Goal: Task Accomplishment & Management: Use online tool/utility

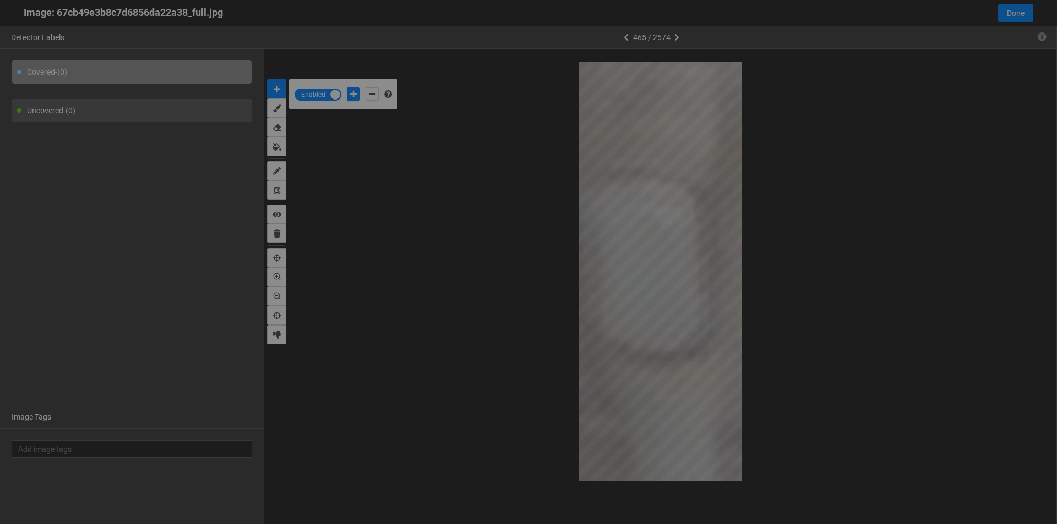
scroll to position [518, 0]
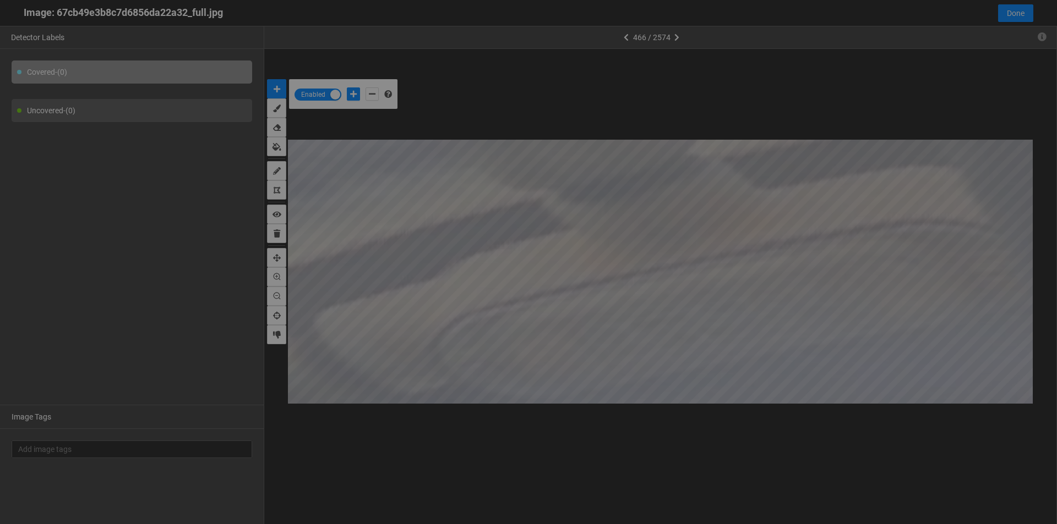
click at [358, 96] on div at bounding box center [528, 262] width 1057 height 524
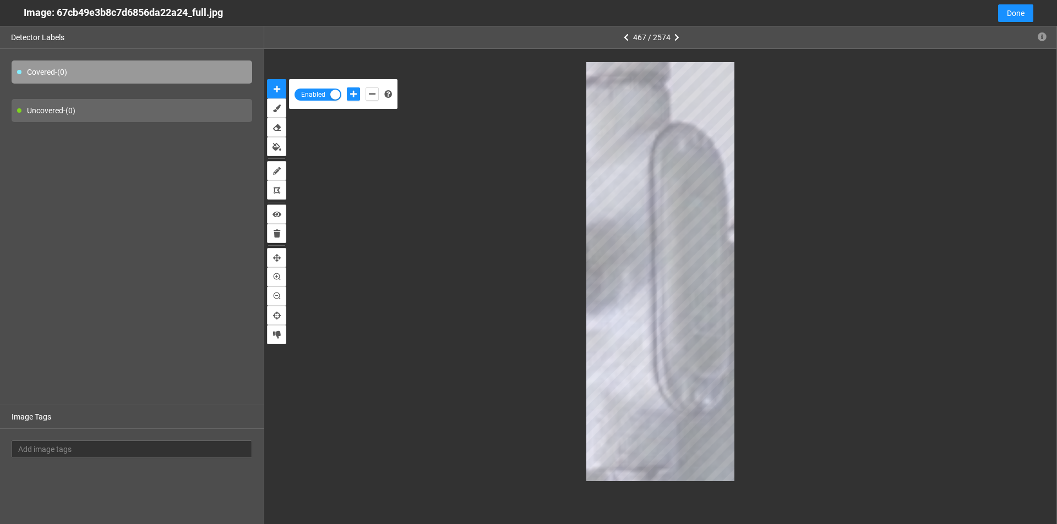
click at [716, 304] on body "··· Detectors ··· Streams ··· Similarity Search ··· ··· ··· Shafi I. ··· IMS Un…" at bounding box center [528, 262] width 1057 height 524
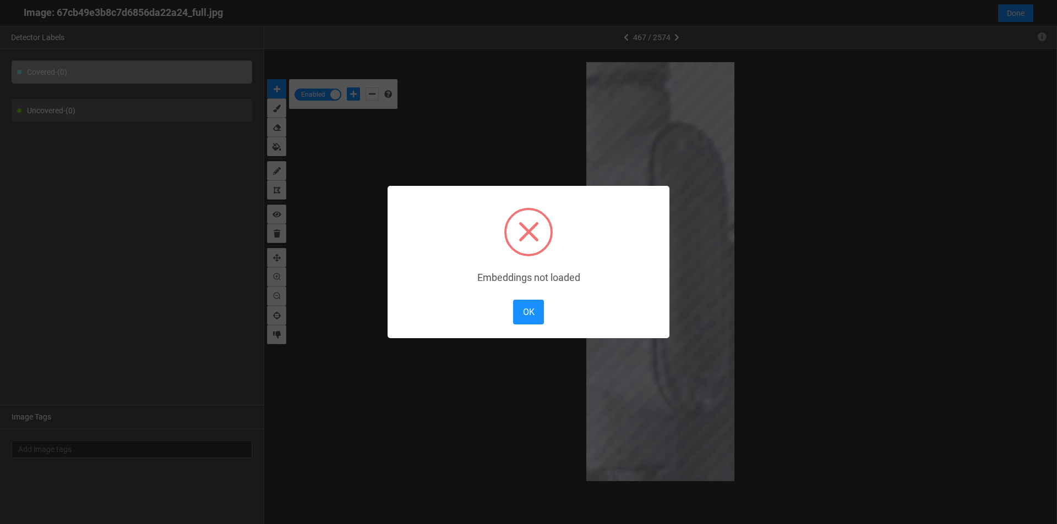
click at [533, 314] on button "OK" at bounding box center [528, 312] width 31 height 25
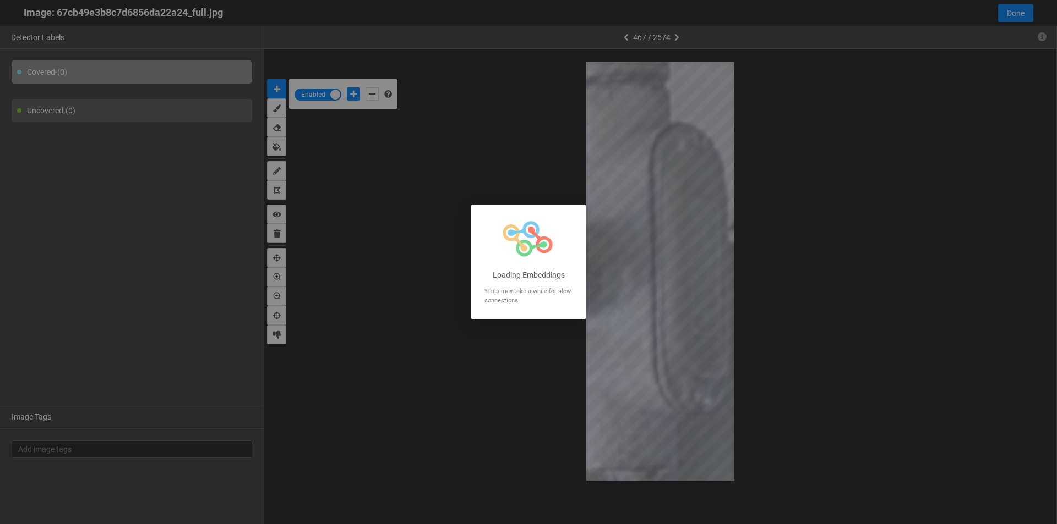
click at [675, 286] on div at bounding box center [528, 262] width 1057 height 524
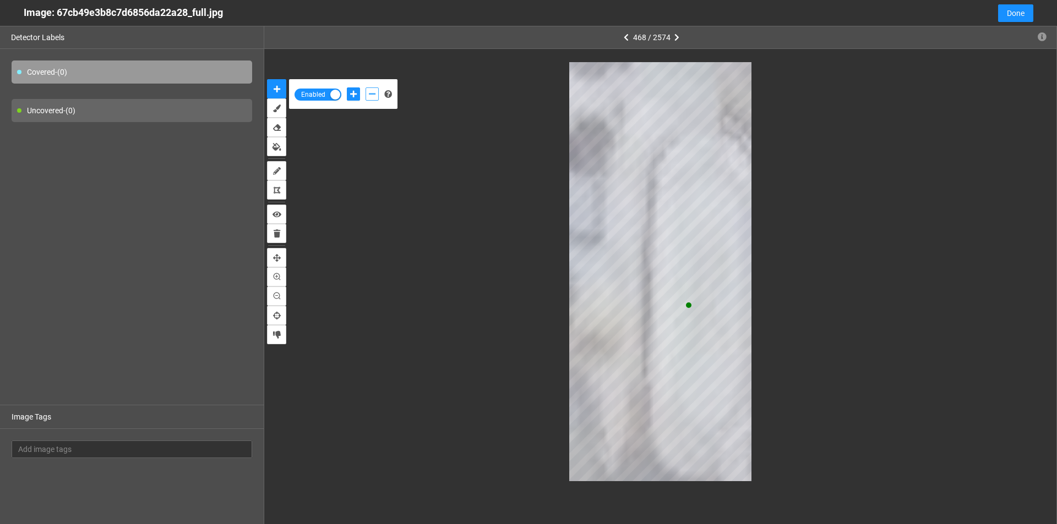
click at [371, 97] on icon "add-negative-points" at bounding box center [372, 94] width 7 height 8
click at [357, 97] on button "add-positive-points" at bounding box center [353, 94] width 13 height 13
click at [347, 88] on button "add-positive-points" at bounding box center [353, 94] width 13 height 13
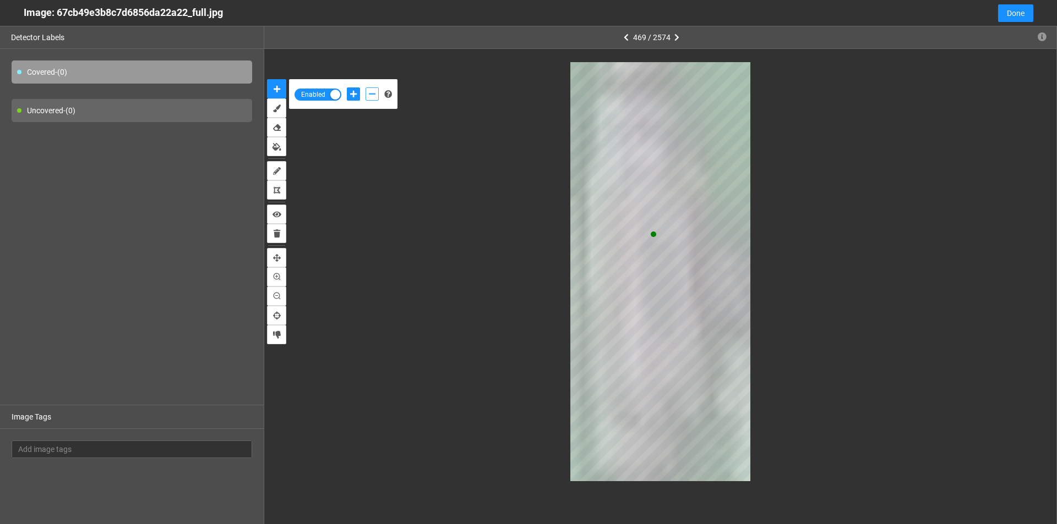
click at [370, 98] on button "add-negative-points" at bounding box center [371, 94] width 13 height 13
click at [365, 88] on button "add-negative-points" at bounding box center [371, 94] width 13 height 13
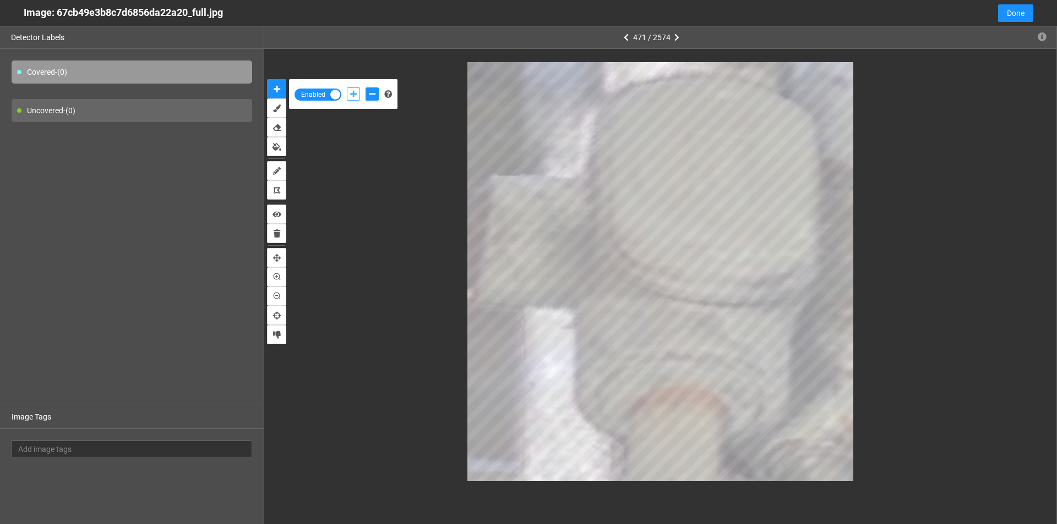
click at [352, 92] on icon "add-positive-points" at bounding box center [353, 94] width 7 height 8
click at [372, 96] on icon "add-negative-points" at bounding box center [372, 94] width 7 height 8
click at [365, 88] on button "add-negative-points" at bounding box center [371, 94] width 13 height 13
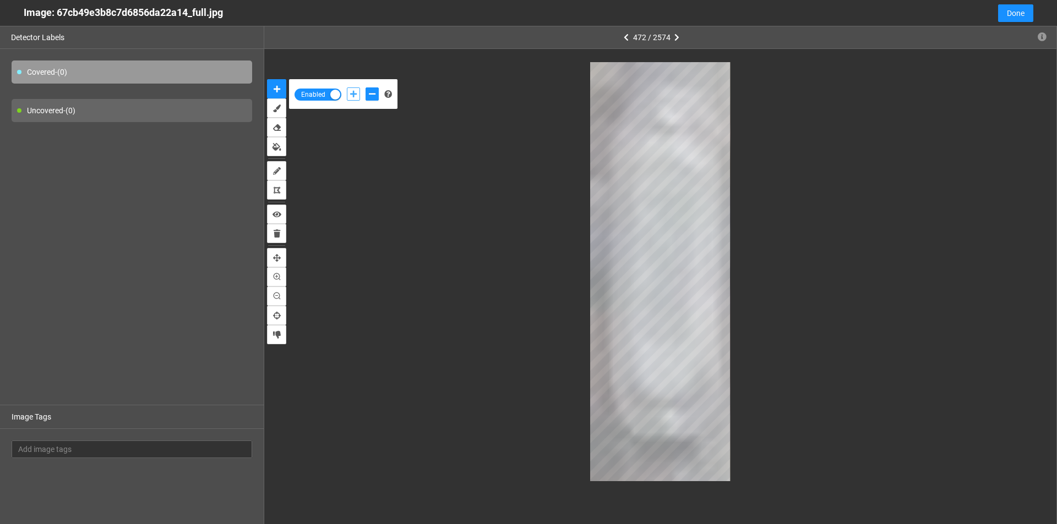
click at [348, 96] on button "add-positive-points" at bounding box center [353, 94] width 13 height 13
click at [371, 93] on icon "add-negative-points" at bounding box center [372, 94] width 7 height 8
click at [365, 88] on button "add-negative-points" at bounding box center [371, 94] width 13 height 13
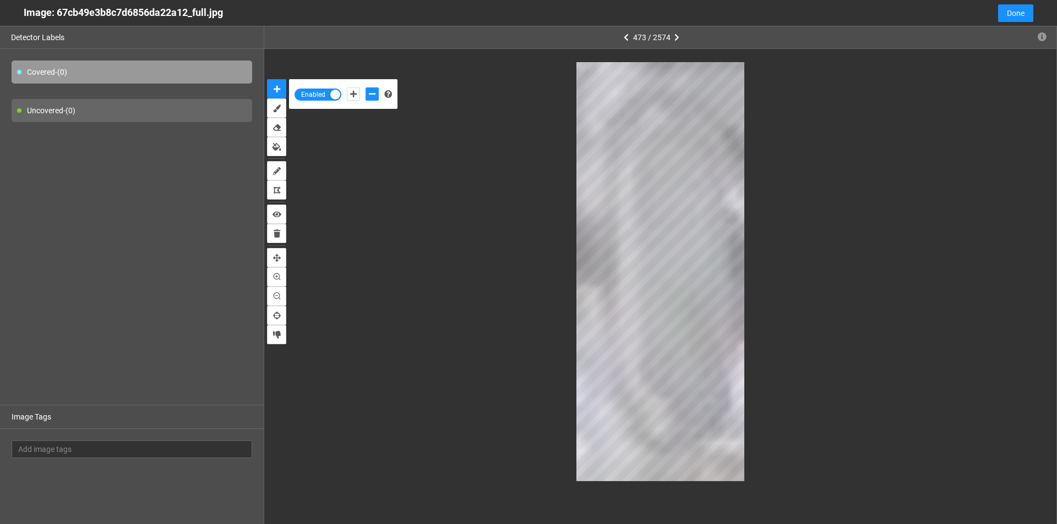
click at [379, 453] on div at bounding box center [660, 271] width 745 height 419
click at [354, 95] on icon "add-positive-points" at bounding box center [353, 94] width 7 height 8
click at [372, 99] on button "add-negative-points" at bounding box center [371, 94] width 13 height 13
click at [365, 88] on button "add-negative-points" at bounding box center [371, 94] width 13 height 13
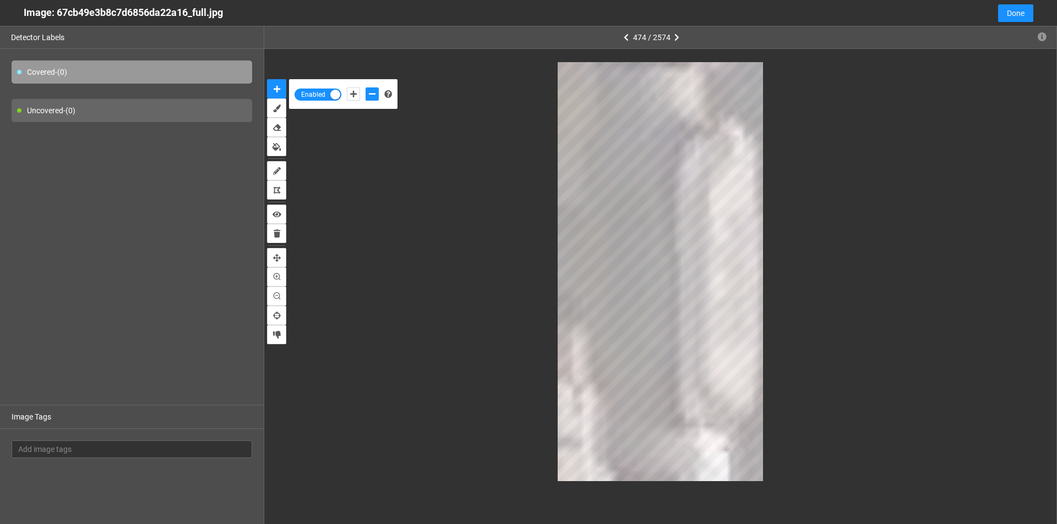
click at [346, 93] on div at bounding box center [362, 94] width 37 height 19
click at [350, 96] on icon "add-positive-points" at bounding box center [353, 94] width 7 height 8
click at [370, 94] on icon "add-negative-points" at bounding box center [372, 94] width 7 height 8
click at [365, 88] on button "add-negative-points" at bounding box center [371, 94] width 13 height 13
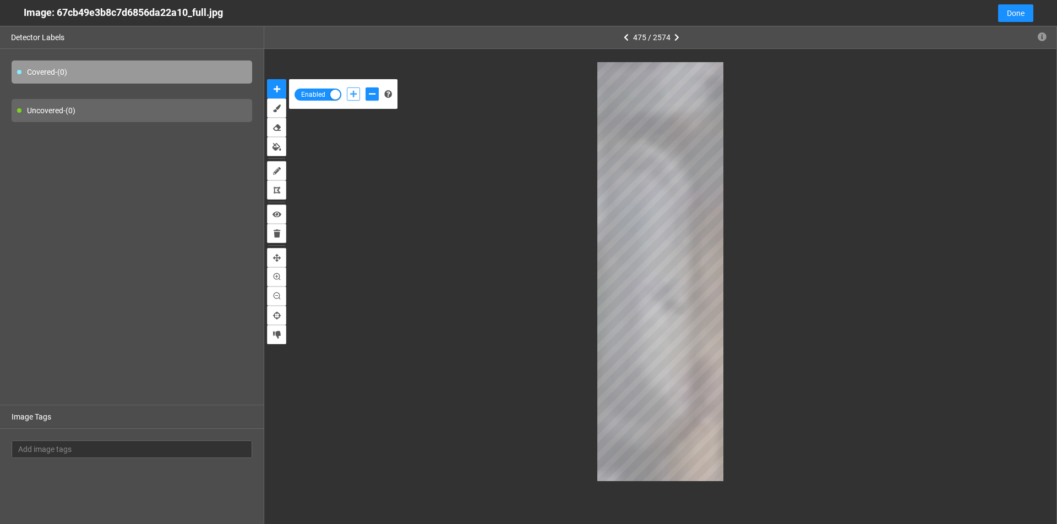
click at [349, 92] on button "add-positive-points" at bounding box center [353, 94] width 13 height 13
click at [370, 90] on icon "add-negative-points" at bounding box center [372, 94] width 7 height 8
click at [350, 94] on icon "add-positive-points" at bounding box center [353, 94] width 7 height 8
click at [347, 88] on button "add-positive-points" at bounding box center [353, 94] width 13 height 13
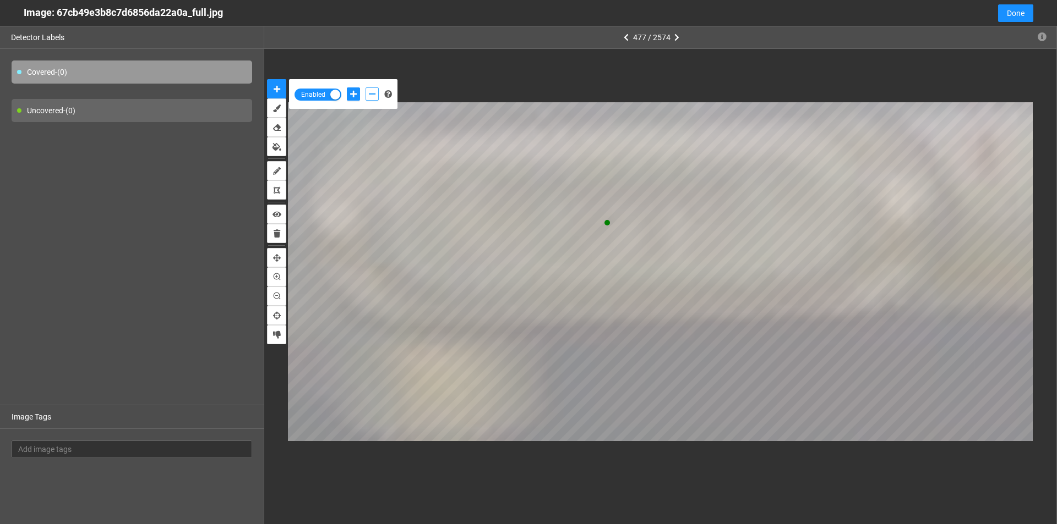
click at [370, 97] on icon "add-negative-points" at bounding box center [372, 94] width 7 height 8
click at [354, 91] on icon "add-positive-points" at bounding box center [353, 94] width 7 height 8
click at [347, 88] on button "add-positive-points" at bounding box center [353, 94] width 13 height 13
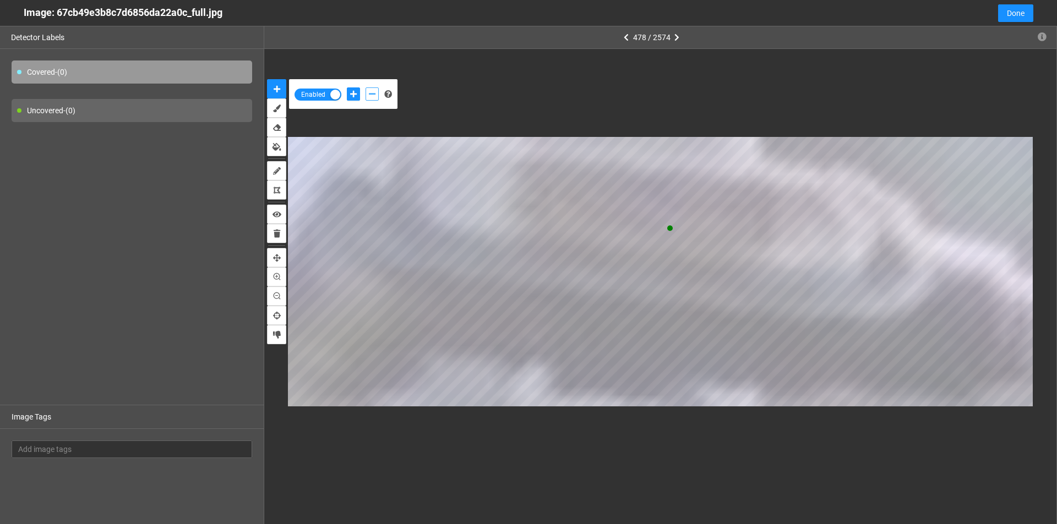
click at [373, 93] on icon "add-negative-points" at bounding box center [372, 94] width 7 height 8
click at [354, 95] on icon "add-positive-points" at bounding box center [353, 94] width 7 height 8
click at [371, 96] on icon "add-negative-points" at bounding box center [372, 94] width 7 height 8
click at [365, 88] on button "add-negative-points" at bounding box center [371, 94] width 13 height 13
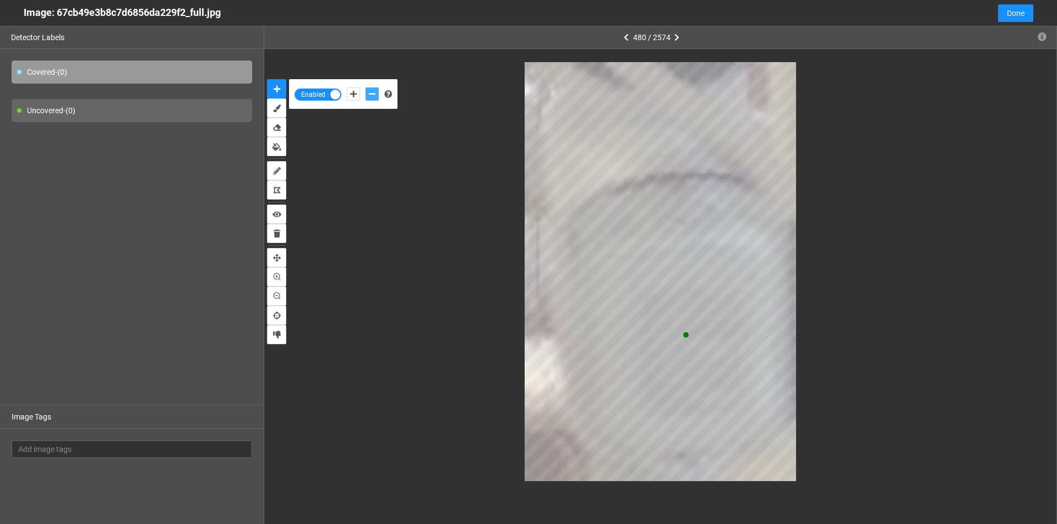
click at [375, 96] on icon "add-negative-points" at bounding box center [372, 94] width 7 height 8
click at [354, 95] on icon "add-positive-points" at bounding box center [353, 94] width 7 height 8
click at [347, 88] on button "add-positive-points" at bounding box center [353, 94] width 13 height 13
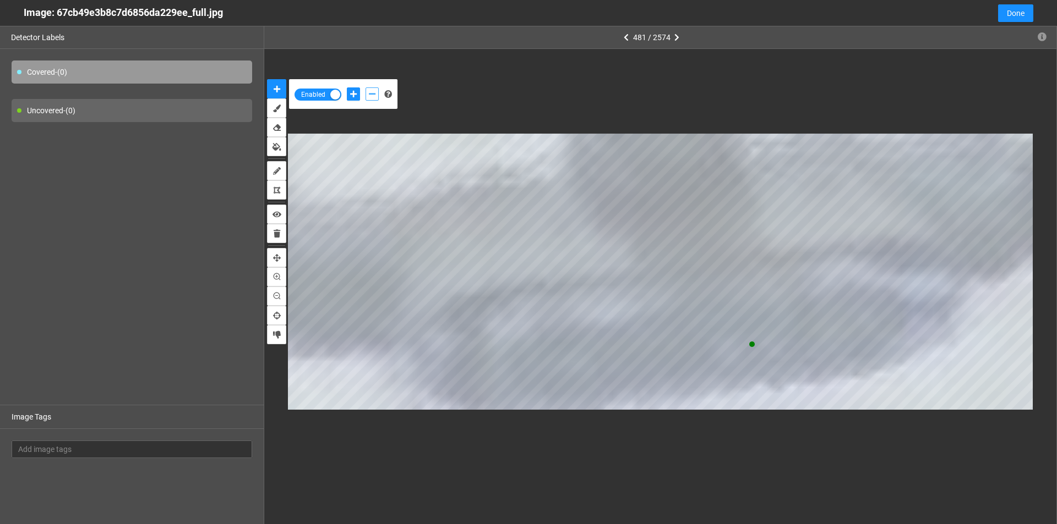
click at [372, 96] on icon "add-negative-points" at bounding box center [372, 94] width 7 height 8
click at [365, 88] on button "add-negative-points" at bounding box center [371, 94] width 13 height 13
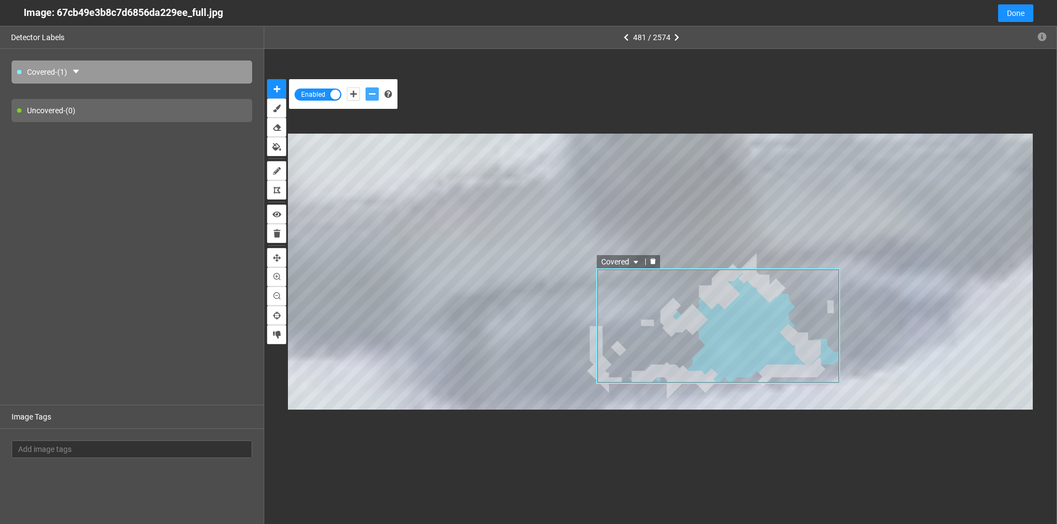
click at [655, 263] on icon "delete" at bounding box center [653, 262] width 6 height 6
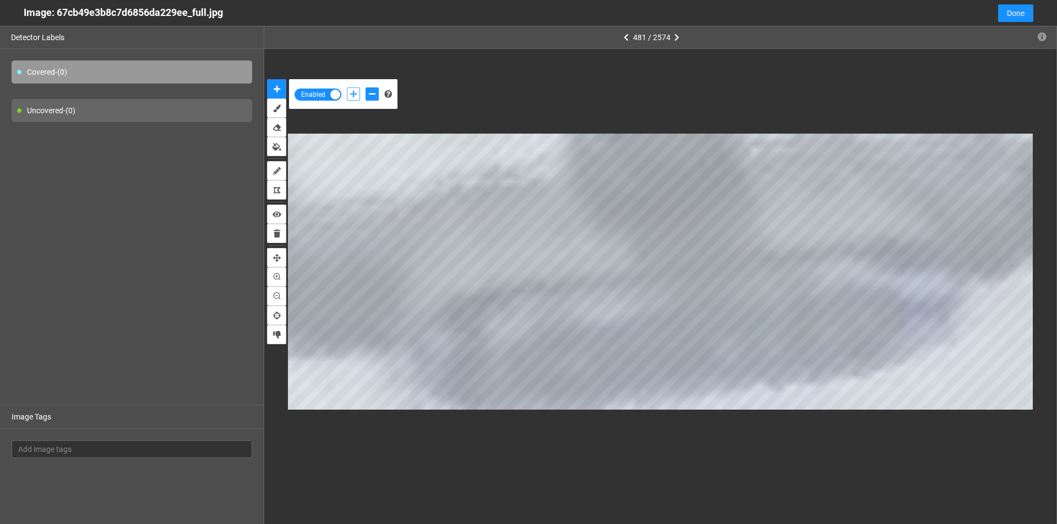
click at [352, 92] on icon "add-positive-points" at bounding box center [353, 94] width 7 height 8
click at [372, 97] on icon "add-negative-points" at bounding box center [372, 94] width 7 height 8
click at [349, 96] on button "add-positive-points" at bounding box center [353, 94] width 13 height 13
click at [365, 94] on div at bounding box center [362, 94] width 37 height 19
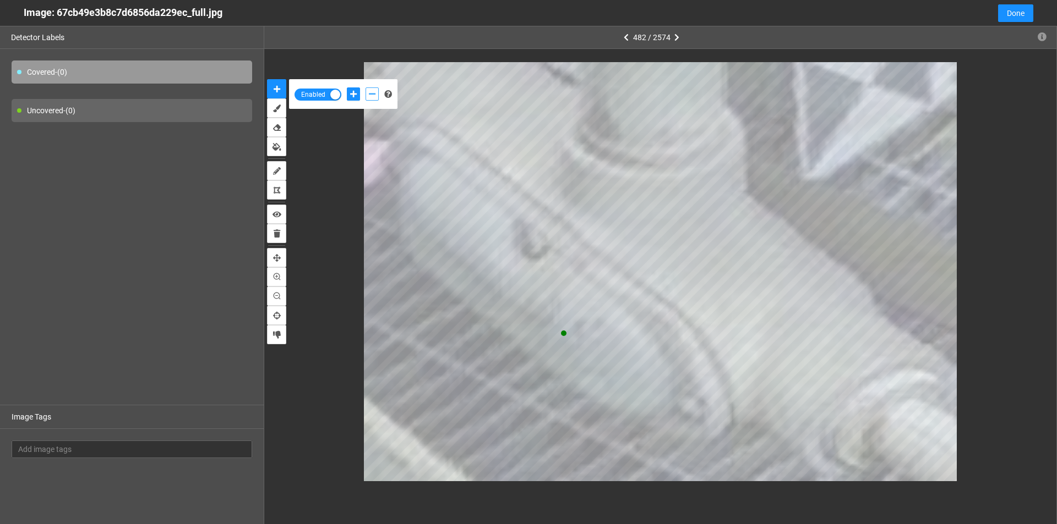
click at [371, 92] on icon "add-negative-points" at bounding box center [372, 94] width 7 height 8
drag, startPoint x: 351, startPoint y: 96, endPoint x: 357, endPoint y: 105, distance: 10.7
click at [351, 96] on icon "add-positive-points" at bounding box center [353, 94] width 7 height 8
drag, startPoint x: 372, startPoint y: 92, endPoint x: 378, endPoint y: 108, distance: 16.9
click at [373, 92] on icon "add-negative-points" at bounding box center [372, 94] width 7 height 8
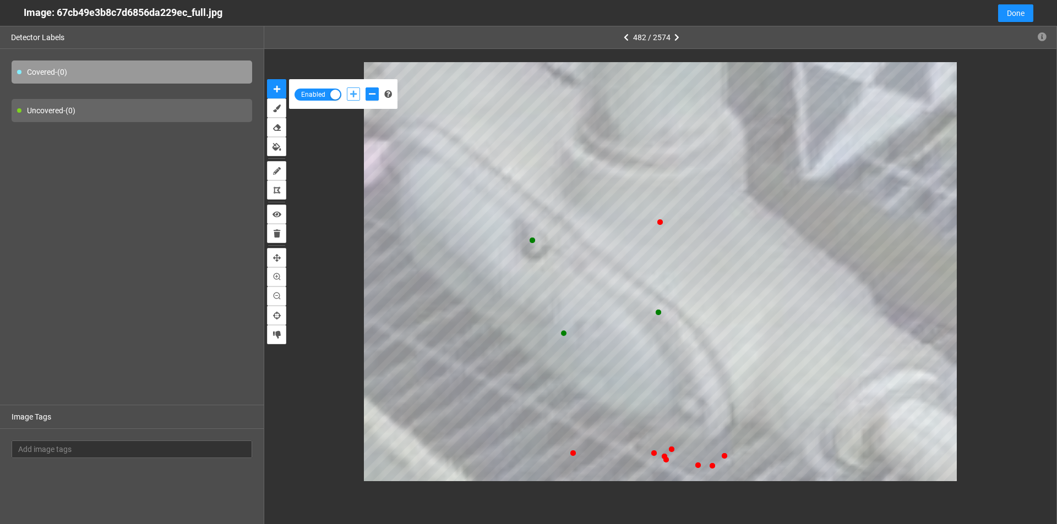
drag, startPoint x: 349, startPoint y: 91, endPoint x: 361, endPoint y: 113, distance: 25.1
click at [349, 92] on button "add-positive-points" at bounding box center [353, 94] width 13 height 13
click at [369, 90] on button "add-negative-points" at bounding box center [371, 94] width 13 height 13
click at [353, 96] on icon "add-positive-points" at bounding box center [353, 94] width 7 height 8
click at [367, 94] on button "add-negative-points" at bounding box center [371, 94] width 13 height 13
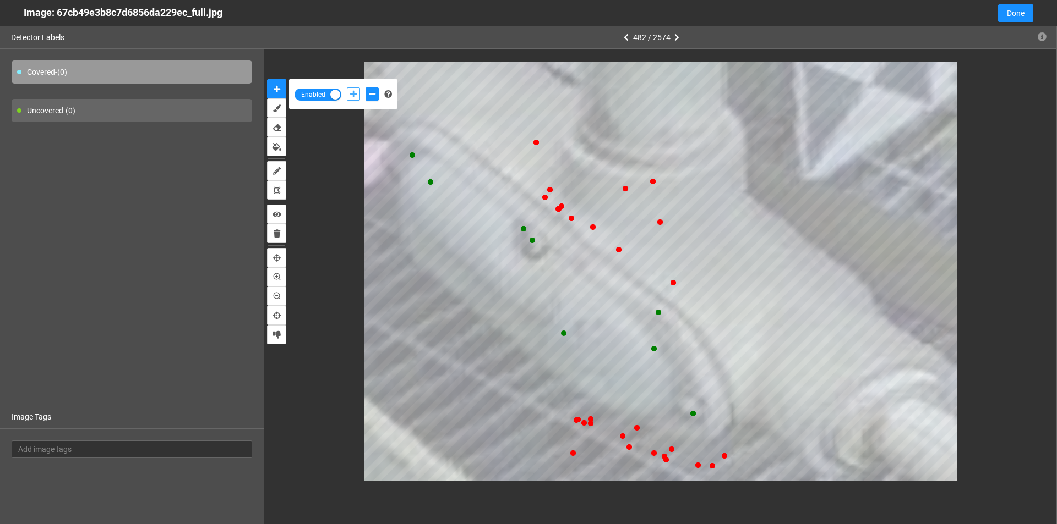
click at [355, 96] on icon "add-positive-points" at bounding box center [353, 94] width 7 height 8
click at [347, 88] on button "add-positive-points" at bounding box center [353, 94] width 13 height 13
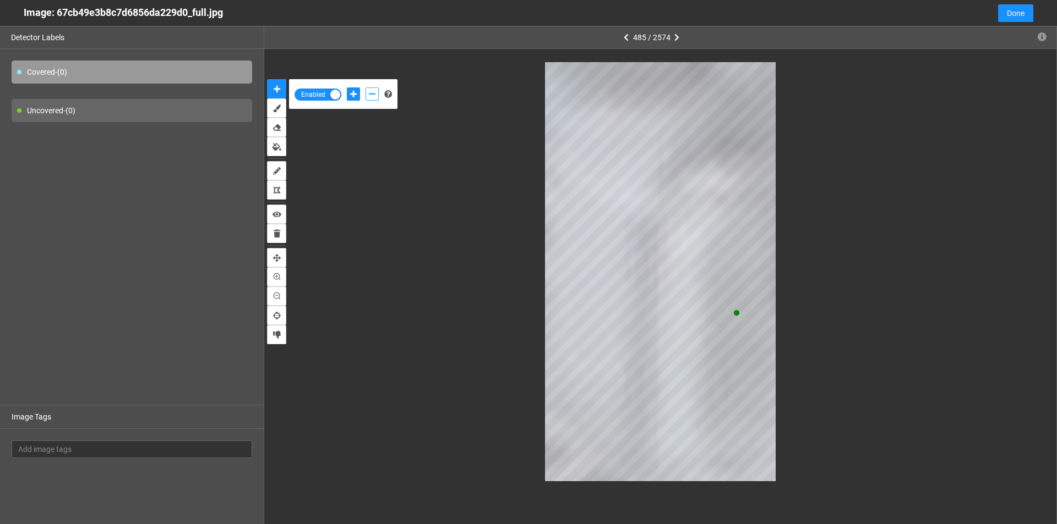
drag, startPoint x: 367, startPoint y: 90, endPoint x: 380, endPoint y: 103, distance: 19.1
click at [367, 91] on button "add-negative-points" at bounding box center [371, 94] width 13 height 13
click at [359, 92] on button "add-positive-points" at bounding box center [353, 94] width 13 height 13
click at [347, 88] on button "add-positive-points" at bounding box center [353, 94] width 13 height 13
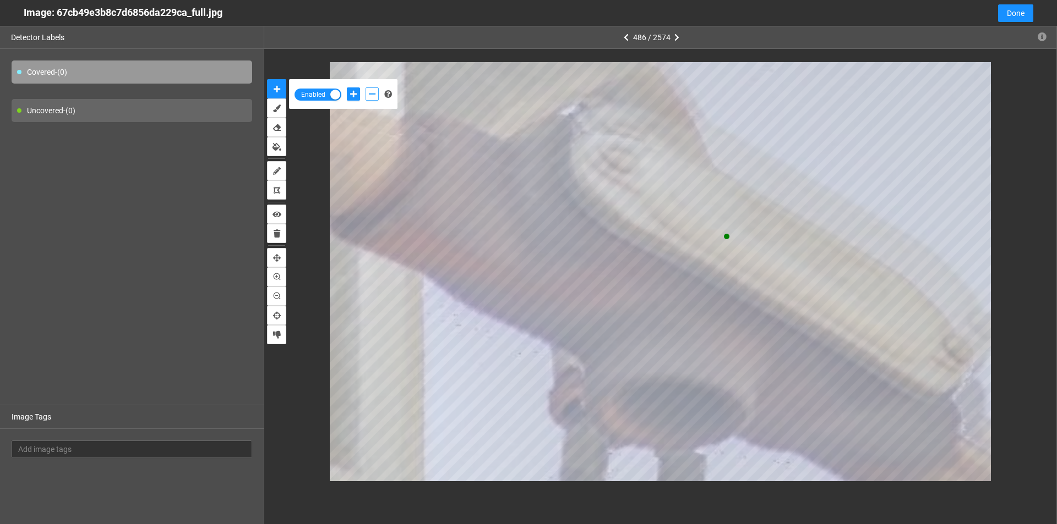
drag, startPoint x: 372, startPoint y: 95, endPoint x: 379, endPoint y: 103, distance: 10.5
click at [371, 96] on icon "add-negative-points" at bounding box center [372, 94] width 7 height 8
click at [365, 88] on button "add-negative-points" at bounding box center [371, 94] width 13 height 13
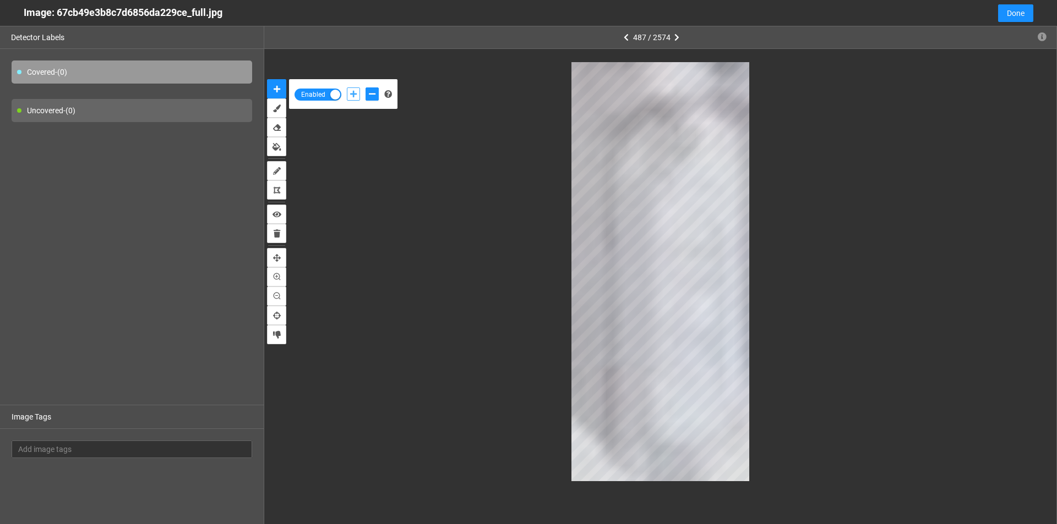
click at [353, 91] on icon "add-positive-points" at bounding box center [353, 94] width 7 height 8
drag, startPoint x: 376, startPoint y: 93, endPoint x: 373, endPoint y: 99, distance: 6.9
click at [375, 93] on button "add-negative-points" at bounding box center [371, 94] width 13 height 13
click at [350, 98] on button "add-positive-points" at bounding box center [353, 94] width 13 height 13
click at [375, 97] on icon "add-negative-points" at bounding box center [372, 94] width 7 height 8
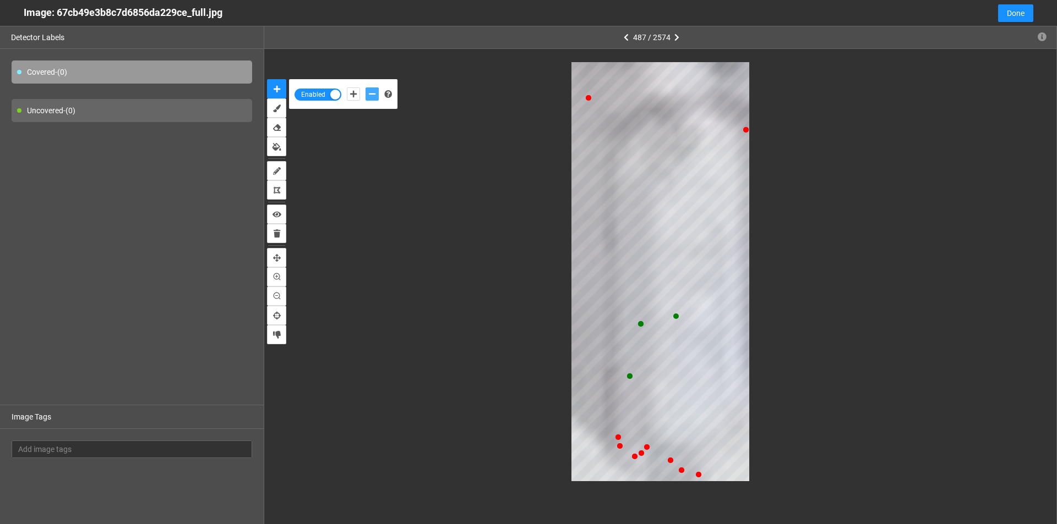
click at [365, 88] on button "add-negative-points" at bounding box center [371, 94] width 13 height 13
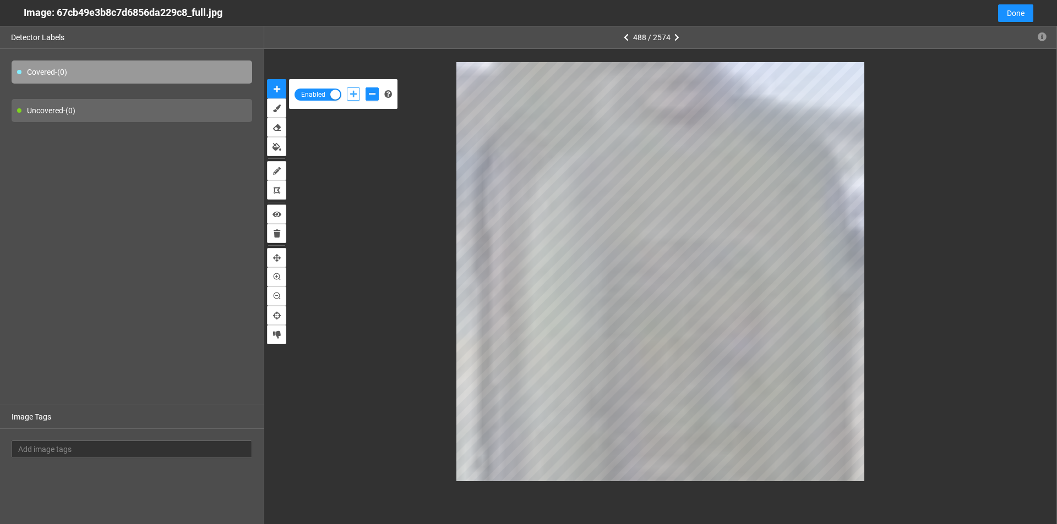
drag, startPoint x: 354, startPoint y: 91, endPoint x: 360, endPoint y: 83, distance: 9.8
click at [356, 90] on button "add-positive-points" at bounding box center [353, 94] width 13 height 13
click at [371, 94] on icon "add-negative-points" at bounding box center [372, 94] width 7 height 8
click at [353, 95] on icon "add-positive-points" at bounding box center [353, 94] width 7 height 8
click at [375, 97] on icon "add-negative-points" at bounding box center [372, 94] width 7 height 8
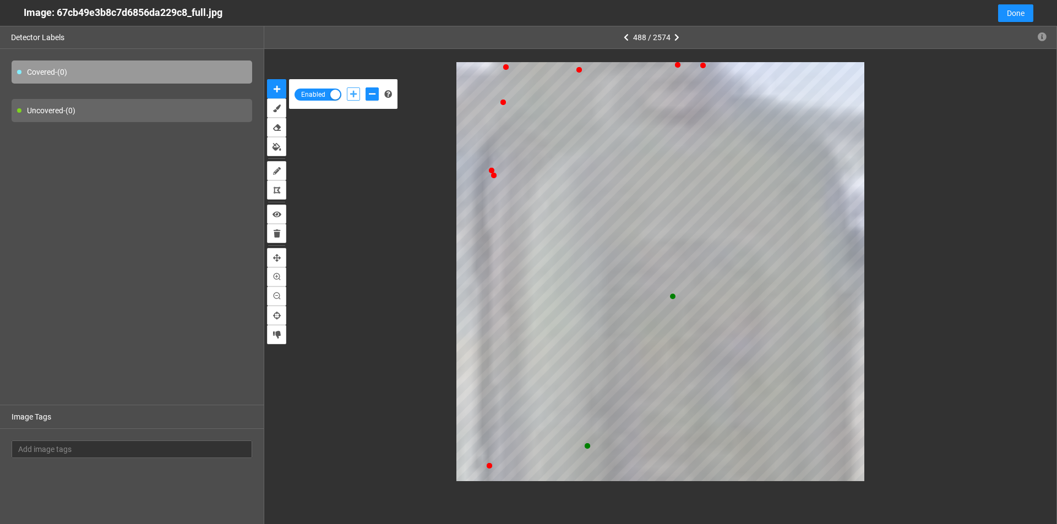
drag, startPoint x: 352, startPoint y: 93, endPoint x: 424, endPoint y: 107, distance: 73.4
click at [353, 93] on icon "add-positive-points" at bounding box center [353, 94] width 7 height 8
click at [371, 97] on icon "add-negative-points" at bounding box center [372, 94] width 7 height 8
click at [351, 92] on icon "add-positive-points" at bounding box center [353, 94] width 7 height 8
click at [347, 88] on button "add-positive-points" at bounding box center [353, 94] width 13 height 13
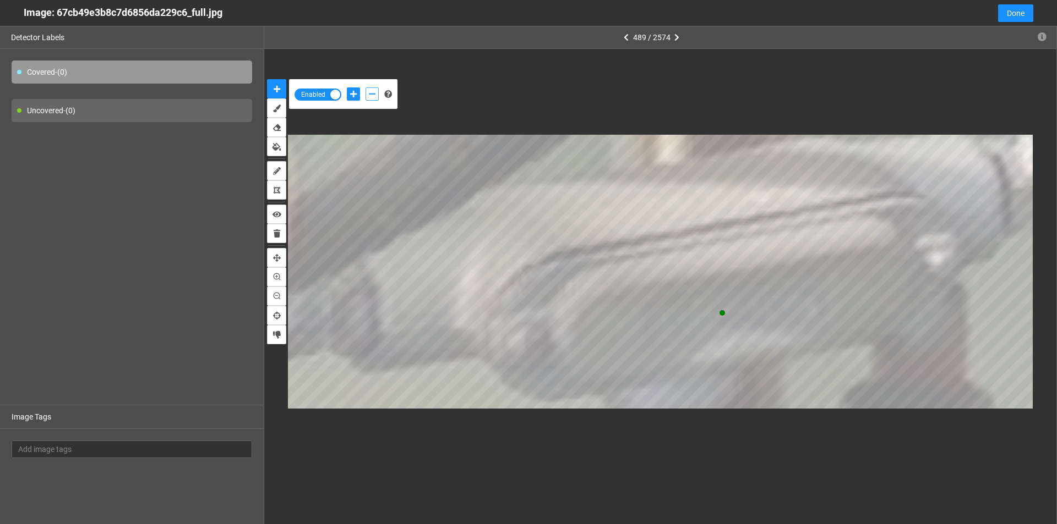
click at [372, 92] on icon "add-negative-points" at bounding box center [372, 94] width 7 height 8
click at [354, 96] on icon "add-positive-points" at bounding box center [353, 94] width 7 height 8
click at [368, 92] on button "add-negative-points" at bounding box center [371, 94] width 13 height 13
click at [365, 88] on button "add-negative-points" at bounding box center [371, 94] width 13 height 13
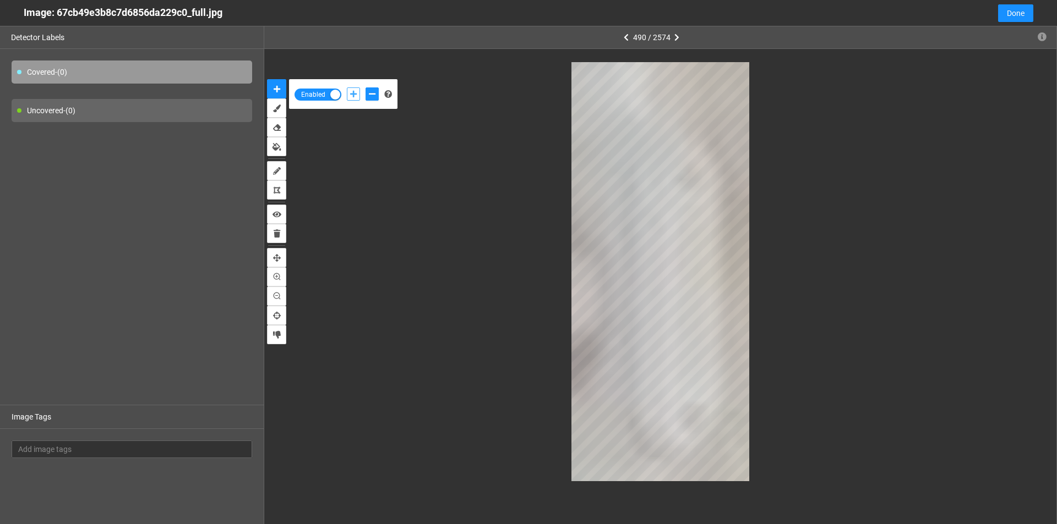
click at [353, 96] on icon "add-positive-points" at bounding box center [353, 94] width 7 height 8
click at [373, 92] on icon "add-negative-points" at bounding box center [372, 94] width 7 height 8
click at [365, 88] on button "add-negative-points" at bounding box center [371, 94] width 13 height 13
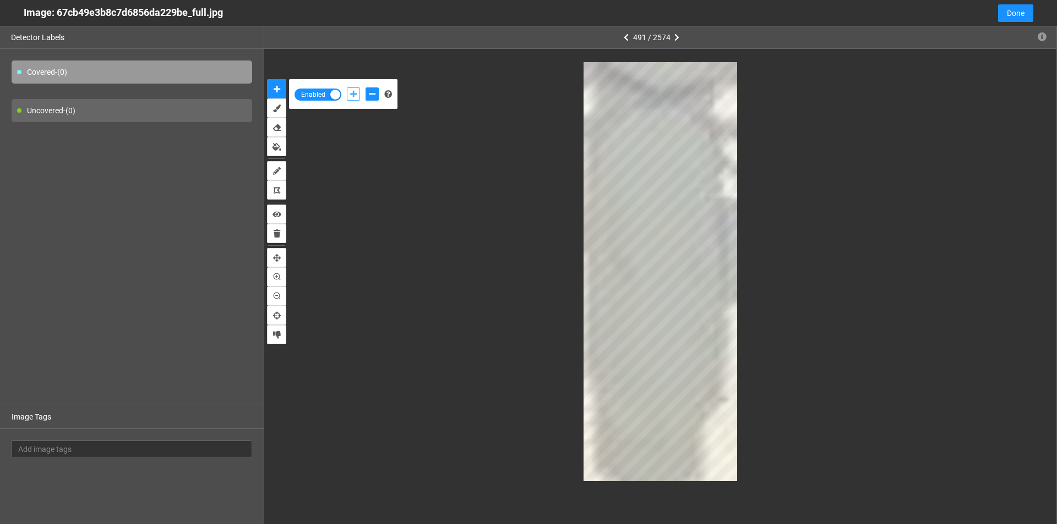
click at [352, 96] on icon "add-positive-points" at bounding box center [353, 94] width 7 height 8
click at [375, 92] on icon "add-negative-points" at bounding box center [372, 94] width 7 height 8
click at [358, 92] on button "add-positive-points" at bounding box center [353, 94] width 13 height 13
click at [374, 93] on icon "add-negative-points" at bounding box center [372, 94] width 7 height 8
click at [365, 88] on button "add-negative-points" at bounding box center [371, 94] width 13 height 13
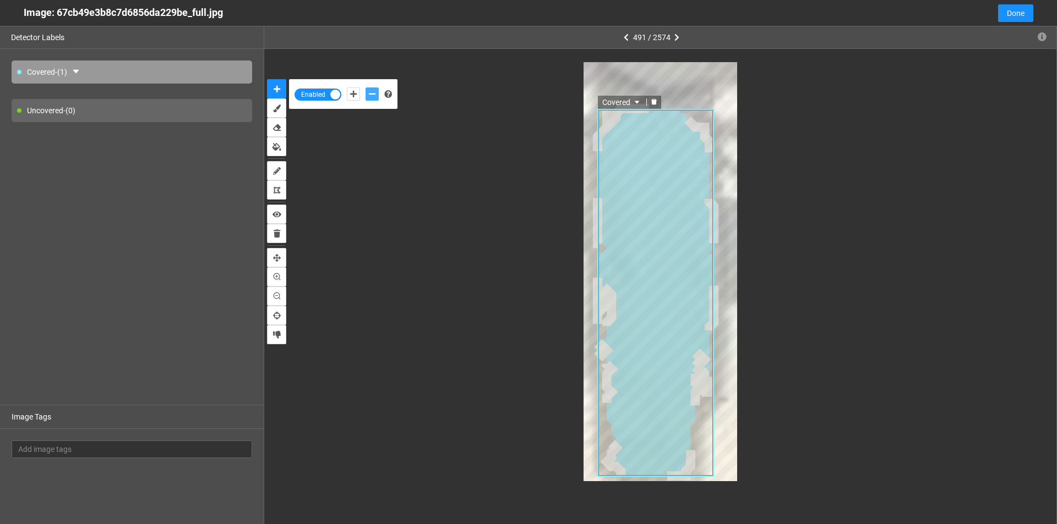
click at [656, 101] on icon "delete" at bounding box center [654, 102] width 6 height 6
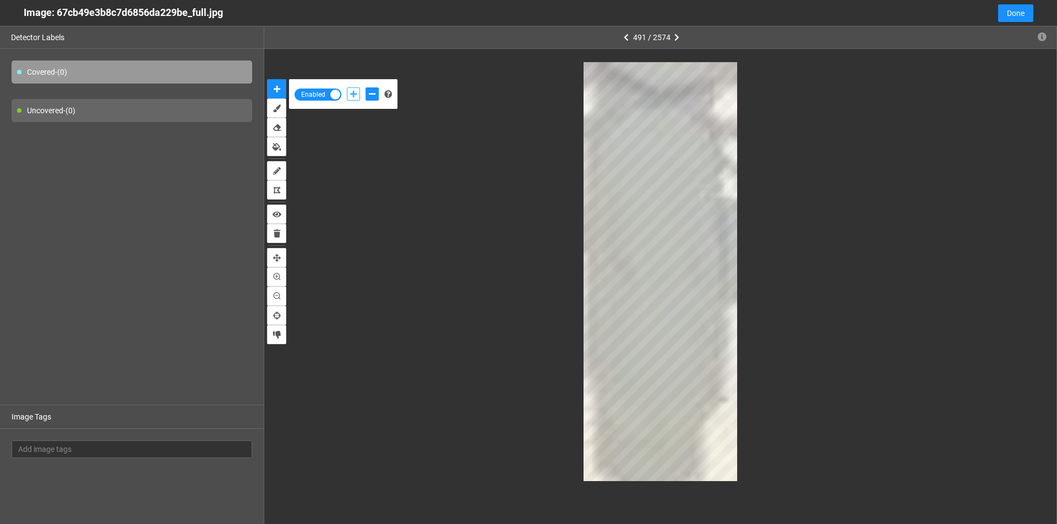
click at [358, 93] on button "add-positive-points" at bounding box center [353, 94] width 13 height 13
click at [369, 92] on icon "add-negative-points" at bounding box center [372, 94] width 7 height 8
click at [358, 93] on button "add-positive-points" at bounding box center [353, 94] width 13 height 13
click at [371, 91] on icon "add-negative-points" at bounding box center [372, 94] width 7 height 8
drag, startPoint x: 357, startPoint y: 94, endPoint x: 503, endPoint y: 161, distance: 160.5
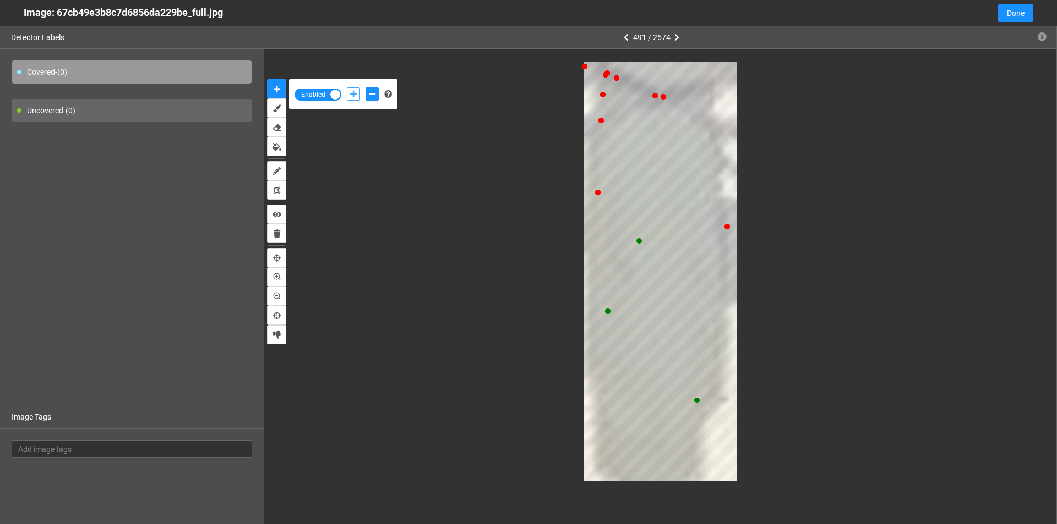
click at [357, 94] on button "add-positive-points" at bounding box center [353, 94] width 13 height 13
click at [369, 97] on icon "add-negative-points" at bounding box center [372, 94] width 7 height 8
click at [365, 88] on button "add-negative-points" at bounding box center [371, 94] width 13 height 13
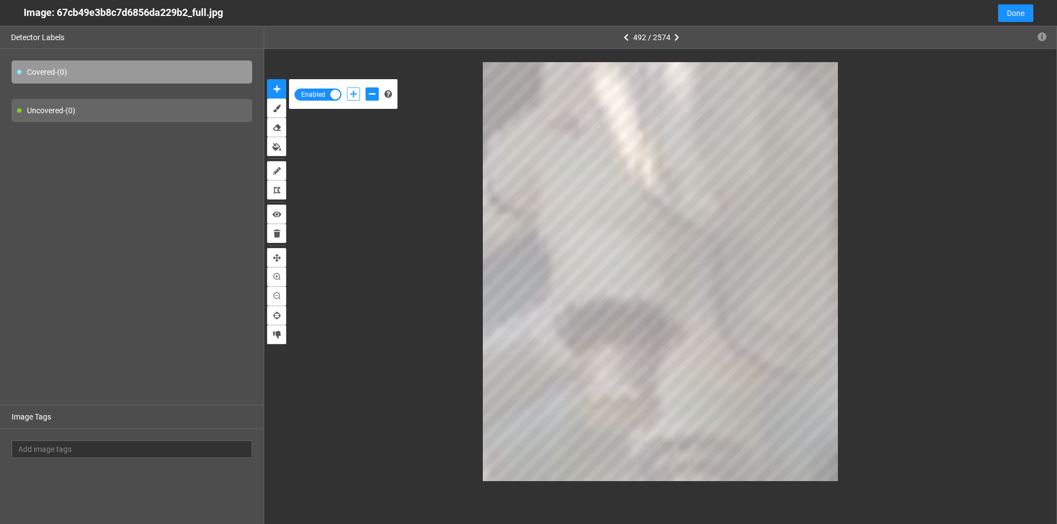
click at [357, 95] on button "add-positive-points" at bounding box center [353, 94] width 13 height 13
click at [373, 92] on icon "add-negative-points" at bounding box center [372, 94] width 7 height 8
click at [789, 486] on div "Enabled" at bounding box center [660, 272] width 792 height 446
click at [813, 180] on icon "delete" at bounding box center [815, 179] width 6 height 6
click at [356, 98] on button "add-positive-points" at bounding box center [353, 94] width 13 height 13
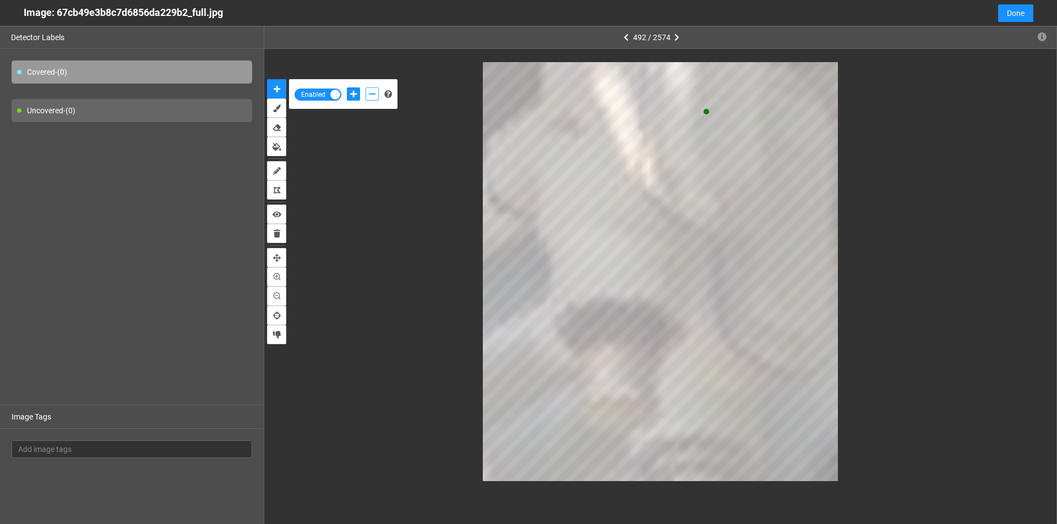
drag, startPoint x: 367, startPoint y: 90, endPoint x: 368, endPoint y: 98, distance: 7.9
click at [367, 91] on button "add-negative-points" at bounding box center [371, 94] width 13 height 13
click at [358, 95] on button "add-positive-points" at bounding box center [353, 94] width 13 height 13
click at [374, 97] on icon "add-negative-points" at bounding box center [372, 94] width 7 height 8
drag, startPoint x: 347, startPoint y: 95, endPoint x: 361, endPoint y: 100, distance: 15.1
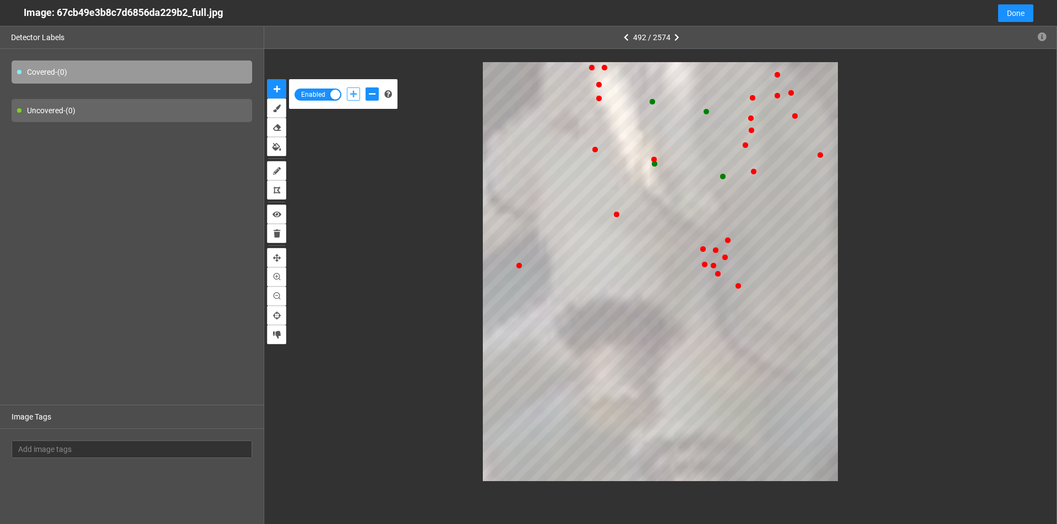
click at [347, 95] on button "add-positive-points" at bounding box center [353, 94] width 13 height 13
click at [363, 91] on div at bounding box center [362, 94] width 37 height 19
click at [371, 97] on icon "add-negative-points" at bounding box center [372, 94] width 7 height 8
click at [348, 92] on button "add-positive-points" at bounding box center [353, 94] width 13 height 13
click at [347, 88] on button "add-positive-points" at bounding box center [353, 94] width 13 height 13
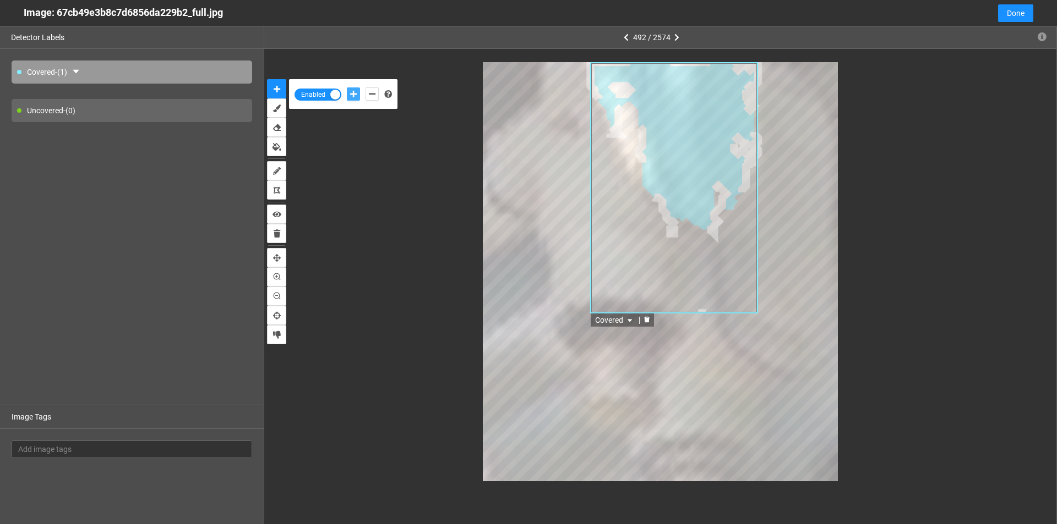
click at [644, 316] on div at bounding box center [646, 320] width 14 height 10
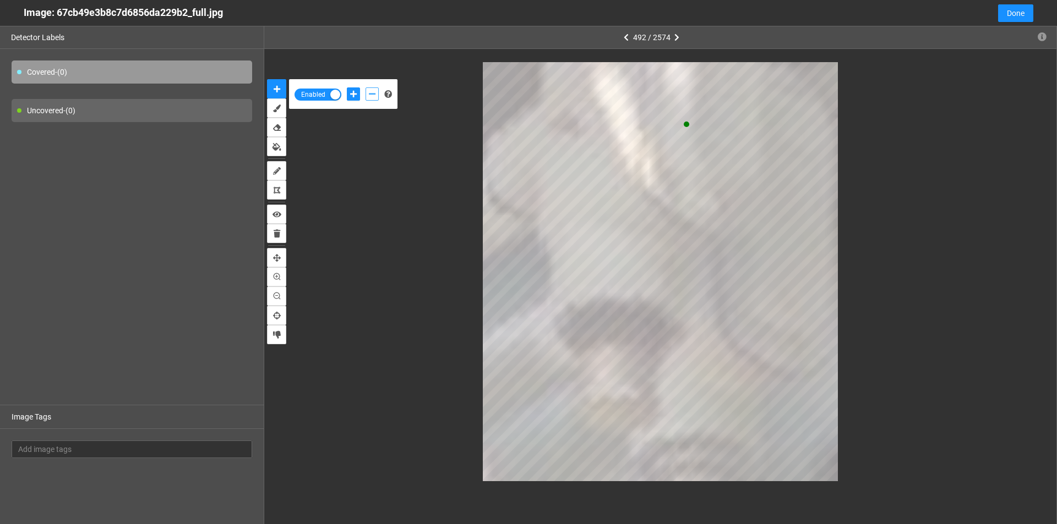
click at [373, 94] on icon "add-negative-points" at bounding box center [372, 94] width 7 height 8
click at [347, 90] on button "add-positive-points" at bounding box center [353, 94] width 13 height 13
drag, startPoint x: 372, startPoint y: 90, endPoint x: 407, endPoint y: 125, distance: 49.4
click at [373, 93] on icon "add-negative-points" at bounding box center [372, 94] width 7 height 8
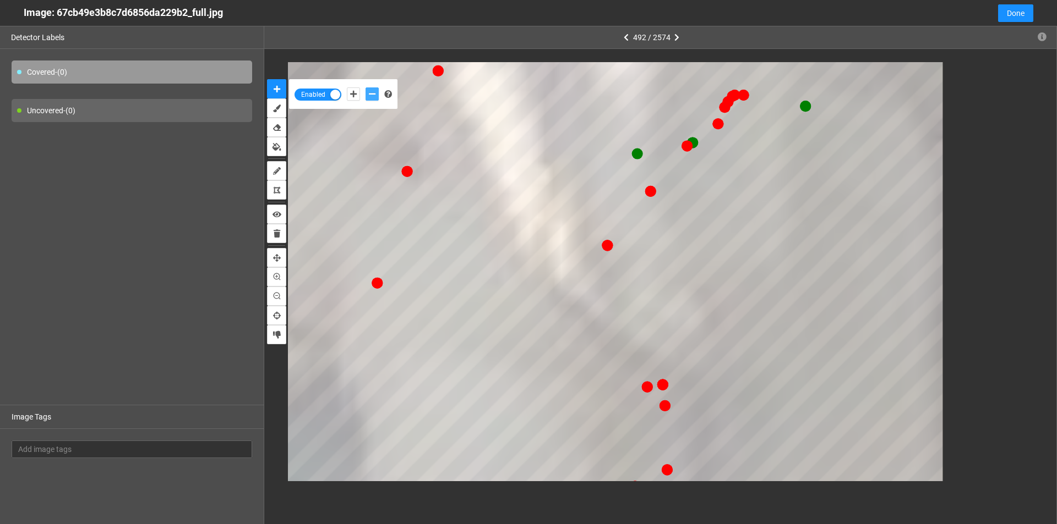
click at [365, 88] on button "add-negative-points" at bounding box center [371, 94] width 13 height 13
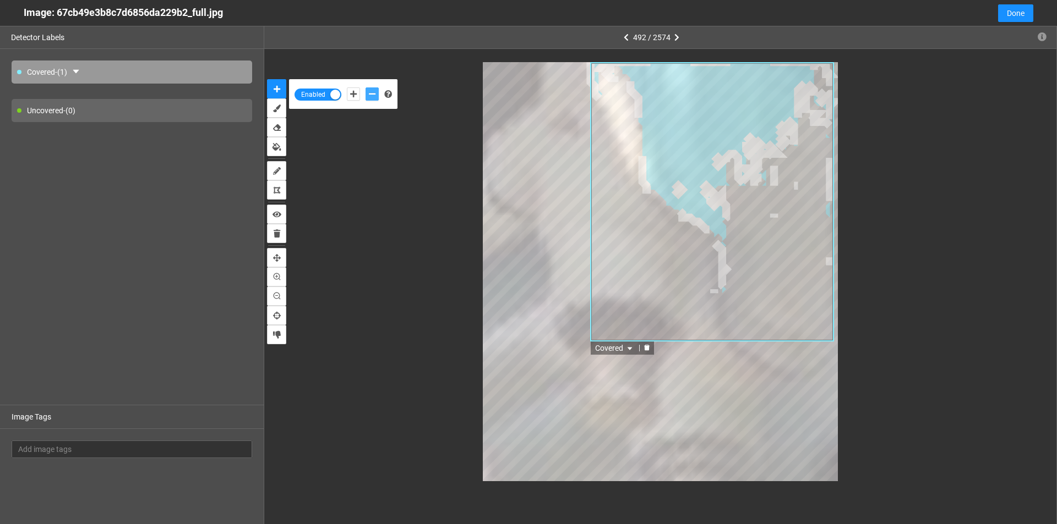
click at [650, 348] on icon "delete" at bounding box center [646, 347] width 7 height 7
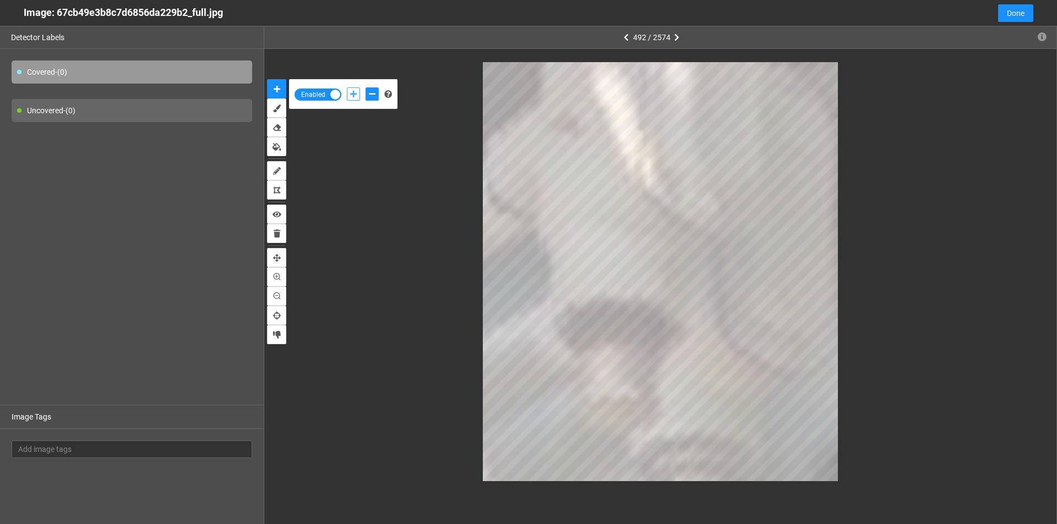
click at [352, 92] on icon "add-positive-points" at bounding box center [353, 94] width 7 height 8
click at [370, 86] on div at bounding box center [362, 94] width 37 height 19
click at [370, 95] on icon "add-negative-points" at bounding box center [372, 94] width 7 height 8
drag, startPoint x: 354, startPoint y: 90, endPoint x: 367, endPoint y: 98, distance: 15.1
click at [354, 91] on button "add-positive-points" at bounding box center [353, 94] width 13 height 13
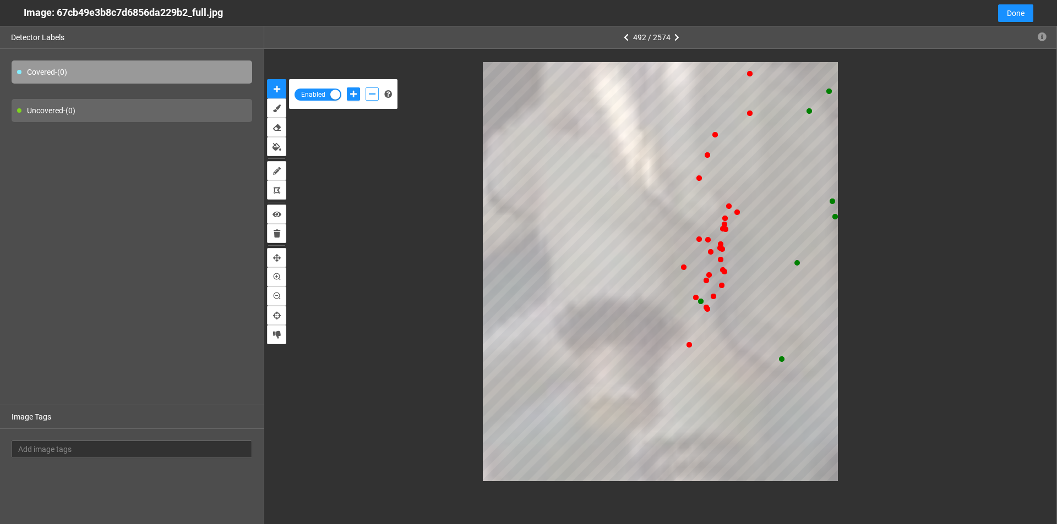
click at [375, 99] on button "add-negative-points" at bounding box center [371, 94] width 13 height 13
click at [839, 341] on div at bounding box center [660, 271] width 745 height 419
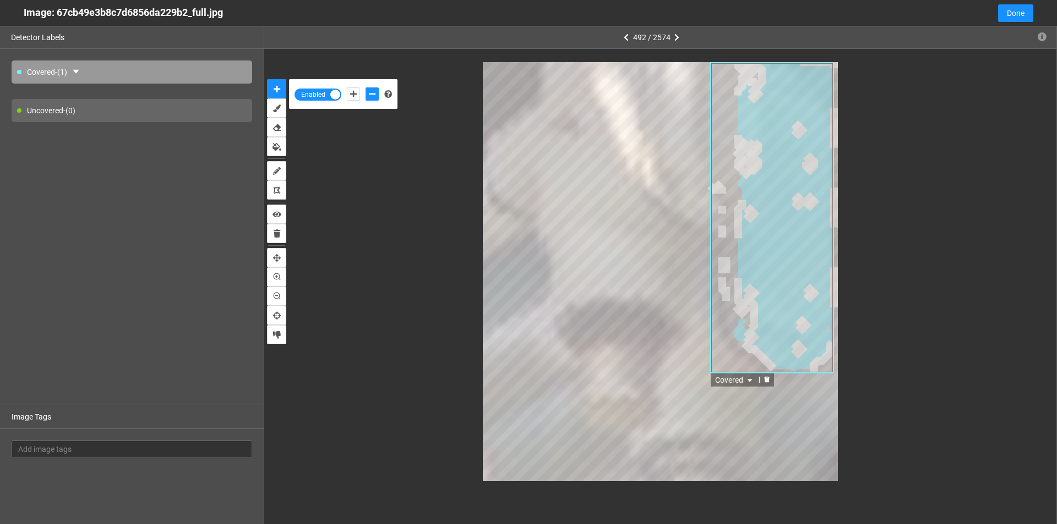
click at [765, 383] on icon "delete" at bounding box center [767, 380] width 6 height 6
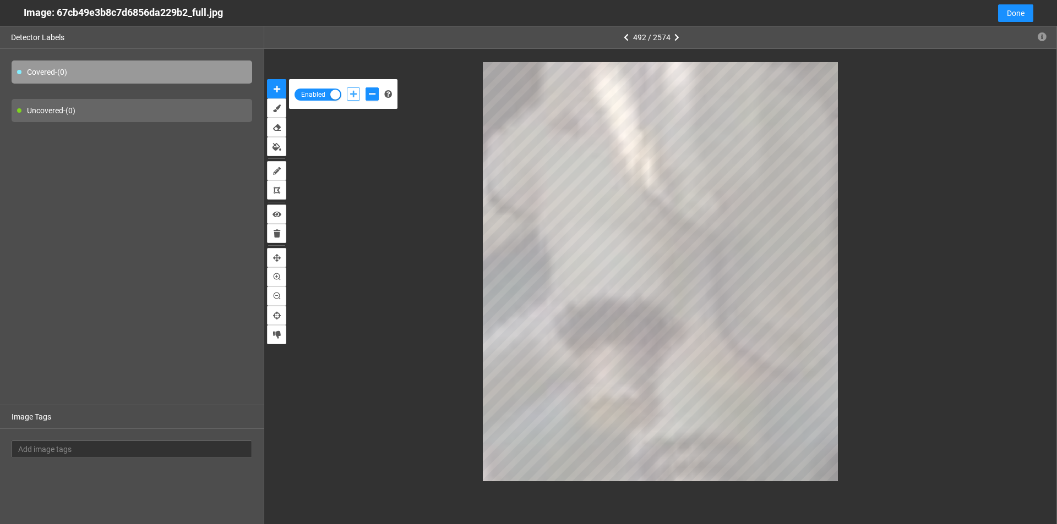
click at [356, 93] on icon "add-positive-points" at bounding box center [353, 94] width 7 height 8
click at [838, 216] on div at bounding box center [660, 271] width 745 height 419
click at [373, 97] on icon "add-negative-points" at bounding box center [372, 94] width 7 height 8
click at [354, 95] on icon "add-positive-points" at bounding box center [353, 94] width 7 height 8
click at [366, 94] on button "add-negative-points" at bounding box center [371, 94] width 13 height 13
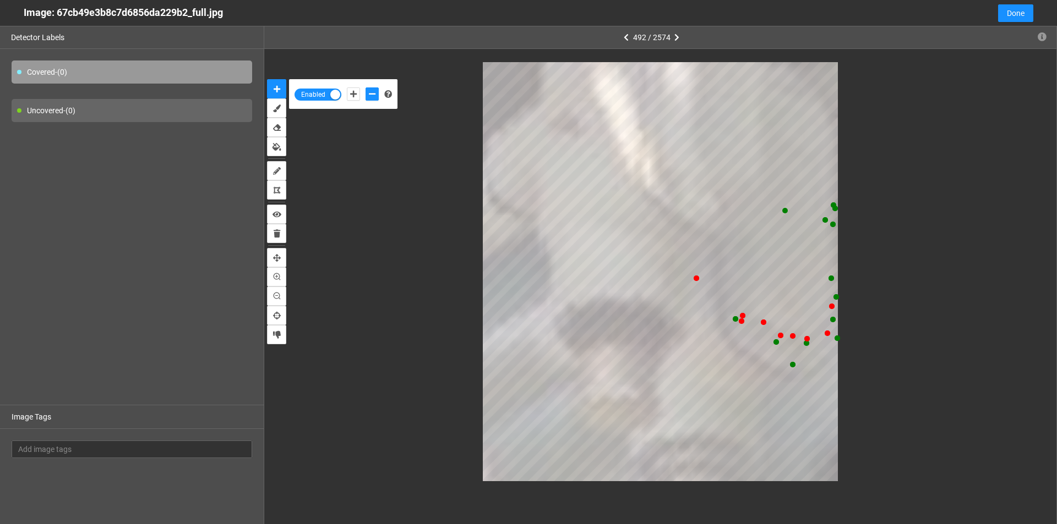
drag, startPoint x: 345, startPoint y: 90, endPoint x: 441, endPoint y: 164, distance: 121.6
click at [348, 94] on div at bounding box center [362, 94] width 37 height 19
click at [354, 91] on icon "add-positive-points" at bounding box center [353, 94] width 7 height 8
click at [374, 99] on button "add-negative-points" at bounding box center [371, 94] width 13 height 13
drag, startPoint x: 354, startPoint y: 88, endPoint x: 440, endPoint y: 125, distance: 93.7
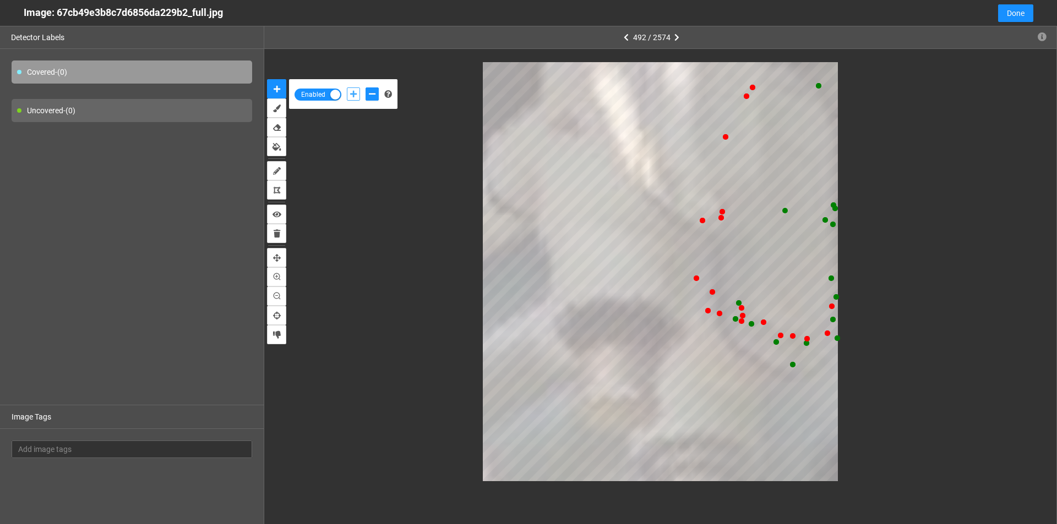
click at [353, 88] on button "add-positive-points" at bounding box center [353, 94] width 13 height 13
drag, startPoint x: 371, startPoint y: 95, endPoint x: 431, endPoint y: 165, distance: 92.5
click at [371, 100] on button "add-negative-points" at bounding box center [371, 94] width 13 height 13
click at [365, 88] on button "add-negative-points" at bounding box center [371, 94] width 13 height 13
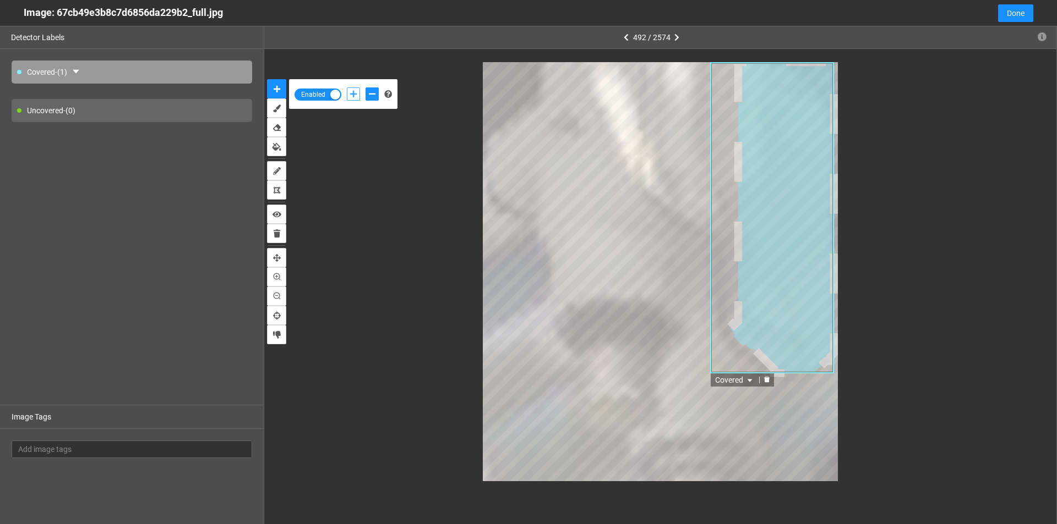
drag, startPoint x: 350, startPoint y: 95, endPoint x: 367, endPoint y: 121, distance: 30.7
click at [351, 95] on icon "add-positive-points" at bounding box center [353, 94] width 7 height 8
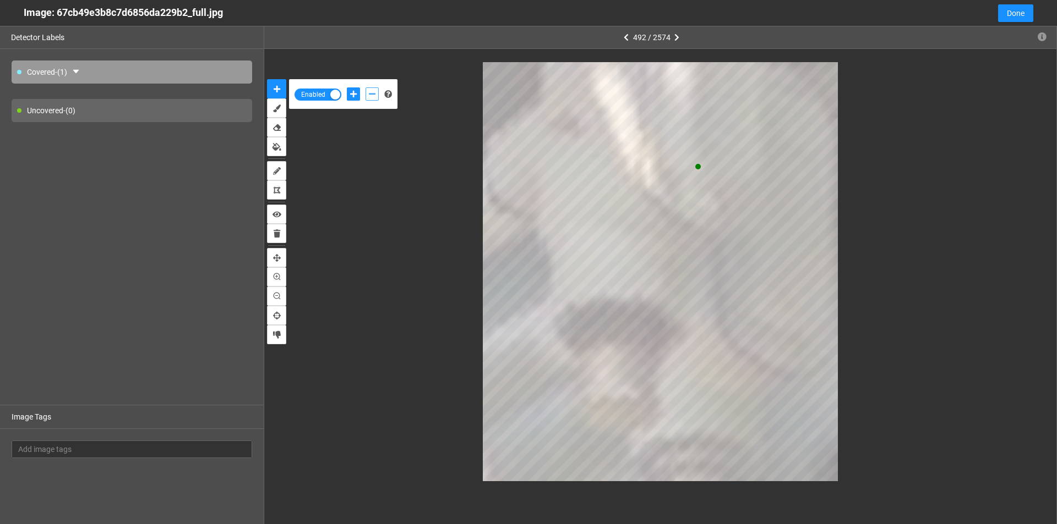
click at [373, 95] on icon "add-negative-points" at bounding box center [372, 94] width 7 height 8
click at [351, 90] on button "add-positive-points" at bounding box center [353, 94] width 13 height 13
drag, startPoint x: 369, startPoint y: 94, endPoint x: 468, endPoint y: 128, distance: 104.8
click at [370, 95] on icon "add-negative-points" at bounding box center [372, 94] width 7 height 8
click at [351, 90] on icon "add-positive-points" at bounding box center [353, 94] width 7 height 8
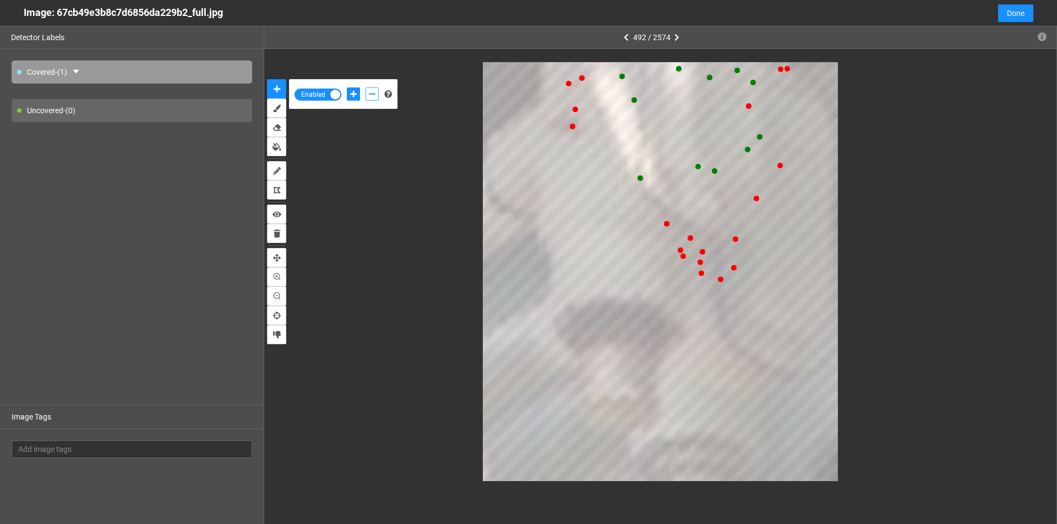
click at [374, 95] on icon "add-negative-points" at bounding box center [372, 94] width 7 height 8
click at [354, 99] on button "add-positive-points" at bounding box center [353, 94] width 13 height 13
click at [371, 97] on icon "add-negative-points" at bounding box center [372, 94] width 7 height 8
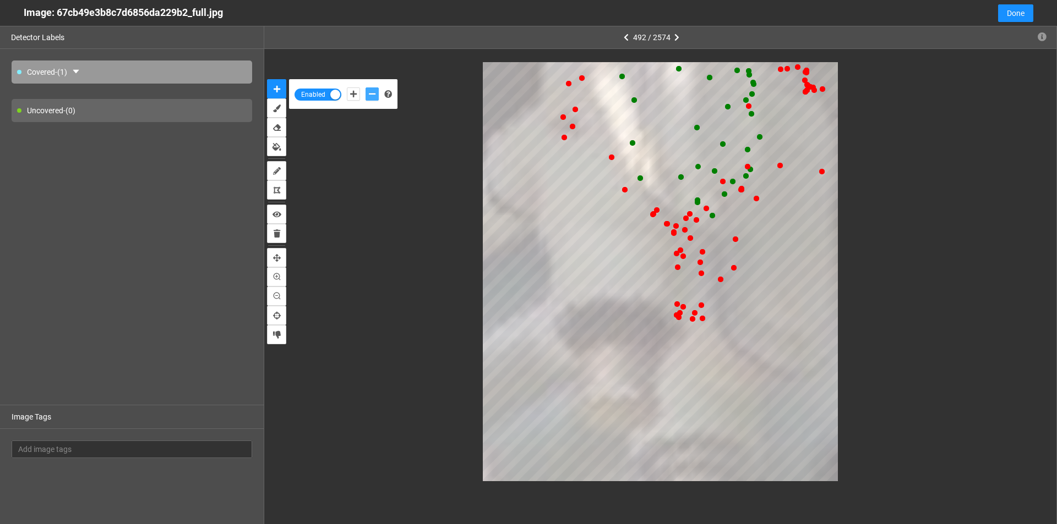
click at [365, 88] on button "add-negative-points" at bounding box center [371, 94] width 13 height 13
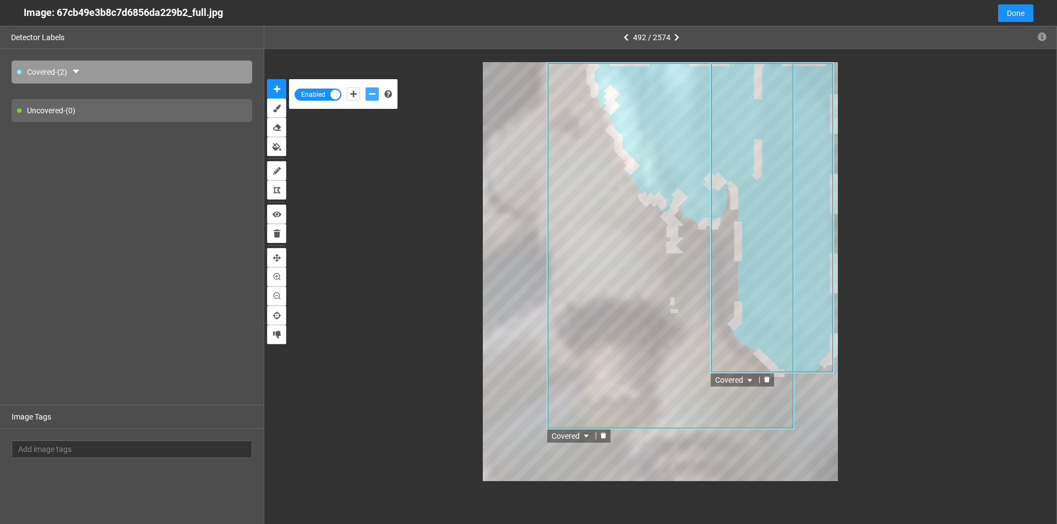
click at [601, 437] on icon "delete" at bounding box center [603, 436] width 6 height 6
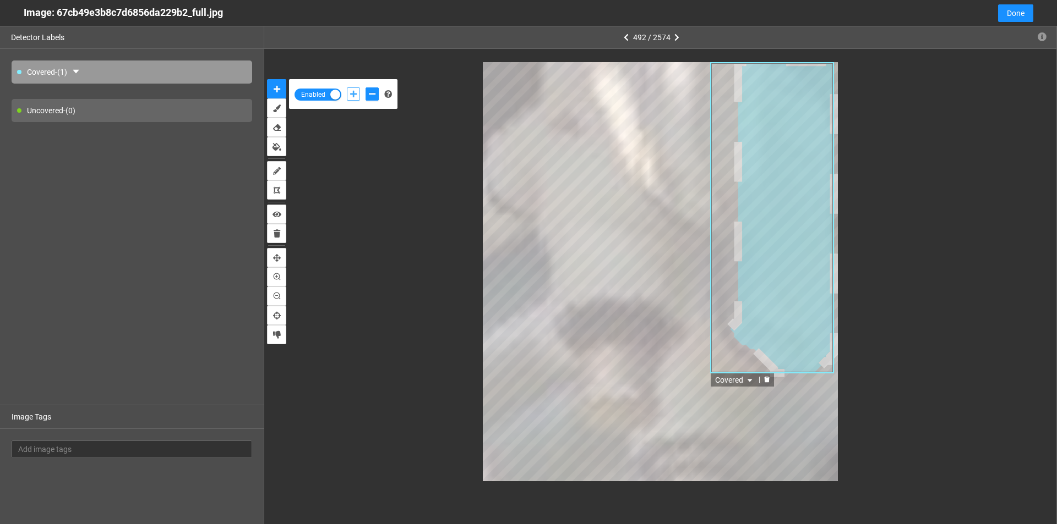
click at [350, 94] on icon "add-positive-points" at bounding box center [353, 94] width 7 height 8
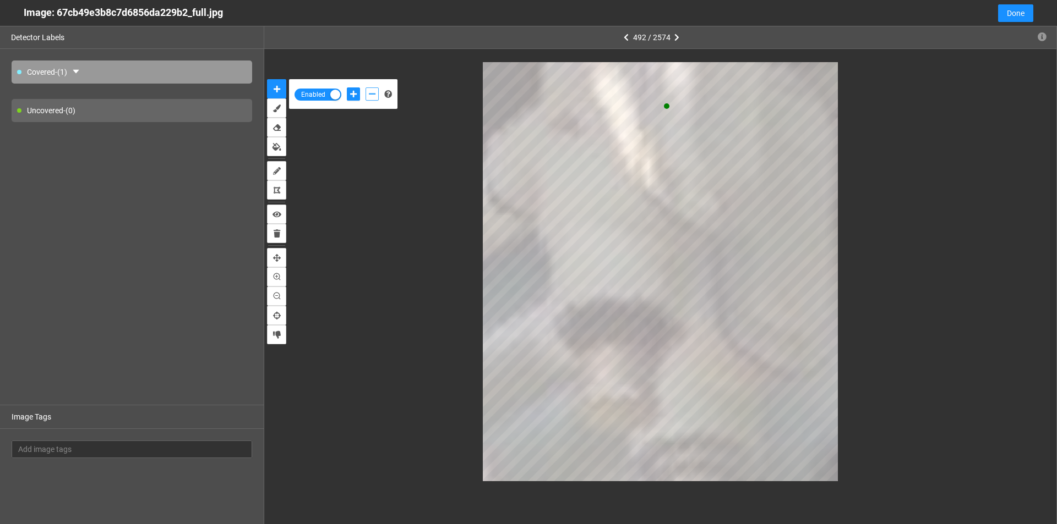
drag, startPoint x: 370, startPoint y: 89, endPoint x: 393, endPoint y: 114, distance: 34.3
click at [370, 89] on button "add-negative-points" at bounding box center [371, 94] width 13 height 13
drag, startPoint x: 356, startPoint y: 91, endPoint x: 384, endPoint y: 102, distance: 30.1
click at [355, 91] on icon "add-positive-points" at bounding box center [353, 94] width 7 height 8
click at [380, 91] on div at bounding box center [362, 94] width 37 height 19
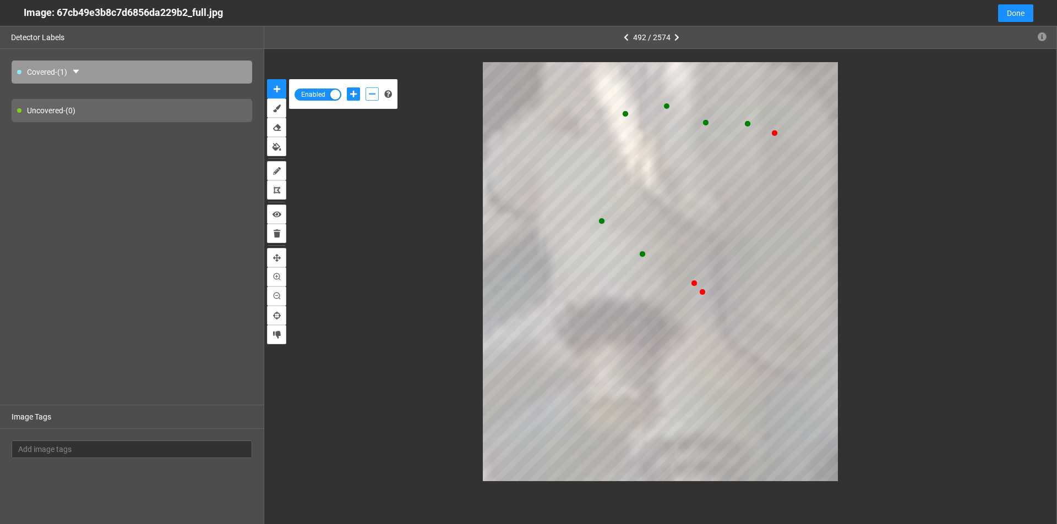
drag, startPoint x: 371, startPoint y: 92, endPoint x: 433, endPoint y: 102, distance: 62.3
click at [371, 93] on icon "add-negative-points" at bounding box center [372, 94] width 7 height 8
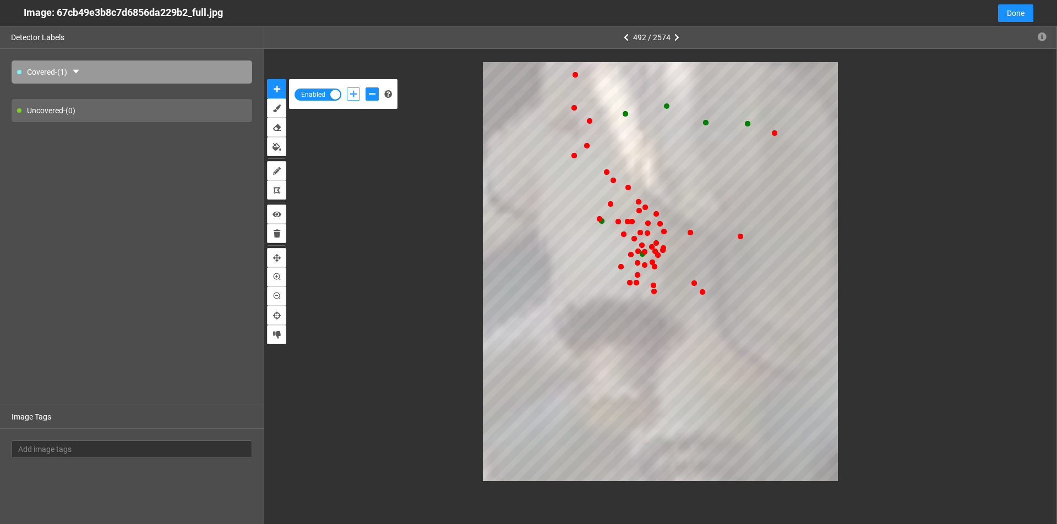
click at [355, 92] on icon "add-positive-points" at bounding box center [353, 94] width 7 height 8
drag, startPoint x: 368, startPoint y: 92, endPoint x: 401, endPoint y: 114, distance: 39.7
click at [368, 93] on button "add-negative-points" at bounding box center [371, 94] width 13 height 13
click at [795, 59] on div "Enabled" at bounding box center [660, 272] width 792 height 446
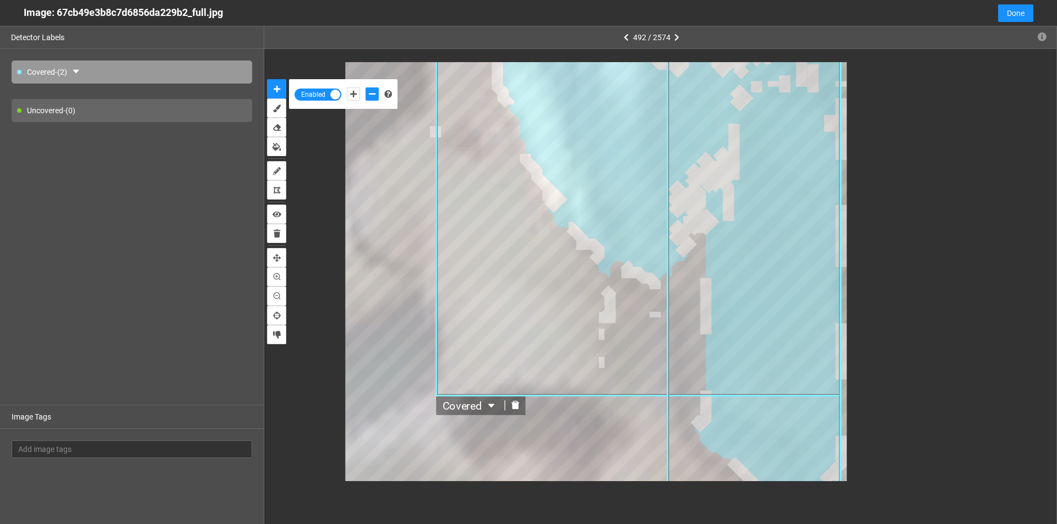
click at [512, 409] on icon "delete" at bounding box center [514, 405] width 9 height 9
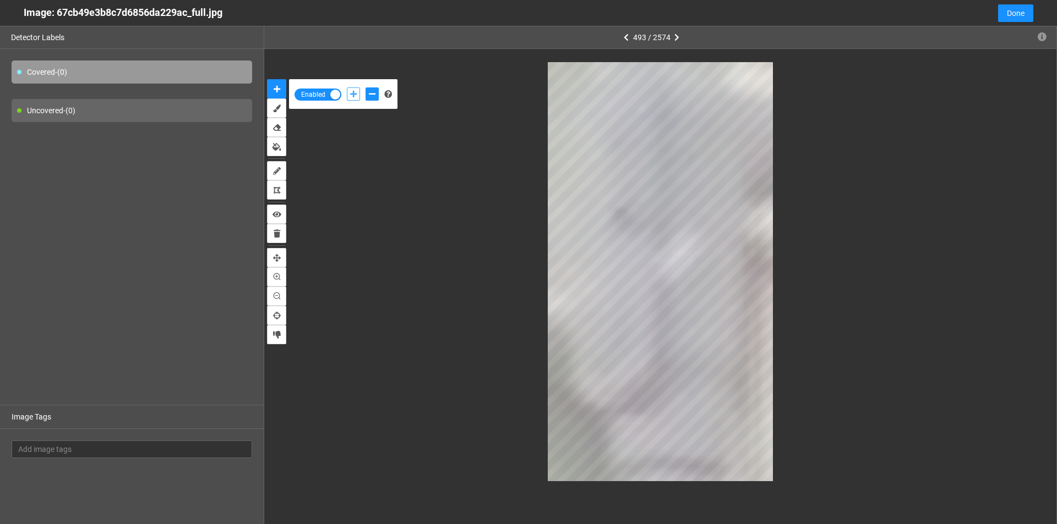
click at [354, 92] on icon "add-positive-points" at bounding box center [353, 94] width 7 height 8
click at [368, 99] on button "add-negative-points" at bounding box center [371, 94] width 13 height 13
click at [352, 91] on icon "add-positive-points" at bounding box center [353, 94] width 7 height 8
click at [374, 100] on button "add-negative-points" at bounding box center [371, 94] width 13 height 13
click at [352, 99] on button "add-positive-points" at bounding box center [353, 94] width 13 height 13
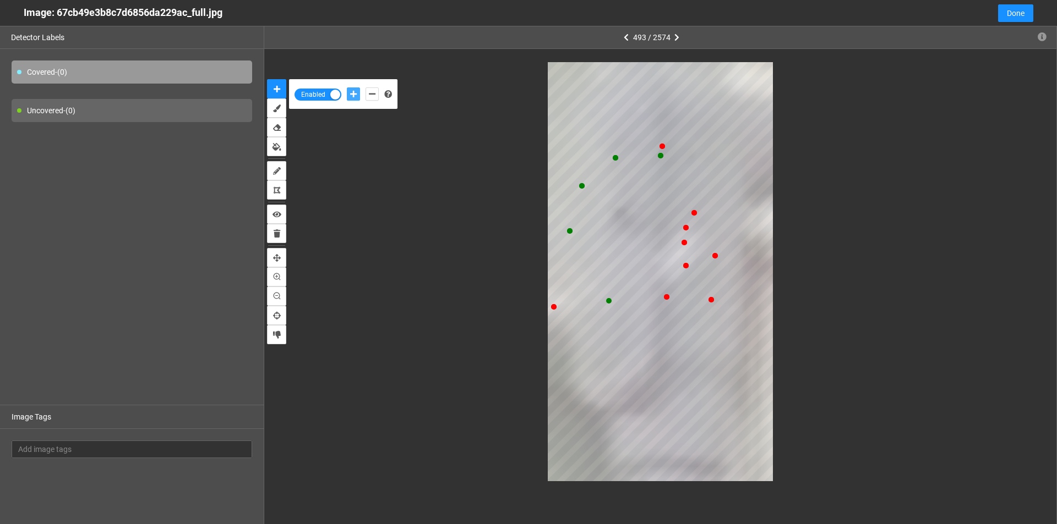
click at [347, 88] on button "add-positive-points" at bounding box center [353, 94] width 13 height 13
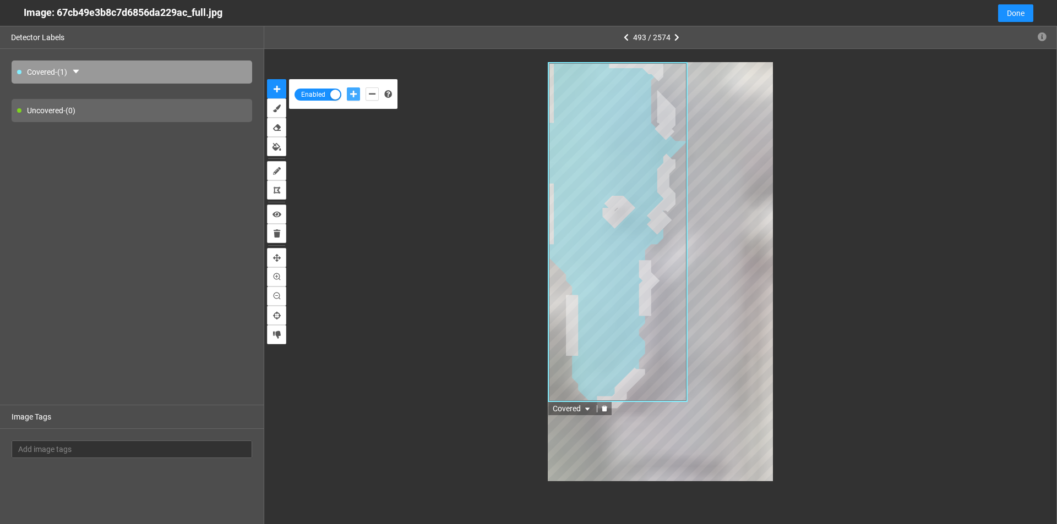
click at [606, 407] on icon "delete" at bounding box center [604, 409] width 7 height 7
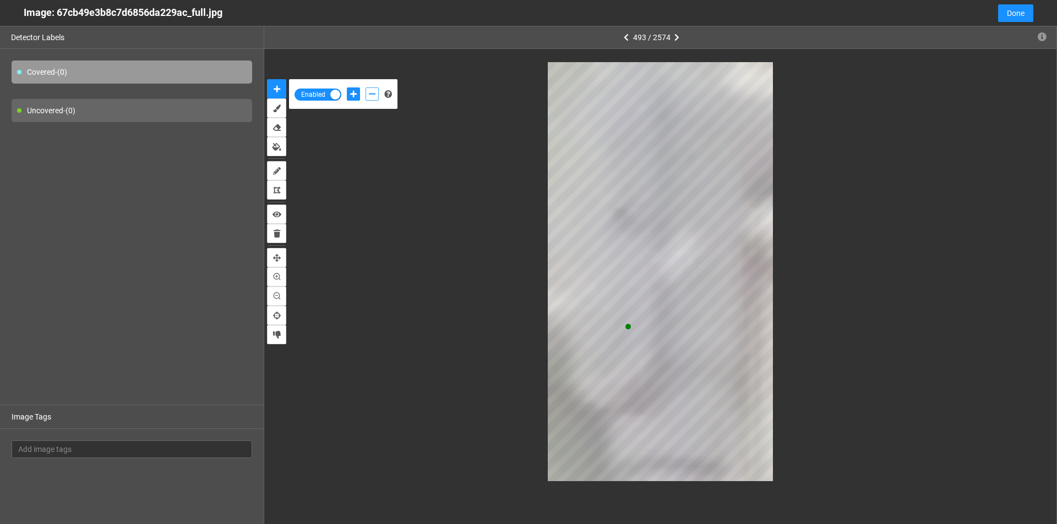
click at [377, 97] on button "add-negative-points" at bounding box center [371, 94] width 13 height 13
click at [546, 185] on div at bounding box center [660, 271] width 745 height 419
drag, startPoint x: 354, startPoint y: 92, endPoint x: 495, endPoint y: 151, distance: 152.7
click at [354, 92] on icon "add-positive-points" at bounding box center [353, 94] width 7 height 8
drag, startPoint x: 369, startPoint y: 92, endPoint x: 501, endPoint y: 94, distance: 132.1
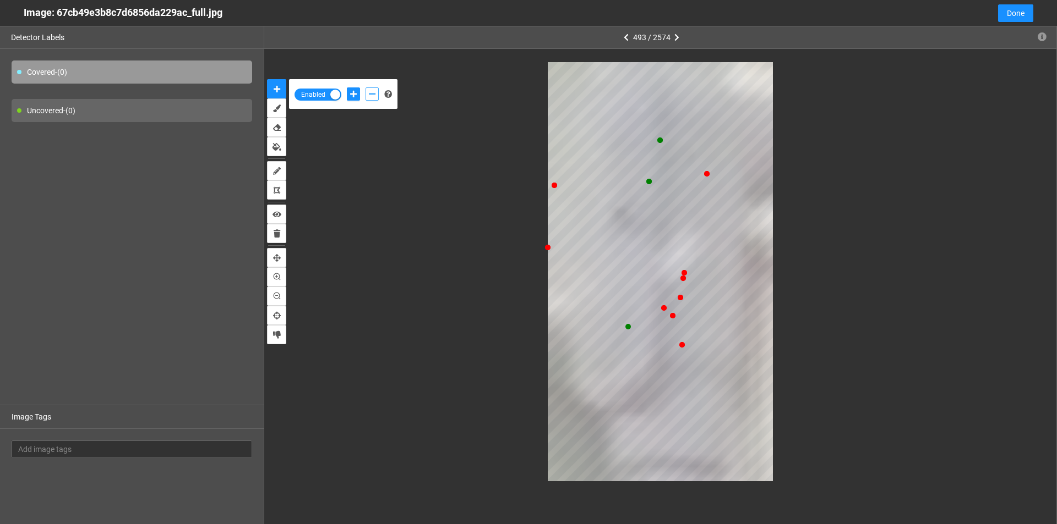
click at [369, 92] on icon "add-negative-points" at bounding box center [372, 94] width 7 height 8
drag, startPoint x: 358, startPoint y: 92, endPoint x: 367, endPoint y: 116, distance: 24.5
click at [357, 92] on button "add-positive-points" at bounding box center [353, 94] width 13 height 13
click at [347, 88] on button "add-positive-points" at bounding box center [353, 94] width 13 height 13
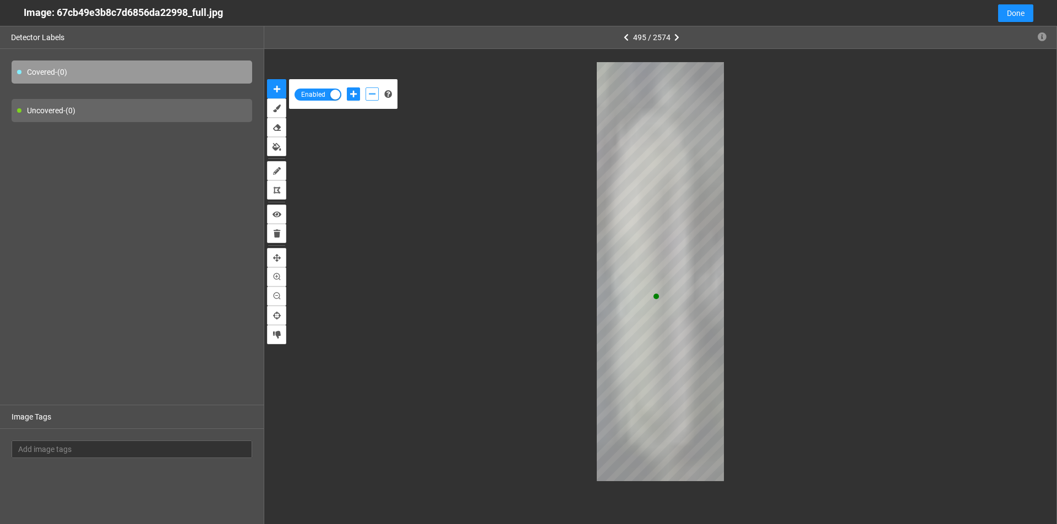
click at [370, 93] on icon "add-negative-points" at bounding box center [372, 94] width 7 height 8
click at [365, 88] on button "add-negative-points" at bounding box center [371, 94] width 13 height 13
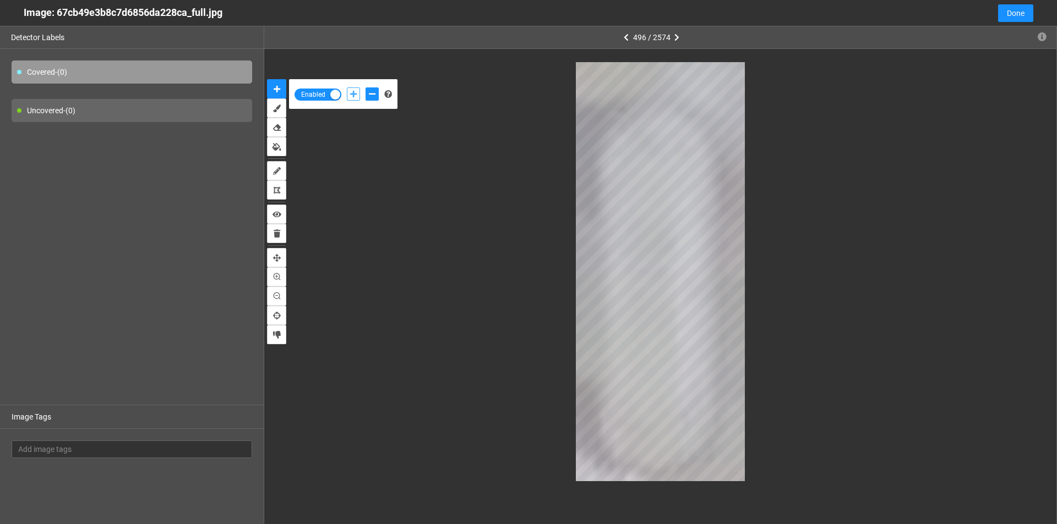
click at [351, 90] on button "add-positive-points" at bounding box center [353, 94] width 13 height 13
click at [371, 93] on icon "add-negative-points" at bounding box center [372, 94] width 7 height 8
click at [365, 88] on button "add-negative-points" at bounding box center [371, 94] width 13 height 13
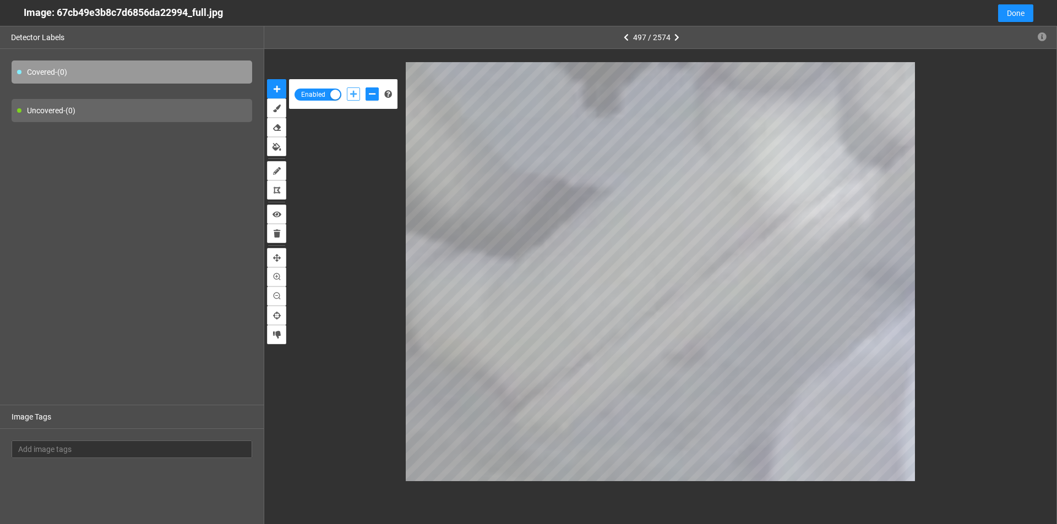
click at [350, 94] on icon "add-positive-points" at bounding box center [353, 94] width 7 height 8
click at [347, 88] on button "add-positive-points" at bounding box center [353, 94] width 13 height 13
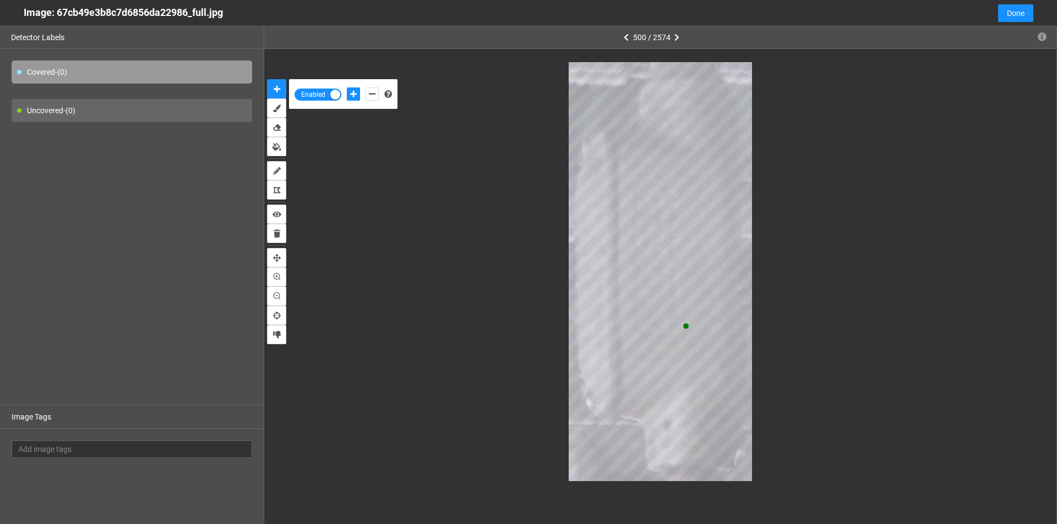
click at [363, 94] on div at bounding box center [362, 94] width 37 height 19
click at [369, 94] on icon "add-negative-points" at bounding box center [372, 94] width 7 height 8
click at [365, 88] on button "add-negative-points" at bounding box center [371, 94] width 13 height 13
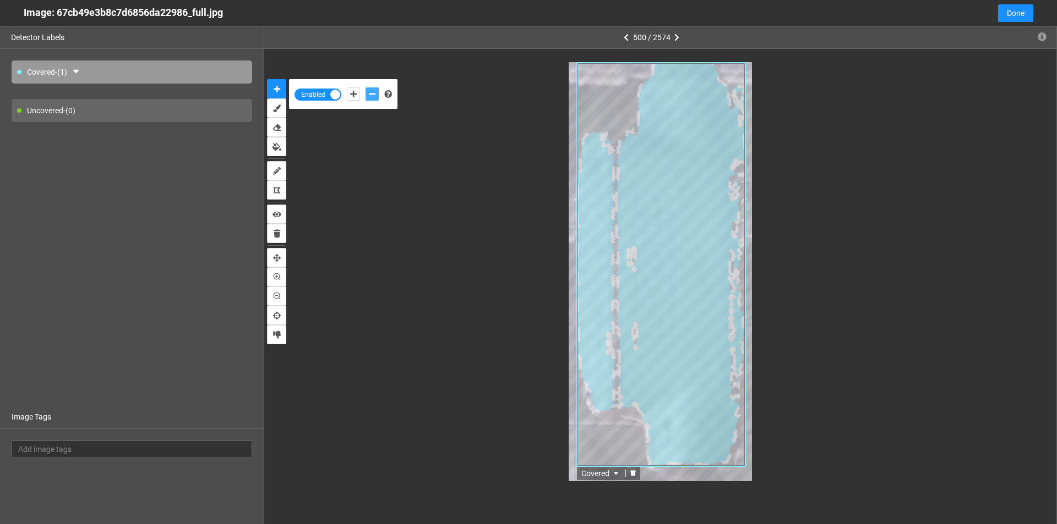
click at [634, 475] on icon "delete" at bounding box center [633, 473] width 6 height 6
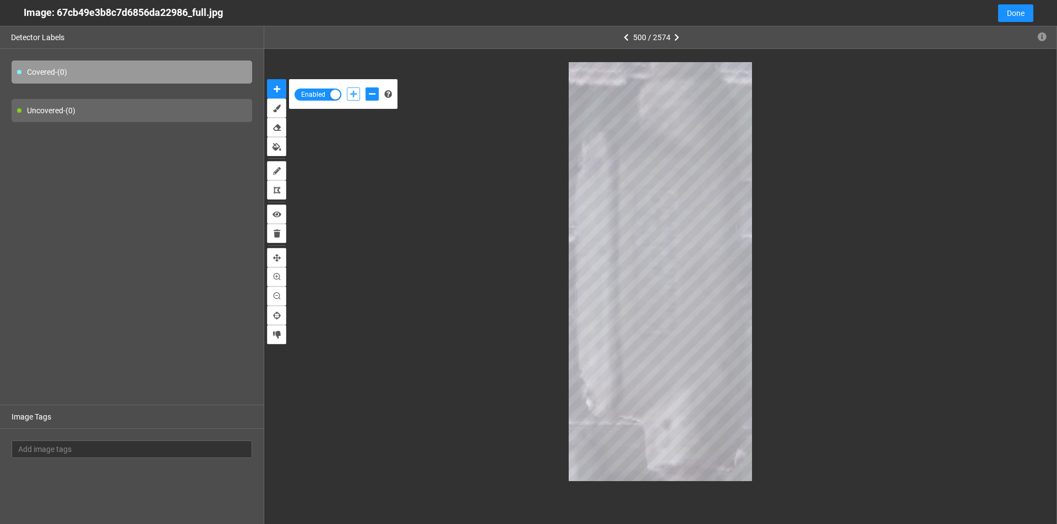
click at [353, 97] on icon "add-positive-points" at bounding box center [353, 94] width 7 height 8
click at [347, 88] on button "add-positive-points" at bounding box center [353, 94] width 13 height 13
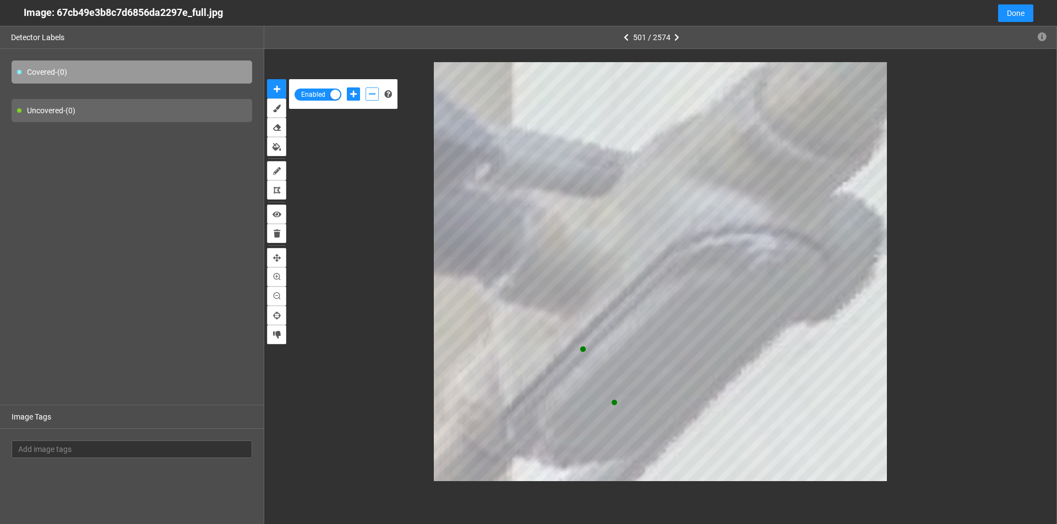
click at [374, 91] on icon "add-negative-points" at bounding box center [372, 94] width 7 height 8
click at [354, 98] on button "add-positive-points" at bounding box center [353, 94] width 13 height 13
click at [370, 91] on icon "add-negative-points" at bounding box center [372, 94] width 7 height 8
drag, startPoint x: 354, startPoint y: 96, endPoint x: 417, endPoint y: 158, distance: 88.7
click at [354, 96] on icon "add-positive-points" at bounding box center [353, 94] width 7 height 8
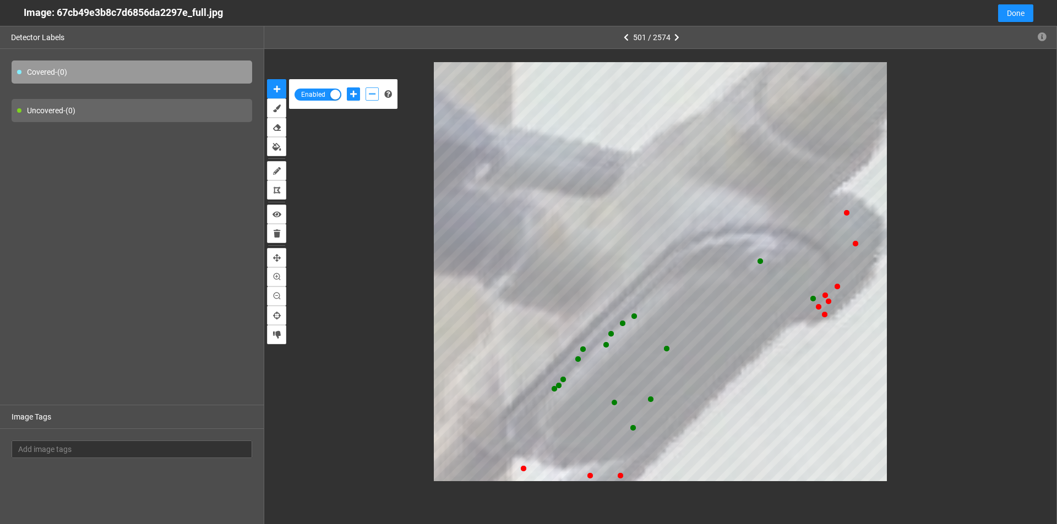
drag, startPoint x: 369, startPoint y: 97, endPoint x: 387, endPoint y: 102, distance: 19.0
click at [370, 96] on icon "add-negative-points" at bounding box center [372, 94] width 7 height 8
drag, startPoint x: 352, startPoint y: 94, endPoint x: 426, endPoint y: 140, distance: 87.8
click at [352, 95] on icon "add-positive-points" at bounding box center [353, 94] width 7 height 8
click at [376, 94] on button "add-negative-points" at bounding box center [371, 94] width 13 height 13
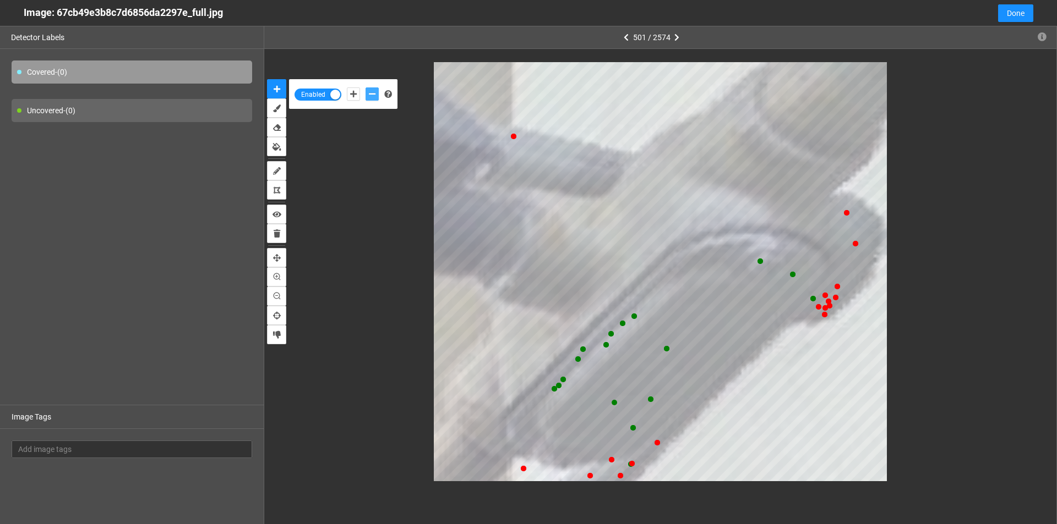
click at [365, 88] on button "add-negative-points" at bounding box center [371, 94] width 13 height 13
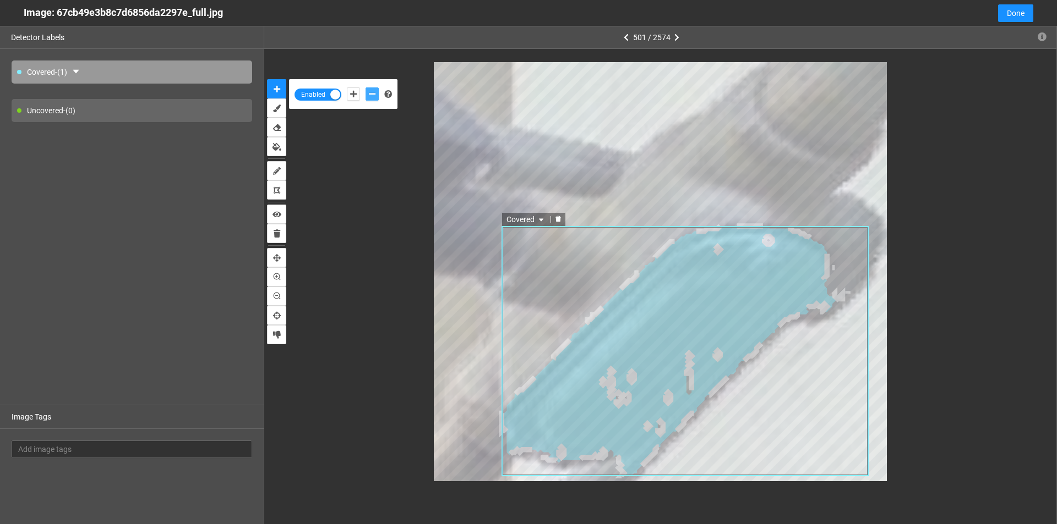
click at [557, 221] on icon "delete" at bounding box center [558, 219] width 6 height 6
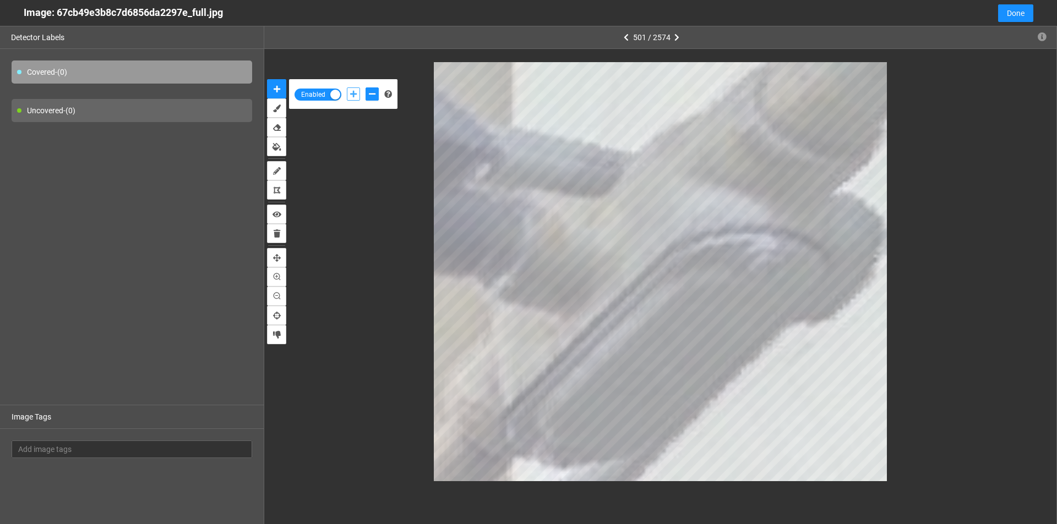
click at [349, 92] on button "add-positive-points" at bounding box center [353, 94] width 13 height 13
click at [373, 95] on icon "add-negative-points" at bounding box center [372, 94] width 7 height 8
click at [350, 94] on icon "add-positive-points" at bounding box center [353, 94] width 7 height 8
click at [373, 90] on button "add-negative-points" at bounding box center [371, 94] width 13 height 13
click at [354, 91] on icon "add-positive-points" at bounding box center [353, 94] width 7 height 8
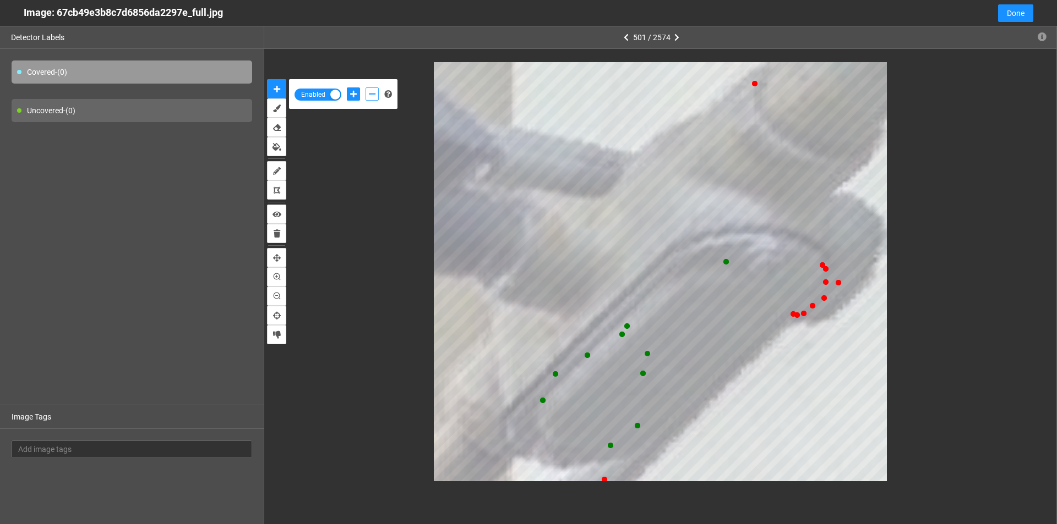
drag, startPoint x: 374, startPoint y: 94, endPoint x: 383, endPoint y: 94, distance: 9.4
click at [375, 94] on icon "add-negative-points" at bounding box center [372, 94] width 7 height 8
click at [365, 88] on button "add-negative-points" at bounding box center [371, 94] width 13 height 13
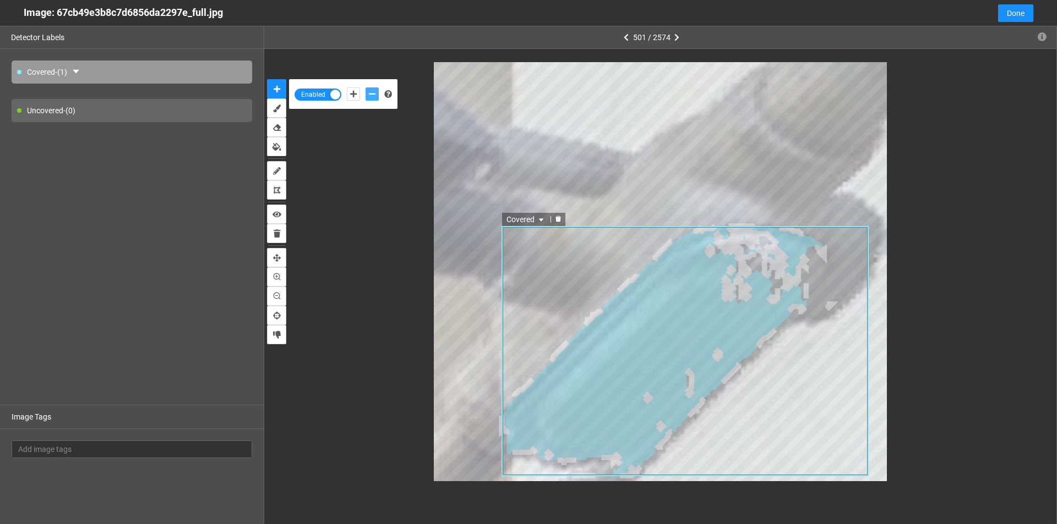
click at [556, 222] on icon "delete" at bounding box center [558, 219] width 7 height 7
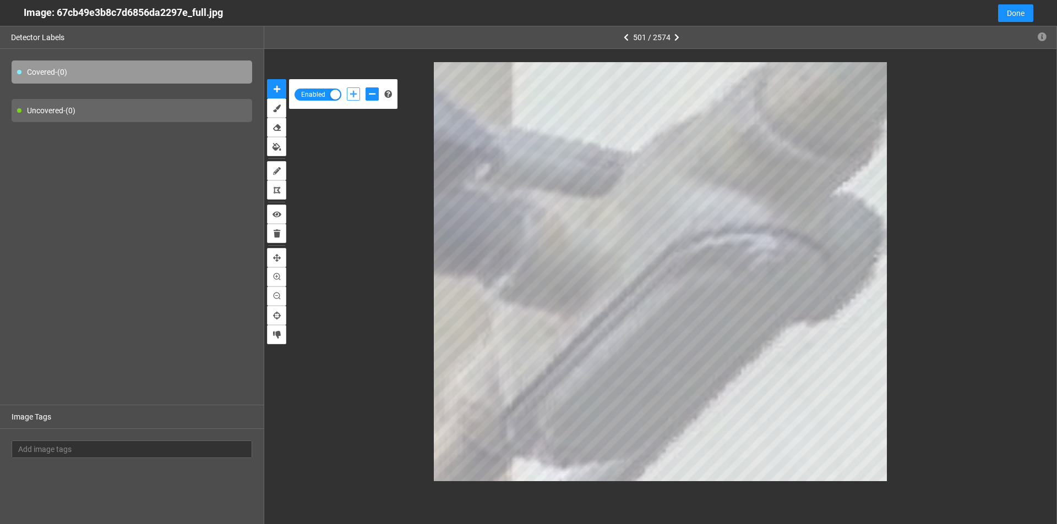
click at [356, 92] on icon "add-positive-points" at bounding box center [353, 94] width 7 height 8
click at [362, 82] on div "Enabled" at bounding box center [343, 94] width 108 height 30
click at [374, 91] on icon "add-negative-points" at bounding box center [372, 94] width 7 height 8
click at [354, 91] on icon "add-positive-points" at bounding box center [353, 94] width 7 height 8
click at [378, 97] on button "add-negative-points" at bounding box center [371, 94] width 13 height 13
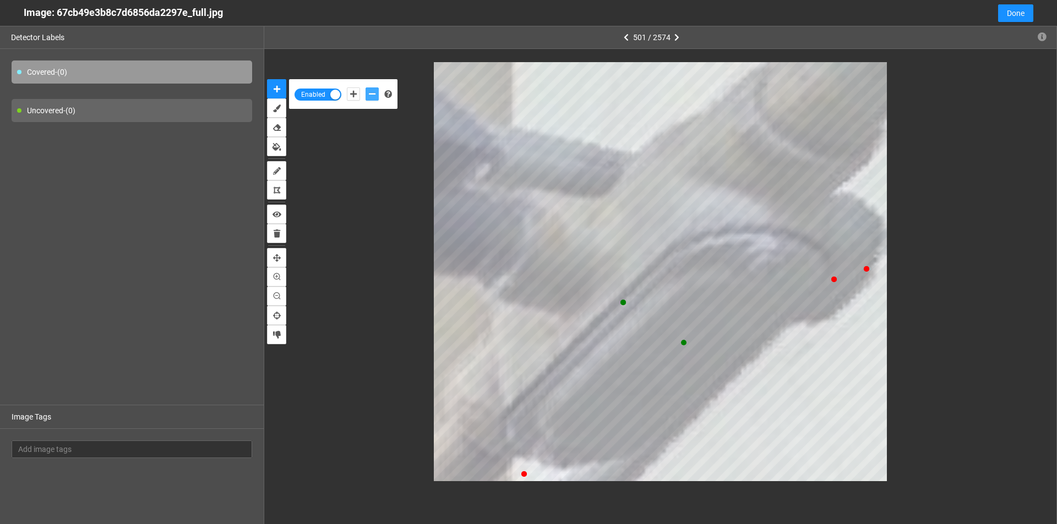
click at [365, 88] on button "add-negative-points" at bounding box center [371, 94] width 13 height 13
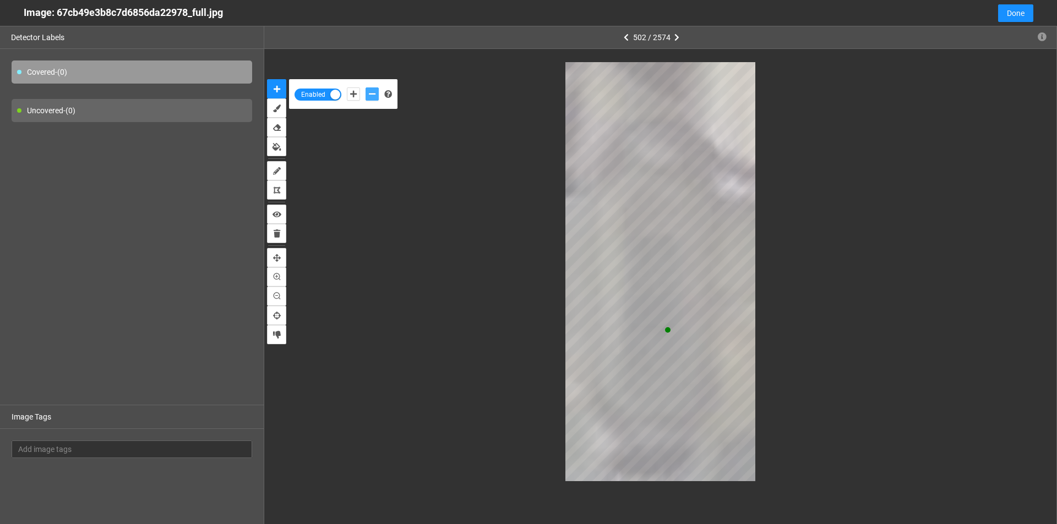
click at [372, 96] on icon "add-negative-points" at bounding box center [372, 94] width 7 height 8
click at [353, 96] on icon "add-positive-points" at bounding box center [353, 94] width 7 height 8
click at [375, 97] on icon "add-negative-points" at bounding box center [372, 94] width 7 height 8
click at [351, 88] on button "add-positive-points" at bounding box center [353, 94] width 13 height 13
click at [376, 96] on button "add-negative-points" at bounding box center [371, 94] width 13 height 13
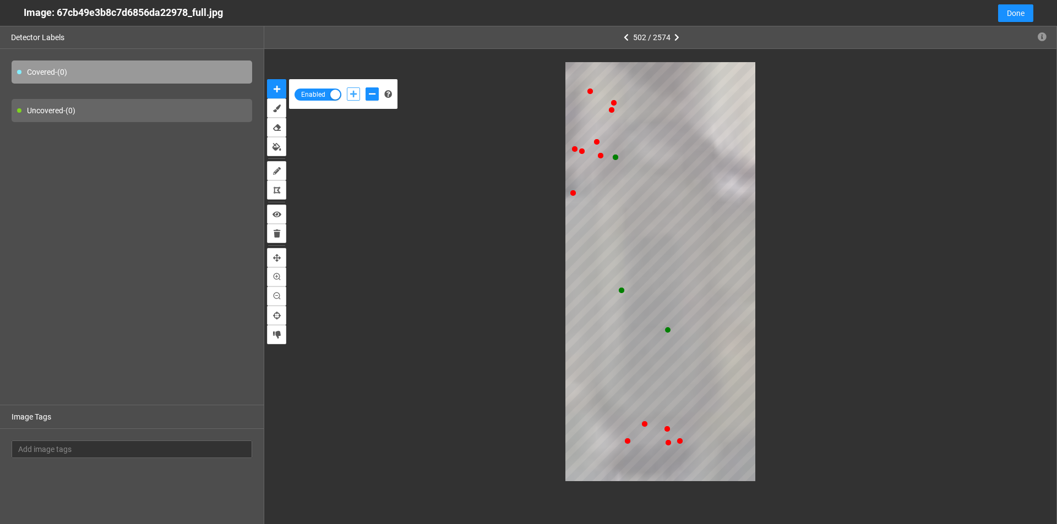
click at [358, 92] on button "add-positive-points" at bounding box center [353, 94] width 13 height 13
click at [373, 95] on icon "add-negative-points" at bounding box center [372, 94] width 7 height 8
click at [365, 88] on button "add-negative-points" at bounding box center [371, 94] width 13 height 13
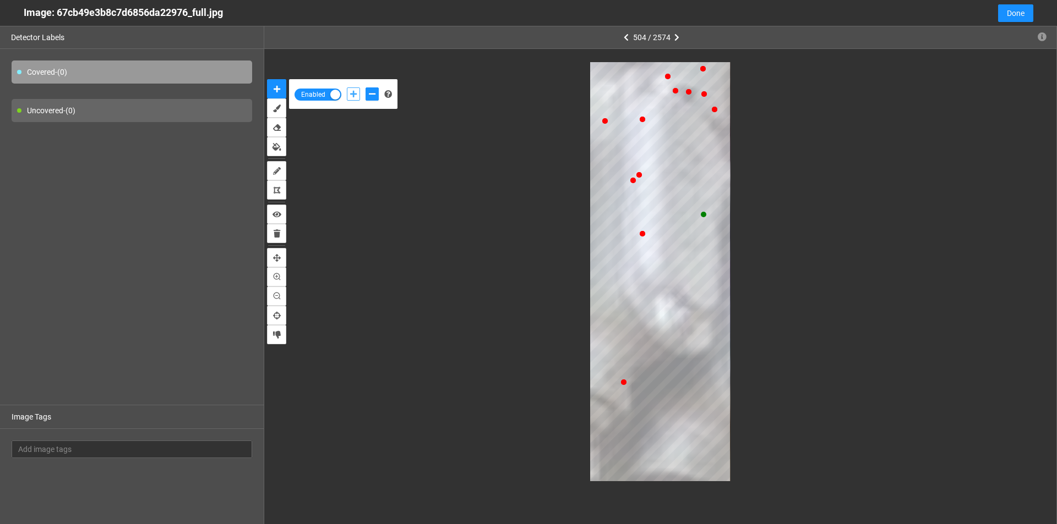
click at [354, 92] on icon "add-positive-points" at bounding box center [353, 94] width 7 height 8
click at [379, 94] on div at bounding box center [362, 94] width 37 height 19
click at [369, 95] on icon "add-negative-points" at bounding box center [372, 94] width 7 height 8
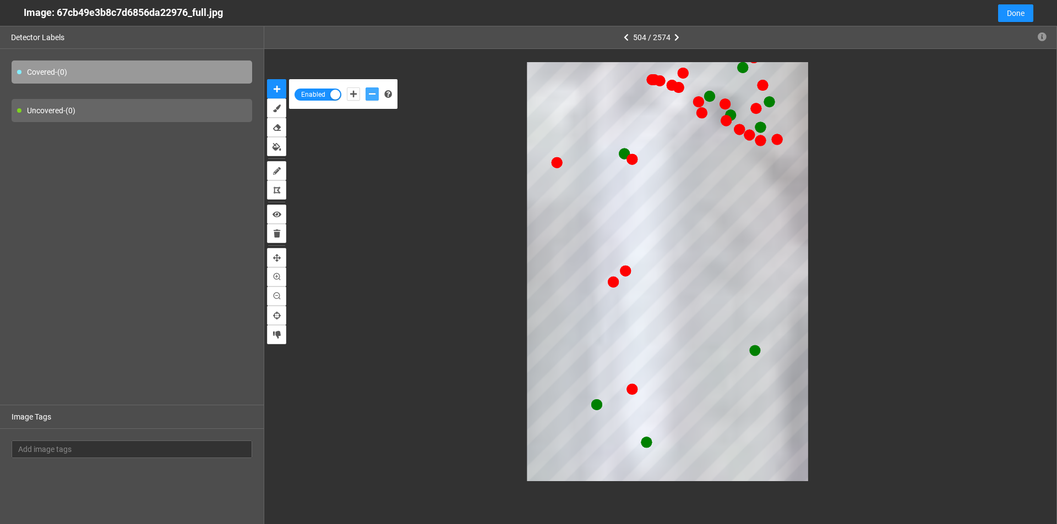
click at [365, 88] on button "add-negative-points" at bounding box center [371, 94] width 13 height 13
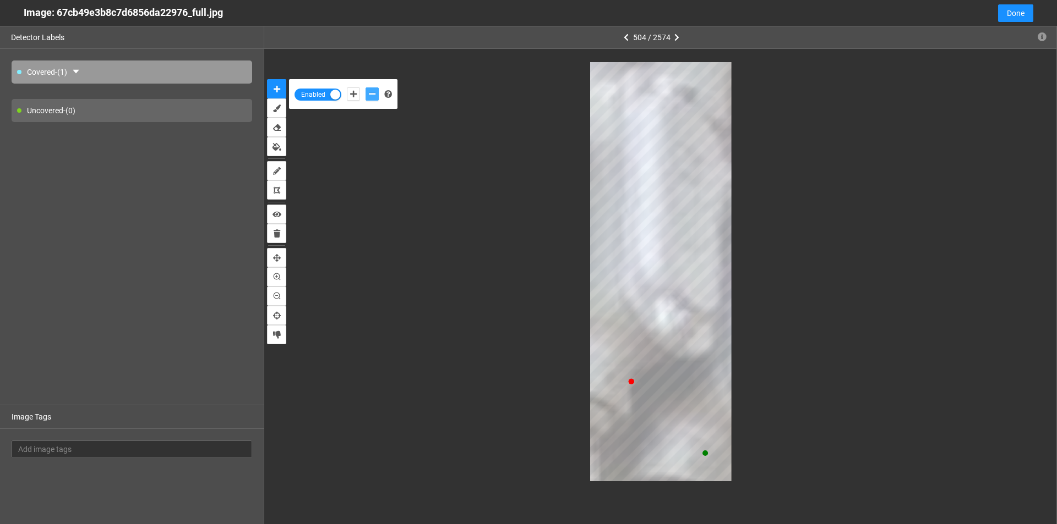
click at [365, 88] on button "add-negative-points" at bounding box center [371, 94] width 13 height 13
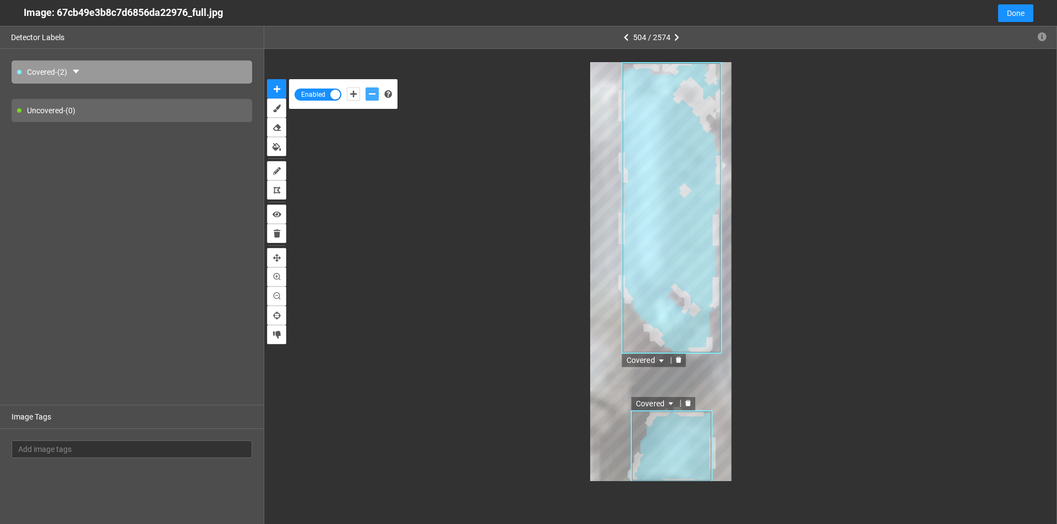
click at [677, 360] on icon "delete" at bounding box center [679, 360] width 6 height 6
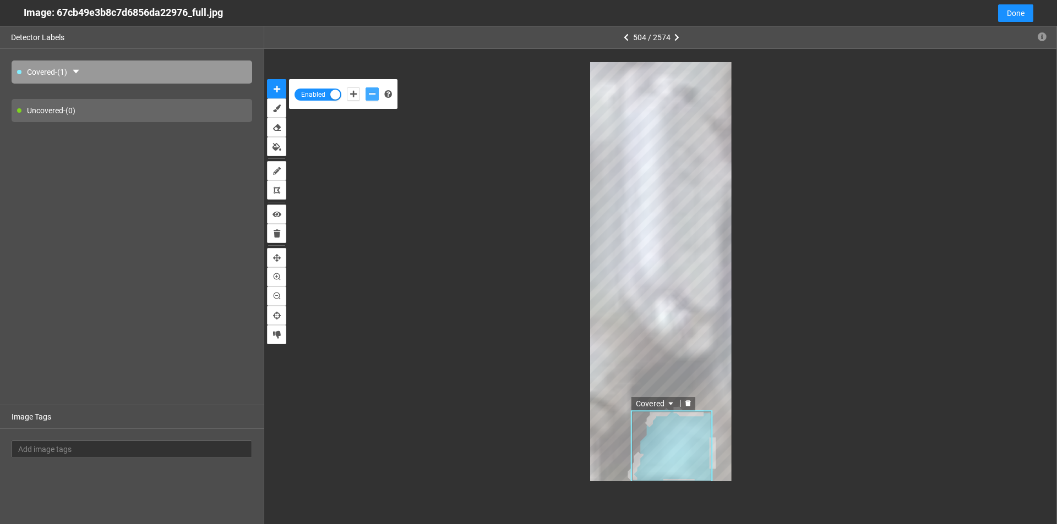
click at [688, 403] on icon "delete" at bounding box center [688, 403] width 6 height 6
drag, startPoint x: 350, startPoint y: 95, endPoint x: 381, endPoint y: 132, distance: 48.8
click at [351, 95] on icon "add-positive-points" at bounding box center [353, 94] width 7 height 8
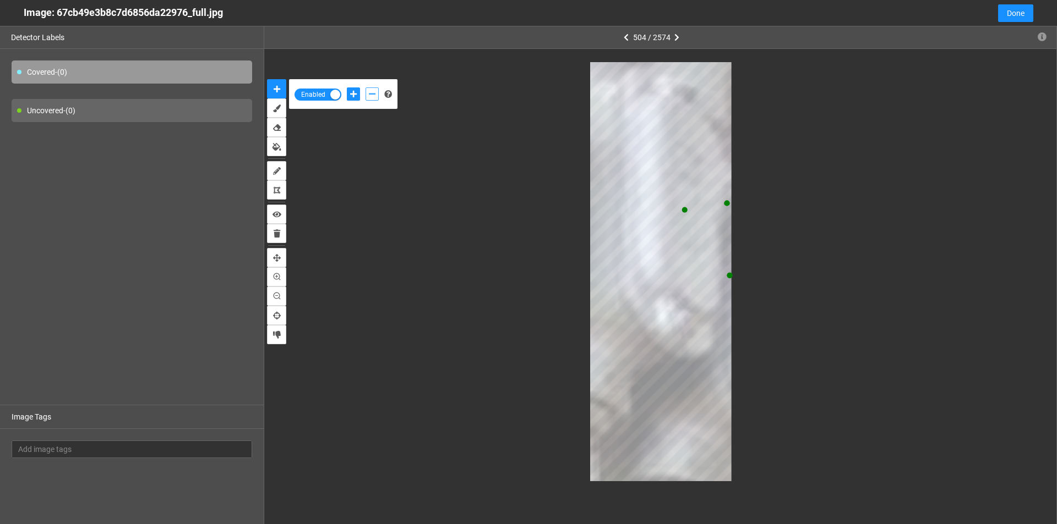
click at [370, 96] on icon "add-negative-points" at bounding box center [372, 94] width 7 height 8
drag, startPoint x: 352, startPoint y: 91, endPoint x: 413, endPoint y: 117, distance: 66.6
click at [351, 91] on icon "add-positive-points" at bounding box center [353, 94] width 7 height 8
click at [370, 89] on button "add-negative-points" at bounding box center [371, 94] width 13 height 13
click at [365, 88] on button "add-negative-points" at bounding box center [371, 94] width 13 height 13
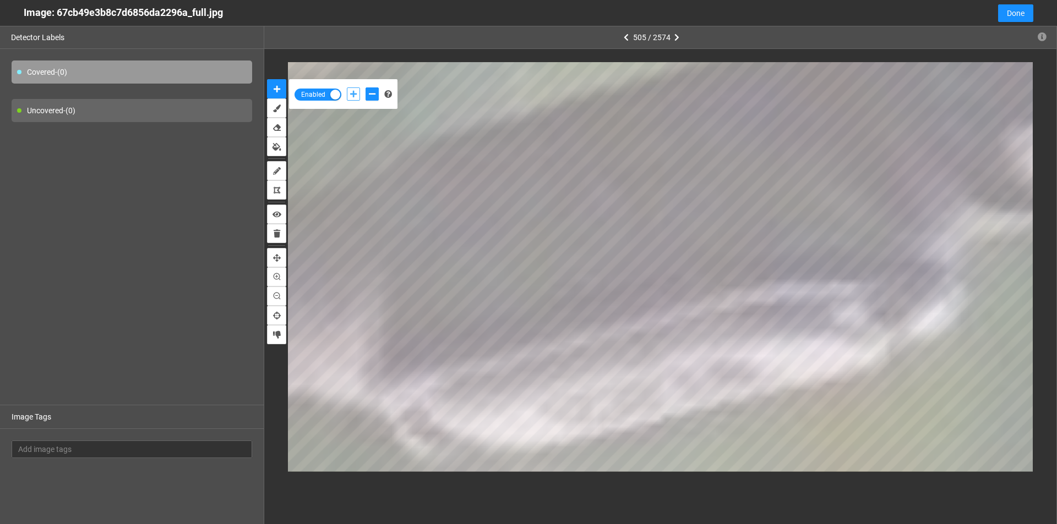
click at [355, 91] on icon "add-positive-points" at bounding box center [353, 94] width 7 height 8
drag, startPoint x: 371, startPoint y: 97, endPoint x: 390, endPoint y: 105, distance: 20.7
click at [373, 97] on icon "add-negative-points" at bounding box center [372, 94] width 7 height 8
click at [365, 88] on button "add-negative-points" at bounding box center [371, 94] width 13 height 13
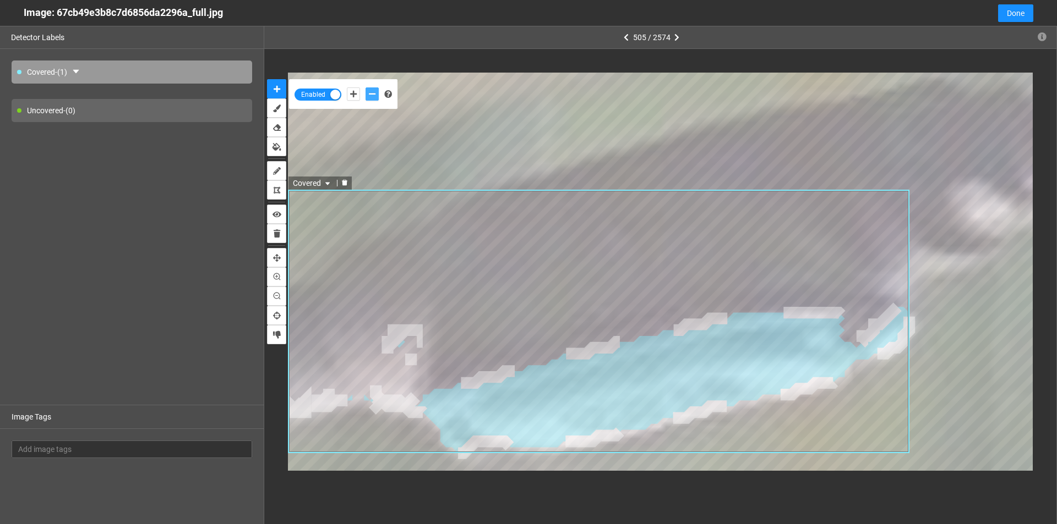
click at [348, 186] on icon "delete" at bounding box center [344, 182] width 7 height 7
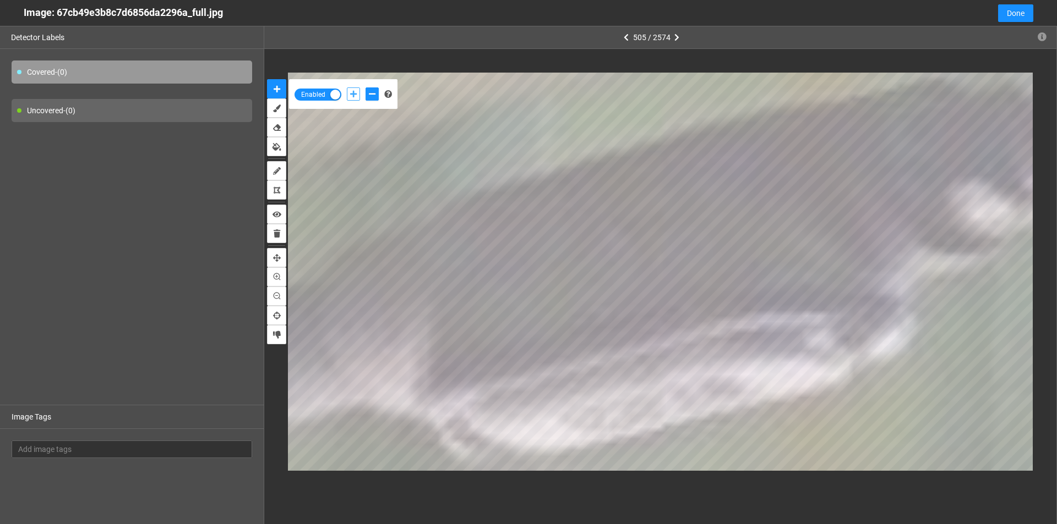
click at [356, 99] on button "add-positive-points" at bounding box center [353, 94] width 13 height 13
click at [370, 90] on icon "add-negative-points" at bounding box center [372, 94] width 7 height 8
click at [354, 95] on icon "add-positive-points" at bounding box center [353, 94] width 7 height 8
click at [347, 88] on button "add-positive-points" at bounding box center [353, 94] width 13 height 13
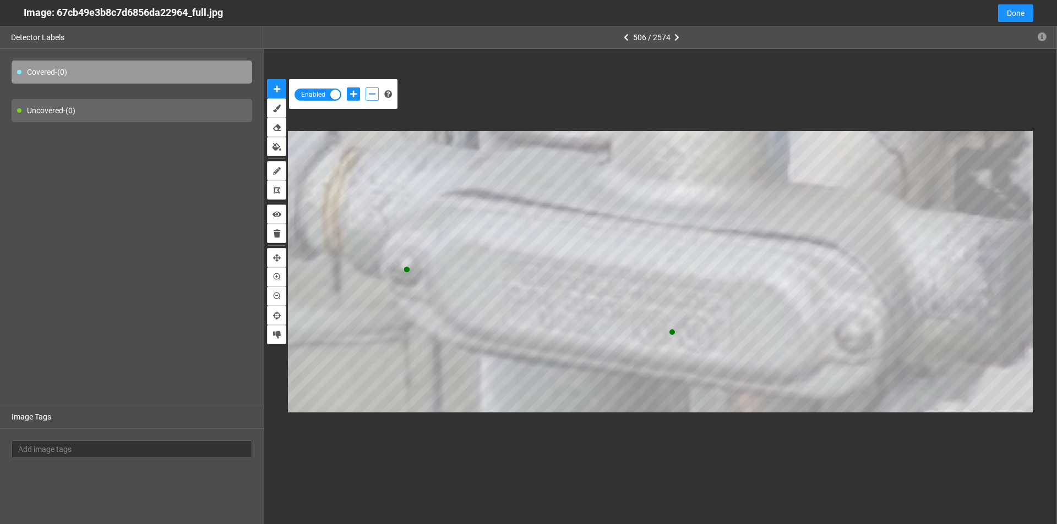
click at [371, 95] on icon "add-negative-points" at bounding box center [372, 94] width 7 height 8
click at [365, 88] on button "add-negative-points" at bounding box center [371, 94] width 13 height 13
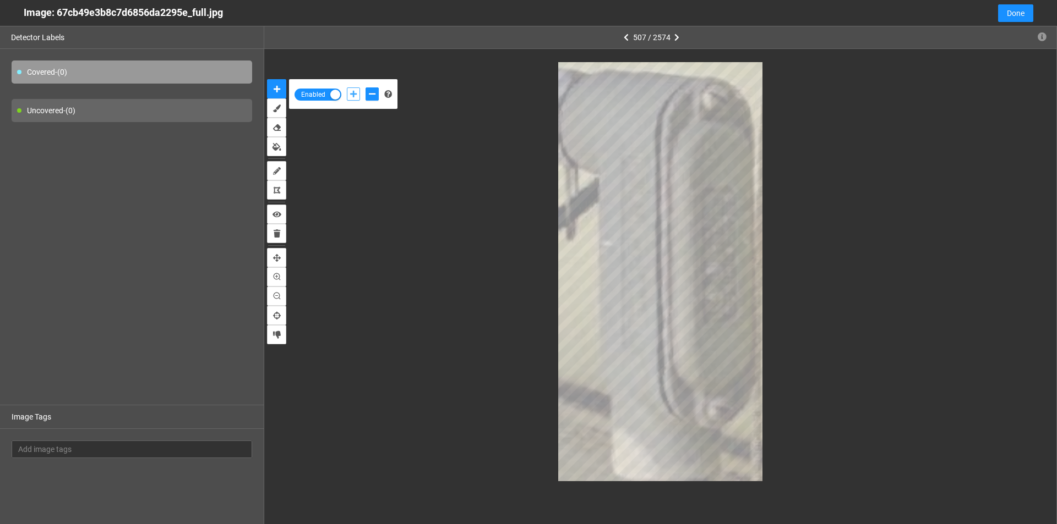
click at [354, 92] on icon "add-positive-points" at bounding box center [353, 94] width 7 height 8
click at [347, 88] on button "add-positive-points" at bounding box center [353, 94] width 13 height 13
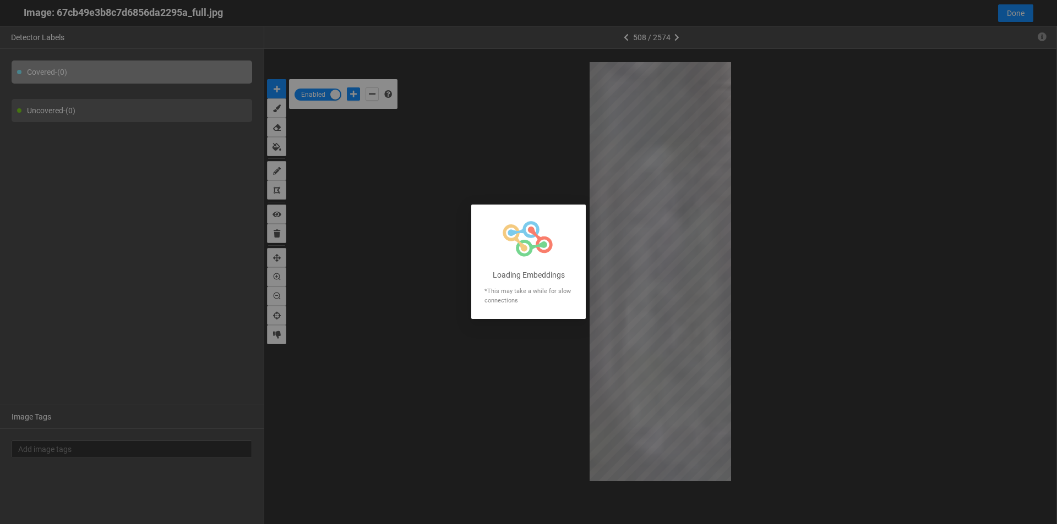
click at [671, 260] on div at bounding box center [528, 262] width 1057 height 524
click at [669, 259] on div at bounding box center [528, 262] width 1057 height 524
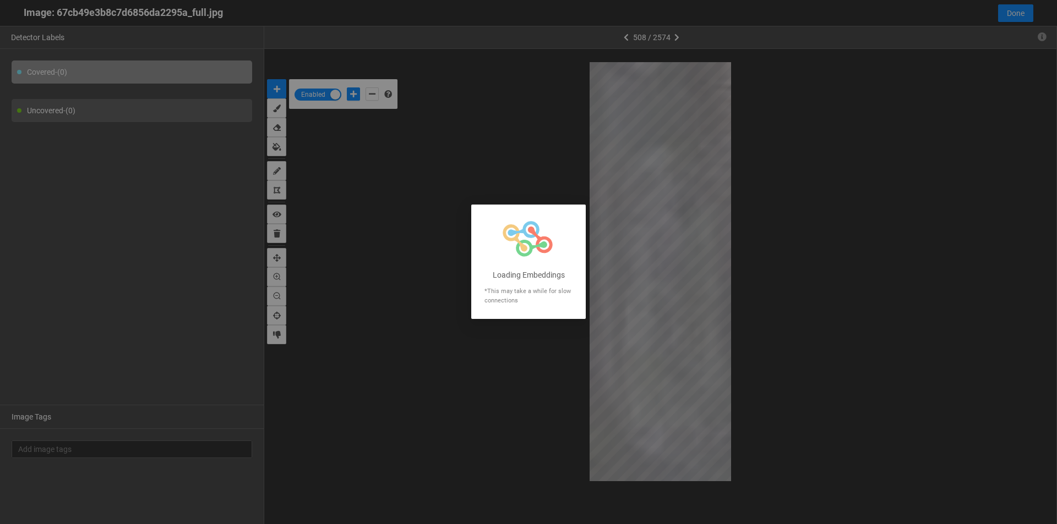
click at [668, 257] on div at bounding box center [528, 262] width 1057 height 524
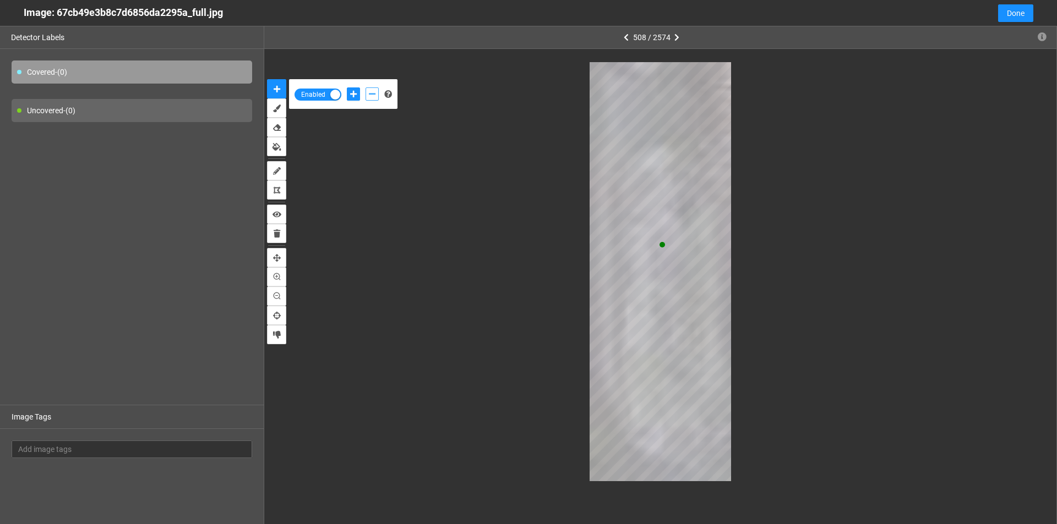
click at [370, 95] on icon "add-negative-points" at bounding box center [372, 94] width 7 height 8
drag, startPoint x: 349, startPoint y: 89, endPoint x: 356, endPoint y: 103, distance: 15.5
click at [349, 91] on button "add-positive-points" at bounding box center [353, 94] width 13 height 13
click at [377, 93] on button "add-negative-points" at bounding box center [371, 94] width 13 height 13
click at [365, 88] on button "add-negative-points" at bounding box center [371, 94] width 13 height 13
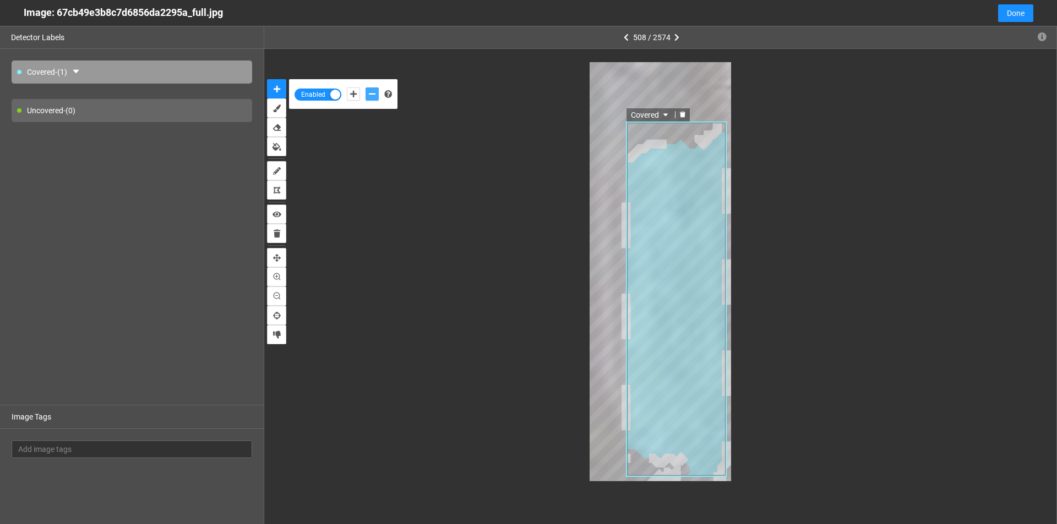
click at [683, 111] on div at bounding box center [682, 115] width 14 height 10
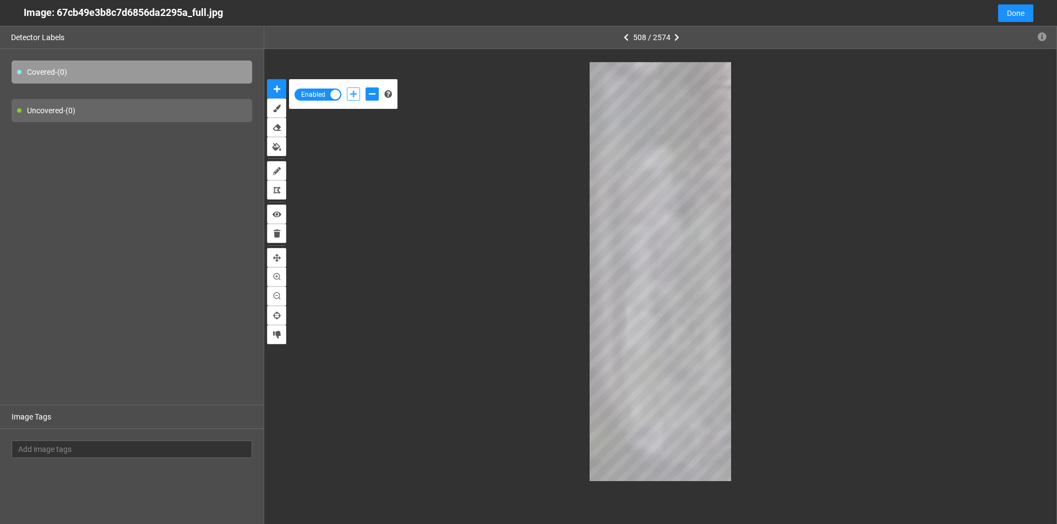
click at [352, 92] on icon "add-positive-points" at bounding box center [353, 94] width 7 height 8
click at [370, 91] on icon "add-negative-points" at bounding box center [372, 94] width 7 height 8
click at [347, 96] on button "add-positive-points" at bounding box center [353, 94] width 13 height 13
drag, startPoint x: 366, startPoint y: 83, endPoint x: 371, endPoint y: 94, distance: 12.1
click at [366, 84] on div "Enabled" at bounding box center [343, 94] width 108 height 30
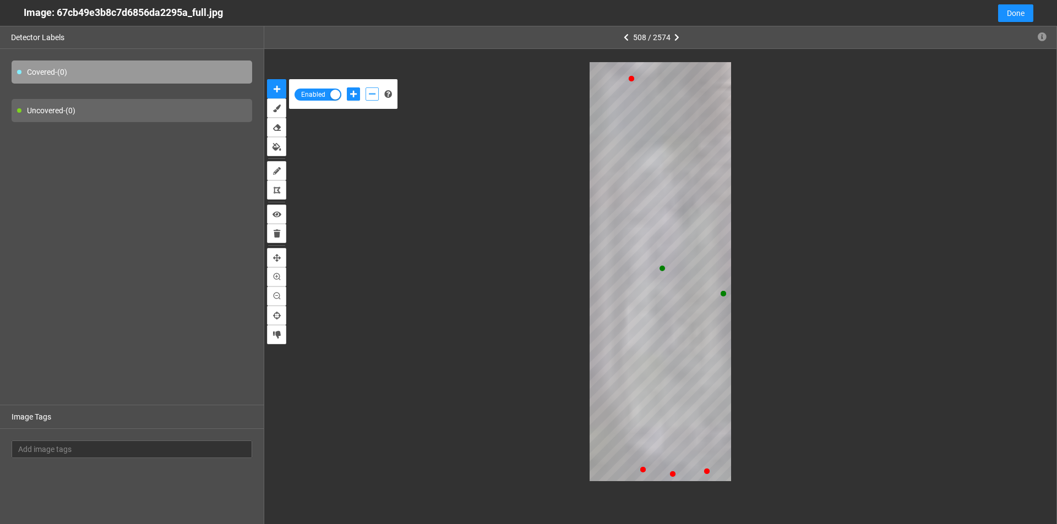
drag, startPoint x: 371, startPoint y: 94, endPoint x: 375, endPoint y: 98, distance: 6.2
click at [371, 94] on icon "add-negative-points" at bounding box center [372, 94] width 7 height 8
drag, startPoint x: 358, startPoint y: 90, endPoint x: 358, endPoint y: 96, distance: 5.5
click at [358, 96] on button "add-positive-points" at bounding box center [353, 94] width 13 height 13
click at [347, 88] on button "add-positive-points" at bounding box center [353, 94] width 13 height 13
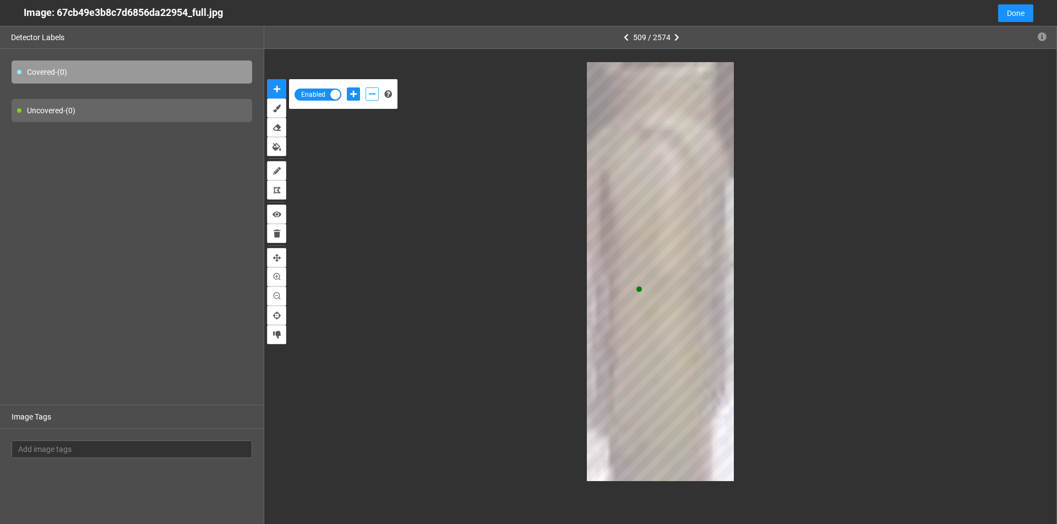
click at [373, 91] on icon "add-negative-points" at bounding box center [372, 94] width 7 height 8
click at [353, 91] on icon "add-positive-points" at bounding box center [353, 94] width 7 height 8
click at [347, 88] on button "add-positive-points" at bounding box center [353, 94] width 13 height 13
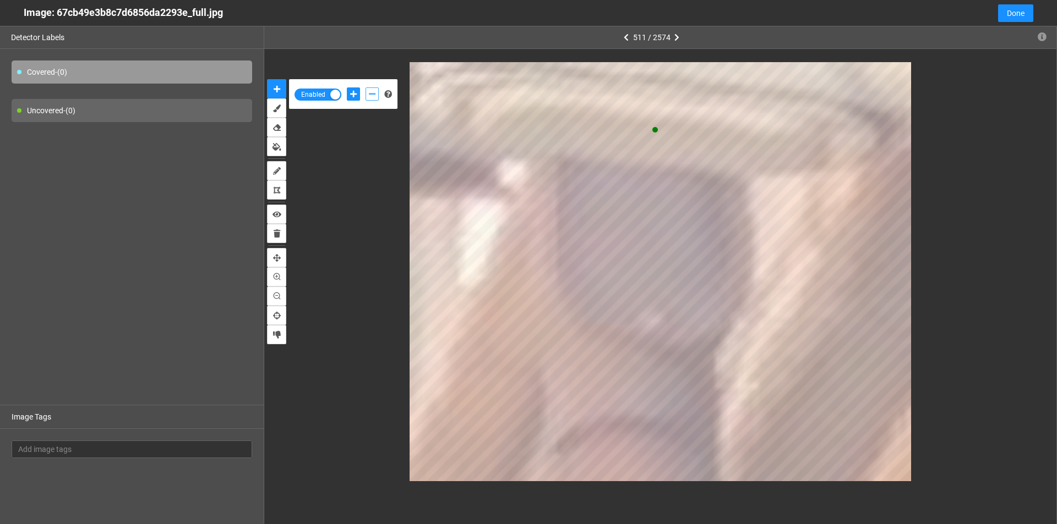
click at [374, 92] on icon "add-negative-points" at bounding box center [372, 94] width 7 height 8
click at [353, 92] on icon "add-positive-points" at bounding box center [353, 94] width 7 height 8
click at [376, 96] on button "add-negative-points" at bounding box center [371, 94] width 13 height 13
click at [354, 98] on button "add-positive-points" at bounding box center [353, 94] width 13 height 13
click at [347, 88] on button "add-positive-points" at bounding box center [353, 94] width 13 height 13
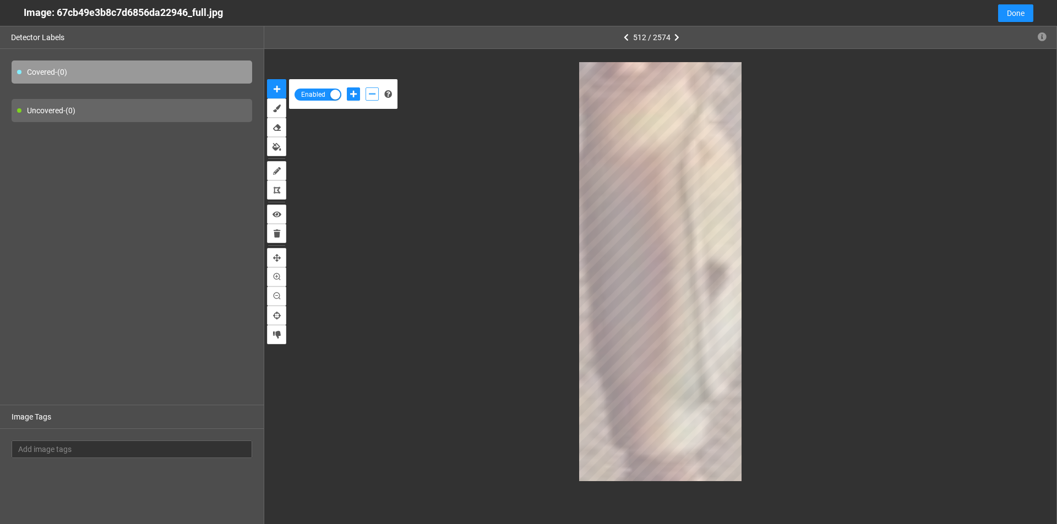
click at [370, 90] on icon "add-negative-points" at bounding box center [372, 94] width 7 height 8
click at [351, 95] on icon "add-positive-points" at bounding box center [353, 94] width 7 height 8
click at [368, 94] on button "add-negative-points" at bounding box center [371, 94] width 13 height 13
click at [353, 98] on button "add-positive-points" at bounding box center [353, 94] width 13 height 13
click at [347, 88] on button "add-positive-points" at bounding box center [353, 94] width 13 height 13
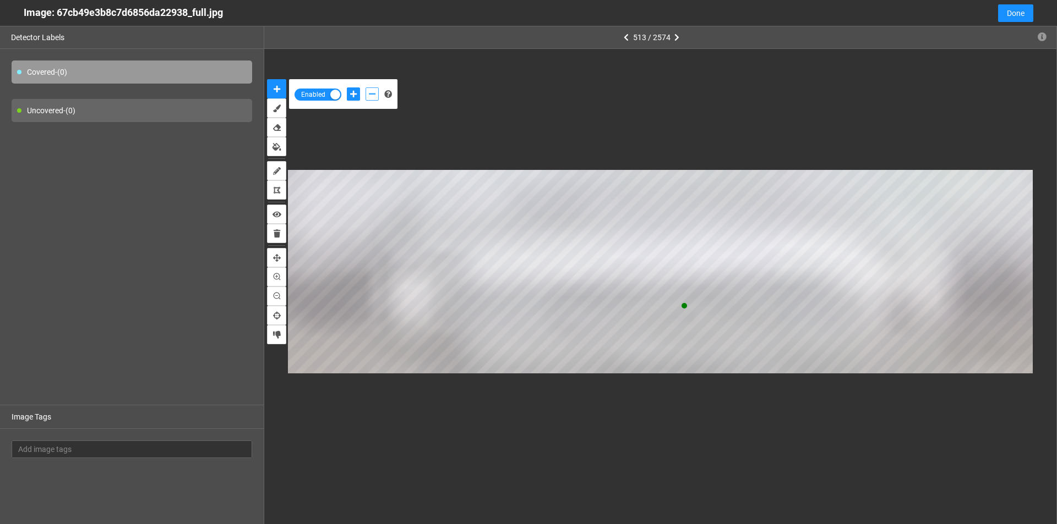
click at [370, 92] on icon "add-negative-points" at bounding box center [372, 94] width 7 height 8
click at [365, 88] on button "add-negative-points" at bounding box center [371, 94] width 13 height 13
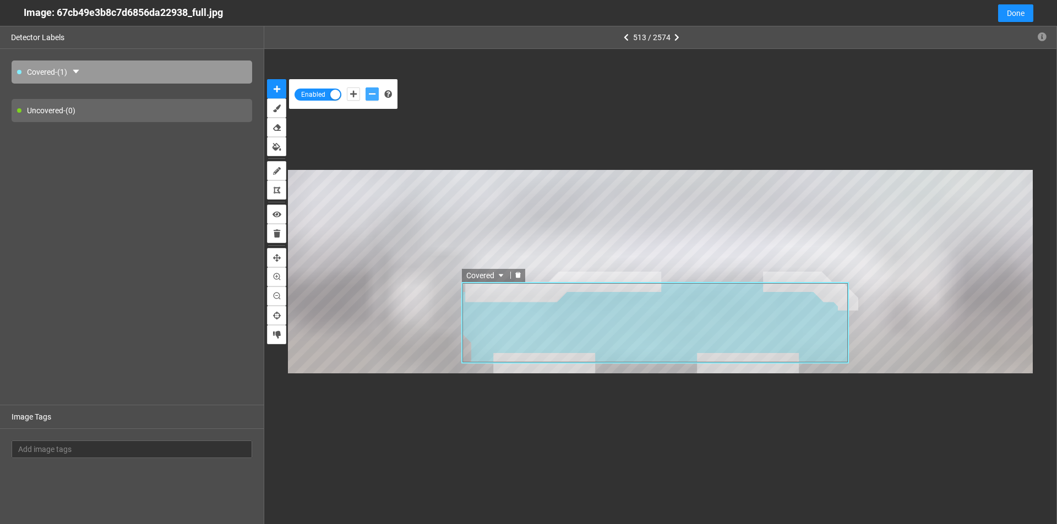
click at [517, 274] on icon "delete" at bounding box center [518, 275] width 6 height 6
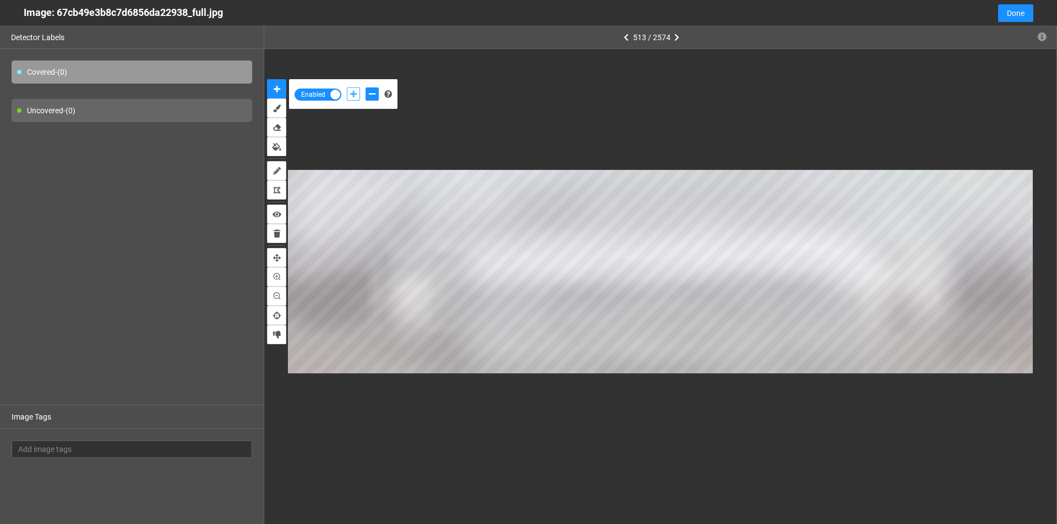
click at [352, 95] on icon "add-positive-points" at bounding box center [353, 94] width 7 height 8
drag, startPoint x: 373, startPoint y: 91, endPoint x: 375, endPoint y: 99, distance: 7.5
click at [375, 91] on icon "add-negative-points" at bounding box center [372, 94] width 7 height 8
click at [354, 97] on icon "add-positive-points" at bounding box center [353, 94] width 7 height 8
drag, startPoint x: 381, startPoint y: 96, endPoint x: 375, endPoint y: 94, distance: 5.9
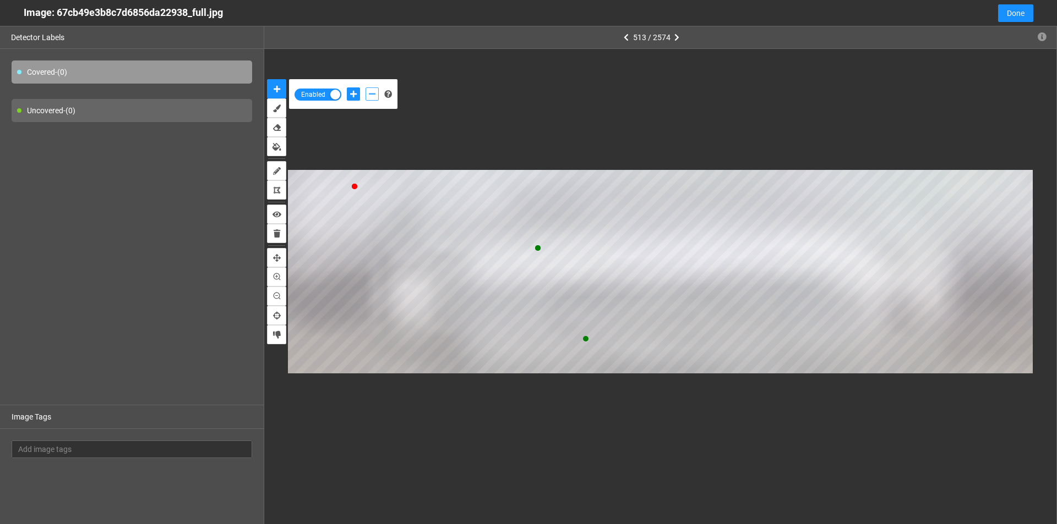
click at [381, 95] on div at bounding box center [362, 94] width 37 height 19
click at [375, 94] on icon "add-negative-points" at bounding box center [372, 94] width 7 height 8
click at [347, 91] on button "add-positive-points" at bounding box center [353, 94] width 13 height 13
click at [371, 95] on icon "add-negative-points" at bounding box center [372, 94] width 7 height 8
click at [365, 88] on button "add-negative-points" at bounding box center [371, 94] width 13 height 13
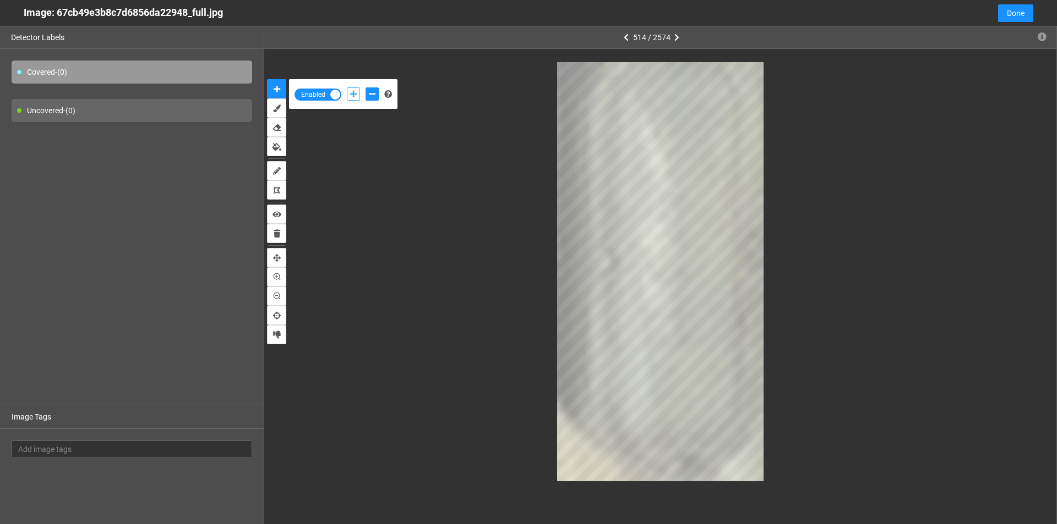
click at [353, 95] on icon "add-positive-points" at bounding box center [353, 94] width 7 height 8
click at [373, 90] on icon "add-negative-points" at bounding box center [372, 94] width 7 height 8
click at [365, 88] on button "add-negative-points" at bounding box center [371, 94] width 13 height 13
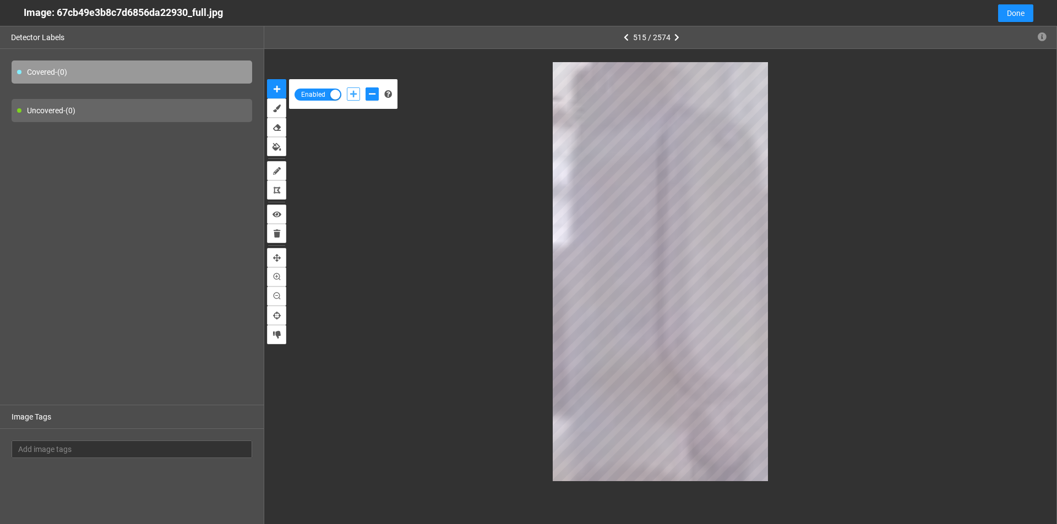
click at [348, 95] on button "add-positive-points" at bounding box center [353, 94] width 13 height 13
drag, startPoint x: 372, startPoint y: 92, endPoint x: 529, endPoint y: 178, distance: 178.8
click at [374, 94] on icon "add-negative-points" at bounding box center [372, 94] width 7 height 8
click at [347, 97] on button "add-positive-points" at bounding box center [353, 94] width 13 height 13
drag, startPoint x: 369, startPoint y: 92, endPoint x: 393, endPoint y: 113, distance: 32.4
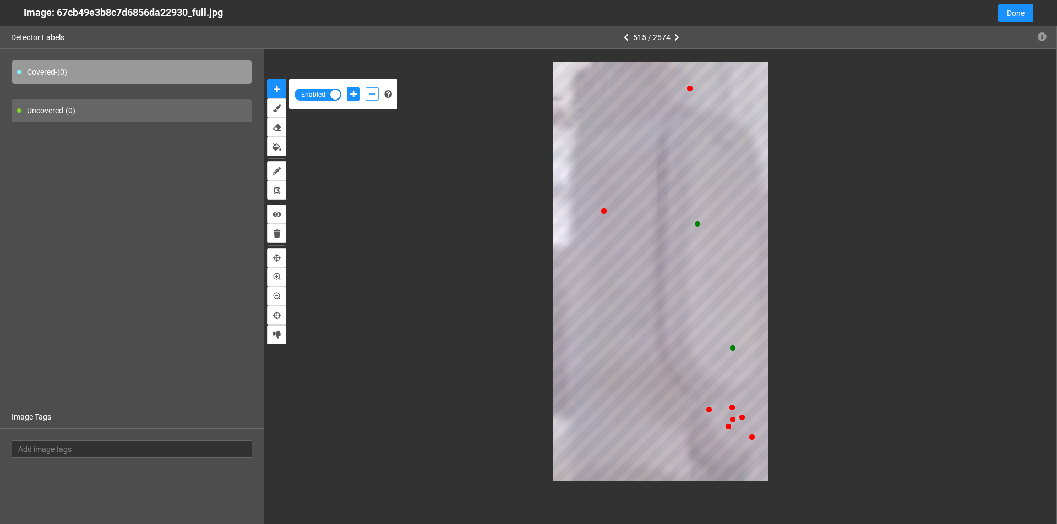
click at [370, 92] on icon "add-negative-points" at bounding box center [372, 94] width 7 height 8
click at [352, 94] on icon "add-positive-points" at bounding box center [353, 94] width 7 height 8
click at [347, 88] on button "add-positive-points" at bounding box center [353, 94] width 13 height 13
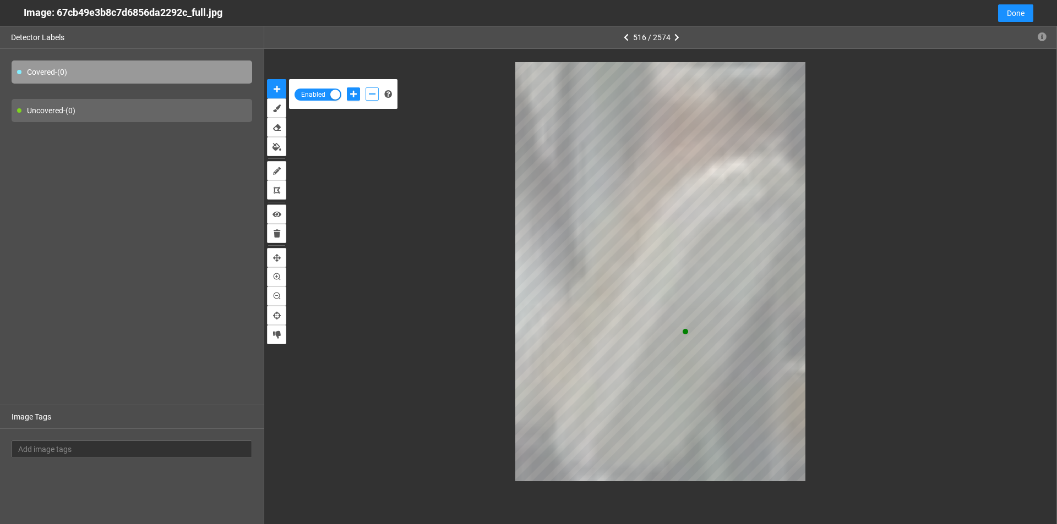
drag, startPoint x: 370, startPoint y: 94, endPoint x: 391, endPoint y: 112, distance: 27.3
click at [371, 94] on icon "add-negative-points" at bounding box center [372, 94] width 7 height 8
click at [356, 97] on icon "add-positive-points" at bounding box center [353, 94] width 7 height 8
click at [347, 88] on button "add-positive-points" at bounding box center [353, 94] width 13 height 13
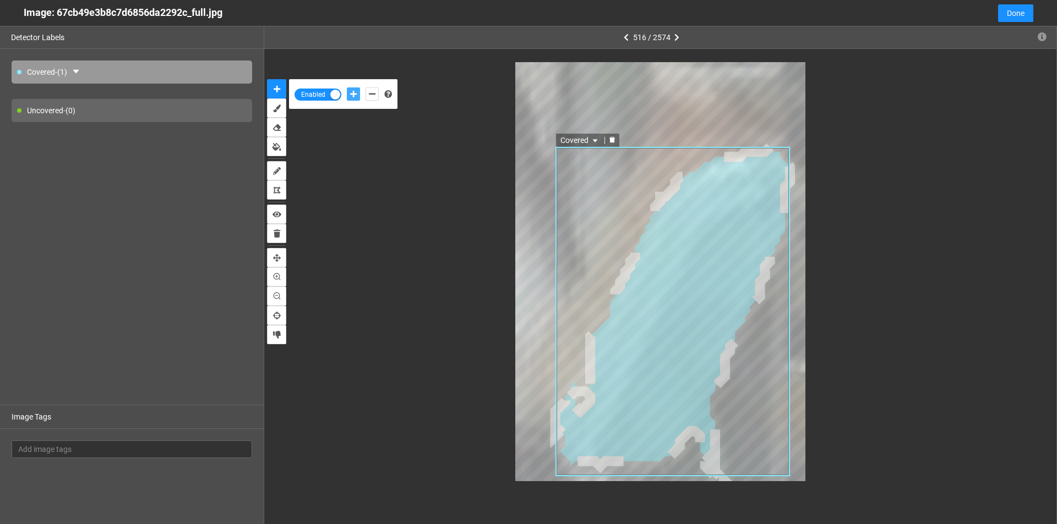
click at [612, 138] on icon "delete" at bounding box center [612, 139] width 7 height 7
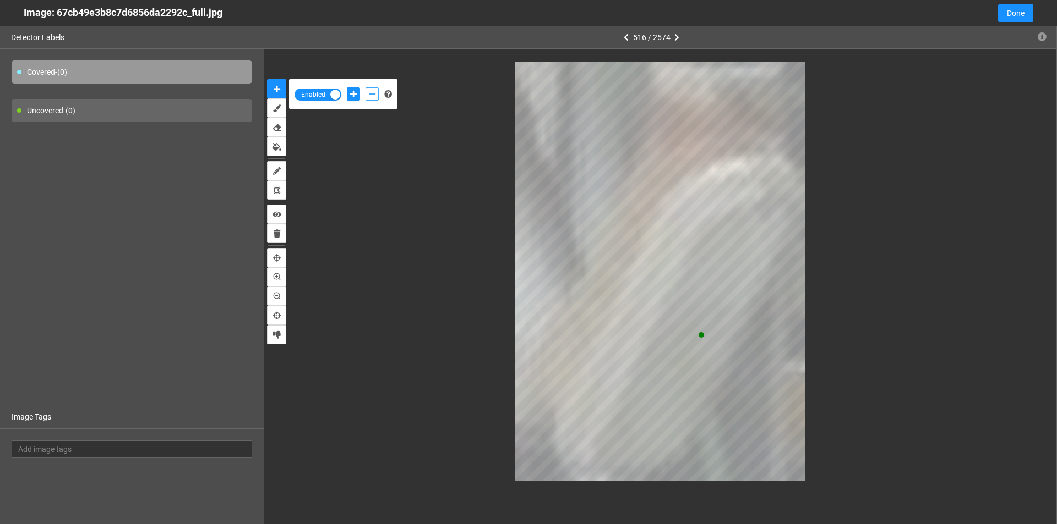
click at [372, 96] on icon "add-negative-points" at bounding box center [372, 94] width 7 height 8
drag, startPoint x: 349, startPoint y: 89, endPoint x: 355, endPoint y: 102, distance: 14.0
click at [349, 91] on button "add-positive-points" at bounding box center [353, 94] width 13 height 13
click at [370, 89] on button "add-negative-points" at bounding box center [371, 94] width 13 height 13
click at [718, 483] on div "Enabled" at bounding box center [660, 272] width 792 height 446
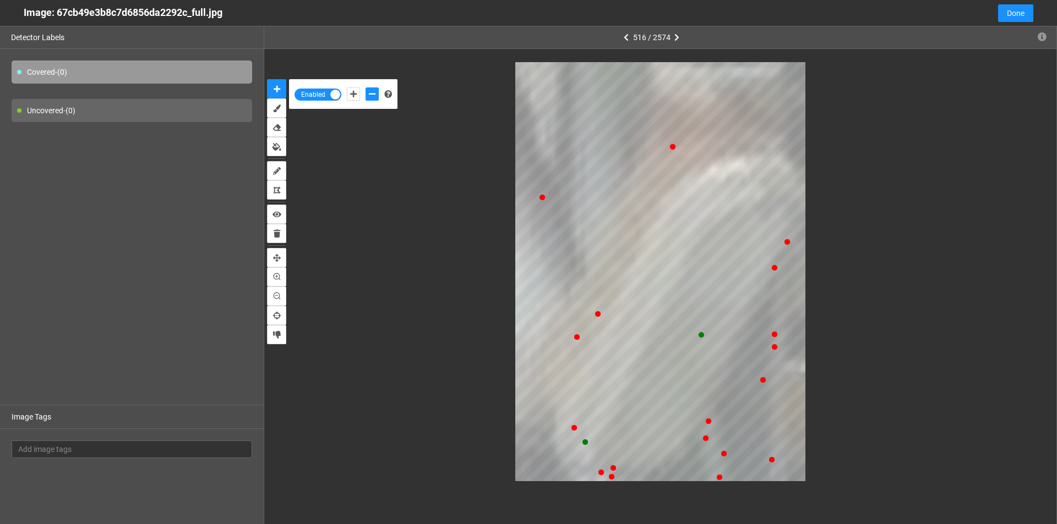
drag, startPoint x: 354, startPoint y: 87, endPoint x: 467, endPoint y: 129, distance: 120.5
click at [354, 90] on div at bounding box center [362, 94] width 37 height 19
drag, startPoint x: 351, startPoint y: 95, endPoint x: 357, endPoint y: 99, distance: 6.9
click at [354, 96] on icon "add-positive-points" at bounding box center [353, 94] width 7 height 8
click at [378, 96] on button "add-negative-points" at bounding box center [371, 94] width 13 height 13
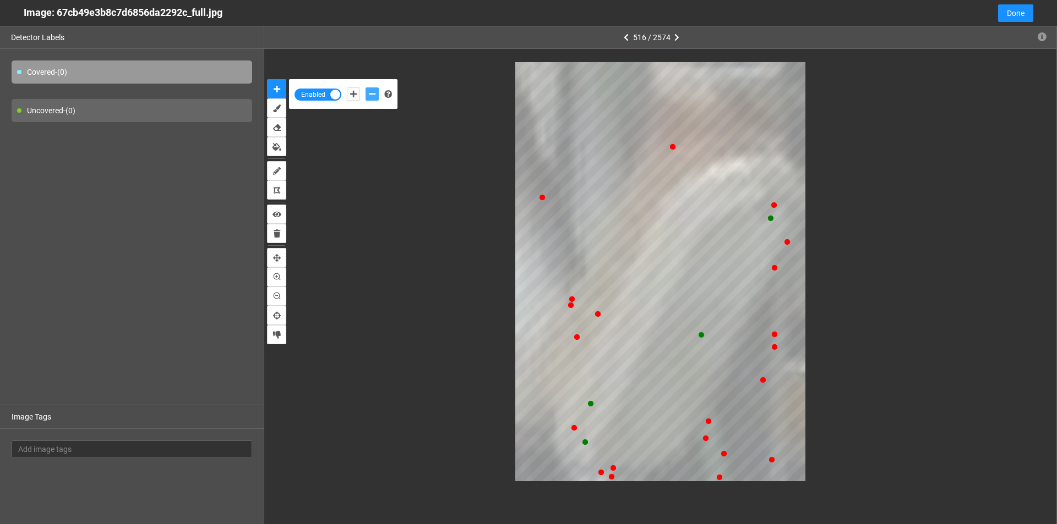
click at [365, 88] on button "add-negative-points" at bounding box center [371, 94] width 13 height 13
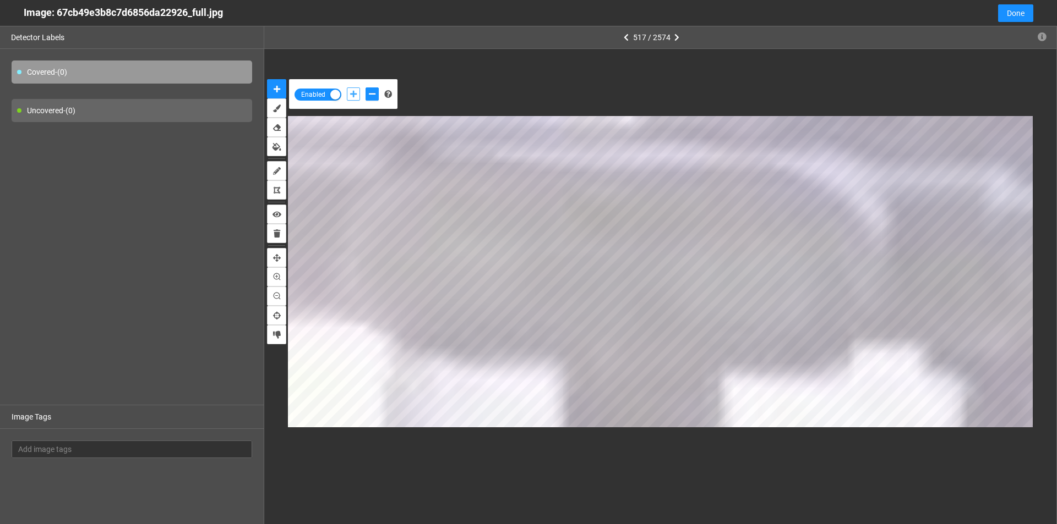
click at [357, 97] on button "add-positive-points" at bounding box center [353, 94] width 13 height 13
drag, startPoint x: 375, startPoint y: 92, endPoint x: 379, endPoint y: 111, distance: 19.1
click at [375, 92] on icon "add-negative-points" at bounding box center [372, 94] width 7 height 8
click at [354, 96] on icon "add-positive-points" at bounding box center [353, 94] width 7 height 8
click at [367, 93] on button "add-negative-points" at bounding box center [371, 94] width 13 height 13
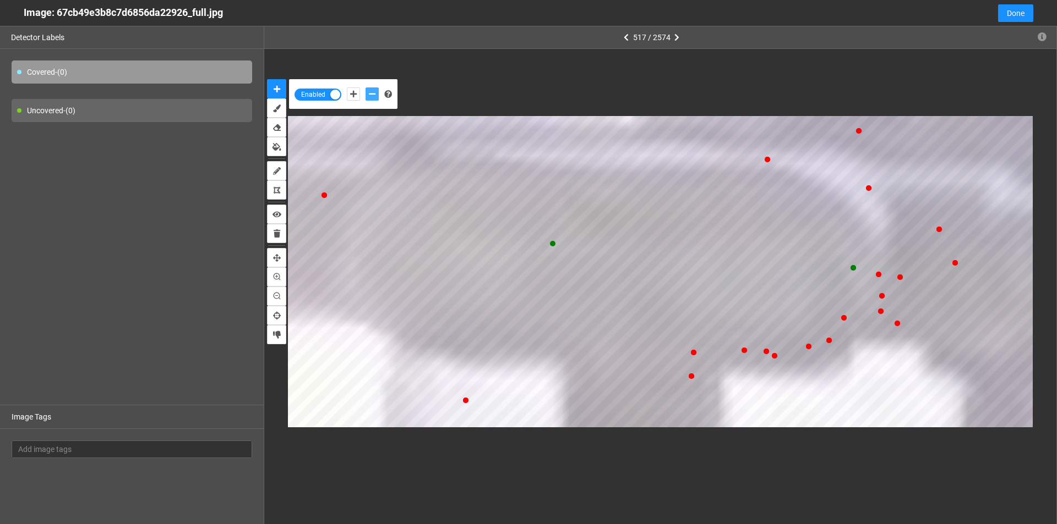
click at [365, 88] on button "add-negative-points" at bounding box center [371, 94] width 13 height 13
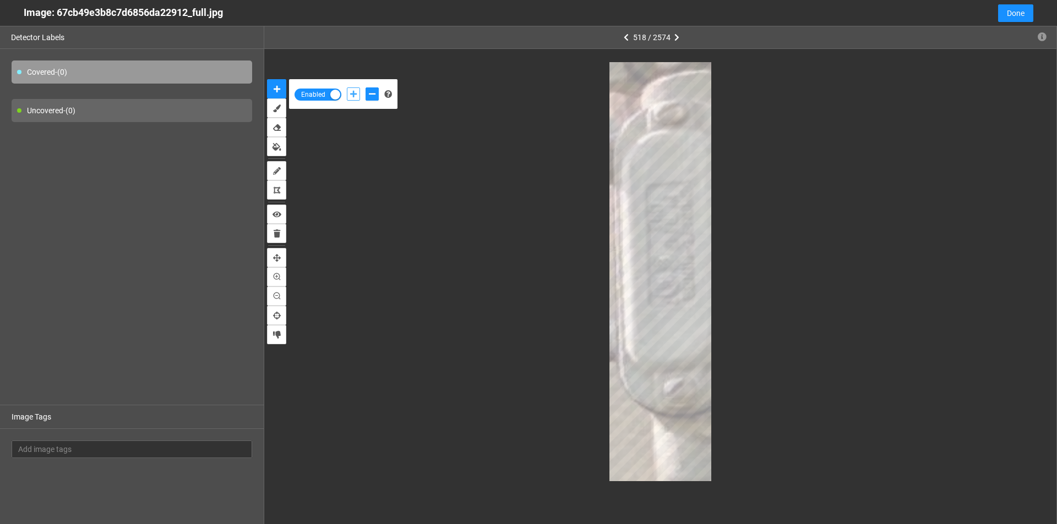
click at [351, 90] on button "add-positive-points" at bounding box center [353, 94] width 13 height 13
click at [347, 88] on button "add-positive-points" at bounding box center [353, 94] width 13 height 13
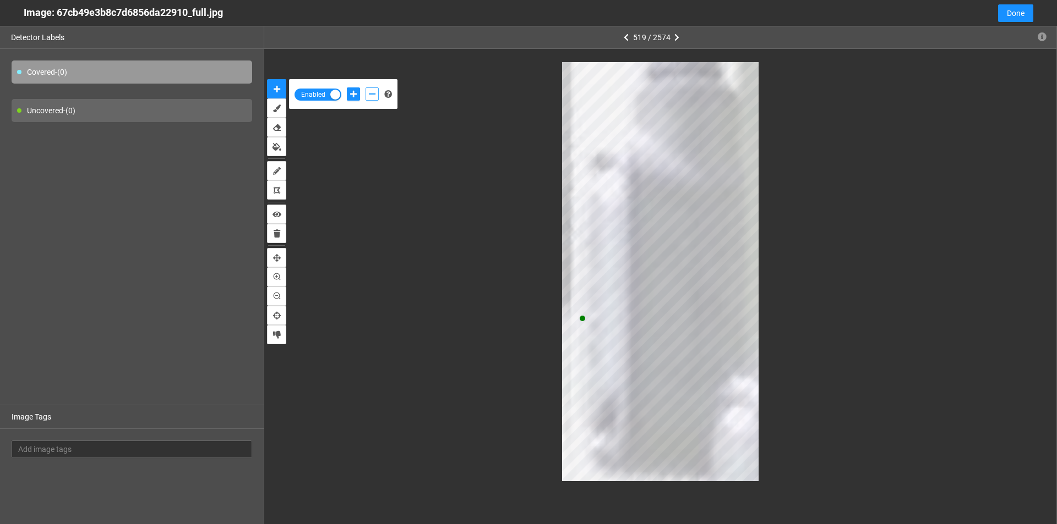
click at [369, 92] on icon "add-negative-points" at bounding box center [372, 94] width 7 height 8
click at [357, 96] on icon "add-positive-points" at bounding box center [353, 94] width 7 height 8
click at [369, 92] on icon "add-negative-points" at bounding box center [372, 94] width 7 height 8
click at [352, 94] on icon "add-positive-points" at bounding box center [353, 94] width 7 height 8
click at [347, 88] on button "add-positive-points" at bounding box center [353, 94] width 13 height 13
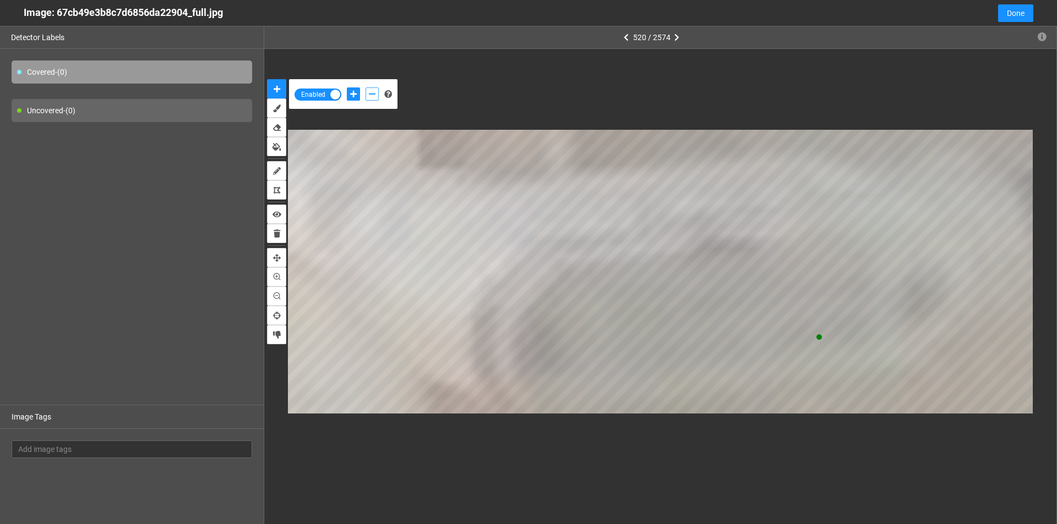
click at [368, 96] on button "add-negative-points" at bounding box center [371, 94] width 13 height 13
drag, startPoint x: 355, startPoint y: 90, endPoint x: 363, endPoint y: 118, distance: 28.7
click at [356, 91] on icon "add-positive-points" at bounding box center [353, 94] width 7 height 8
click at [380, 82] on div "Enabled" at bounding box center [343, 94] width 108 height 30
click at [371, 90] on button "add-negative-points" at bounding box center [371, 94] width 13 height 13
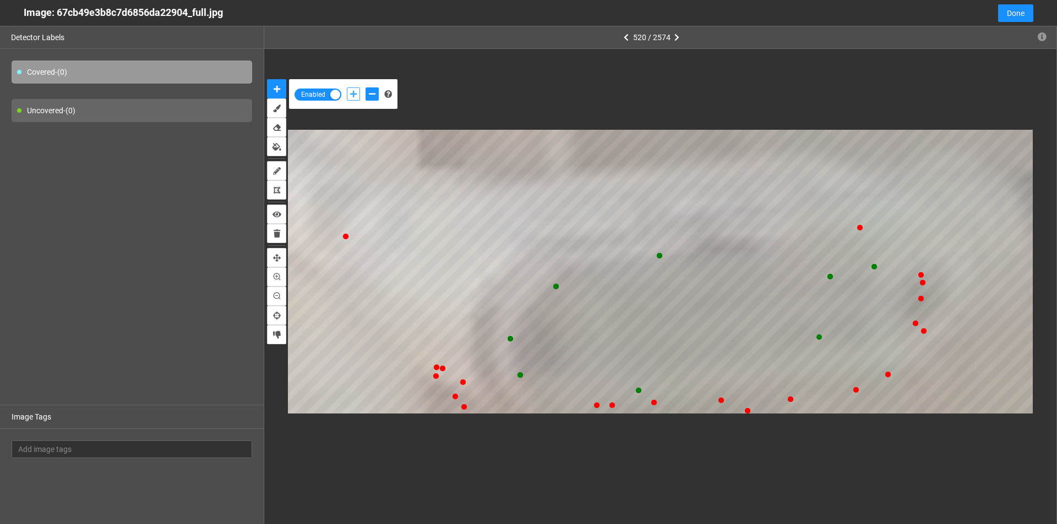
click at [350, 88] on button "add-positive-points" at bounding box center [353, 94] width 13 height 13
click at [347, 88] on button "add-positive-points" at bounding box center [353, 94] width 13 height 13
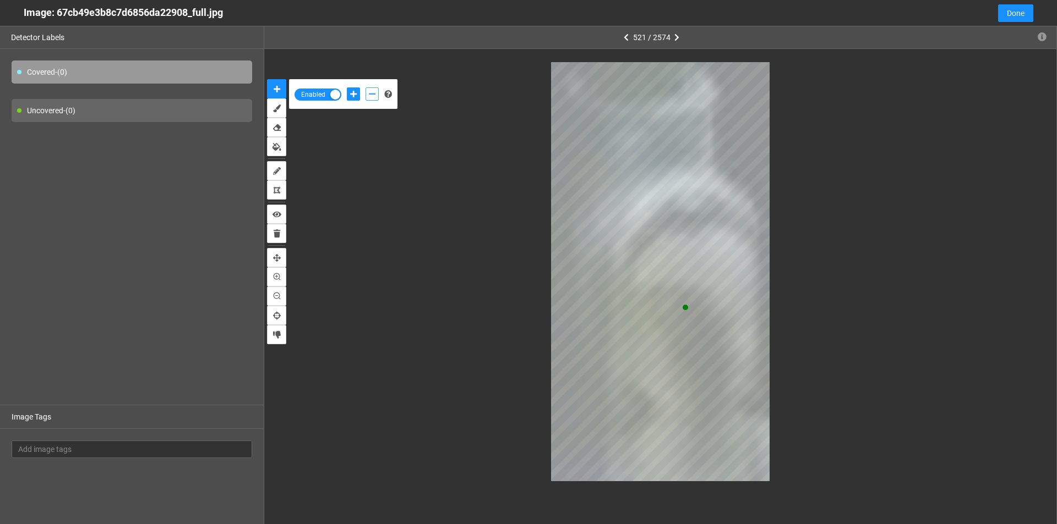
click at [372, 90] on button "add-negative-points" at bounding box center [371, 94] width 13 height 13
click at [355, 95] on icon "add-positive-points" at bounding box center [353, 94] width 7 height 8
click at [368, 93] on button "add-negative-points" at bounding box center [371, 94] width 13 height 13
drag, startPoint x: 351, startPoint y: 94, endPoint x: 387, endPoint y: 130, distance: 51.0
click at [352, 94] on icon "add-positive-points" at bounding box center [353, 94] width 7 height 8
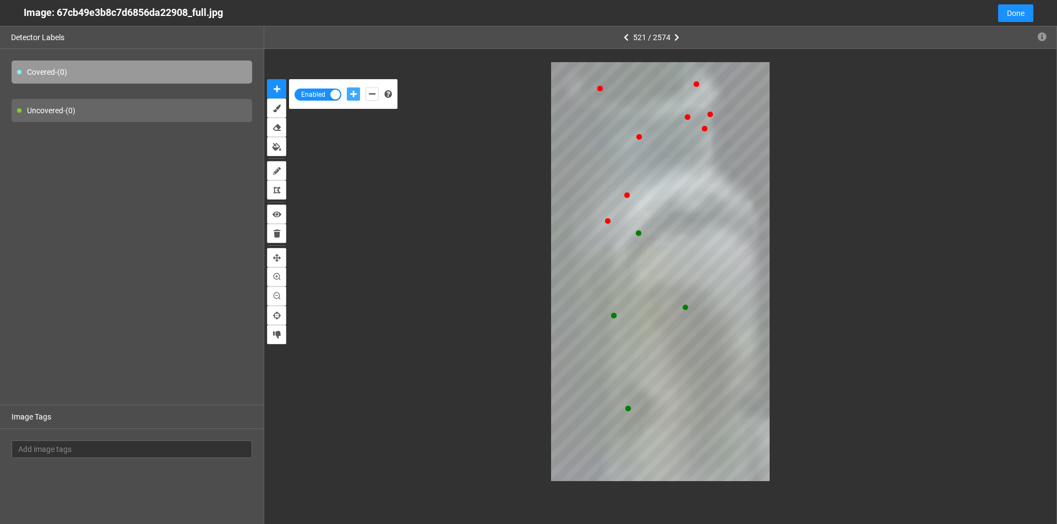
click at [347, 88] on button "add-positive-points" at bounding box center [353, 94] width 13 height 13
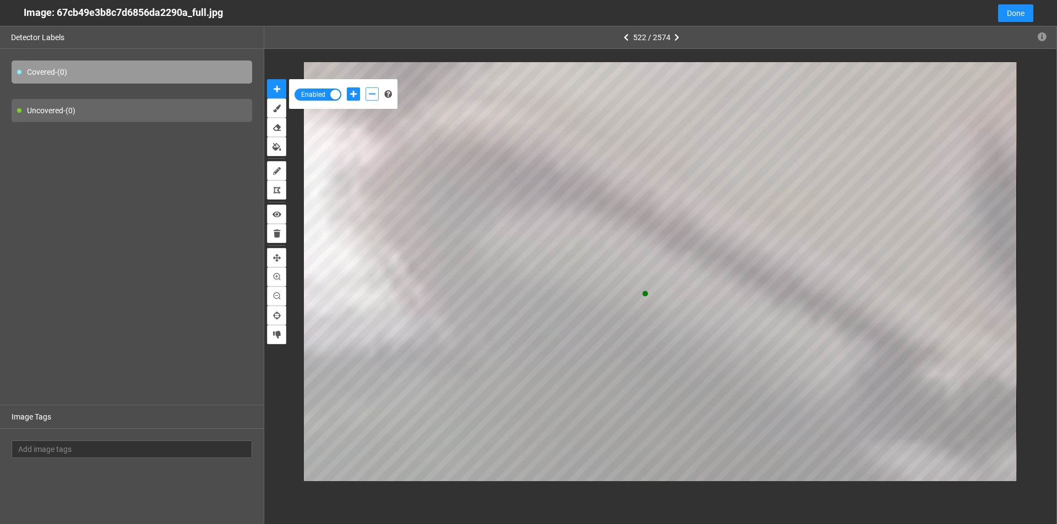
drag, startPoint x: 374, startPoint y: 96, endPoint x: 381, endPoint y: 101, distance: 9.2
click at [374, 96] on icon "add-negative-points" at bounding box center [372, 94] width 7 height 8
click at [352, 98] on button "add-positive-points" at bounding box center [353, 94] width 13 height 13
click at [373, 95] on icon "add-negative-points" at bounding box center [372, 94] width 7 height 8
click at [730, 484] on div "Enabled" at bounding box center [660, 272] width 792 height 446
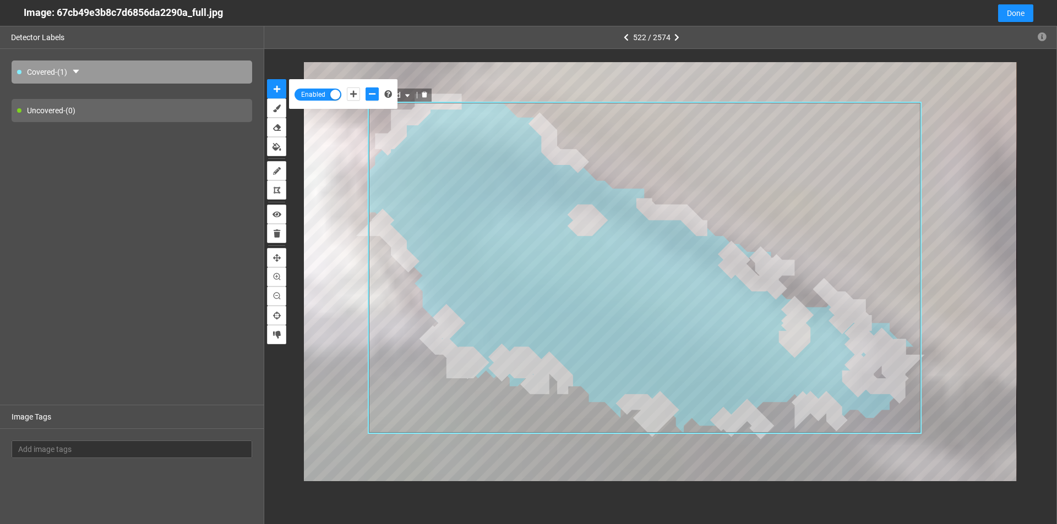
click at [422, 92] on icon "delete" at bounding box center [424, 94] width 7 height 7
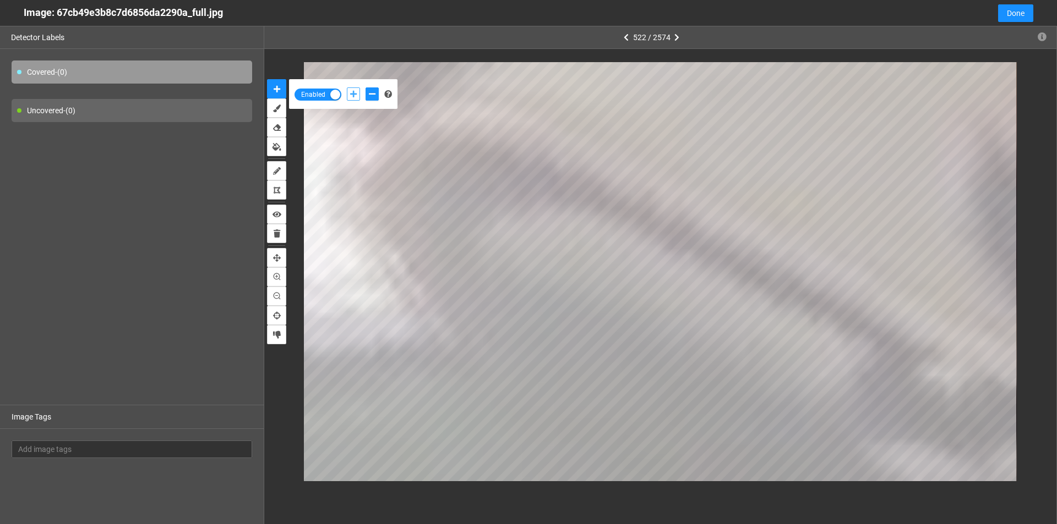
click at [349, 97] on button "add-positive-points" at bounding box center [353, 94] width 13 height 13
click at [369, 99] on button "add-negative-points" at bounding box center [371, 94] width 13 height 13
click at [365, 88] on button "add-negative-points" at bounding box center [371, 94] width 13 height 13
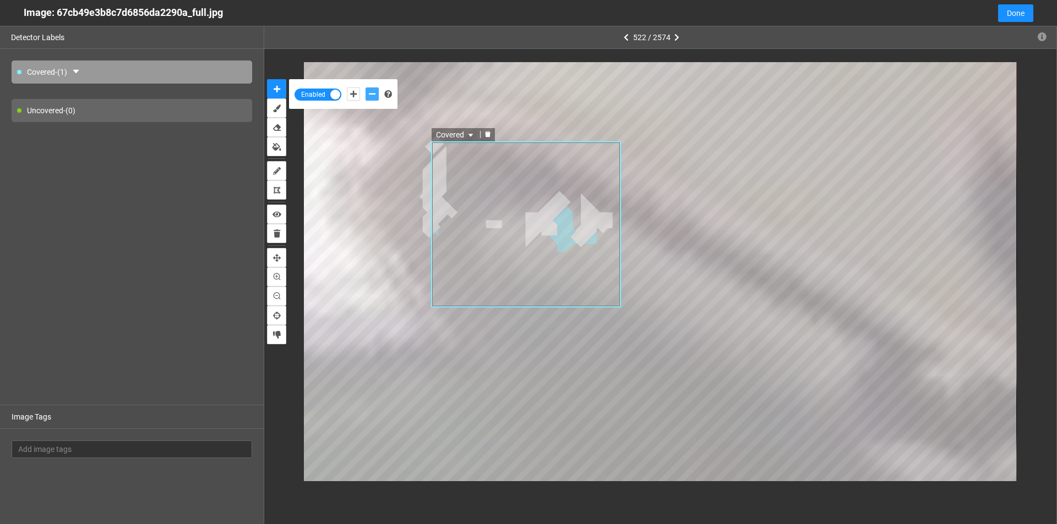
click at [488, 134] on icon "delete" at bounding box center [487, 135] width 6 height 6
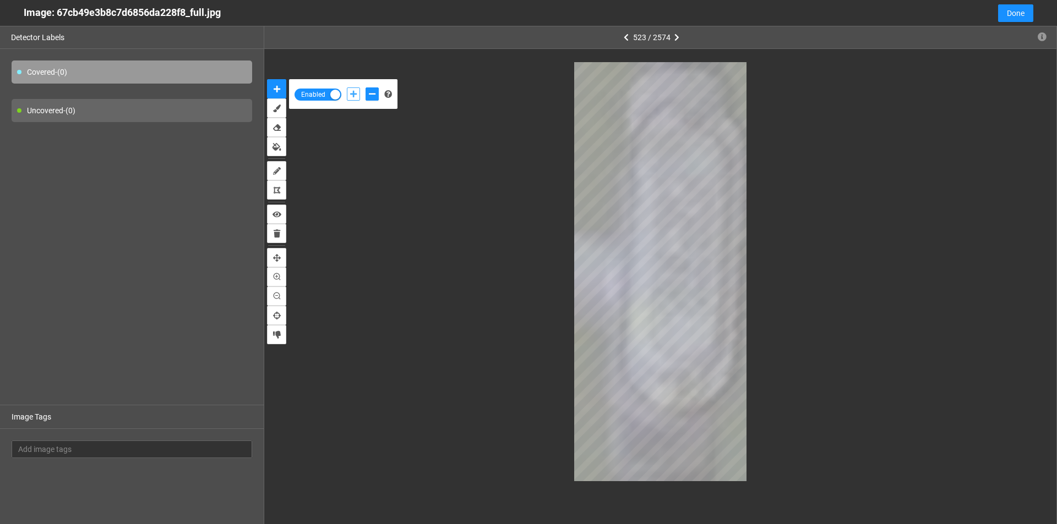
click at [358, 94] on button "add-positive-points" at bounding box center [353, 94] width 13 height 13
click at [370, 99] on button "add-negative-points" at bounding box center [371, 94] width 13 height 13
click at [365, 88] on button "add-negative-points" at bounding box center [371, 94] width 13 height 13
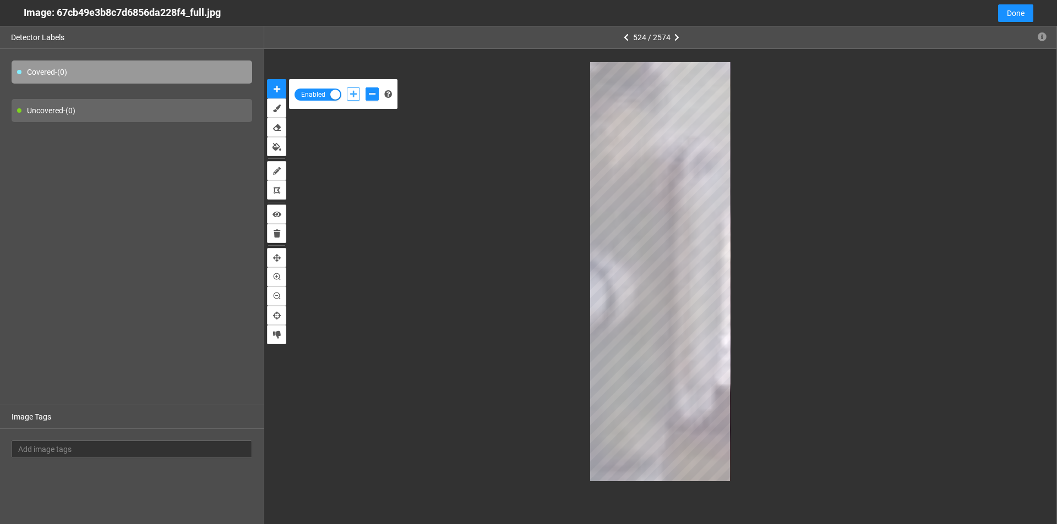
click at [351, 94] on icon "add-positive-points" at bounding box center [353, 94] width 7 height 8
click at [373, 85] on div at bounding box center [362, 94] width 37 height 19
click at [369, 92] on icon "add-negative-points" at bounding box center [372, 94] width 7 height 8
click at [365, 88] on button "add-negative-points" at bounding box center [371, 94] width 13 height 13
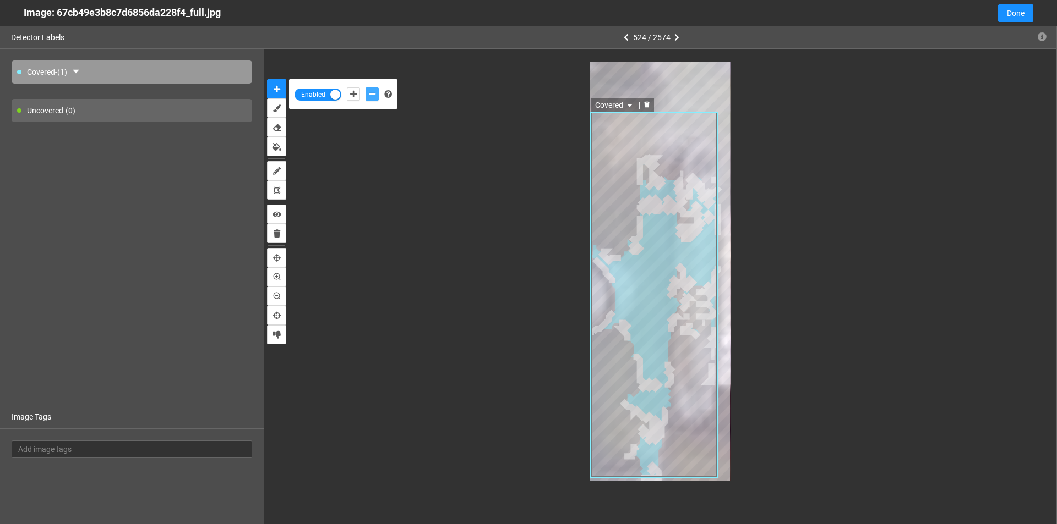
click at [644, 106] on icon "delete" at bounding box center [646, 104] width 7 height 7
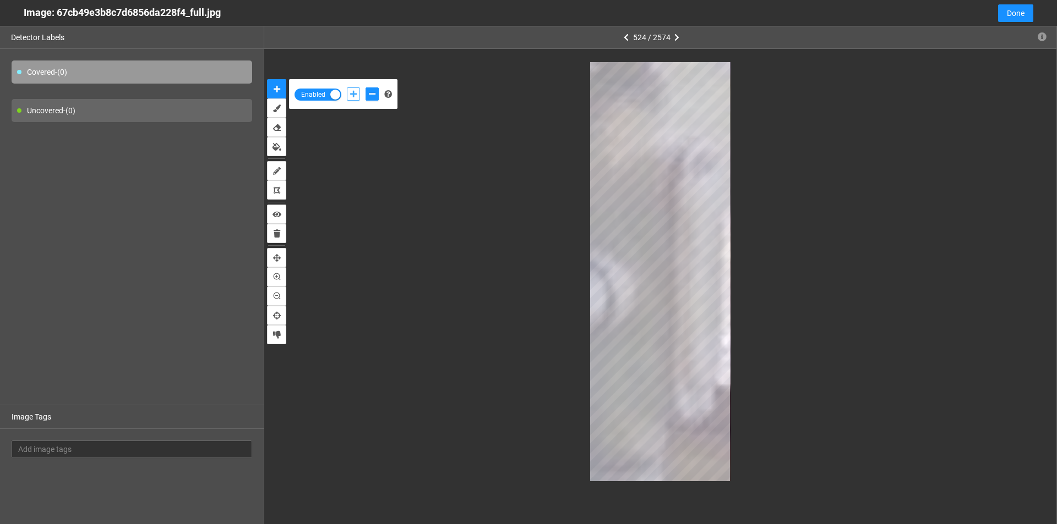
click at [352, 91] on icon "add-positive-points" at bounding box center [353, 94] width 7 height 8
click at [369, 97] on icon "add-negative-points" at bounding box center [372, 94] width 7 height 8
click at [365, 88] on button "add-negative-points" at bounding box center [371, 94] width 13 height 13
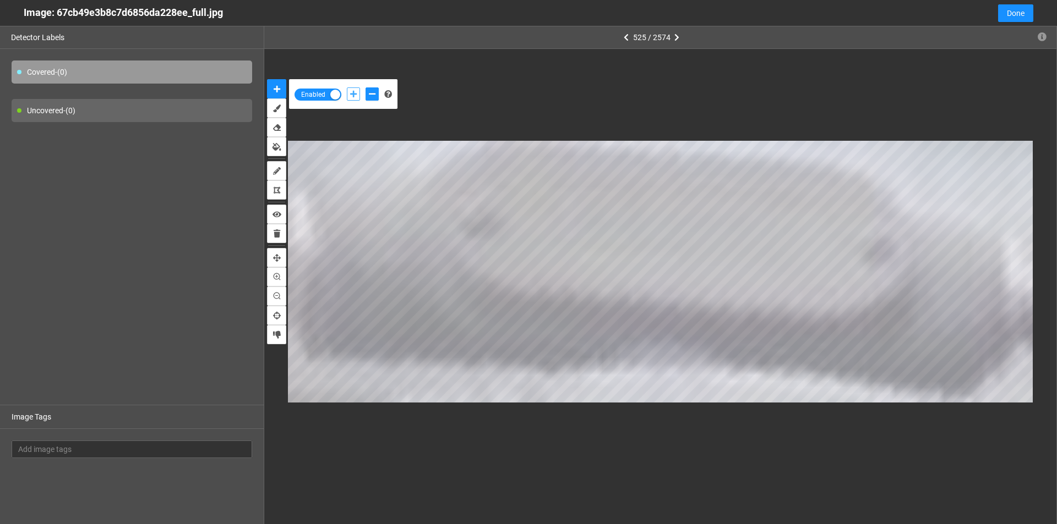
click at [351, 96] on icon "add-positive-points" at bounding box center [353, 94] width 7 height 8
click at [371, 95] on icon "add-negative-points" at bounding box center [372, 94] width 7 height 8
click at [365, 88] on button "add-negative-points" at bounding box center [371, 94] width 13 height 13
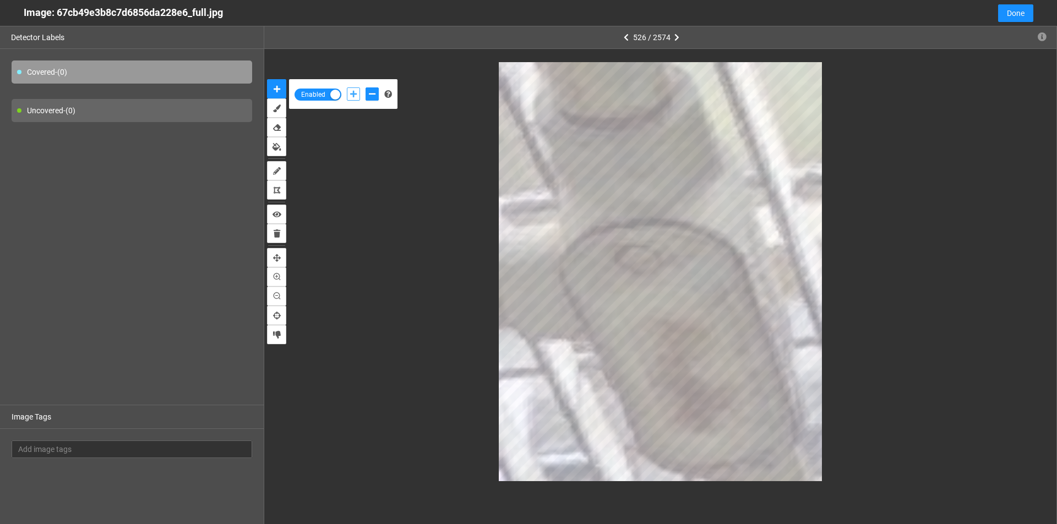
click at [357, 95] on icon "add-positive-points" at bounding box center [353, 94] width 7 height 8
click at [347, 88] on button "add-positive-points" at bounding box center [353, 94] width 13 height 13
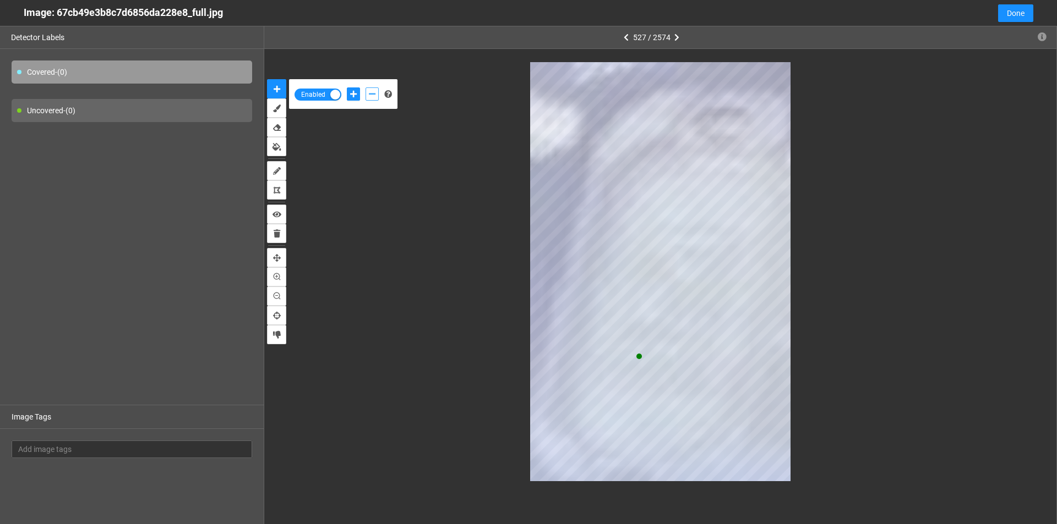
drag, startPoint x: 369, startPoint y: 91, endPoint x: 376, endPoint y: 95, distance: 7.9
click at [369, 92] on icon "add-negative-points" at bounding box center [372, 94] width 7 height 8
click at [365, 88] on button "add-negative-points" at bounding box center [371, 94] width 13 height 13
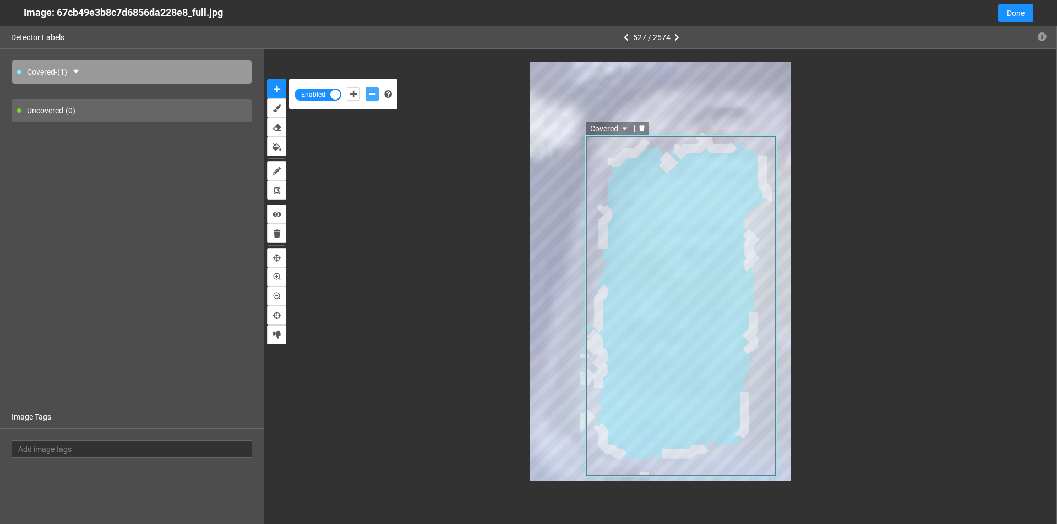
click at [643, 127] on icon "delete" at bounding box center [641, 128] width 7 height 7
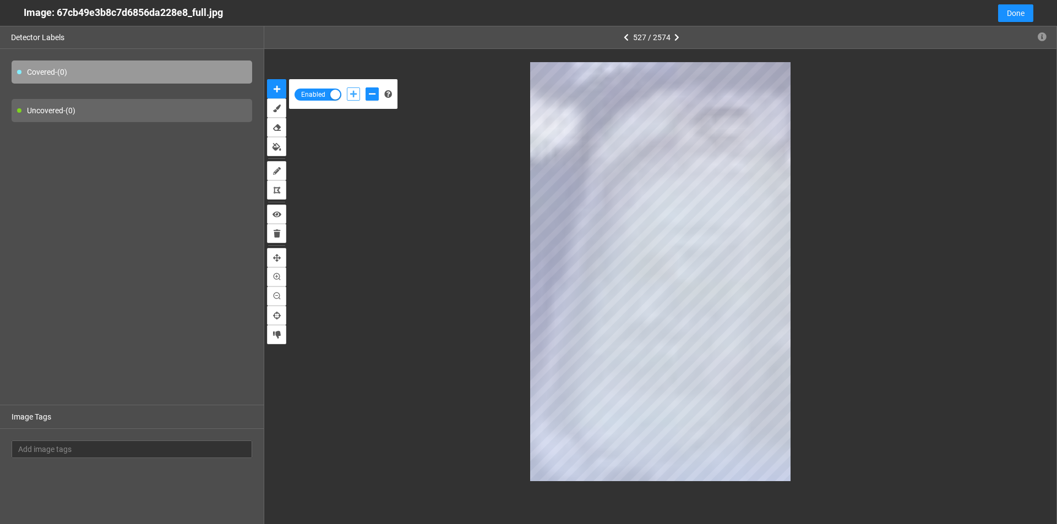
click at [348, 94] on button "add-positive-points" at bounding box center [353, 94] width 13 height 13
click at [365, 94] on div at bounding box center [362, 94] width 37 height 19
click at [368, 93] on button "add-negative-points" at bounding box center [371, 94] width 13 height 13
click at [352, 94] on icon "add-positive-points" at bounding box center [353, 94] width 7 height 8
click at [347, 88] on button "add-positive-points" at bounding box center [353, 94] width 13 height 13
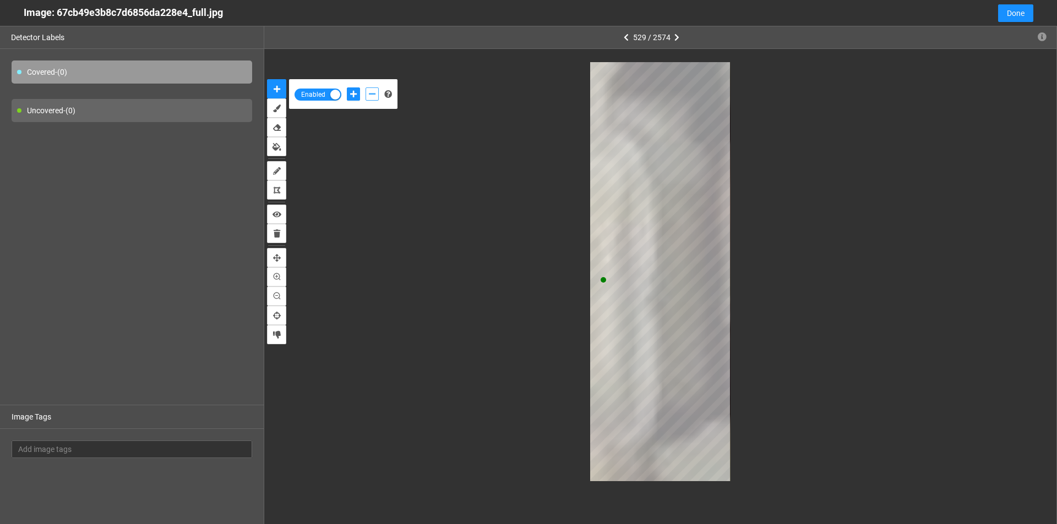
click at [374, 90] on icon "add-negative-points" at bounding box center [372, 94] width 7 height 8
drag, startPoint x: 355, startPoint y: 90, endPoint x: 374, endPoint y: 119, distance: 34.5
click at [354, 92] on icon "add-positive-points" at bounding box center [353, 94] width 7 height 8
click at [347, 88] on button "add-positive-points" at bounding box center [353, 94] width 13 height 13
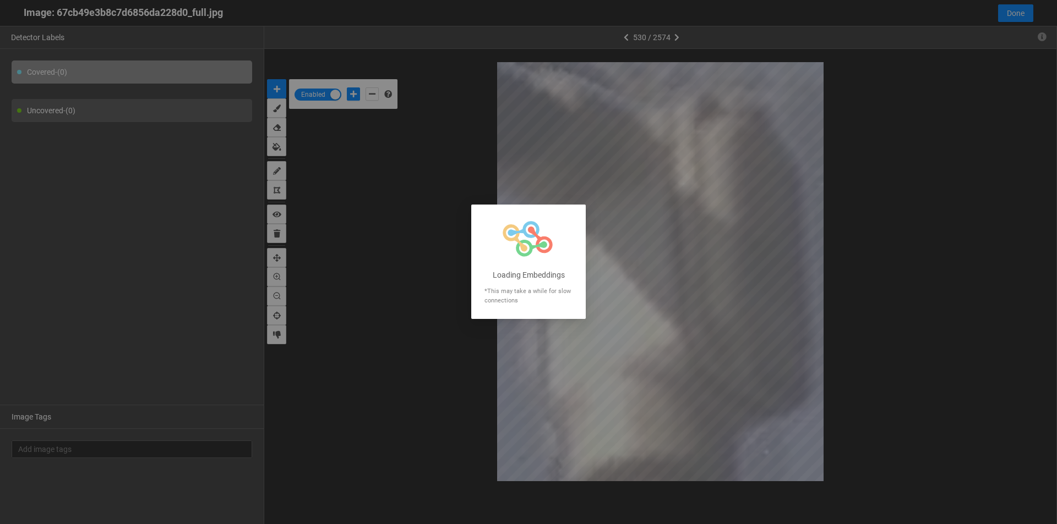
click at [603, 311] on div at bounding box center [528, 262] width 1057 height 524
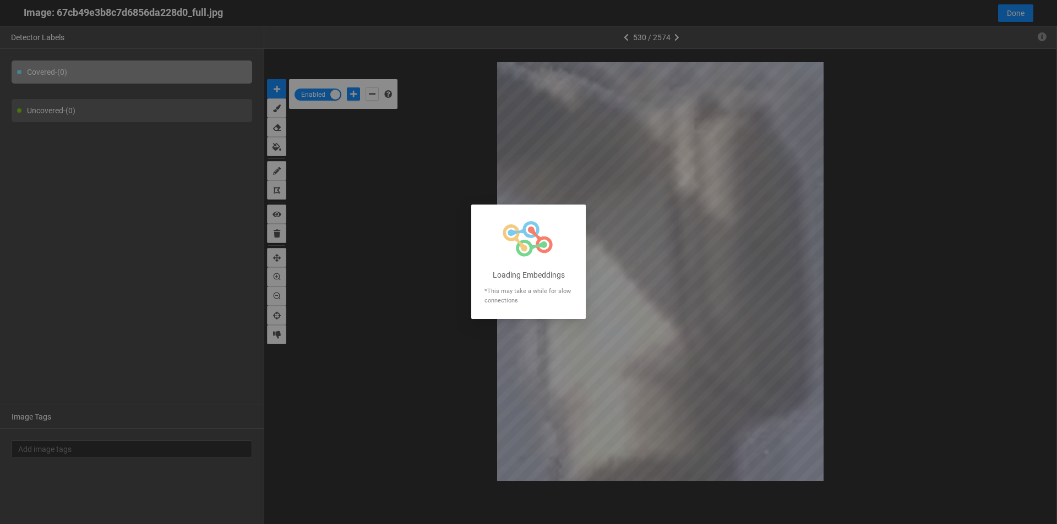
click at [603, 311] on div at bounding box center [528, 262] width 1057 height 524
click at [601, 304] on div at bounding box center [528, 262] width 1057 height 524
click at [601, 298] on div at bounding box center [528, 262] width 1057 height 524
click at [598, 299] on div at bounding box center [528, 262] width 1057 height 524
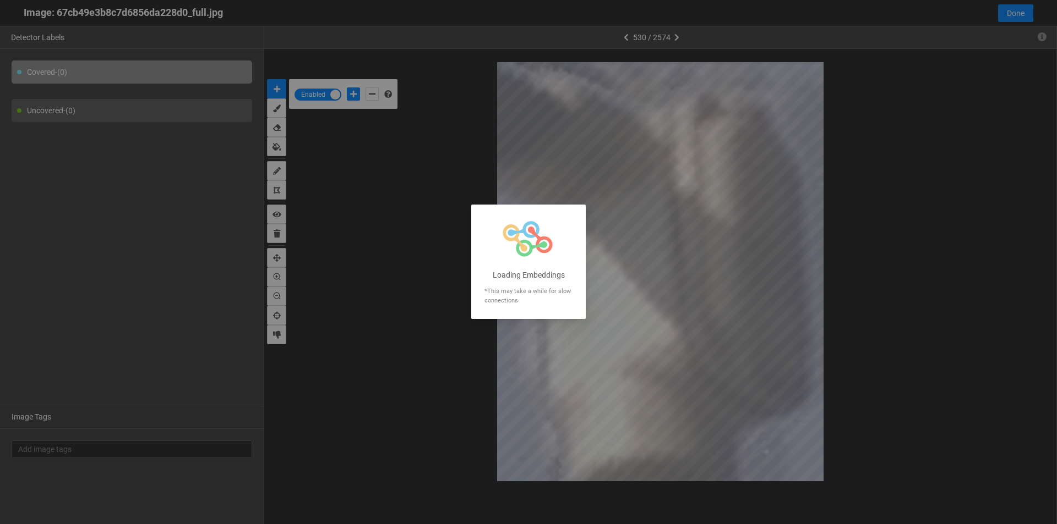
click at [598, 300] on div at bounding box center [528, 262] width 1057 height 524
click at [598, 299] on div at bounding box center [528, 262] width 1057 height 524
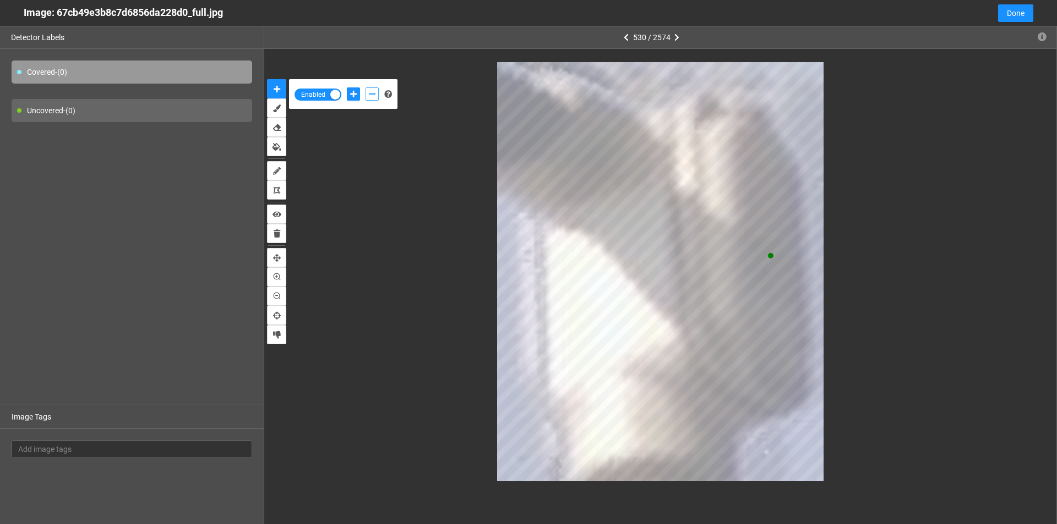
click at [369, 97] on icon "add-negative-points" at bounding box center [372, 94] width 7 height 8
click at [356, 92] on icon "add-positive-points" at bounding box center [353, 94] width 7 height 8
click at [371, 96] on icon "add-negative-points" at bounding box center [372, 94] width 7 height 8
click at [365, 88] on button "add-negative-points" at bounding box center [371, 94] width 13 height 13
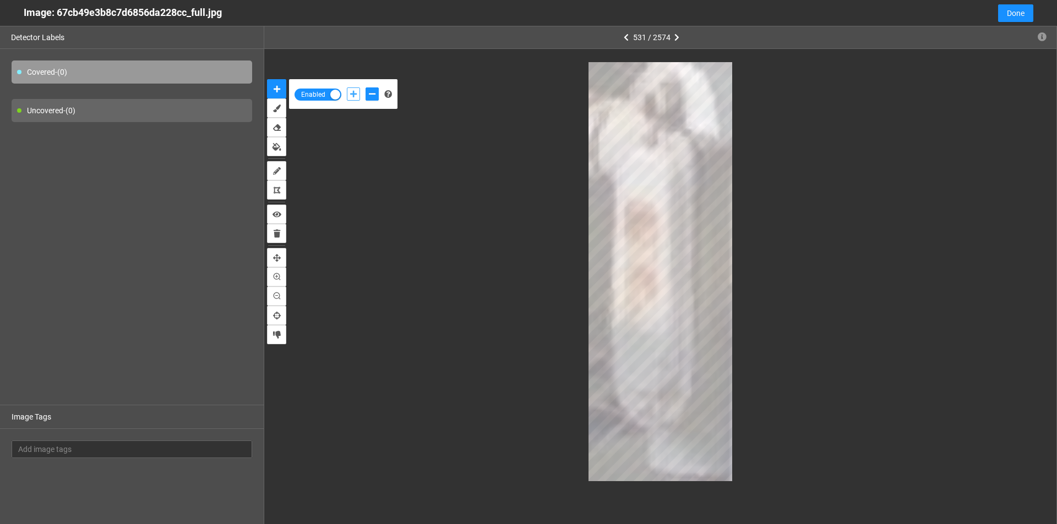
click at [352, 100] on button "add-positive-points" at bounding box center [353, 94] width 13 height 13
click at [376, 92] on button "add-negative-points" at bounding box center [371, 94] width 13 height 13
click at [365, 88] on button "add-negative-points" at bounding box center [371, 94] width 13 height 13
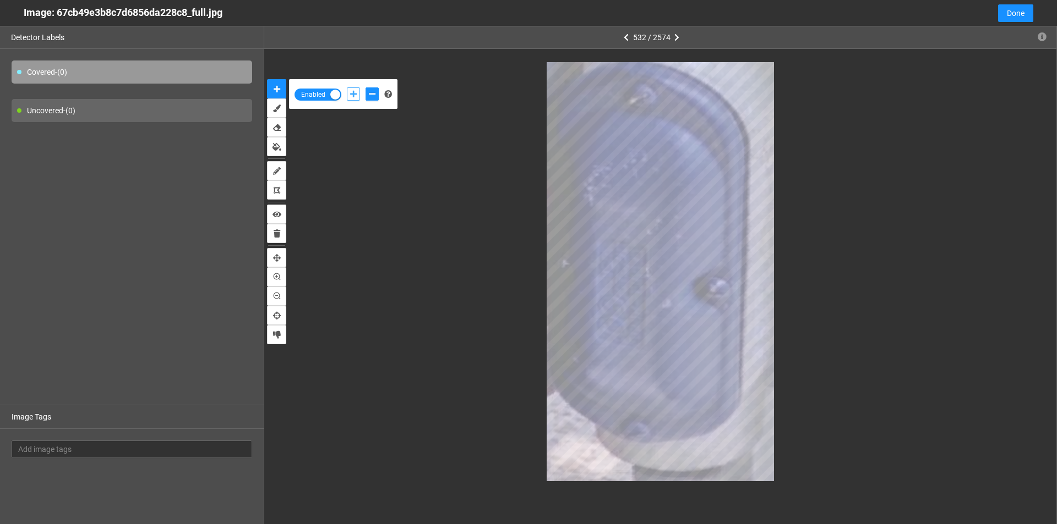
drag, startPoint x: 352, startPoint y: 92, endPoint x: 391, endPoint y: 132, distance: 55.3
click at [353, 93] on icon "add-positive-points" at bounding box center [353, 94] width 7 height 8
click at [361, 89] on div at bounding box center [362, 94] width 37 height 19
drag, startPoint x: 367, startPoint y: 91, endPoint x: 372, endPoint y: 94, distance: 5.9
click at [368, 92] on button "add-negative-points" at bounding box center [371, 94] width 13 height 13
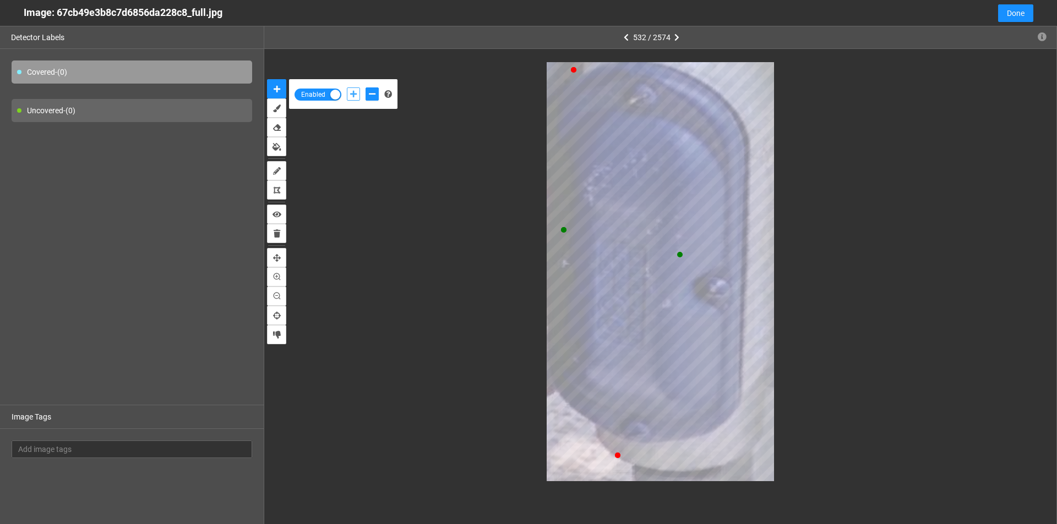
click at [356, 95] on icon "add-positive-points" at bounding box center [353, 94] width 7 height 8
click at [347, 88] on button "add-positive-points" at bounding box center [353, 94] width 13 height 13
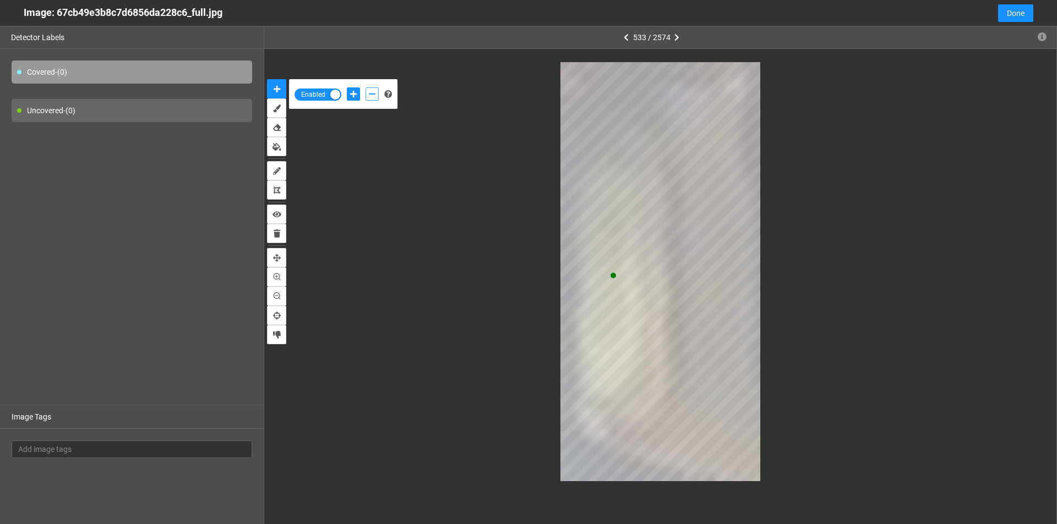
click at [373, 91] on icon "add-negative-points" at bounding box center [372, 94] width 7 height 8
click at [349, 90] on button "add-positive-points" at bounding box center [353, 94] width 13 height 13
click at [371, 95] on icon "add-negative-points" at bounding box center [372, 94] width 7 height 8
click at [365, 88] on button "add-negative-points" at bounding box center [371, 94] width 13 height 13
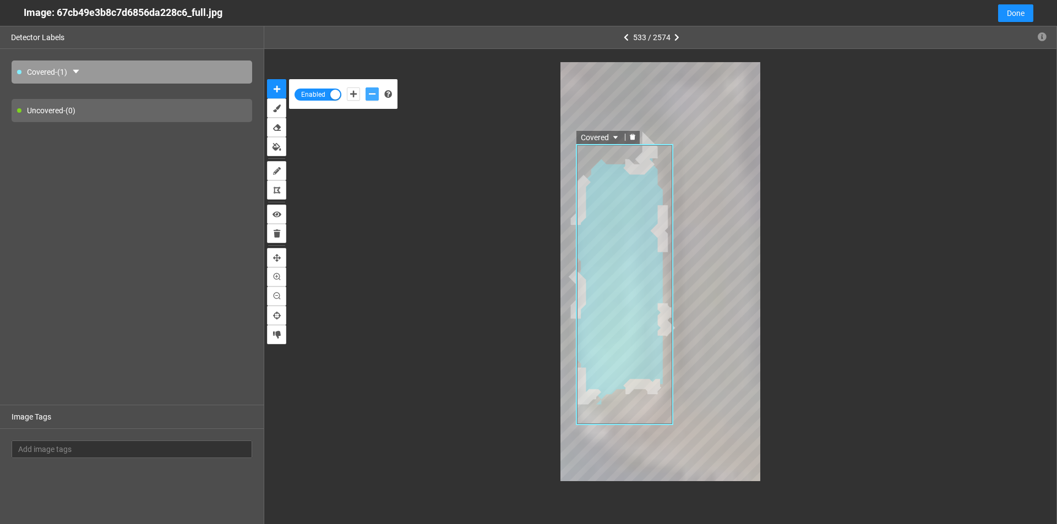
click at [636, 139] on icon "delete" at bounding box center [632, 137] width 7 height 7
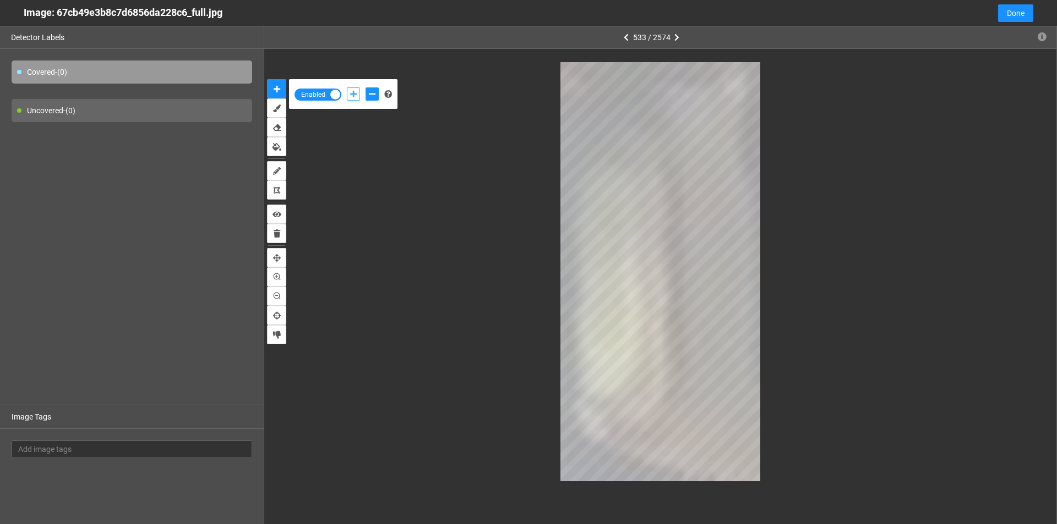
click at [352, 97] on icon "add-positive-points" at bounding box center [353, 94] width 7 height 8
drag, startPoint x: 371, startPoint y: 91, endPoint x: 413, endPoint y: 114, distance: 48.1
click at [371, 92] on icon "add-negative-points" at bounding box center [372, 94] width 7 height 8
drag, startPoint x: 353, startPoint y: 91, endPoint x: 485, endPoint y: 154, distance: 146.2
click at [353, 92] on icon "add-positive-points" at bounding box center [353, 94] width 7 height 8
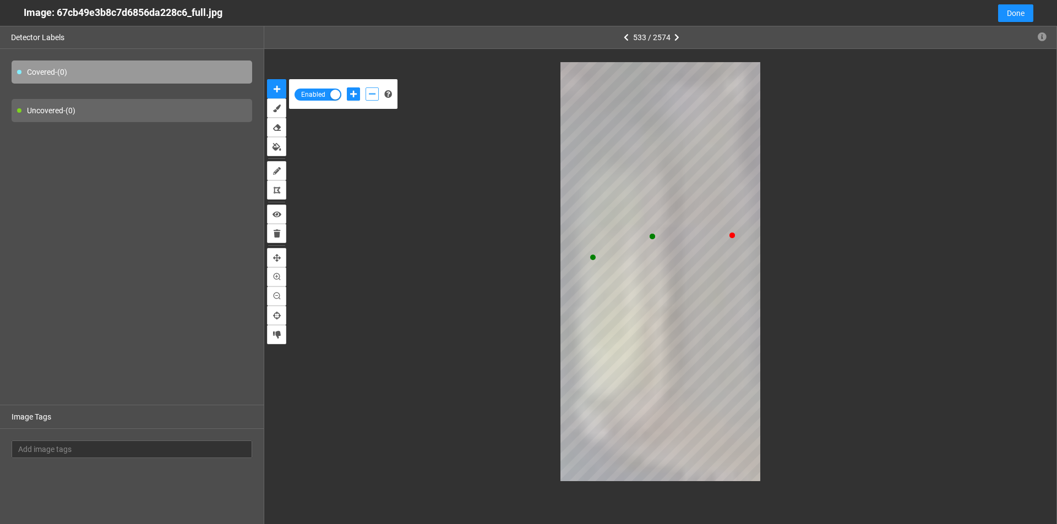
click at [375, 91] on icon "add-negative-points" at bounding box center [372, 94] width 7 height 8
drag, startPoint x: 354, startPoint y: 95, endPoint x: 510, endPoint y: 212, distance: 194.5
click at [357, 100] on button "add-positive-points" at bounding box center [353, 94] width 13 height 13
click at [372, 98] on button "add-negative-points" at bounding box center [371, 94] width 13 height 13
click at [352, 96] on icon "add-positive-points" at bounding box center [353, 94] width 7 height 8
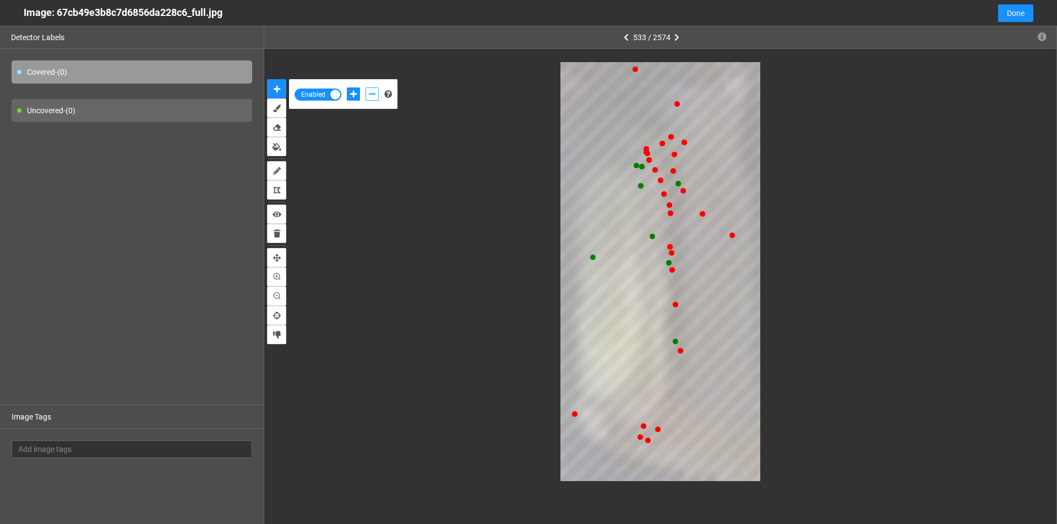
click at [368, 94] on button "add-negative-points" at bounding box center [371, 94] width 13 height 13
click at [349, 91] on button "add-positive-points" at bounding box center [353, 94] width 13 height 13
drag, startPoint x: 371, startPoint y: 92, endPoint x: 393, endPoint y: 138, distance: 50.2
click at [371, 94] on icon "add-negative-points" at bounding box center [372, 94] width 7 height 8
click at [365, 88] on button "add-negative-points" at bounding box center [371, 94] width 13 height 13
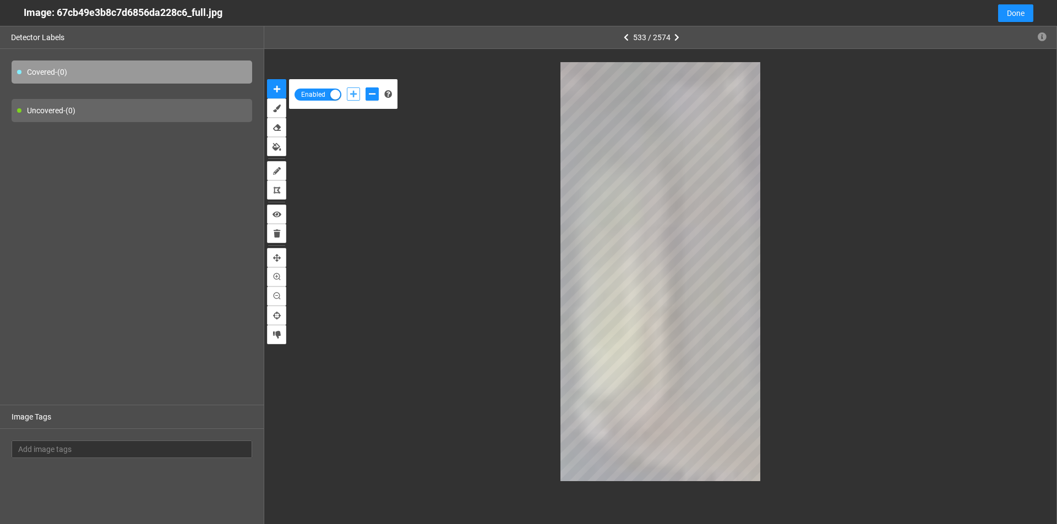
drag, startPoint x: 356, startPoint y: 91, endPoint x: 528, endPoint y: 357, distance: 317.2
click at [356, 92] on icon "add-positive-points" at bounding box center [353, 94] width 7 height 8
click at [374, 92] on icon "add-negative-points" at bounding box center [372, 94] width 7 height 8
click at [354, 95] on icon "add-positive-points" at bounding box center [353, 94] width 7 height 8
click at [373, 99] on button "add-negative-points" at bounding box center [371, 94] width 13 height 13
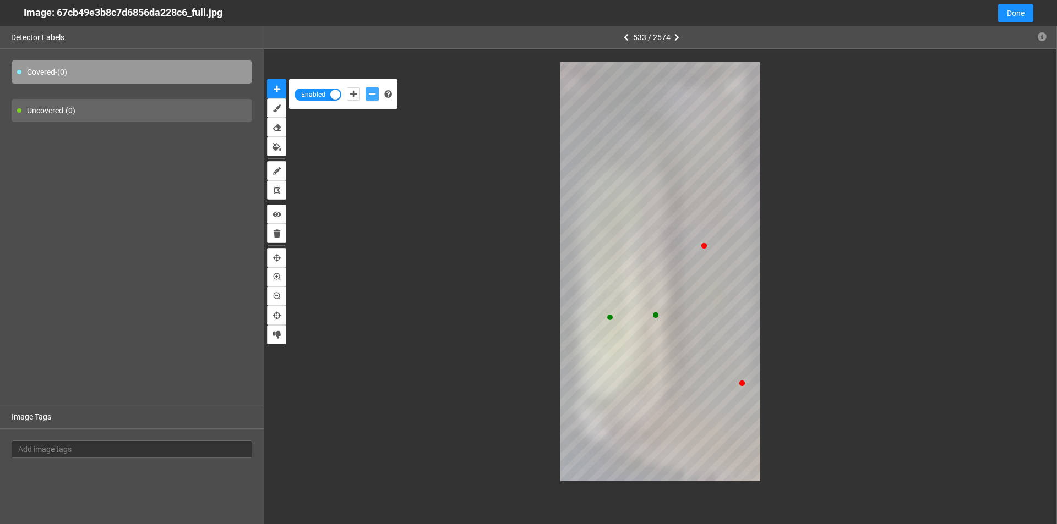
click at [365, 88] on button "add-negative-points" at bounding box center [371, 94] width 13 height 13
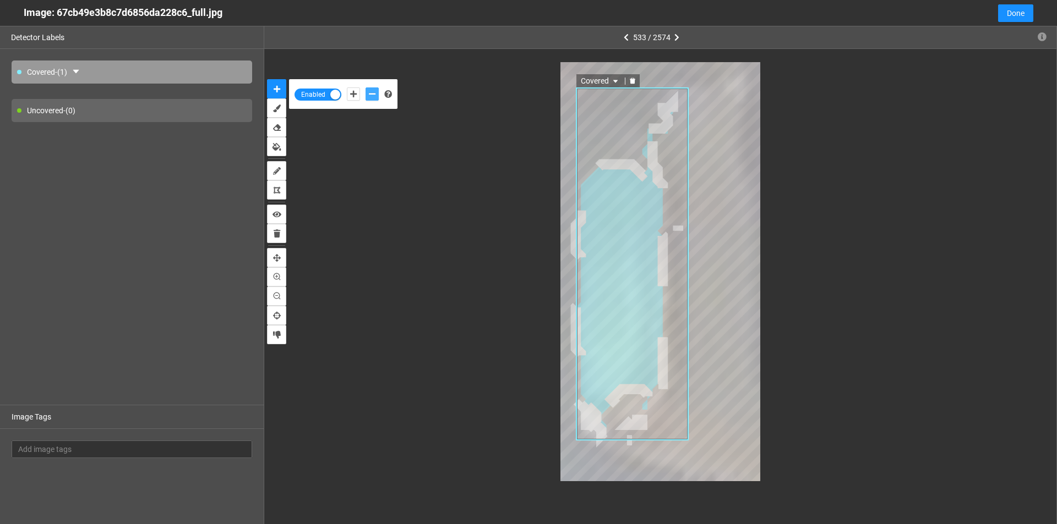
click at [632, 80] on icon "delete" at bounding box center [633, 81] width 6 height 6
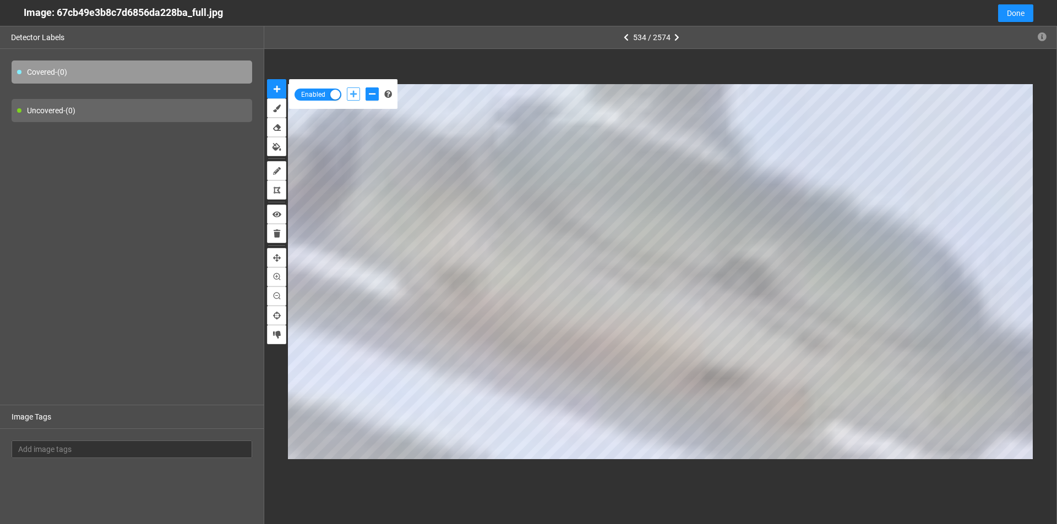
click at [349, 95] on button "add-positive-points" at bounding box center [353, 94] width 13 height 13
click at [364, 93] on div at bounding box center [362, 94] width 37 height 19
click at [374, 97] on icon "add-negative-points" at bounding box center [372, 94] width 7 height 8
click at [365, 88] on button "add-negative-points" at bounding box center [371, 94] width 13 height 13
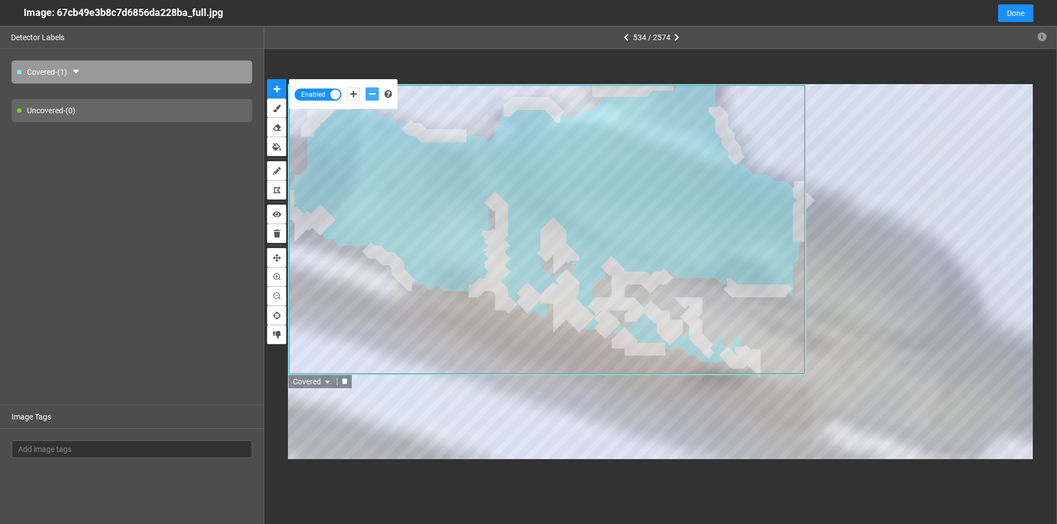
click at [341, 383] on div at bounding box center [344, 382] width 14 height 10
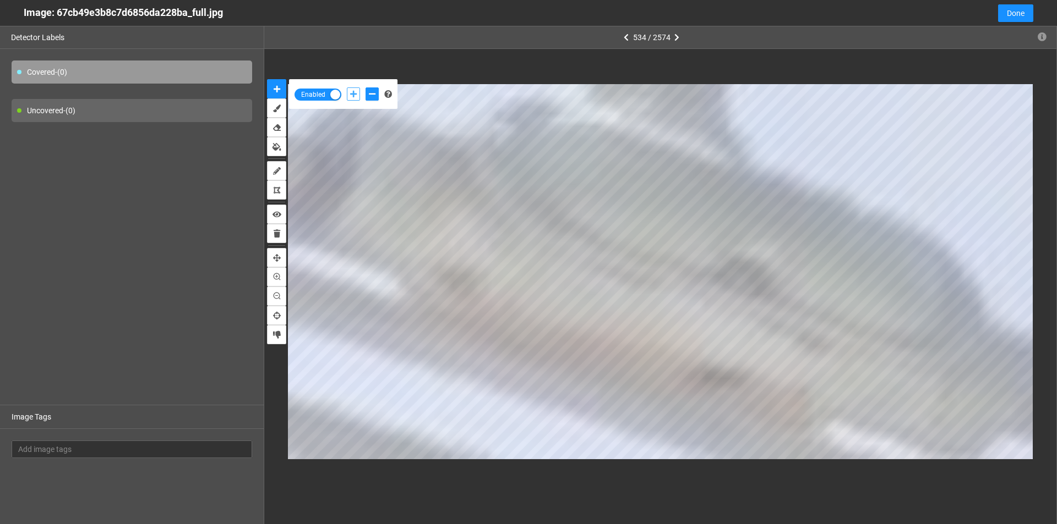
click at [355, 94] on icon "add-positive-points" at bounding box center [353, 94] width 7 height 8
click at [366, 100] on button "add-negative-points" at bounding box center [371, 94] width 13 height 13
drag, startPoint x: 355, startPoint y: 91, endPoint x: 374, endPoint y: 106, distance: 24.2
click at [354, 91] on icon "add-positive-points" at bounding box center [353, 94] width 7 height 8
click at [363, 91] on div at bounding box center [362, 94] width 37 height 19
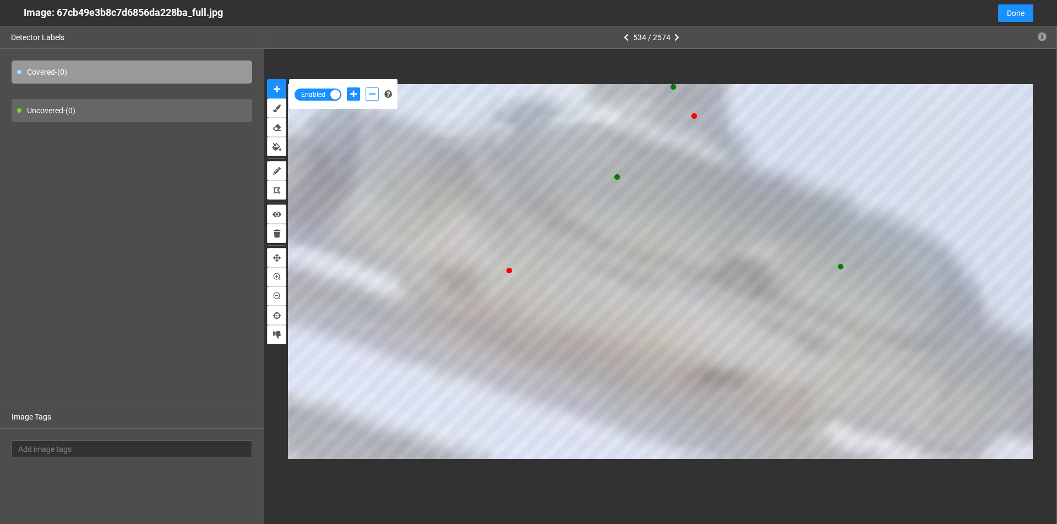
drag, startPoint x: 367, startPoint y: 92, endPoint x: 396, endPoint y: 98, distance: 30.2
click at [367, 94] on button "add-negative-points" at bounding box center [371, 94] width 13 height 13
click at [349, 94] on button "add-positive-points" at bounding box center [353, 94] width 13 height 13
click at [369, 94] on icon "add-negative-points" at bounding box center [372, 94] width 7 height 8
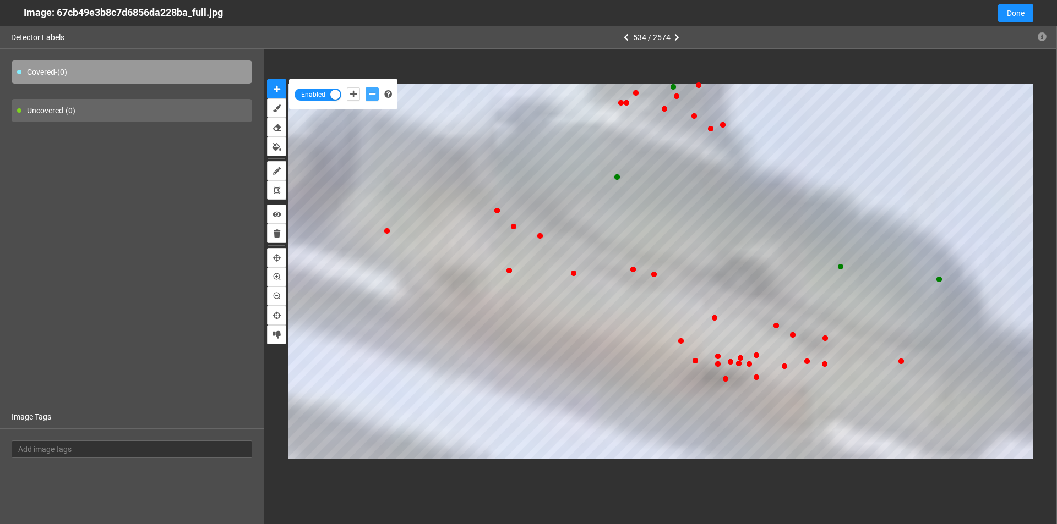
click at [365, 88] on button "add-negative-points" at bounding box center [371, 94] width 13 height 13
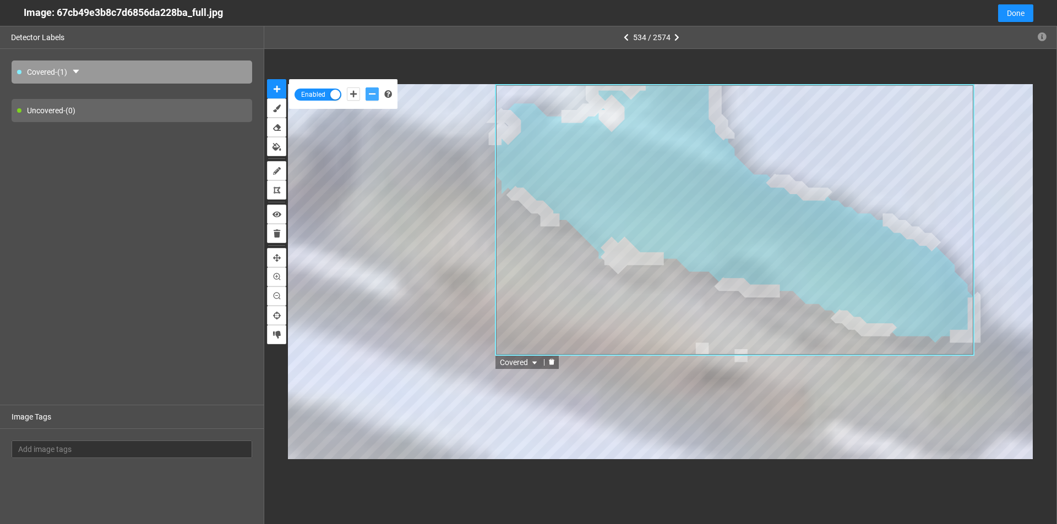
click at [550, 364] on icon "delete" at bounding box center [552, 362] width 6 height 6
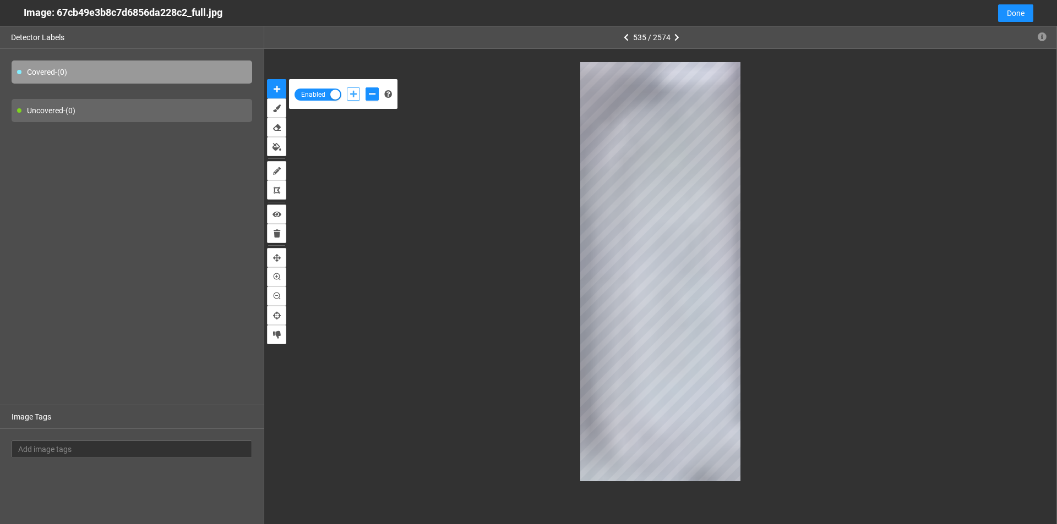
click at [351, 94] on icon "add-positive-points" at bounding box center [353, 94] width 7 height 8
click at [370, 94] on icon "add-negative-points" at bounding box center [372, 94] width 7 height 8
click at [365, 88] on button "add-negative-points" at bounding box center [371, 94] width 13 height 13
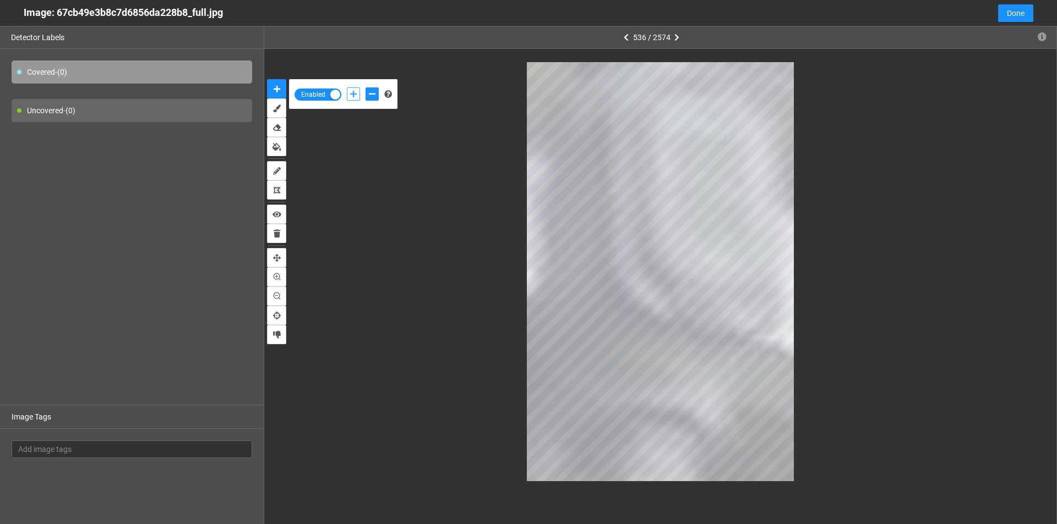
click at [346, 90] on div at bounding box center [362, 94] width 37 height 19
click at [352, 94] on button "add-positive-points" at bounding box center [353, 94] width 13 height 13
click at [369, 92] on icon "add-negative-points" at bounding box center [372, 94] width 7 height 8
drag, startPoint x: 352, startPoint y: 89, endPoint x: 370, endPoint y: 111, distance: 29.0
click at [353, 91] on button "add-positive-points" at bounding box center [353, 94] width 13 height 13
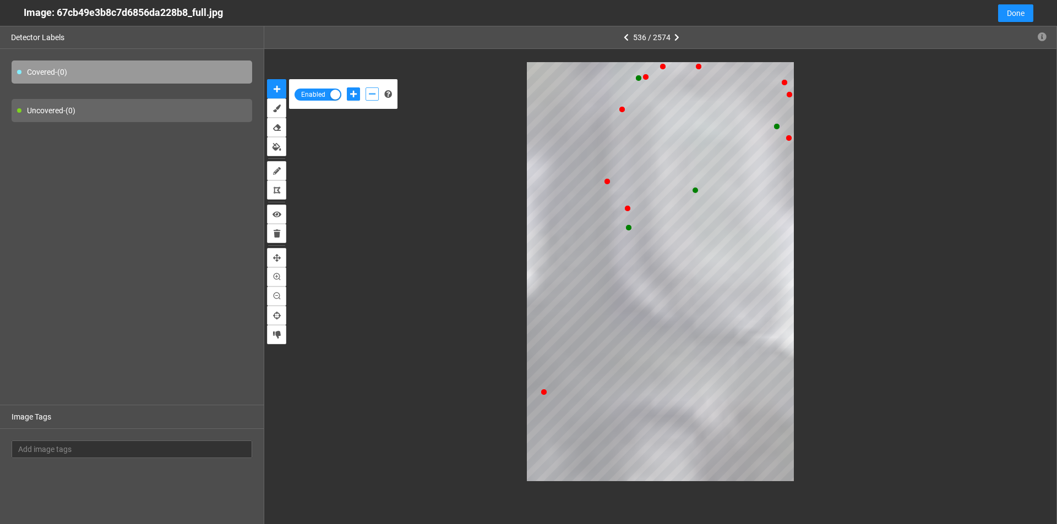
click at [370, 96] on icon "add-negative-points" at bounding box center [372, 94] width 7 height 8
drag, startPoint x: 356, startPoint y: 97, endPoint x: 516, endPoint y: 123, distance: 162.3
click at [358, 97] on button "add-positive-points" at bounding box center [353, 94] width 13 height 13
click at [376, 99] on button "add-negative-points" at bounding box center [371, 94] width 13 height 13
click at [747, 482] on div "Enabled" at bounding box center [660, 272] width 792 height 446
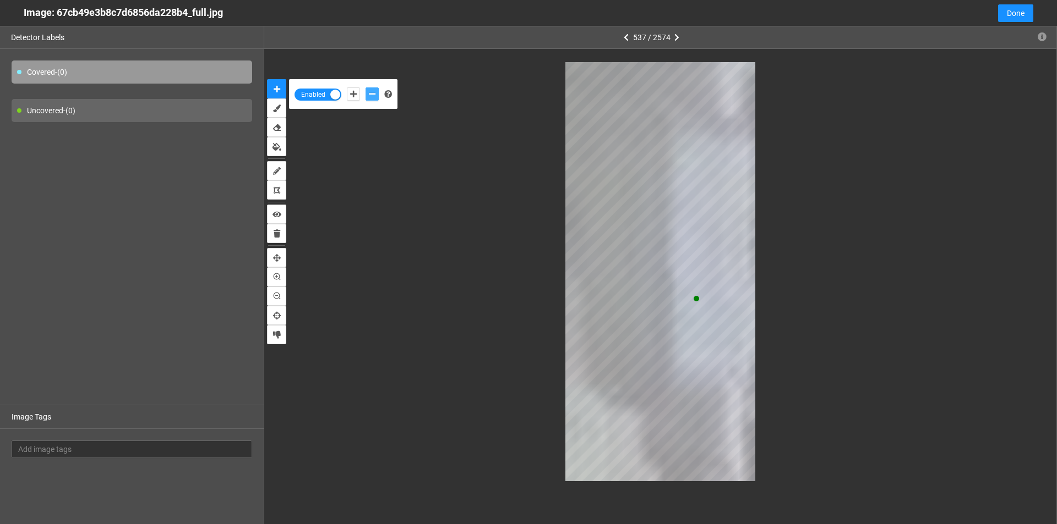
click at [368, 95] on button "add-negative-points" at bounding box center [371, 94] width 13 height 13
click at [365, 88] on button "add-negative-points" at bounding box center [371, 94] width 13 height 13
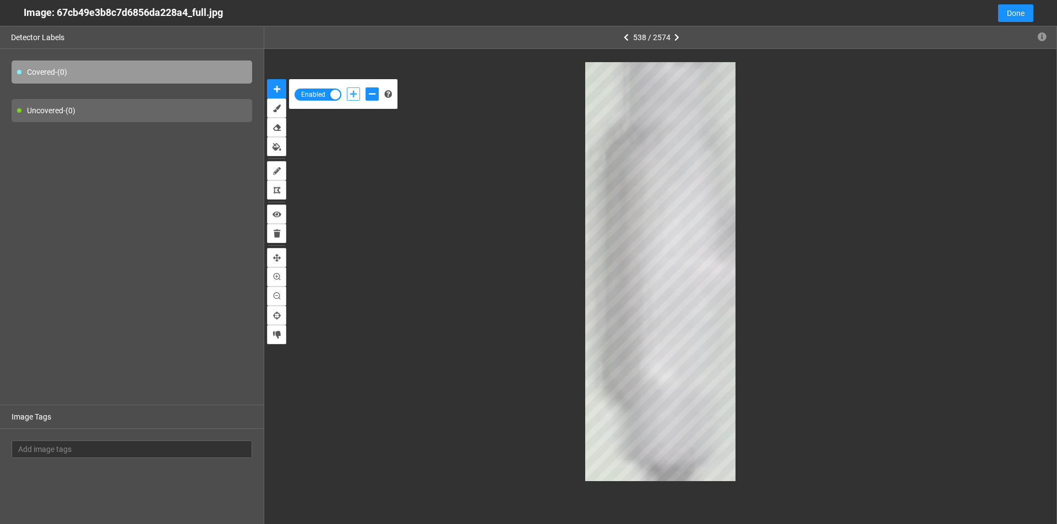
drag, startPoint x: 349, startPoint y: 89, endPoint x: 354, endPoint y: 100, distance: 11.6
click at [352, 96] on button "add-positive-points" at bounding box center [353, 94] width 13 height 13
click at [370, 92] on icon "add-negative-points" at bounding box center [372, 94] width 7 height 8
drag, startPoint x: 352, startPoint y: 96, endPoint x: 390, endPoint y: 128, distance: 49.2
click at [353, 96] on icon "add-positive-points" at bounding box center [353, 94] width 7 height 8
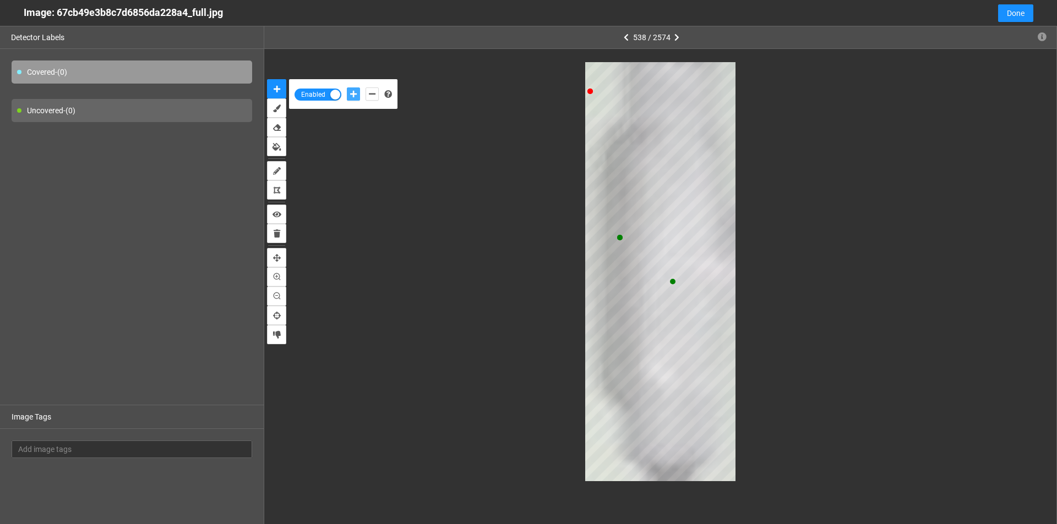
click at [347, 88] on button "add-positive-points" at bounding box center [353, 94] width 13 height 13
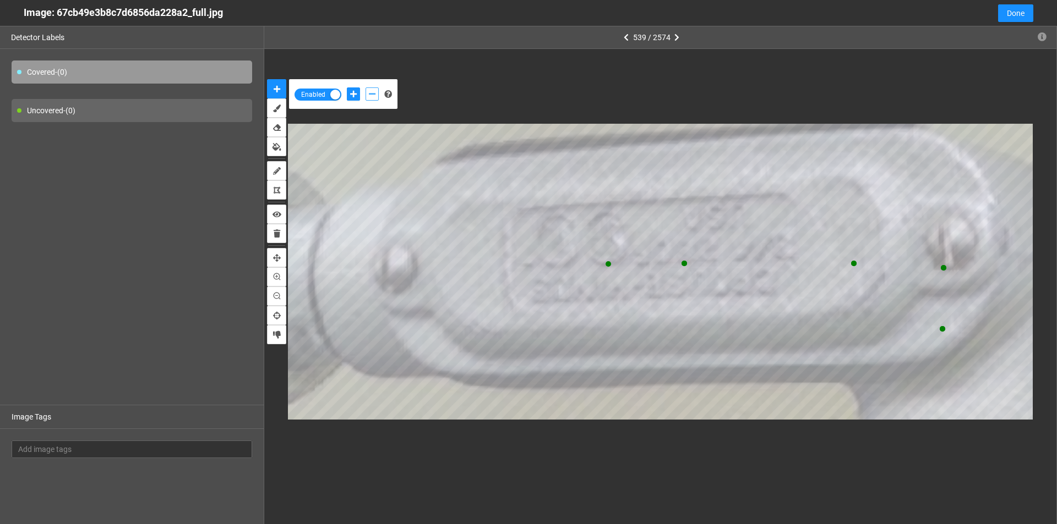
click at [369, 97] on icon "add-negative-points" at bounding box center [372, 94] width 7 height 8
click at [345, 97] on div at bounding box center [362, 94] width 37 height 19
click at [353, 97] on icon "add-positive-points" at bounding box center [353, 94] width 7 height 8
click at [373, 96] on icon "add-negative-points" at bounding box center [372, 94] width 7 height 8
drag, startPoint x: 353, startPoint y: 94, endPoint x: 356, endPoint y: 103, distance: 9.9
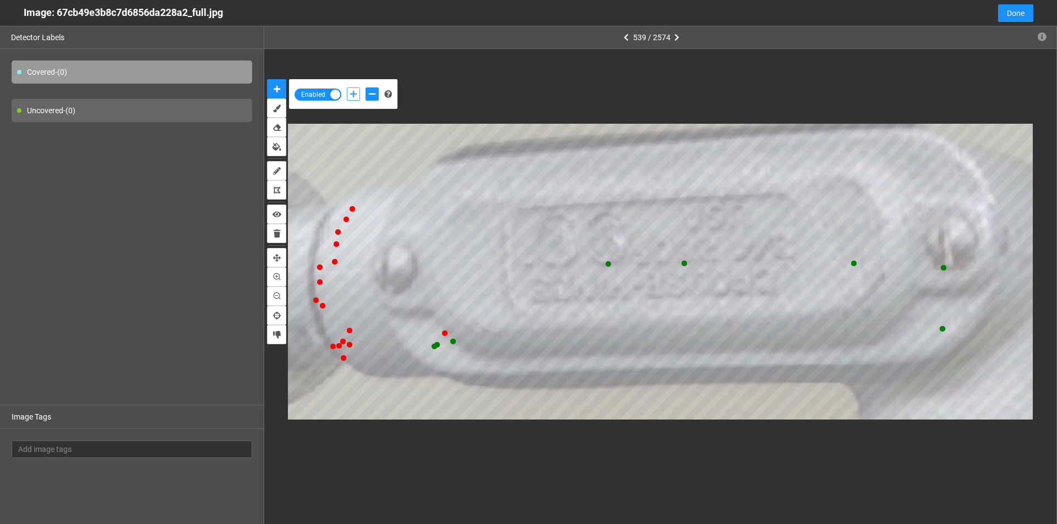
click at [354, 94] on icon "add-positive-points" at bounding box center [353, 94] width 7 height 8
click at [347, 88] on button "add-positive-points" at bounding box center [353, 94] width 13 height 13
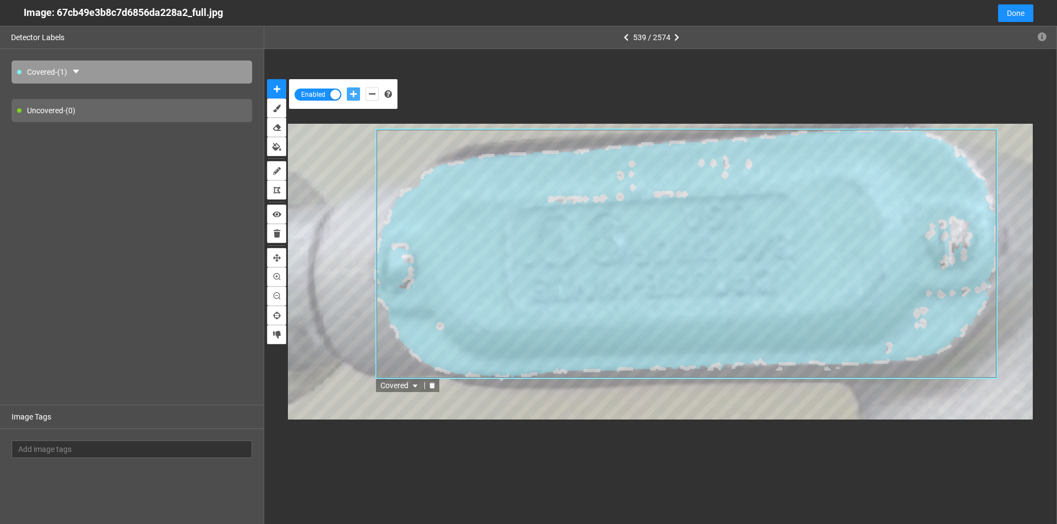
click at [430, 386] on icon "delete" at bounding box center [432, 385] width 6 height 6
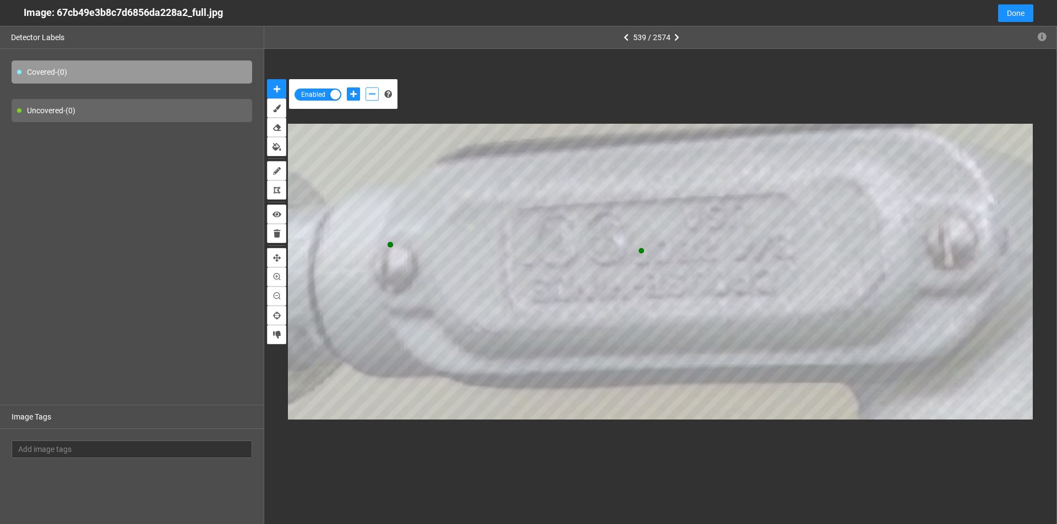
click at [372, 95] on icon "add-negative-points" at bounding box center [372, 94] width 7 height 8
click at [356, 92] on icon "add-positive-points" at bounding box center [353, 94] width 7 height 8
click at [372, 95] on icon "add-negative-points" at bounding box center [372, 94] width 7 height 8
click at [350, 95] on icon "add-positive-points" at bounding box center [353, 94] width 7 height 8
click at [347, 88] on button "add-positive-points" at bounding box center [353, 94] width 13 height 13
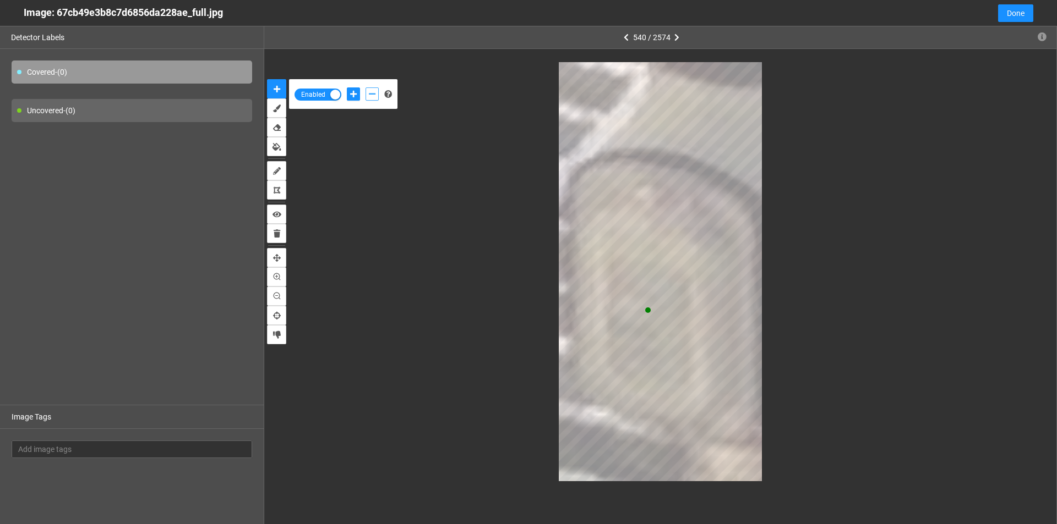
click at [374, 97] on icon "add-negative-points" at bounding box center [372, 94] width 7 height 8
click at [365, 88] on button "add-negative-points" at bounding box center [371, 94] width 13 height 13
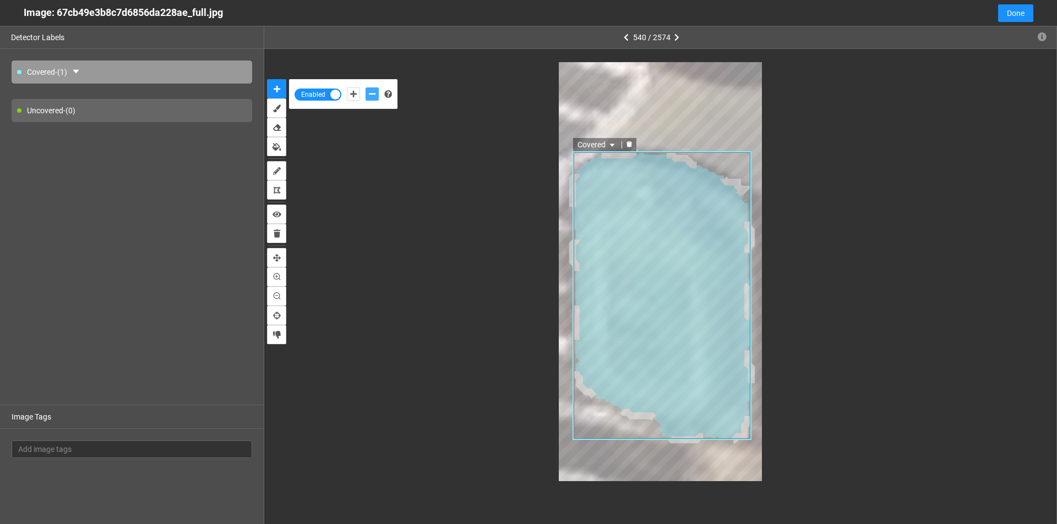
type input "28"
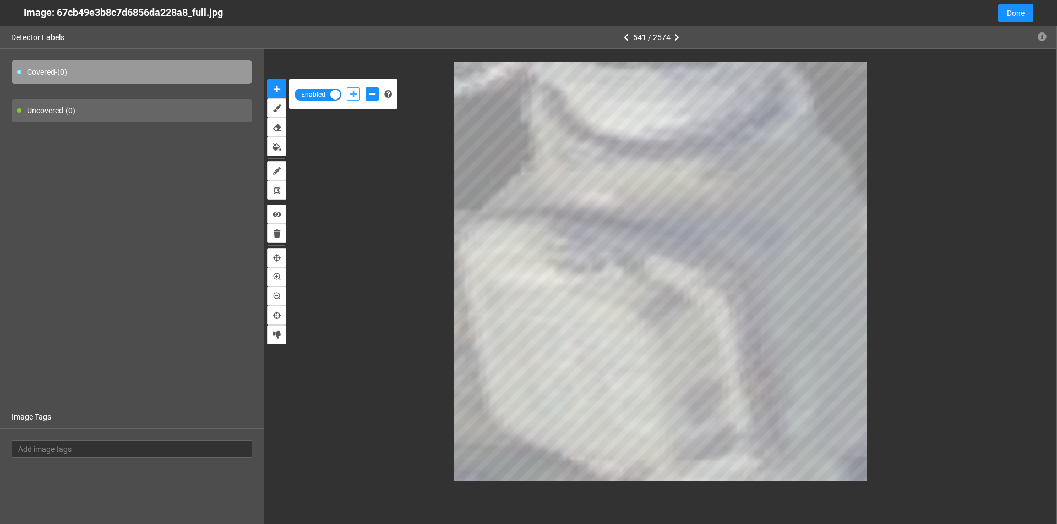
click at [354, 92] on icon "add-positive-points" at bounding box center [353, 94] width 7 height 8
click at [379, 93] on div at bounding box center [362, 94] width 37 height 19
click at [369, 91] on icon "add-negative-points" at bounding box center [372, 94] width 7 height 8
click at [348, 93] on button "add-positive-points" at bounding box center [353, 94] width 13 height 13
click at [371, 91] on icon "add-negative-points" at bounding box center [372, 94] width 7 height 8
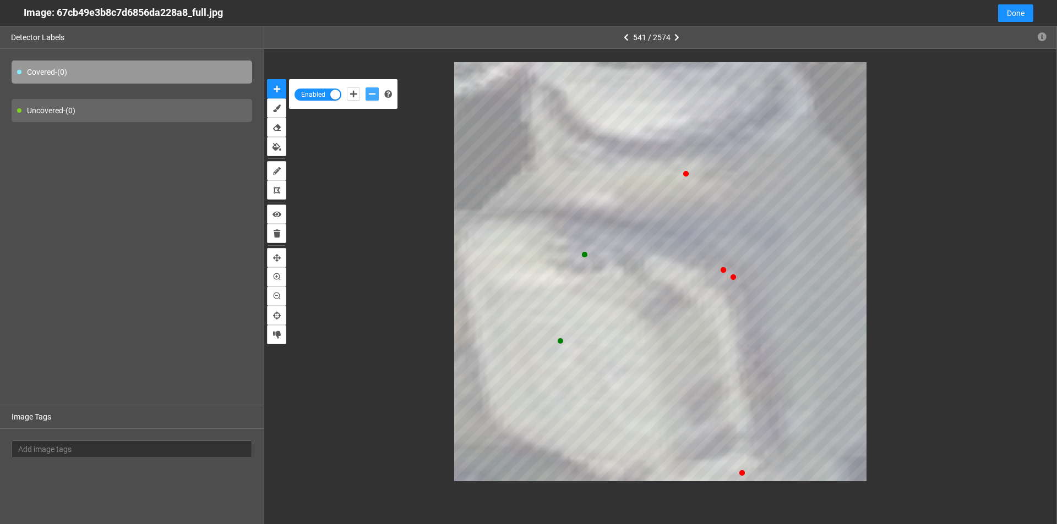
click at [365, 88] on button "add-negative-points" at bounding box center [371, 94] width 13 height 13
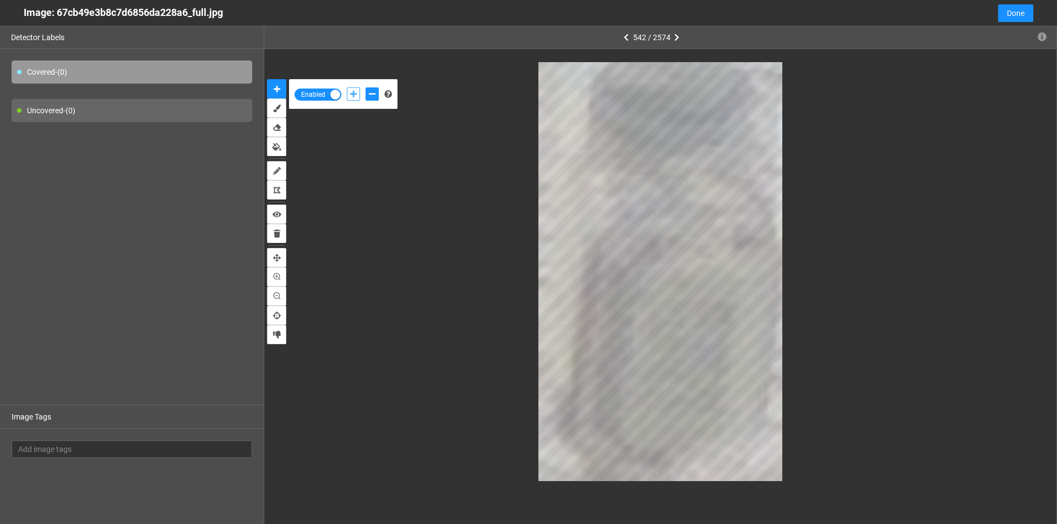
click at [356, 96] on icon "add-positive-points" at bounding box center [353, 94] width 7 height 8
drag, startPoint x: 365, startPoint y: 90, endPoint x: 407, endPoint y: 114, distance: 48.8
click at [365, 91] on div at bounding box center [362, 94] width 37 height 19
drag, startPoint x: 370, startPoint y: 90, endPoint x: 381, endPoint y: 100, distance: 14.9
click at [370, 91] on icon "add-negative-points" at bounding box center [372, 94] width 7 height 8
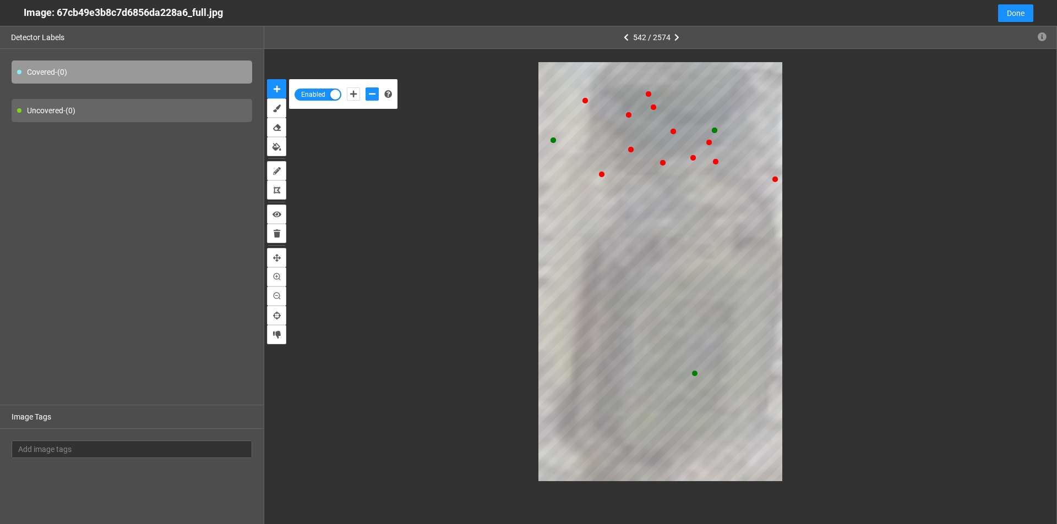
click at [533, 187] on div at bounding box center [660, 271] width 745 height 419
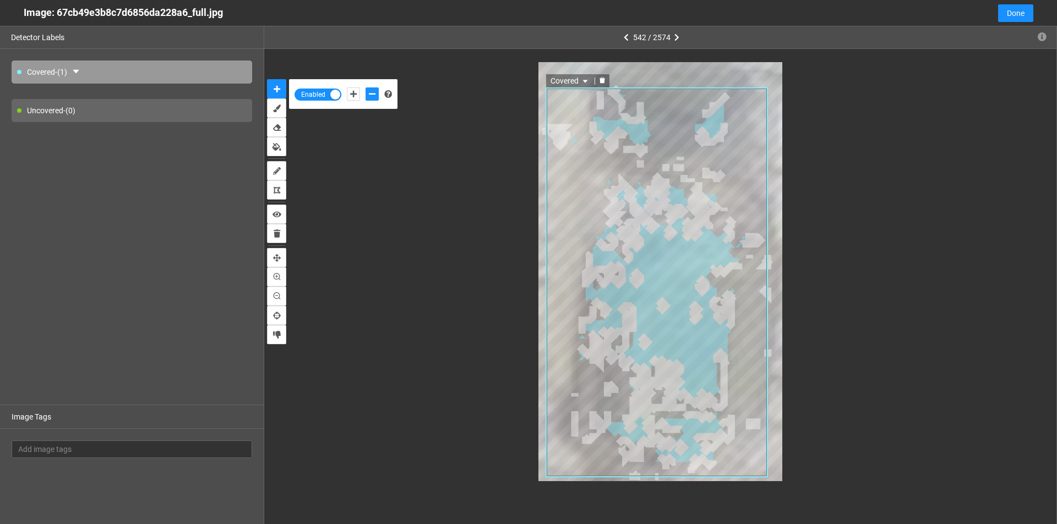
click at [599, 80] on icon "delete" at bounding box center [602, 80] width 7 height 7
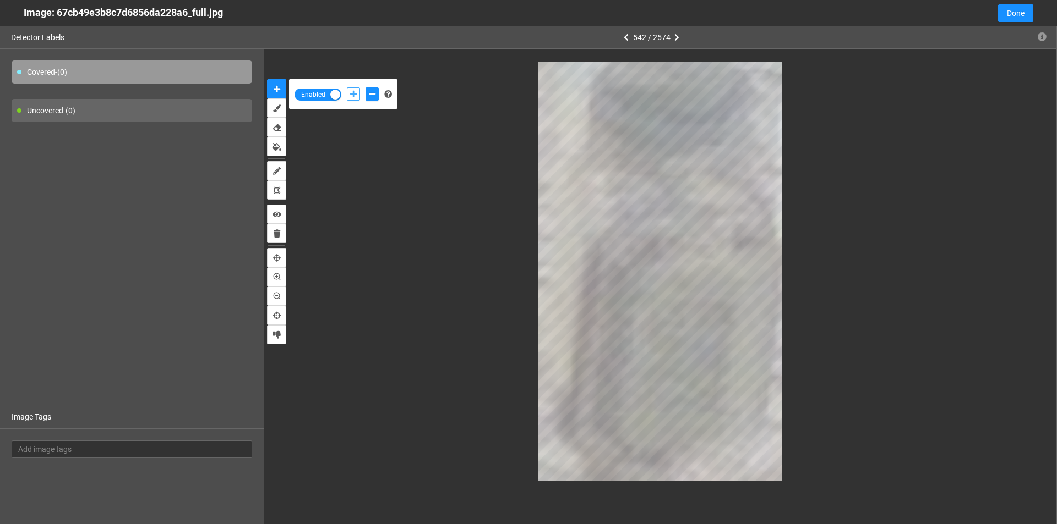
click at [358, 96] on button "add-positive-points" at bounding box center [353, 94] width 13 height 13
click at [371, 91] on icon "add-negative-points" at bounding box center [372, 94] width 7 height 8
click at [348, 91] on button "add-positive-points" at bounding box center [353, 94] width 13 height 13
click at [375, 93] on icon "add-negative-points" at bounding box center [372, 94] width 7 height 8
click at [356, 96] on icon "add-positive-points" at bounding box center [353, 94] width 7 height 8
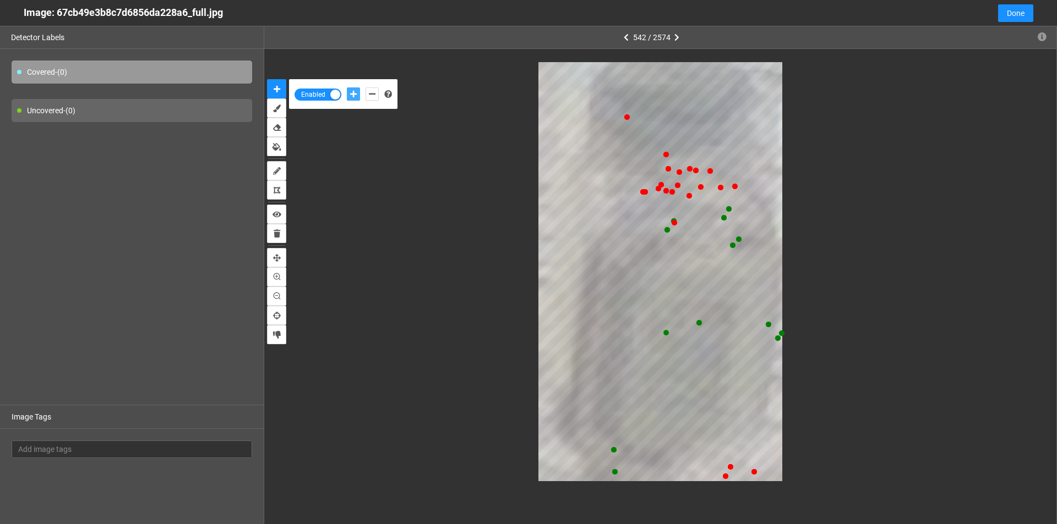
click at [347, 88] on button "add-positive-points" at bounding box center [353, 94] width 13 height 13
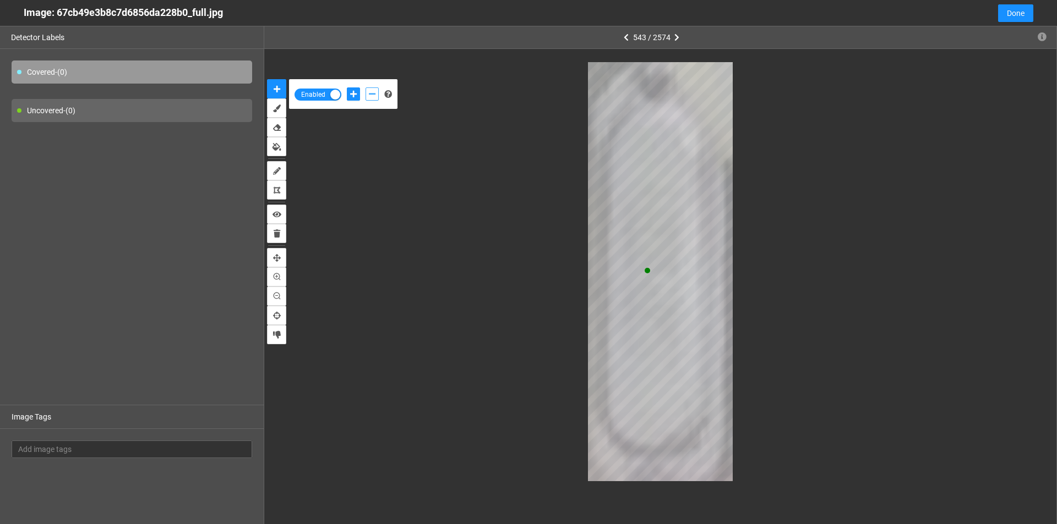
click at [369, 96] on icon "add-negative-points" at bounding box center [372, 94] width 7 height 8
click at [352, 95] on icon "add-positive-points" at bounding box center [353, 94] width 7 height 8
click at [347, 88] on button "add-positive-points" at bounding box center [353, 94] width 13 height 13
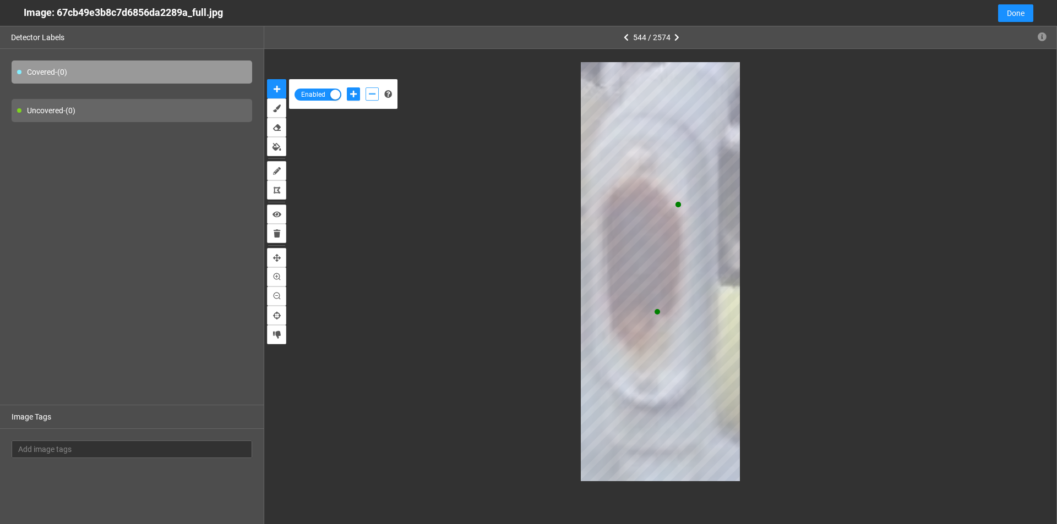
drag, startPoint x: 373, startPoint y: 89, endPoint x: 489, endPoint y: 92, distance: 116.7
click at [372, 90] on button "add-negative-points" at bounding box center [371, 94] width 13 height 13
click at [365, 88] on button "add-negative-points" at bounding box center [371, 94] width 13 height 13
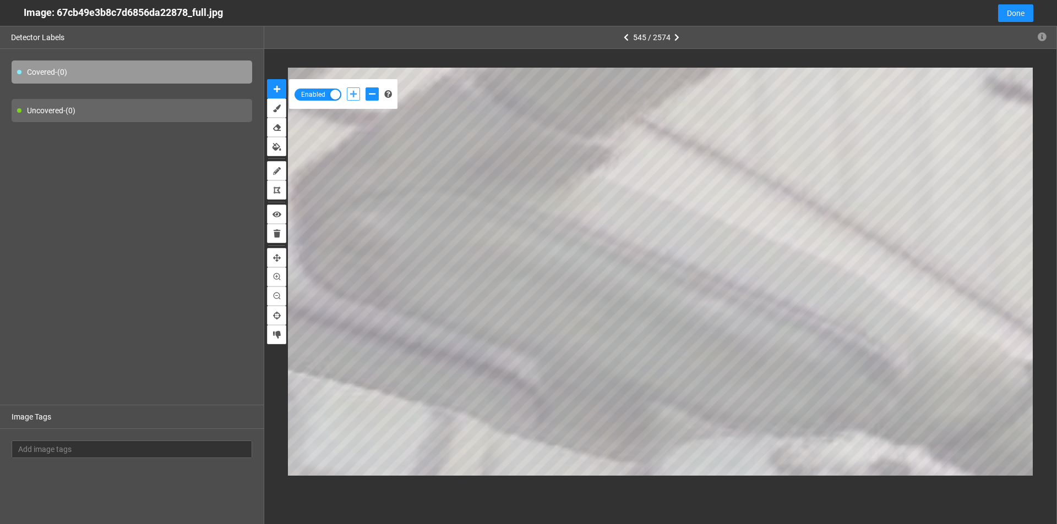
click at [351, 94] on icon "add-positive-points" at bounding box center [353, 94] width 7 height 8
click at [372, 97] on icon "add-negative-points" at bounding box center [372, 94] width 7 height 8
click at [353, 95] on icon "add-positive-points" at bounding box center [353, 94] width 7 height 8
click at [367, 97] on button "add-negative-points" at bounding box center [371, 94] width 13 height 13
click at [351, 93] on icon "add-positive-points" at bounding box center [353, 94] width 7 height 8
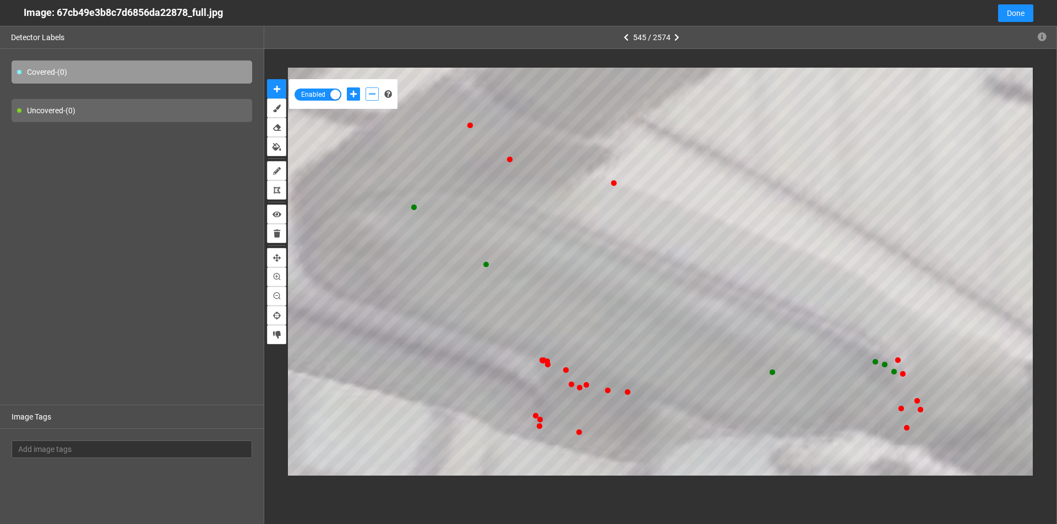
click at [374, 95] on icon "add-negative-points" at bounding box center [372, 94] width 7 height 8
click at [356, 94] on icon "add-positive-points" at bounding box center [353, 94] width 7 height 8
click at [347, 88] on button "add-positive-points" at bounding box center [353, 94] width 13 height 13
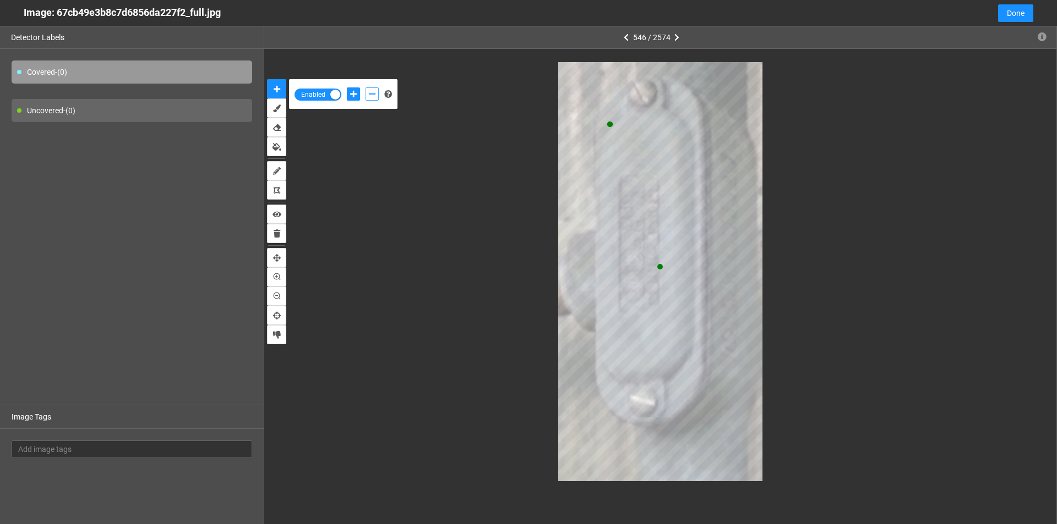
click at [371, 88] on button "add-negative-points" at bounding box center [371, 94] width 13 height 13
click at [353, 97] on icon "add-positive-points" at bounding box center [353, 94] width 7 height 8
click at [347, 88] on button "add-positive-points" at bounding box center [353, 94] width 13 height 13
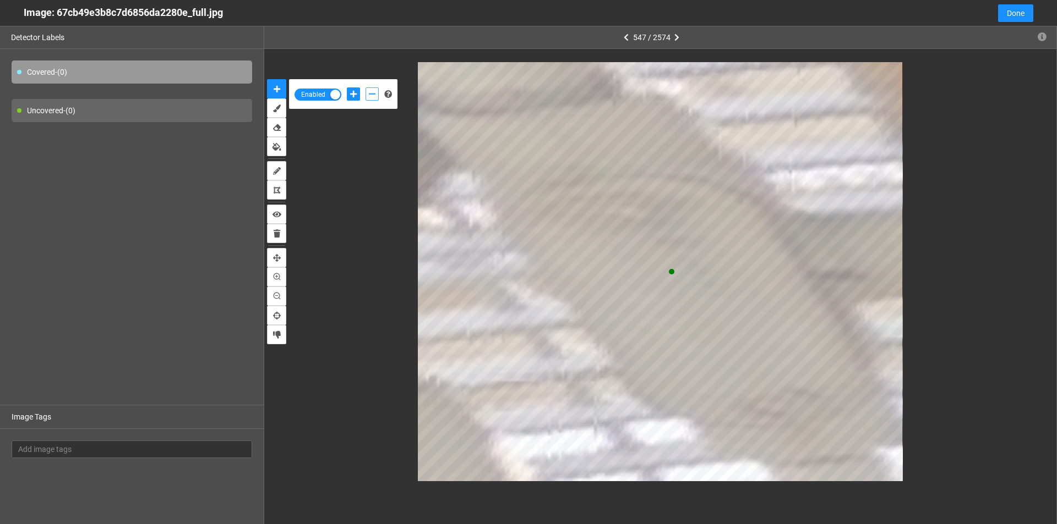
click at [369, 96] on icon "add-negative-points" at bounding box center [372, 94] width 7 height 8
click at [357, 97] on icon "add-positive-points" at bounding box center [353, 94] width 7 height 8
click at [375, 96] on icon "add-negative-points" at bounding box center [372, 94] width 7 height 8
click at [354, 91] on icon "add-positive-points" at bounding box center [353, 94] width 7 height 8
click at [374, 95] on button "add-negative-points" at bounding box center [371, 94] width 13 height 13
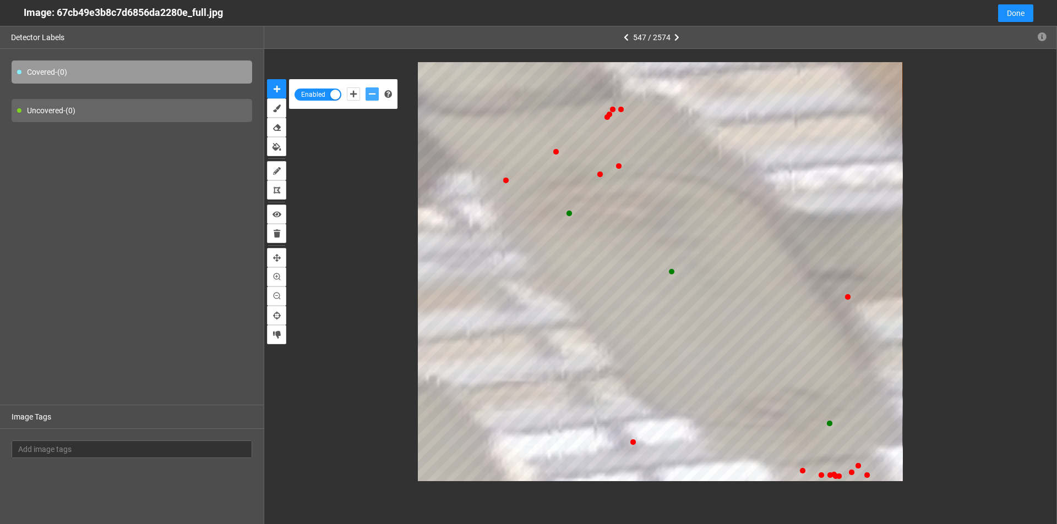
click at [365, 88] on button "add-negative-points" at bounding box center [371, 94] width 13 height 13
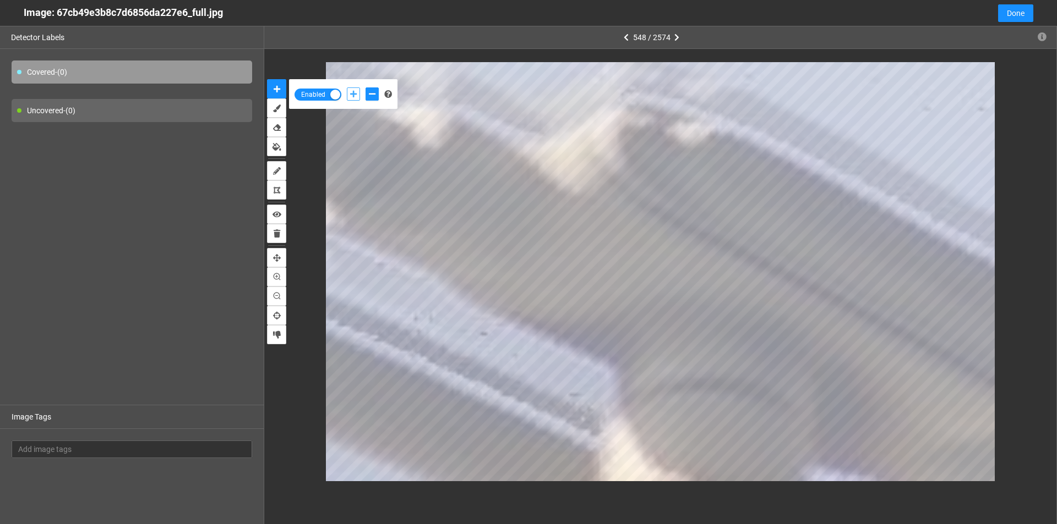
click at [351, 94] on icon "add-positive-points" at bounding box center [353, 94] width 7 height 8
click at [369, 88] on div at bounding box center [362, 94] width 37 height 19
click at [369, 91] on icon "add-negative-points" at bounding box center [372, 94] width 7 height 8
click at [365, 88] on button "add-negative-points" at bounding box center [371, 94] width 13 height 13
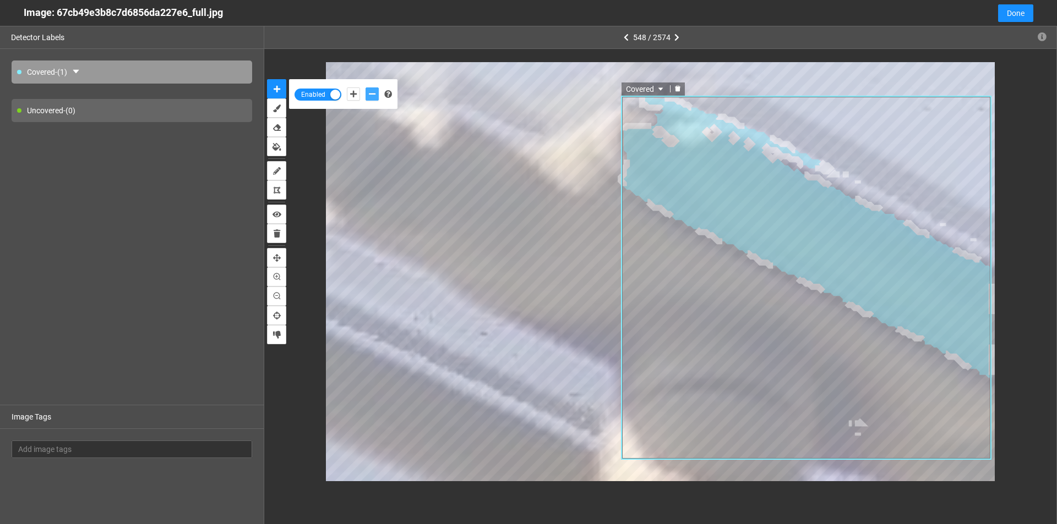
click at [677, 91] on icon "delete" at bounding box center [678, 88] width 6 height 6
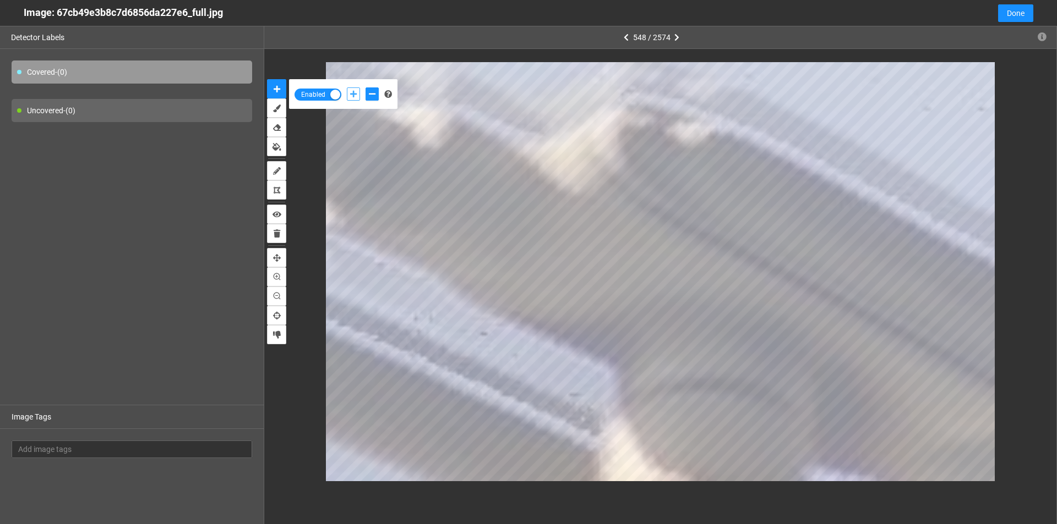
click at [347, 93] on button "add-positive-points" at bounding box center [353, 94] width 13 height 13
click at [375, 98] on button "add-negative-points" at bounding box center [371, 94] width 13 height 13
click at [365, 88] on button "add-negative-points" at bounding box center [371, 94] width 13 height 13
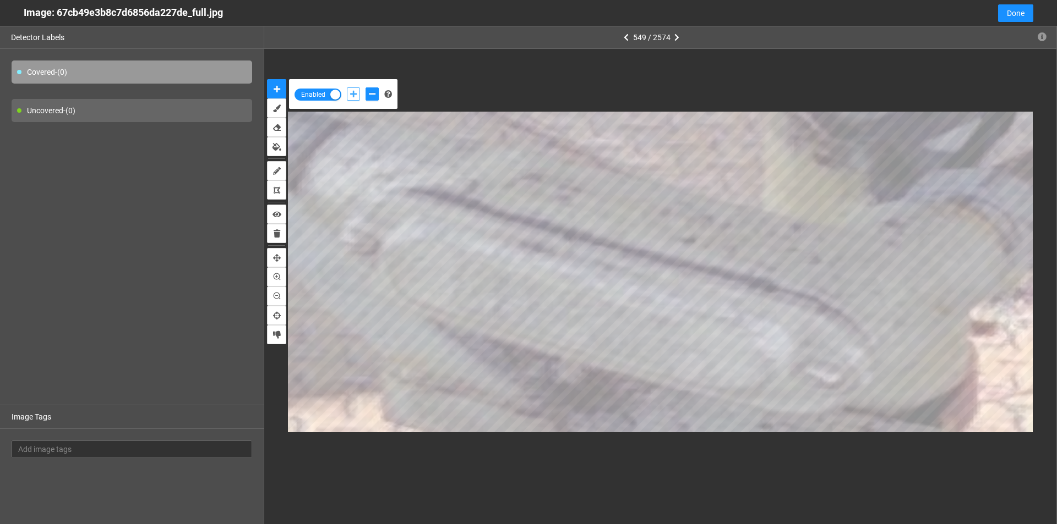
click at [346, 94] on div at bounding box center [362, 94] width 37 height 19
click at [352, 101] on div at bounding box center [362, 94] width 37 height 19
click at [356, 98] on button "add-positive-points" at bounding box center [353, 94] width 13 height 13
click at [347, 88] on button "add-positive-points" at bounding box center [353, 94] width 13 height 13
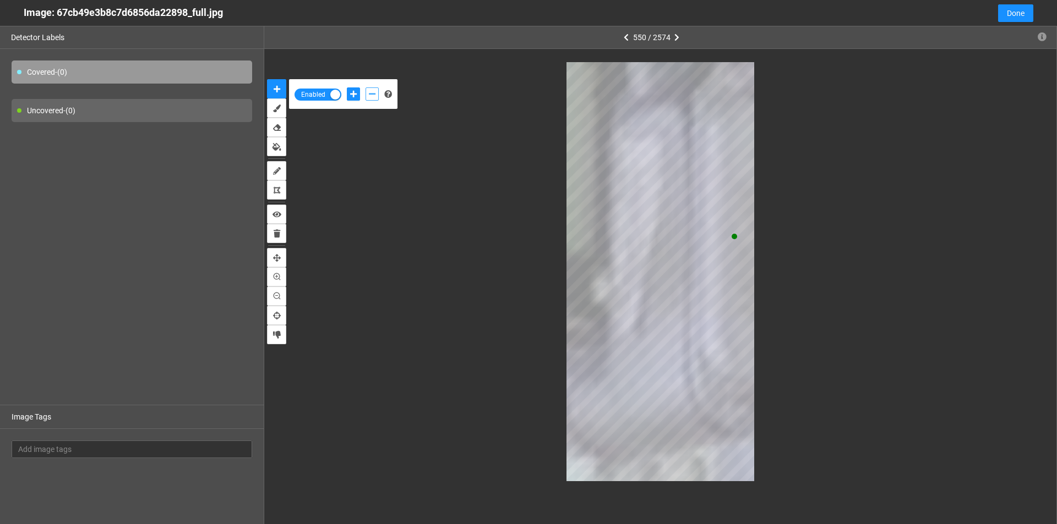
click at [374, 97] on icon "add-negative-points" at bounding box center [372, 94] width 7 height 8
click at [365, 88] on button "add-negative-points" at bounding box center [371, 94] width 13 height 13
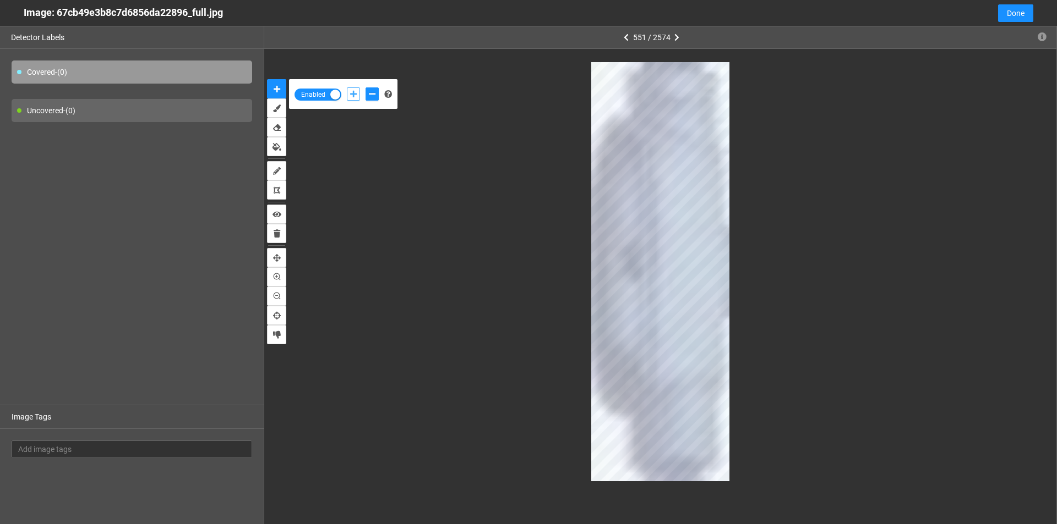
click at [349, 94] on button "add-positive-points" at bounding box center [353, 94] width 13 height 13
drag, startPoint x: 370, startPoint y: 93, endPoint x: 430, endPoint y: 143, distance: 78.6
click at [370, 95] on icon "add-negative-points" at bounding box center [372, 94] width 7 height 8
click at [365, 88] on button "add-negative-points" at bounding box center [371, 94] width 13 height 13
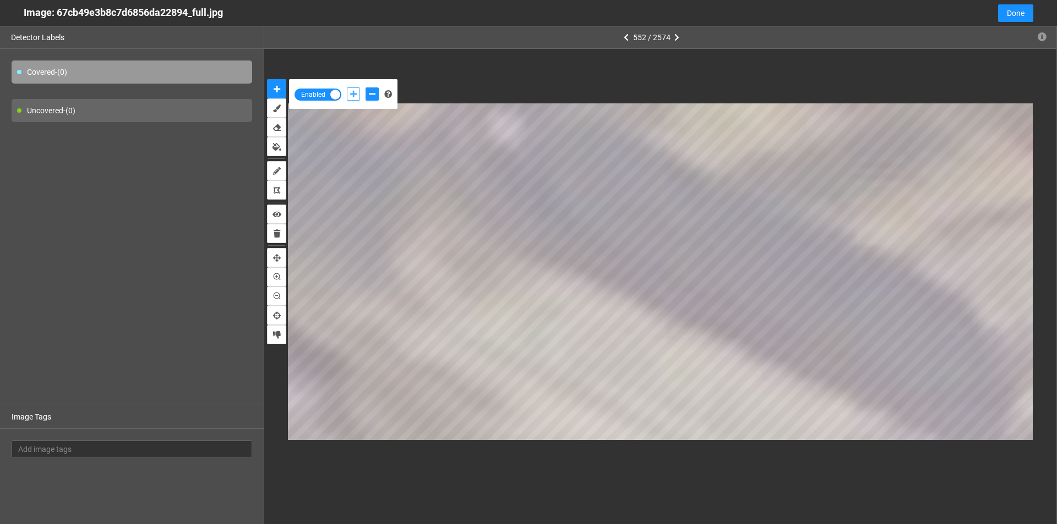
click at [354, 93] on icon "add-positive-points" at bounding box center [353, 94] width 7 height 8
click at [371, 97] on icon "add-negative-points" at bounding box center [372, 94] width 7 height 8
drag, startPoint x: 349, startPoint y: 94, endPoint x: 367, endPoint y: 105, distance: 21.2
click at [352, 95] on button "add-positive-points" at bounding box center [353, 94] width 13 height 13
drag, startPoint x: 370, startPoint y: 93, endPoint x: 376, endPoint y: 99, distance: 8.6
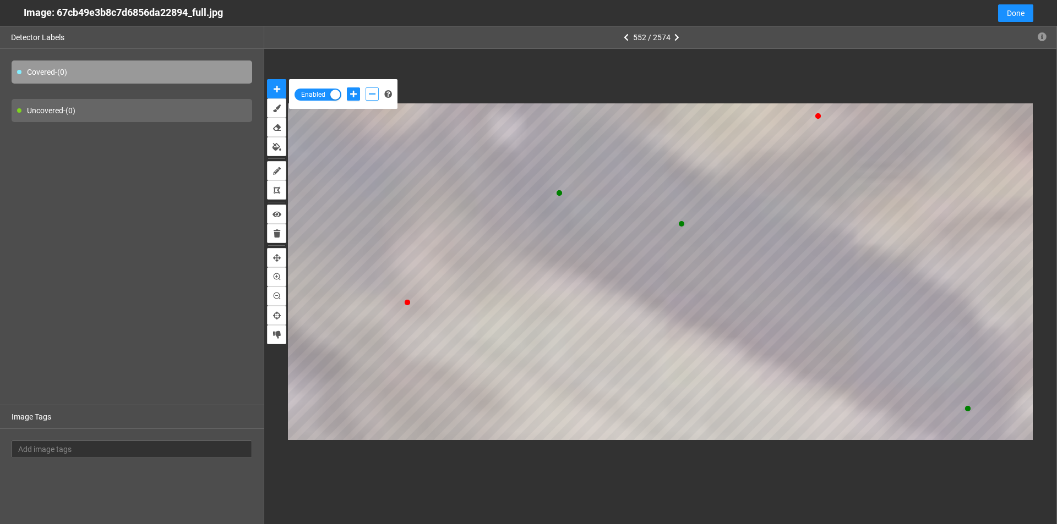
click at [370, 94] on icon "add-negative-points" at bounding box center [372, 94] width 7 height 8
drag, startPoint x: 348, startPoint y: 90, endPoint x: 386, endPoint y: 105, distance: 40.8
click at [348, 91] on button "add-positive-points" at bounding box center [353, 94] width 13 height 13
click at [375, 95] on icon "add-negative-points" at bounding box center [372, 94] width 7 height 8
click at [365, 88] on button "add-negative-points" at bounding box center [371, 94] width 13 height 13
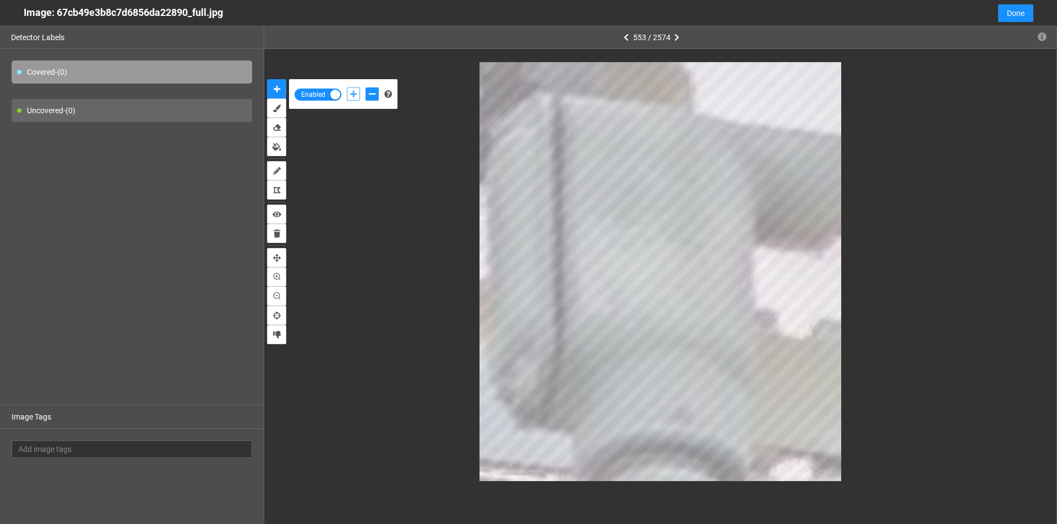
click at [354, 94] on icon "add-positive-points" at bounding box center [353, 94] width 7 height 8
click at [369, 95] on icon "add-negative-points" at bounding box center [372, 94] width 7 height 8
click at [354, 97] on icon "add-positive-points" at bounding box center [353, 94] width 7 height 8
click at [347, 88] on button "add-positive-points" at bounding box center [353, 94] width 13 height 13
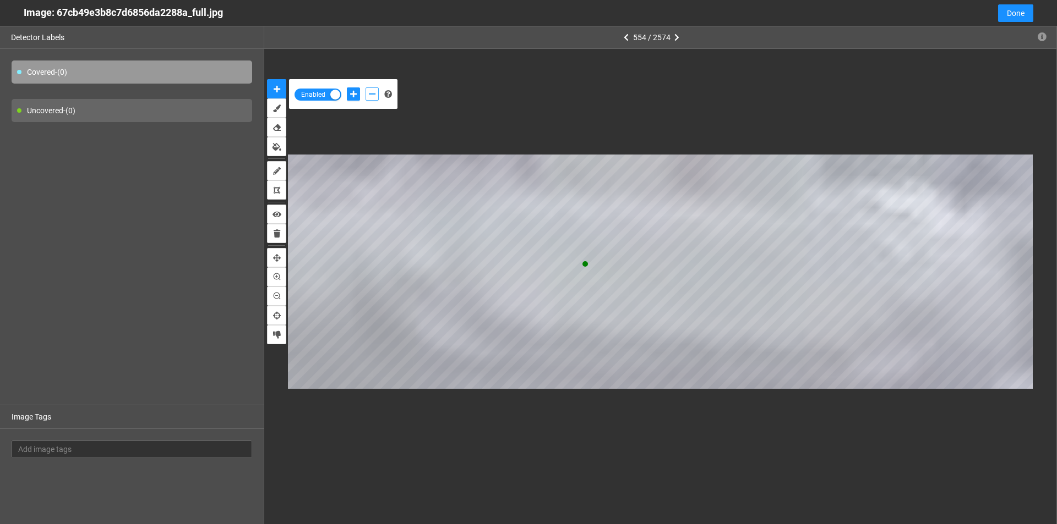
click at [370, 97] on icon "add-negative-points" at bounding box center [372, 94] width 7 height 8
click at [350, 94] on icon "add-positive-points" at bounding box center [353, 94] width 7 height 8
click at [367, 97] on button "add-negative-points" at bounding box center [371, 94] width 13 height 13
click at [365, 88] on button "add-negative-points" at bounding box center [371, 94] width 13 height 13
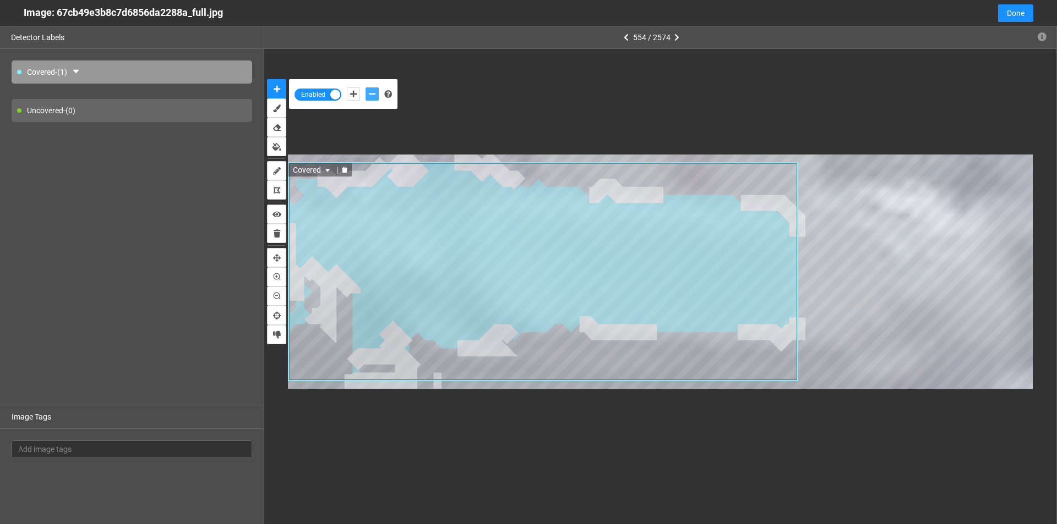
click at [347, 171] on icon "delete" at bounding box center [345, 170] width 6 height 6
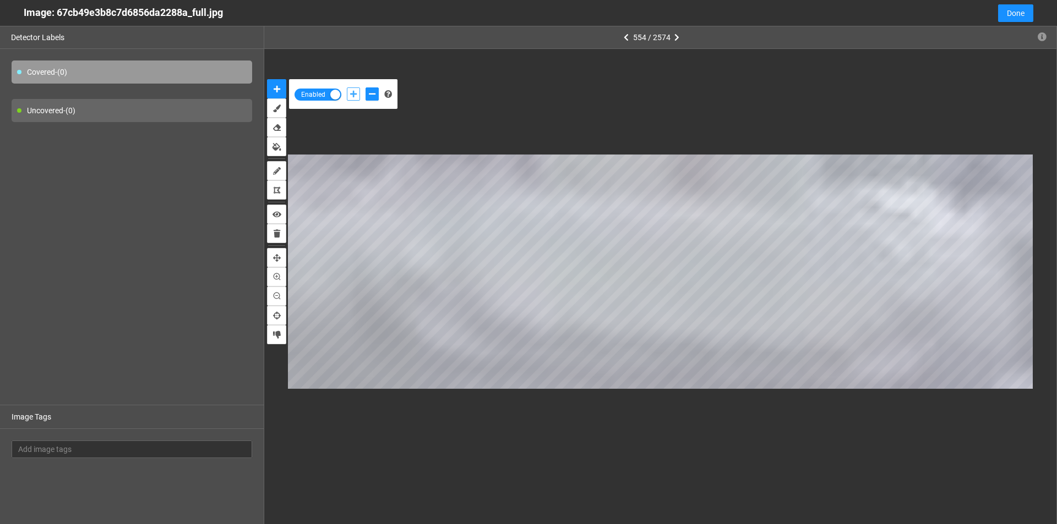
click at [358, 95] on button "add-positive-points" at bounding box center [353, 94] width 13 height 13
click at [351, 101] on div at bounding box center [362, 94] width 37 height 19
drag, startPoint x: 354, startPoint y: 95, endPoint x: 477, endPoint y: 144, distance: 132.3
click at [356, 96] on icon "add-positive-points" at bounding box center [353, 94] width 7 height 8
click at [373, 92] on icon "add-negative-points" at bounding box center [372, 94] width 7 height 8
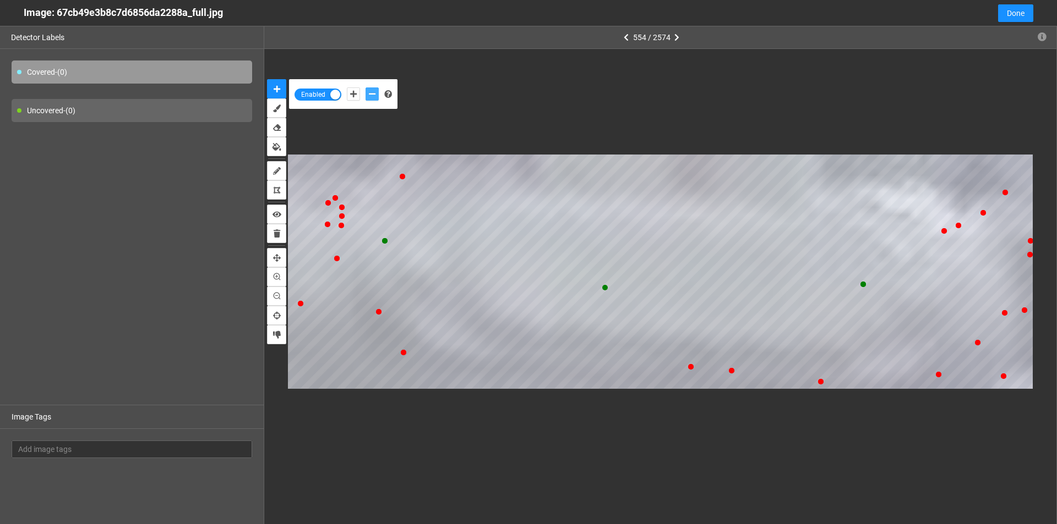
click at [845, 396] on div at bounding box center [660, 509] width 745 height 234
click at [365, 88] on button "add-negative-points" at bounding box center [371, 94] width 13 height 13
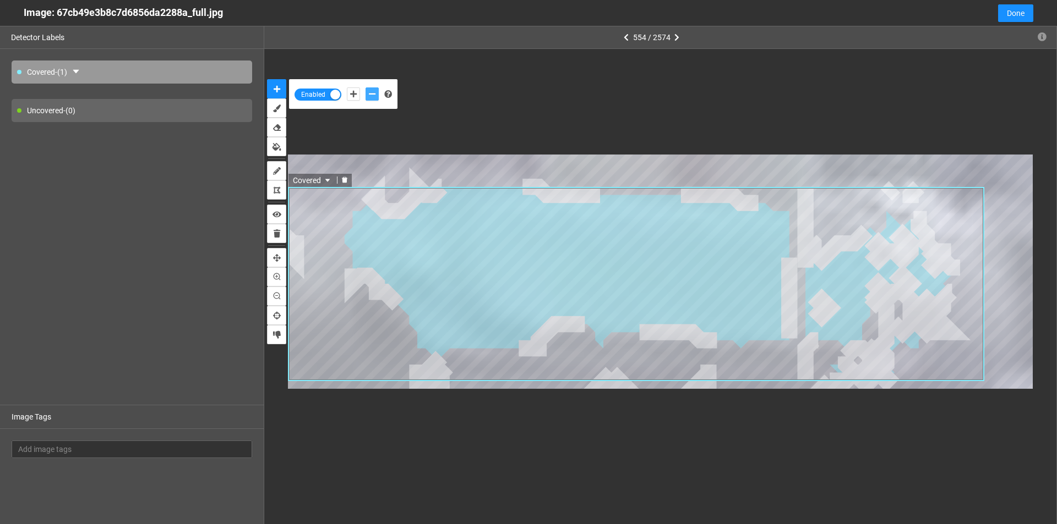
click at [347, 177] on icon "delete" at bounding box center [344, 180] width 7 height 7
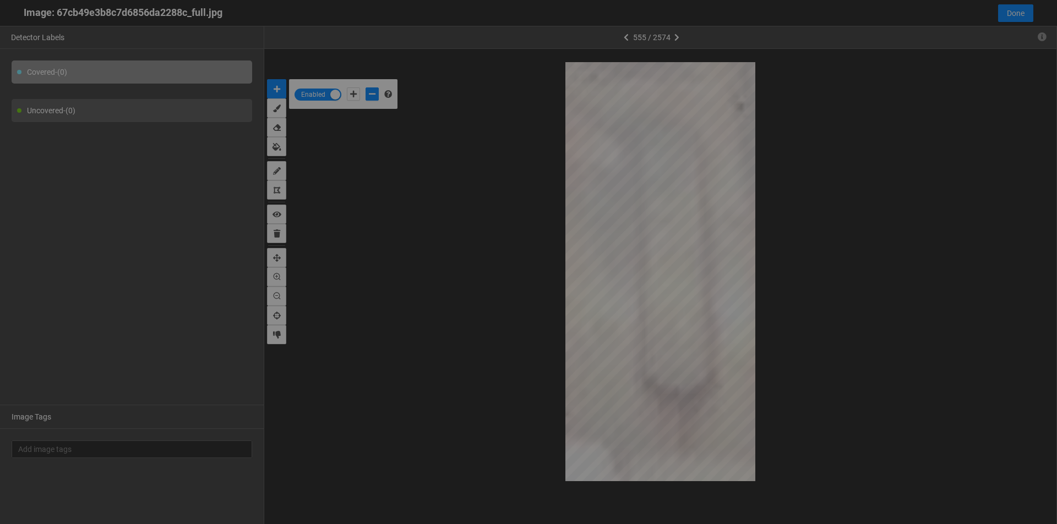
scroll to position [518, 0]
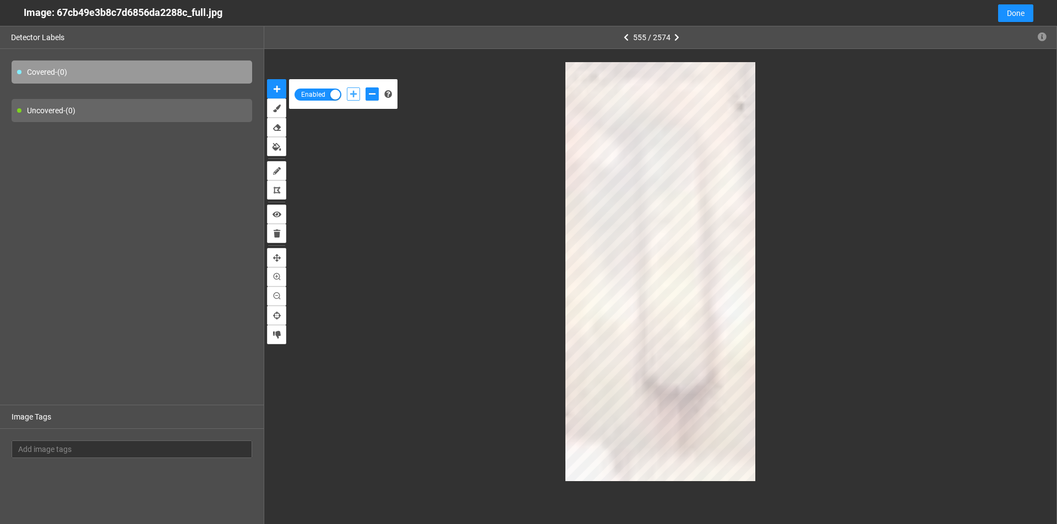
drag, startPoint x: 357, startPoint y: 95, endPoint x: 376, endPoint y: 113, distance: 26.9
click at [357, 95] on icon "add-positive-points" at bounding box center [353, 94] width 7 height 8
drag, startPoint x: 367, startPoint y: 95, endPoint x: 392, endPoint y: 104, distance: 26.3
click at [369, 95] on button "add-negative-points" at bounding box center [371, 94] width 13 height 13
click at [365, 88] on button "add-negative-points" at bounding box center [371, 94] width 13 height 13
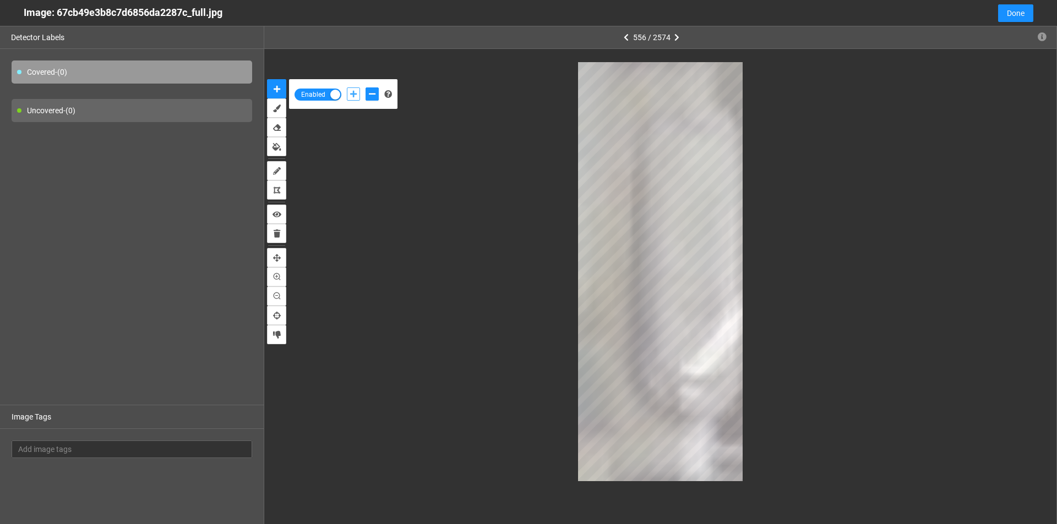
click at [351, 97] on icon "add-positive-points" at bounding box center [353, 94] width 7 height 8
click at [374, 91] on icon "add-negative-points" at bounding box center [372, 94] width 7 height 8
click at [684, 482] on div "Enabled" at bounding box center [660, 272] width 792 height 446
click at [352, 92] on icon "add-positive-points" at bounding box center [353, 94] width 7 height 8
click at [347, 88] on button "add-positive-points" at bounding box center [353, 94] width 13 height 13
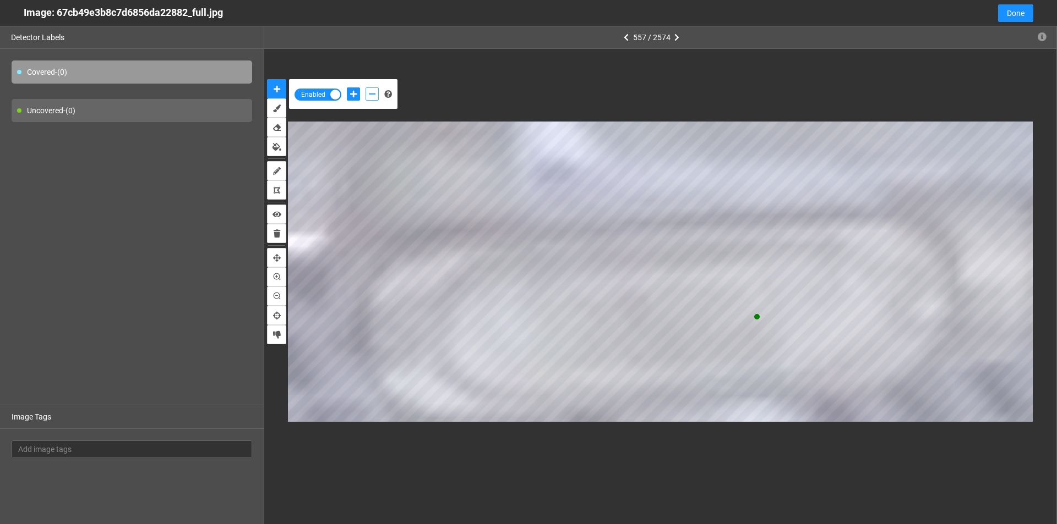
click at [371, 94] on icon "add-negative-points" at bounding box center [372, 94] width 7 height 8
click at [365, 88] on button "add-negative-points" at bounding box center [371, 94] width 13 height 13
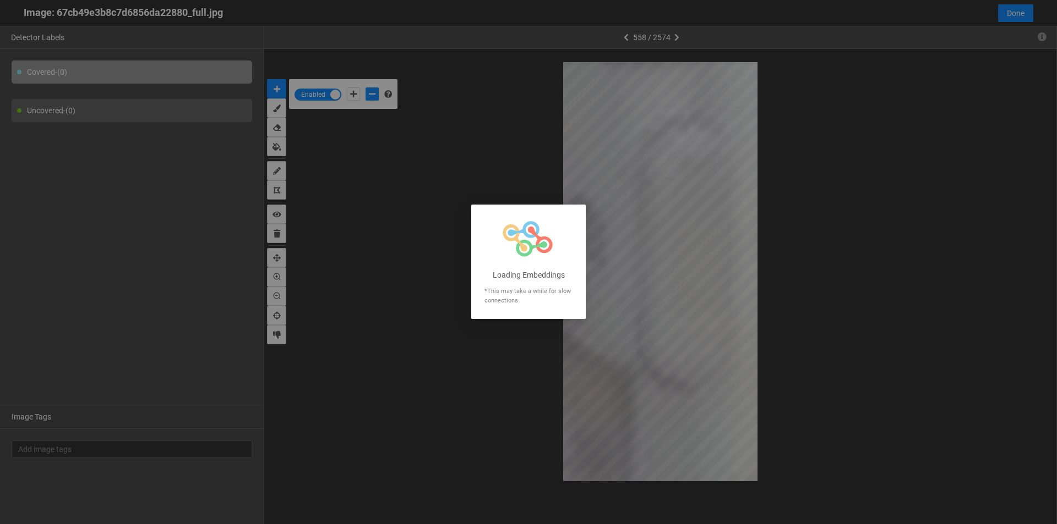
click at [351, 97] on div at bounding box center [528, 262] width 1057 height 524
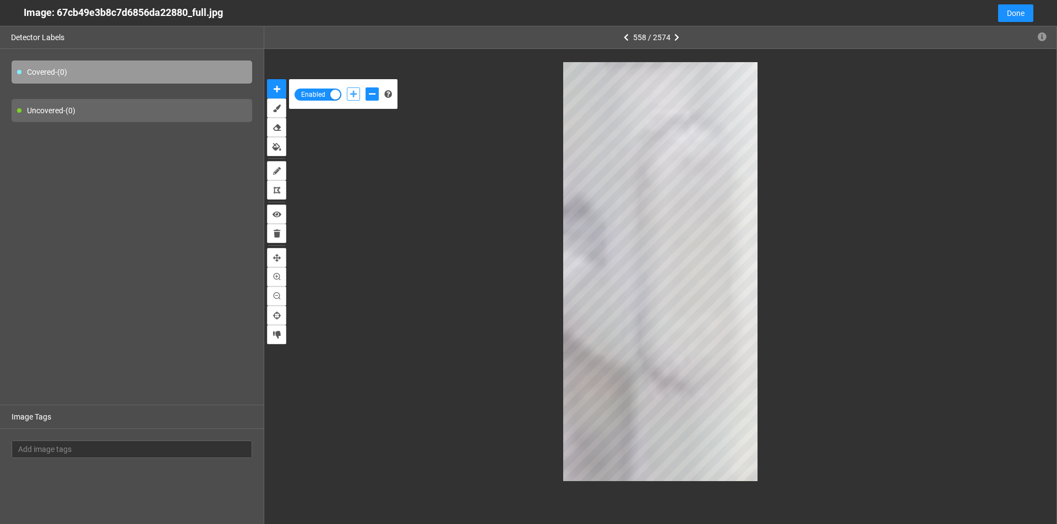
click at [351, 97] on icon "add-positive-points" at bounding box center [353, 94] width 7 height 8
click at [372, 92] on icon "add-negative-points" at bounding box center [372, 94] width 7 height 8
click at [365, 88] on button "add-negative-points" at bounding box center [371, 94] width 13 height 13
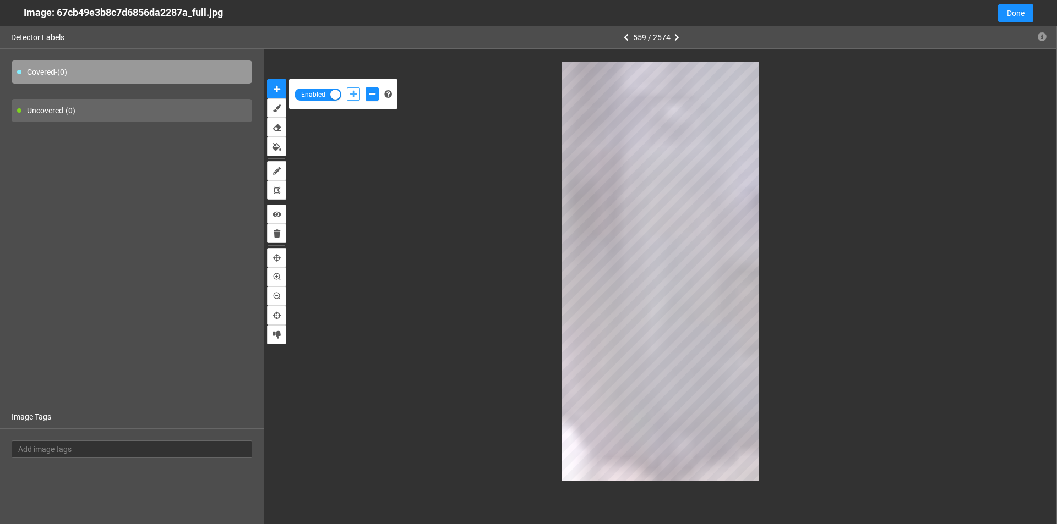
click at [351, 92] on icon "add-positive-points" at bounding box center [353, 94] width 7 height 8
click at [373, 95] on icon "add-negative-points" at bounding box center [372, 94] width 7 height 8
click at [354, 90] on button "add-positive-points" at bounding box center [353, 94] width 13 height 13
drag, startPoint x: 372, startPoint y: 91, endPoint x: 401, endPoint y: 95, distance: 29.5
click at [372, 92] on icon "add-negative-points" at bounding box center [372, 94] width 7 height 8
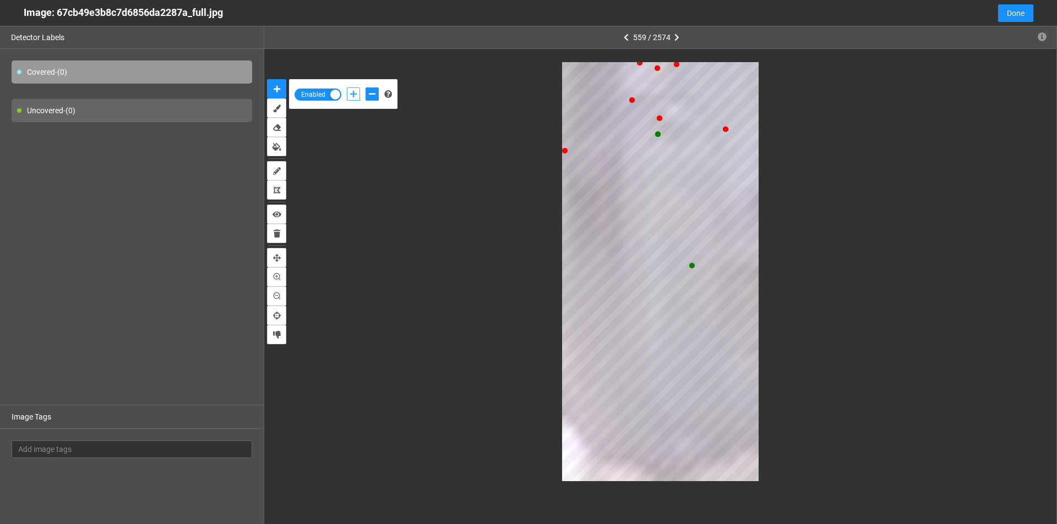
drag, startPoint x: 351, startPoint y: 92, endPoint x: 524, endPoint y: 270, distance: 247.9
click at [352, 92] on icon "add-positive-points" at bounding box center [353, 94] width 7 height 8
drag, startPoint x: 371, startPoint y: 94, endPoint x: 379, endPoint y: 101, distance: 10.1
click at [371, 95] on icon "add-negative-points" at bounding box center [372, 94] width 7 height 8
click at [365, 88] on button "add-negative-points" at bounding box center [371, 94] width 13 height 13
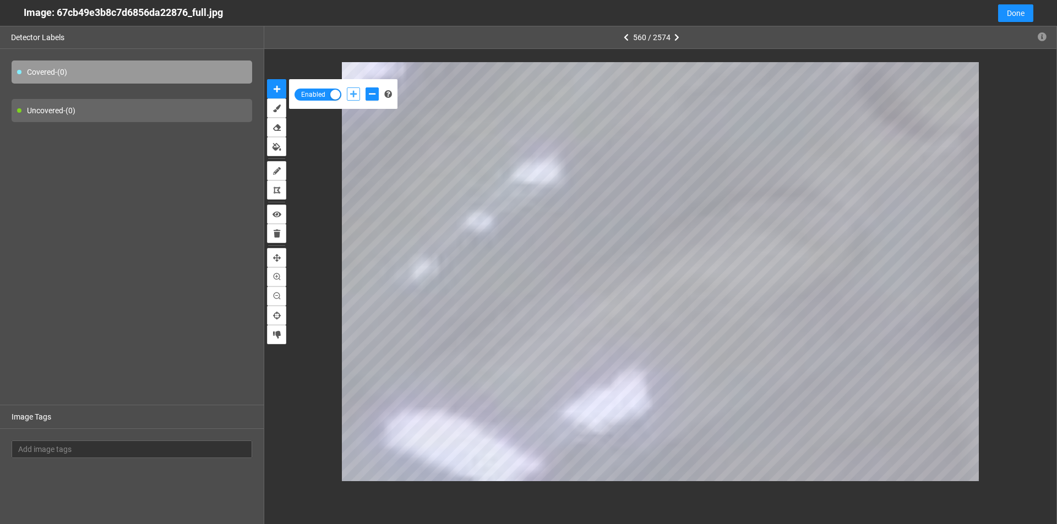
click at [353, 97] on icon "add-positive-points" at bounding box center [353, 94] width 7 height 8
click at [369, 91] on icon "add-negative-points" at bounding box center [372, 94] width 7 height 8
click at [365, 88] on button "add-negative-points" at bounding box center [371, 94] width 13 height 13
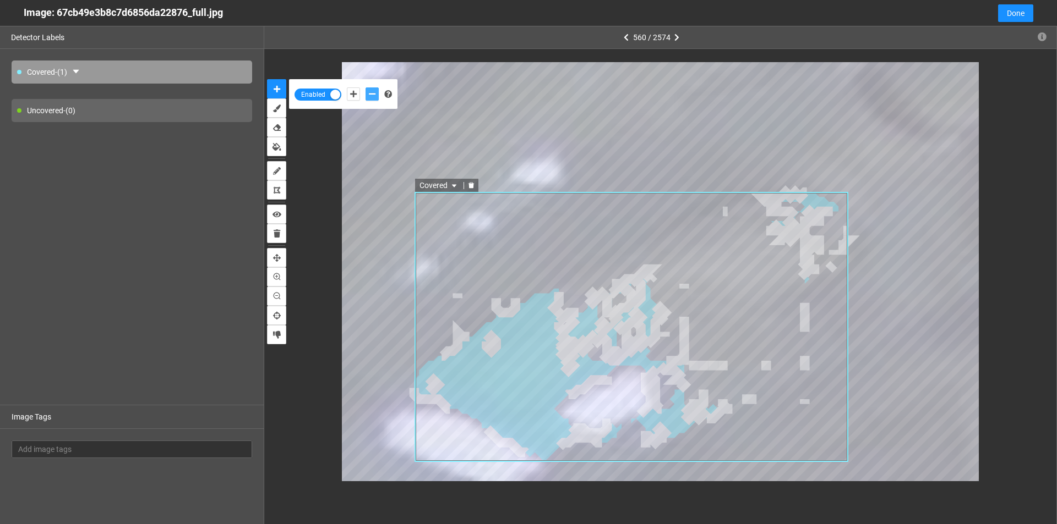
click at [472, 190] on div at bounding box center [471, 186] width 14 height 10
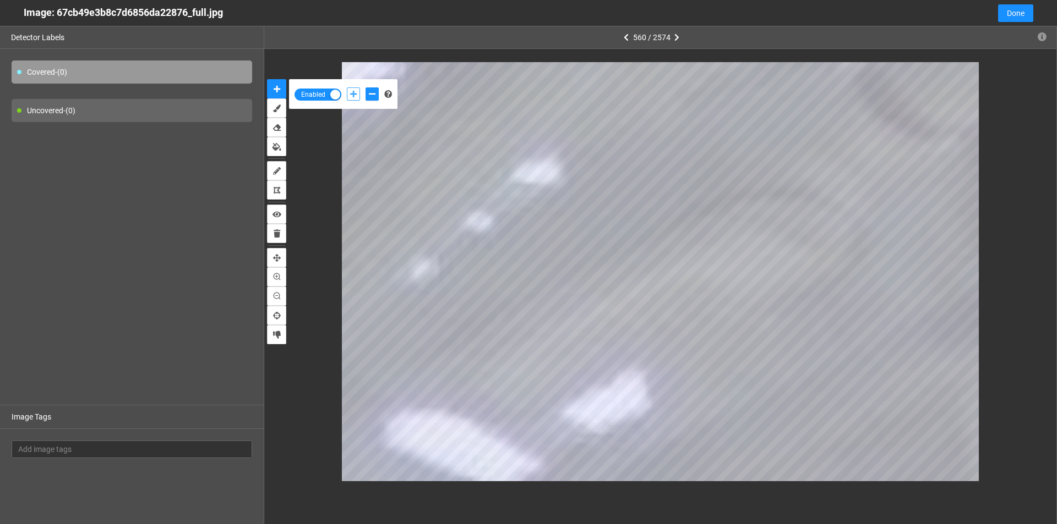
click at [349, 91] on button "add-positive-points" at bounding box center [353, 94] width 13 height 13
click at [369, 93] on icon "add-negative-points" at bounding box center [372, 94] width 7 height 8
click at [354, 95] on icon "add-positive-points" at bounding box center [353, 94] width 7 height 8
click at [369, 94] on icon "add-negative-points" at bounding box center [372, 94] width 7 height 8
click at [350, 89] on button "add-positive-points" at bounding box center [353, 94] width 13 height 13
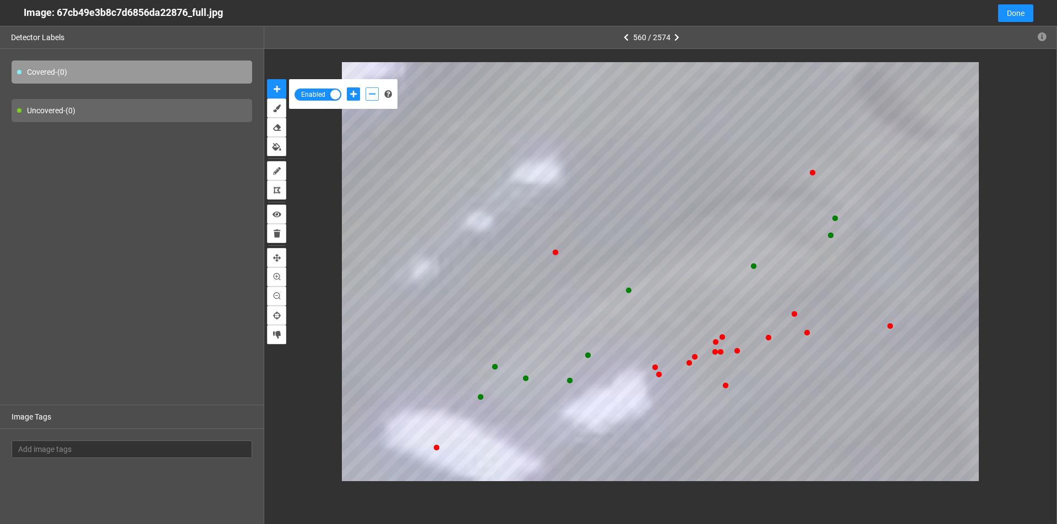
click at [366, 91] on button "add-negative-points" at bounding box center [371, 94] width 13 height 13
click at [365, 88] on button "add-negative-points" at bounding box center [371, 94] width 13 height 13
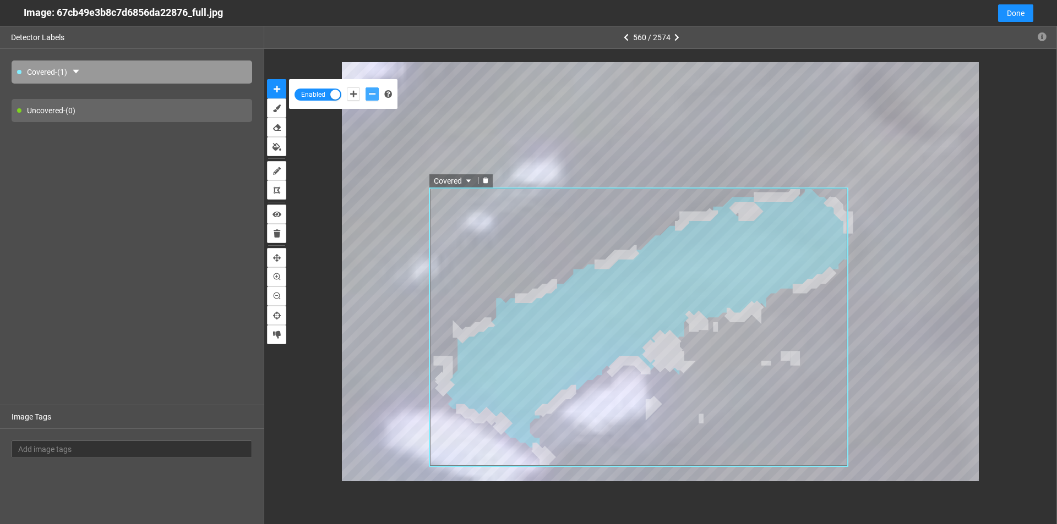
click at [485, 180] on icon "delete" at bounding box center [486, 180] width 6 height 6
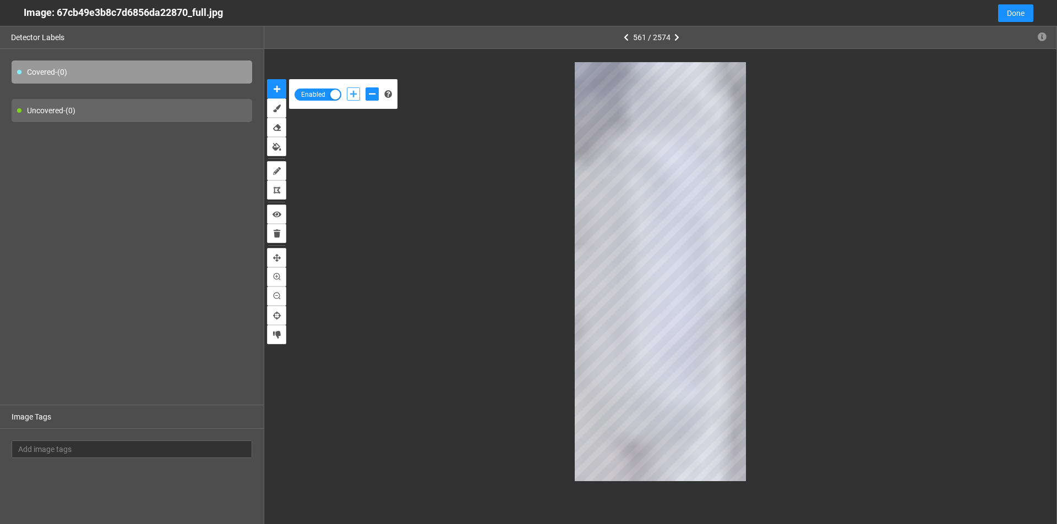
drag, startPoint x: 354, startPoint y: 93, endPoint x: 377, endPoint y: 136, distance: 49.2
click at [354, 93] on icon "add-positive-points" at bounding box center [353, 94] width 7 height 8
drag, startPoint x: 365, startPoint y: 96, endPoint x: 391, endPoint y: 102, distance: 27.0
click at [365, 97] on div at bounding box center [362, 94] width 37 height 19
click at [375, 95] on icon "add-negative-points" at bounding box center [372, 94] width 7 height 8
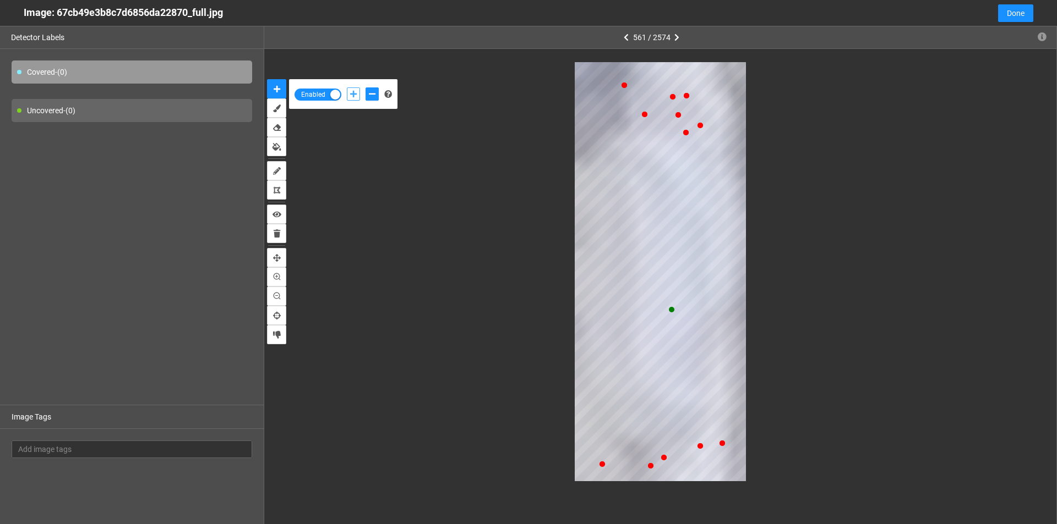
drag, startPoint x: 353, startPoint y: 95, endPoint x: 533, endPoint y: 216, distance: 216.9
click at [354, 97] on icon "add-positive-points" at bounding box center [353, 94] width 7 height 8
click at [368, 88] on button "add-negative-points" at bounding box center [371, 94] width 13 height 13
click at [365, 88] on button "add-negative-points" at bounding box center [371, 94] width 13 height 13
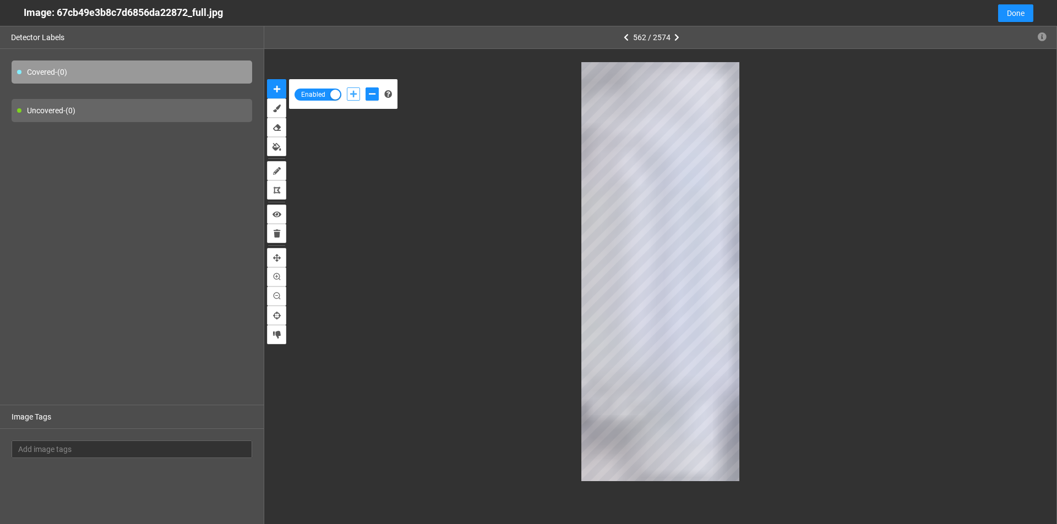
click at [352, 91] on icon "add-positive-points" at bounding box center [353, 94] width 7 height 8
click at [369, 94] on icon "add-negative-points" at bounding box center [372, 94] width 7 height 8
click at [624, 484] on div "Enabled" at bounding box center [660, 272] width 792 height 446
click at [356, 95] on icon "add-positive-points" at bounding box center [353, 94] width 7 height 8
click at [376, 95] on button "add-negative-points" at bounding box center [371, 94] width 13 height 13
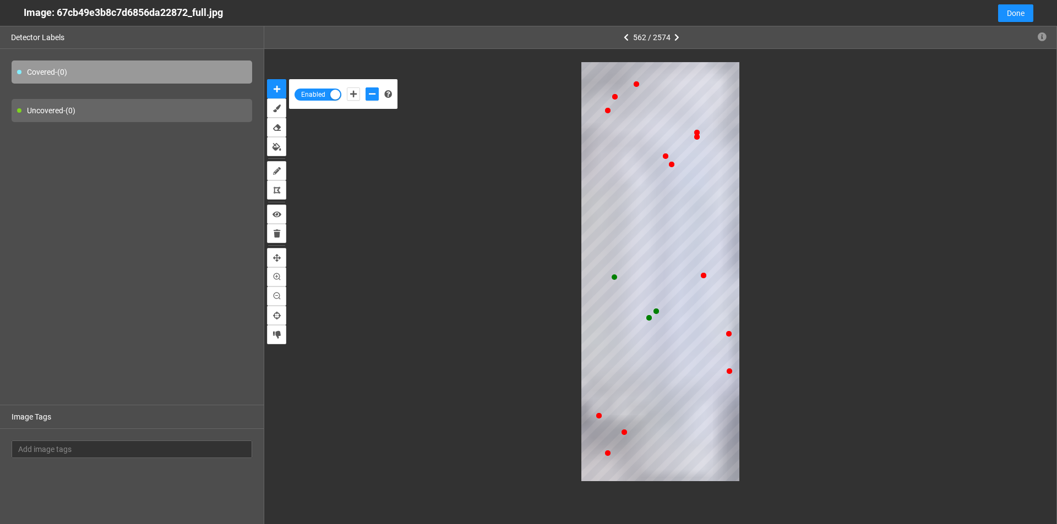
drag, startPoint x: 346, startPoint y: 95, endPoint x: 359, endPoint y: 119, distance: 27.6
click at [347, 95] on div at bounding box center [362, 94] width 37 height 19
click at [355, 96] on icon "add-positive-points" at bounding box center [353, 94] width 7 height 8
click at [347, 88] on button "add-positive-points" at bounding box center [353, 94] width 13 height 13
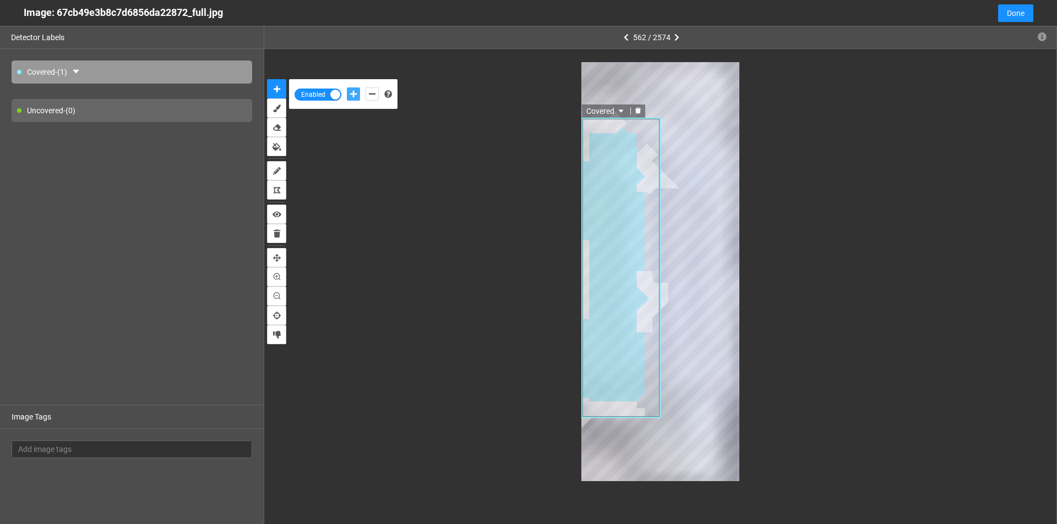
click at [347, 88] on button "add-positive-points" at bounding box center [353, 94] width 13 height 13
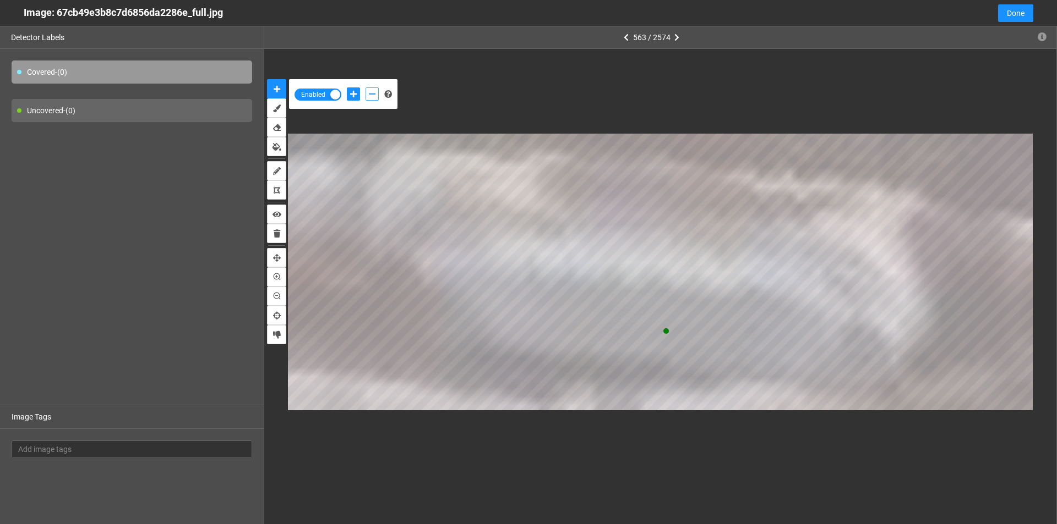
click at [378, 95] on button "add-negative-points" at bounding box center [371, 94] width 13 height 13
click at [354, 90] on icon "add-positive-points" at bounding box center [353, 94] width 7 height 8
drag, startPoint x: 371, startPoint y: 91, endPoint x: 375, endPoint y: 100, distance: 8.9
click at [371, 93] on icon "add-negative-points" at bounding box center [372, 94] width 7 height 8
drag, startPoint x: 354, startPoint y: 95, endPoint x: 392, endPoint y: 125, distance: 48.6
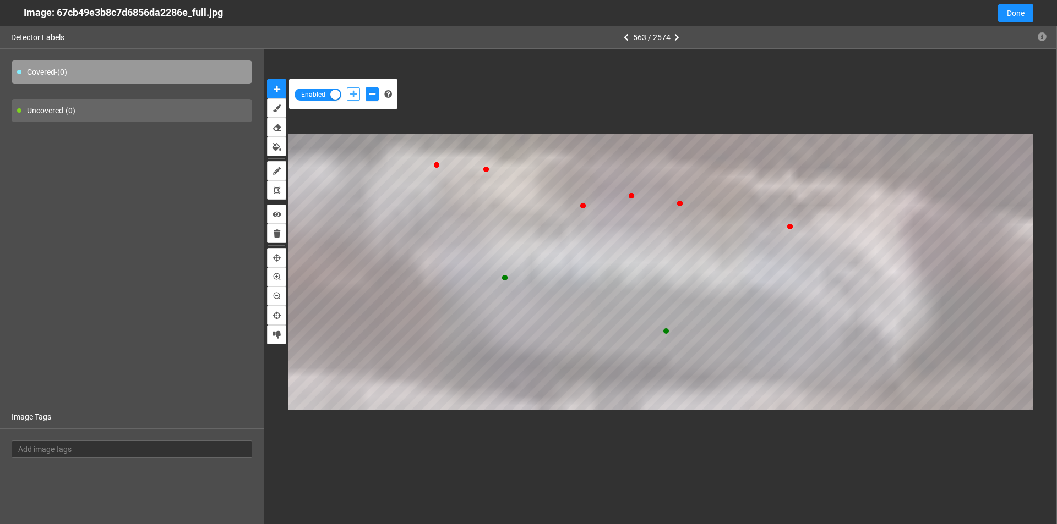
click at [354, 94] on icon "add-positive-points" at bounding box center [353, 94] width 7 height 8
click at [347, 88] on button "add-positive-points" at bounding box center [353, 94] width 13 height 13
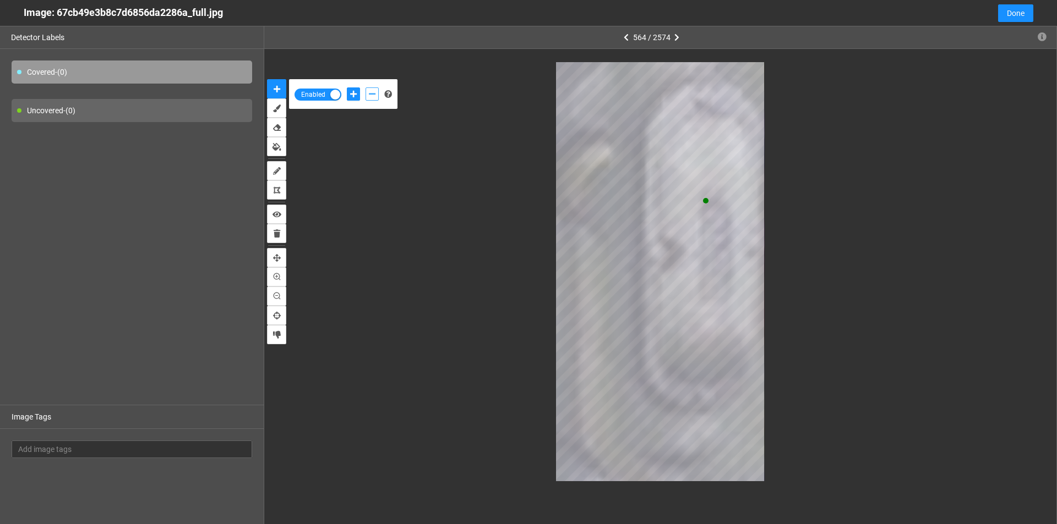
click at [370, 95] on icon "add-negative-points" at bounding box center [372, 94] width 7 height 8
click at [353, 97] on icon "add-positive-points" at bounding box center [353, 94] width 7 height 8
click at [371, 97] on icon "add-negative-points" at bounding box center [372, 94] width 7 height 8
click at [365, 88] on button "add-negative-points" at bounding box center [371, 94] width 13 height 13
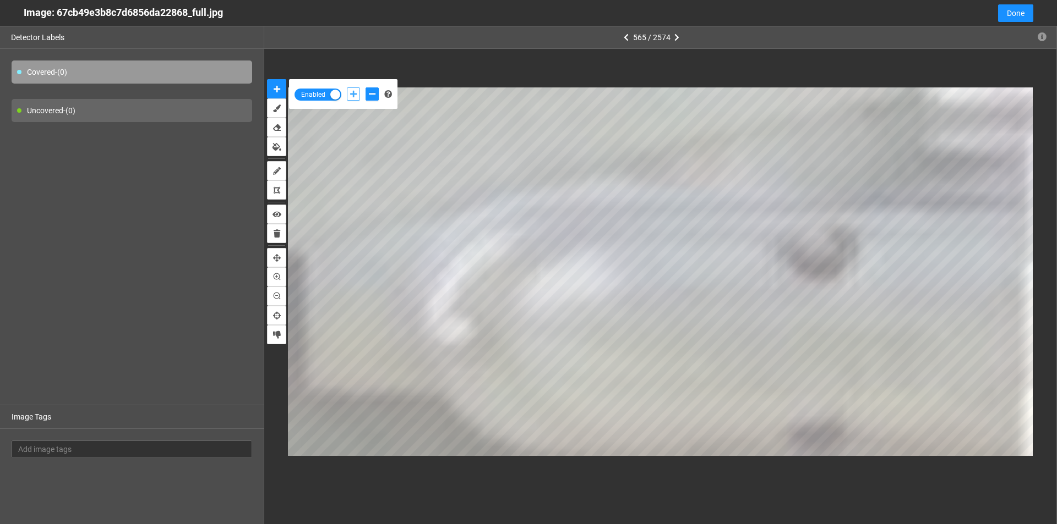
click at [351, 90] on icon "add-positive-points" at bounding box center [353, 94] width 7 height 8
click at [371, 96] on icon "add-negative-points" at bounding box center [372, 94] width 7 height 8
drag, startPoint x: 350, startPoint y: 92, endPoint x: 357, endPoint y: 102, distance: 11.9
click at [350, 94] on icon "add-positive-points" at bounding box center [353, 94] width 7 height 8
click at [347, 88] on button "add-positive-points" at bounding box center [353, 94] width 13 height 13
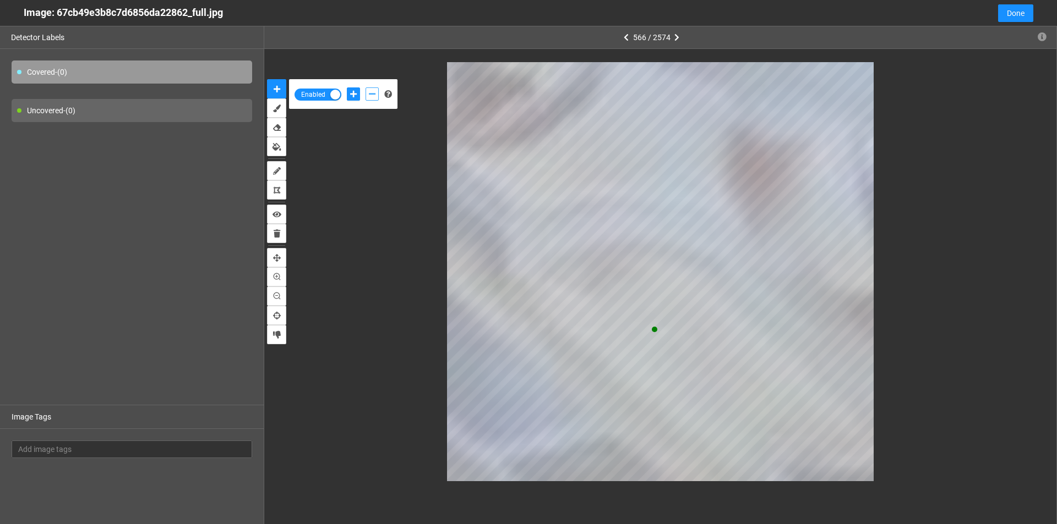
drag, startPoint x: 374, startPoint y: 92, endPoint x: 432, endPoint y: 129, distance: 68.5
click at [374, 93] on icon "add-negative-points" at bounding box center [372, 94] width 7 height 8
click at [350, 90] on button "add-positive-points" at bounding box center [353, 94] width 13 height 13
click at [375, 93] on icon "add-negative-points" at bounding box center [372, 94] width 7 height 8
click at [350, 92] on icon "add-positive-points" at bounding box center [353, 94] width 7 height 8
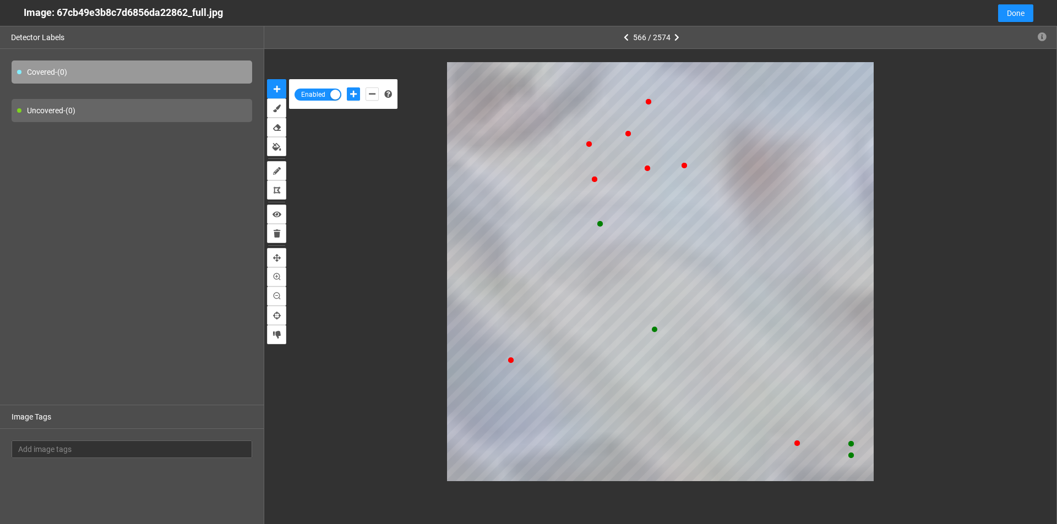
click at [364, 96] on div at bounding box center [362, 94] width 37 height 19
drag, startPoint x: 374, startPoint y: 92, endPoint x: 376, endPoint y: 98, distance: 5.9
click at [376, 98] on button "add-negative-points" at bounding box center [371, 94] width 13 height 13
click at [365, 88] on button "add-negative-points" at bounding box center [371, 94] width 13 height 13
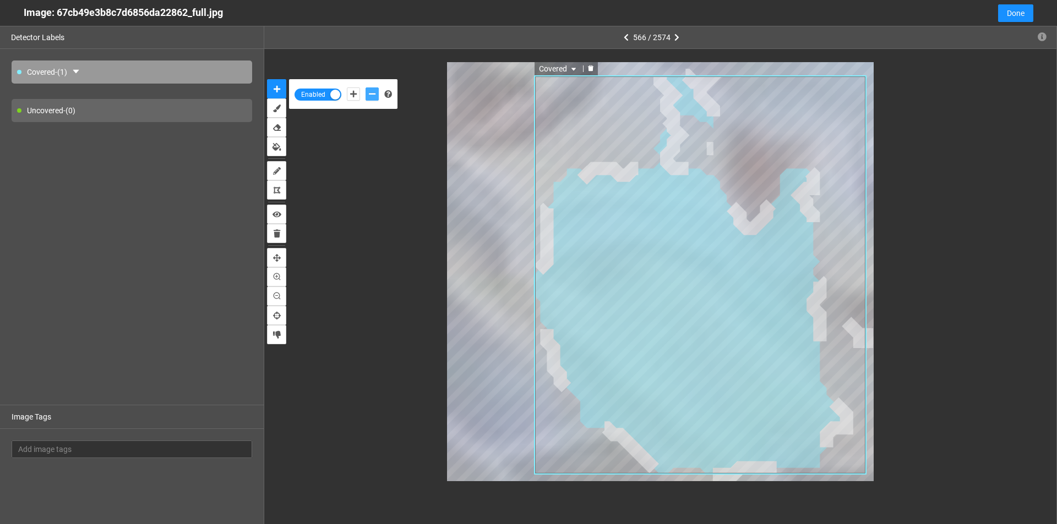
click at [592, 64] on div at bounding box center [590, 69] width 14 height 10
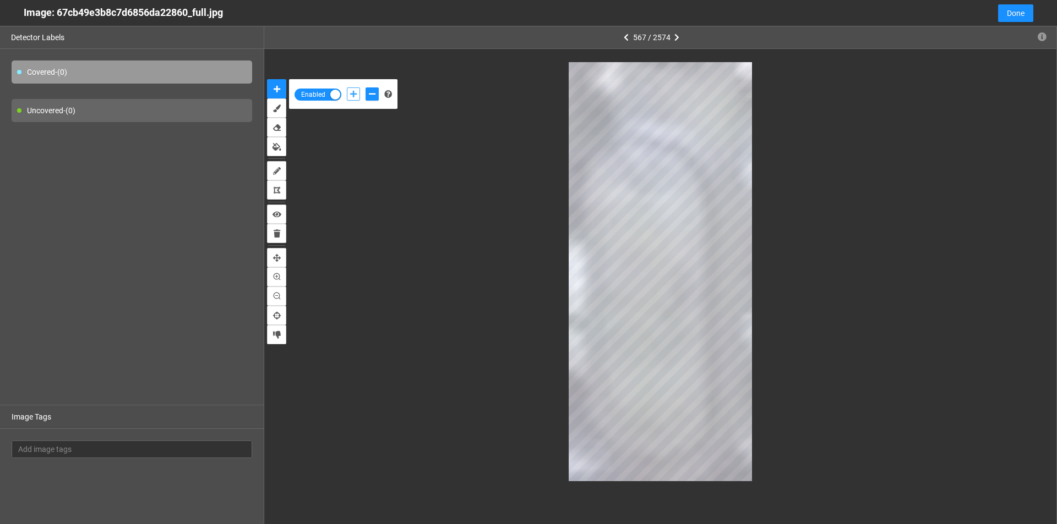
click at [351, 92] on icon "add-positive-points" at bounding box center [353, 94] width 7 height 8
click at [372, 96] on icon "add-negative-points" at bounding box center [372, 94] width 7 height 8
click at [353, 91] on icon "add-positive-points" at bounding box center [353, 94] width 7 height 8
drag, startPoint x: 368, startPoint y: 93, endPoint x: 510, endPoint y: 128, distance: 146.7
click at [369, 94] on button "add-negative-points" at bounding box center [371, 94] width 13 height 13
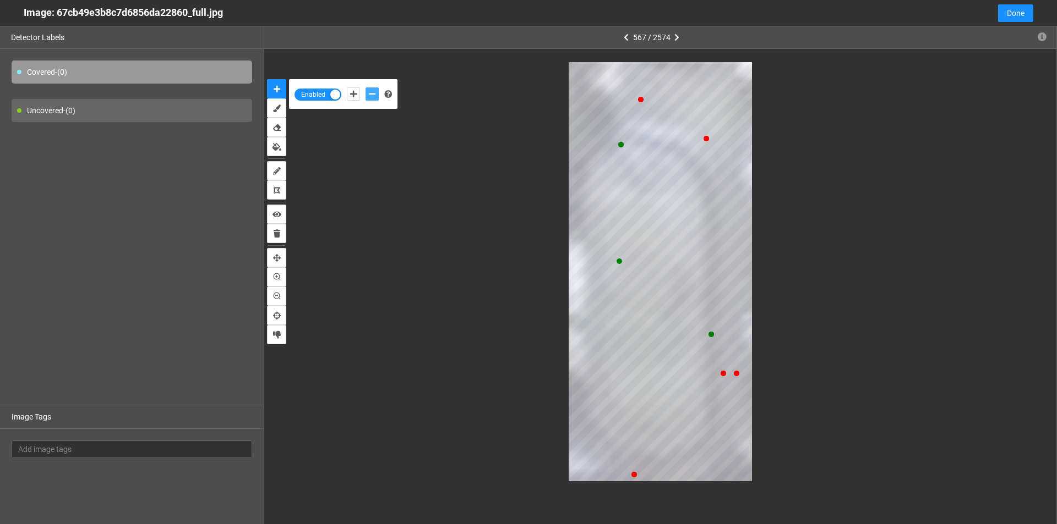
click at [365, 88] on button "add-negative-points" at bounding box center [371, 94] width 13 height 13
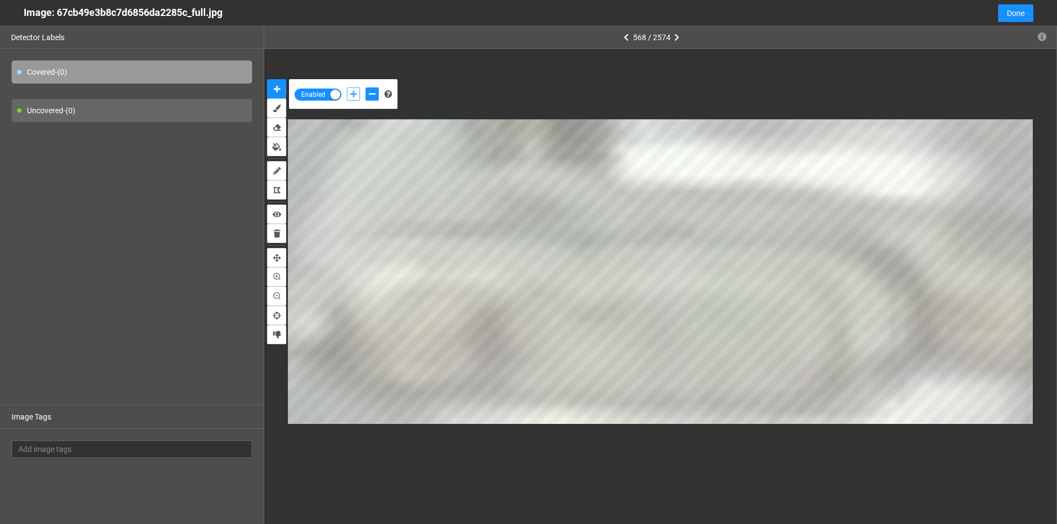
click at [352, 96] on icon "add-positive-points" at bounding box center [353, 94] width 7 height 8
click at [365, 95] on button "add-negative-points" at bounding box center [371, 94] width 13 height 13
click at [352, 95] on icon "add-positive-points" at bounding box center [353, 94] width 7 height 8
click at [347, 88] on button "add-positive-points" at bounding box center [353, 94] width 13 height 13
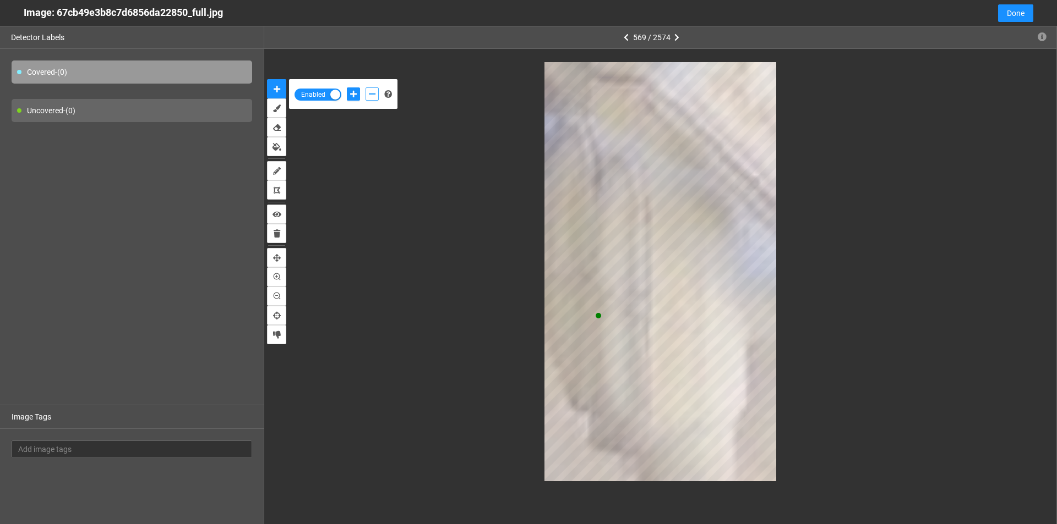
drag, startPoint x: 373, startPoint y: 95, endPoint x: 442, endPoint y: 96, distance: 69.3
click at [373, 96] on icon "add-negative-points" at bounding box center [372, 94] width 7 height 8
click at [359, 94] on button "add-positive-points" at bounding box center [353, 94] width 13 height 13
click at [373, 94] on icon "add-negative-points" at bounding box center [372, 94] width 7 height 8
click at [365, 88] on button "add-negative-points" at bounding box center [371, 94] width 13 height 13
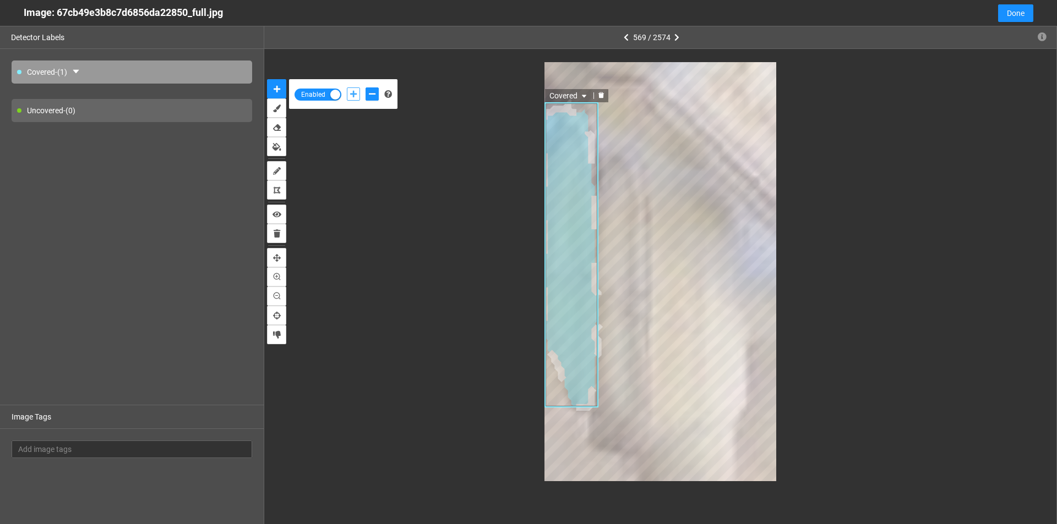
click at [353, 90] on icon "add-positive-points" at bounding box center [353, 94] width 7 height 8
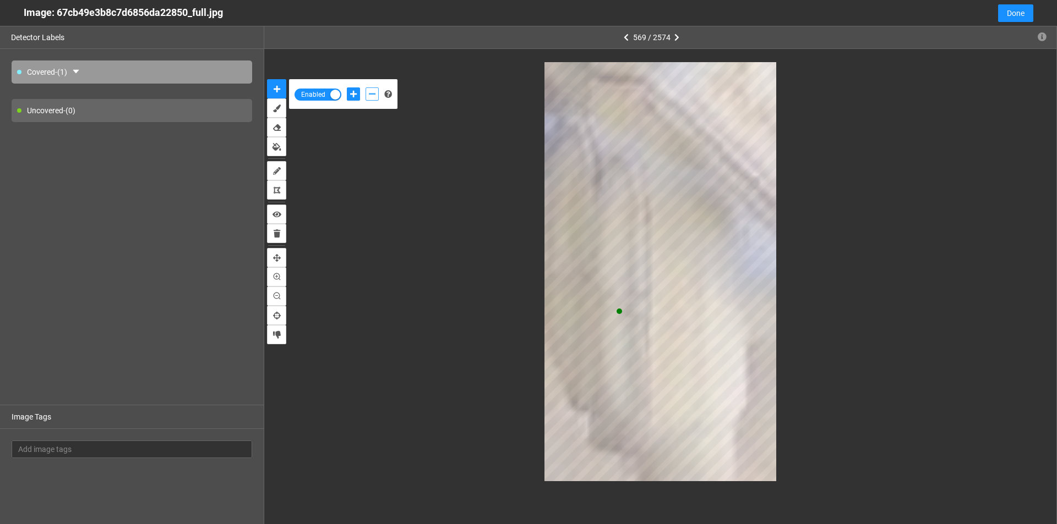
click at [369, 99] on button "add-negative-points" at bounding box center [371, 94] width 13 height 13
click at [365, 88] on button "add-negative-points" at bounding box center [371, 94] width 13 height 13
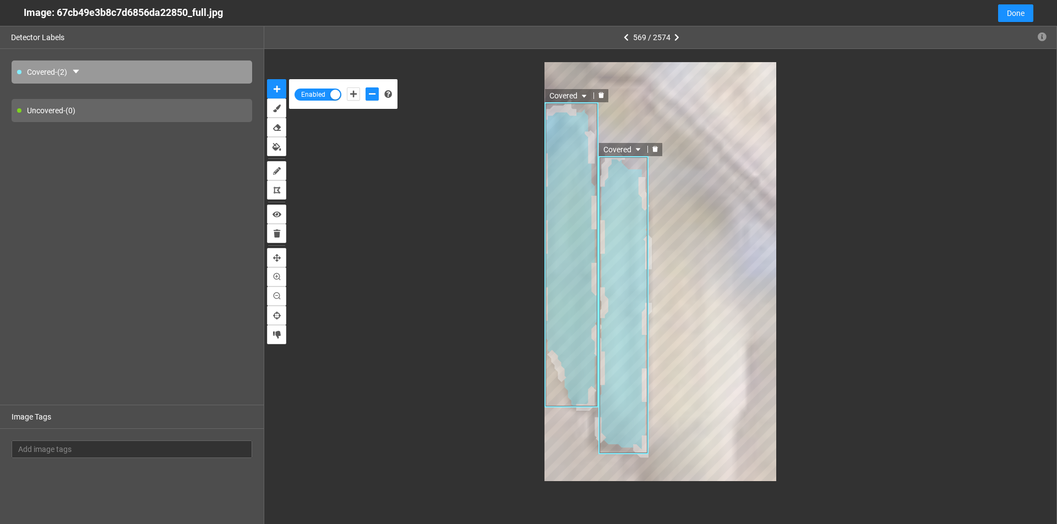
click at [804, 319] on div "Covered Covered" at bounding box center [660, 271] width 745 height 419
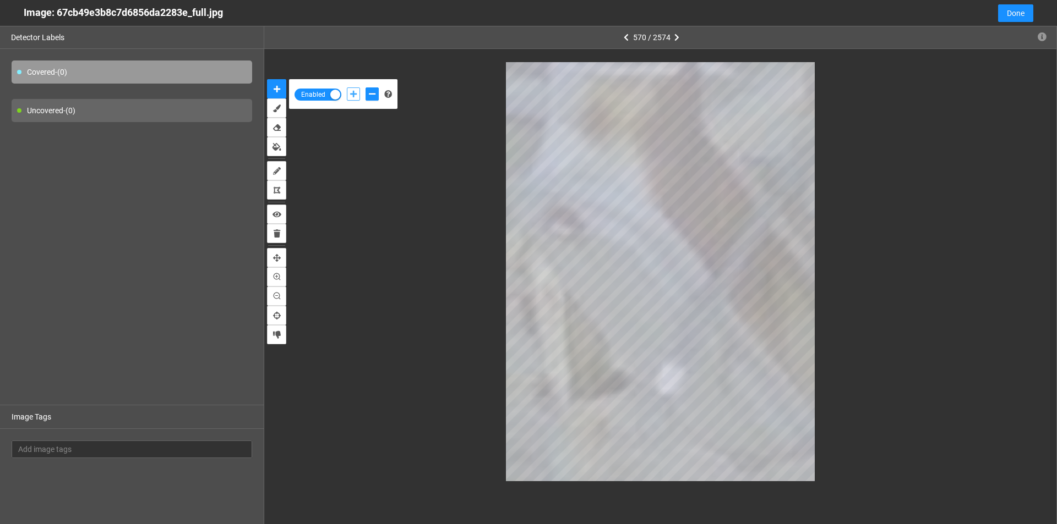
click at [350, 95] on icon "add-positive-points" at bounding box center [353, 94] width 7 height 8
click at [373, 95] on icon "add-negative-points" at bounding box center [372, 94] width 7 height 8
click at [365, 88] on button "add-negative-points" at bounding box center [371, 94] width 13 height 13
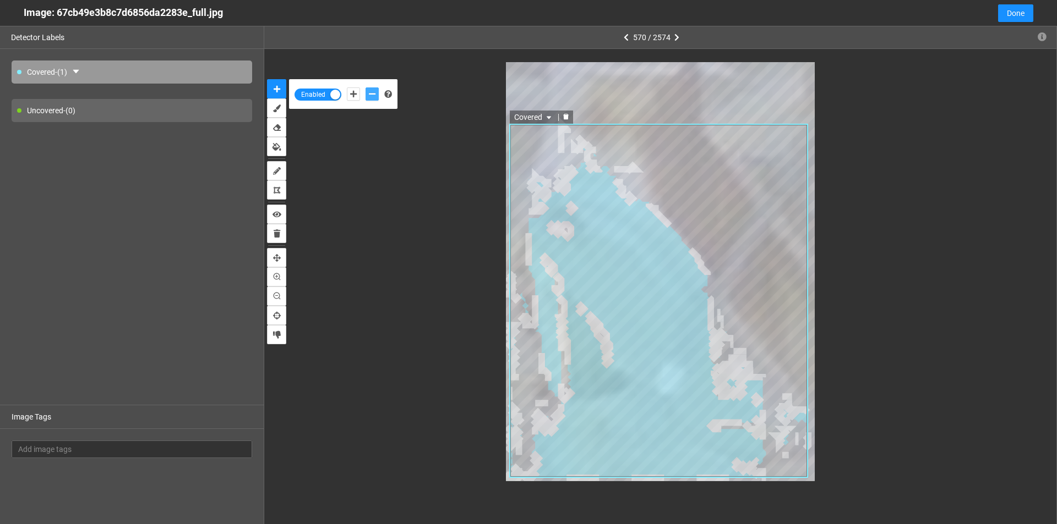
click at [566, 116] on icon "delete" at bounding box center [566, 117] width 6 height 6
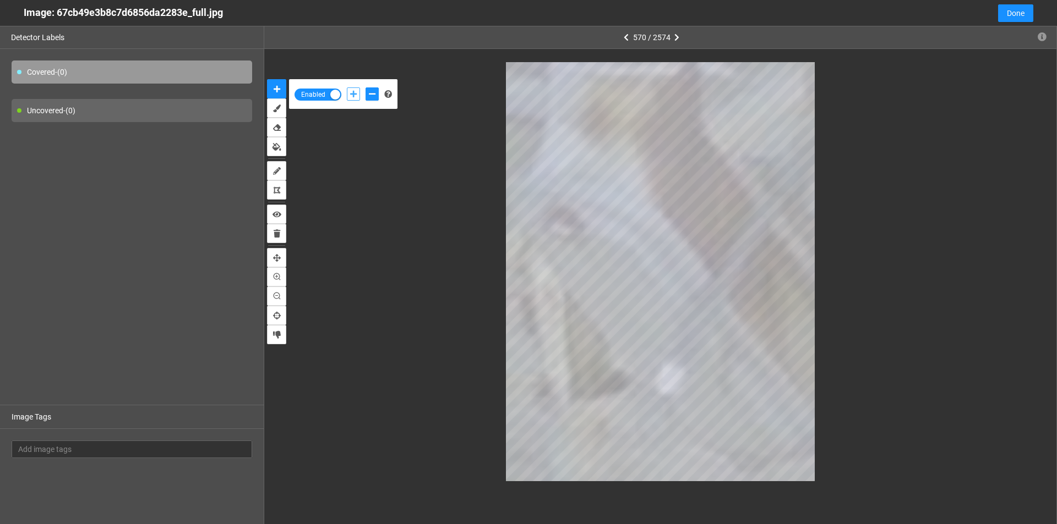
drag, startPoint x: 354, startPoint y: 90, endPoint x: 423, endPoint y: 158, distance: 96.5
click at [354, 91] on icon "add-positive-points" at bounding box center [353, 94] width 7 height 8
click at [370, 92] on icon "add-negative-points" at bounding box center [372, 94] width 7 height 8
click at [501, 451] on div at bounding box center [660, 271] width 745 height 419
click at [635, 484] on div "Enabled" at bounding box center [660, 272] width 792 height 446
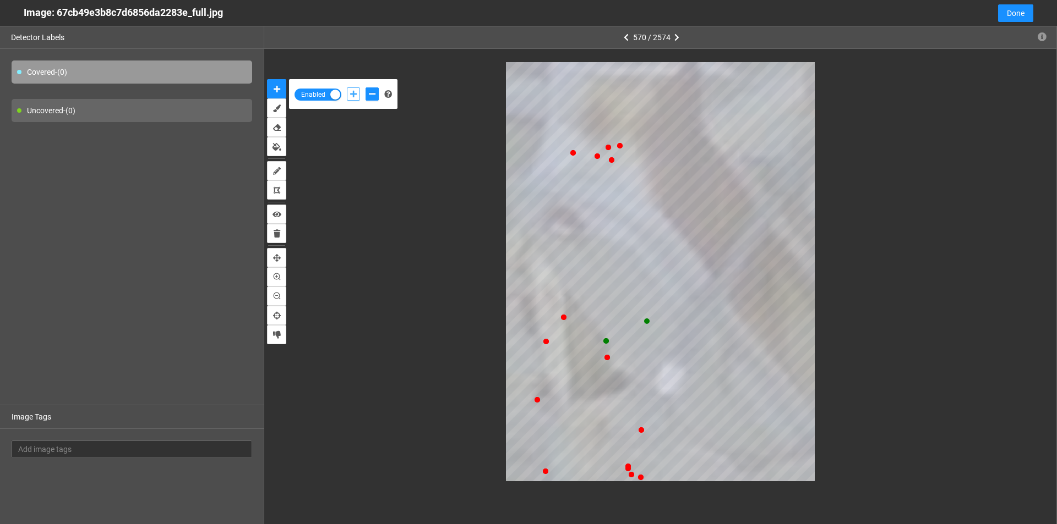
drag, startPoint x: 350, startPoint y: 96, endPoint x: 479, endPoint y: 161, distance: 144.7
click at [352, 96] on icon "add-positive-points" at bounding box center [353, 94] width 7 height 8
click at [368, 97] on button "add-negative-points" at bounding box center [371, 94] width 13 height 13
click at [365, 88] on button "add-negative-points" at bounding box center [371, 94] width 13 height 13
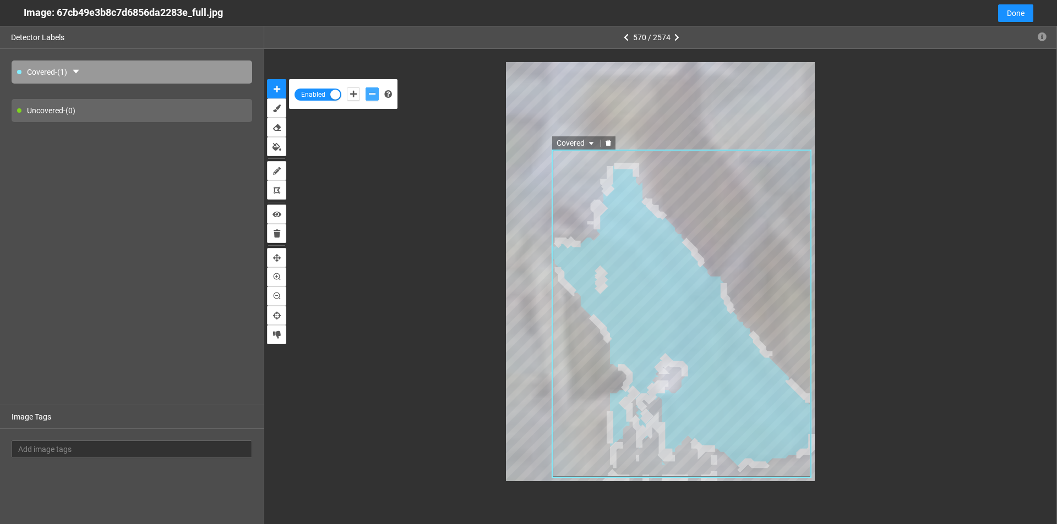
click at [606, 145] on icon "delete" at bounding box center [608, 143] width 6 height 6
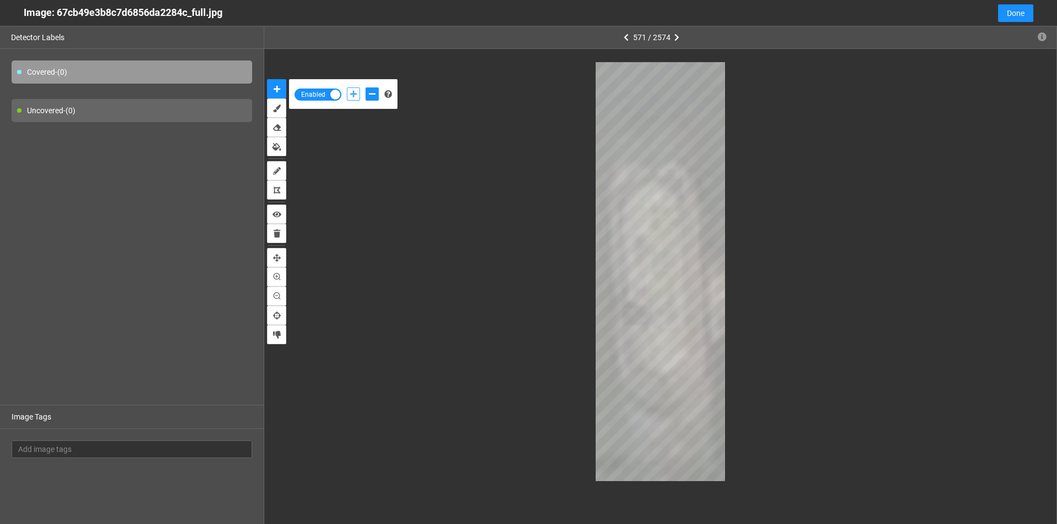
click at [354, 94] on icon "add-positive-points" at bounding box center [353, 94] width 7 height 8
click at [369, 90] on button "add-negative-points" at bounding box center [371, 94] width 13 height 13
click at [358, 99] on button "add-positive-points" at bounding box center [353, 94] width 13 height 13
drag, startPoint x: 369, startPoint y: 90, endPoint x: 384, endPoint y: 110, distance: 25.2
click at [370, 91] on button "add-negative-points" at bounding box center [371, 94] width 13 height 13
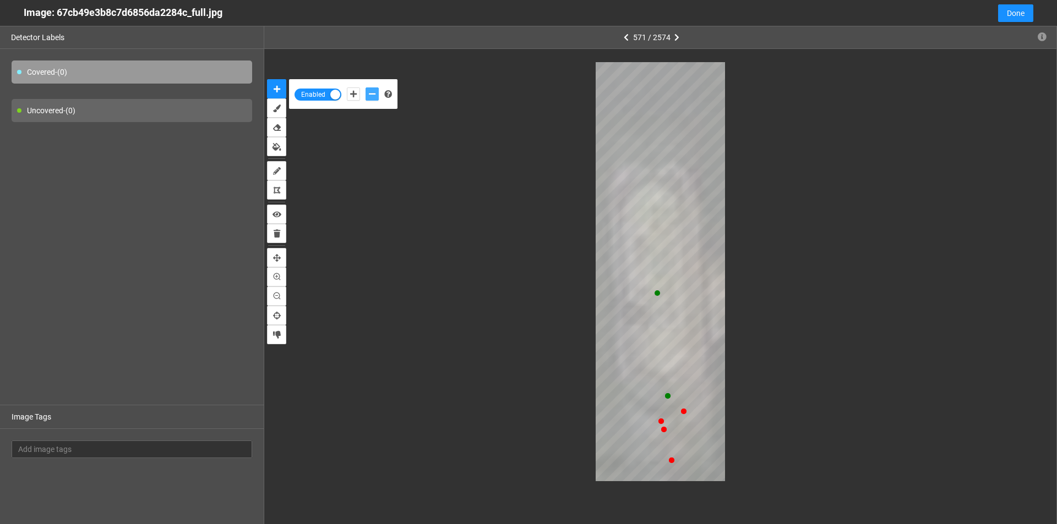
click at [365, 88] on button "add-negative-points" at bounding box center [371, 94] width 13 height 13
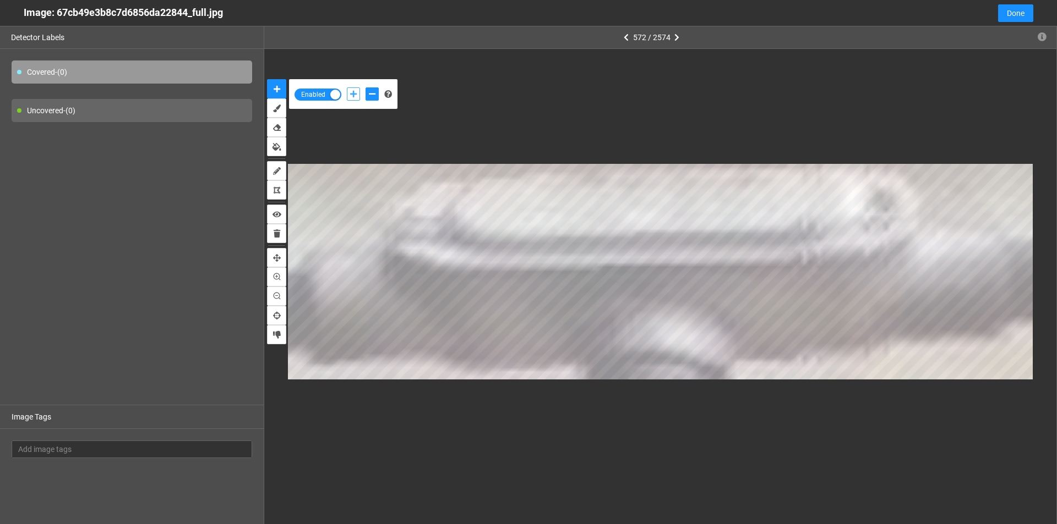
click at [352, 95] on icon "add-positive-points" at bounding box center [353, 94] width 7 height 8
click at [370, 100] on button "add-negative-points" at bounding box center [371, 94] width 13 height 13
drag, startPoint x: 349, startPoint y: 90, endPoint x: 360, endPoint y: 98, distance: 13.4
click at [349, 90] on button "add-positive-points" at bounding box center [353, 94] width 13 height 13
click at [347, 88] on button "add-positive-points" at bounding box center [353, 94] width 13 height 13
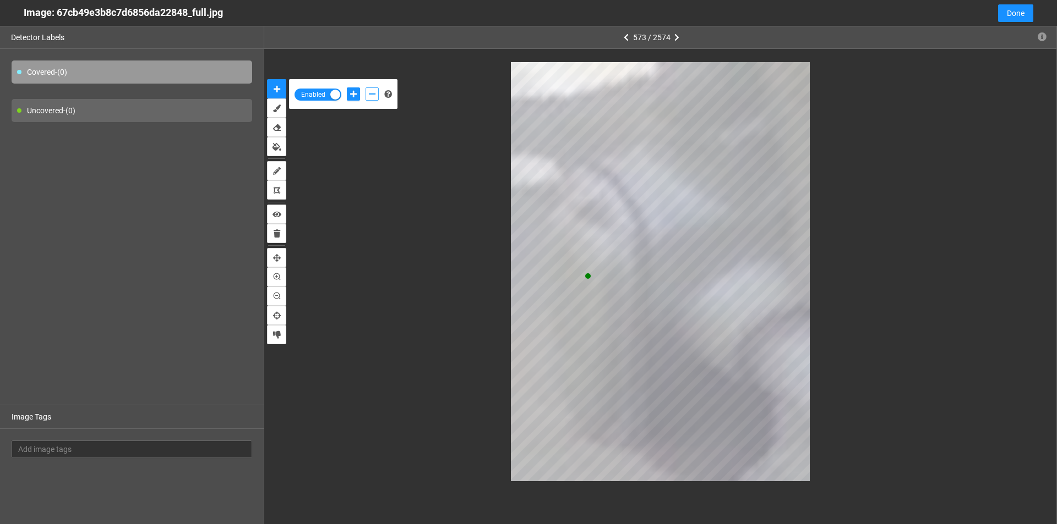
click at [370, 94] on icon "add-negative-points" at bounding box center [372, 94] width 7 height 8
click at [353, 95] on icon "add-positive-points" at bounding box center [353, 94] width 7 height 8
click at [347, 88] on button "add-positive-points" at bounding box center [353, 94] width 13 height 13
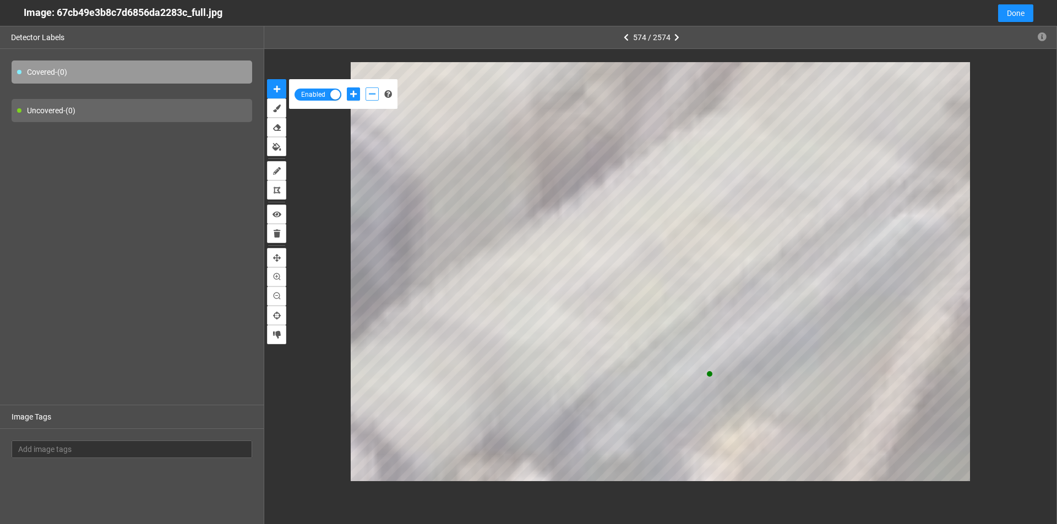
click at [372, 88] on button "add-negative-points" at bounding box center [371, 94] width 13 height 13
drag, startPoint x: 348, startPoint y: 91, endPoint x: 359, endPoint y: 105, distance: 16.8
click at [349, 91] on button "add-positive-points" at bounding box center [353, 94] width 13 height 13
drag, startPoint x: 375, startPoint y: 97, endPoint x: 386, endPoint y: 107, distance: 15.6
click at [375, 97] on icon "add-negative-points" at bounding box center [372, 94] width 7 height 8
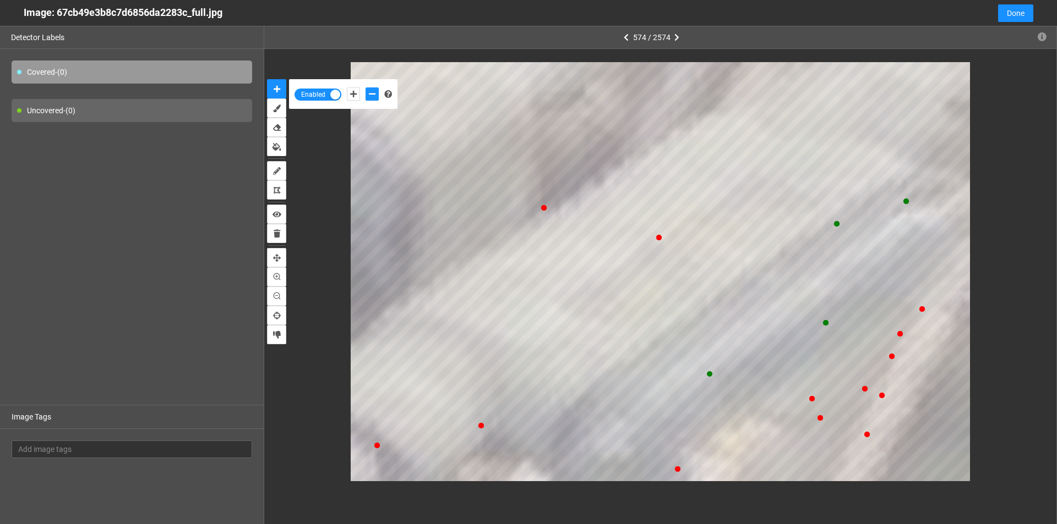
click at [846, 483] on div "Enabled" at bounding box center [660, 272] width 792 height 446
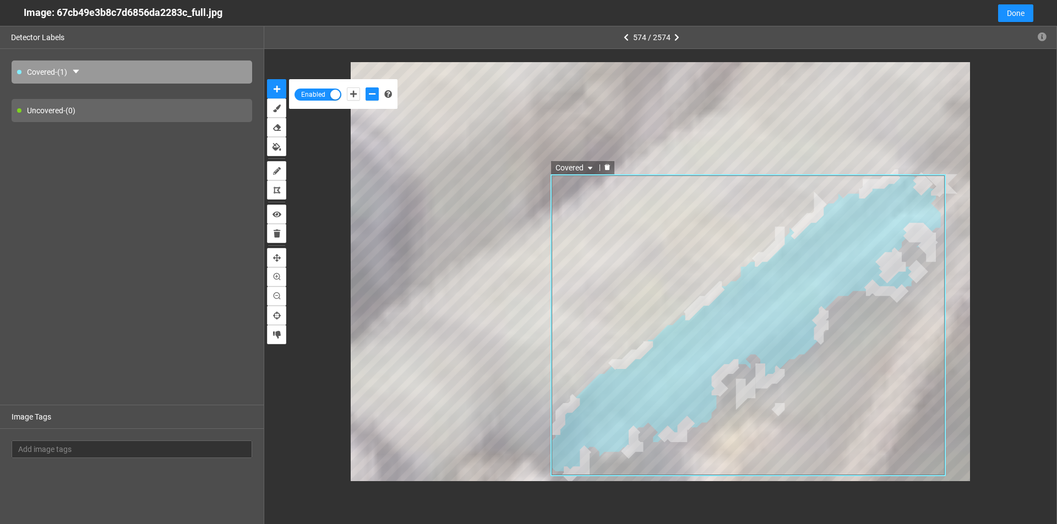
click at [605, 167] on icon "delete" at bounding box center [607, 167] width 7 height 7
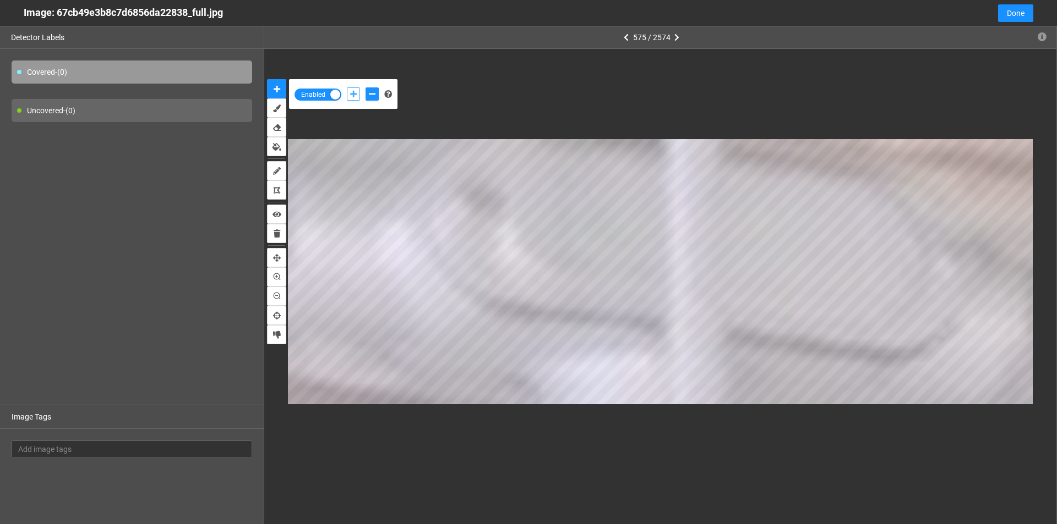
click at [354, 96] on icon "add-positive-points" at bounding box center [353, 94] width 7 height 8
click at [370, 93] on icon "add-negative-points" at bounding box center [372, 94] width 7 height 8
click at [357, 95] on button "add-positive-points" at bounding box center [353, 94] width 13 height 13
click at [371, 93] on icon "add-negative-points" at bounding box center [372, 94] width 7 height 8
click at [354, 89] on button "add-positive-points" at bounding box center [353, 94] width 13 height 13
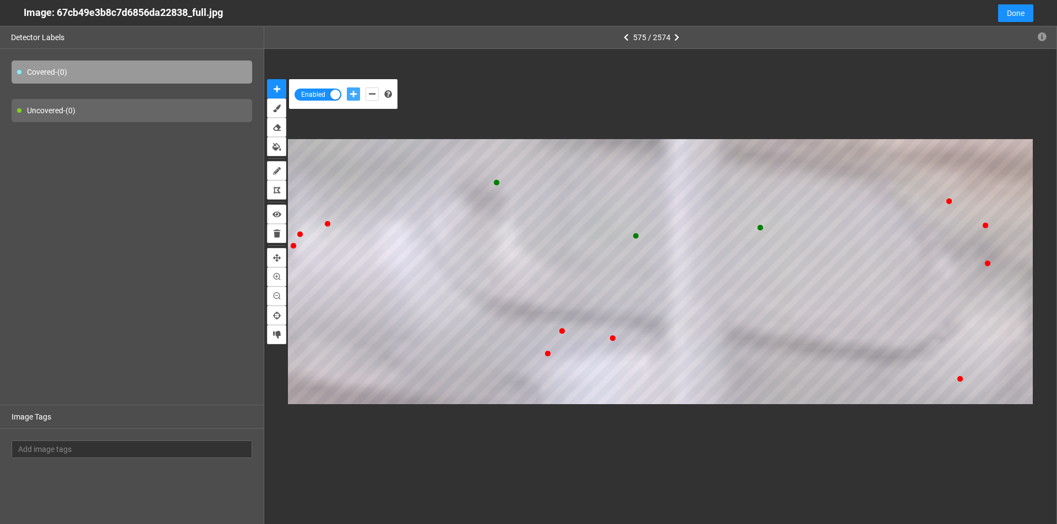
click at [347, 88] on button "add-positive-points" at bounding box center [353, 94] width 13 height 13
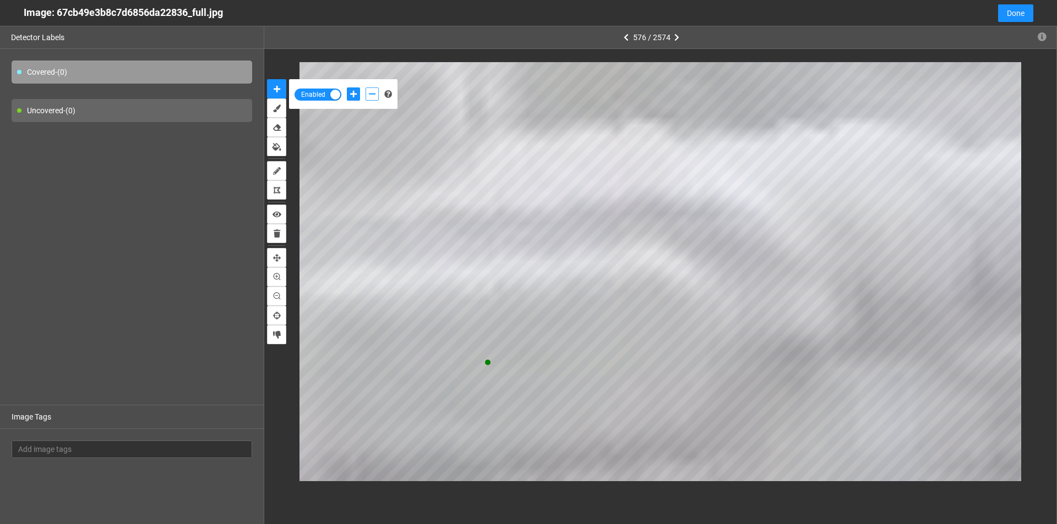
click at [372, 92] on icon "add-negative-points" at bounding box center [372, 94] width 7 height 8
click at [352, 90] on icon "add-positive-points" at bounding box center [353, 94] width 7 height 8
drag, startPoint x: 368, startPoint y: 88, endPoint x: 388, endPoint y: 103, distance: 25.2
click at [367, 91] on button "add-negative-points" at bounding box center [371, 94] width 13 height 13
click at [355, 99] on button "add-positive-points" at bounding box center [353, 94] width 13 height 13
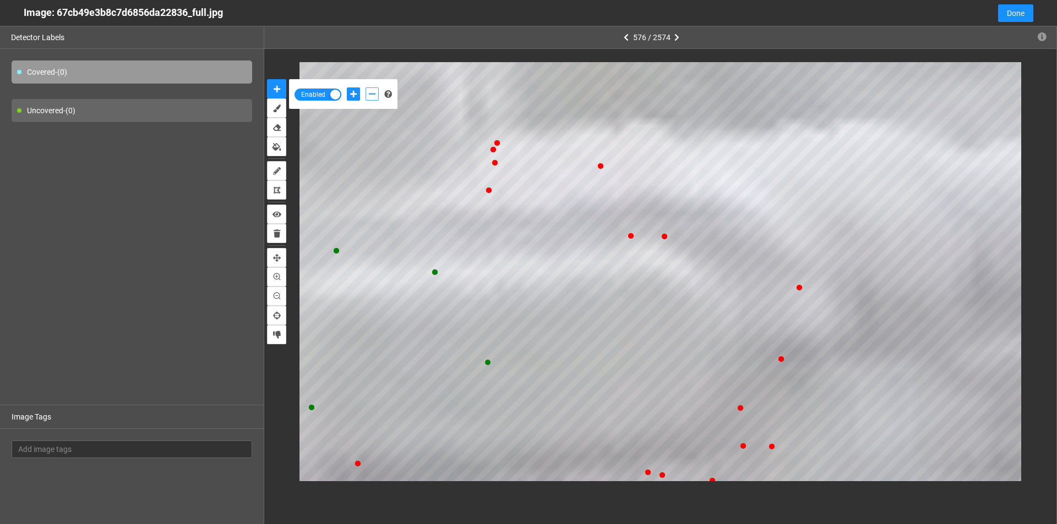
click at [370, 94] on icon "add-negative-points" at bounding box center [372, 94] width 7 height 8
click at [365, 88] on button "add-negative-points" at bounding box center [371, 94] width 13 height 13
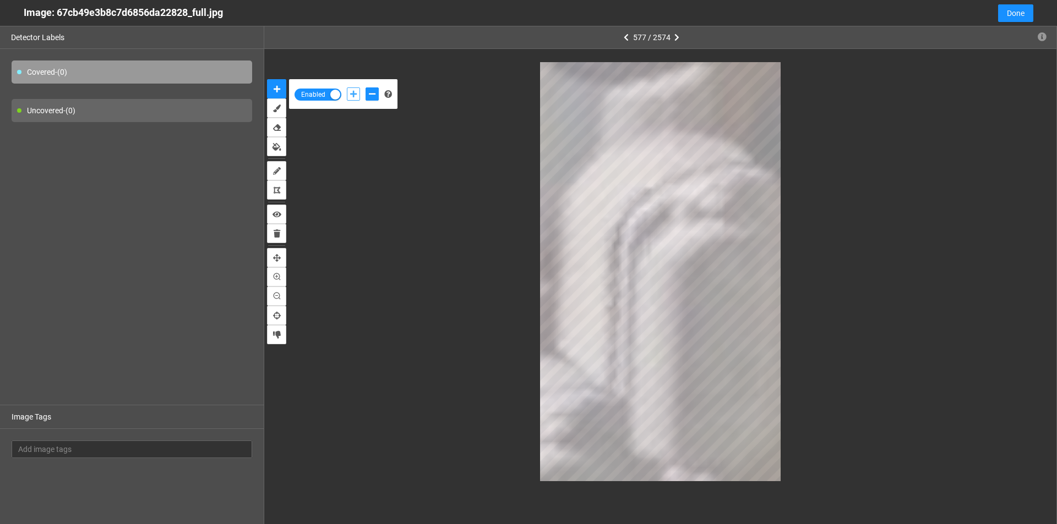
click at [356, 92] on icon "add-positive-points" at bounding box center [353, 94] width 7 height 8
click at [347, 88] on button "add-positive-points" at bounding box center [353, 94] width 13 height 13
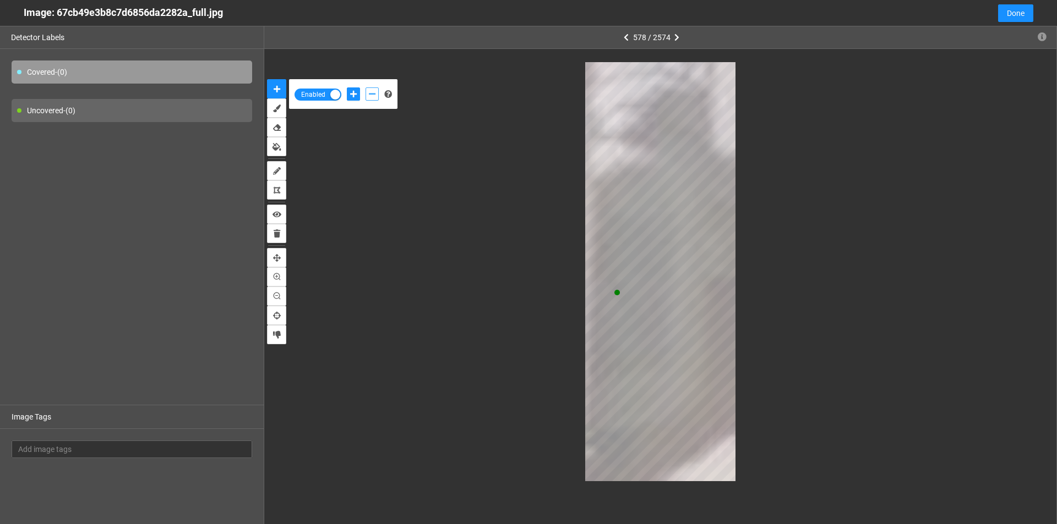
drag, startPoint x: 374, startPoint y: 95, endPoint x: 406, endPoint y: 116, distance: 38.2
click at [375, 96] on icon "add-negative-points" at bounding box center [372, 94] width 7 height 8
drag, startPoint x: 352, startPoint y: 91, endPoint x: 561, endPoint y: 195, distance: 232.8
click at [352, 93] on icon "add-positive-points" at bounding box center [353, 94] width 7 height 8
drag, startPoint x: 374, startPoint y: 91, endPoint x: 561, endPoint y: 116, distance: 189.3
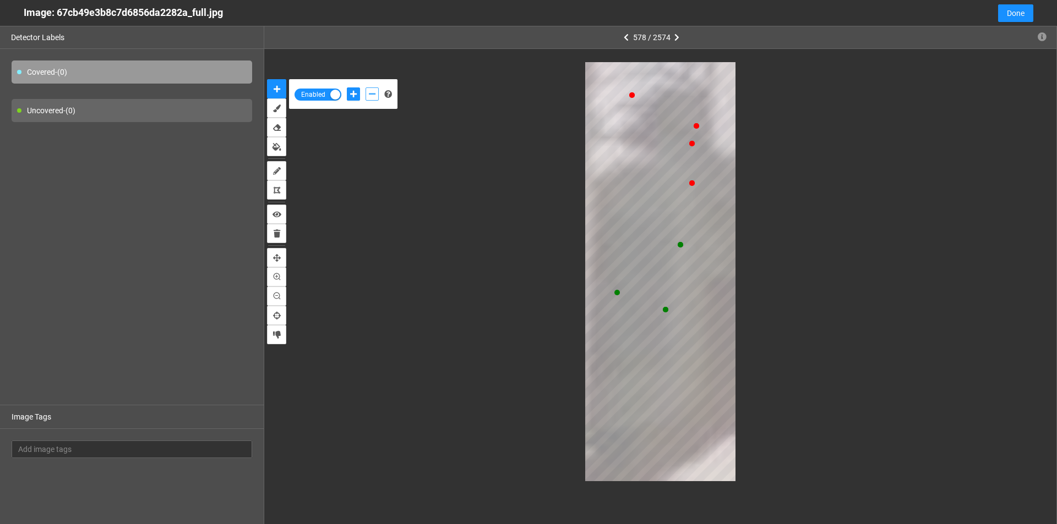
click at [374, 93] on icon "add-negative-points" at bounding box center [372, 94] width 7 height 8
click at [365, 88] on button "add-negative-points" at bounding box center [371, 94] width 13 height 13
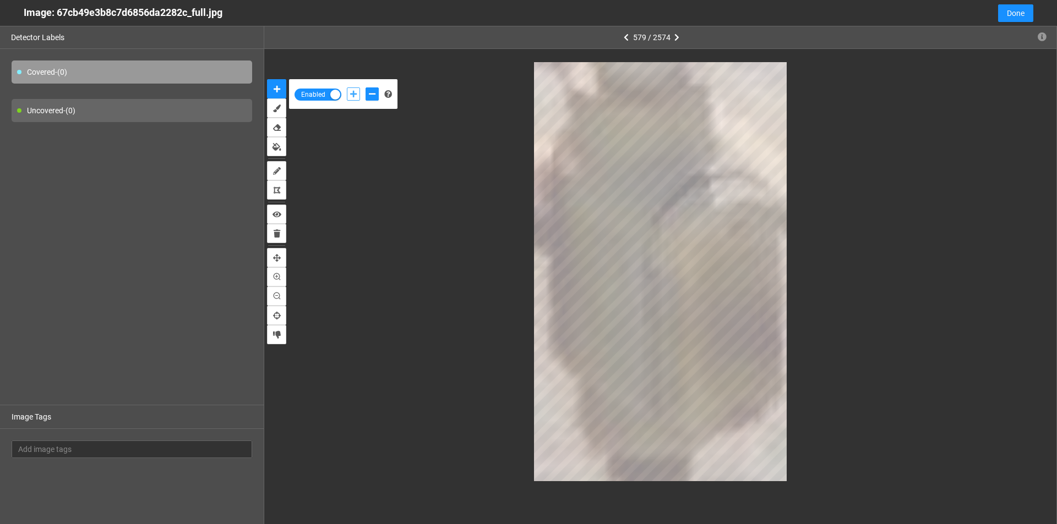
click at [356, 94] on button "add-positive-points" at bounding box center [353, 94] width 13 height 13
click at [370, 94] on icon "add-negative-points" at bounding box center [372, 94] width 7 height 8
drag, startPoint x: 351, startPoint y: 89, endPoint x: 522, endPoint y: 154, distance: 182.5
click at [351, 90] on button "add-positive-points" at bounding box center [353, 94] width 13 height 13
click at [374, 100] on button "add-negative-points" at bounding box center [371, 94] width 13 height 13
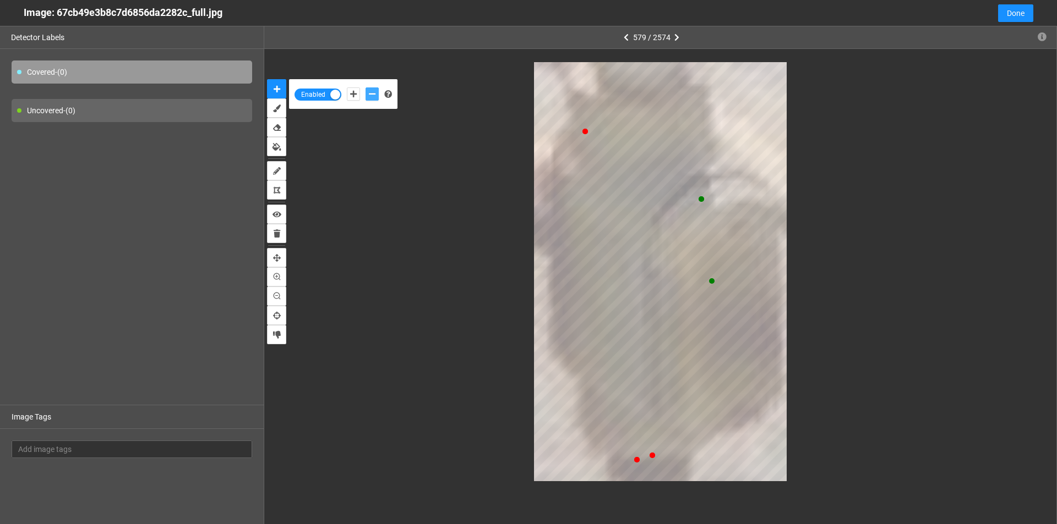
click at [365, 88] on button "add-negative-points" at bounding box center [371, 94] width 13 height 13
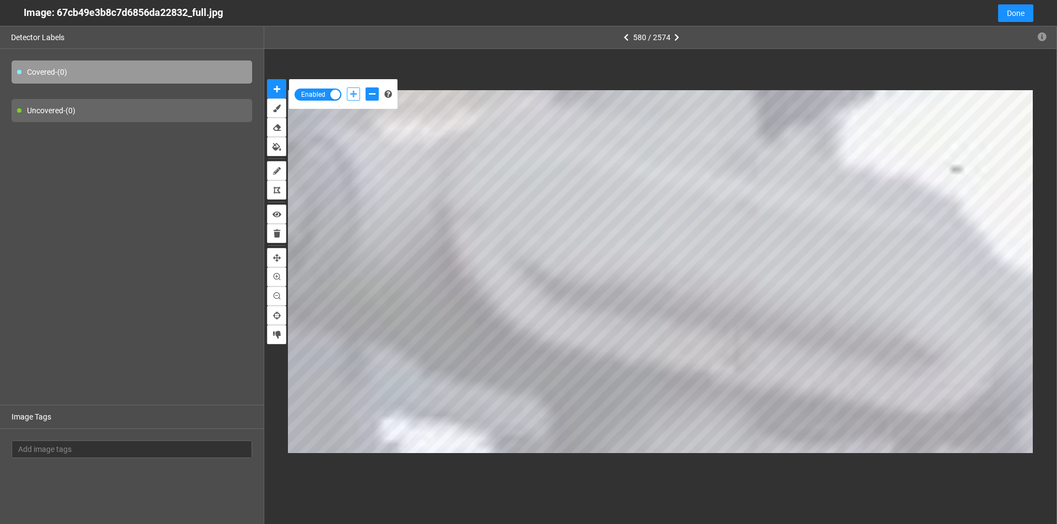
drag, startPoint x: 354, startPoint y: 90, endPoint x: 368, endPoint y: 108, distance: 22.8
click at [354, 91] on button "add-positive-points" at bounding box center [353, 94] width 13 height 13
click at [369, 93] on icon "add-negative-points" at bounding box center [372, 94] width 7 height 8
drag, startPoint x: 348, startPoint y: 88, endPoint x: 358, endPoint y: 101, distance: 16.2
click at [350, 90] on button "add-positive-points" at bounding box center [353, 94] width 13 height 13
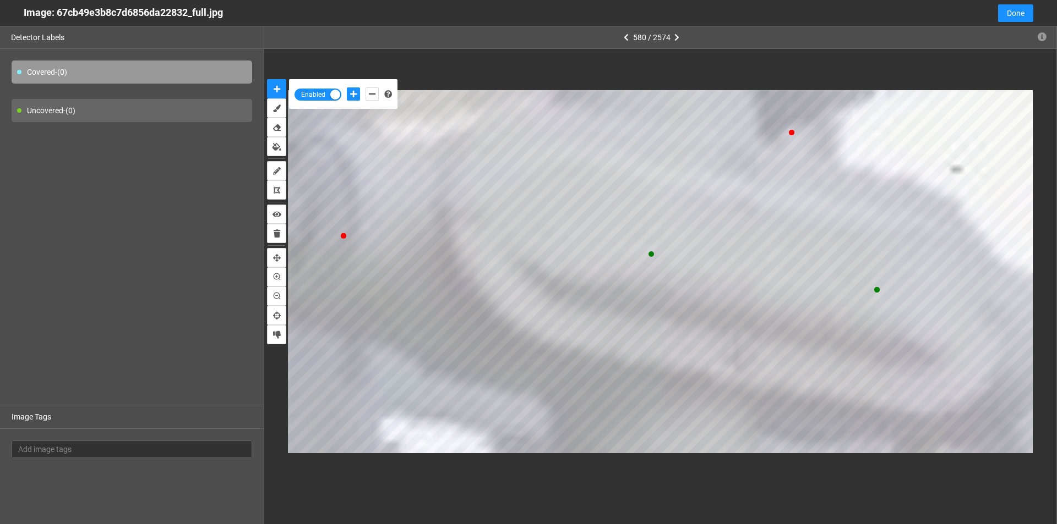
drag, startPoint x: 365, startPoint y: 88, endPoint x: 376, endPoint y: 105, distance: 20.8
click at [365, 89] on div at bounding box center [362, 94] width 37 height 19
click at [373, 98] on button "add-negative-points" at bounding box center [371, 94] width 13 height 13
click at [348, 93] on button "add-positive-points" at bounding box center [353, 94] width 13 height 13
click at [371, 97] on icon "add-negative-points" at bounding box center [372, 94] width 7 height 8
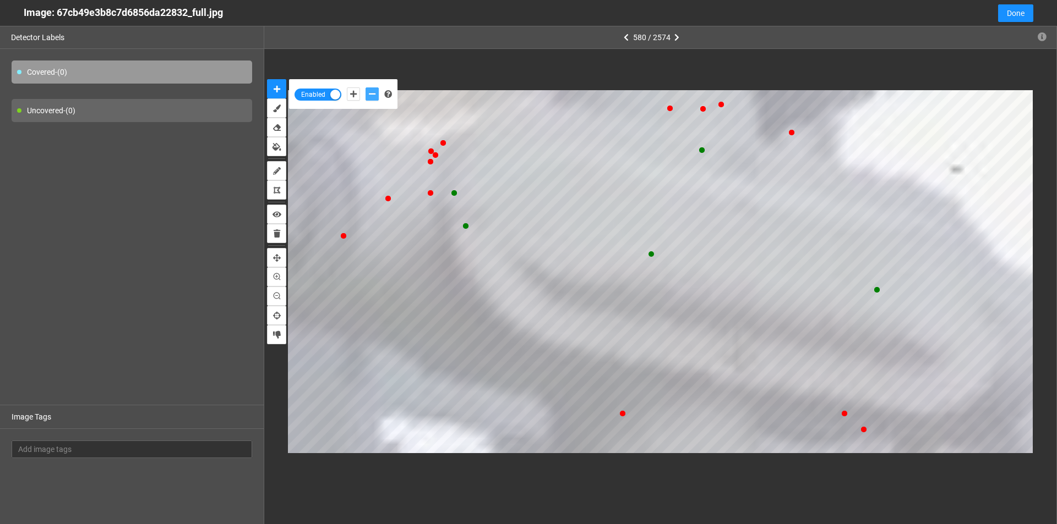
click at [365, 88] on button "add-negative-points" at bounding box center [371, 94] width 13 height 13
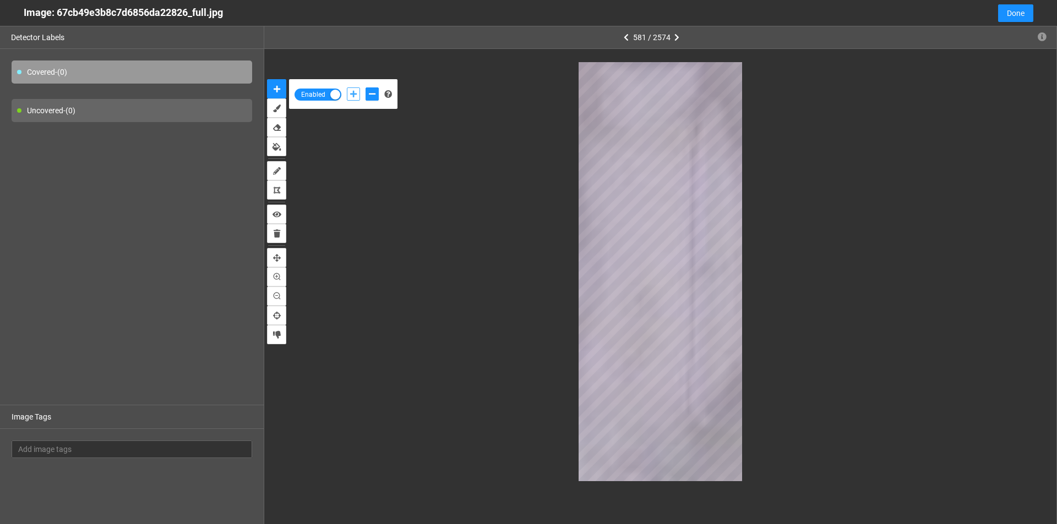
click at [353, 97] on icon "add-positive-points" at bounding box center [353, 94] width 7 height 8
drag, startPoint x: 369, startPoint y: 93, endPoint x: 412, endPoint y: 146, distance: 68.4
click at [369, 93] on icon "add-negative-points" at bounding box center [372, 94] width 7 height 8
click at [354, 93] on icon "add-positive-points" at bounding box center [353, 94] width 7 height 8
click at [364, 94] on div at bounding box center [362, 94] width 37 height 19
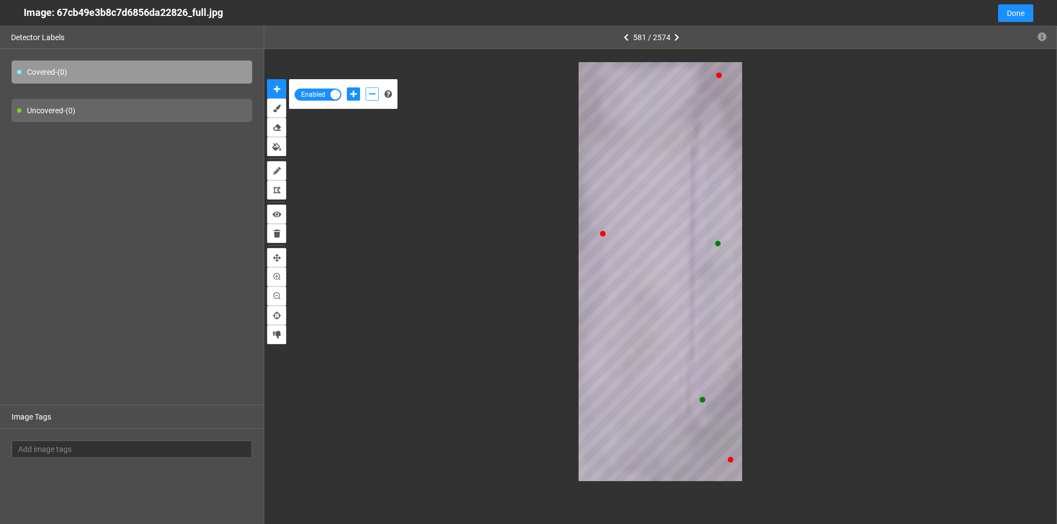
click at [372, 97] on icon "add-negative-points" at bounding box center [372, 94] width 7 height 8
click at [365, 88] on button "add-negative-points" at bounding box center [371, 94] width 13 height 13
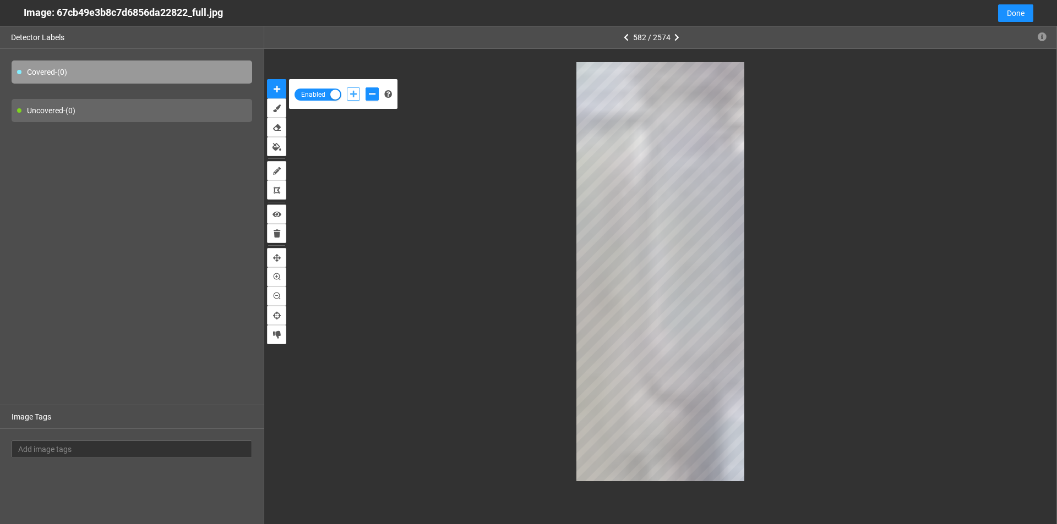
drag, startPoint x: 353, startPoint y: 92, endPoint x: 370, endPoint y: 121, distance: 33.3
click at [354, 94] on icon "add-positive-points" at bounding box center [353, 94] width 7 height 8
click at [375, 95] on icon "add-negative-points" at bounding box center [372, 94] width 7 height 8
drag, startPoint x: 354, startPoint y: 88, endPoint x: 363, endPoint y: 103, distance: 17.3
click at [354, 90] on button "add-positive-points" at bounding box center [353, 94] width 13 height 13
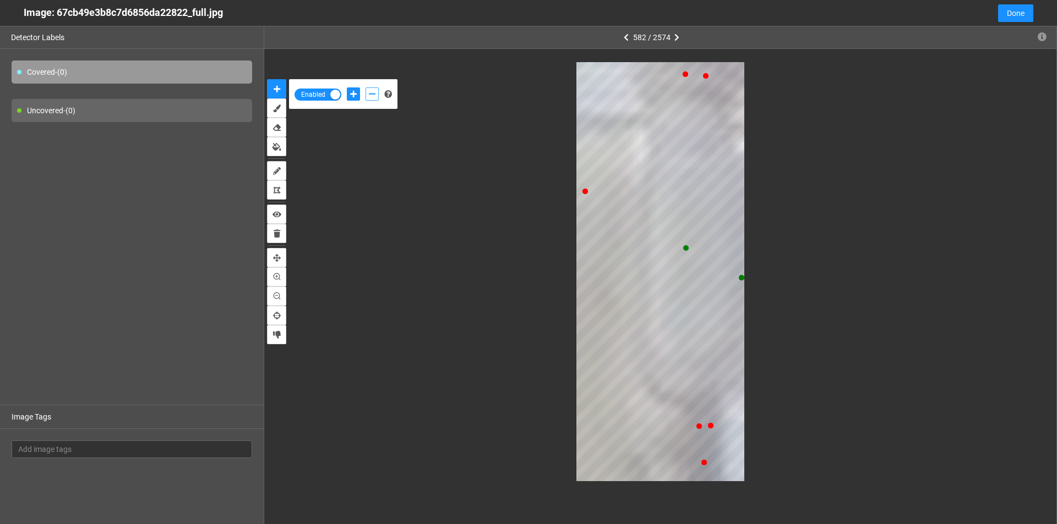
click at [369, 100] on button "add-negative-points" at bounding box center [371, 94] width 13 height 13
click at [365, 88] on button "add-negative-points" at bounding box center [371, 94] width 13 height 13
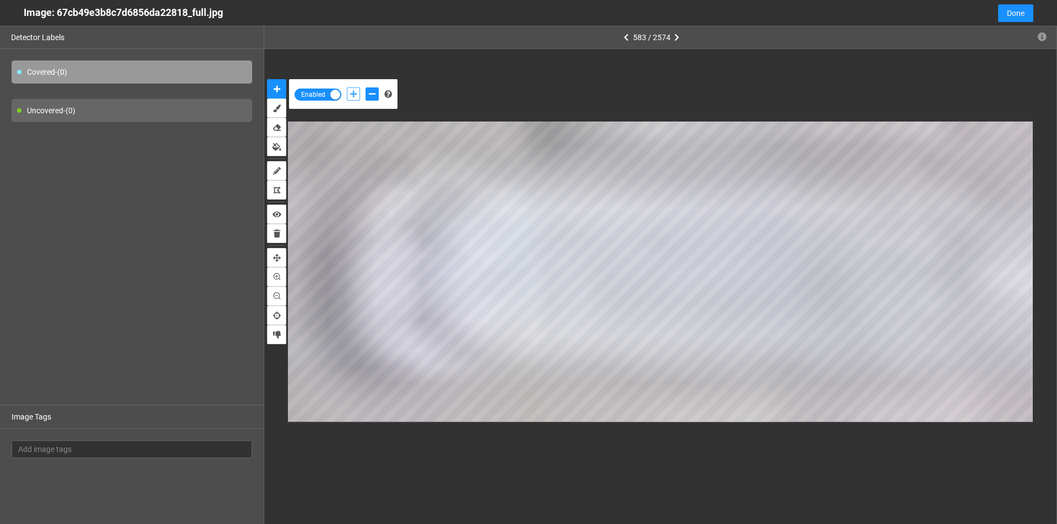
click at [352, 95] on icon "add-positive-points" at bounding box center [353, 94] width 7 height 8
click at [370, 96] on icon "add-negative-points" at bounding box center [372, 94] width 7 height 8
click at [365, 88] on button "add-negative-points" at bounding box center [371, 94] width 13 height 13
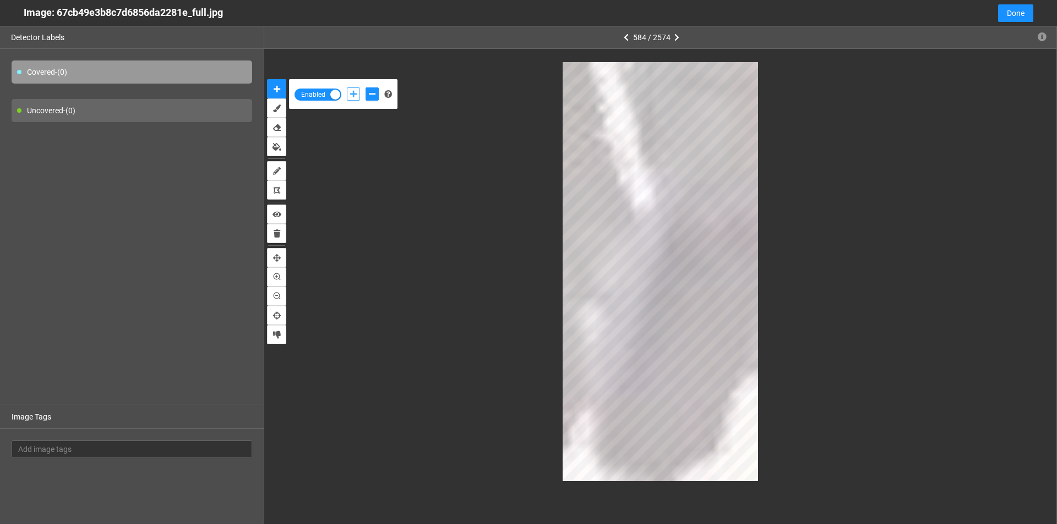
click at [348, 92] on button "add-positive-points" at bounding box center [353, 94] width 13 height 13
drag, startPoint x: 372, startPoint y: 92, endPoint x: 401, endPoint y: 107, distance: 32.5
click at [372, 94] on icon "add-negative-points" at bounding box center [372, 94] width 7 height 8
click at [365, 88] on button "add-negative-points" at bounding box center [371, 94] width 13 height 13
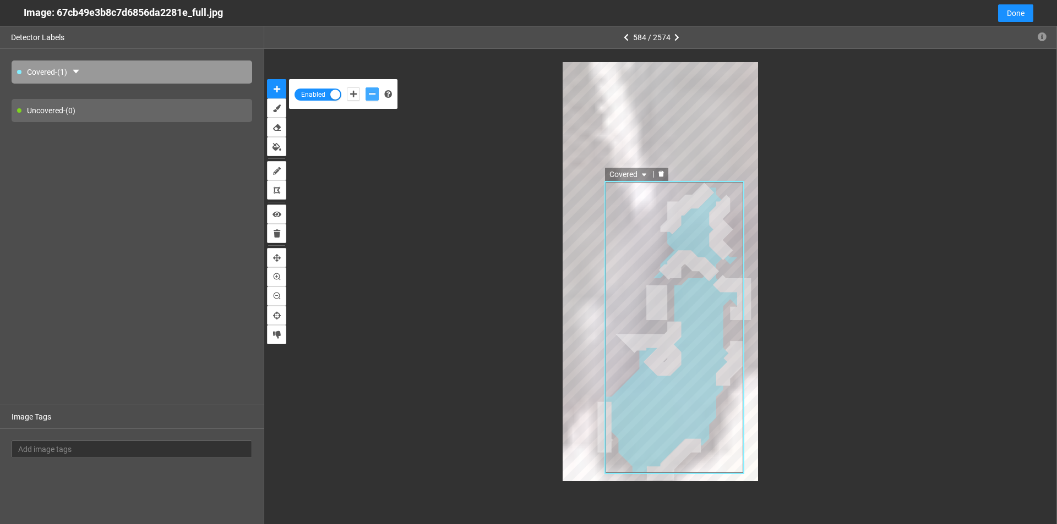
click at [660, 174] on icon "delete" at bounding box center [661, 174] width 6 height 6
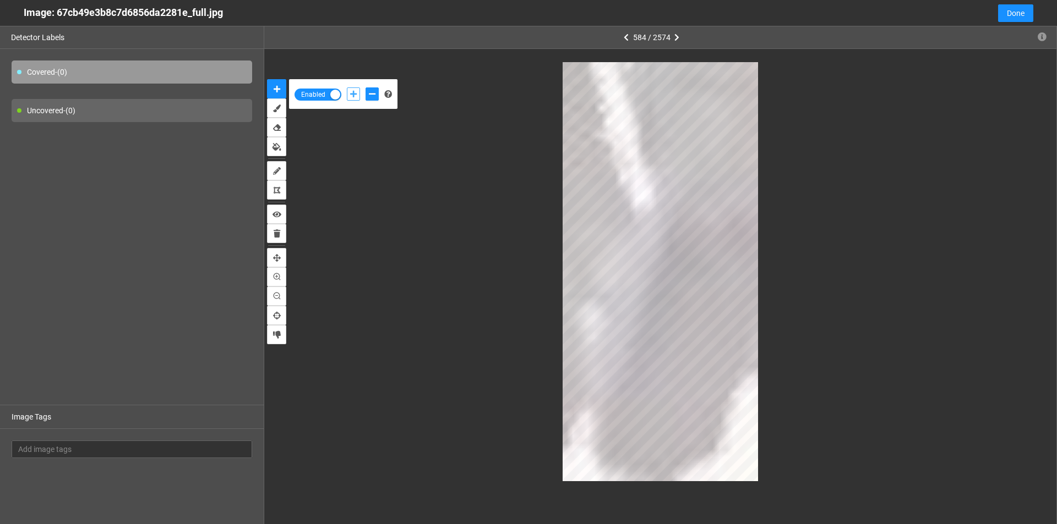
click at [354, 99] on button "add-positive-points" at bounding box center [353, 94] width 13 height 13
click at [371, 96] on icon "add-negative-points" at bounding box center [372, 94] width 7 height 8
click at [365, 88] on button "add-negative-points" at bounding box center [371, 94] width 13 height 13
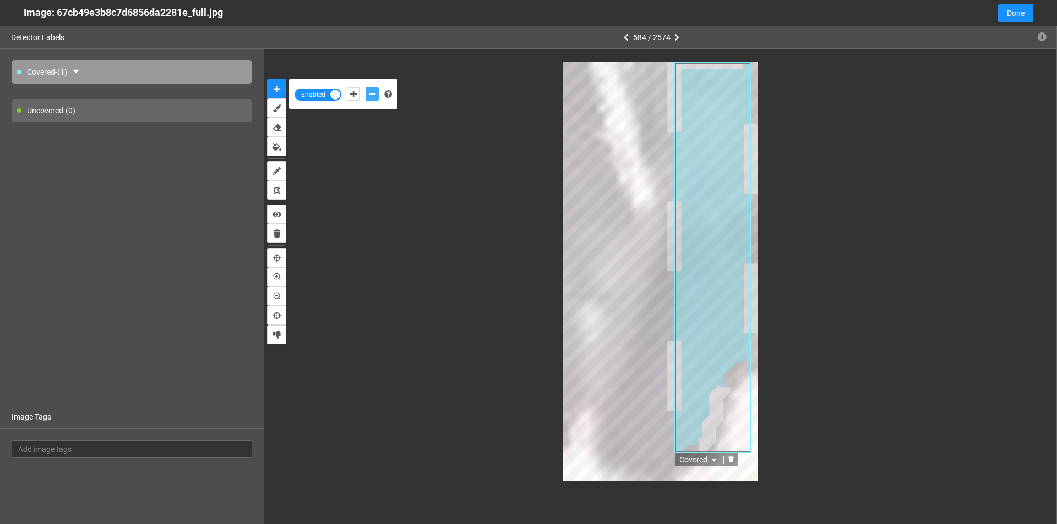
click at [732, 457] on icon "delete" at bounding box center [731, 459] width 7 height 7
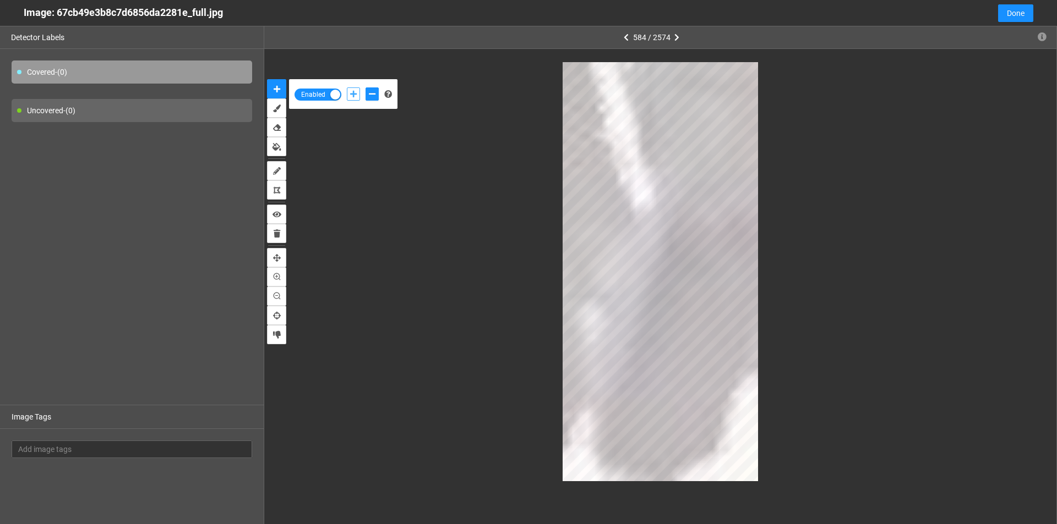
drag, startPoint x: 351, startPoint y: 95, endPoint x: 452, endPoint y: 163, distance: 122.4
click at [351, 95] on icon "add-positive-points" at bounding box center [353, 94] width 7 height 8
click at [366, 89] on button "add-negative-points" at bounding box center [371, 94] width 13 height 13
click at [365, 88] on button "add-negative-points" at bounding box center [371, 94] width 13 height 13
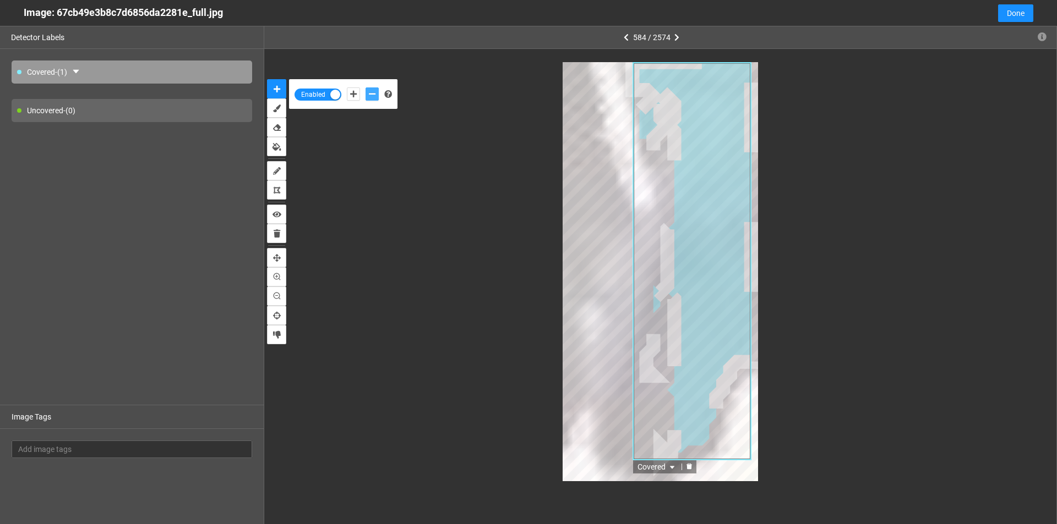
click at [687, 469] on icon "delete" at bounding box center [689, 466] width 7 height 7
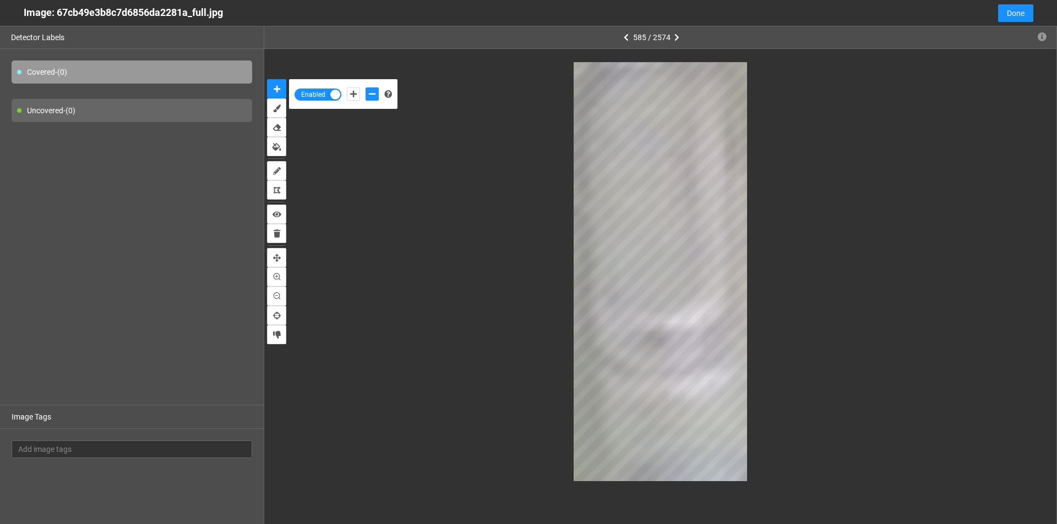
click at [346, 95] on div at bounding box center [362, 94] width 37 height 19
click at [353, 99] on button "add-positive-points" at bounding box center [353, 94] width 13 height 13
drag, startPoint x: 375, startPoint y: 92, endPoint x: 506, endPoint y: 250, distance: 205.5
click at [375, 94] on icon "add-negative-points" at bounding box center [372, 94] width 7 height 8
click at [350, 95] on icon "add-positive-points" at bounding box center [353, 94] width 7 height 8
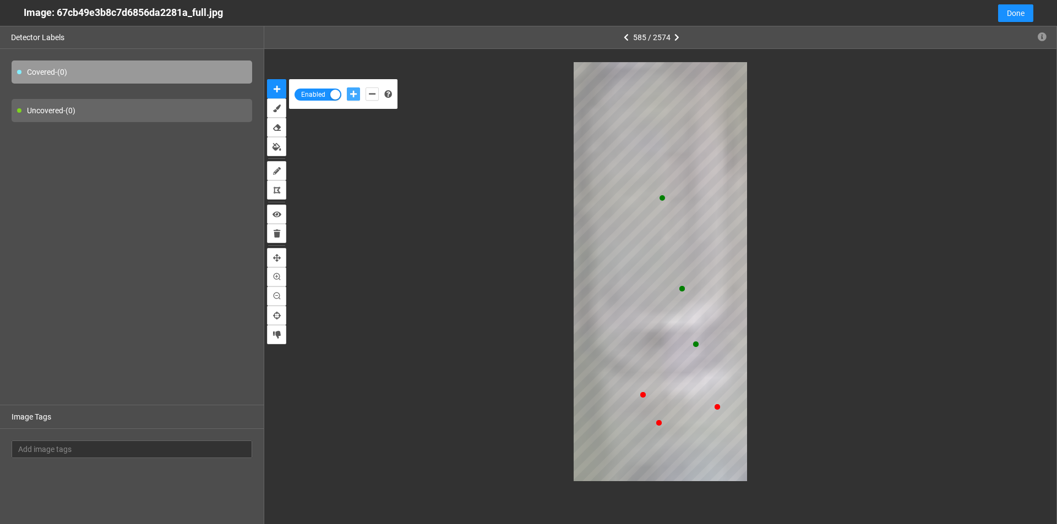
click at [347, 88] on button "add-positive-points" at bounding box center [353, 94] width 13 height 13
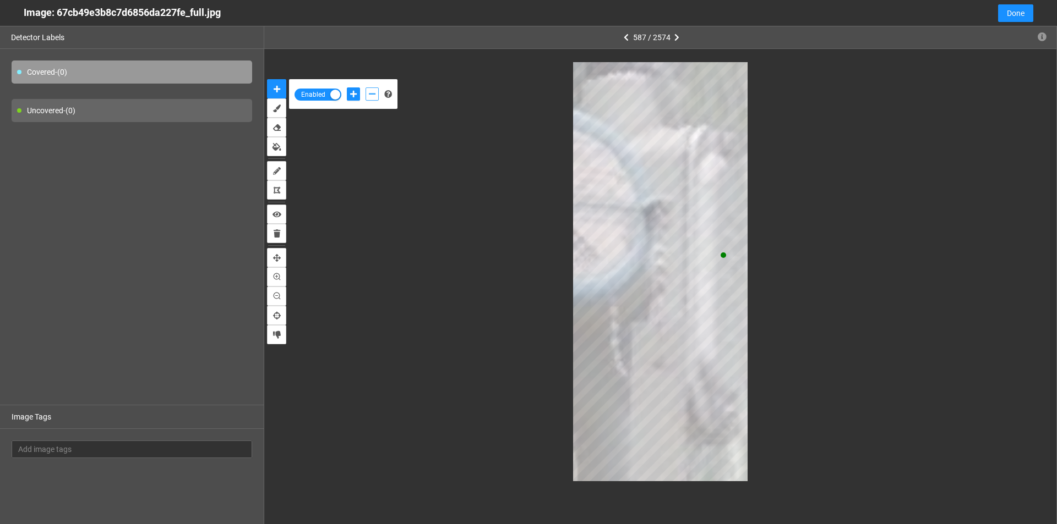
drag, startPoint x: 368, startPoint y: 97, endPoint x: 435, endPoint y: 168, distance: 98.1
click at [368, 97] on button "add-negative-points" at bounding box center [371, 94] width 13 height 13
click at [365, 88] on button "add-negative-points" at bounding box center [371, 94] width 13 height 13
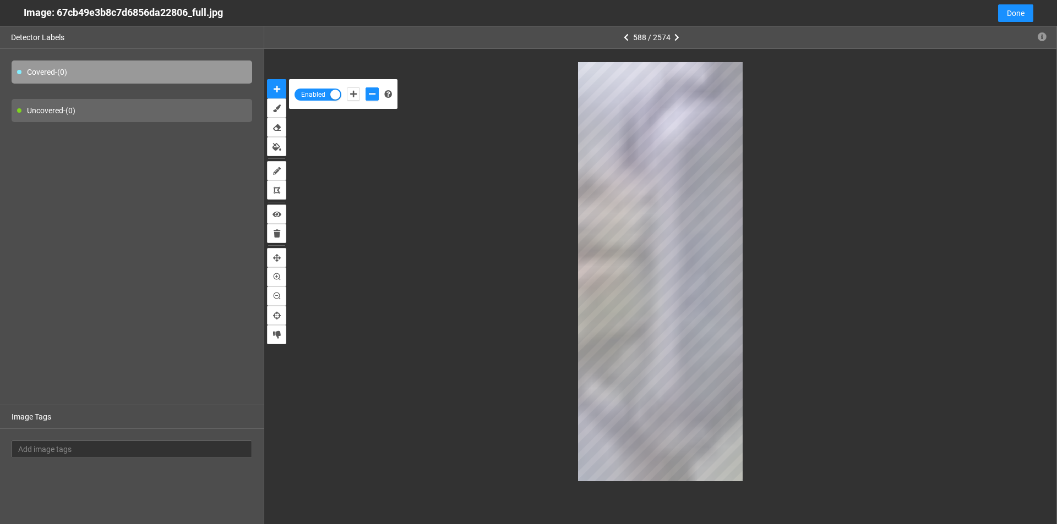
click at [346, 91] on div at bounding box center [362, 94] width 37 height 19
click at [354, 98] on button "add-positive-points" at bounding box center [353, 94] width 13 height 13
drag, startPoint x: 367, startPoint y: 91, endPoint x: 515, endPoint y: 231, distance: 203.2
click at [369, 91] on button "add-negative-points" at bounding box center [371, 94] width 13 height 13
click at [365, 88] on button "add-negative-points" at bounding box center [371, 94] width 13 height 13
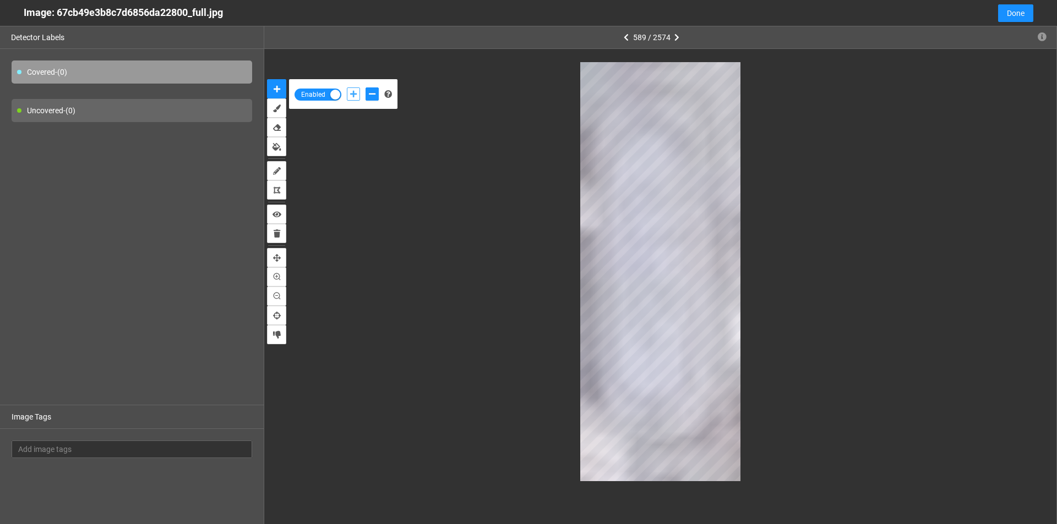
click at [354, 95] on icon "add-positive-points" at bounding box center [353, 94] width 7 height 8
drag, startPoint x: 369, startPoint y: 95, endPoint x: 400, endPoint y: 100, distance: 30.8
click at [370, 95] on icon "add-negative-points" at bounding box center [372, 94] width 7 height 8
click at [351, 95] on icon "add-positive-points" at bounding box center [353, 94] width 7 height 8
drag, startPoint x: 375, startPoint y: 96, endPoint x: 371, endPoint y: 102, distance: 7.5
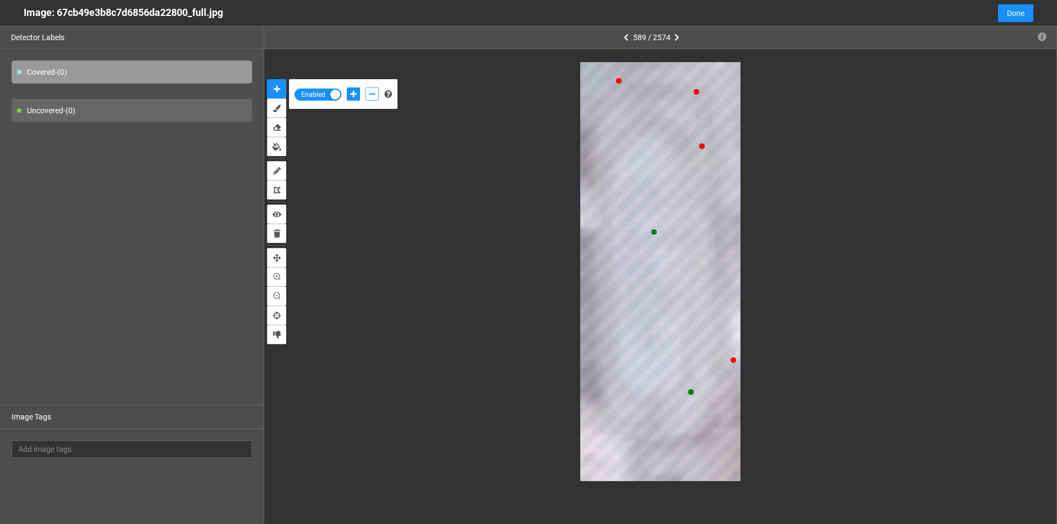
click at [373, 96] on icon "add-negative-points" at bounding box center [372, 94] width 7 height 8
click at [358, 94] on button "add-positive-points" at bounding box center [353, 94] width 13 height 13
click at [347, 88] on button "add-positive-points" at bounding box center [353, 94] width 13 height 13
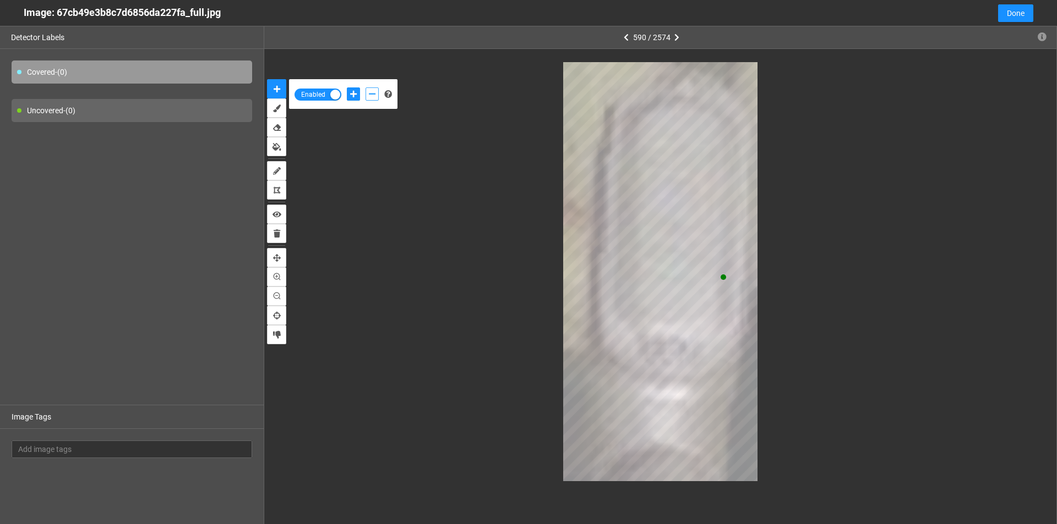
click at [376, 95] on button "add-negative-points" at bounding box center [371, 94] width 13 height 13
click at [356, 91] on icon "add-positive-points" at bounding box center [353, 94] width 7 height 8
drag, startPoint x: 374, startPoint y: 91, endPoint x: 391, endPoint y: 134, distance: 45.7
click at [374, 94] on icon "add-negative-points" at bounding box center [372, 94] width 7 height 8
click at [352, 92] on icon "add-positive-points" at bounding box center [353, 94] width 7 height 8
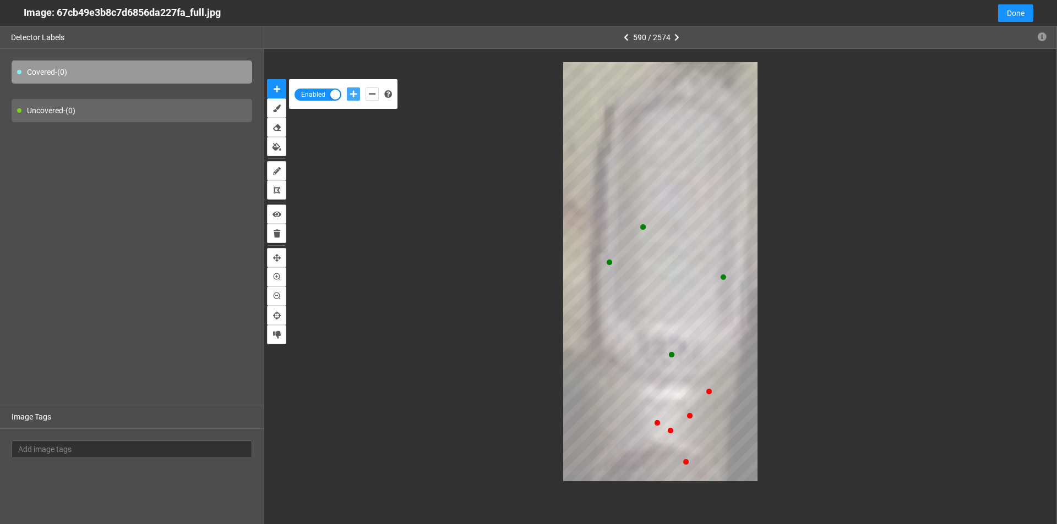
click at [347, 88] on button "add-positive-points" at bounding box center [353, 94] width 13 height 13
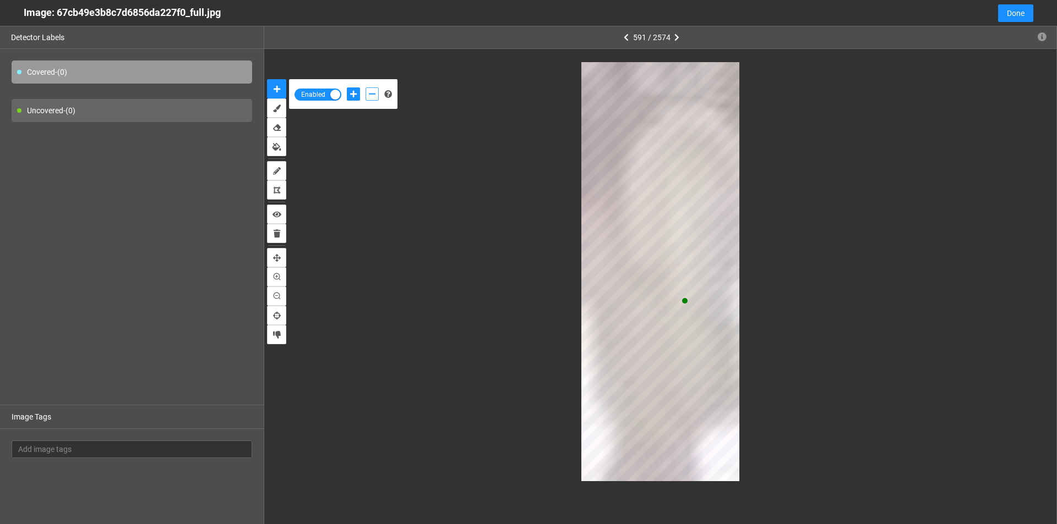
drag, startPoint x: 367, startPoint y: 96, endPoint x: 510, endPoint y: 113, distance: 143.5
click at [369, 96] on button "add-negative-points" at bounding box center [371, 94] width 13 height 13
click at [355, 97] on icon "add-positive-points" at bounding box center [353, 94] width 7 height 8
click at [374, 95] on icon "add-negative-points" at bounding box center [372, 94] width 7 height 8
click at [365, 88] on button "add-negative-points" at bounding box center [371, 94] width 13 height 13
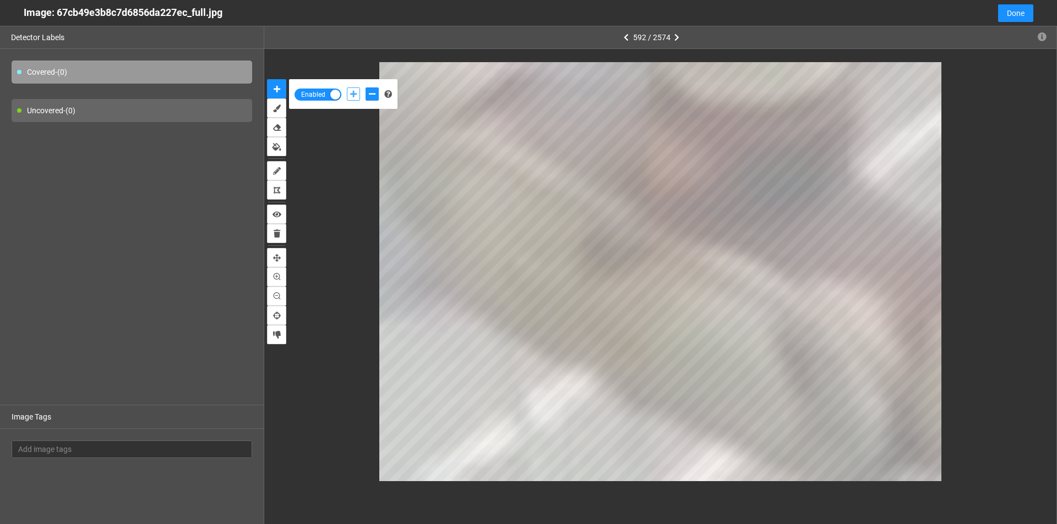
click at [351, 94] on icon "add-positive-points" at bounding box center [353, 94] width 7 height 8
click at [372, 96] on icon "add-negative-points" at bounding box center [372, 94] width 7 height 8
click at [352, 95] on icon "add-positive-points" at bounding box center [353, 94] width 7 height 8
drag, startPoint x: 373, startPoint y: 96, endPoint x: 386, endPoint y: 103, distance: 14.5
click at [374, 96] on icon "add-negative-points" at bounding box center [372, 94] width 7 height 8
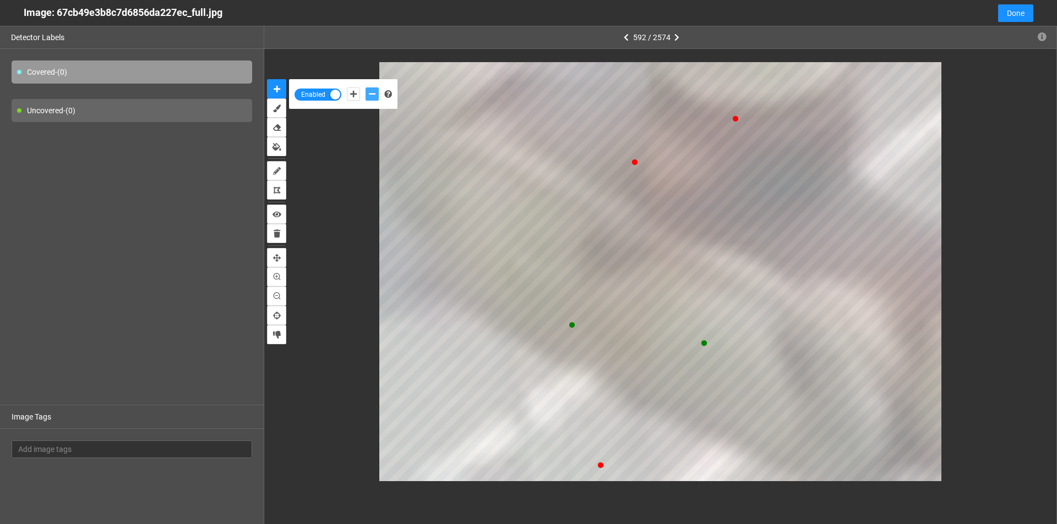
click at [365, 88] on button "add-negative-points" at bounding box center [371, 94] width 13 height 13
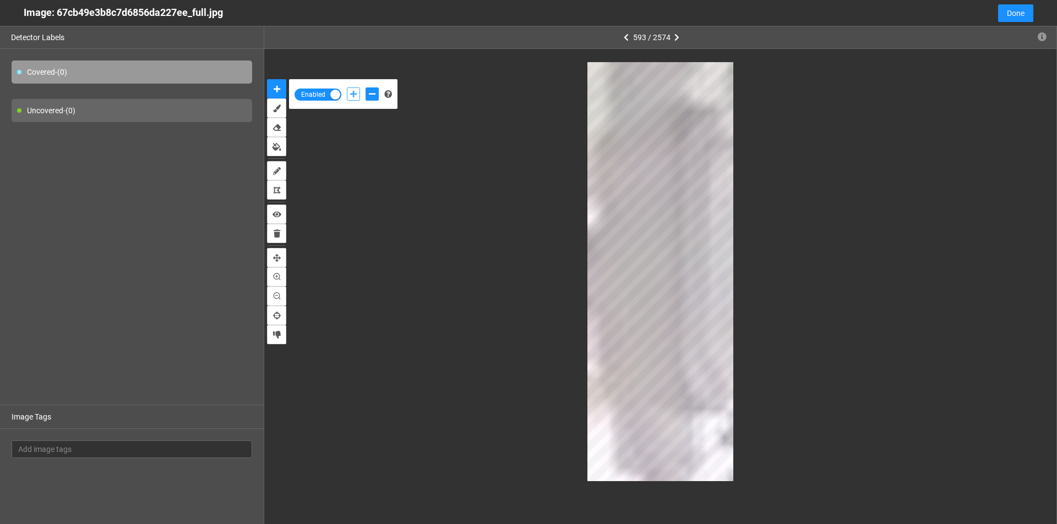
click at [357, 95] on icon "add-positive-points" at bounding box center [353, 94] width 7 height 8
click at [368, 90] on button "add-negative-points" at bounding box center [371, 94] width 13 height 13
click at [347, 94] on button "add-positive-points" at bounding box center [353, 94] width 13 height 13
click at [347, 88] on button "add-positive-points" at bounding box center [353, 94] width 13 height 13
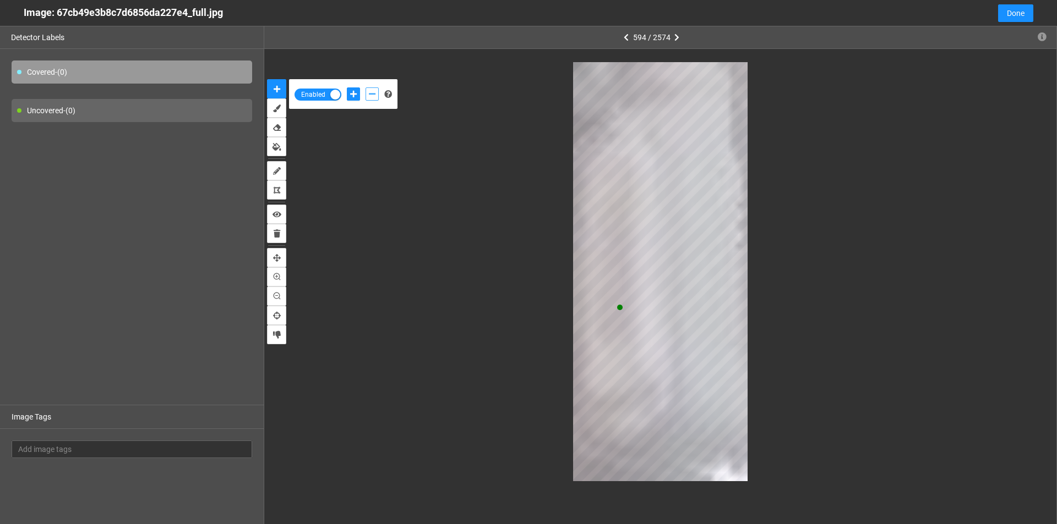
click at [371, 92] on icon "add-negative-points" at bounding box center [372, 94] width 7 height 8
click at [350, 87] on div at bounding box center [362, 94] width 37 height 19
drag, startPoint x: 350, startPoint y: 92, endPoint x: 412, endPoint y: 145, distance: 81.5
click at [351, 94] on icon "add-positive-points" at bounding box center [353, 94] width 7 height 8
click at [347, 88] on button "add-positive-points" at bounding box center [353, 94] width 13 height 13
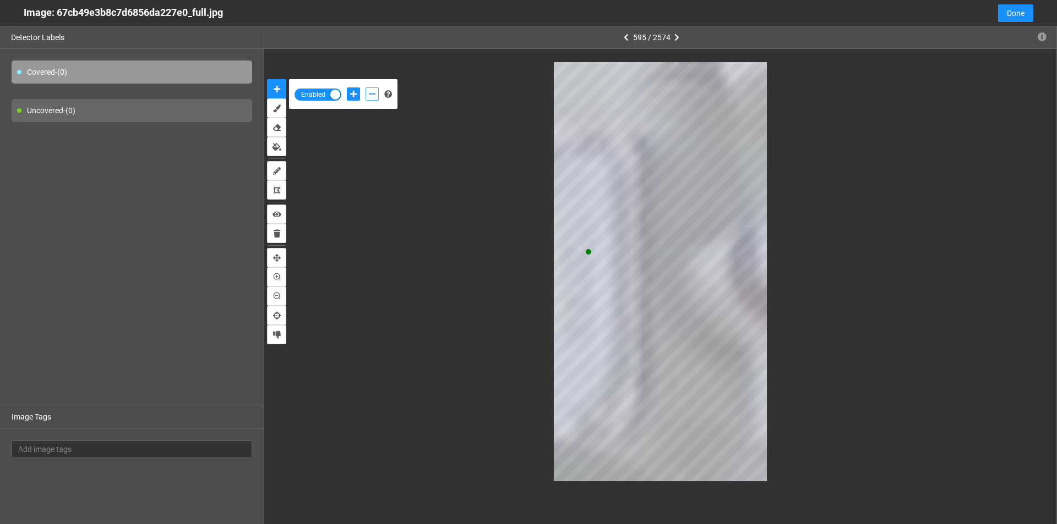
click at [373, 93] on icon "add-negative-points" at bounding box center [372, 94] width 7 height 8
click at [354, 92] on icon "add-positive-points" at bounding box center [353, 94] width 7 height 8
click at [374, 92] on button "add-negative-points" at bounding box center [371, 94] width 13 height 13
click at [552, 88] on div at bounding box center [660, 271] width 745 height 419
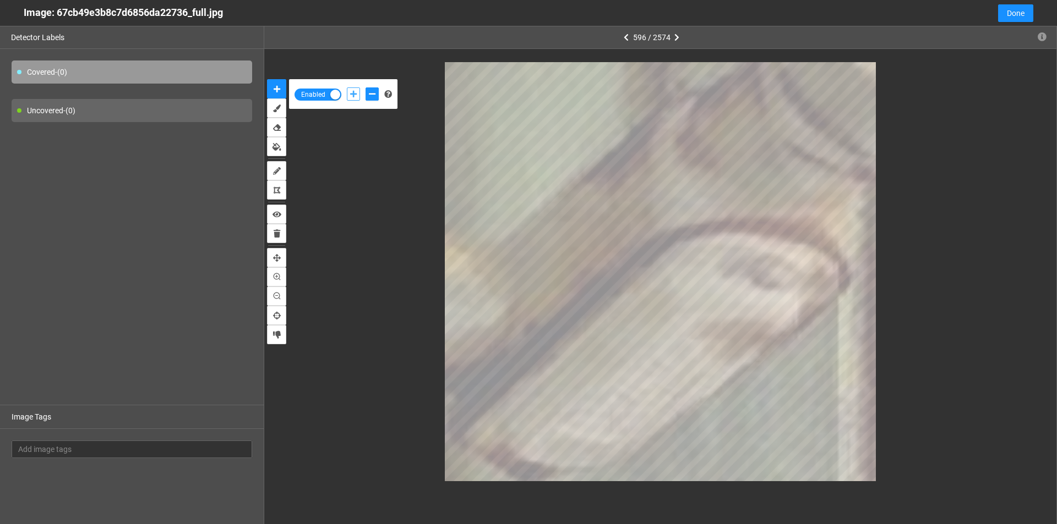
click at [353, 97] on icon "add-positive-points" at bounding box center [353, 94] width 7 height 8
click at [347, 88] on button "add-positive-points" at bounding box center [353, 94] width 13 height 13
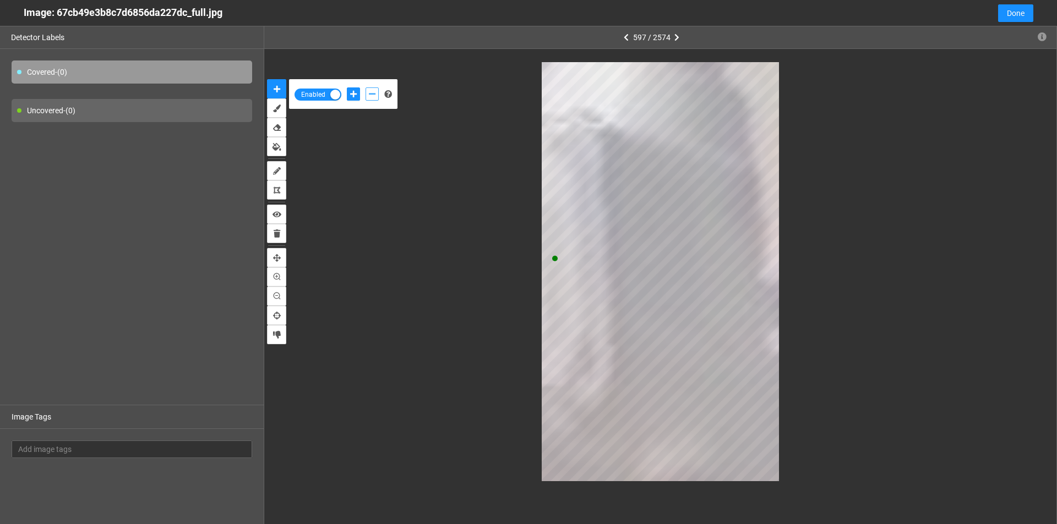
click at [367, 94] on button "add-negative-points" at bounding box center [371, 94] width 13 height 13
click at [540, 419] on div at bounding box center [660, 271] width 745 height 419
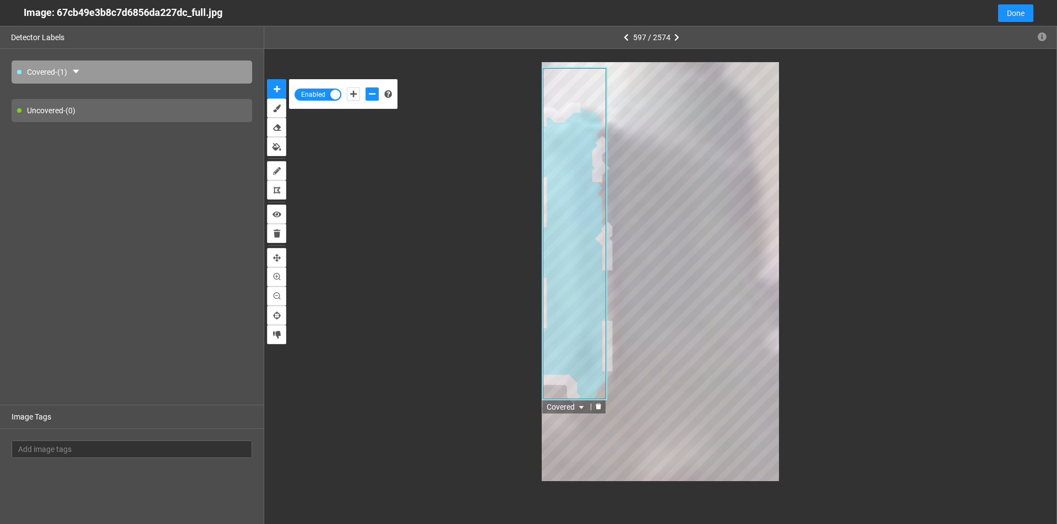
click at [597, 406] on icon "delete" at bounding box center [598, 407] width 6 height 6
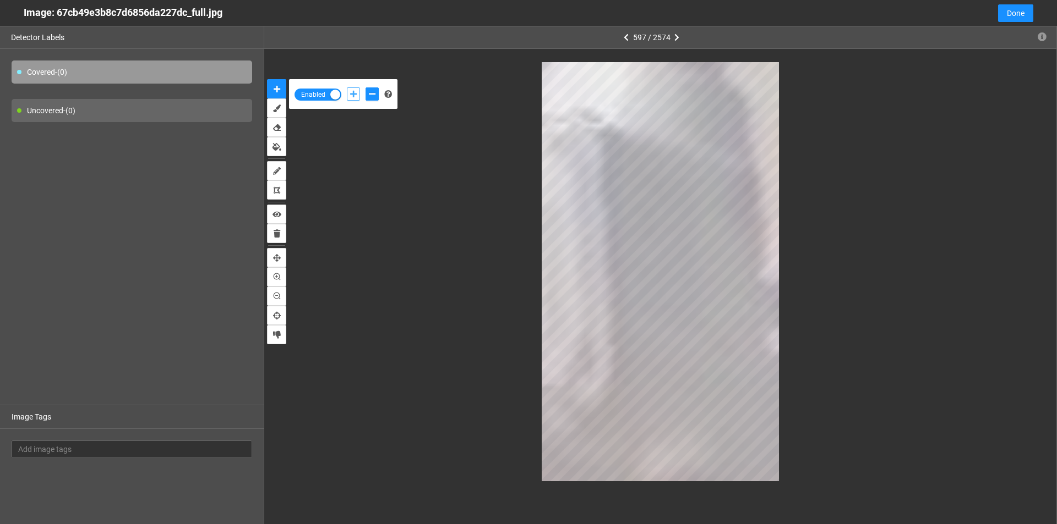
click at [352, 90] on icon "add-positive-points" at bounding box center [353, 94] width 7 height 8
click at [373, 96] on icon "add-negative-points" at bounding box center [372, 94] width 7 height 8
click at [365, 88] on button "add-negative-points" at bounding box center [371, 94] width 13 height 13
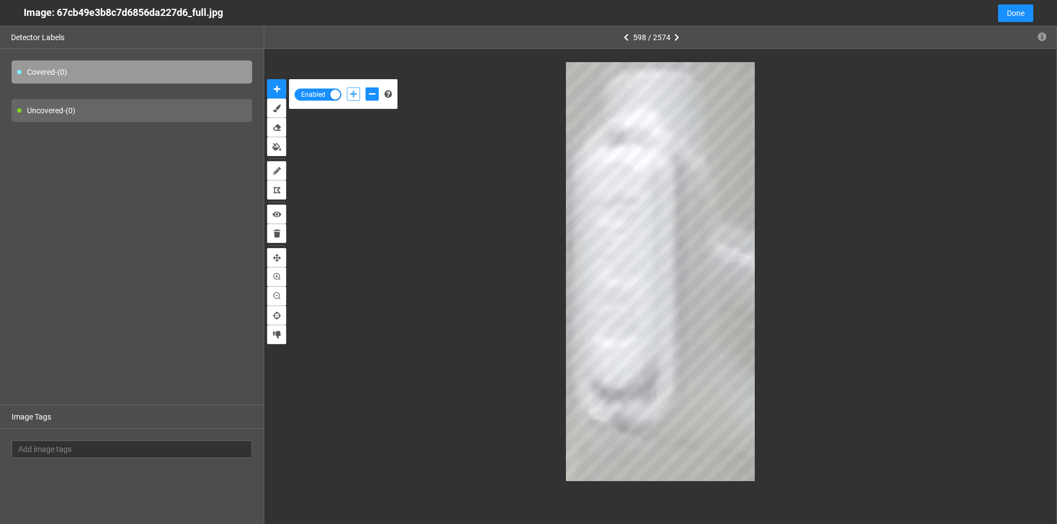
drag, startPoint x: 353, startPoint y: 91, endPoint x: 563, endPoint y: 254, distance: 265.9
click at [352, 91] on icon "add-positive-points" at bounding box center [353, 94] width 7 height 8
click at [372, 94] on icon "add-negative-points" at bounding box center [372, 94] width 7 height 8
click at [356, 95] on icon "add-positive-points" at bounding box center [353, 94] width 7 height 8
click at [370, 90] on button "add-negative-points" at bounding box center [371, 94] width 13 height 13
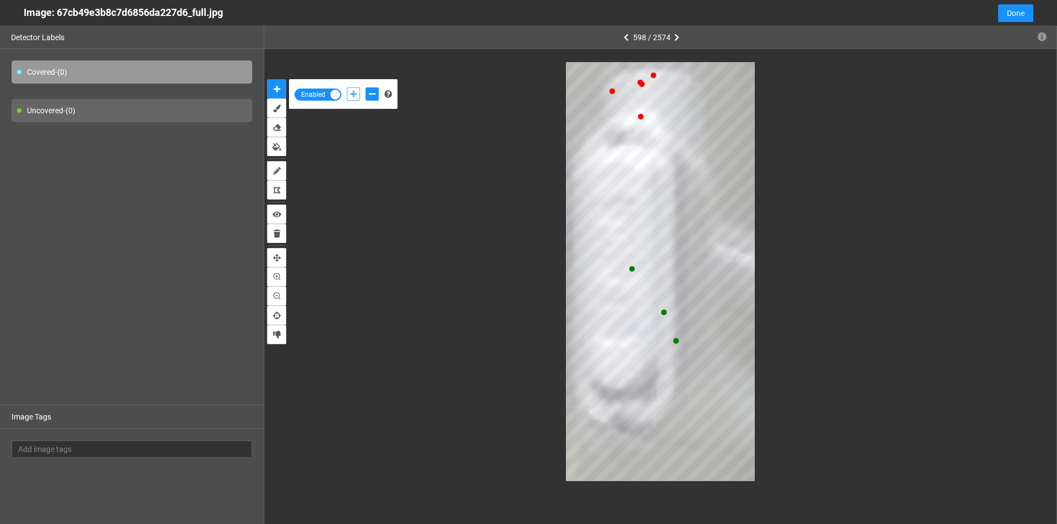
click at [356, 97] on icon "add-positive-points" at bounding box center [353, 94] width 7 height 8
click at [347, 88] on button "add-positive-points" at bounding box center [353, 94] width 13 height 13
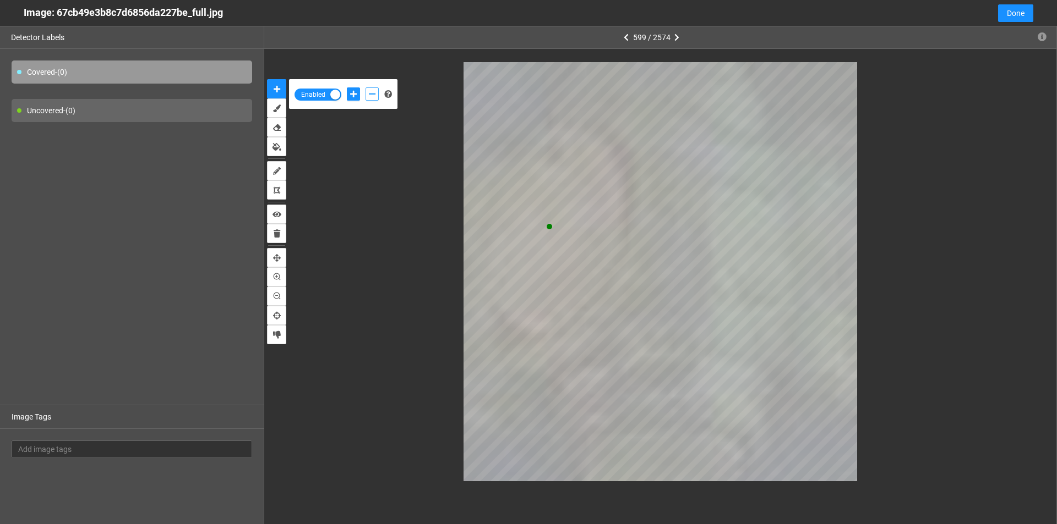
click at [373, 90] on button "add-negative-points" at bounding box center [371, 94] width 13 height 13
click at [349, 94] on button "add-positive-points" at bounding box center [353, 94] width 13 height 13
click at [371, 90] on button "add-negative-points" at bounding box center [371, 94] width 13 height 13
drag, startPoint x: 353, startPoint y: 93, endPoint x: 407, endPoint y: 150, distance: 78.2
click at [352, 93] on icon "add-positive-points" at bounding box center [353, 94] width 7 height 8
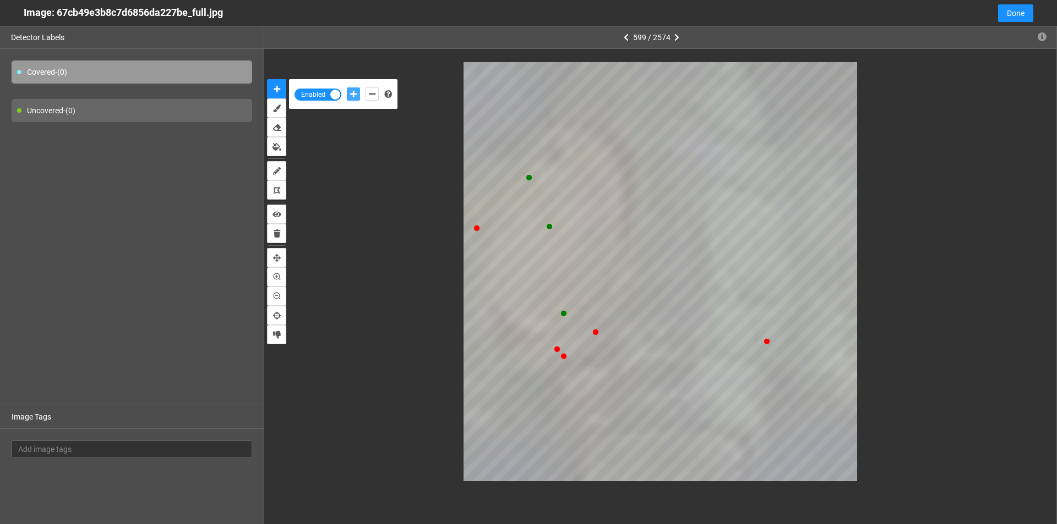
click at [347, 88] on button "add-positive-points" at bounding box center [353, 94] width 13 height 13
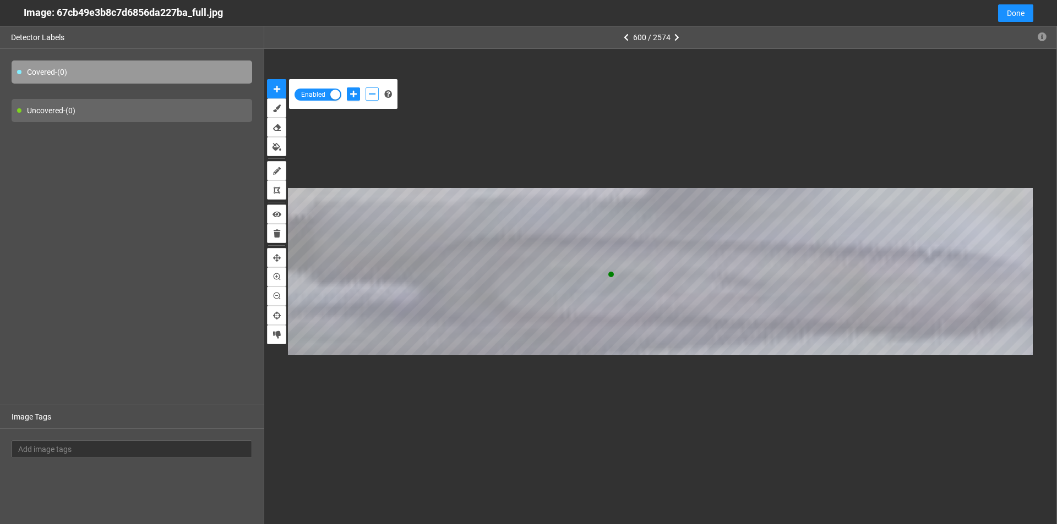
click at [372, 94] on icon "add-negative-points" at bounding box center [372, 94] width 7 height 8
click at [357, 90] on button "add-positive-points" at bounding box center [353, 94] width 13 height 13
click at [370, 89] on button "add-negative-points" at bounding box center [371, 94] width 13 height 13
click at [365, 88] on button "add-negative-points" at bounding box center [371, 94] width 13 height 13
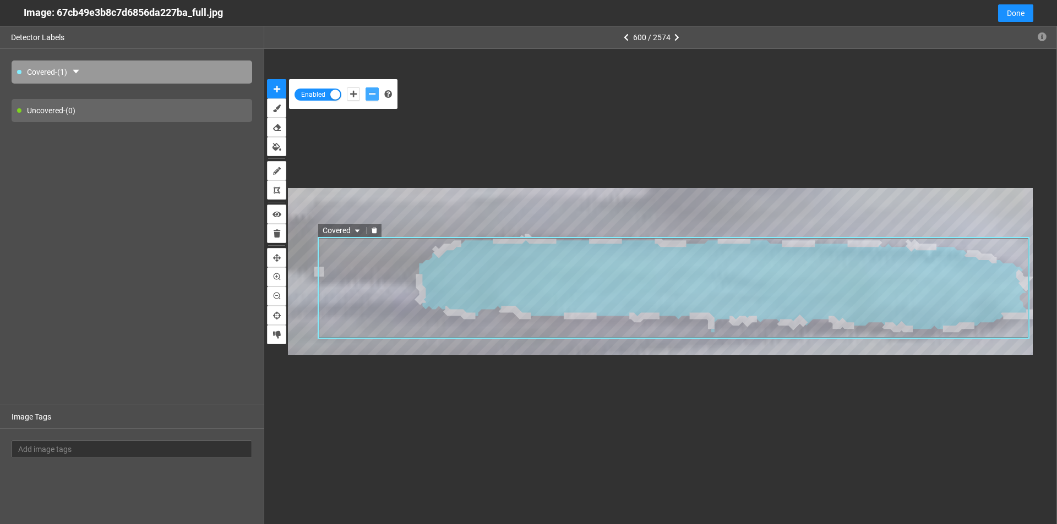
click at [372, 231] on icon "delete" at bounding box center [374, 230] width 6 height 6
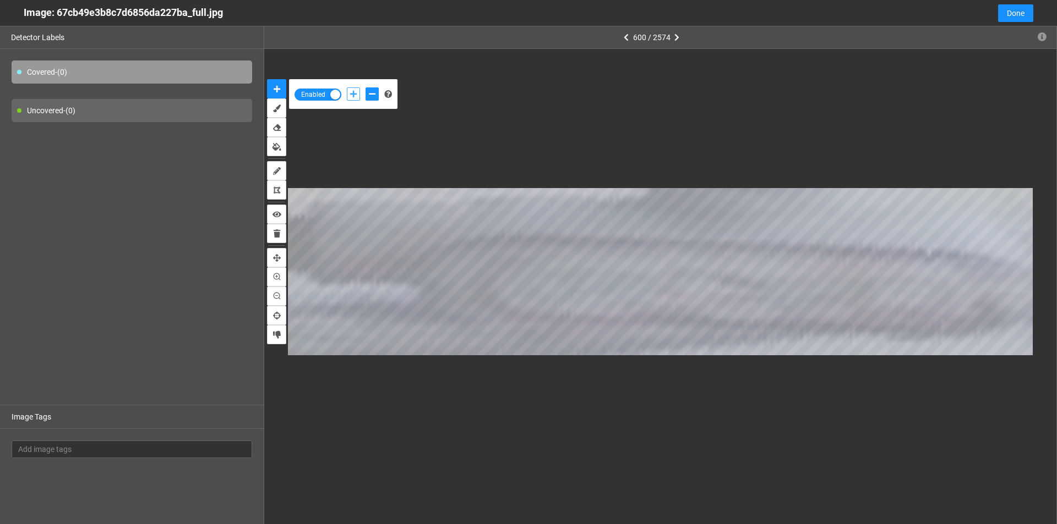
click at [354, 93] on icon "add-positive-points" at bounding box center [353, 94] width 7 height 8
click at [373, 97] on icon "add-negative-points" at bounding box center [372, 94] width 7 height 8
click at [359, 97] on button "add-positive-points" at bounding box center [353, 94] width 13 height 13
click at [372, 92] on icon "add-negative-points" at bounding box center [372, 94] width 7 height 8
click at [353, 95] on icon "add-positive-points" at bounding box center [353, 94] width 7 height 8
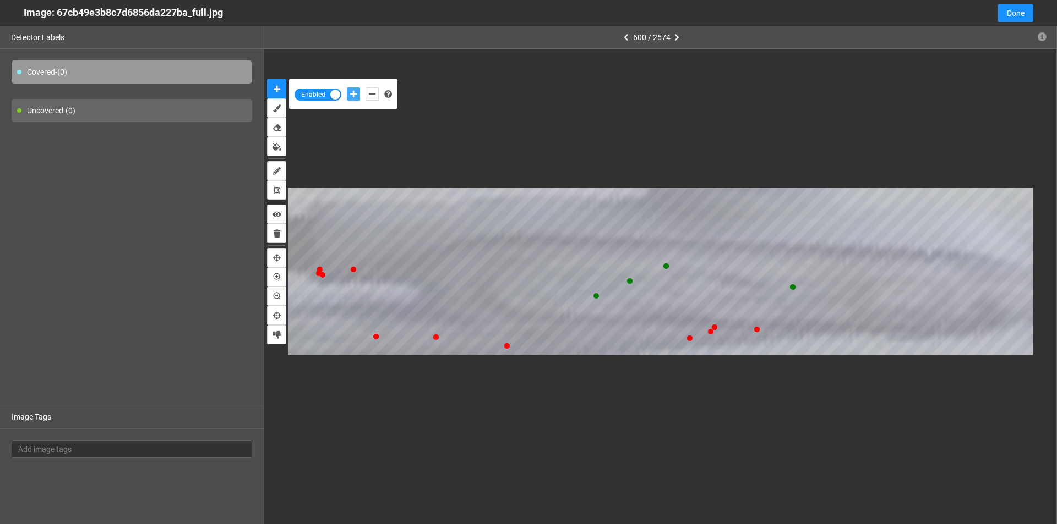
click at [347, 88] on button "add-positive-points" at bounding box center [353, 94] width 13 height 13
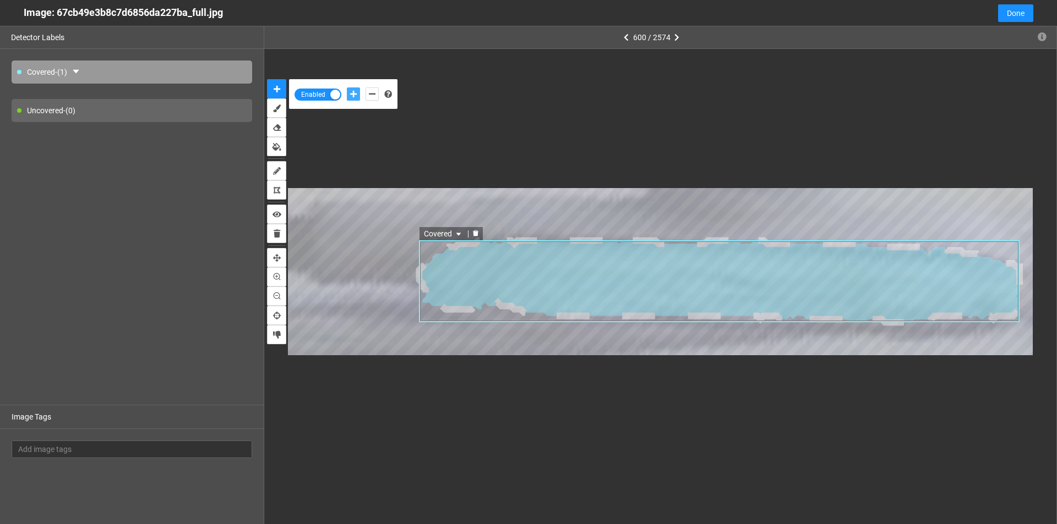
type input "31"
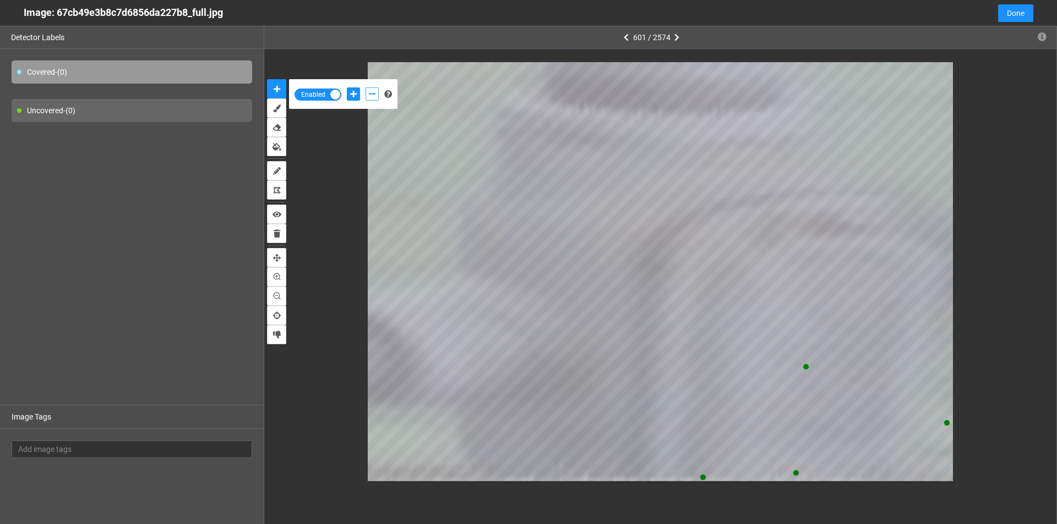
click at [370, 99] on button "add-negative-points" at bounding box center [371, 94] width 13 height 13
click at [575, 486] on div "Enabled" at bounding box center [660, 272] width 792 height 446
drag, startPoint x: 351, startPoint y: 90, endPoint x: 367, endPoint y: 105, distance: 21.8
click at [352, 91] on button "add-positive-points" at bounding box center [353, 94] width 13 height 13
click at [370, 86] on div at bounding box center [362, 94] width 37 height 19
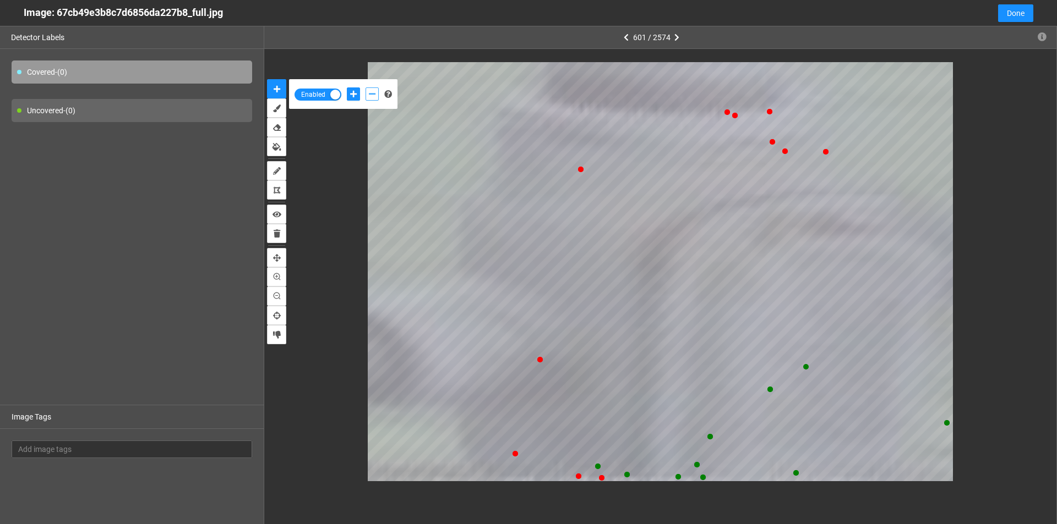
drag, startPoint x: 369, startPoint y: 94, endPoint x: 372, endPoint y: 101, distance: 7.2
click at [370, 95] on icon "add-negative-points" at bounding box center [372, 94] width 7 height 8
click at [365, 88] on button "add-negative-points" at bounding box center [371, 94] width 13 height 13
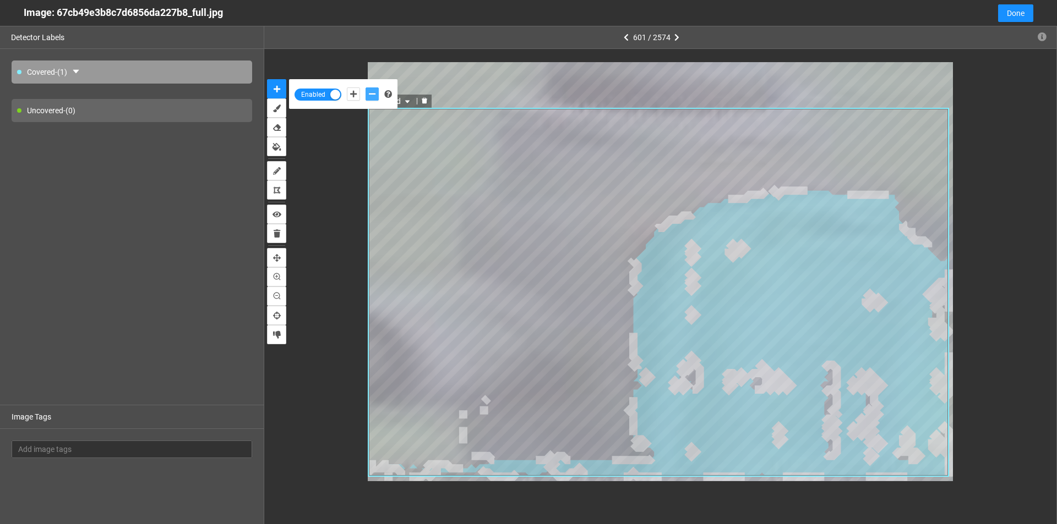
click at [422, 101] on icon "delete" at bounding box center [424, 101] width 6 height 6
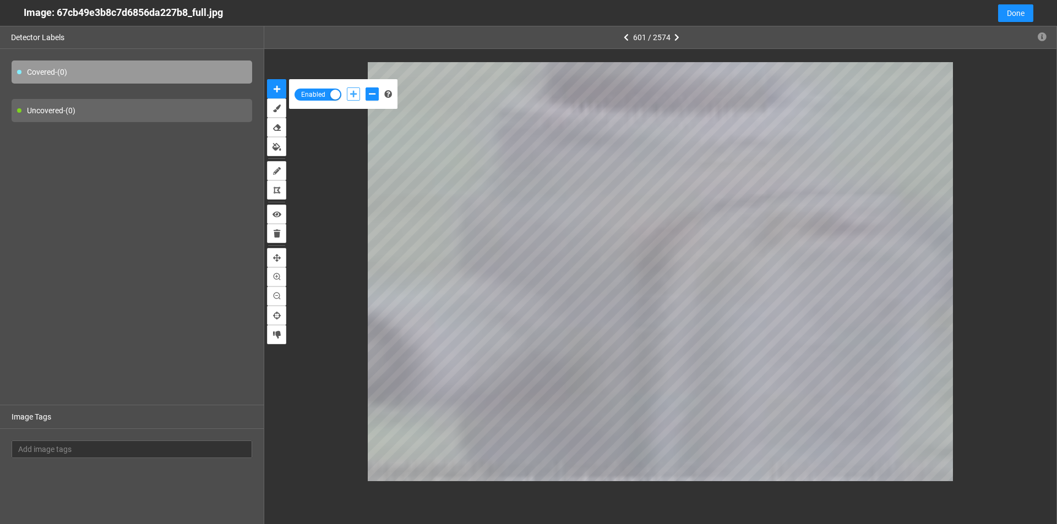
click at [353, 94] on icon "add-positive-points" at bounding box center [353, 94] width 7 height 8
click at [373, 86] on div at bounding box center [362, 94] width 37 height 19
click at [373, 92] on icon "add-negative-points" at bounding box center [372, 94] width 7 height 8
click at [355, 95] on icon "add-positive-points" at bounding box center [353, 94] width 7 height 8
drag, startPoint x: 367, startPoint y: 89, endPoint x: 373, endPoint y: 108, distance: 19.7
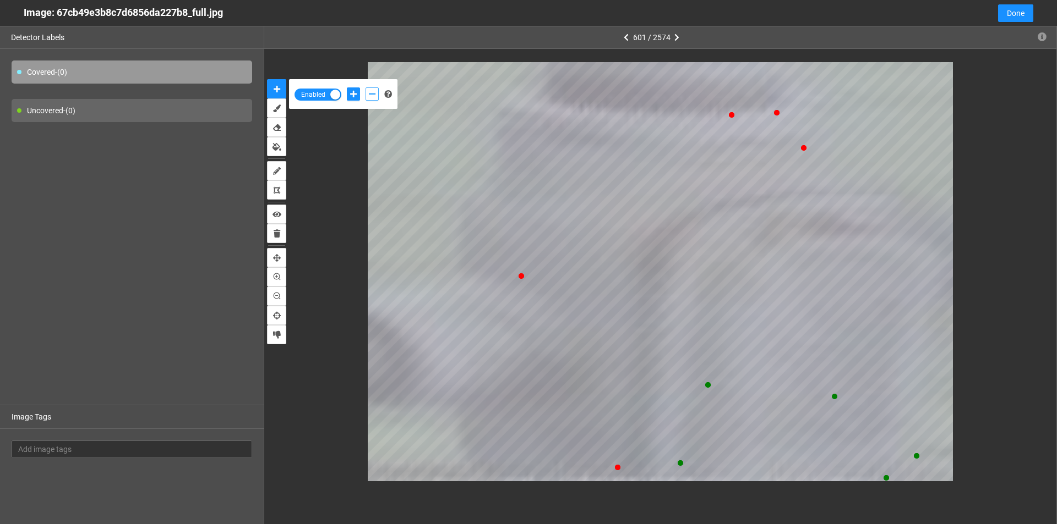
click at [367, 89] on button "add-negative-points" at bounding box center [371, 94] width 13 height 13
drag, startPoint x: 353, startPoint y: 88, endPoint x: 364, endPoint y: 116, distance: 30.5
click at [353, 91] on button "add-positive-points" at bounding box center [353, 94] width 13 height 13
click at [347, 88] on button "add-positive-points" at bounding box center [353, 94] width 13 height 13
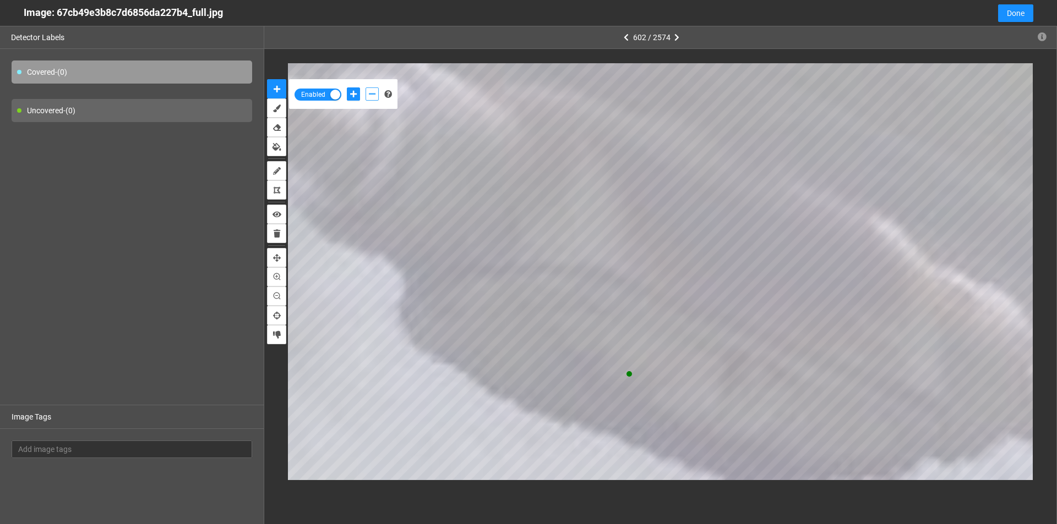
click at [369, 91] on icon "add-negative-points" at bounding box center [372, 94] width 7 height 8
click at [348, 96] on button "add-positive-points" at bounding box center [353, 94] width 13 height 13
drag, startPoint x: 373, startPoint y: 94, endPoint x: 385, endPoint y: 107, distance: 18.3
click at [373, 94] on icon "add-negative-points" at bounding box center [372, 94] width 7 height 8
click at [348, 94] on button "add-positive-points" at bounding box center [353, 94] width 13 height 13
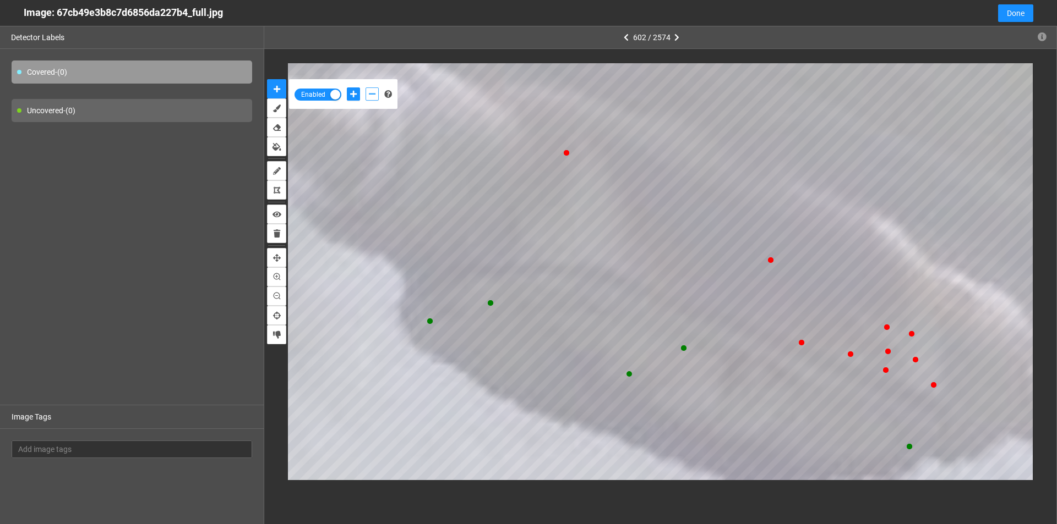
click at [375, 94] on icon "add-negative-points" at bounding box center [372, 94] width 7 height 8
drag, startPoint x: 349, startPoint y: 92, endPoint x: 367, endPoint y: 108, distance: 23.4
click at [350, 94] on icon "add-positive-points" at bounding box center [353, 94] width 7 height 8
click at [347, 88] on button "add-positive-points" at bounding box center [353, 94] width 13 height 13
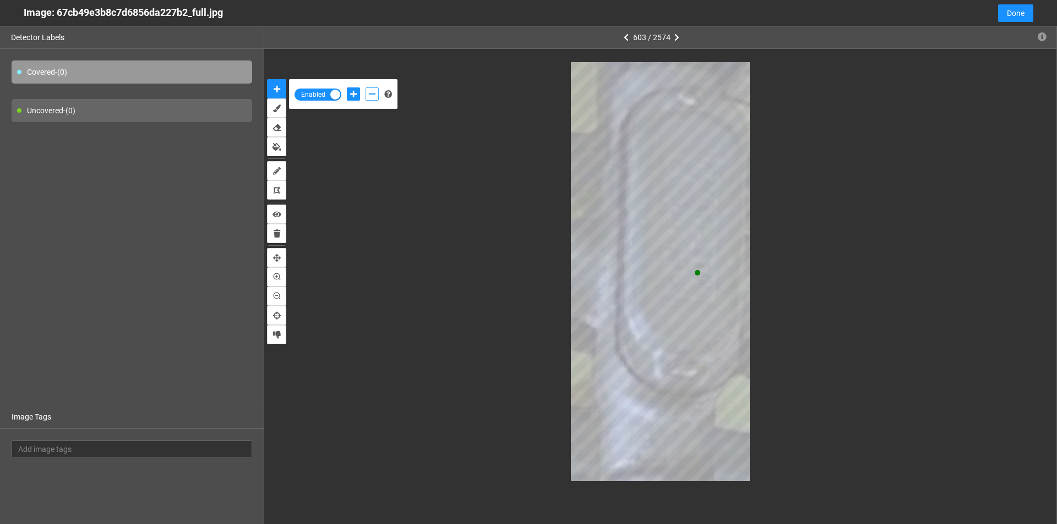
drag, startPoint x: 368, startPoint y: 94, endPoint x: 403, endPoint y: 83, distance: 36.5
click at [369, 94] on icon "add-negative-points" at bounding box center [372, 94] width 7 height 8
drag, startPoint x: 350, startPoint y: 90, endPoint x: 513, endPoint y: 106, distance: 164.2
click at [351, 90] on button "add-positive-points" at bounding box center [353, 94] width 13 height 13
click at [347, 88] on button "add-positive-points" at bounding box center [353, 94] width 13 height 13
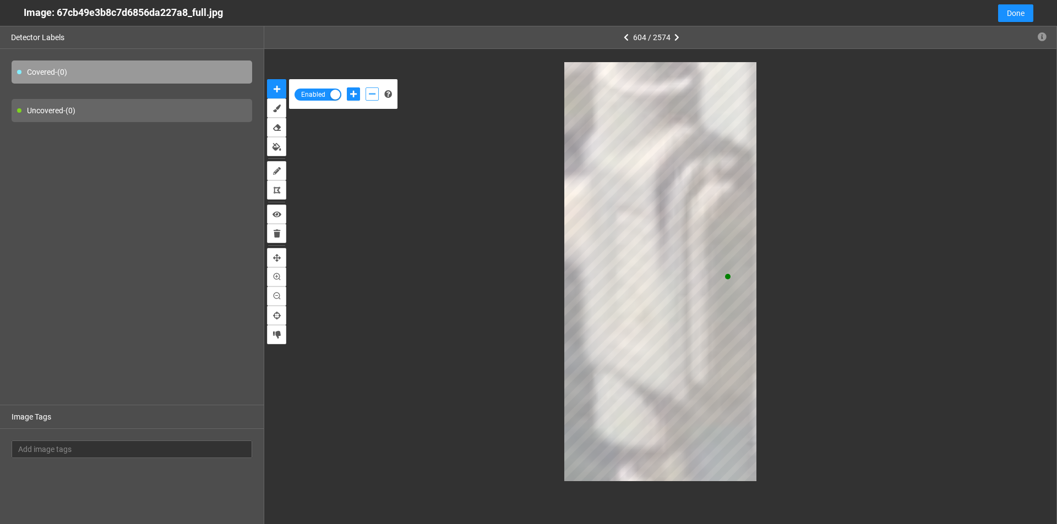
click at [374, 98] on button "add-negative-points" at bounding box center [371, 94] width 13 height 13
click at [349, 95] on button "add-positive-points" at bounding box center [353, 94] width 13 height 13
drag, startPoint x: 366, startPoint y: 95, endPoint x: 472, endPoint y: 142, distance: 115.8
click at [370, 96] on button "add-negative-points" at bounding box center [371, 94] width 13 height 13
drag, startPoint x: 357, startPoint y: 98, endPoint x: 384, endPoint y: 134, distance: 45.2
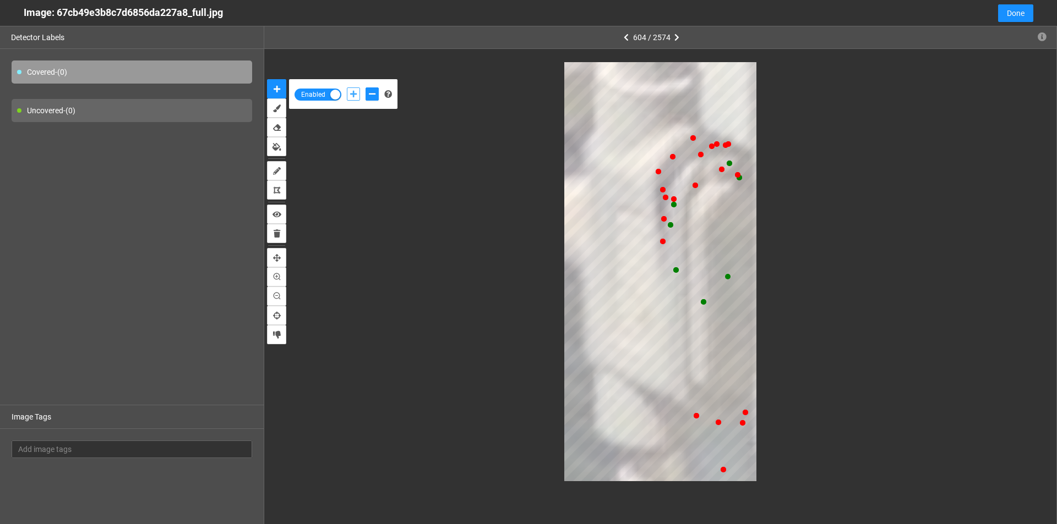
click at [359, 101] on div at bounding box center [362, 94] width 37 height 19
drag, startPoint x: 349, startPoint y: 89, endPoint x: 419, endPoint y: 170, distance: 107.3
click at [352, 95] on button "add-positive-points" at bounding box center [353, 94] width 13 height 13
click at [347, 88] on button "add-positive-points" at bounding box center [353, 94] width 13 height 13
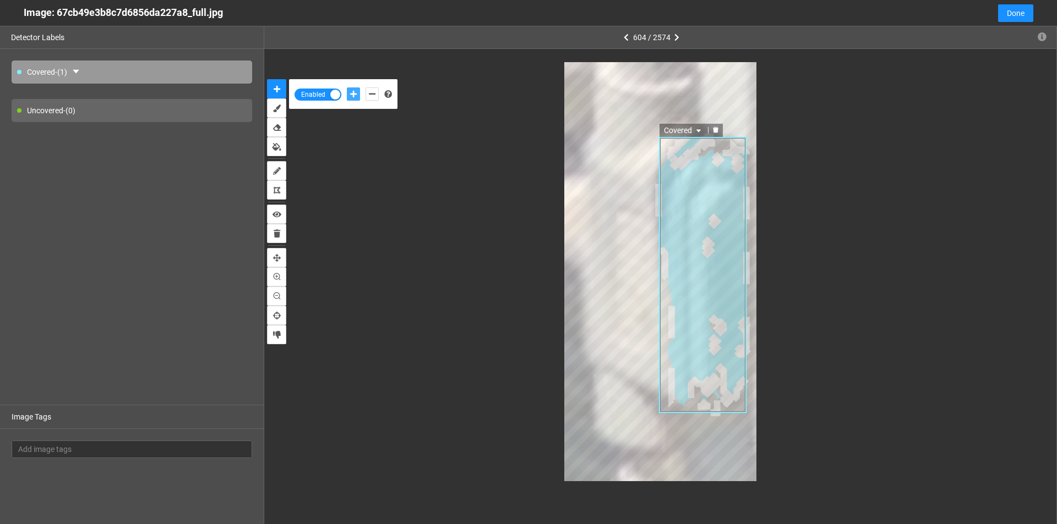
click at [715, 130] on icon "delete" at bounding box center [715, 130] width 6 height 6
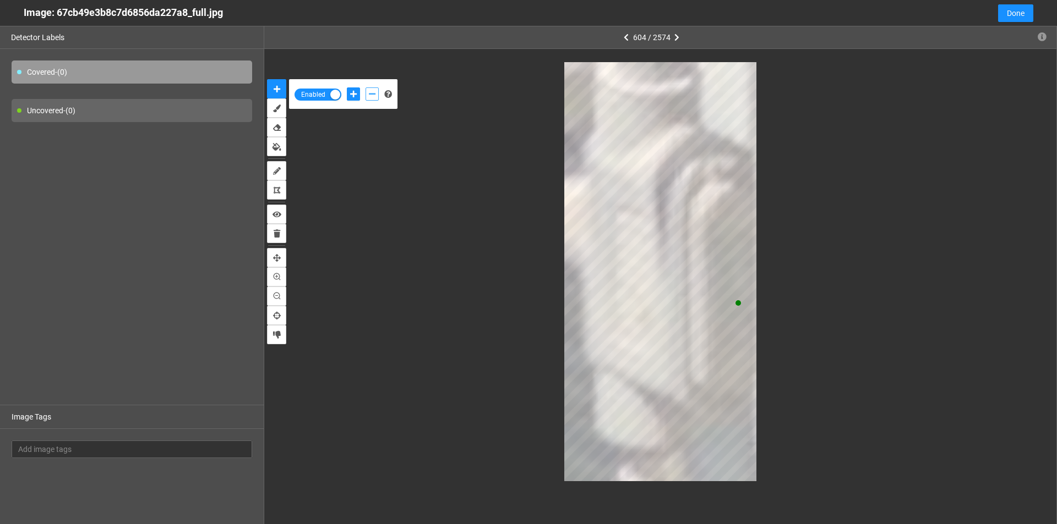
click at [376, 93] on button "add-negative-points" at bounding box center [371, 94] width 13 height 13
drag, startPoint x: 355, startPoint y: 90, endPoint x: 392, endPoint y: 138, distance: 60.0
click at [355, 91] on icon "add-positive-points" at bounding box center [353, 94] width 7 height 8
click at [366, 98] on button "add-negative-points" at bounding box center [371, 94] width 13 height 13
click at [351, 99] on button "add-positive-points" at bounding box center [353, 94] width 13 height 13
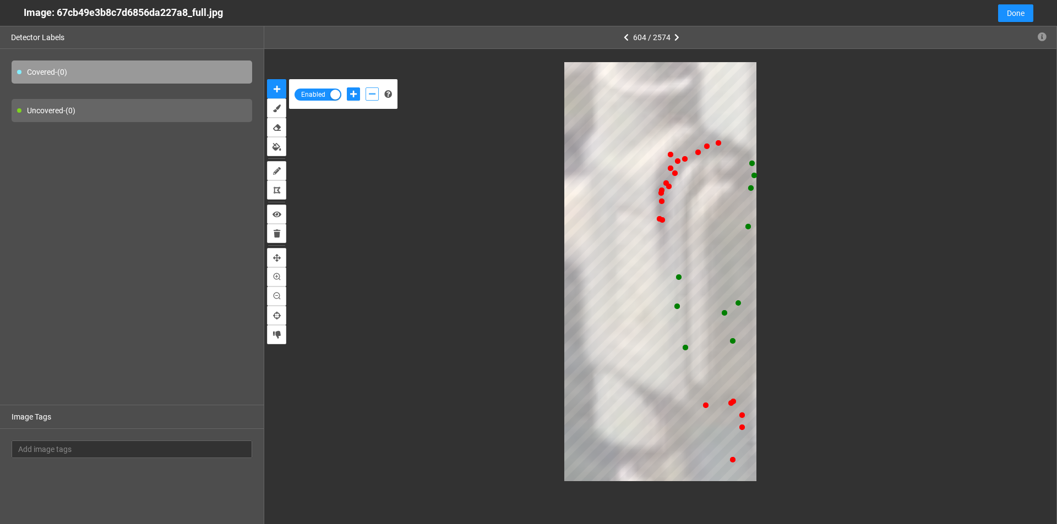
click at [369, 95] on icon "add-negative-points" at bounding box center [372, 94] width 7 height 8
drag, startPoint x: 358, startPoint y: 91, endPoint x: 535, endPoint y: 211, distance: 214.1
click at [359, 93] on button "add-positive-points" at bounding box center [353, 94] width 13 height 13
click at [375, 97] on icon "add-negative-points" at bounding box center [372, 94] width 7 height 8
click at [365, 88] on button "add-negative-points" at bounding box center [371, 94] width 13 height 13
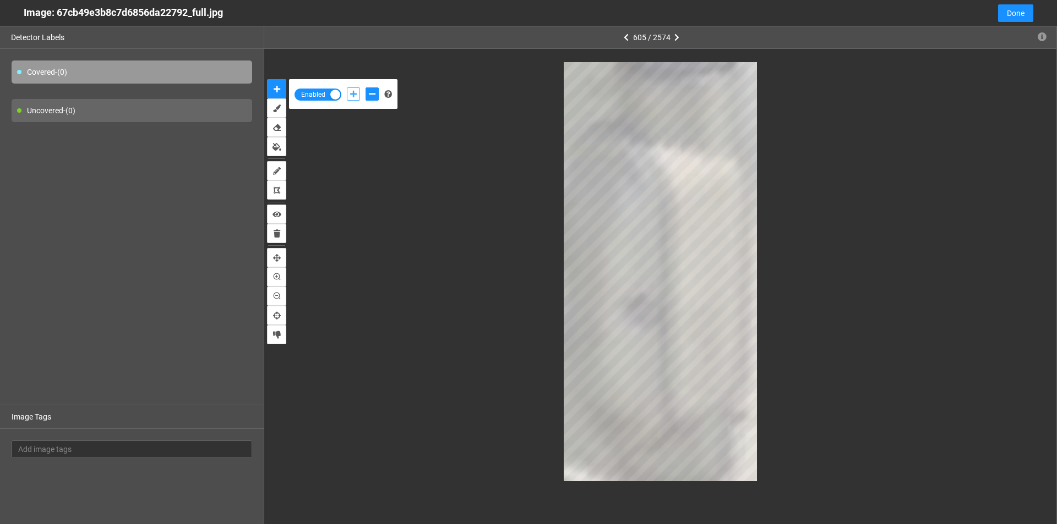
click at [353, 93] on icon "add-positive-points" at bounding box center [353, 94] width 7 height 8
click at [371, 95] on icon "add-negative-points" at bounding box center [372, 94] width 7 height 8
click at [365, 88] on button "add-negative-points" at bounding box center [371, 94] width 13 height 13
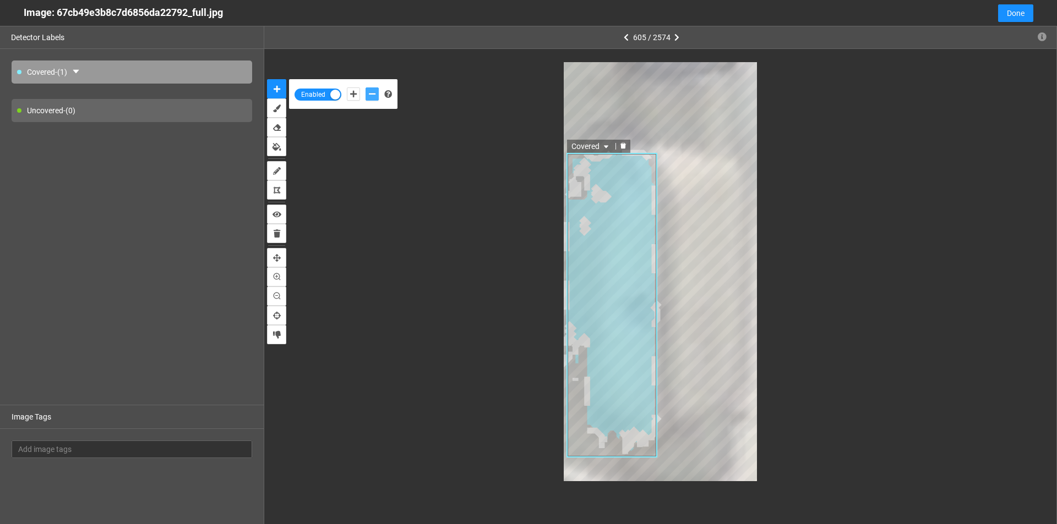
click at [620, 149] on div at bounding box center [623, 146] width 14 height 10
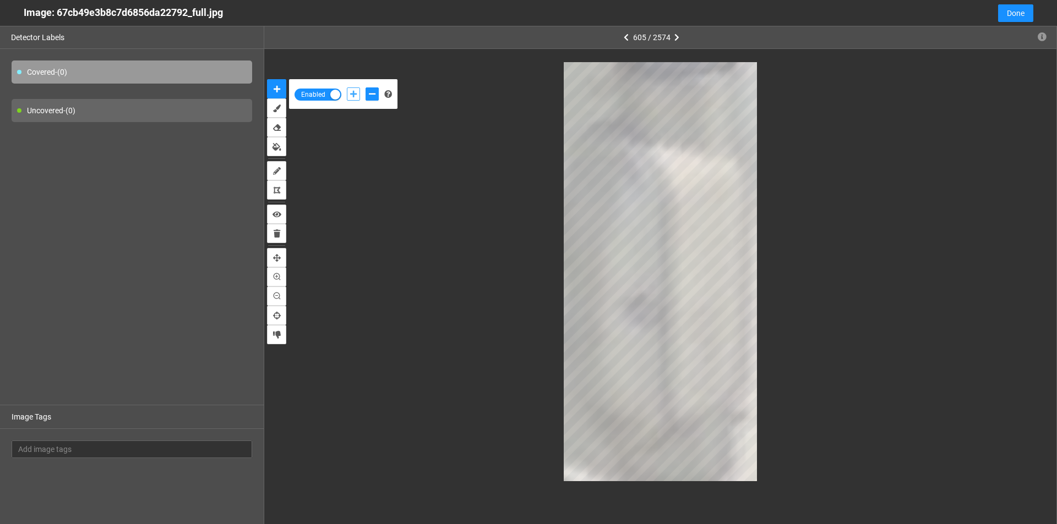
click at [355, 90] on icon "add-positive-points" at bounding box center [353, 94] width 7 height 8
click at [367, 98] on button "add-negative-points" at bounding box center [371, 94] width 13 height 13
drag, startPoint x: 348, startPoint y: 94, endPoint x: 475, endPoint y: 182, distance: 155.4
click at [347, 94] on button "add-positive-points" at bounding box center [353, 94] width 13 height 13
click at [560, 311] on div at bounding box center [660, 271] width 745 height 419
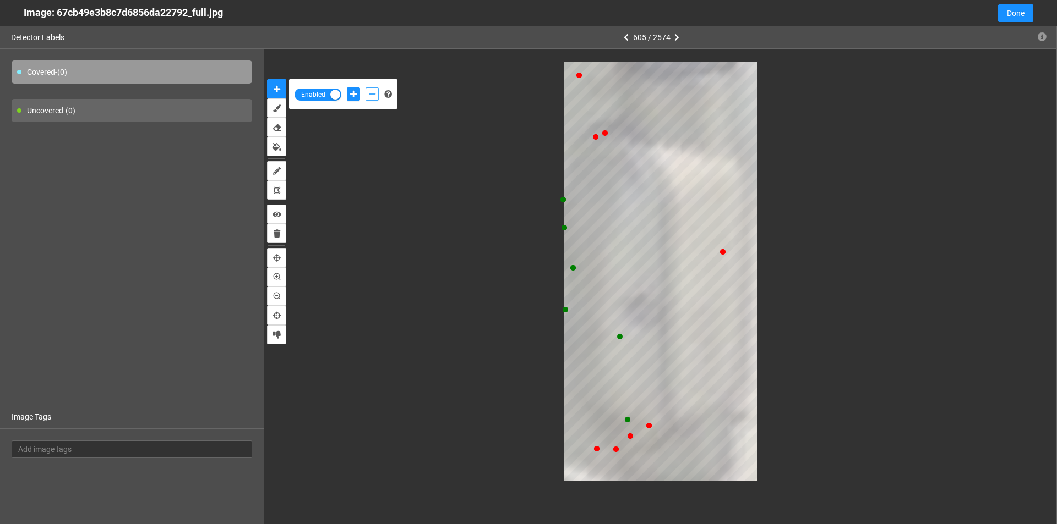
click at [369, 91] on icon "add-negative-points" at bounding box center [372, 94] width 7 height 8
click at [365, 88] on button "add-negative-points" at bounding box center [371, 94] width 13 height 13
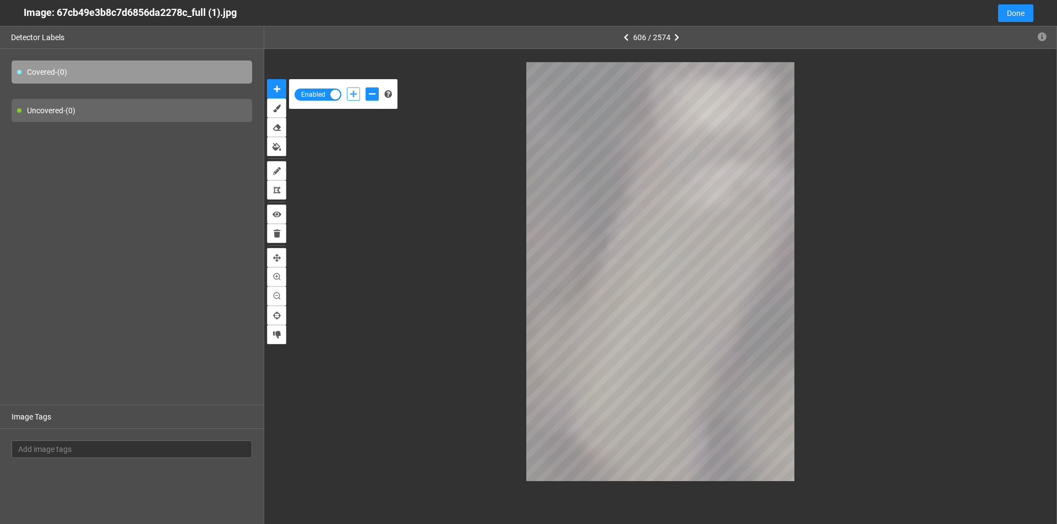
click at [354, 91] on icon "add-positive-points" at bounding box center [353, 94] width 7 height 8
click at [370, 100] on button "add-negative-points" at bounding box center [371, 94] width 13 height 13
click at [357, 93] on icon "add-positive-points" at bounding box center [353, 94] width 7 height 8
click at [371, 97] on icon "add-negative-points" at bounding box center [372, 94] width 7 height 8
click at [365, 88] on button "add-negative-points" at bounding box center [371, 94] width 13 height 13
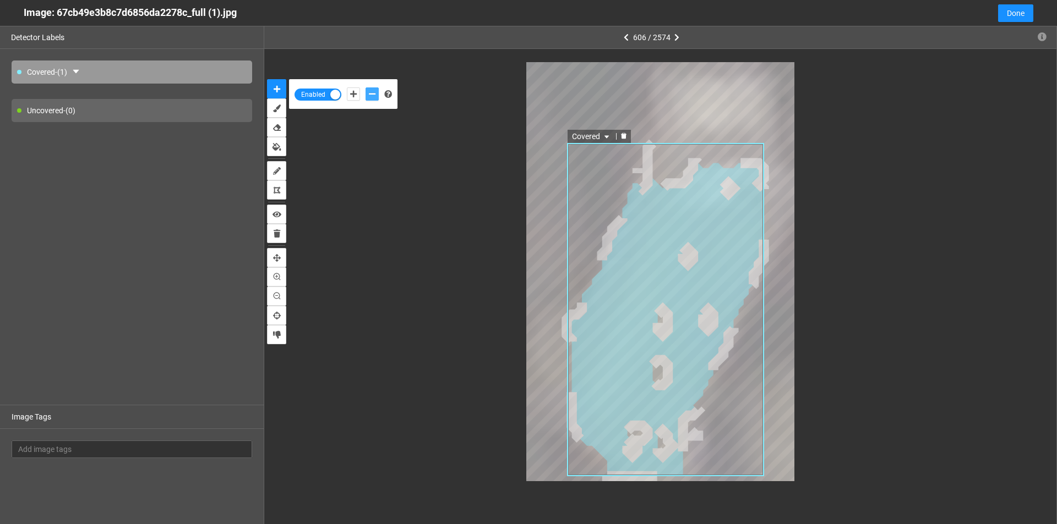
click at [624, 138] on icon "delete" at bounding box center [623, 136] width 6 height 6
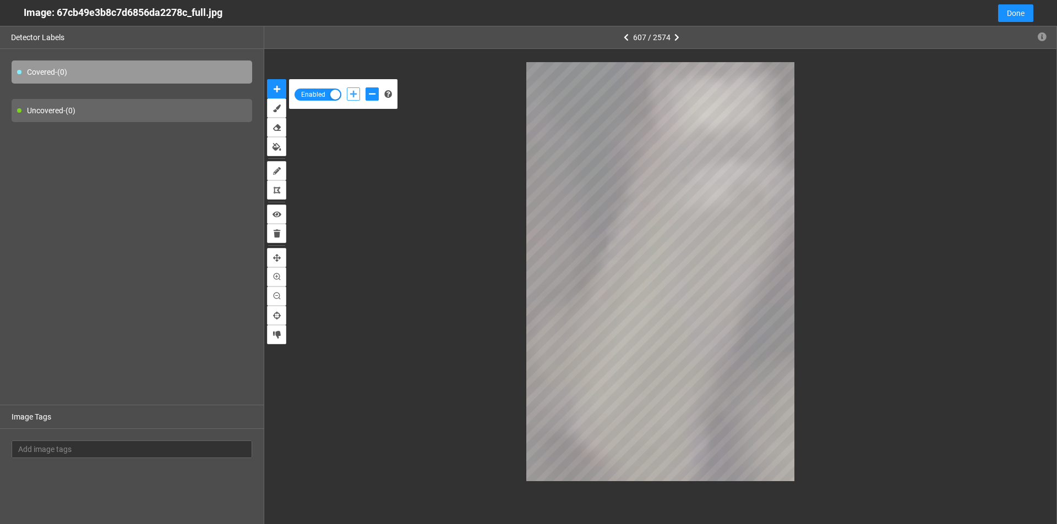
click at [353, 96] on icon "add-positive-points" at bounding box center [353, 94] width 7 height 8
click at [373, 94] on icon "add-negative-points" at bounding box center [372, 94] width 7 height 8
click at [365, 88] on button "add-negative-points" at bounding box center [371, 94] width 13 height 13
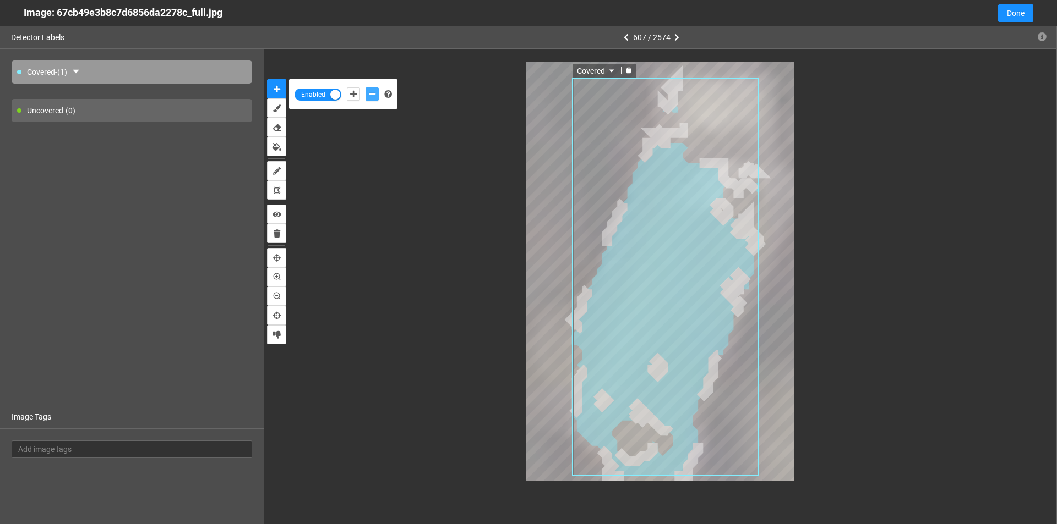
click at [630, 72] on icon "delete" at bounding box center [629, 70] width 6 height 6
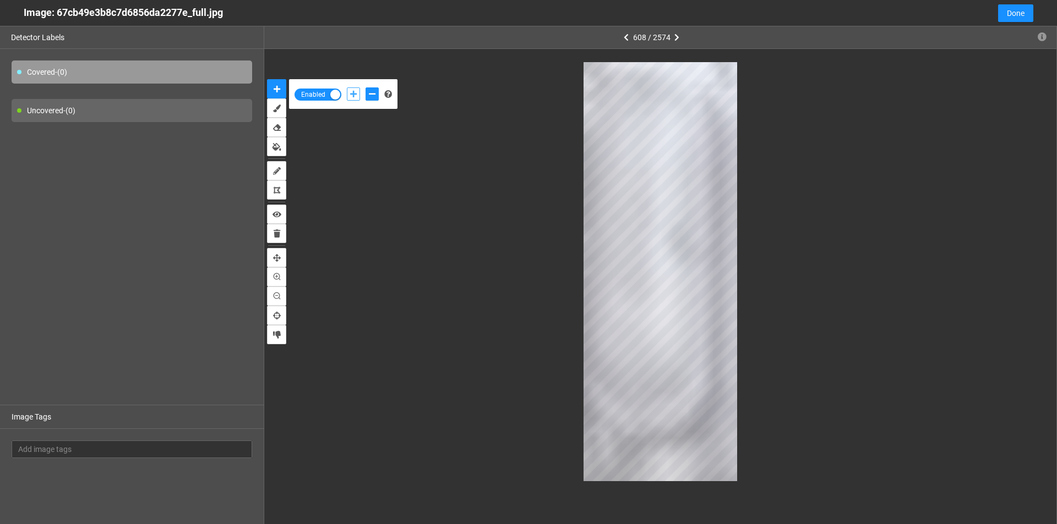
click at [354, 92] on icon "add-positive-points" at bounding box center [353, 94] width 7 height 8
click at [370, 91] on button "add-negative-points" at bounding box center [371, 94] width 13 height 13
drag, startPoint x: 352, startPoint y: 95, endPoint x: 389, endPoint y: 140, distance: 58.2
click at [352, 96] on icon "add-positive-points" at bounding box center [353, 94] width 7 height 8
click at [369, 94] on icon "add-negative-points" at bounding box center [372, 94] width 7 height 8
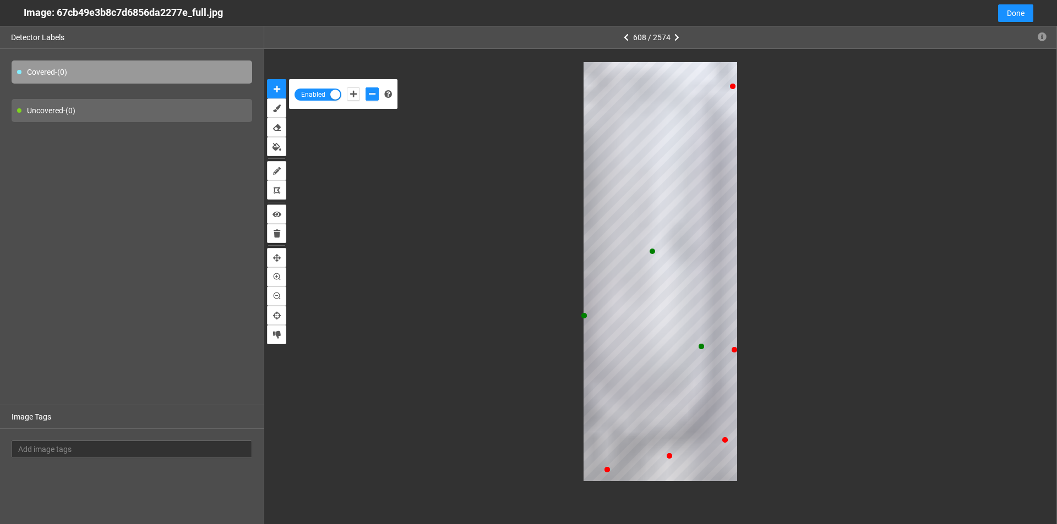
click at [710, 54] on div "Enabled" at bounding box center [660, 272] width 792 height 446
drag, startPoint x: 351, startPoint y: 90, endPoint x: 377, endPoint y: 121, distance: 39.8
click at [352, 91] on icon "add-positive-points" at bounding box center [353, 94] width 7 height 8
click at [347, 88] on button "add-positive-points" at bounding box center [353, 94] width 13 height 13
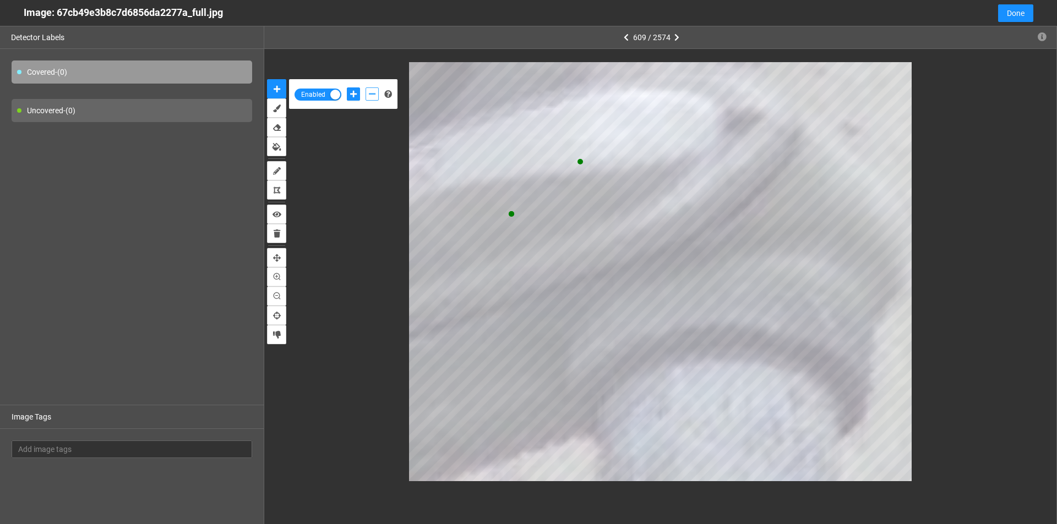
click at [371, 95] on icon "add-negative-points" at bounding box center [372, 94] width 7 height 8
click at [353, 97] on icon "add-positive-points" at bounding box center [353, 94] width 7 height 8
click at [372, 96] on icon "add-negative-points" at bounding box center [372, 94] width 7 height 8
click at [365, 88] on button "add-negative-points" at bounding box center [371, 94] width 13 height 13
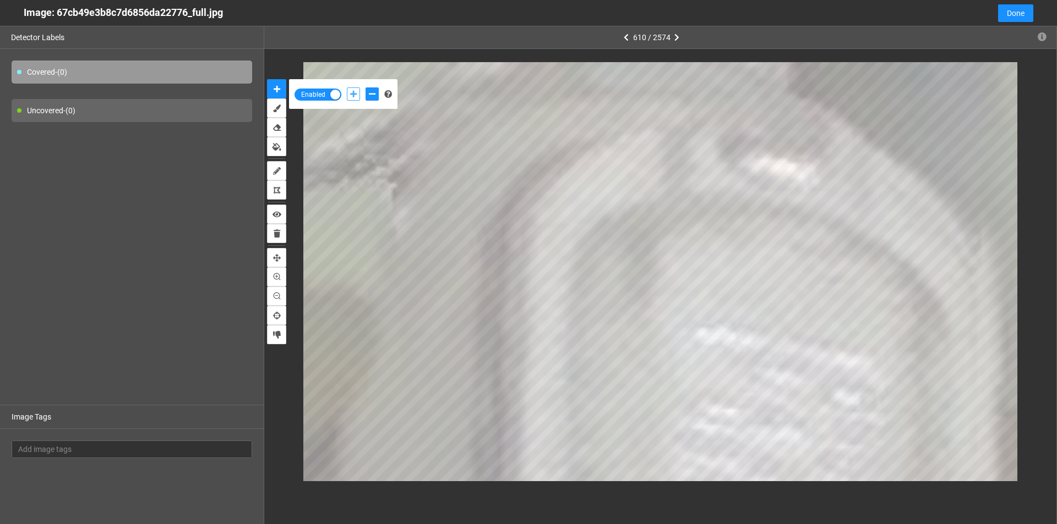
click at [354, 94] on icon "add-positive-points" at bounding box center [353, 94] width 7 height 8
click at [375, 99] on button "add-negative-points" at bounding box center [371, 94] width 13 height 13
click at [357, 96] on icon "add-positive-points" at bounding box center [353, 94] width 7 height 8
drag, startPoint x: 376, startPoint y: 92, endPoint x: 386, endPoint y: 105, distance: 15.6
click at [379, 98] on div at bounding box center [362, 94] width 37 height 19
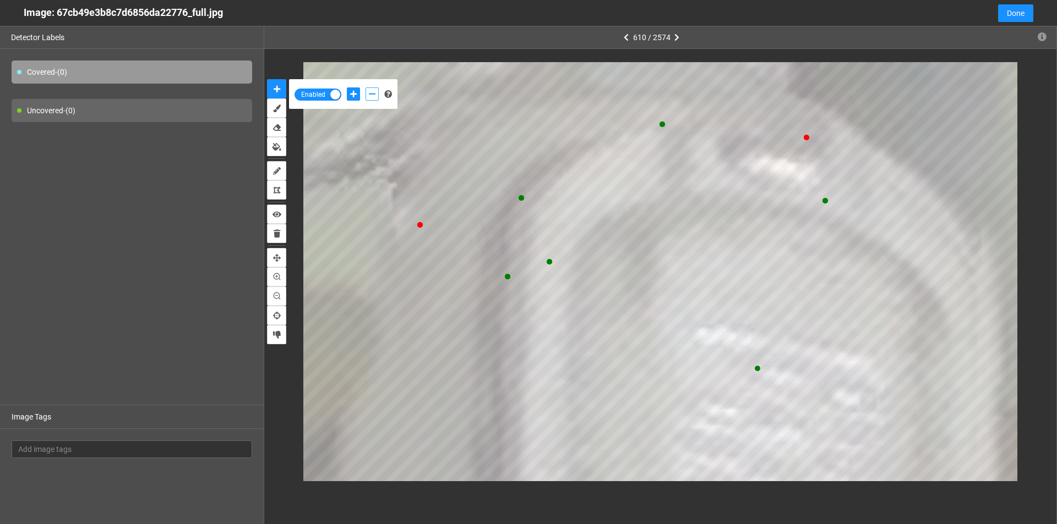
click at [369, 92] on icon "add-negative-points" at bounding box center [372, 94] width 7 height 8
click at [365, 88] on button "add-negative-points" at bounding box center [371, 94] width 13 height 13
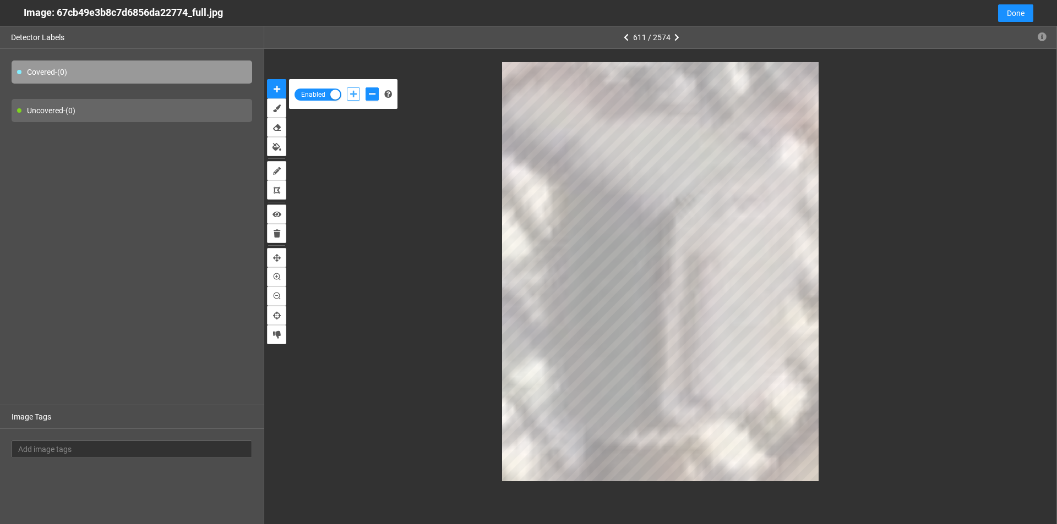
click at [355, 95] on icon "add-positive-points" at bounding box center [353, 94] width 7 height 8
click at [374, 94] on icon "add-negative-points" at bounding box center [372, 94] width 7 height 8
drag, startPoint x: 353, startPoint y: 91, endPoint x: 483, endPoint y: 188, distance: 161.9
click at [353, 92] on icon "add-positive-points" at bounding box center [353, 94] width 7 height 8
click at [369, 97] on icon "add-negative-points" at bounding box center [372, 94] width 7 height 8
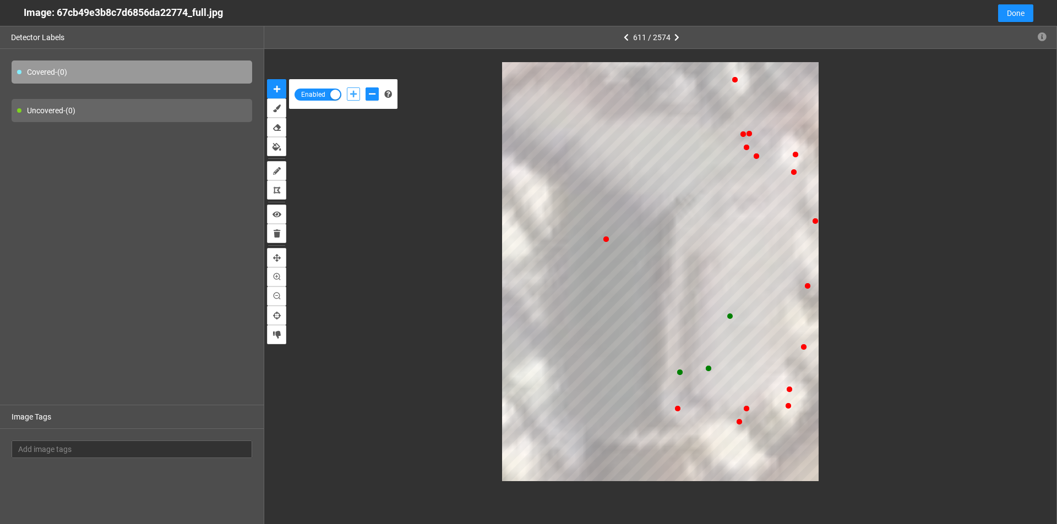
click at [348, 95] on button "add-positive-points" at bounding box center [353, 94] width 13 height 13
click at [369, 102] on div at bounding box center [362, 94] width 37 height 19
click at [370, 98] on button "add-negative-points" at bounding box center [371, 94] width 13 height 13
click at [354, 96] on icon "add-positive-points" at bounding box center [353, 94] width 7 height 8
drag, startPoint x: 370, startPoint y: 96, endPoint x: 486, endPoint y: 246, distance: 189.9
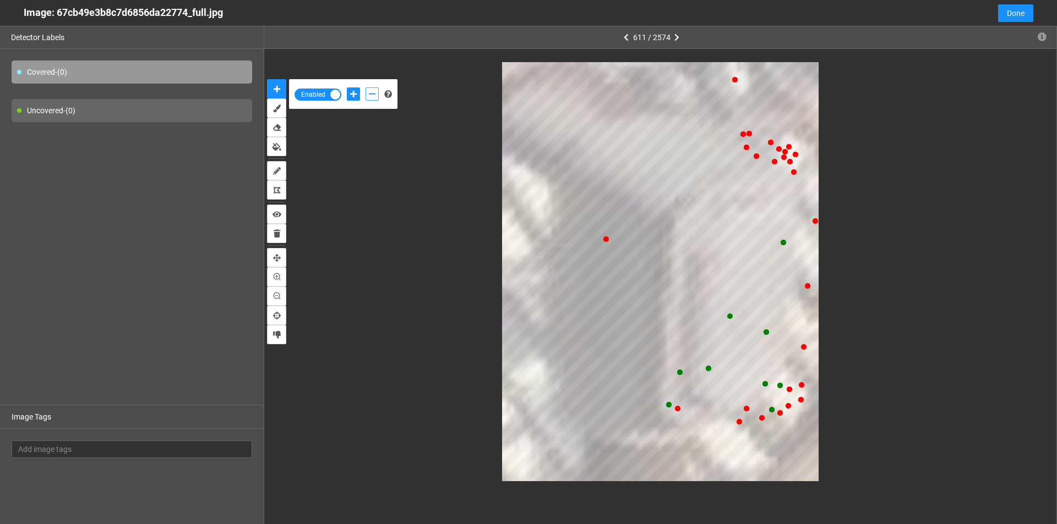
click at [370, 96] on icon "add-negative-points" at bounding box center [372, 94] width 7 height 8
click at [365, 88] on button "add-negative-points" at bounding box center [371, 94] width 13 height 13
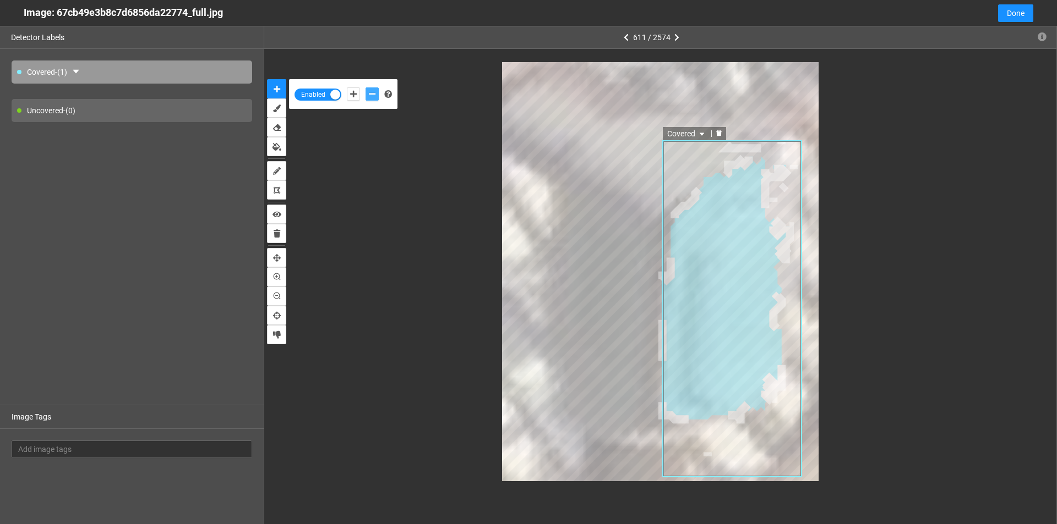
click at [720, 134] on icon "delete" at bounding box center [719, 133] width 6 height 6
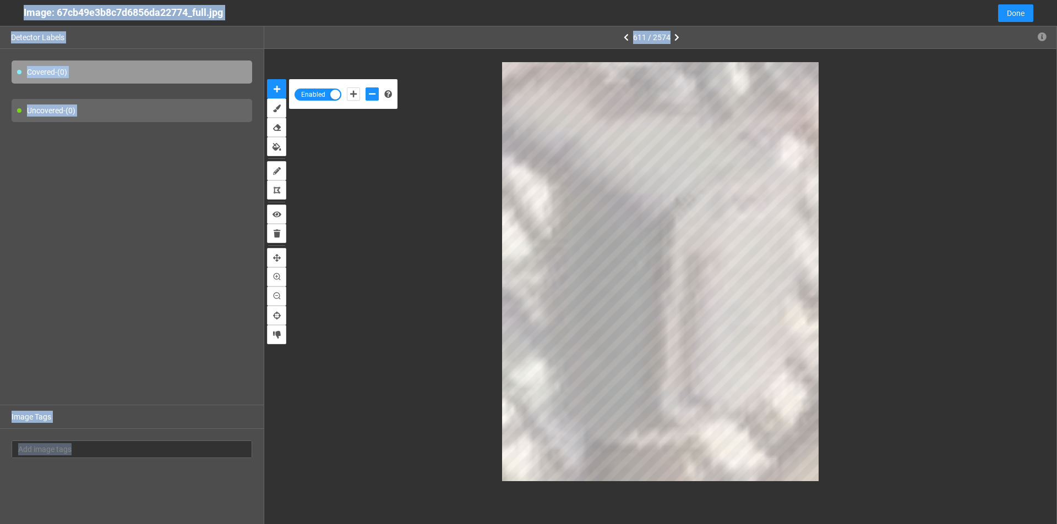
click at [331, 152] on div at bounding box center [660, 271] width 745 height 419
click at [347, 100] on button "add-positive-points" at bounding box center [353, 94] width 13 height 13
click at [320, 29] on div "611 / 2574" at bounding box center [660, 37] width 792 height 23
click at [367, 94] on button "add-negative-points" at bounding box center [371, 94] width 13 height 13
click at [118, 423] on div "Image Tags" at bounding box center [132, 417] width 264 height 24
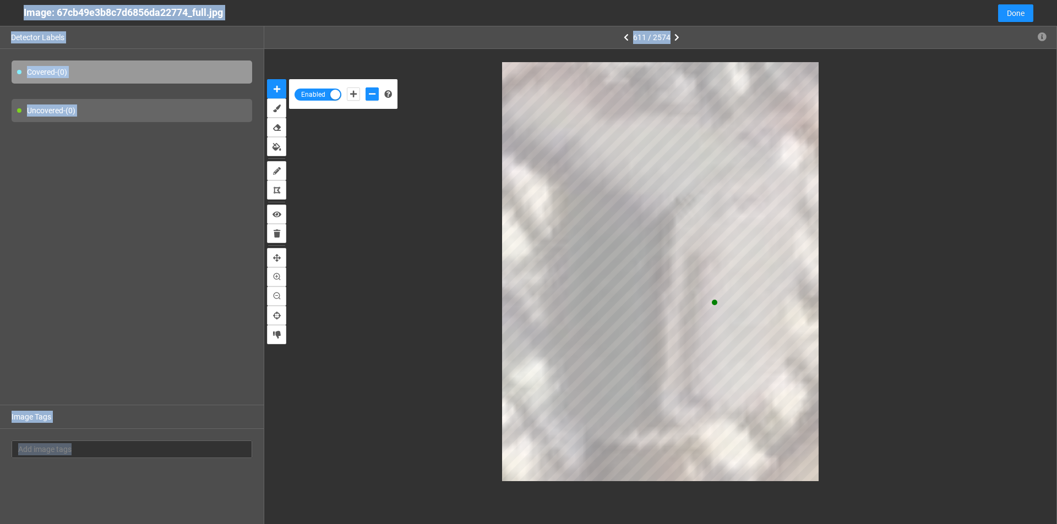
click at [46, 421] on div "Image Tags" at bounding box center [132, 417] width 264 height 24
click at [50, 415] on div "Image Tags" at bounding box center [132, 417] width 264 height 24
click at [49, 419] on div "Image Tags" at bounding box center [132, 417] width 264 height 24
click at [357, 94] on button "add-positive-points" at bounding box center [353, 94] width 13 height 13
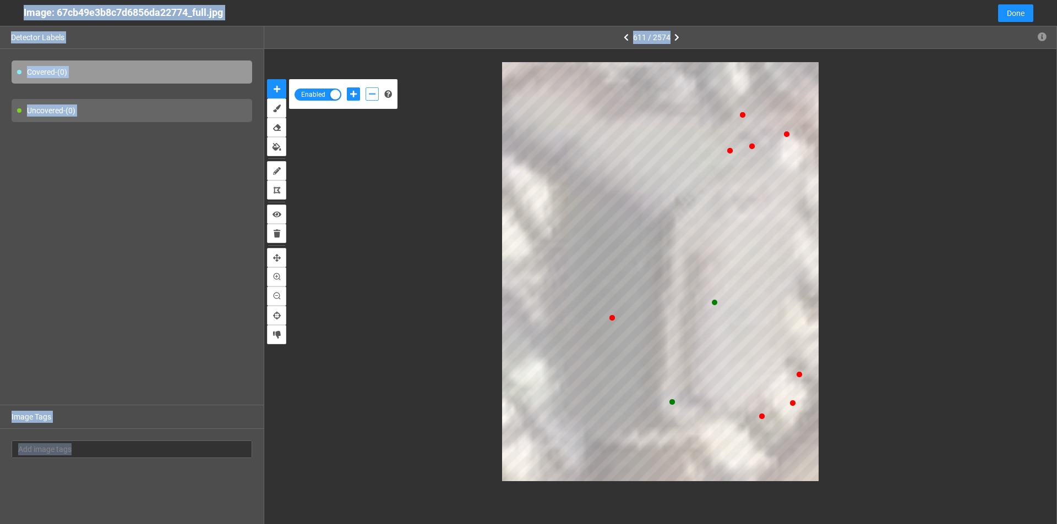
click at [365, 94] on button "add-negative-points" at bounding box center [371, 94] width 13 height 13
click at [352, 95] on icon "add-positive-points" at bounding box center [353, 94] width 7 height 8
click at [371, 91] on icon "add-negative-points" at bounding box center [372, 94] width 7 height 8
click at [352, 95] on icon "add-positive-points" at bounding box center [353, 94] width 7 height 8
click at [818, 184] on div at bounding box center [660, 271] width 745 height 419
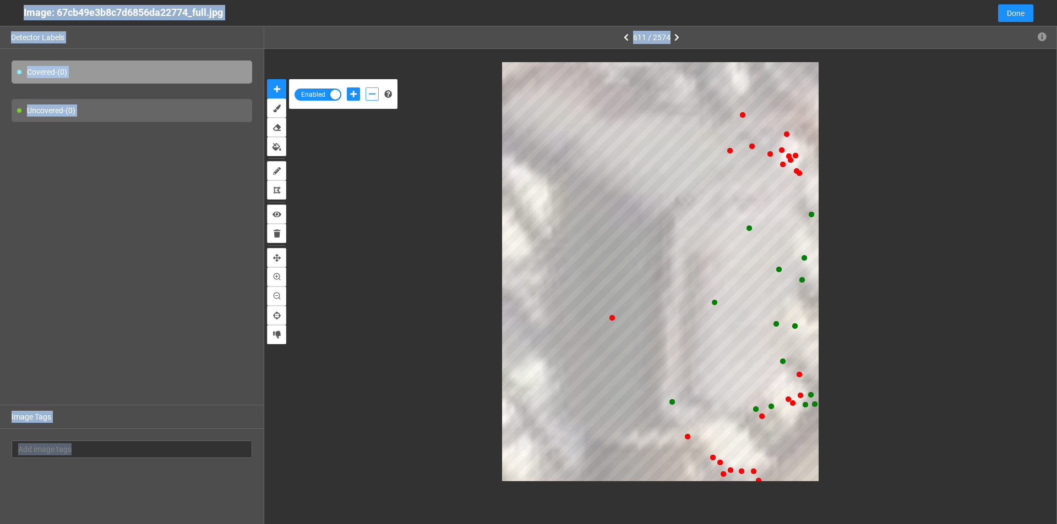
click at [370, 92] on icon "add-negative-points" at bounding box center [372, 94] width 7 height 8
click at [365, 88] on button "add-negative-points" at bounding box center [371, 94] width 13 height 13
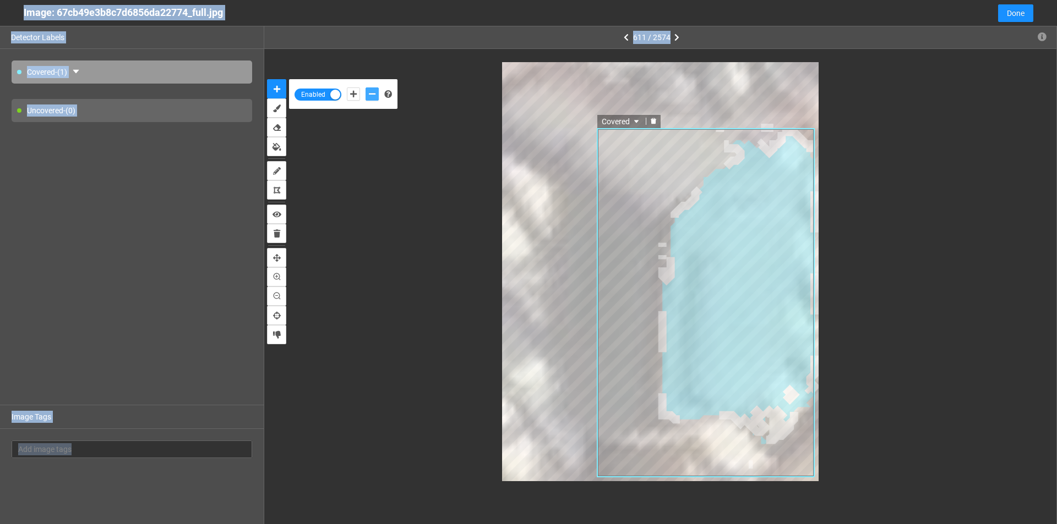
click at [656, 119] on icon "delete" at bounding box center [653, 121] width 7 height 7
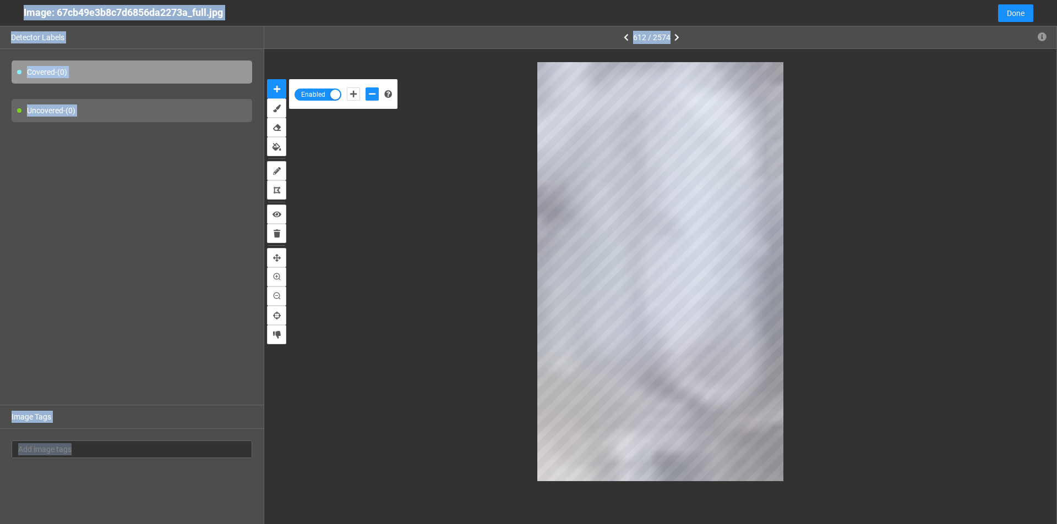
click at [413, 113] on div at bounding box center [660, 271] width 745 height 419
click at [273, 111] on icon "brush" at bounding box center [277, 109] width 8 height 8
click at [269, 88] on button "auto-mask" at bounding box center [276, 88] width 19 height 19
click at [427, 189] on div at bounding box center [660, 271] width 745 height 419
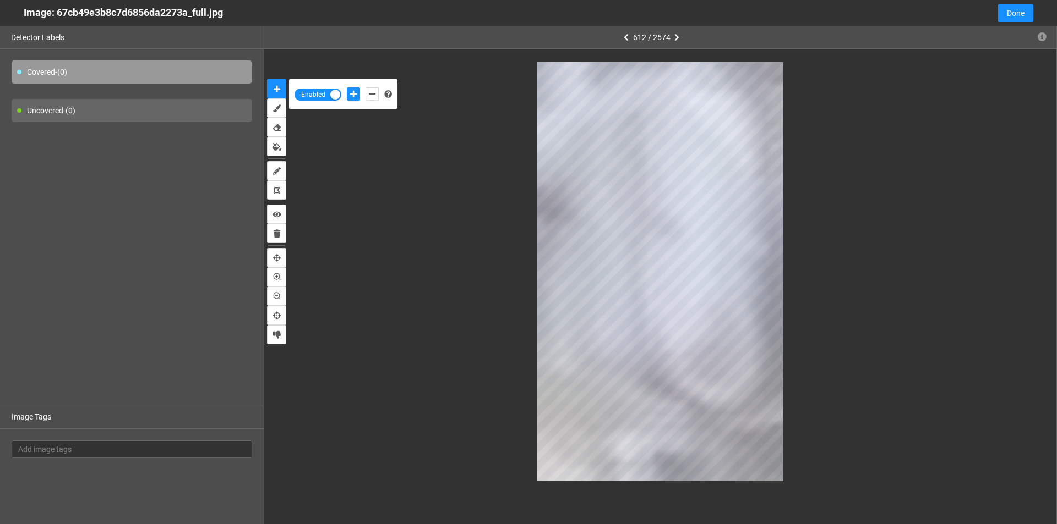
drag, startPoint x: 298, startPoint y: 50, endPoint x: 288, endPoint y: 16, distance: 35.4
click at [258, 40] on div "Detector Labels Covered - (0) Uncovered - (0) Image Tags Add image tags 612 / 2…" at bounding box center [528, 288] width 1057 height 524
drag, startPoint x: 288, startPoint y: 16, endPoint x: 283, endPoint y: 29, distance: 13.8
click at [276, 19] on div "Image: 67cb49e3b8c7d6856da2273a_full.jpg Cancel Done" at bounding box center [528, 13] width 1057 height 26
click at [367, 96] on button "add-negative-points" at bounding box center [371, 94] width 13 height 13
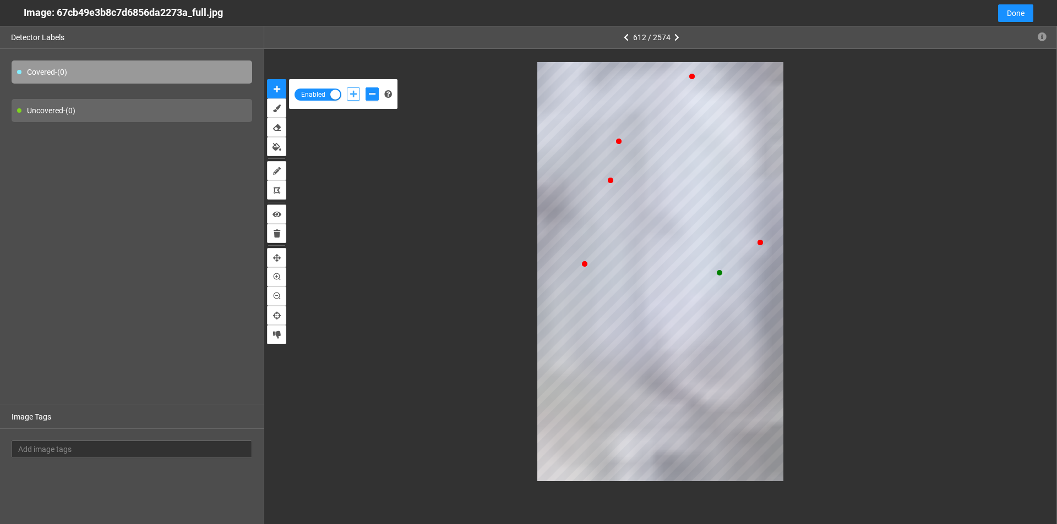
drag, startPoint x: 349, startPoint y: 91, endPoint x: 516, endPoint y: 172, distance: 185.6
click at [351, 93] on button "add-positive-points" at bounding box center [353, 94] width 13 height 13
drag, startPoint x: 369, startPoint y: 91, endPoint x: 490, endPoint y: 67, distance: 123.4
click at [369, 91] on icon "add-negative-points" at bounding box center [372, 94] width 7 height 8
click at [365, 88] on button "add-negative-points" at bounding box center [371, 94] width 13 height 13
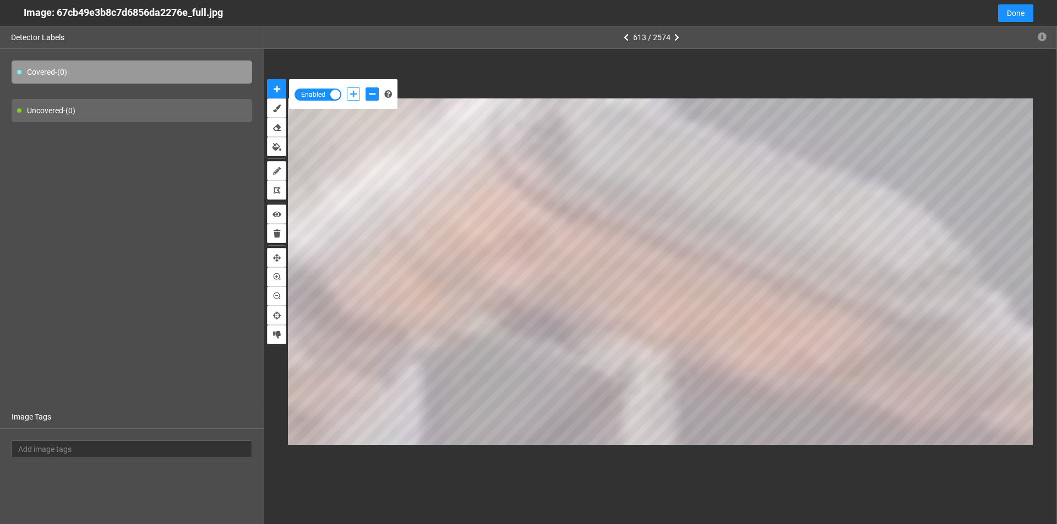
drag, startPoint x: 350, startPoint y: 94, endPoint x: 350, endPoint y: 106, distance: 11.6
click at [351, 94] on icon "add-positive-points" at bounding box center [353, 94] width 7 height 8
drag, startPoint x: 377, startPoint y: 91, endPoint x: 386, endPoint y: 103, distance: 15.4
click at [377, 92] on button "add-negative-points" at bounding box center [371, 94] width 13 height 13
click at [365, 88] on button "add-negative-points" at bounding box center [371, 94] width 13 height 13
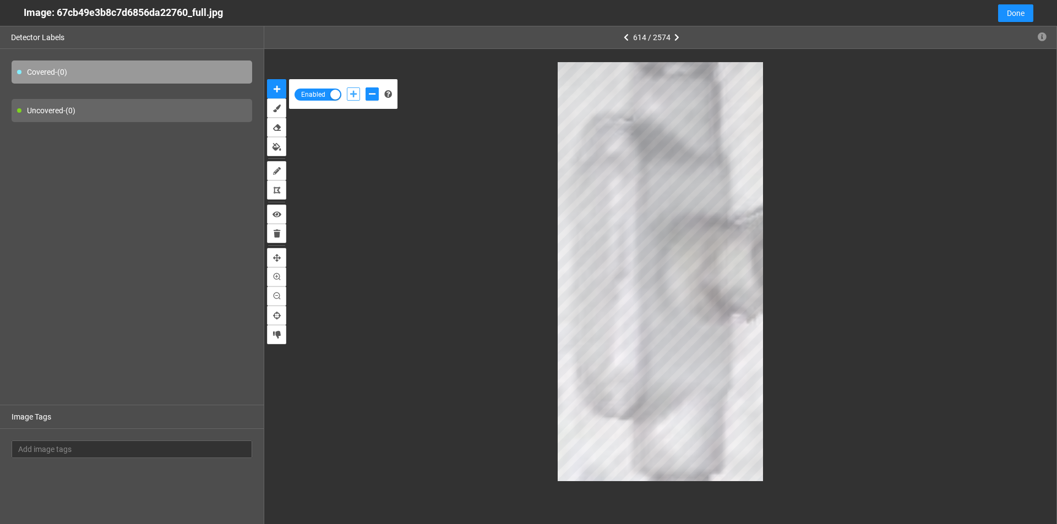
click at [356, 100] on button "add-positive-points" at bounding box center [353, 94] width 13 height 13
click at [347, 88] on button "add-positive-points" at bounding box center [353, 94] width 13 height 13
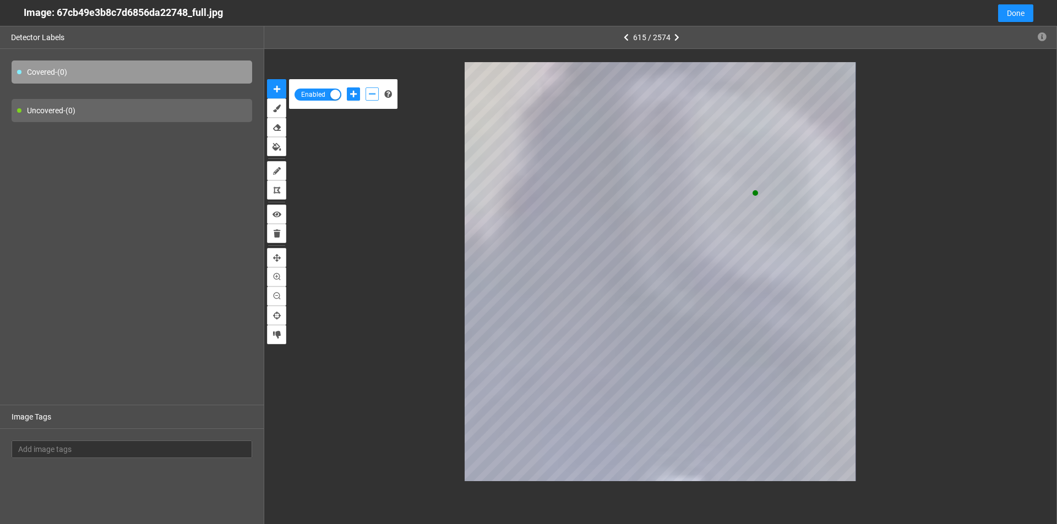
drag, startPoint x: 373, startPoint y: 94, endPoint x: 385, endPoint y: 131, distance: 38.8
click at [374, 95] on icon "add-negative-points" at bounding box center [372, 94] width 7 height 8
click at [351, 94] on icon "add-positive-points" at bounding box center [353, 94] width 7 height 8
drag, startPoint x: 373, startPoint y: 97, endPoint x: 441, endPoint y: 114, distance: 70.5
click at [385, 105] on div "Enabled" at bounding box center [343, 94] width 108 height 30
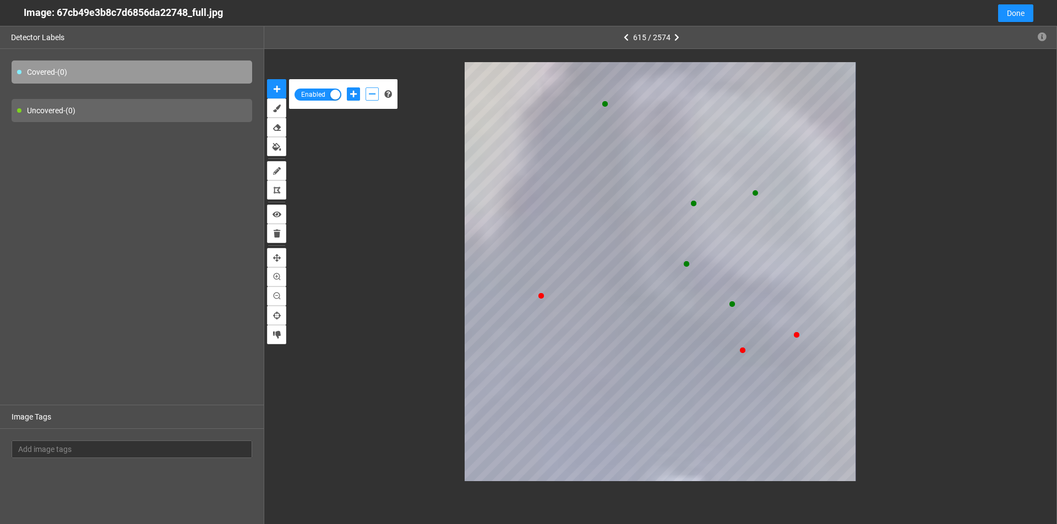
drag, startPoint x: 373, startPoint y: 93, endPoint x: 385, endPoint y: 99, distance: 13.8
click at [373, 94] on button "add-negative-points" at bounding box center [371, 94] width 13 height 13
click at [365, 88] on button "add-negative-points" at bounding box center [371, 94] width 13 height 13
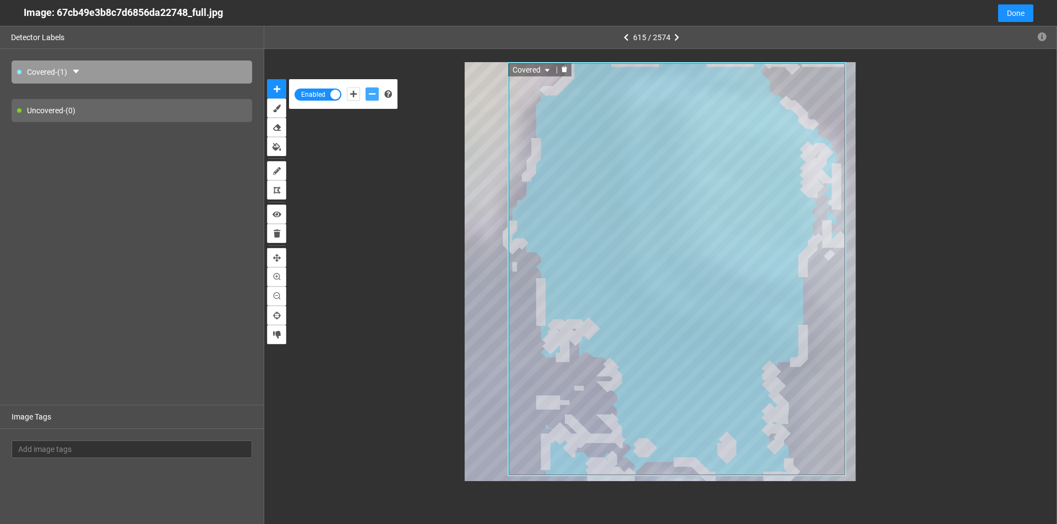
click at [569, 66] on div at bounding box center [564, 70] width 14 height 10
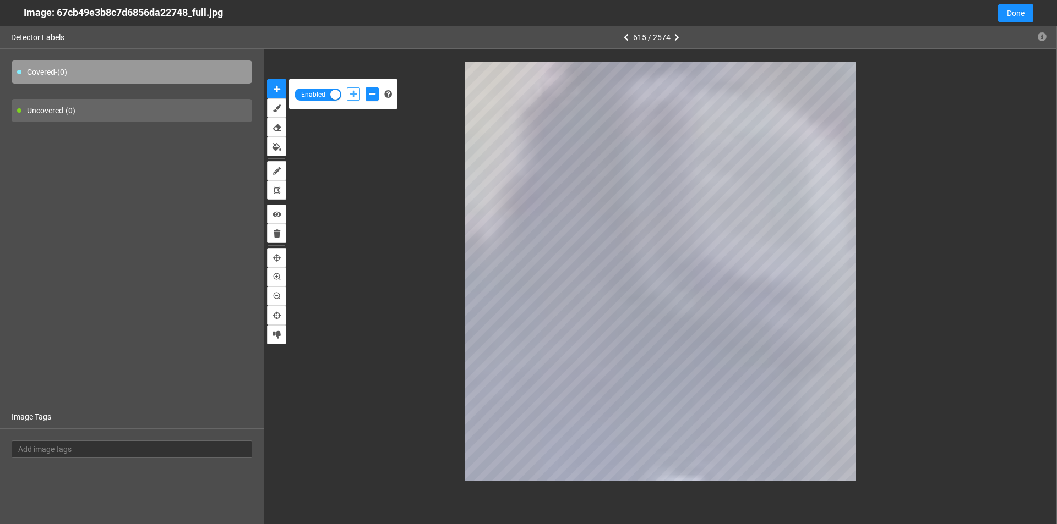
click at [352, 92] on icon "add-positive-points" at bounding box center [353, 94] width 7 height 8
click at [374, 92] on icon "add-negative-points" at bounding box center [372, 94] width 7 height 8
click at [365, 88] on button "add-negative-points" at bounding box center [371, 94] width 13 height 13
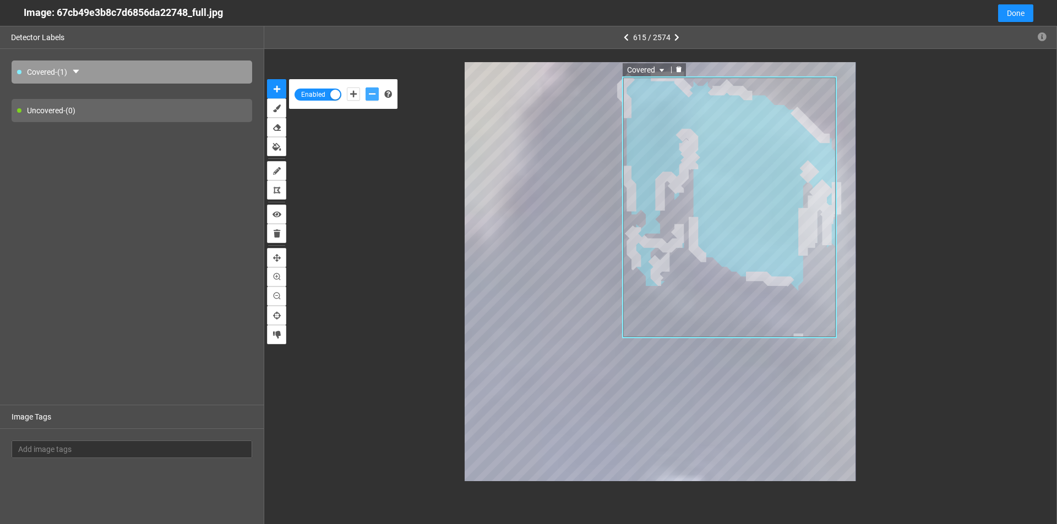
click at [678, 70] on icon "delete" at bounding box center [679, 70] width 6 height 6
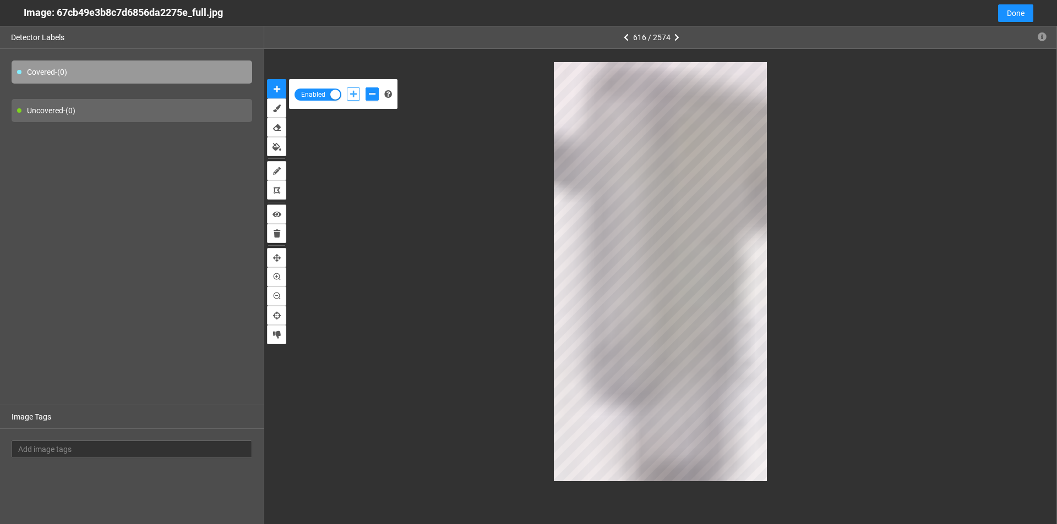
click at [350, 95] on icon "add-positive-points" at bounding box center [353, 94] width 7 height 8
click at [372, 95] on icon "add-negative-points" at bounding box center [372, 94] width 7 height 8
drag, startPoint x: 349, startPoint y: 92, endPoint x: 360, endPoint y: 102, distance: 14.4
click at [351, 94] on icon "add-positive-points" at bounding box center [353, 94] width 7 height 8
click at [368, 94] on button "add-negative-points" at bounding box center [371, 94] width 13 height 13
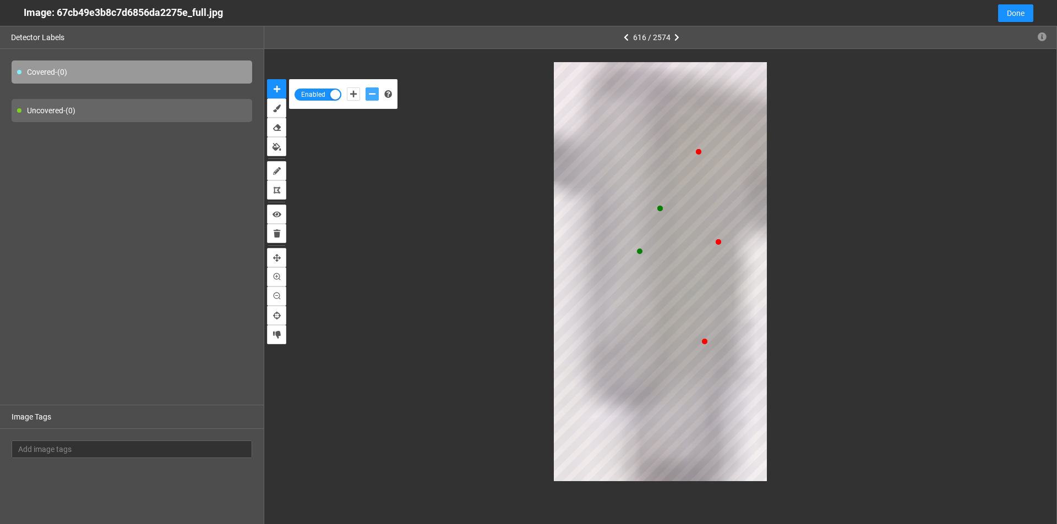
click at [365, 88] on button "add-negative-points" at bounding box center [371, 94] width 13 height 13
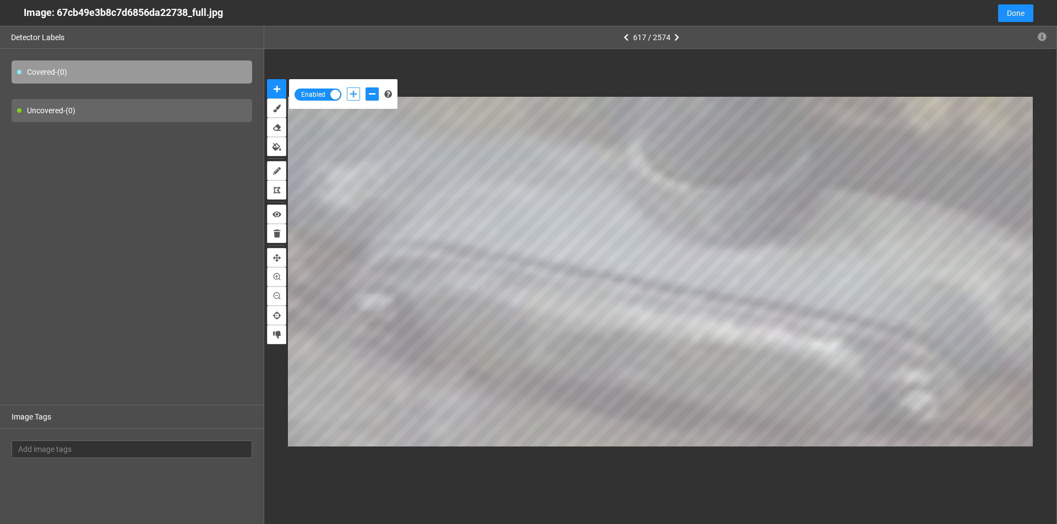
click at [353, 95] on icon "add-positive-points" at bounding box center [353, 94] width 7 height 8
click at [373, 95] on icon "add-negative-points" at bounding box center [372, 94] width 7 height 8
click at [365, 88] on button "add-negative-points" at bounding box center [371, 94] width 13 height 13
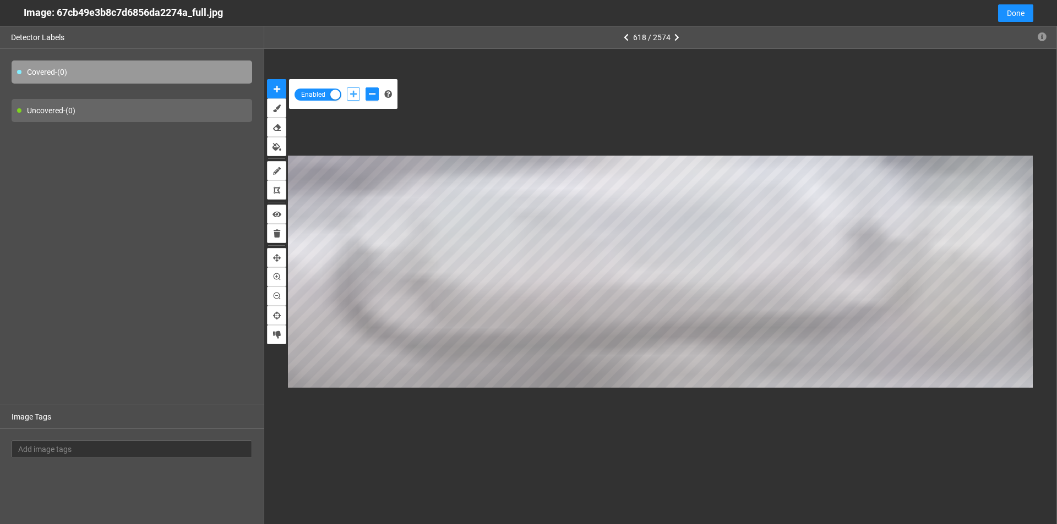
click at [353, 92] on icon "add-positive-points" at bounding box center [353, 94] width 7 height 8
click at [372, 98] on button "add-negative-points" at bounding box center [371, 94] width 13 height 13
click at [354, 94] on icon "add-positive-points" at bounding box center [353, 94] width 7 height 8
click at [347, 88] on button "add-positive-points" at bounding box center [353, 94] width 13 height 13
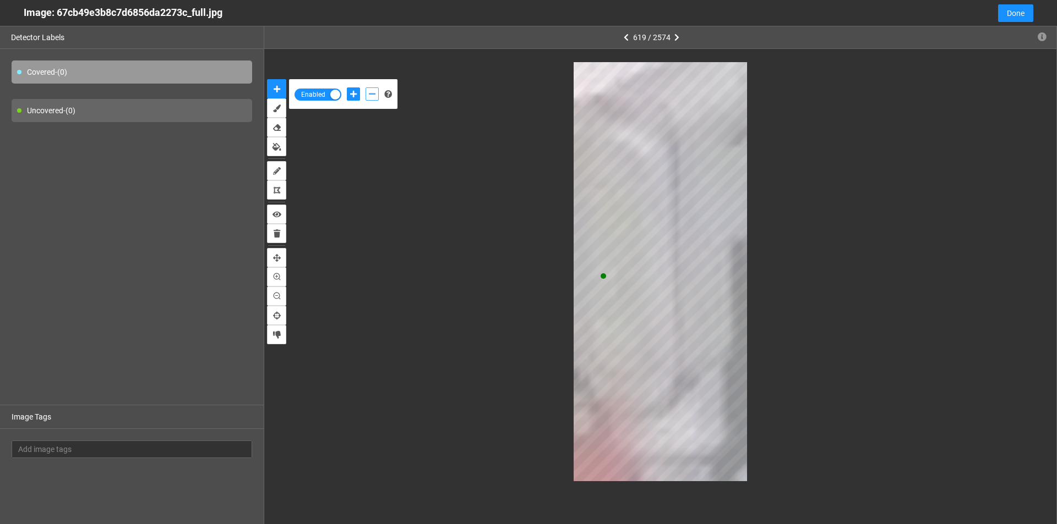
click at [371, 97] on icon "add-negative-points" at bounding box center [372, 94] width 7 height 8
click at [365, 88] on button "add-negative-points" at bounding box center [371, 94] width 13 height 13
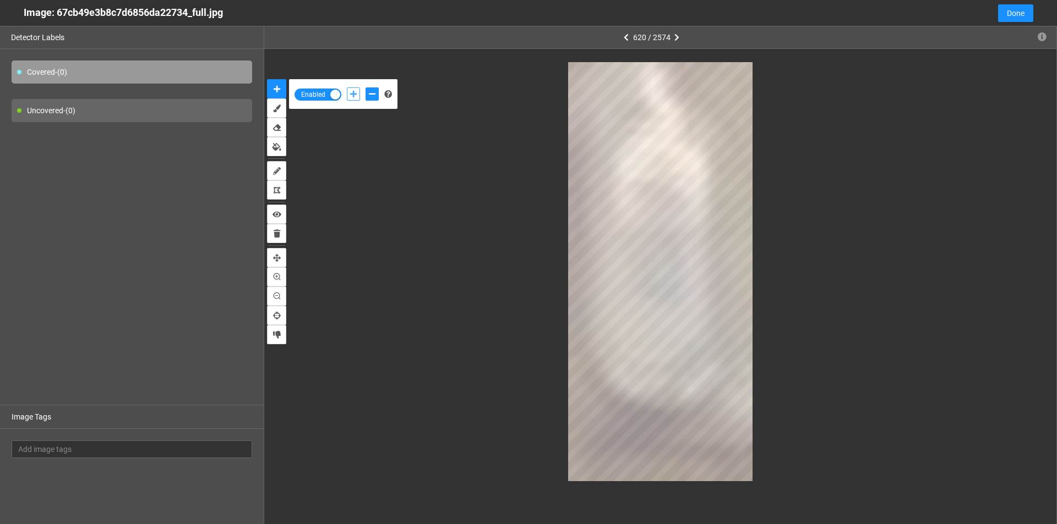
click at [356, 91] on icon "add-positive-points" at bounding box center [353, 94] width 7 height 8
click at [371, 93] on icon "add-negative-points" at bounding box center [372, 94] width 7 height 8
click at [352, 92] on icon "add-positive-points" at bounding box center [353, 94] width 7 height 8
drag, startPoint x: 371, startPoint y: 90, endPoint x: 430, endPoint y: 92, distance: 58.9
click at [371, 90] on button "add-negative-points" at bounding box center [371, 94] width 13 height 13
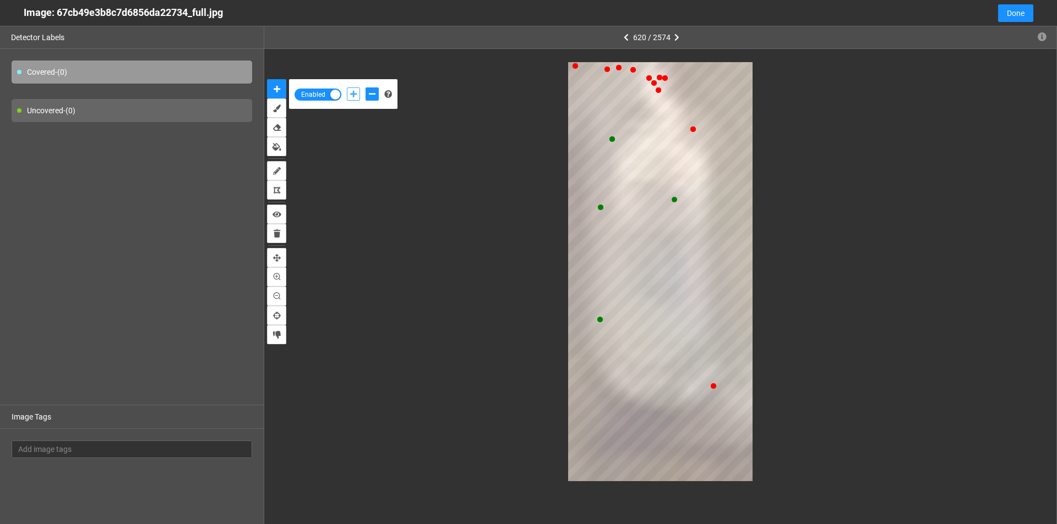
click at [350, 94] on icon "add-positive-points" at bounding box center [353, 94] width 7 height 8
click at [347, 88] on button "add-positive-points" at bounding box center [353, 94] width 13 height 13
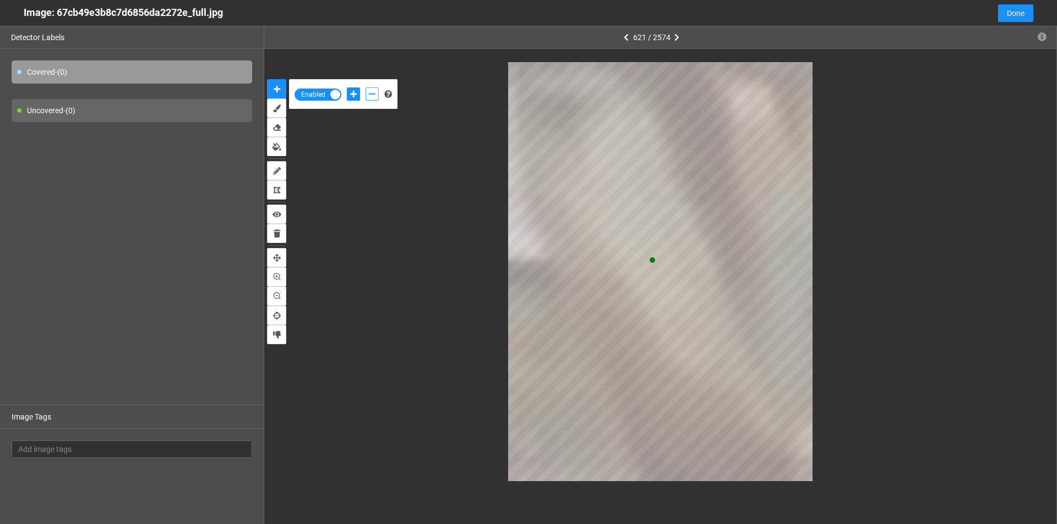
click at [373, 89] on button "add-negative-points" at bounding box center [371, 94] width 13 height 13
drag, startPoint x: 353, startPoint y: 92, endPoint x: 451, endPoint y: 133, distance: 106.8
click at [353, 92] on icon "add-positive-points" at bounding box center [353, 94] width 7 height 8
drag, startPoint x: 375, startPoint y: 92, endPoint x: 442, endPoint y: 165, distance: 99.3
click at [374, 93] on icon "add-negative-points" at bounding box center [372, 94] width 7 height 8
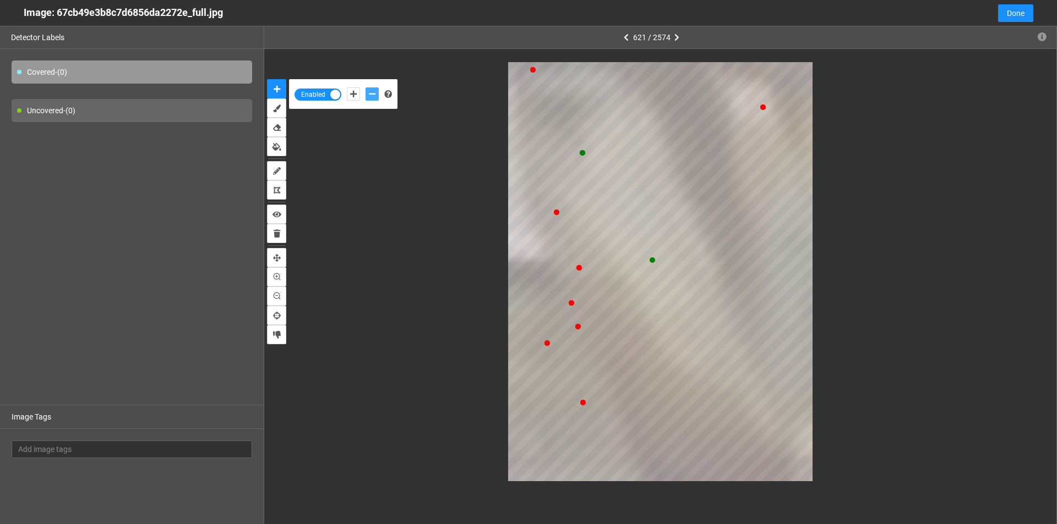
click at [365, 88] on button "add-negative-points" at bounding box center [371, 94] width 13 height 13
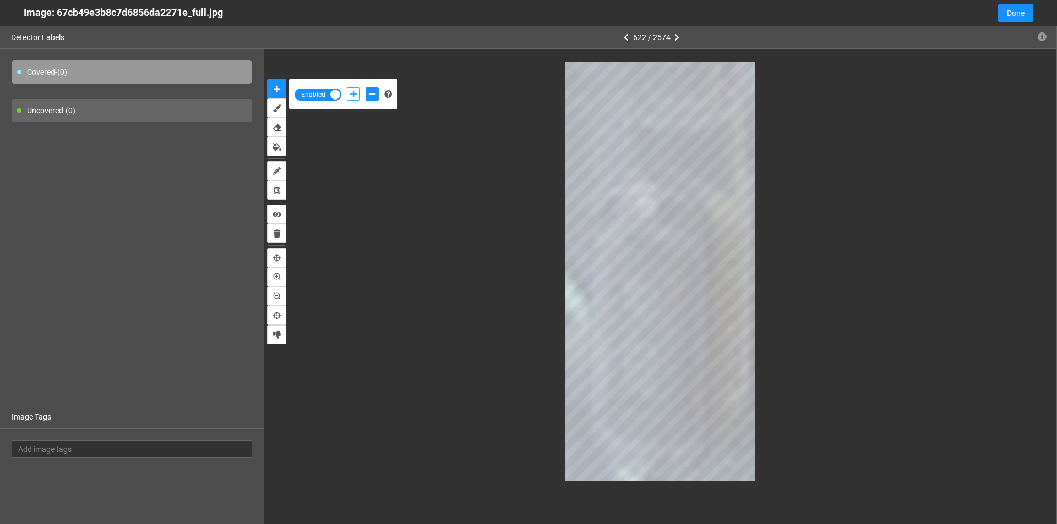
click at [354, 96] on icon "add-positive-points" at bounding box center [353, 94] width 7 height 8
click at [369, 96] on icon "add-negative-points" at bounding box center [372, 94] width 7 height 8
drag, startPoint x: 352, startPoint y: 92, endPoint x: 461, endPoint y: 230, distance: 175.5
click at [352, 94] on icon "add-positive-points" at bounding box center [353, 94] width 7 height 8
click at [377, 97] on button "add-negative-points" at bounding box center [371, 94] width 13 height 13
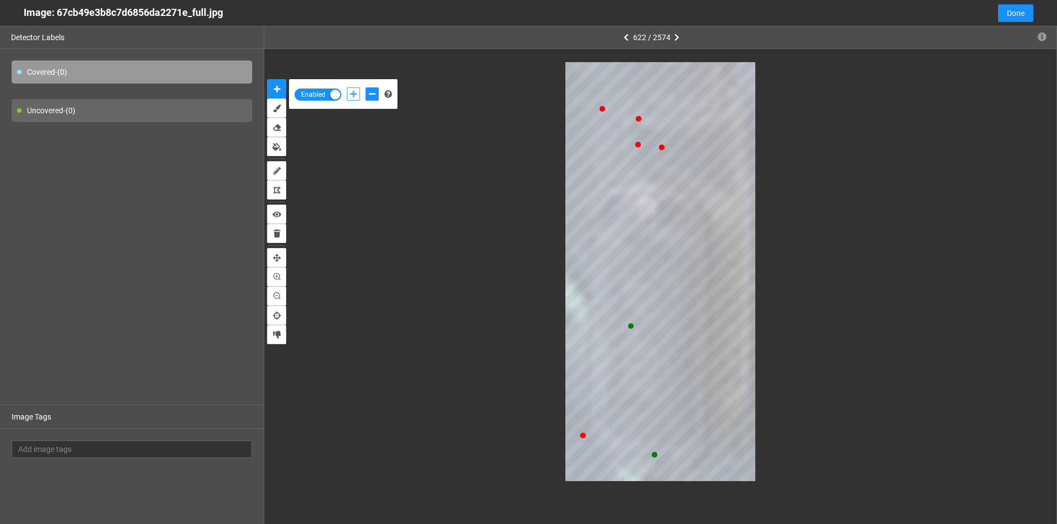
click at [358, 92] on button "add-positive-points" at bounding box center [353, 94] width 13 height 13
click at [367, 91] on button "add-negative-points" at bounding box center [371, 94] width 13 height 13
drag, startPoint x: 356, startPoint y: 93, endPoint x: 421, endPoint y: 162, distance: 94.6
click at [357, 97] on icon "add-positive-points" at bounding box center [353, 94] width 7 height 8
click at [375, 97] on icon "add-negative-points" at bounding box center [372, 94] width 7 height 8
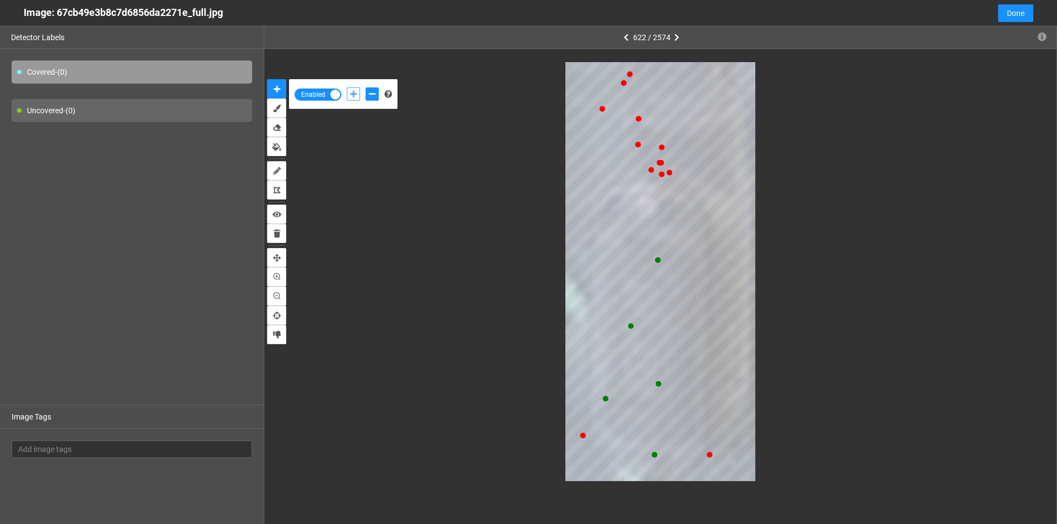
click at [353, 97] on icon "add-positive-points" at bounding box center [353, 94] width 7 height 8
click at [347, 88] on button "add-positive-points" at bounding box center [353, 94] width 13 height 13
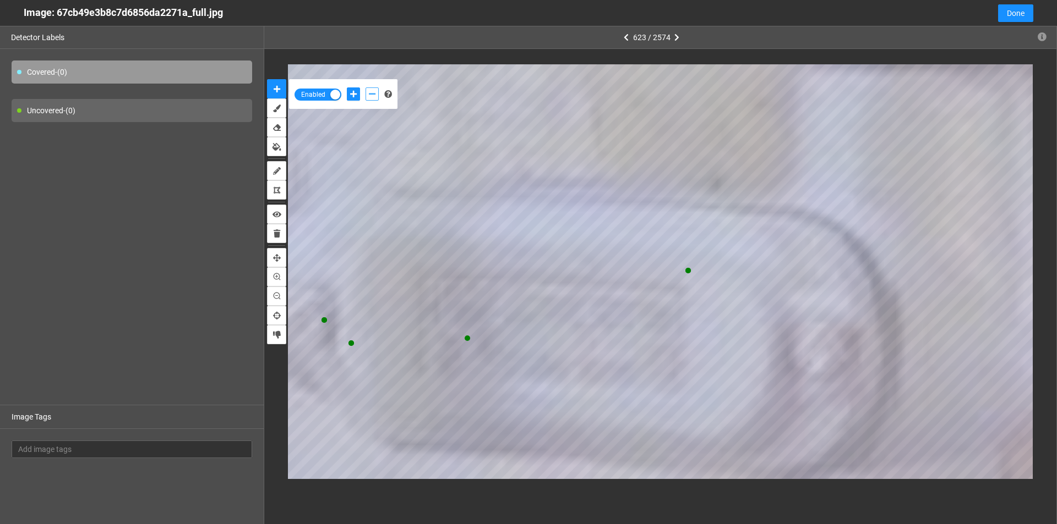
click at [378, 97] on button "add-negative-points" at bounding box center [371, 94] width 13 height 13
click at [365, 88] on button "add-negative-points" at bounding box center [371, 94] width 13 height 13
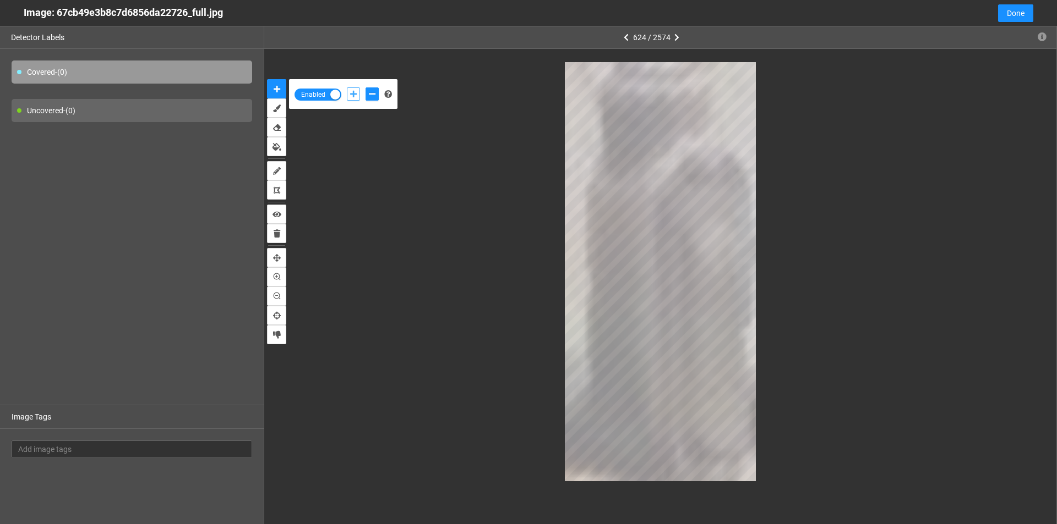
click at [357, 97] on icon "add-positive-points" at bounding box center [353, 94] width 7 height 8
click at [371, 93] on icon "add-negative-points" at bounding box center [372, 94] width 7 height 8
drag, startPoint x: 356, startPoint y: 93, endPoint x: 496, endPoint y: 165, distance: 157.8
click at [356, 94] on icon "add-positive-points" at bounding box center [353, 94] width 7 height 8
click at [347, 88] on button "add-positive-points" at bounding box center [353, 94] width 13 height 13
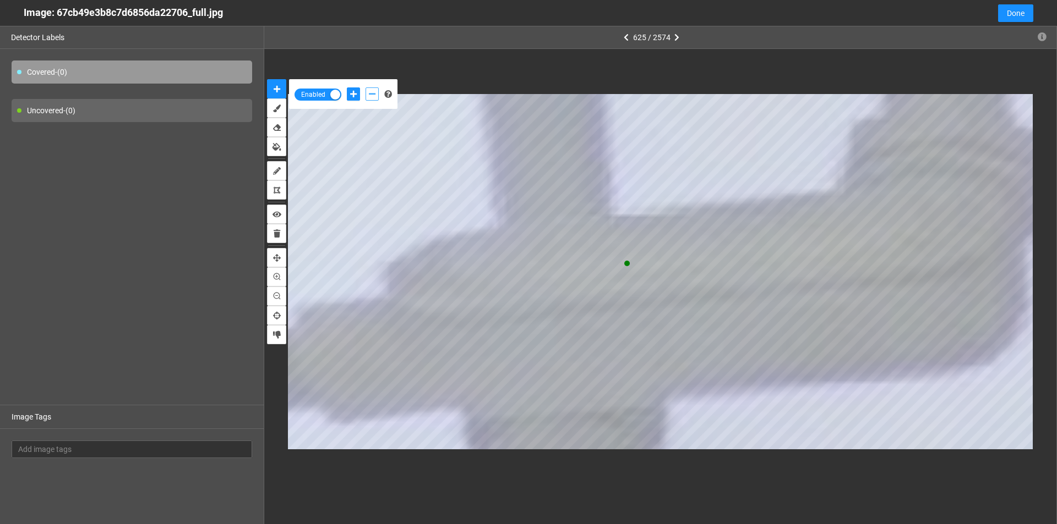
click at [366, 90] on button "add-negative-points" at bounding box center [371, 94] width 13 height 13
click at [358, 91] on button "add-positive-points" at bounding box center [353, 94] width 13 height 13
drag, startPoint x: 367, startPoint y: 92, endPoint x: 393, endPoint y: 97, distance: 27.0
click at [369, 95] on button "add-negative-points" at bounding box center [371, 94] width 13 height 13
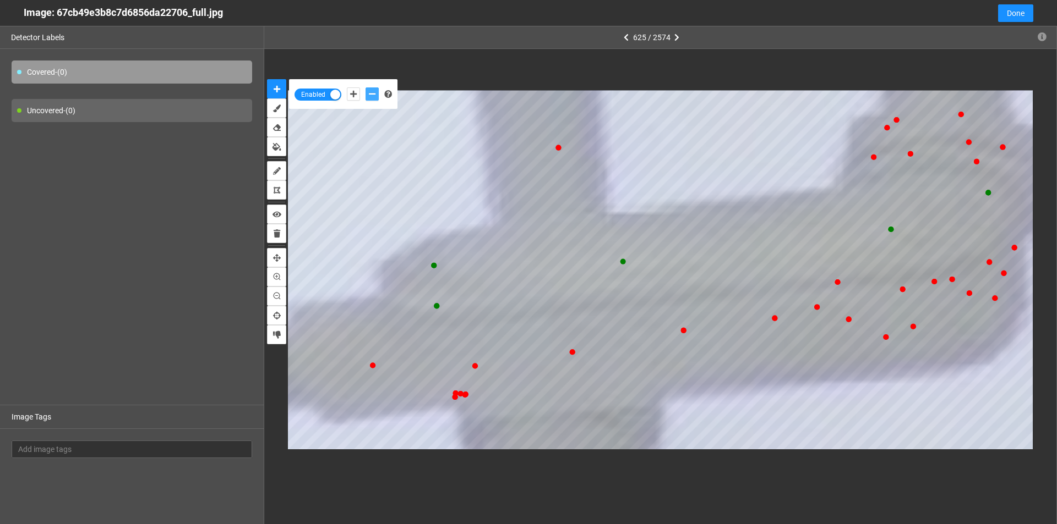
click at [365, 88] on button "add-negative-points" at bounding box center [371, 94] width 13 height 13
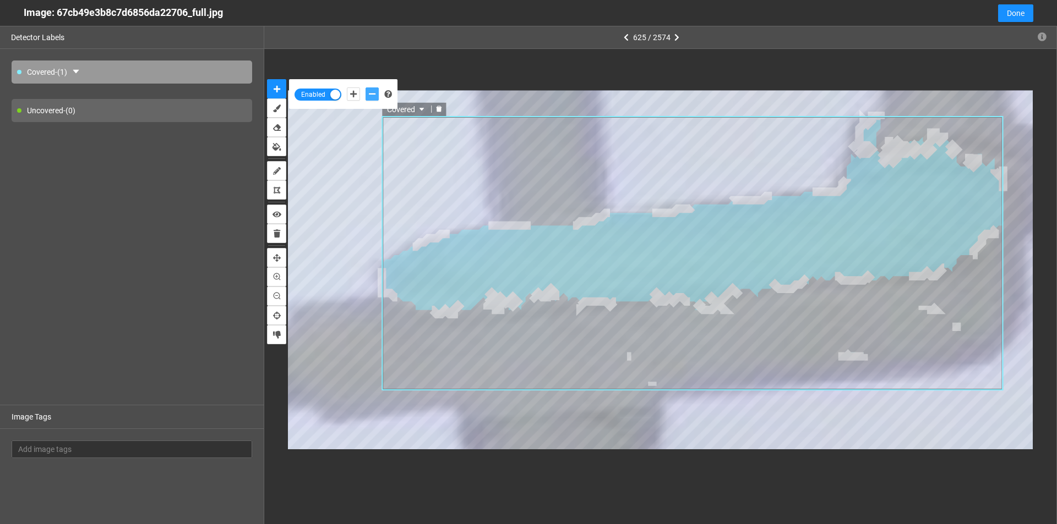
click at [438, 110] on icon "delete" at bounding box center [439, 109] width 6 height 6
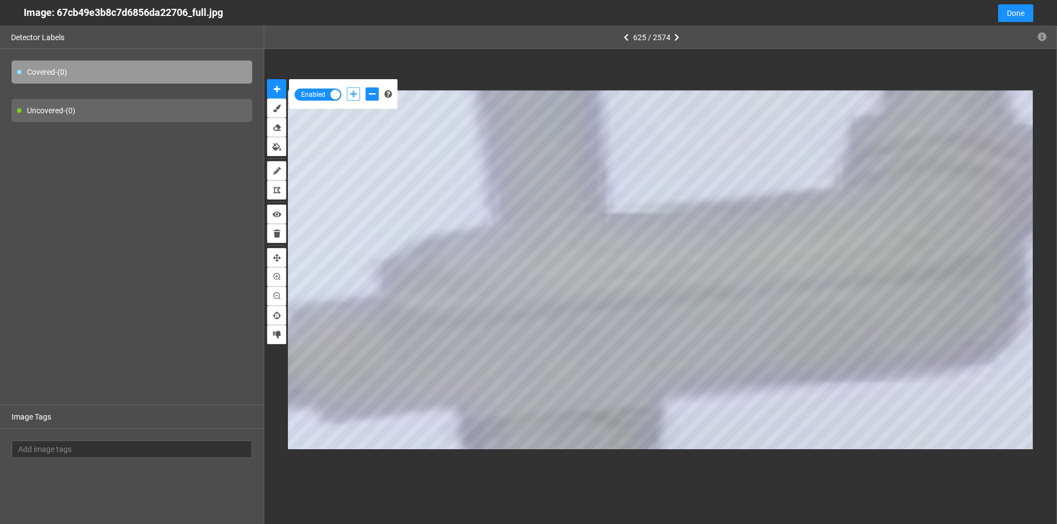
click at [350, 97] on icon "add-positive-points" at bounding box center [353, 94] width 7 height 8
click at [376, 95] on button "add-negative-points" at bounding box center [371, 94] width 13 height 13
drag, startPoint x: 349, startPoint y: 91, endPoint x: 360, endPoint y: 105, distance: 17.2
click at [350, 91] on icon "add-positive-points" at bounding box center [353, 94] width 7 height 8
click at [369, 96] on icon "add-negative-points" at bounding box center [372, 94] width 7 height 8
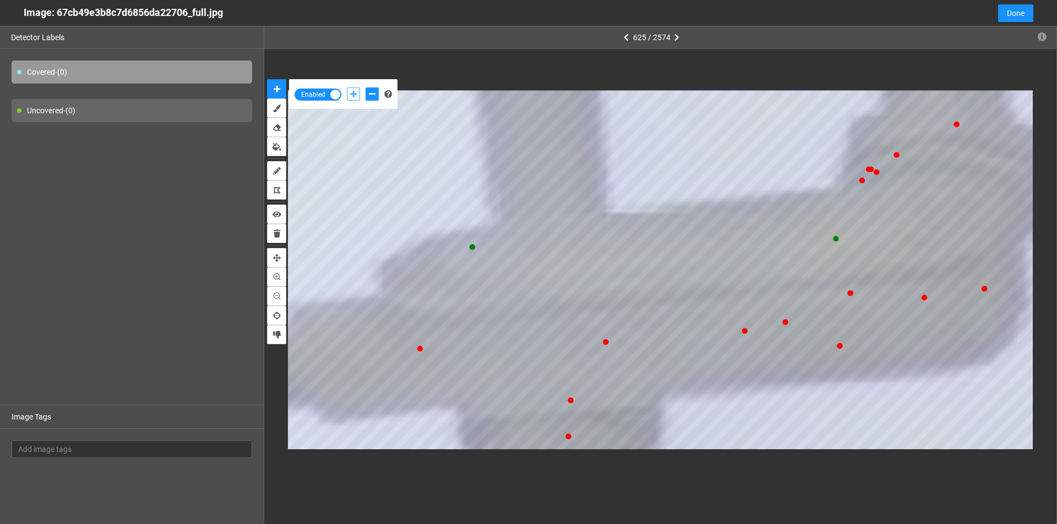
click at [358, 95] on button "add-positive-points" at bounding box center [353, 94] width 13 height 13
drag, startPoint x: 372, startPoint y: 98, endPoint x: 381, endPoint y: 105, distance: 11.0
click at [373, 98] on button "add-negative-points" at bounding box center [371, 94] width 13 height 13
click at [351, 92] on icon "add-positive-points" at bounding box center [353, 94] width 7 height 8
click at [378, 92] on button "add-negative-points" at bounding box center [371, 94] width 13 height 13
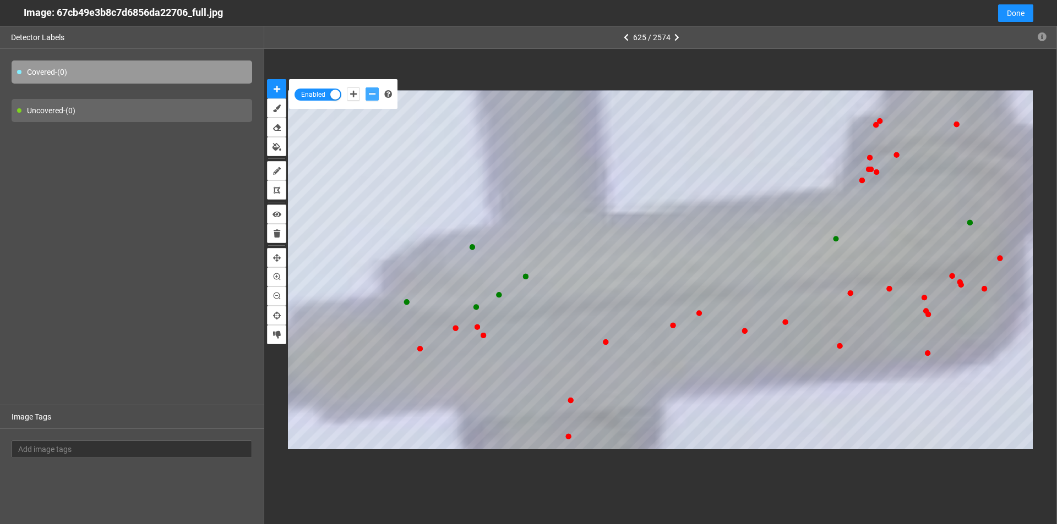
click at [365, 88] on button "add-negative-points" at bounding box center [371, 94] width 13 height 13
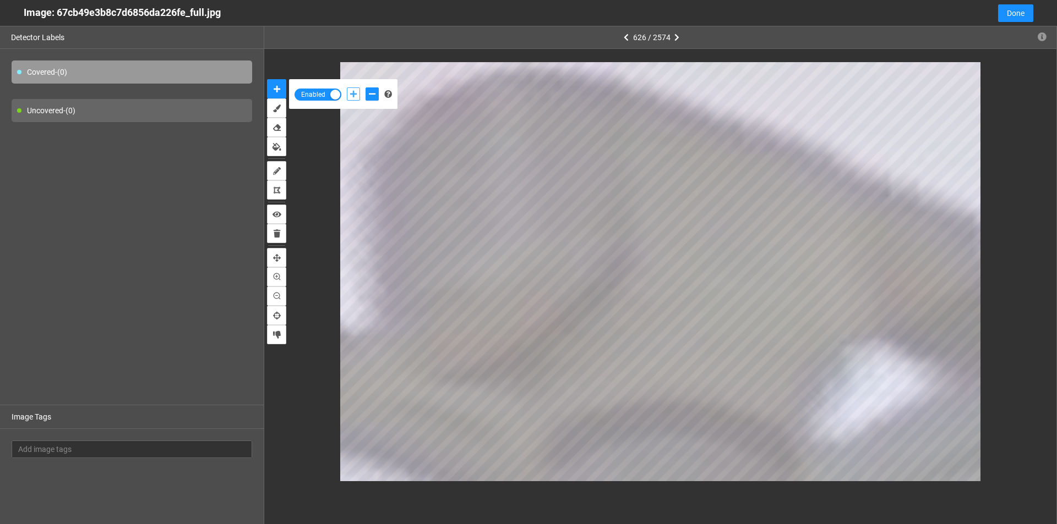
click at [354, 94] on icon "add-positive-points" at bounding box center [353, 94] width 7 height 8
click at [372, 94] on icon "add-negative-points" at bounding box center [372, 94] width 7 height 8
click at [350, 93] on icon "add-positive-points" at bounding box center [353, 94] width 7 height 8
drag, startPoint x: 375, startPoint y: 83, endPoint x: 376, endPoint y: 106, distance: 23.1
click at [375, 85] on div "Enabled" at bounding box center [343, 94] width 108 height 30
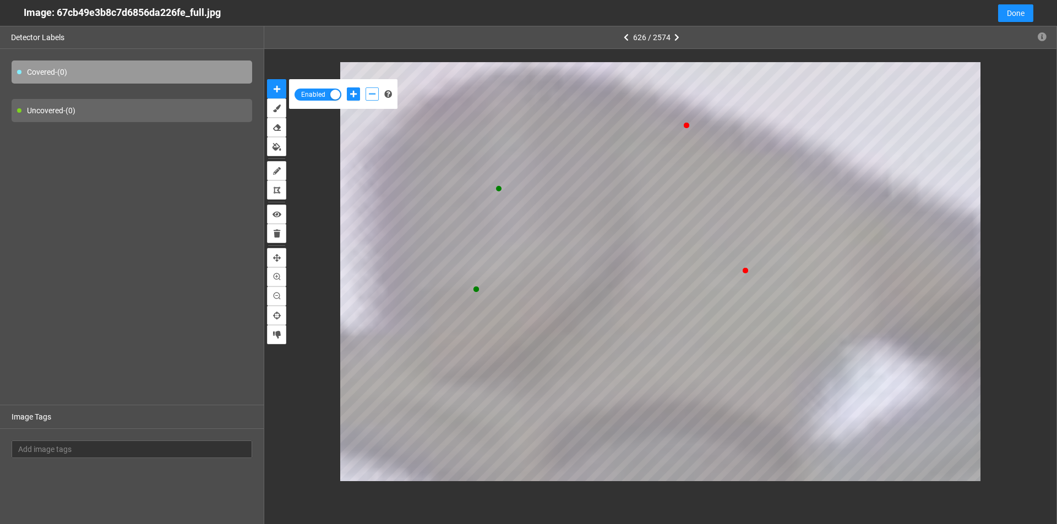
drag, startPoint x: 372, startPoint y: 94, endPoint x: 378, endPoint y: 108, distance: 15.5
click at [373, 93] on icon "add-negative-points" at bounding box center [372, 94] width 7 height 8
drag, startPoint x: 348, startPoint y: 89, endPoint x: 378, endPoint y: 98, distance: 31.0
click at [351, 93] on button "add-positive-points" at bounding box center [353, 94] width 13 height 13
click at [347, 88] on button "add-positive-points" at bounding box center [353, 94] width 13 height 13
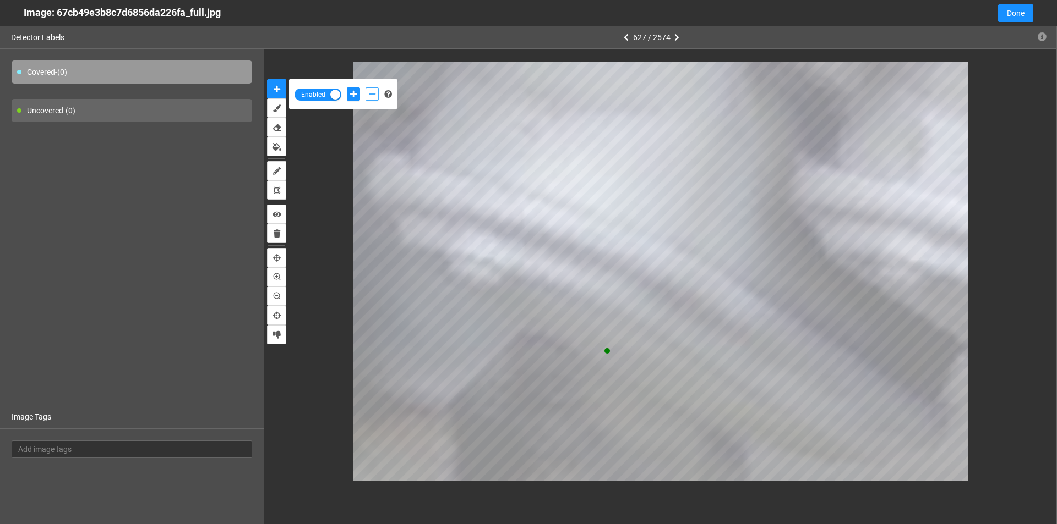
click at [370, 96] on icon "add-negative-points" at bounding box center [372, 94] width 7 height 8
drag, startPoint x: 356, startPoint y: 93, endPoint x: 362, endPoint y: 105, distance: 13.3
click at [355, 95] on icon "add-positive-points" at bounding box center [353, 94] width 7 height 8
click at [347, 88] on button "add-positive-points" at bounding box center [353, 94] width 13 height 13
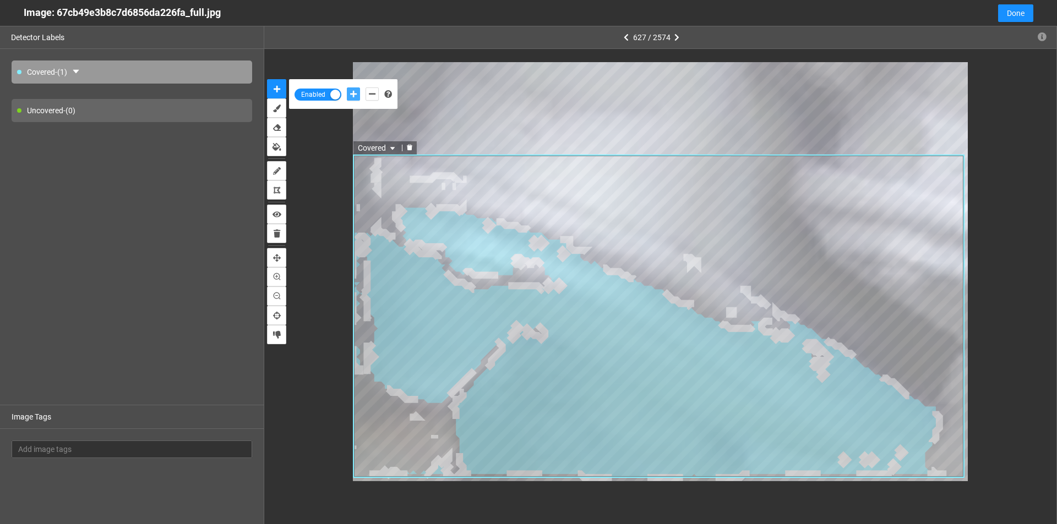
click at [411, 146] on icon "delete" at bounding box center [410, 148] width 6 height 6
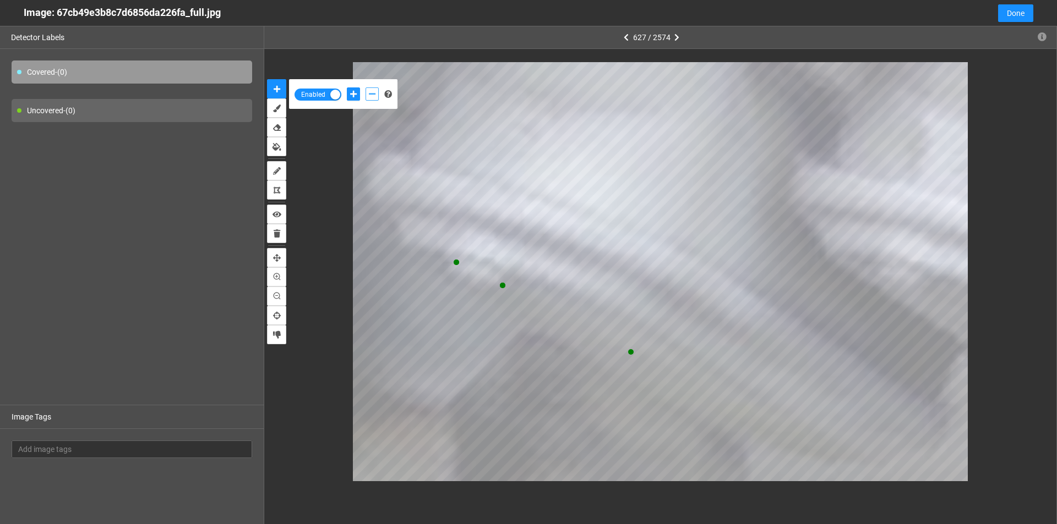
drag, startPoint x: 370, startPoint y: 96, endPoint x: 374, endPoint y: 105, distance: 9.6
click at [370, 97] on icon "add-negative-points" at bounding box center [372, 94] width 7 height 8
click at [365, 88] on button "add-negative-points" at bounding box center [371, 94] width 13 height 13
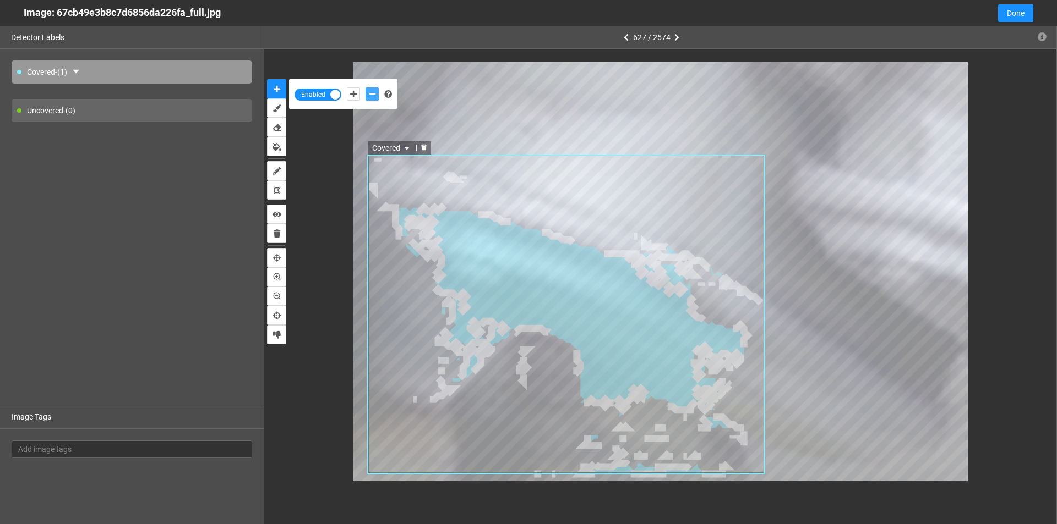
click at [422, 146] on icon "delete" at bounding box center [423, 147] width 7 height 7
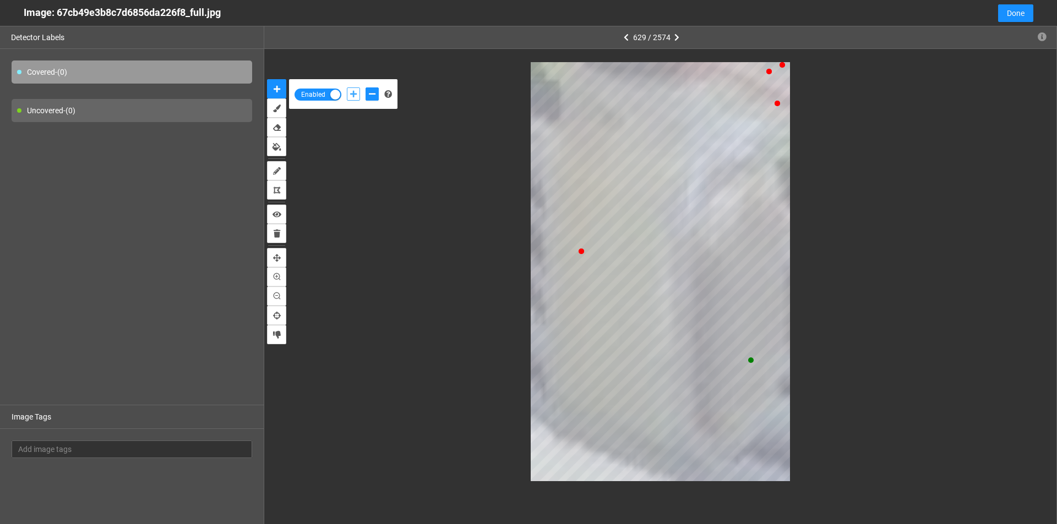
drag, startPoint x: 351, startPoint y: 98, endPoint x: 378, endPoint y: 108, distance: 29.4
click at [350, 99] on button "add-positive-points" at bounding box center [353, 94] width 13 height 13
drag, startPoint x: 375, startPoint y: 91, endPoint x: 384, endPoint y: 122, distance: 32.2
click at [375, 92] on icon "add-negative-points" at bounding box center [372, 94] width 7 height 8
click at [365, 88] on button "add-negative-points" at bounding box center [371, 94] width 13 height 13
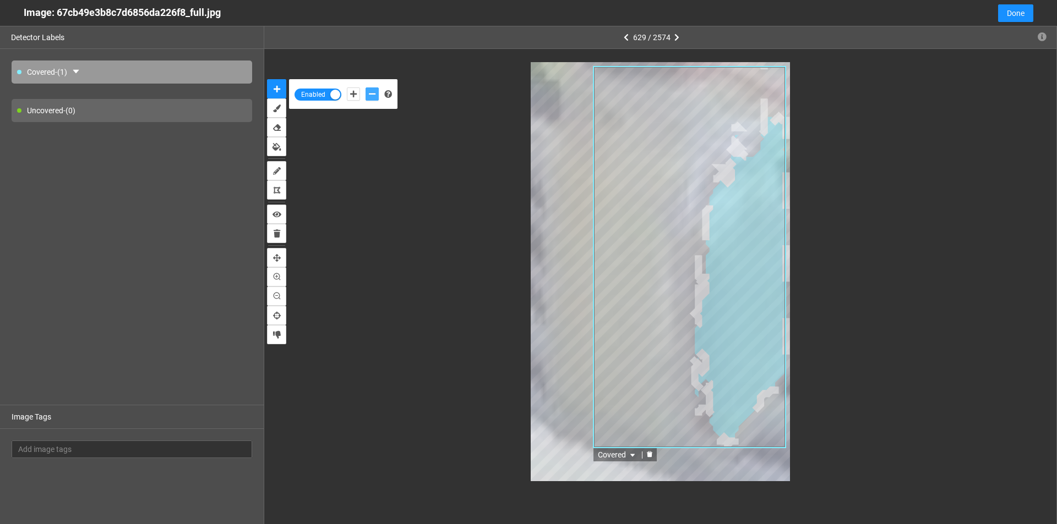
click at [651, 458] on icon "delete" at bounding box center [650, 455] width 6 height 6
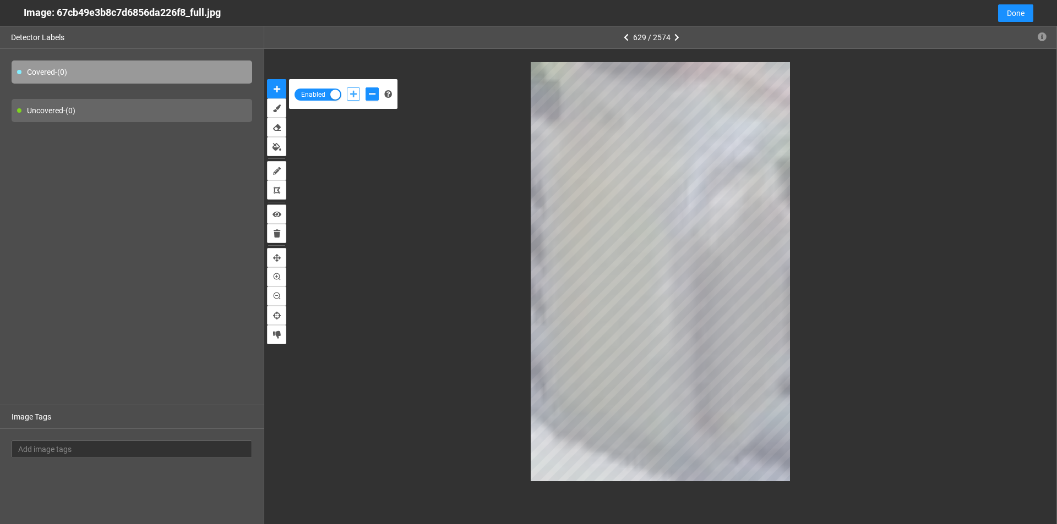
click at [351, 94] on icon "add-positive-points" at bounding box center [353, 94] width 7 height 8
drag, startPoint x: 375, startPoint y: 86, endPoint x: 383, endPoint y: 119, distance: 34.0
click at [375, 88] on div at bounding box center [362, 94] width 37 height 19
click at [375, 95] on icon "add-negative-points" at bounding box center [372, 94] width 7 height 8
click at [356, 96] on icon "add-positive-points" at bounding box center [353, 94] width 7 height 8
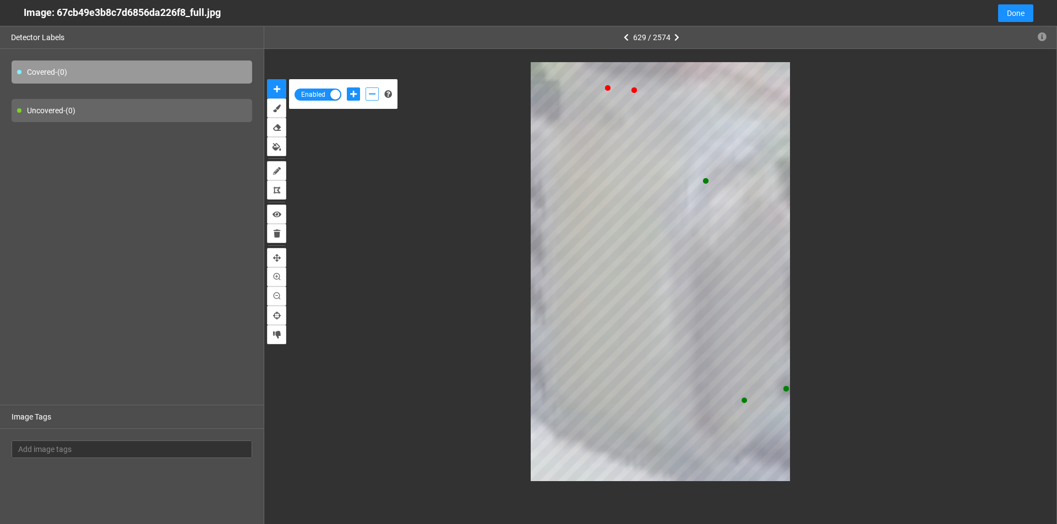
drag, startPoint x: 370, startPoint y: 94, endPoint x: 469, endPoint y: 292, distance: 221.5
click at [370, 94] on icon "add-negative-points" at bounding box center [372, 94] width 7 height 8
drag, startPoint x: 350, startPoint y: 95, endPoint x: 357, endPoint y: 98, distance: 7.9
click at [351, 95] on icon "add-positive-points" at bounding box center [353, 94] width 7 height 8
click at [347, 88] on button "add-positive-points" at bounding box center [353, 94] width 13 height 13
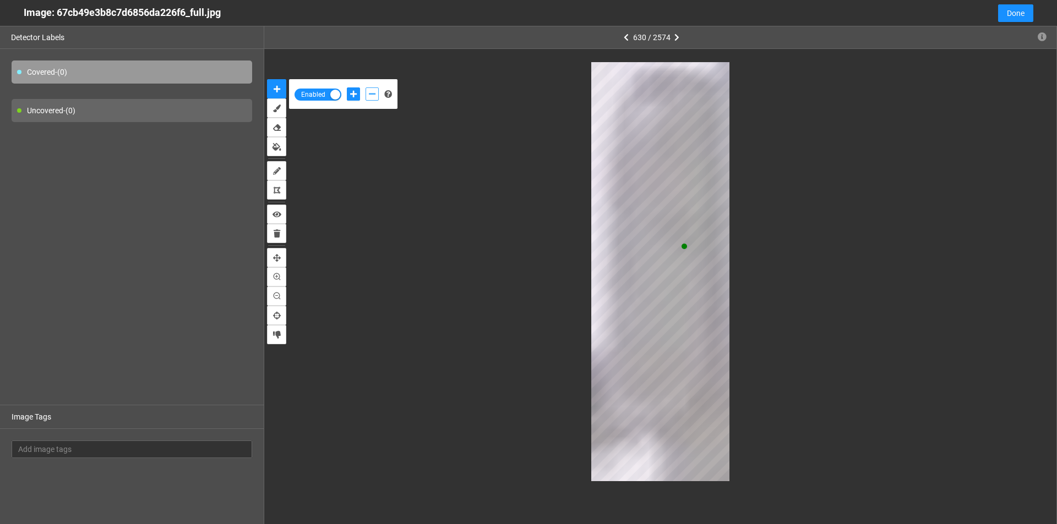
drag, startPoint x: 373, startPoint y: 95, endPoint x: 380, endPoint y: 107, distance: 13.8
click at [374, 95] on icon "add-negative-points" at bounding box center [372, 94] width 7 height 8
click at [356, 95] on icon "add-positive-points" at bounding box center [353, 94] width 7 height 8
click at [365, 94] on div at bounding box center [362, 94] width 37 height 19
click at [369, 96] on icon "add-negative-points" at bounding box center [372, 94] width 7 height 8
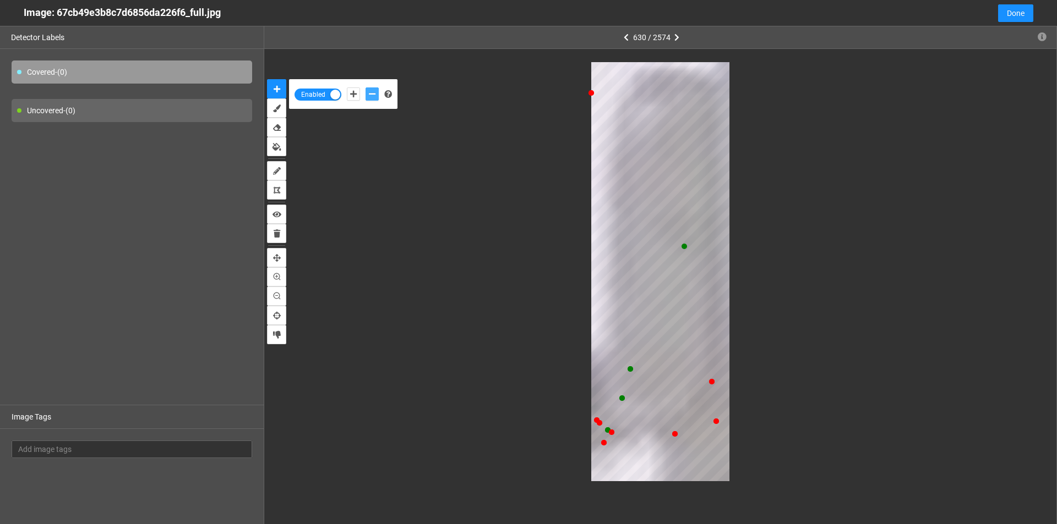
click at [365, 88] on button "add-negative-points" at bounding box center [371, 94] width 13 height 13
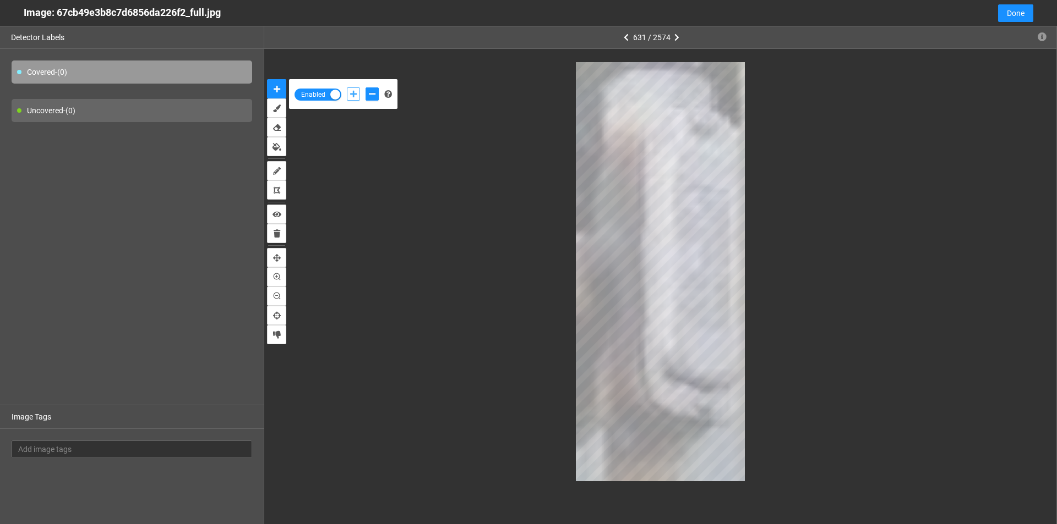
drag, startPoint x: 348, startPoint y: 92, endPoint x: 353, endPoint y: 103, distance: 12.8
click at [348, 92] on button "add-positive-points" at bounding box center [353, 94] width 13 height 13
drag, startPoint x: 370, startPoint y: 94, endPoint x: 469, endPoint y: 88, distance: 98.7
click at [371, 94] on icon "add-negative-points" at bounding box center [372, 94] width 7 height 8
drag, startPoint x: 350, startPoint y: 94, endPoint x: 467, endPoint y: 130, distance: 122.7
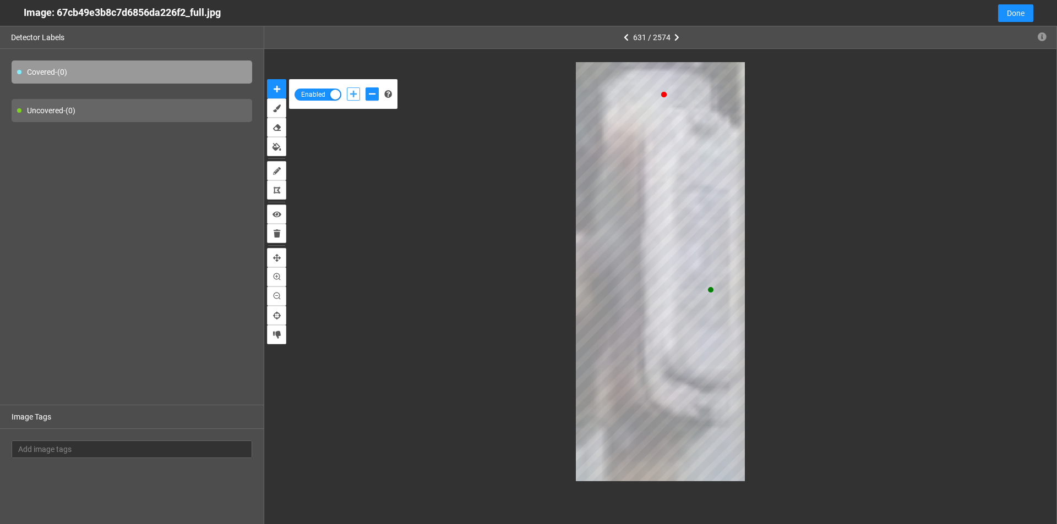
click at [350, 94] on icon "add-positive-points" at bounding box center [353, 94] width 7 height 8
drag, startPoint x: 371, startPoint y: 92, endPoint x: 390, endPoint y: 105, distance: 22.9
click at [382, 104] on div "Enabled" at bounding box center [343, 94] width 108 height 30
drag, startPoint x: 376, startPoint y: 93, endPoint x: 406, endPoint y: 149, distance: 63.8
click at [375, 92] on button "add-negative-points" at bounding box center [371, 94] width 13 height 13
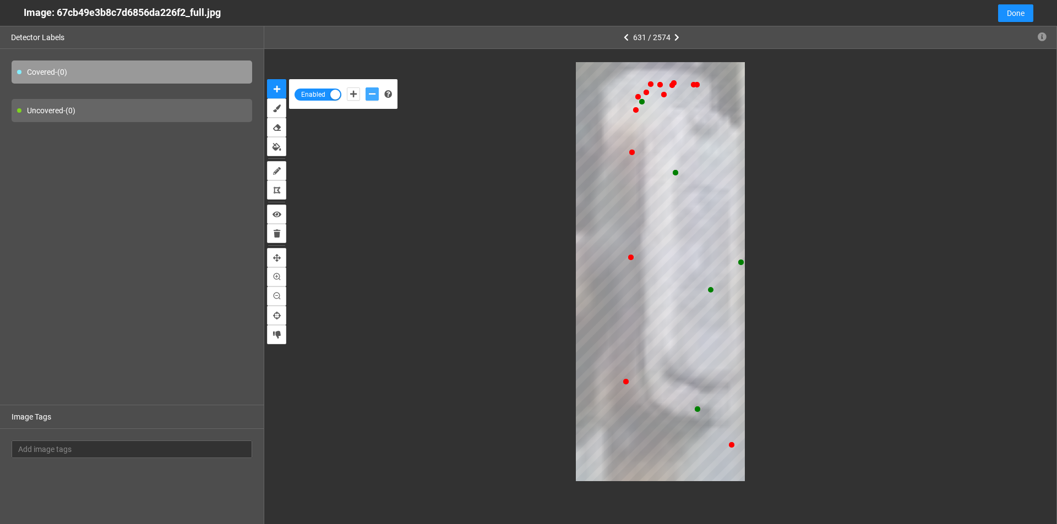
click at [365, 88] on button "add-negative-points" at bounding box center [371, 94] width 13 height 13
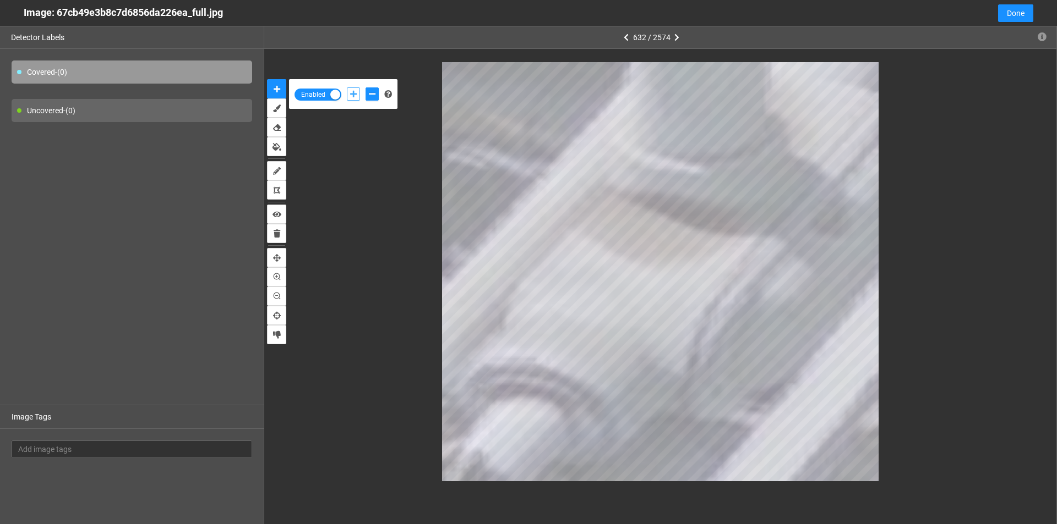
click at [352, 93] on icon "add-positive-points" at bounding box center [353, 94] width 7 height 8
click at [878, 119] on div at bounding box center [660, 271] width 745 height 419
click at [367, 97] on button "add-negative-points" at bounding box center [371, 94] width 13 height 13
click at [358, 99] on button "add-positive-points" at bounding box center [353, 94] width 13 height 13
drag, startPoint x: 375, startPoint y: 95, endPoint x: 381, endPoint y: 110, distance: 16.6
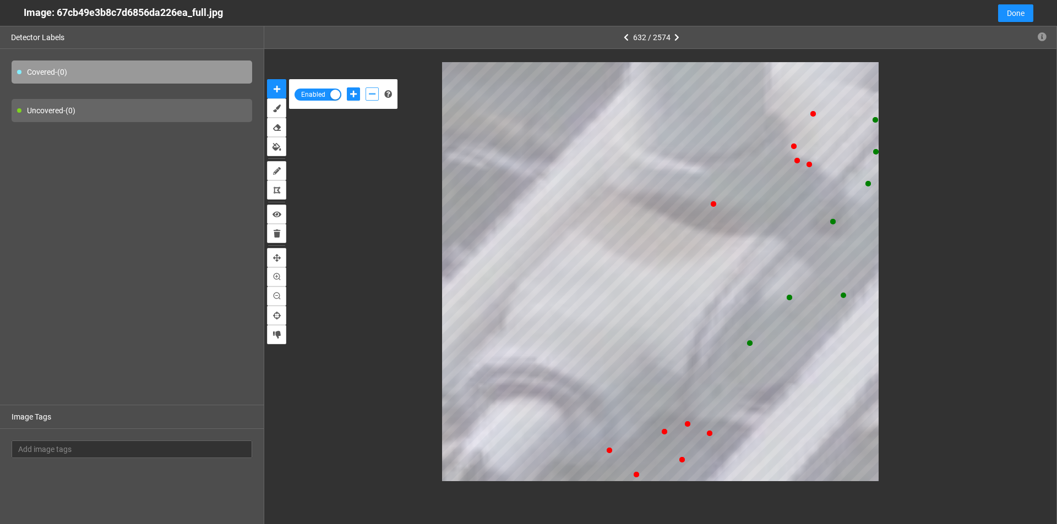
click at [375, 95] on icon "add-negative-points" at bounding box center [372, 94] width 7 height 8
click at [365, 88] on button "add-negative-points" at bounding box center [371, 94] width 13 height 13
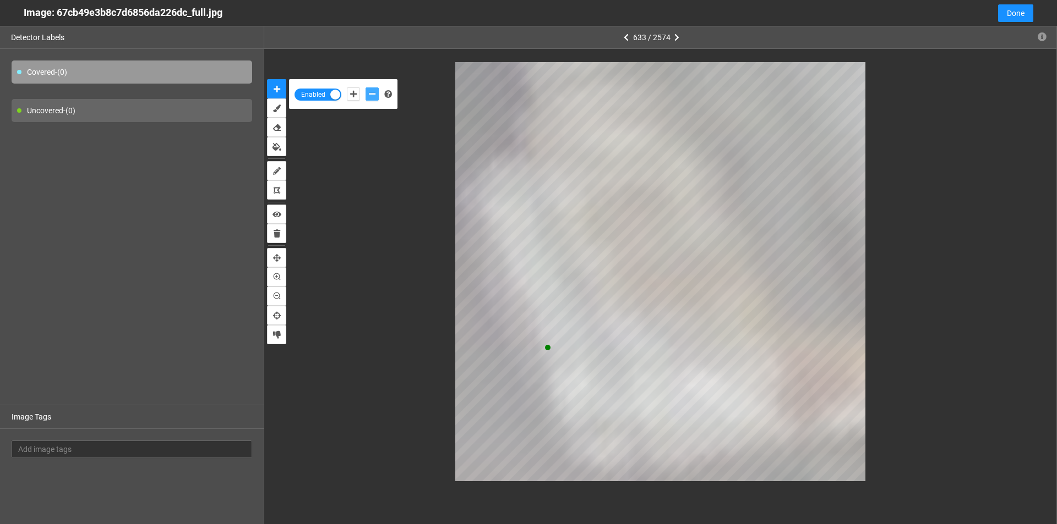
click at [370, 97] on icon "add-negative-points" at bounding box center [372, 94] width 7 height 8
click at [365, 88] on button "add-negative-points" at bounding box center [371, 94] width 13 height 13
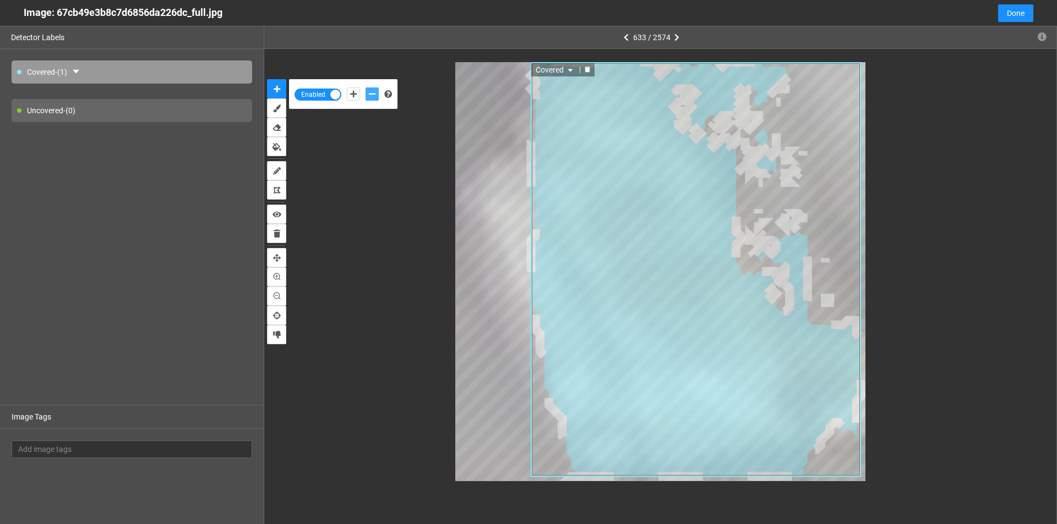
click at [588, 70] on icon "delete" at bounding box center [587, 70] width 6 height 6
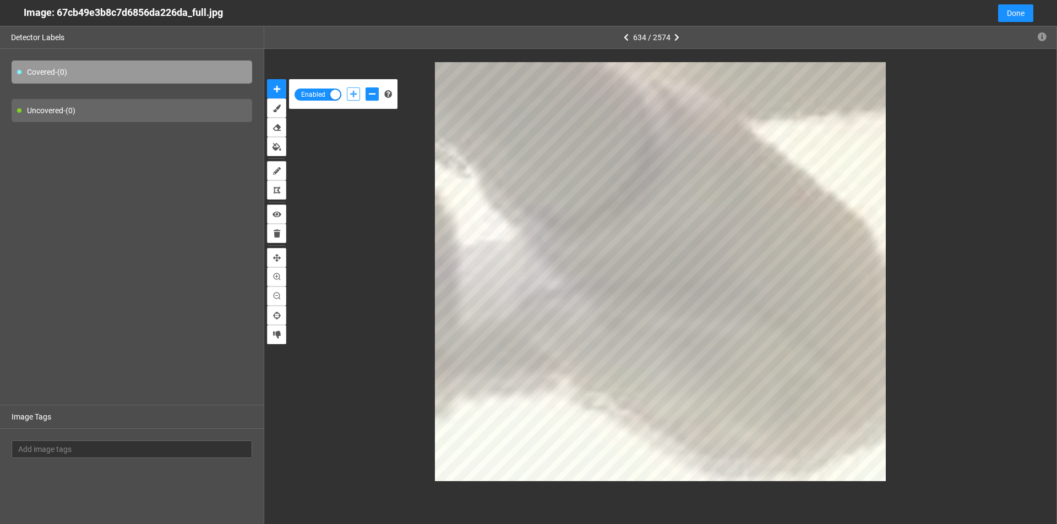
click at [351, 95] on icon "add-positive-points" at bounding box center [353, 94] width 7 height 8
click at [367, 94] on button "add-negative-points" at bounding box center [371, 94] width 13 height 13
click at [365, 88] on button "add-negative-points" at bounding box center [371, 94] width 13 height 13
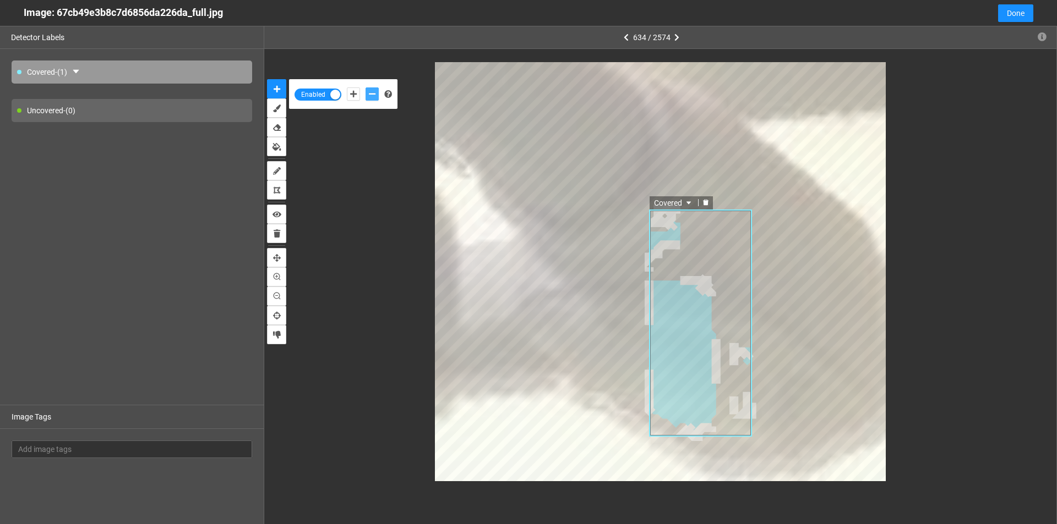
click at [702, 202] on div at bounding box center [705, 203] width 14 height 10
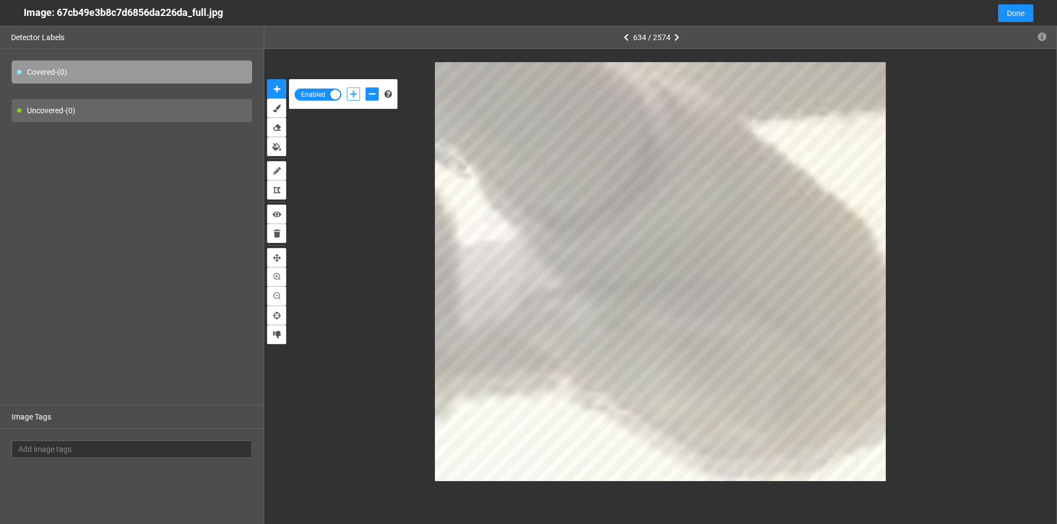
click at [353, 97] on icon "add-positive-points" at bounding box center [353, 94] width 7 height 8
click at [369, 96] on icon "add-negative-points" at bounding box center [372, 94] width 7 height 8
click at [365, 88] on button "add-negative-points" at bounding box center [371, 94] width 13 height 13
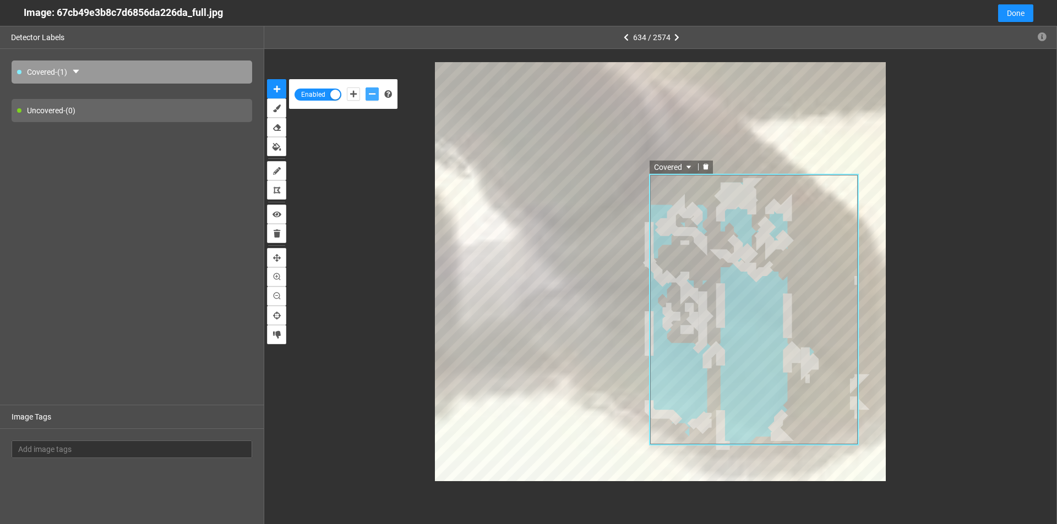
click at [706, 165] on icon "delete" at bounding box center [706, 166] width 6 height 6
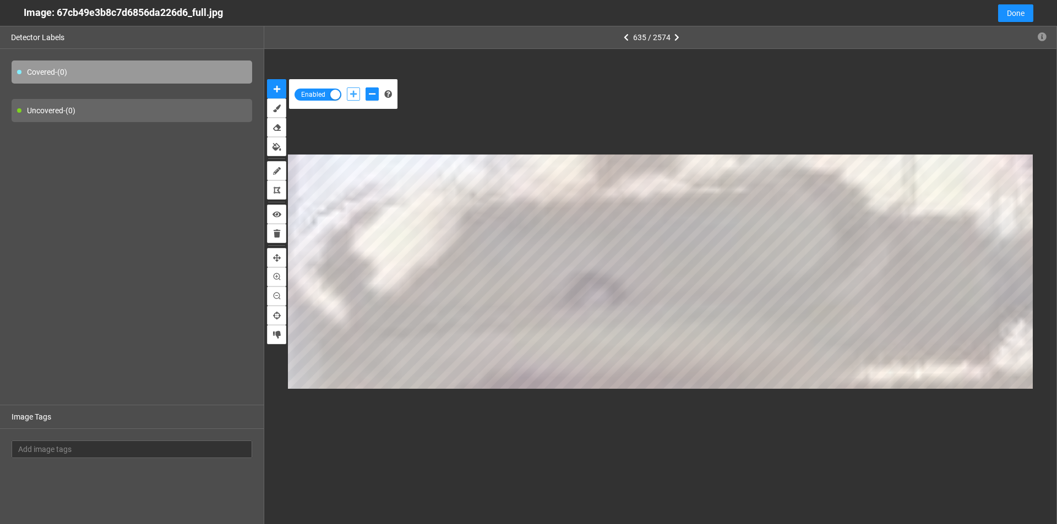
click at [354, 90] on icon "add-positive-points" at bounding box center [353, 94] width 7 height 8
click at [372, 94] on icon "add-negative-points" at bounding box center [372, 94] width 7 height 8
drag, startPoint x: 351, startPoint y: 88, endPoint x: 356, endPoint y: 103, distance: 15.7
click at [351, 91] on button "add-positive-points" at bounding box center [353, 94] width 13 height 13
drag, startPoint x: 369, startPoint y: 97, endPoint x: 363, endPoint y: 141, distance: 43.9
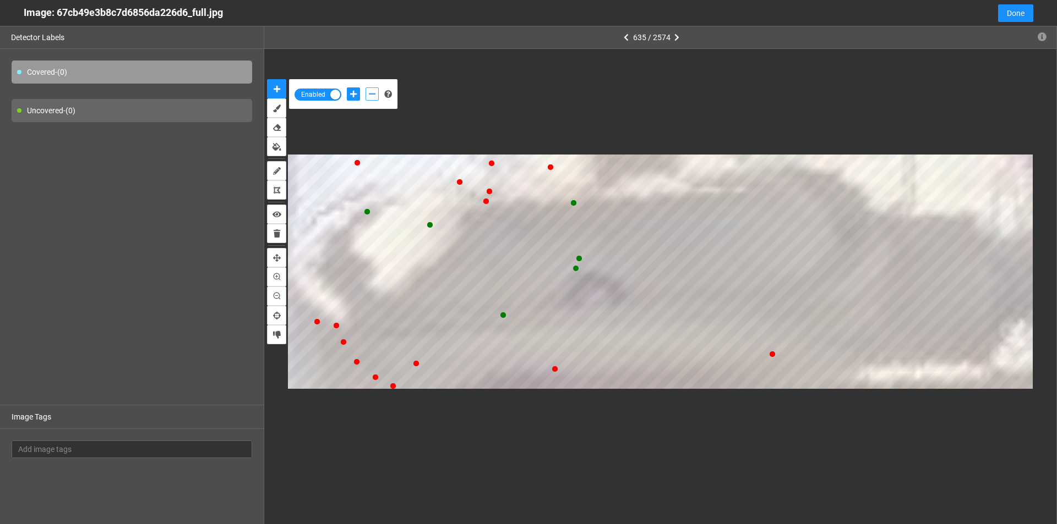
click at [370, 97] on icon "add-negative-points" at bounding box center [372, 94] width 7 height 8
click at [365, 88] on button "add-negative-points" at bounding box center [371, 94] width 13 height 13
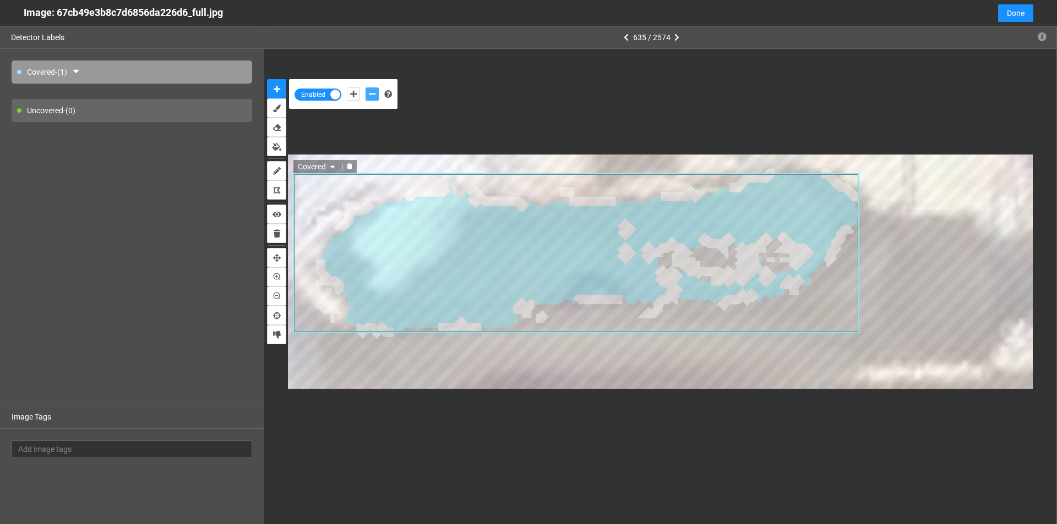
click at [347, 169] on icon "delete" at bounding box center [349, 166] width 6 height 6
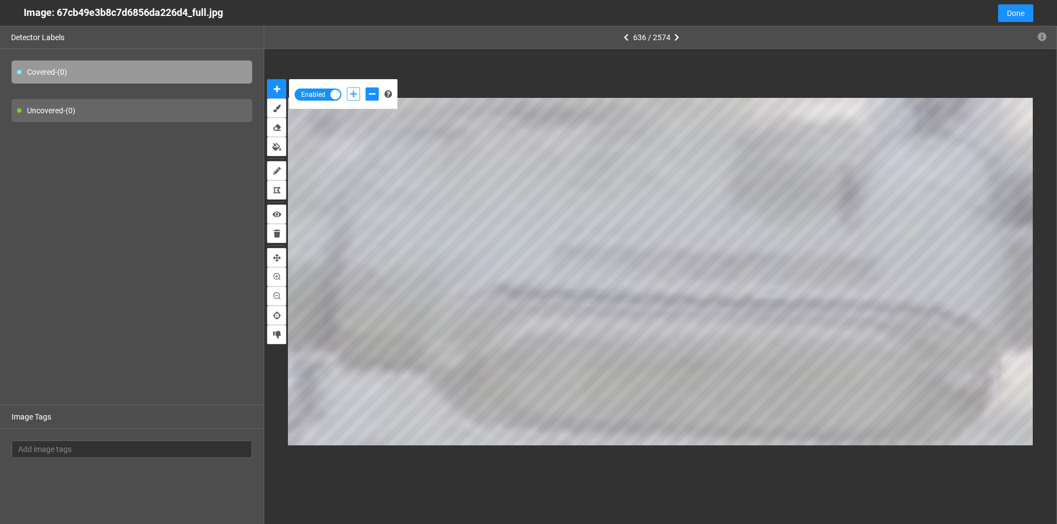
drag, startPoint x: 349, startPoint y: 88, endPoint x: 354, endPoint y: 106, distance: 18.3
click at [349, 90] on button "add-positive-points" at bounding box center [353, 94] width 13 height 13
click at [370, 92] on icon "add-negative-points" at bounding box center [372, 94] width 7 height 8
click at [365, 88] on button "add-negative-points" at bounding box center [371, 94] width 13 height 13
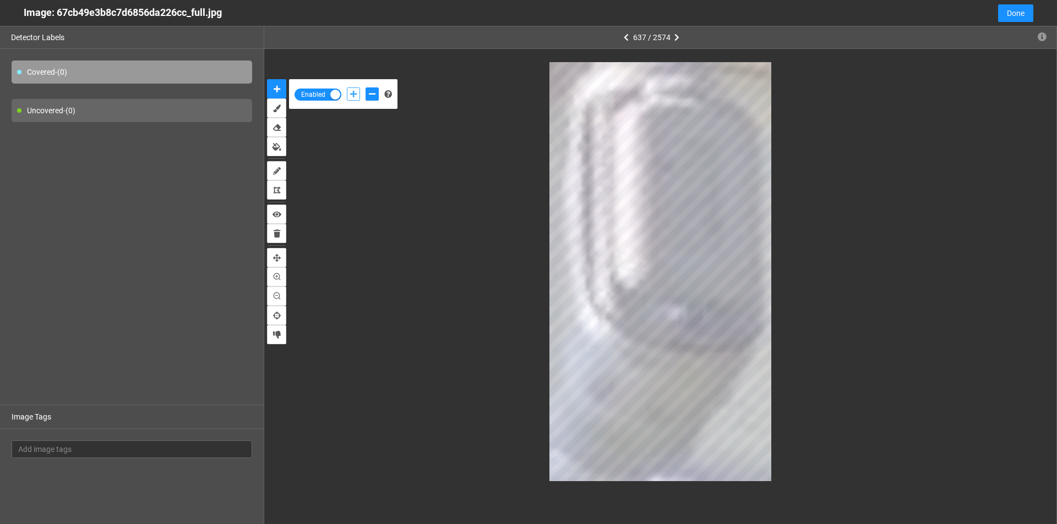
drag, startPoint x: 354, startPoint y: 95, endPoint x: 360, endPoint y: 103, distance: 10.7
click at [354, 94] on icon "add-positive-points" at bounding box center [353, 94] width 7 height 8
click at [347, 88] on button "add-positive-points" at bounding box center [353, 94] width 13 height 13
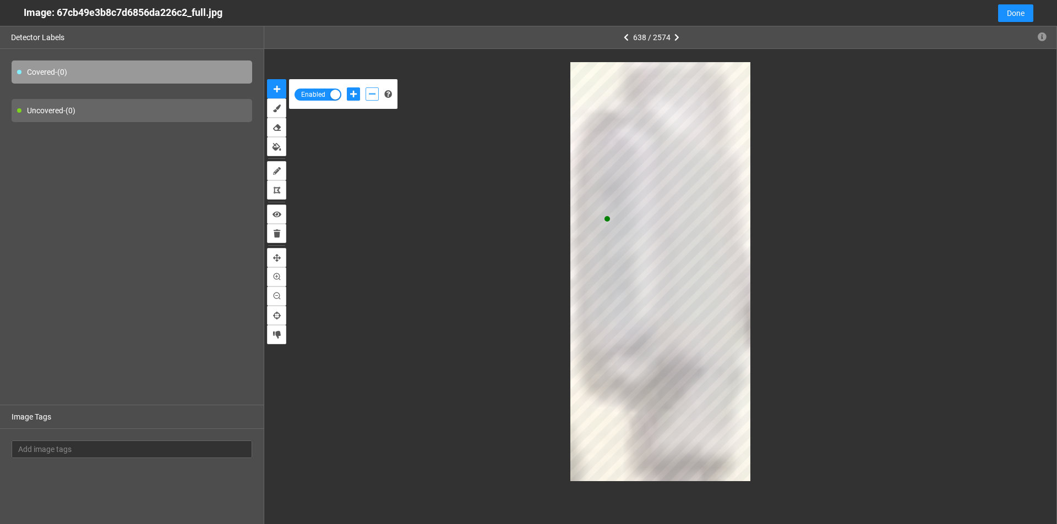
drag, startPoint x: 368, startPoint y: 94, endPoint x: 428, endPoint y: 123, distance: 66.0
click at [369, 94] on icon "add-negative-points" at bounding box center [372, 94] width 7 height 8
click at [337, 91] on div "button" at bounding box center [335, 95] width 10 height 10
click at [332, 96] on span "Disabled" at bounding box center [322, 95] width 29 height 12
click at [350, 95] on icon "add-positive-points" at bounding box center [353, 94] width 7 height 8
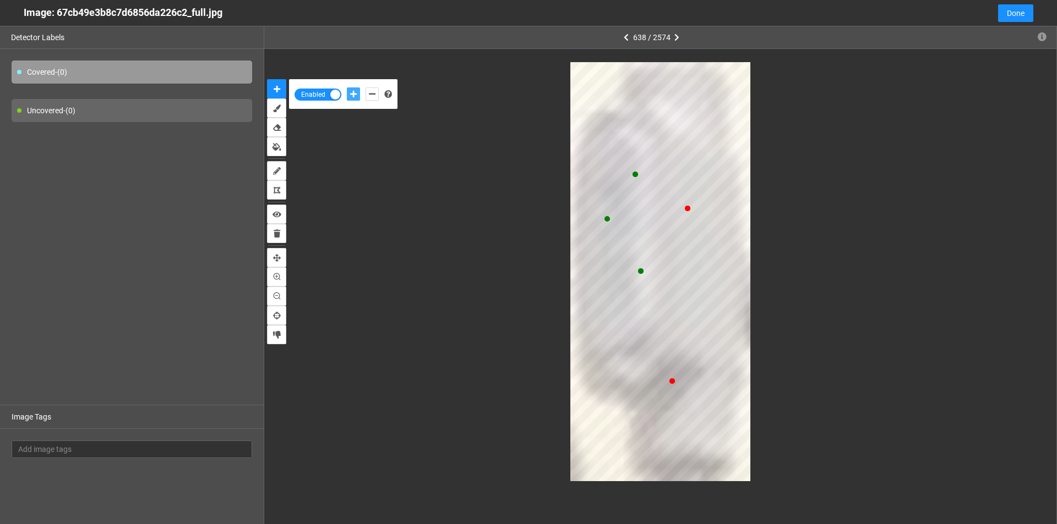
click at [347, 88] on button "add-positive-points" at bounding box center [353, 94] width 13 height 13
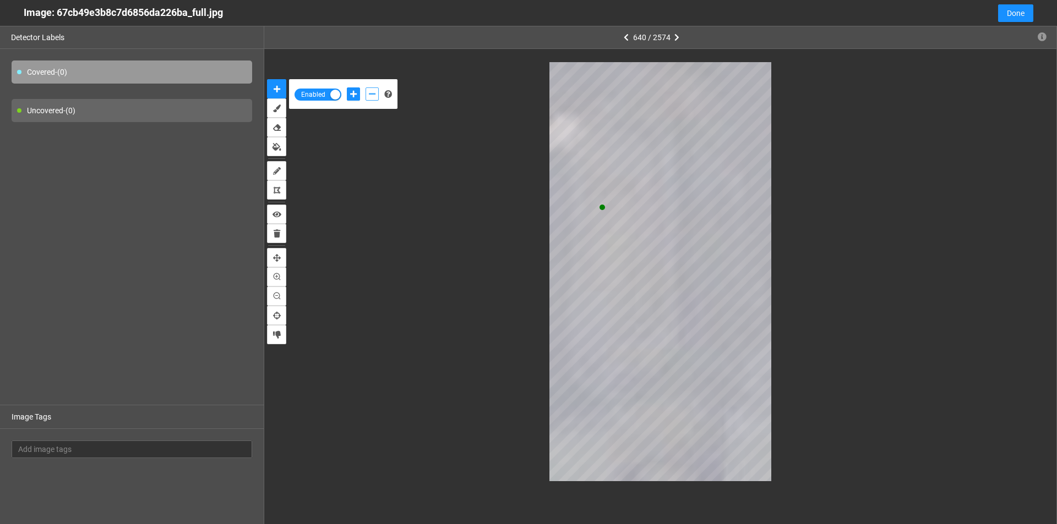
click at [373, 93] on icon "add-negative-points" at bounding box center [372, 94] width 7 height 8
click at [365, 88] on button "add-negative-points" at bounding box center [371, 94] width 13 height 13
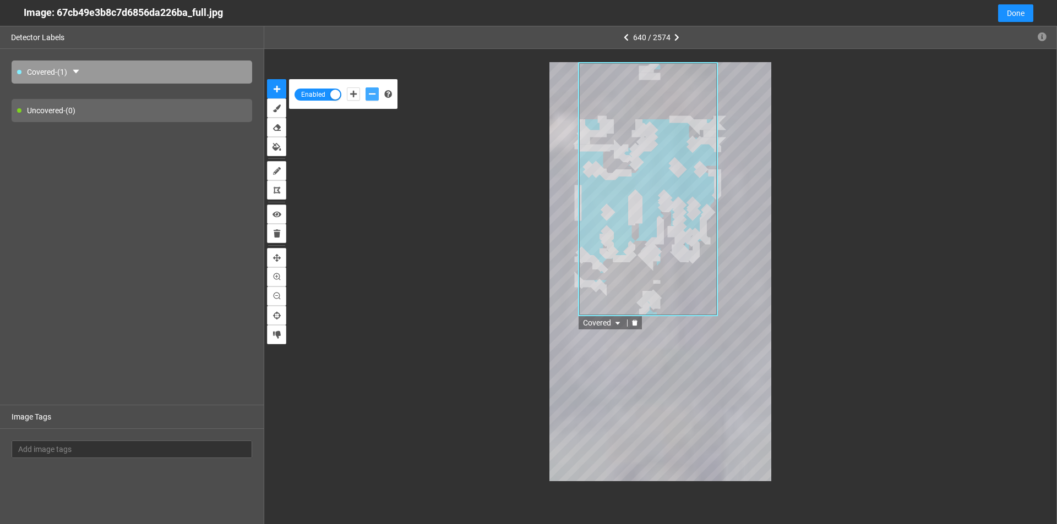
click at [636, 322] on icon "delete" at bounding box center [635, 323] width 6 height 6
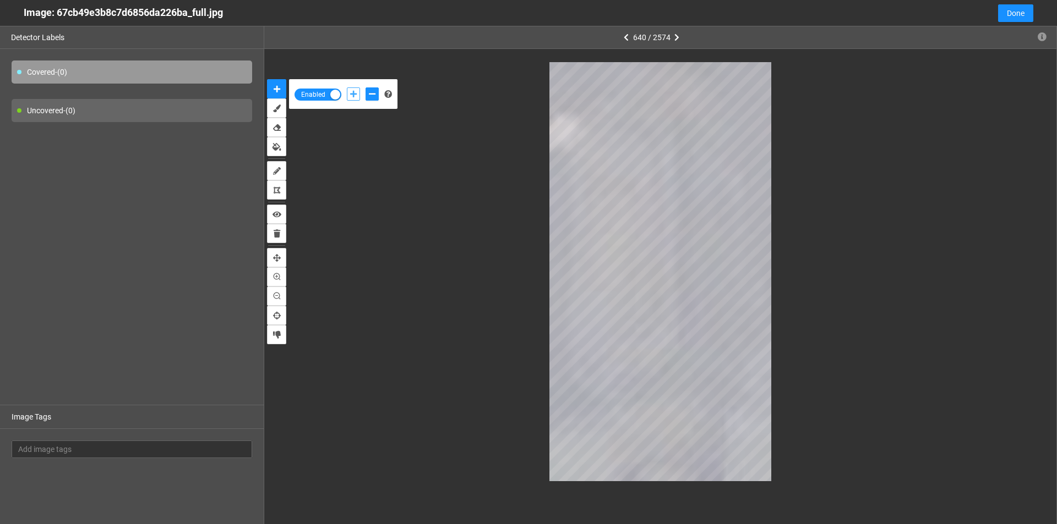
click at [353, 98] on button "add-positive-points" at bounding box center [353, 94] width 13 height 13
click at [369, 93] on icon "add-negative-points" at bounding box center [372, 94] width 7 height 8
click at [365, 88] on button "add-negative-points" at bounding box center [371, 94] width 13 height 13
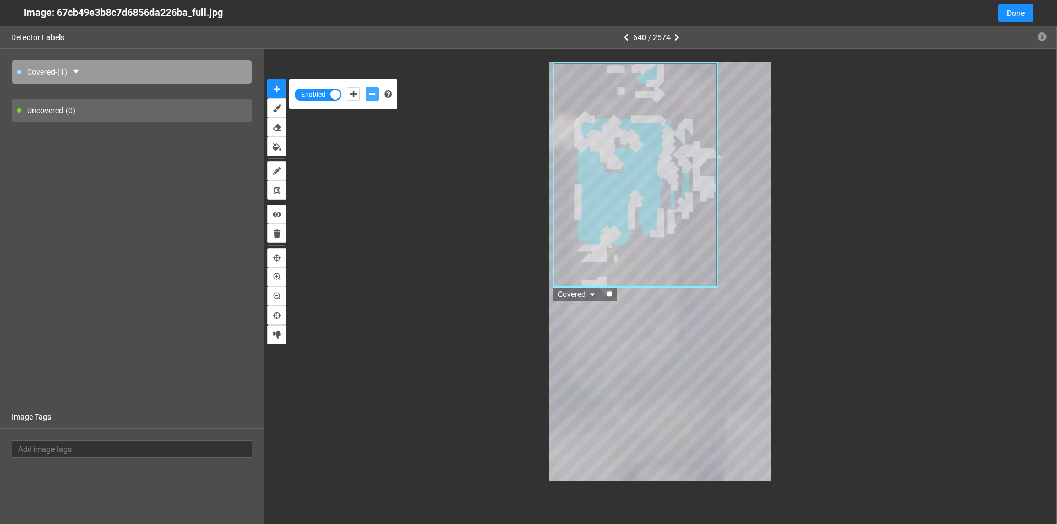
click at [608, 297] on icon "delete" at bounding box center [609, 294] width 7 height 7
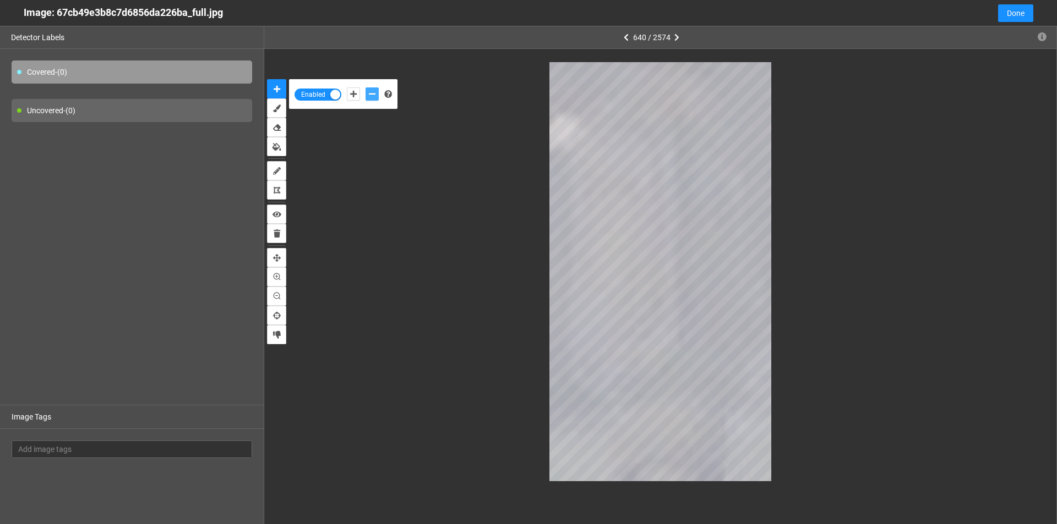
type input "33"
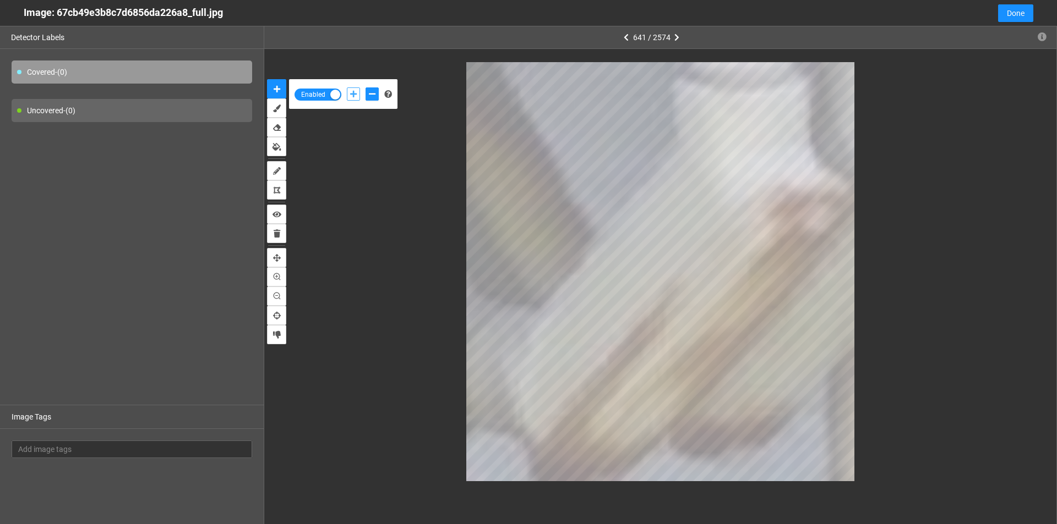
click at [350, 94] on icon "add-positive-points" at bounding box center [353, 94] width 7 height 8
click at [372, 97] on icon "add-negative-points" at bounding box center [372, 94] width 7 height 8
click at [365, 88] on button "add-negative-points" at bounding box center [371, 94] width 13 height 13
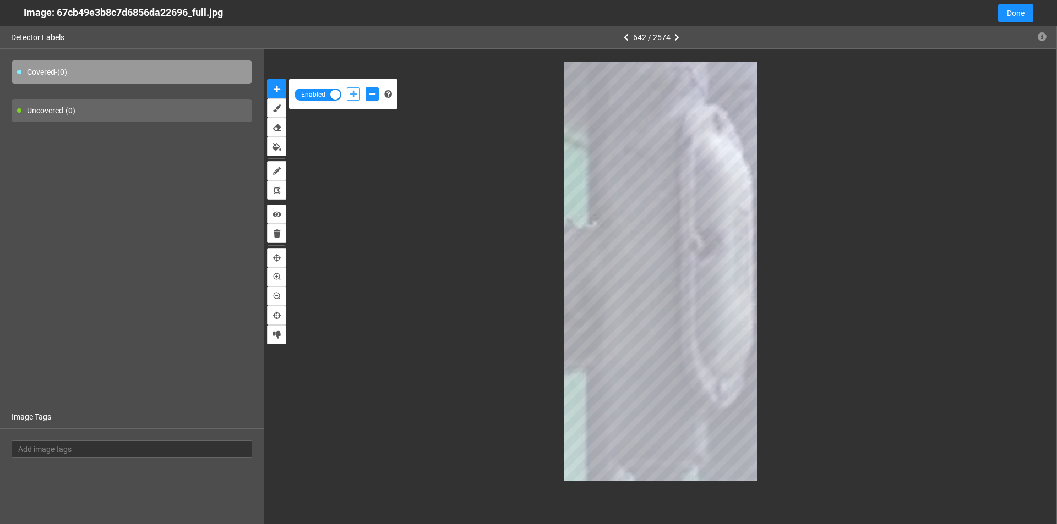
click at [350, 97] on icon "add-positive-points" at bounding box center [353, 94] width 7 height 8
click at [347, 88] on button "add-positive-points" at bounding box center [353, 94] width 13 height 13
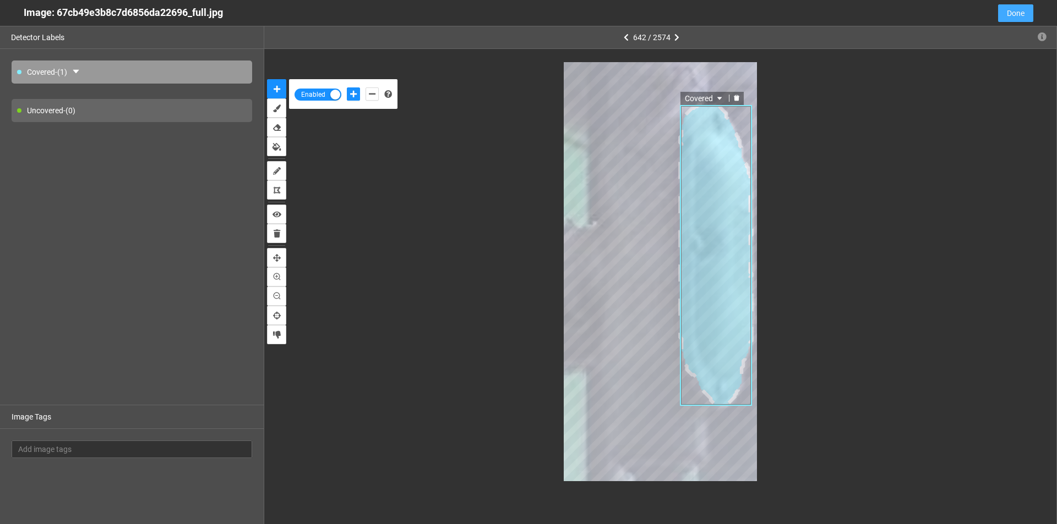
click at [1019, 17] on span "Done" at bounding box center [1016, 13] width 18 height 12
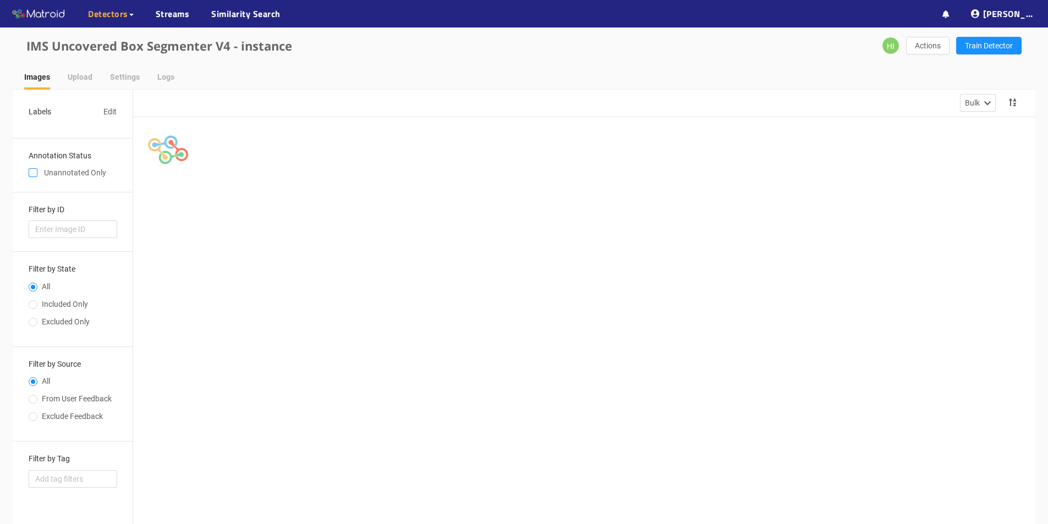
click at [30, 173] on input "checkbox" at bounding box center [33, 175] width 9 height 9
checkbox input "true"
click at [33, 307] on input "Included Only" at bounding box center [33, 306] width 9 height 7
radio input "true"
radio input "false"
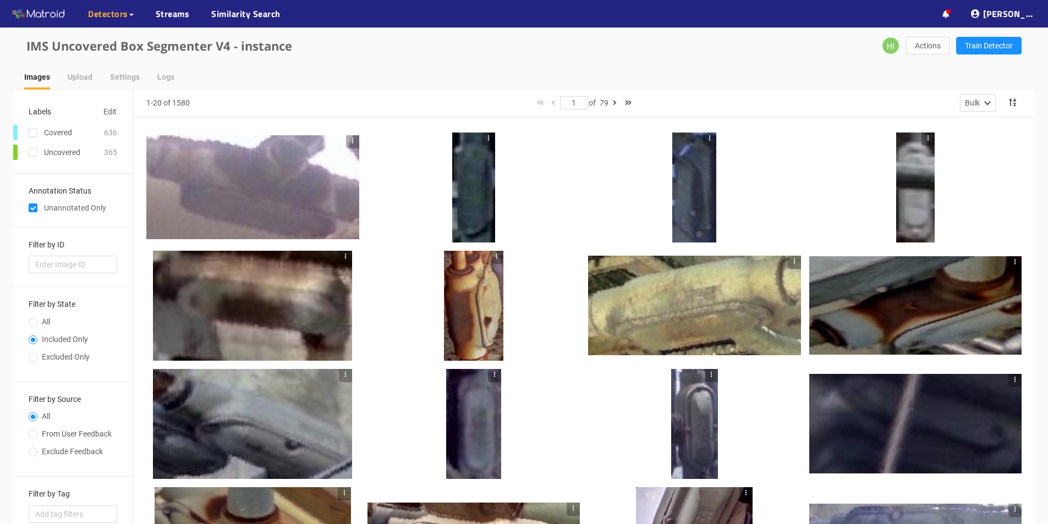
click at [497, 258] on icon "button" at bounding box center [497, 257] width 8 height 8
click at [511, 294] on li "Remove Image" at bounding box center [522, 292] width 64 height 18
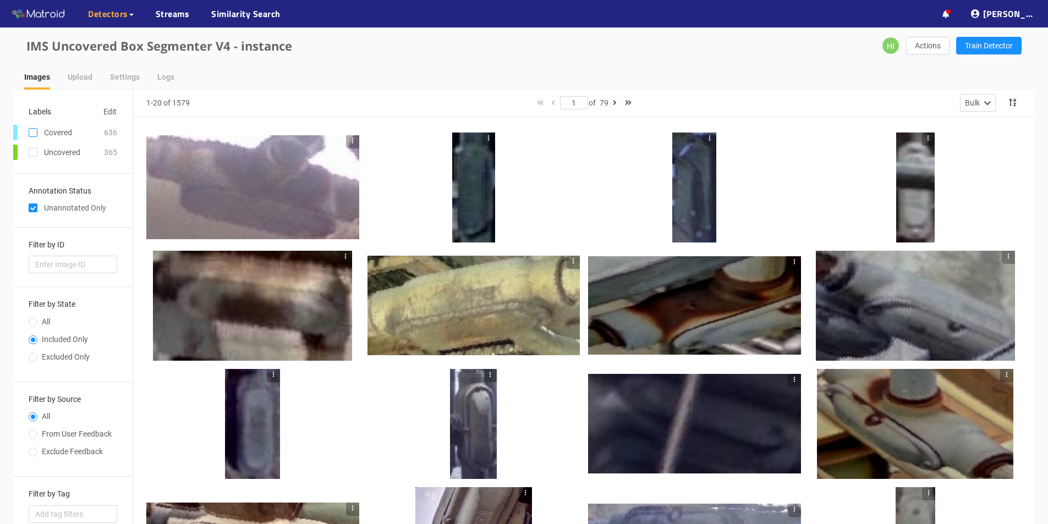
click at [33, 135] on input "checkbox" at bounding box center [33, 134] width 9 height 9
checkbox input "true"
checkbox input "false"
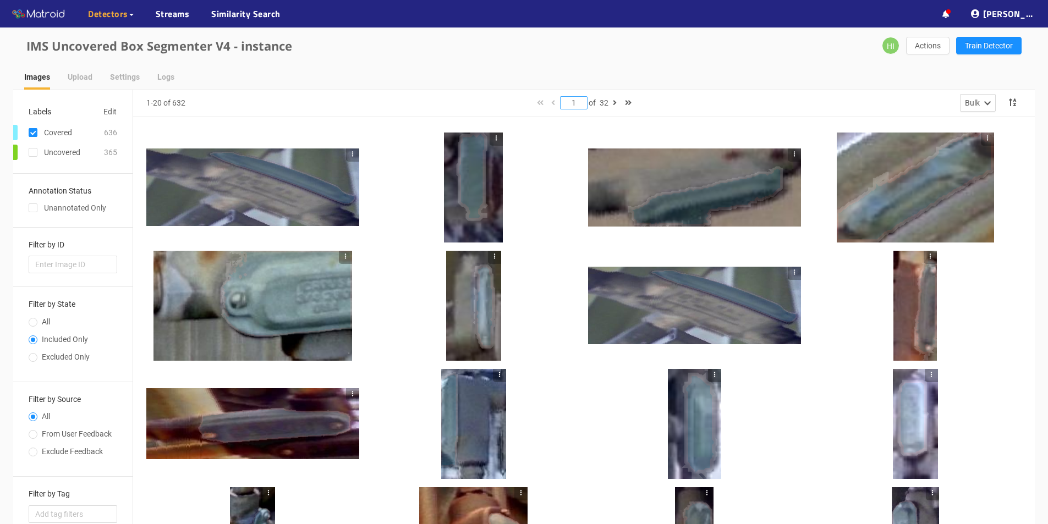
click at [578, 105] on input "1" at bounding box center [574, 103] width 26 height 12
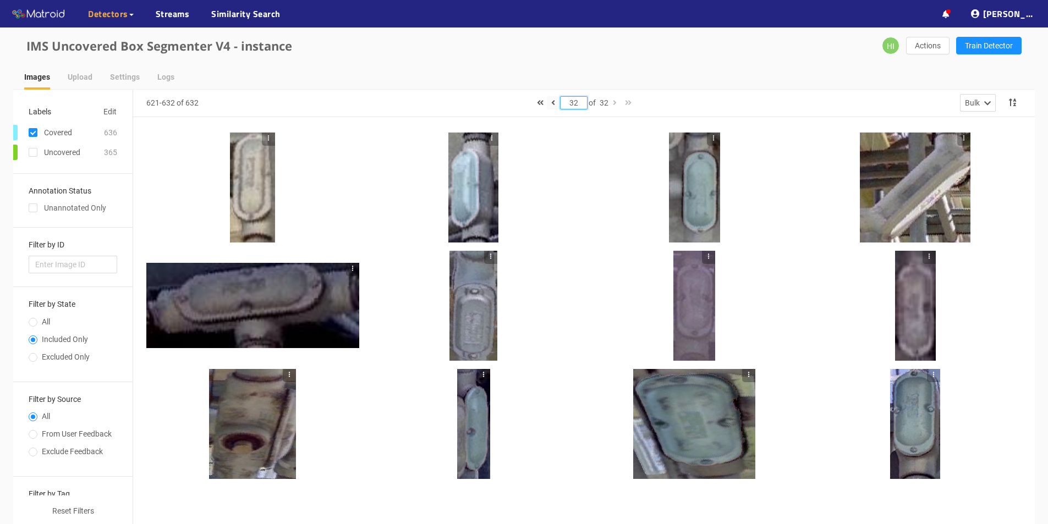
click at [551, 103] on icon "button" at bounding box center [553, 103] width 4 height 8
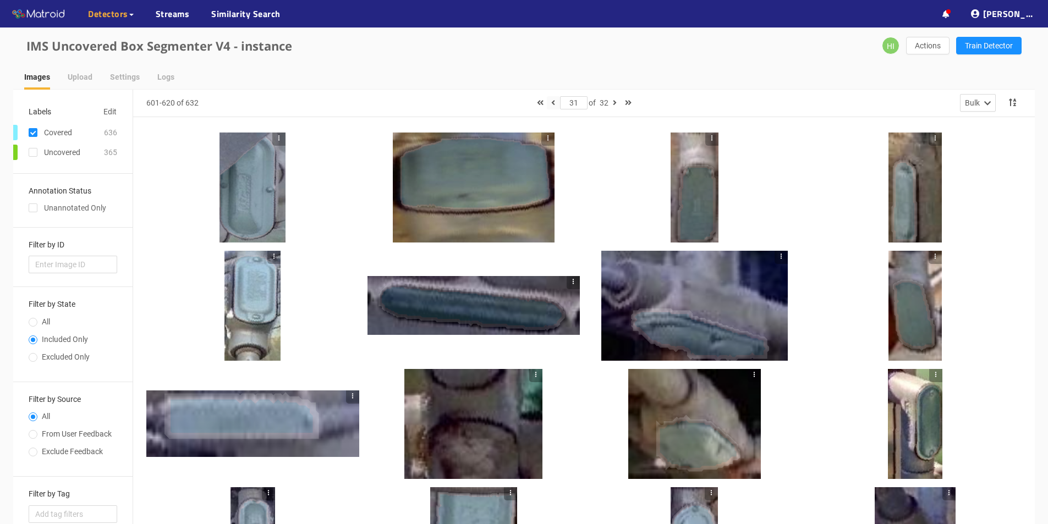
click at [551, 104] on icon "button" at bounding box center [553, 103] width 4 height 8
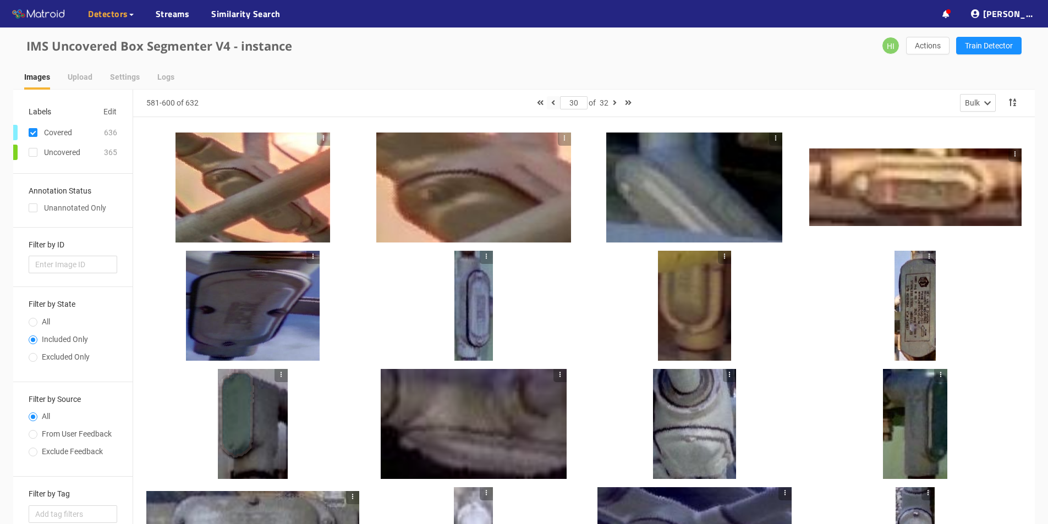
click at [552, 103] on icon "button" at bounding box center [553, 103] width 4 height 8
type input "29"
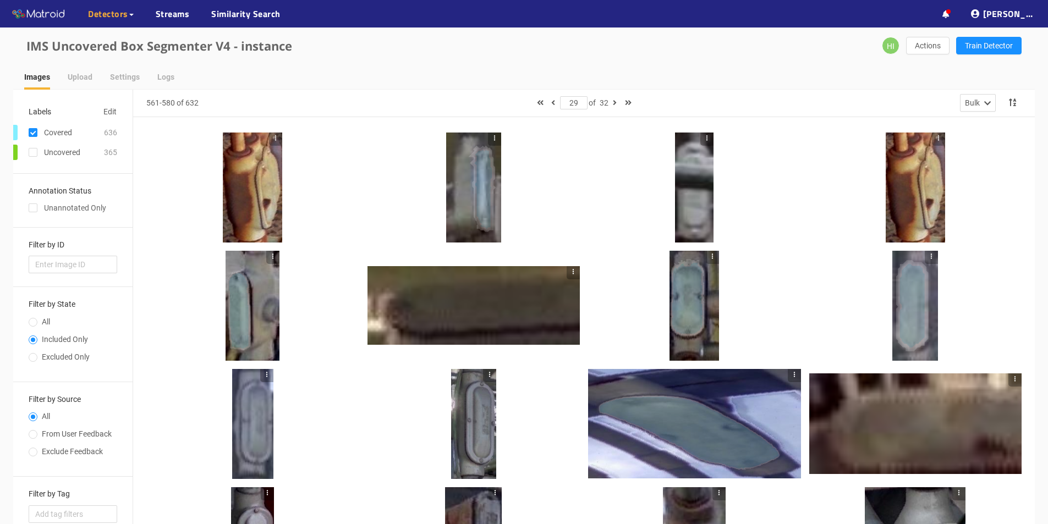
click at [902, 160] on div at bounding box center [915, 188] width 59 height 110
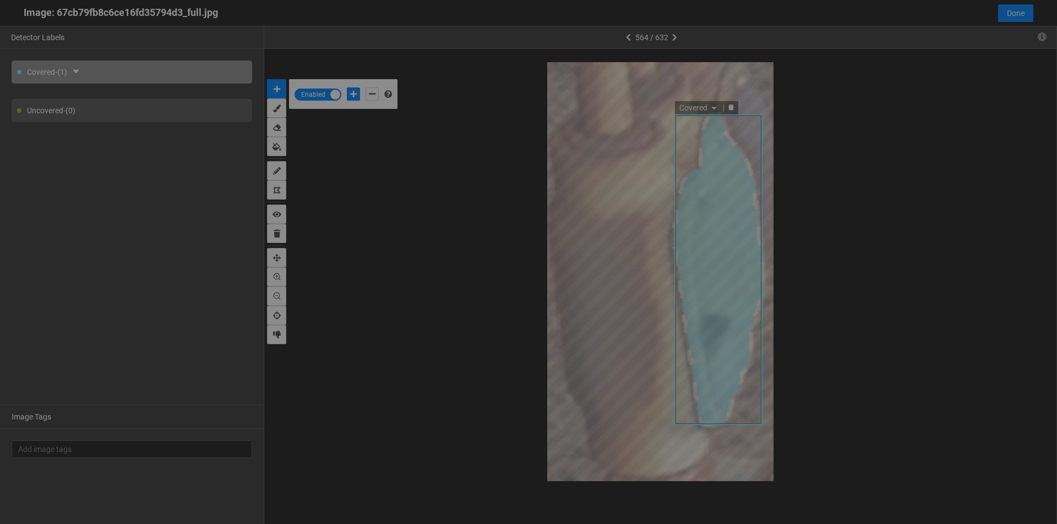
scroll to position [518, 0]
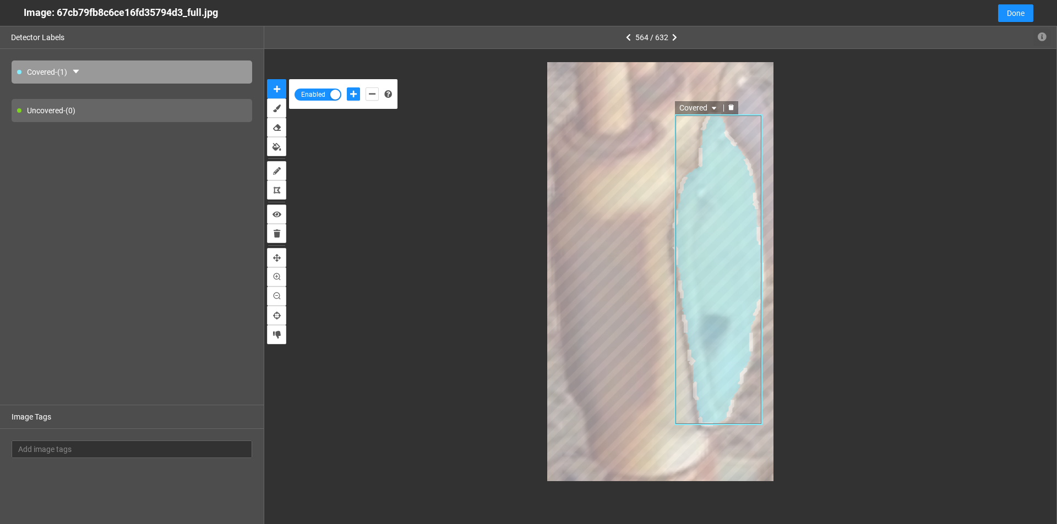
click at [1044, 39] on icon "button" at bounding box center [1041, 36] width 9 height 9
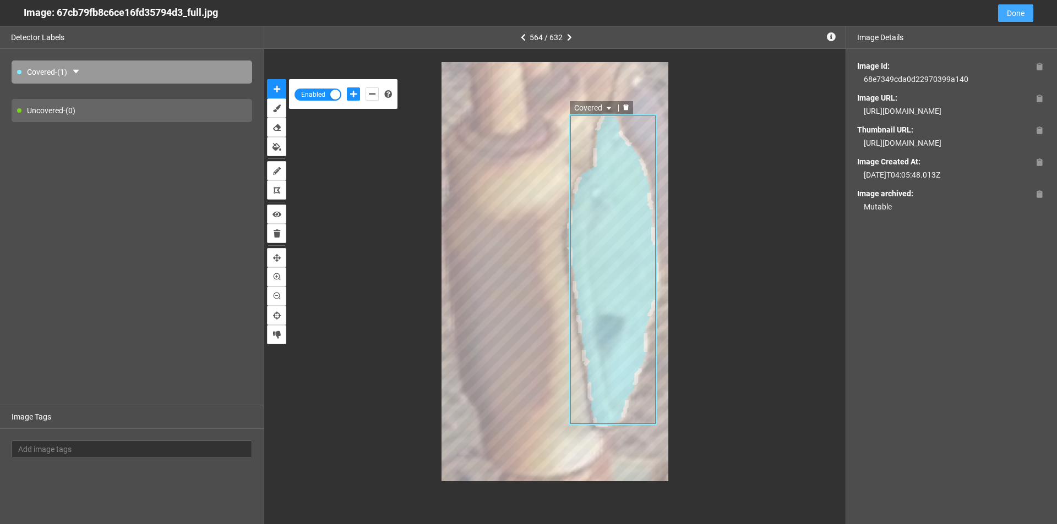
click at [1010, 14] on span "Done" at bounding box center [1016, 13] width 18 height 12
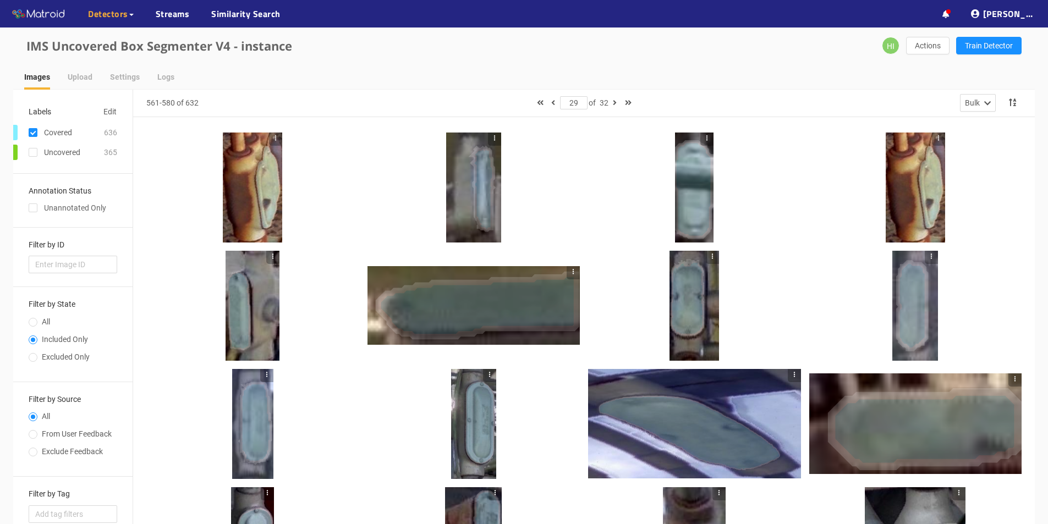
click at [273, 139] on icon "button" at bounding box center [276, 138] width 8 height 8
click at [243, 181] on div at bounding box center [252, 188] width 59 height 110
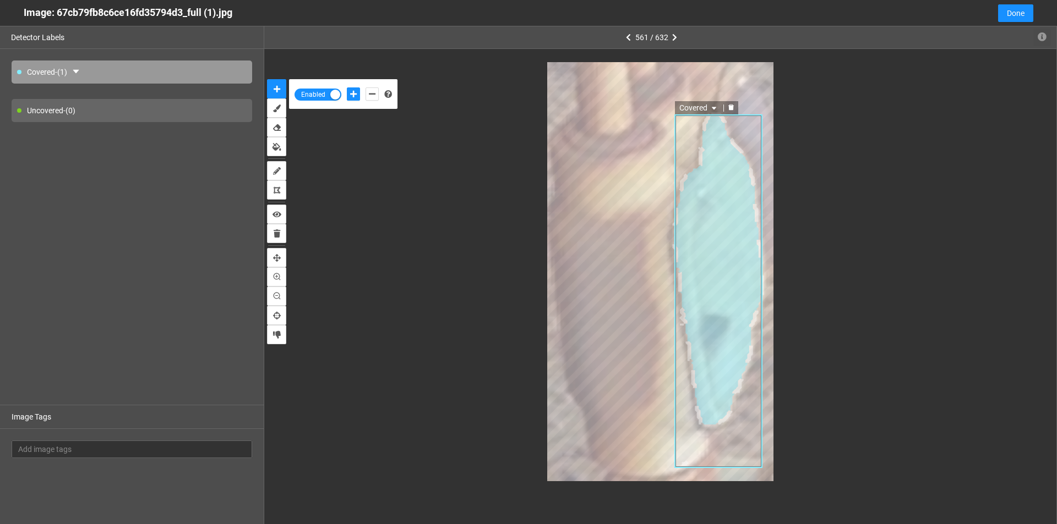
click at [1040, 41] on icon "button" at bounding box center [1041, 36] width 9 height 9
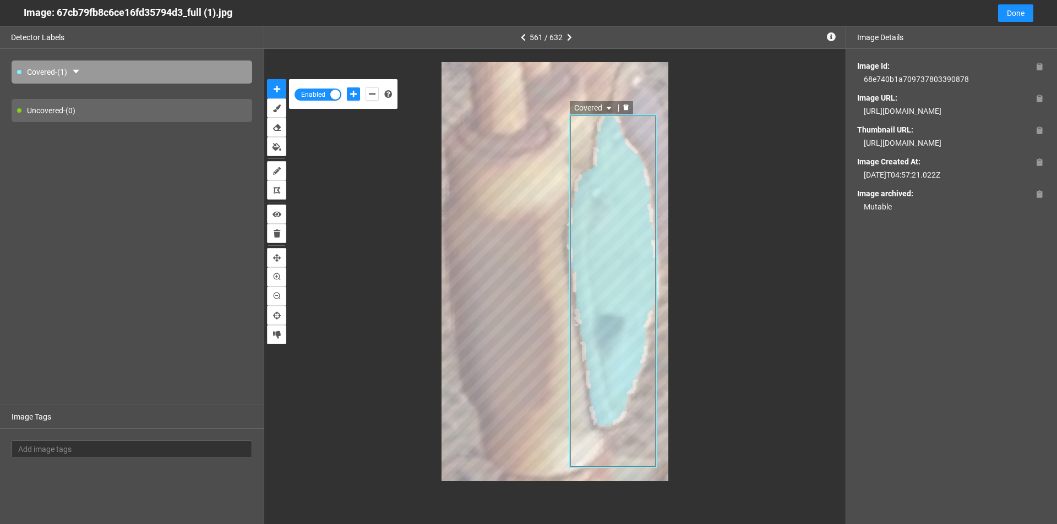
click at [717, 93] on div "Covered" at bounding box center [555, 271] width 534 height 419
click at [1013, 12] on span "Done" at bounding box center [1016, 13] width 18 height 12
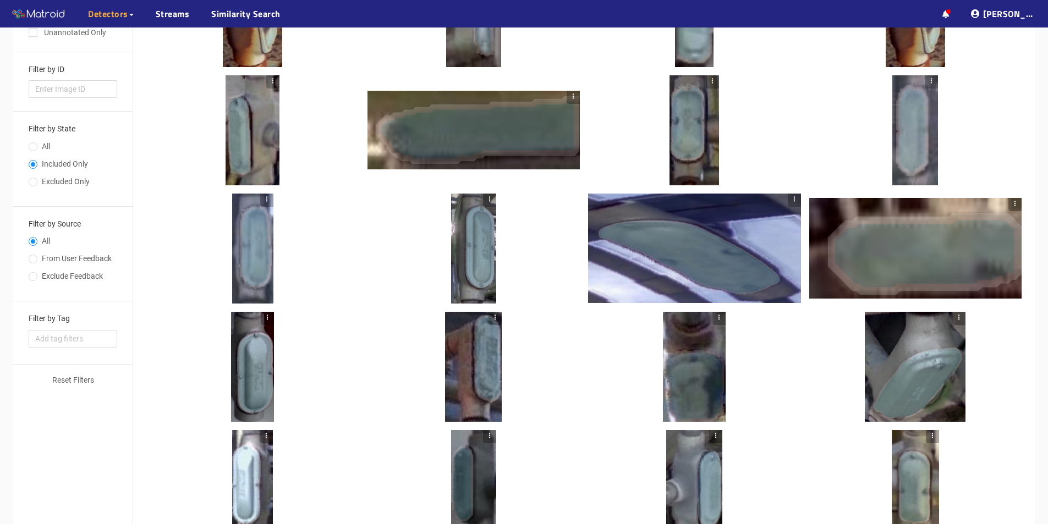
scroll to position [0, 0]
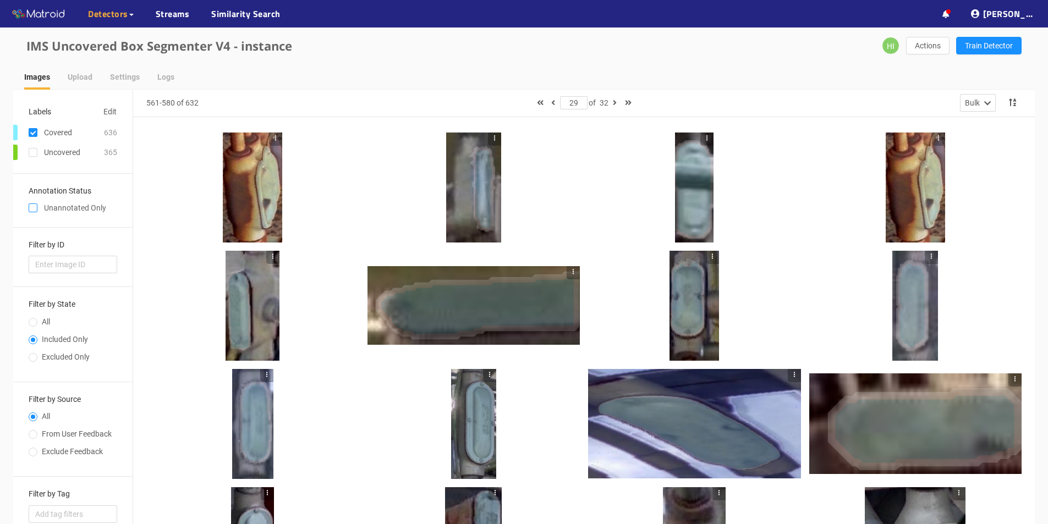
click at [35, 210] on input "checkbox" at bounding box center [33, 210] width 9 height 9
checkbox input "true"
type input "1"
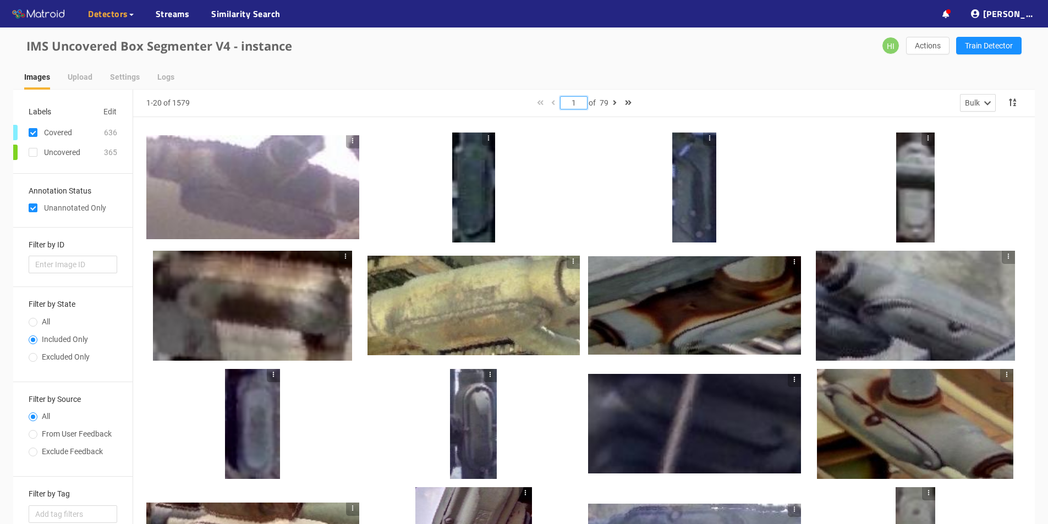
click at [577, 102] on input "1" at bounding box center [574, 103] width 26 height 12
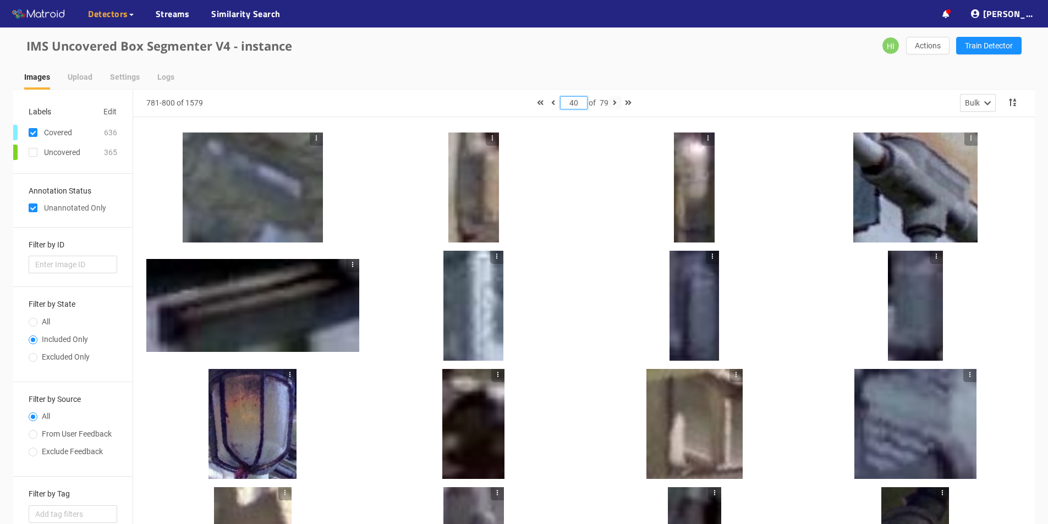
click at [617, 103] on icon "button" at bounding box center [615, 103] width 4 height 8
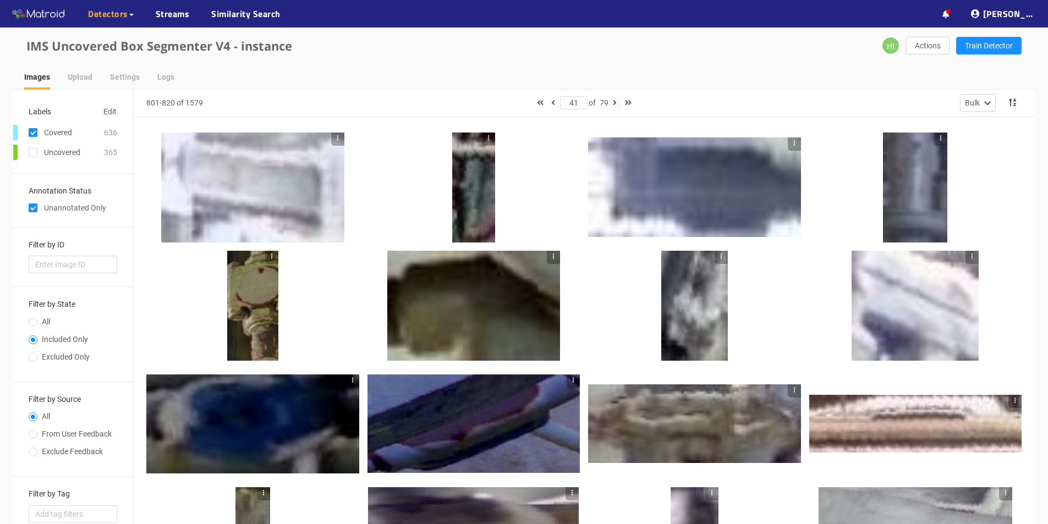
click at [617, 103] on icon "button" at bounding box center [615, 103] width 4 height 8
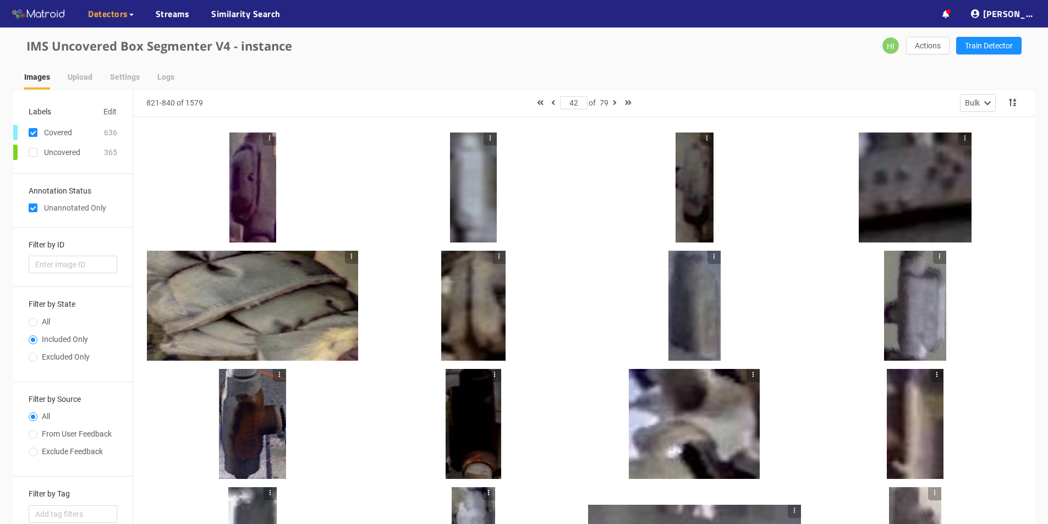
click at [239, 192] on div at bounding box center [252, 188] width 47 height 110
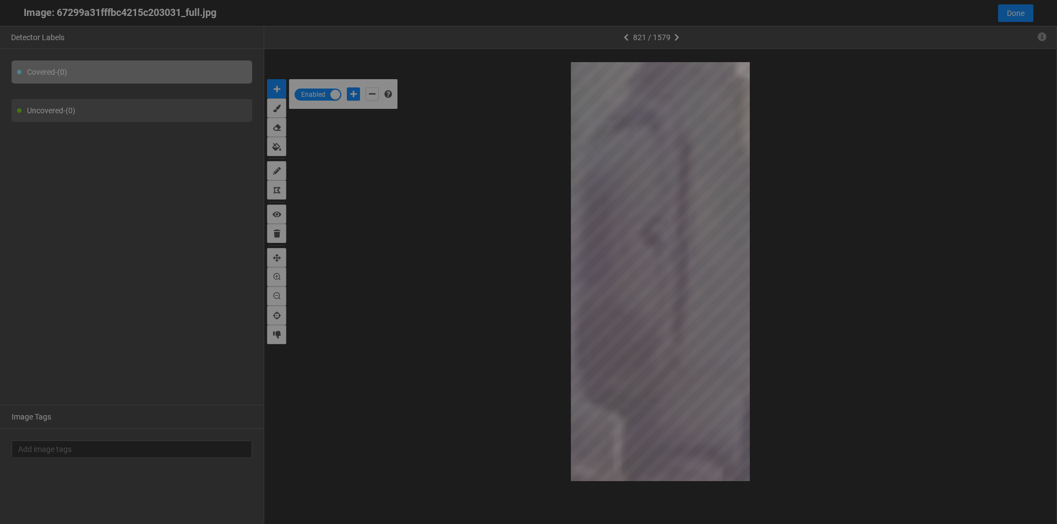
scroll to position [518, 0]
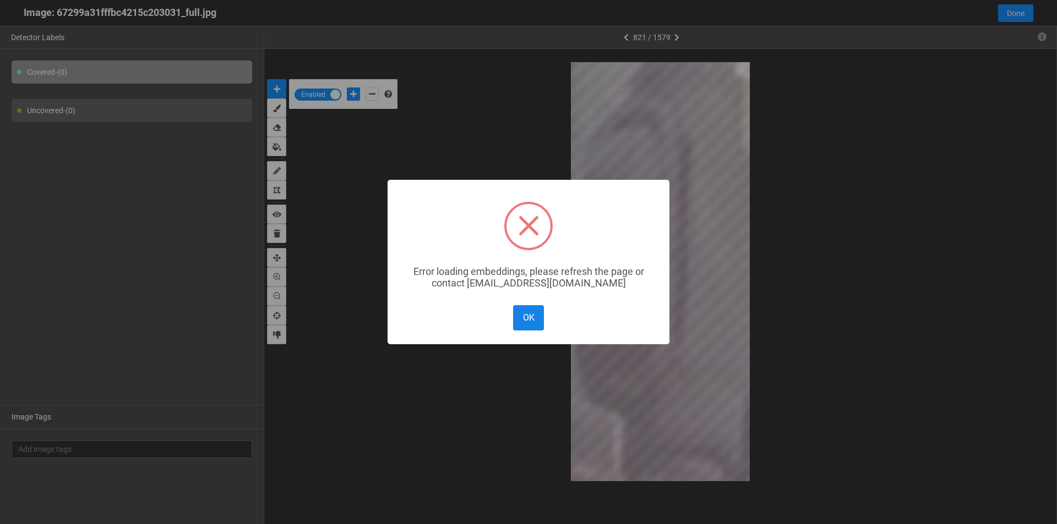
click at [528, 324] on button "OK" at bounding box center [528, 317] width 31 height 25
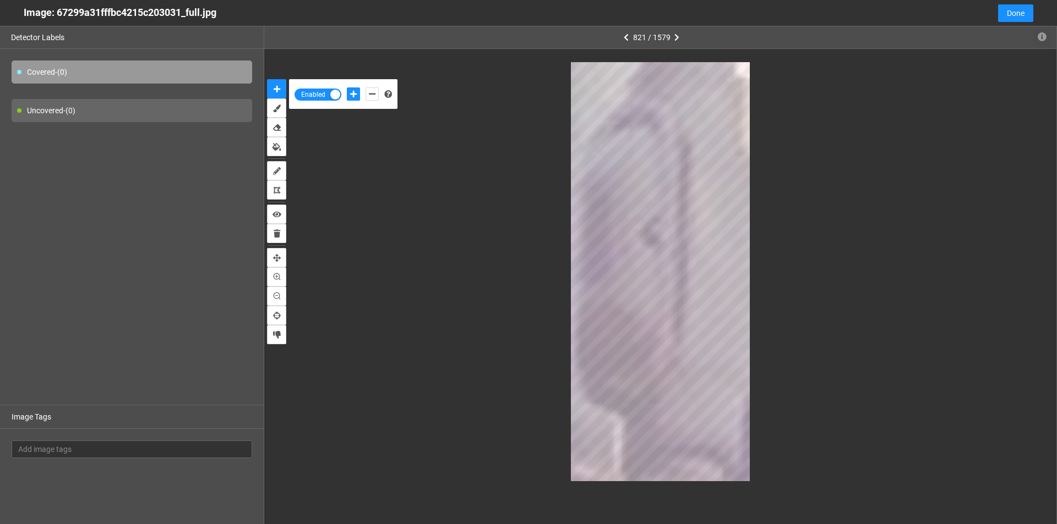
click at [1044, 36] on icon "button" at bounding box center [1041, 36] width 9 height 9
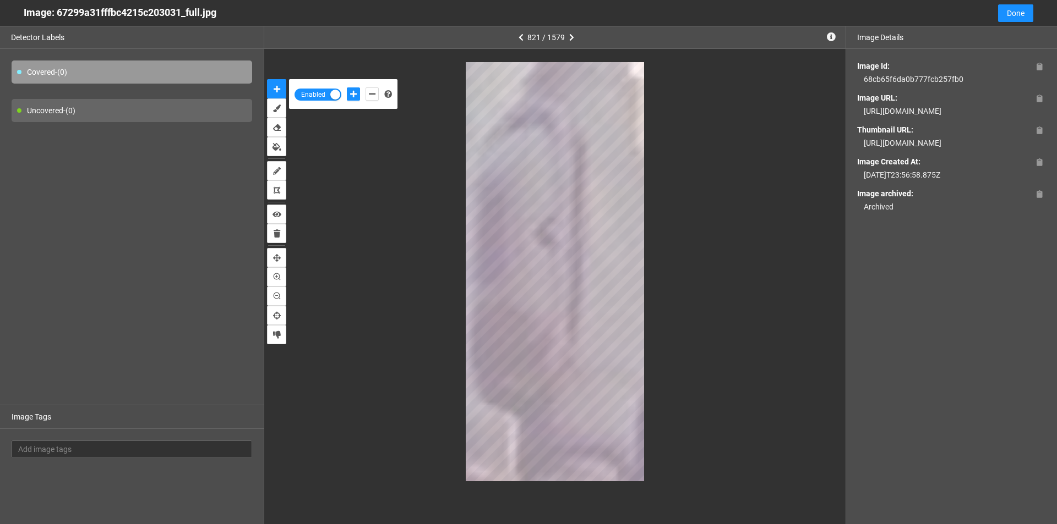
drag, startPoint x: 922, startPoint y: 124, endPoint x: 855, endPoint y: 113, distance: 67.9
click at [855, 113] on div "Image Id: 68cb65f6da0b777fcb257fb0 Image URL: https://app.matroid.com/media/im/…" at bounding box center [951, 136] width 211 height 175
copy div "https://app.matroid.com/media/im/67cb79fb8c6ce16fd3578ef7_full.jpg"
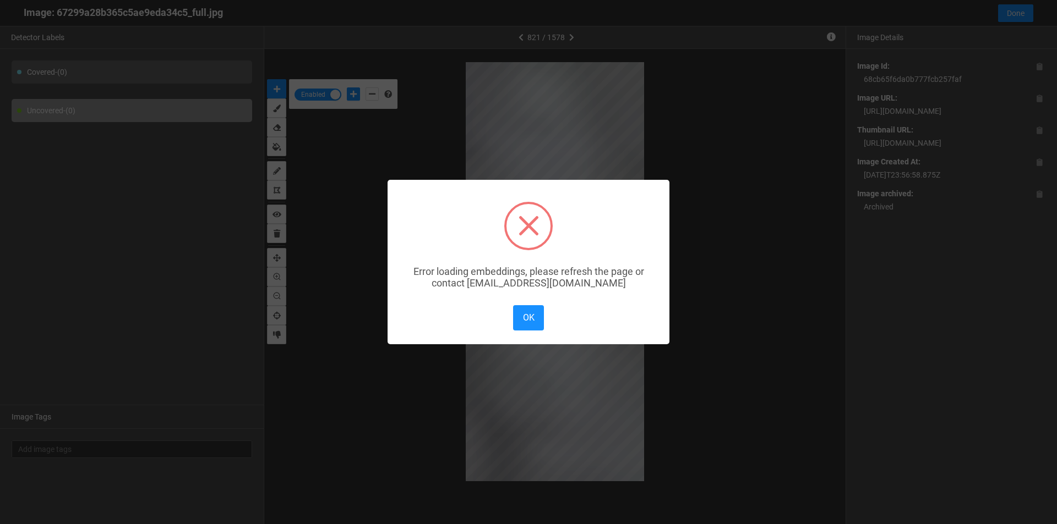
click at [721, 71] on div "× Error loading embeddings, please refresh the page or contact solutions@matroi…" at bounding box center [528, 262] width 1057 height 524
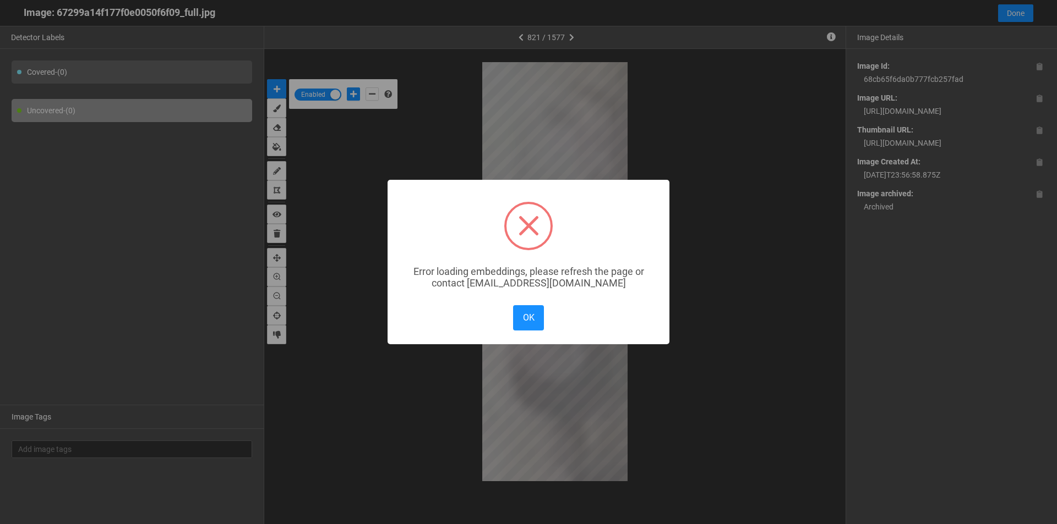
click at [1010, 14] on div "× Error loading embeddings, please refresh the page or contact solutions@matroi…" at bounding box center [528, 262] width 1057 height 524
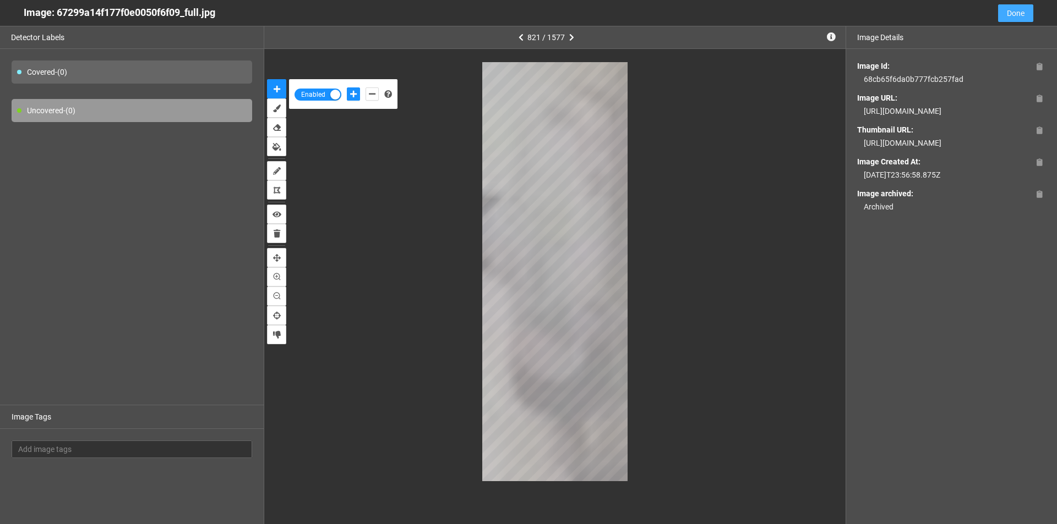
click at [1010, 14] on span "Done" at bounding box center [1016, 13] width 18 height 12
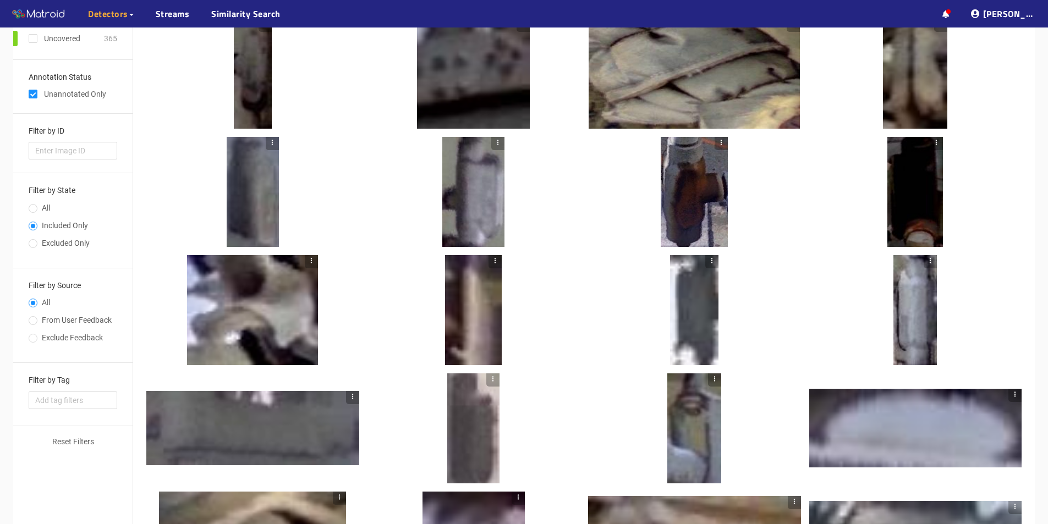
scroll to position [0, 0]
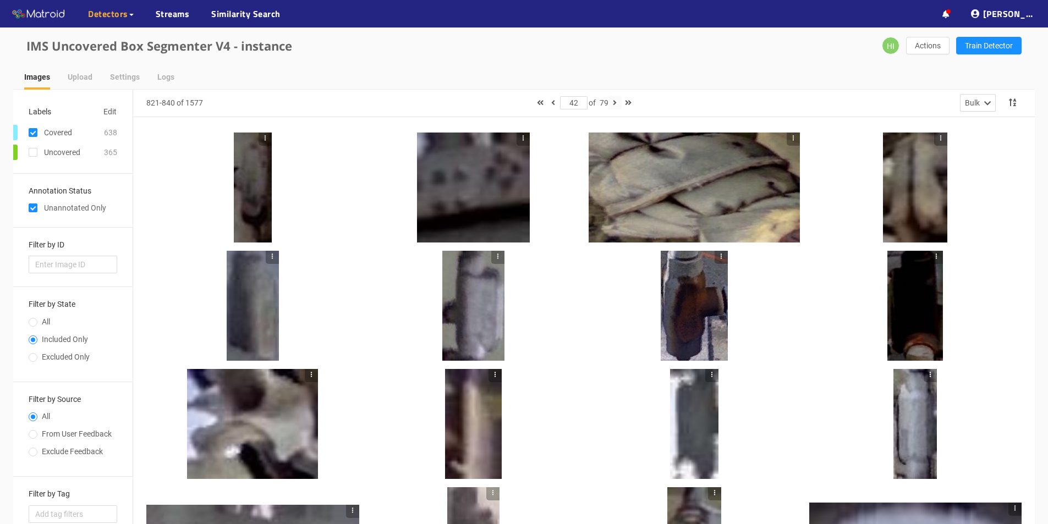
click at [615, 101] on icon "button" at bounding box center [615, 103] width 4 height 8
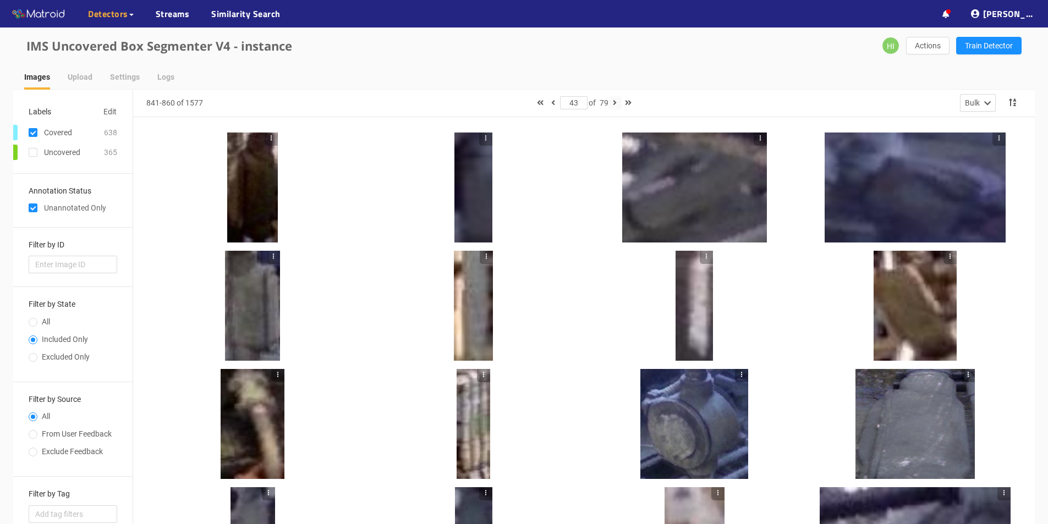
click at [615, 100] on icon "button" at bounding box center [615, 103] width 4 height 8
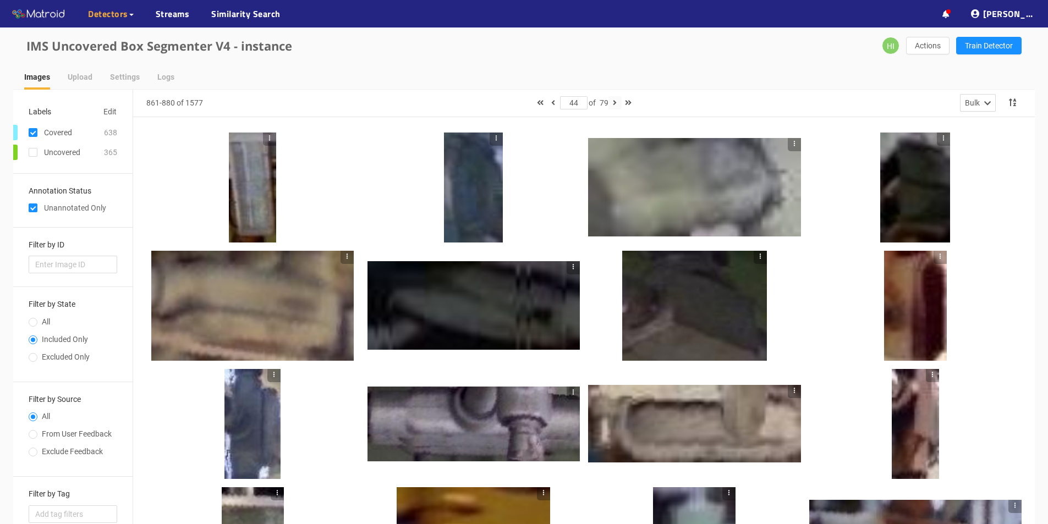
click at [615, 101] on icon "button" at bounding box center [615, 103] width 4 height 8
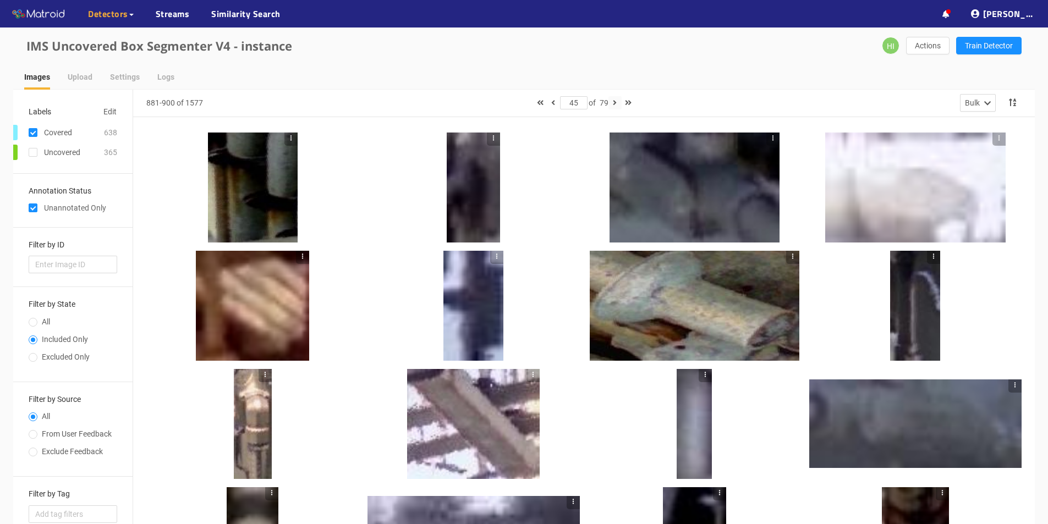
click at [615, 103] on icon "button" at bounding box center [615, 103] width 4 height 8
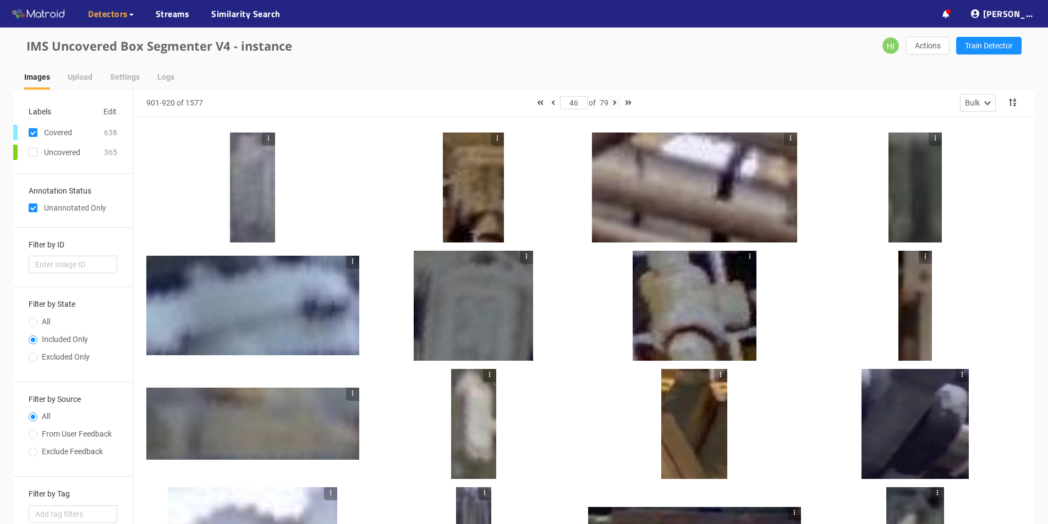
click at [617, 104] on icon "button" at bounding box center [615, 103] width 4 height 8
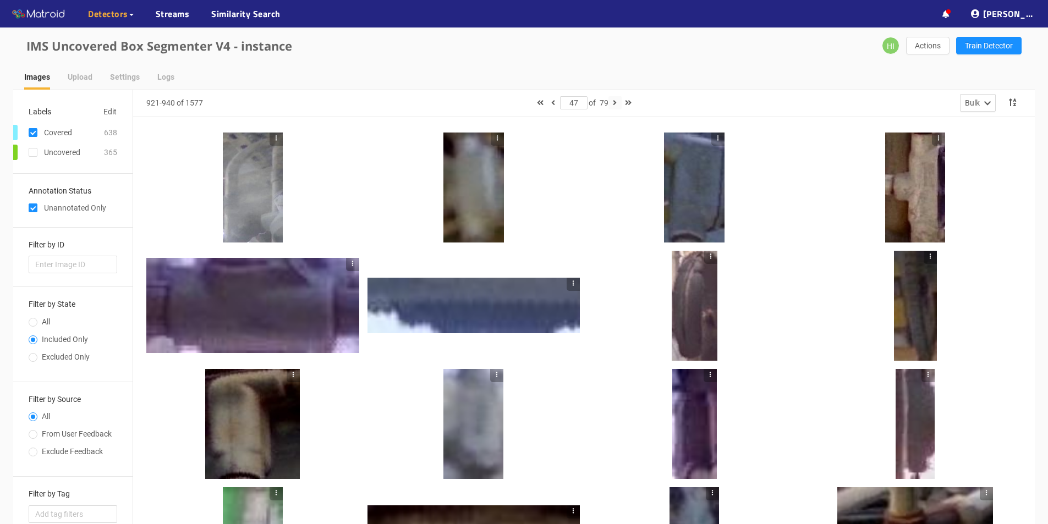
click at [617, 106] on icon "button" at bounding box center [615, 103] width 4 height 8
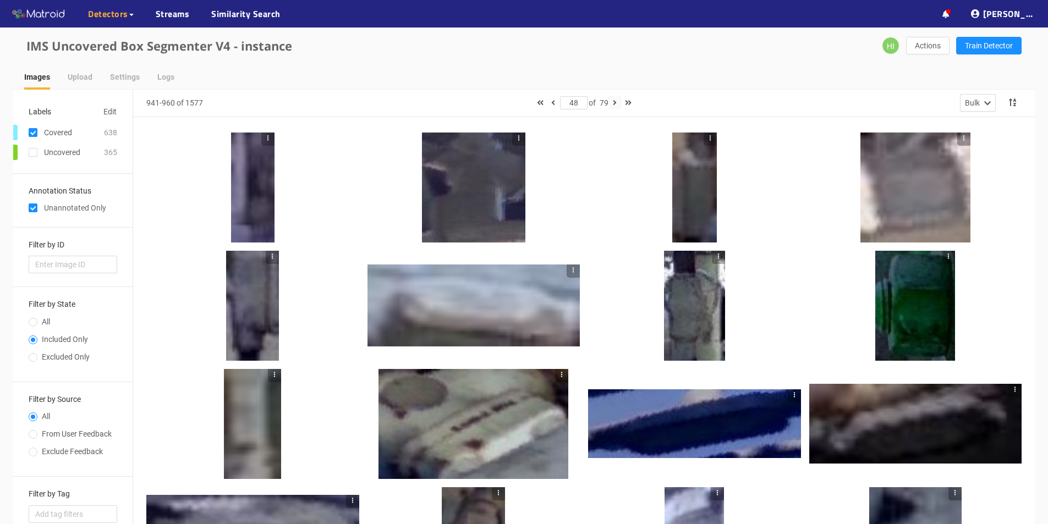
click at [617, 102] on icon "button" at bounding box center [615, 103] width 4 height 8
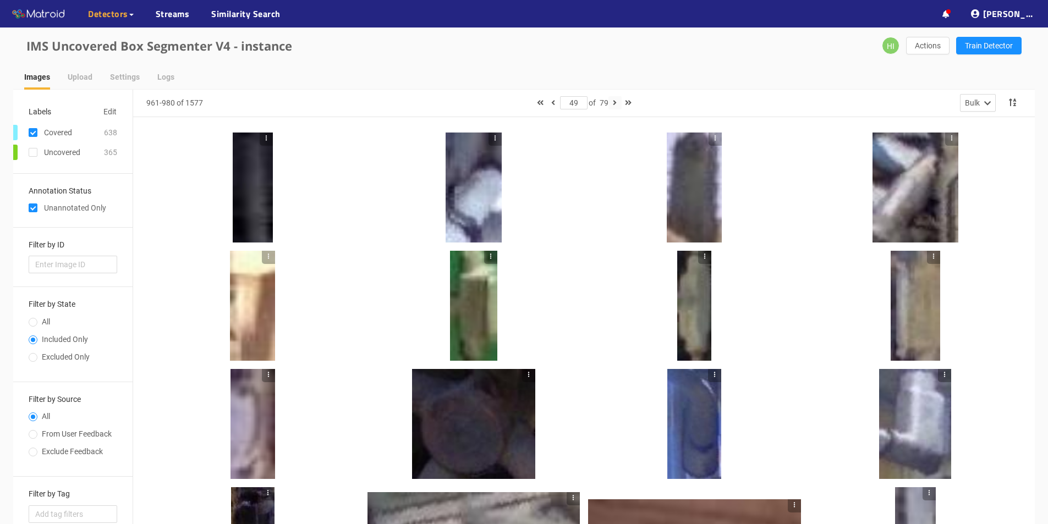
click at [615, 100] on icon "button" at bounding box center [615, 103] width 4 height 8
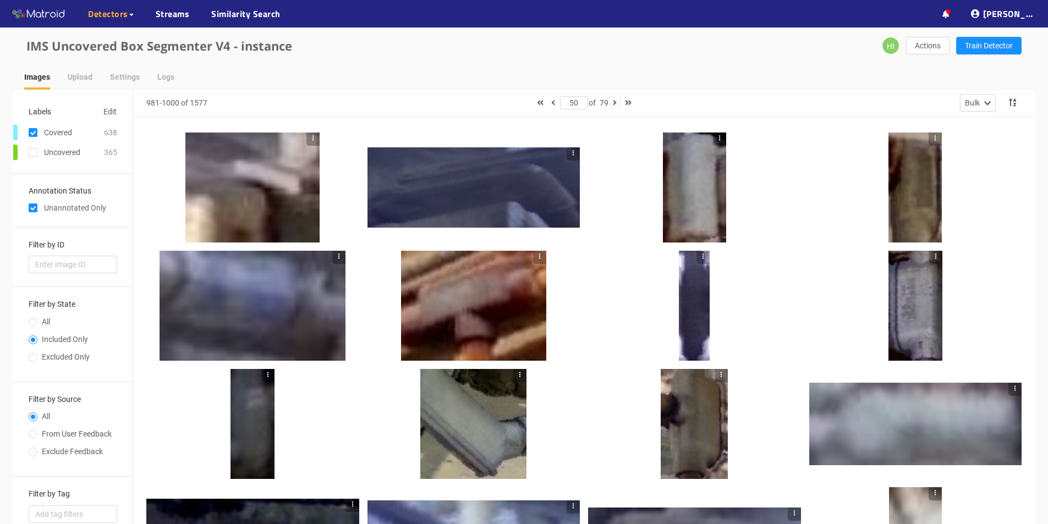
click at [617, 99] on icon "button" at bounding box center [615, 103] width 4 height 8
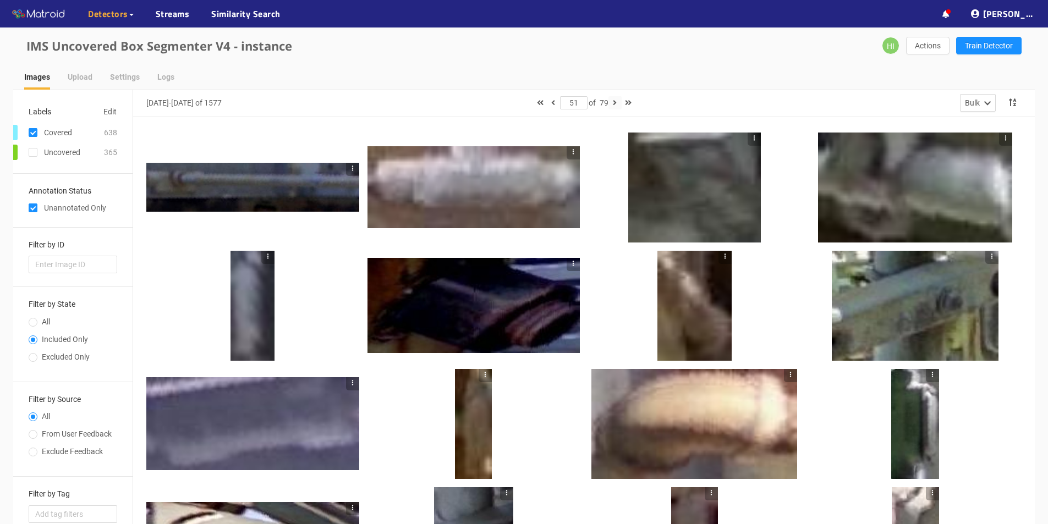
click at [617, 104] on icon "button" at bounding box center [615, 103] width 4 height 8
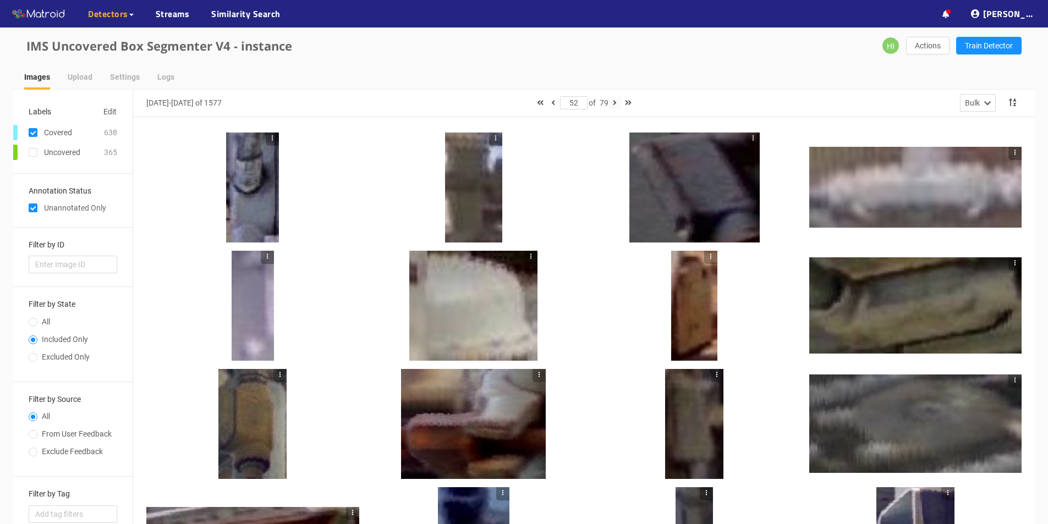
click at [617, 103] on icon "button" at bounding box center [615, 103] width 4 height 8
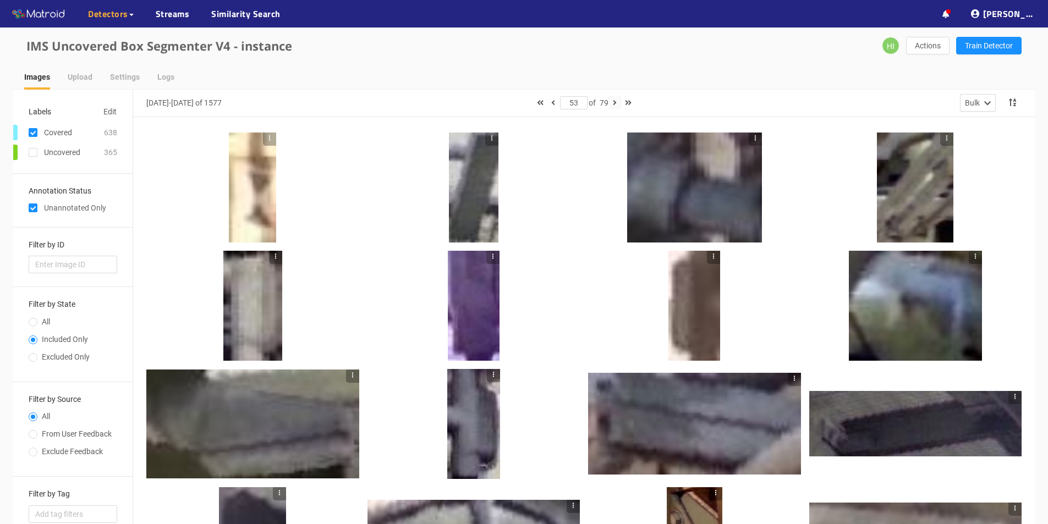
click at [617, 100] on icon "button" at bounding box center [615, 103] width 4 height 8
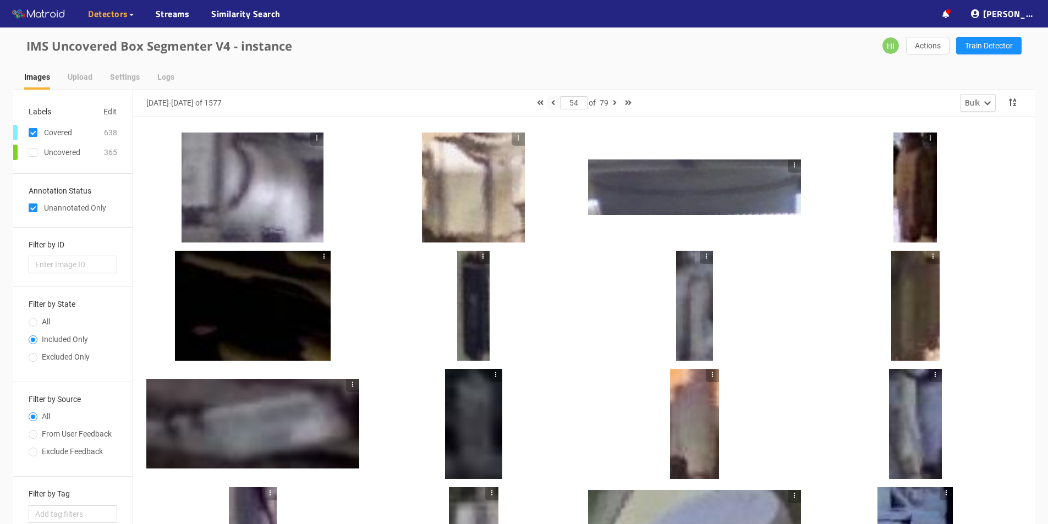
click at [554, 105] on button "button" at bounding box center [553, 102] width 13 height 13
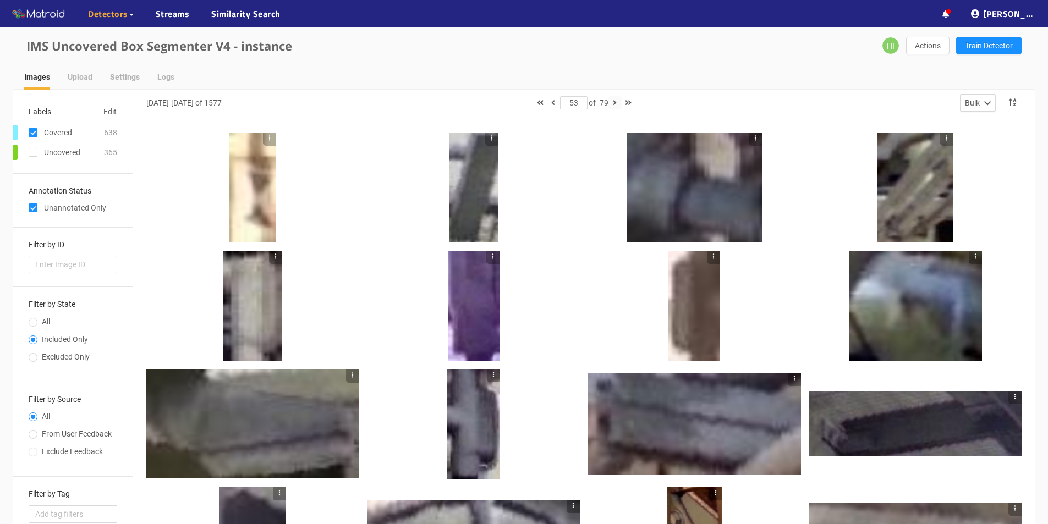
click at [617, 103] on icon "button" at bounding box center [615, 103] width 4 height 8
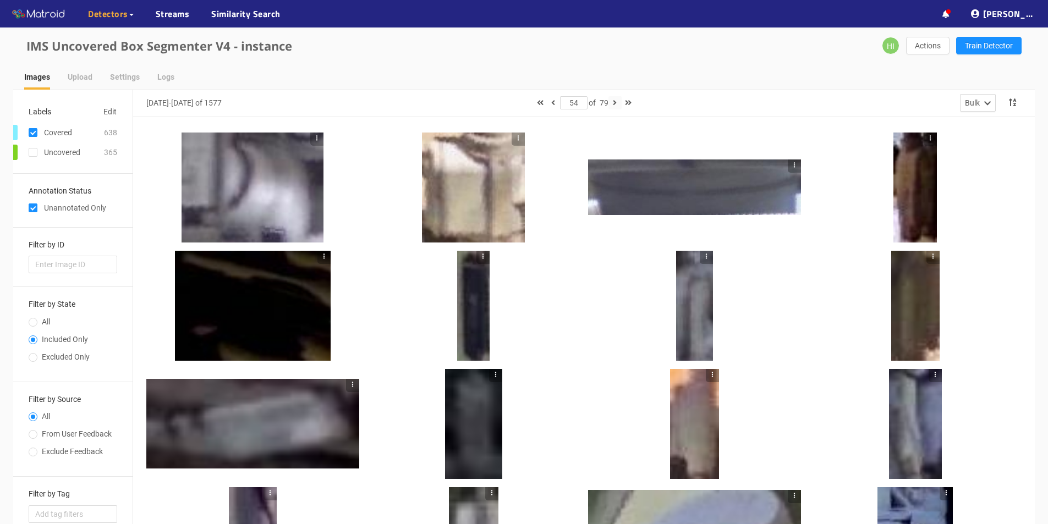
click at [616, 103] on icon "button" at bounding box center [615, 103] width 4 height 8
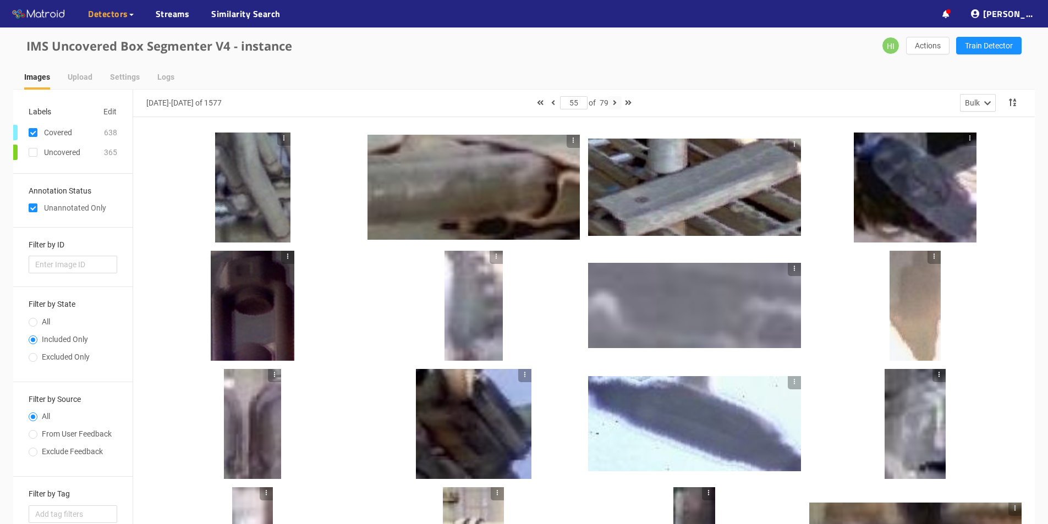
click at [616, 101] on icon "button" at bounding box center [615, 103] width 4 height 8
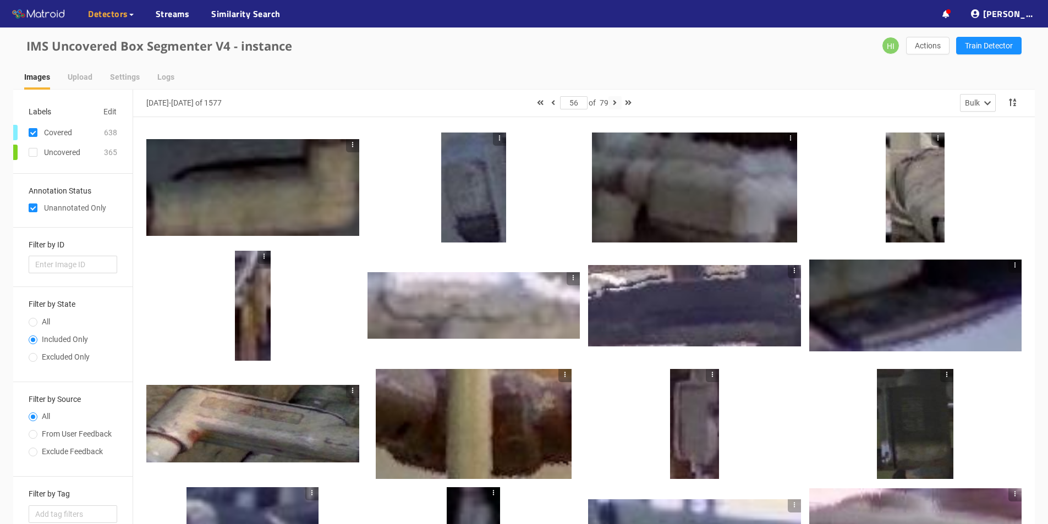
click at [620, 100] on button "button" at bounding box center [615, 102] width 13 height 13
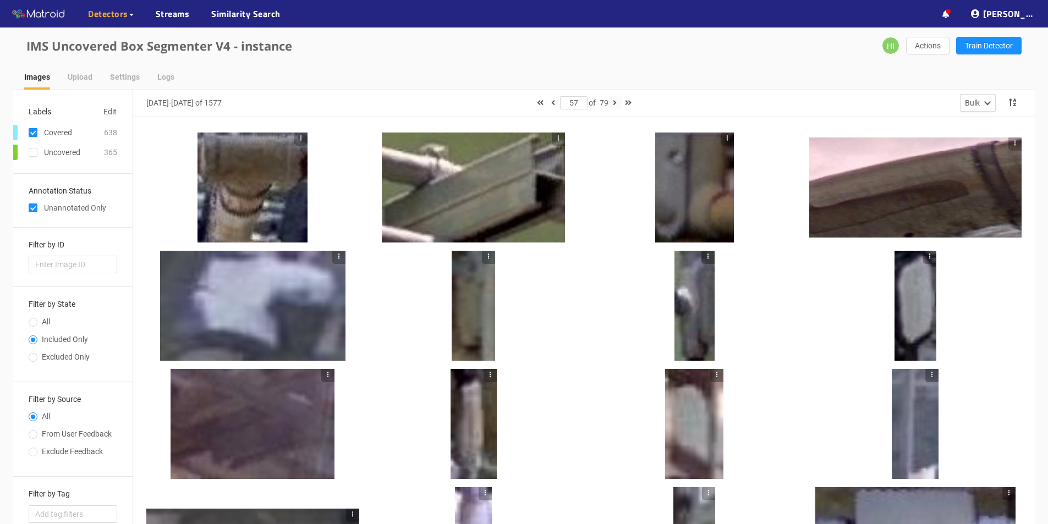
click at [617, 104] on icon "button" at bounding box center [615, 103] width 4 height 8
type input "58"
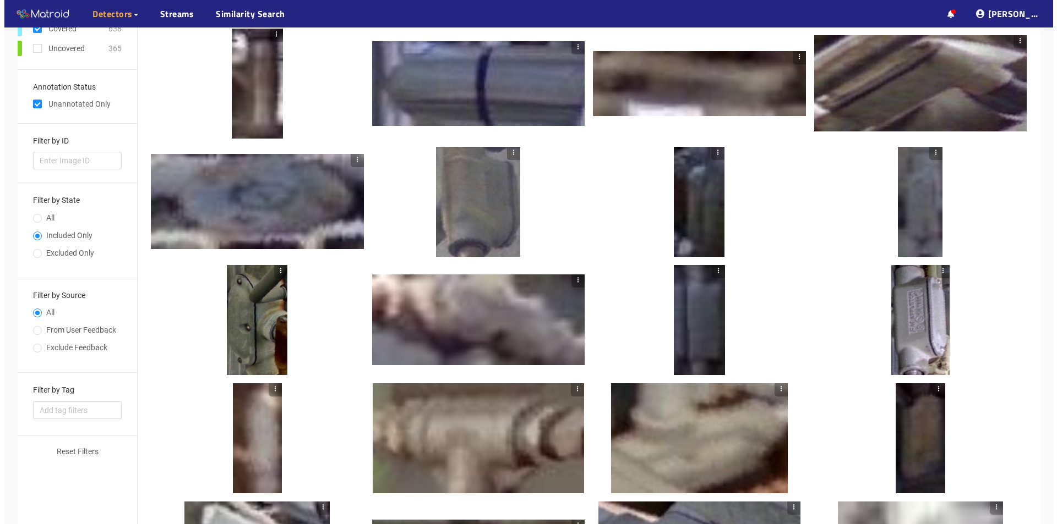
scroll to position [110, 0]
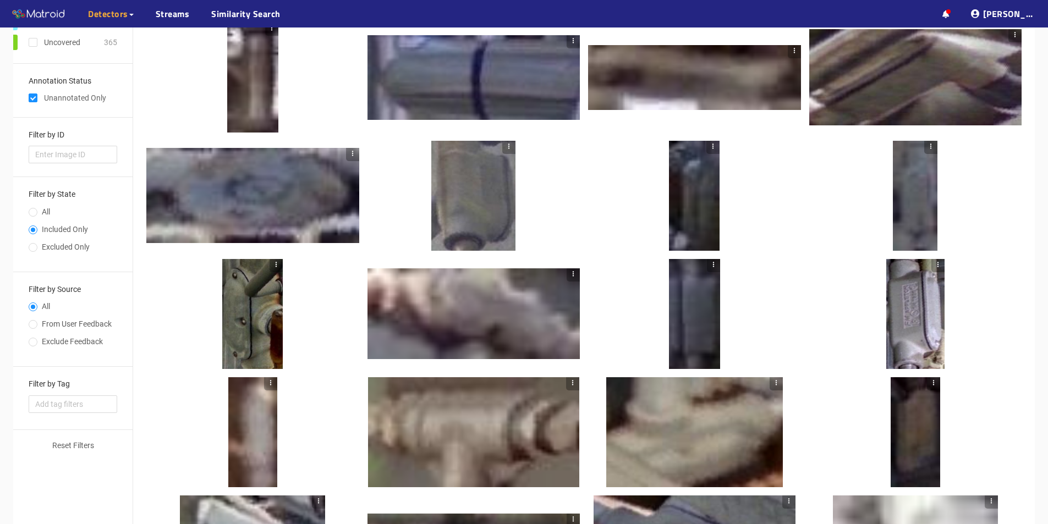
click at [928, 307] on div at bounding box center [916, 314] width 58 height 110
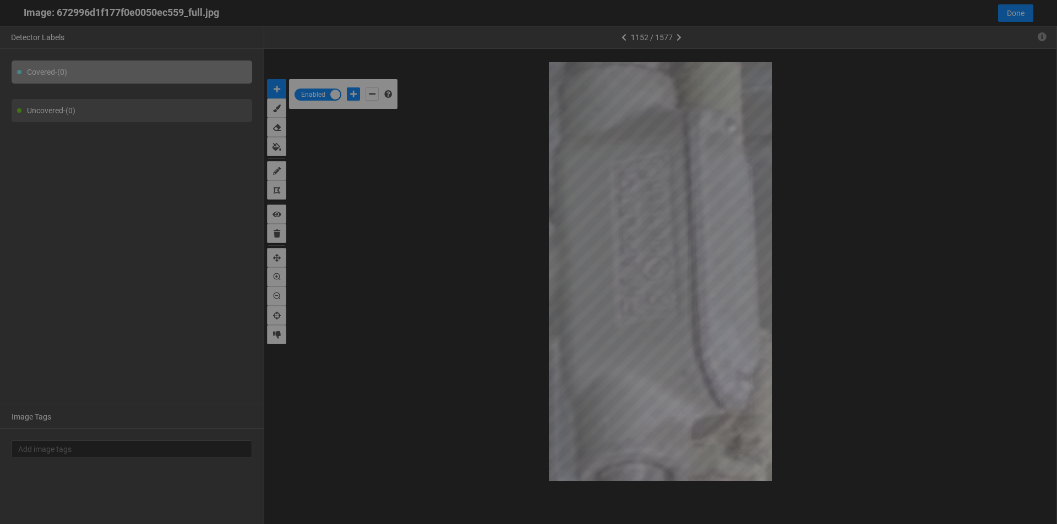
scroll to position [518, 0]
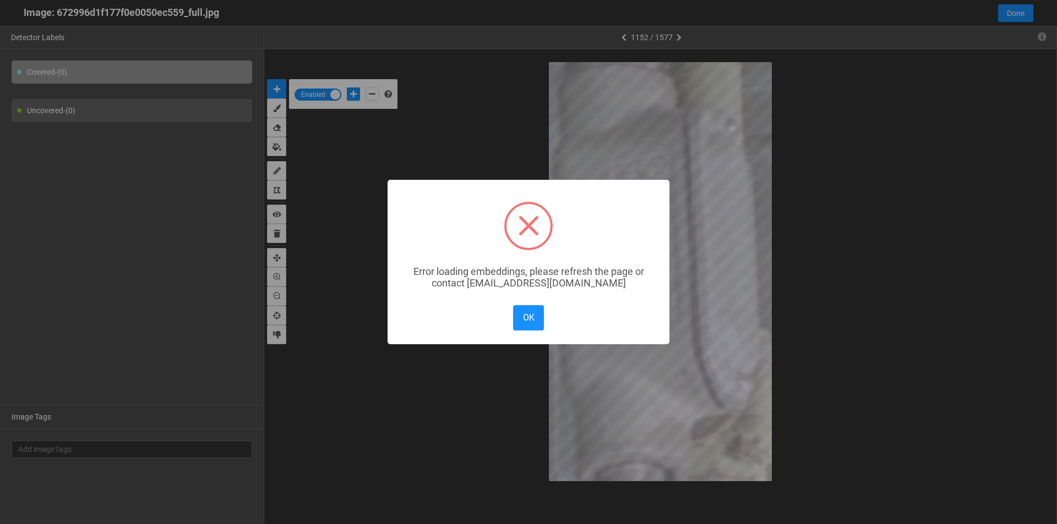
click at [1041, 40] on div "× Error loading embeddings, please refresh the page or contact solutions@matroi…" at bounding box center [528, 262] width 1057 height 524
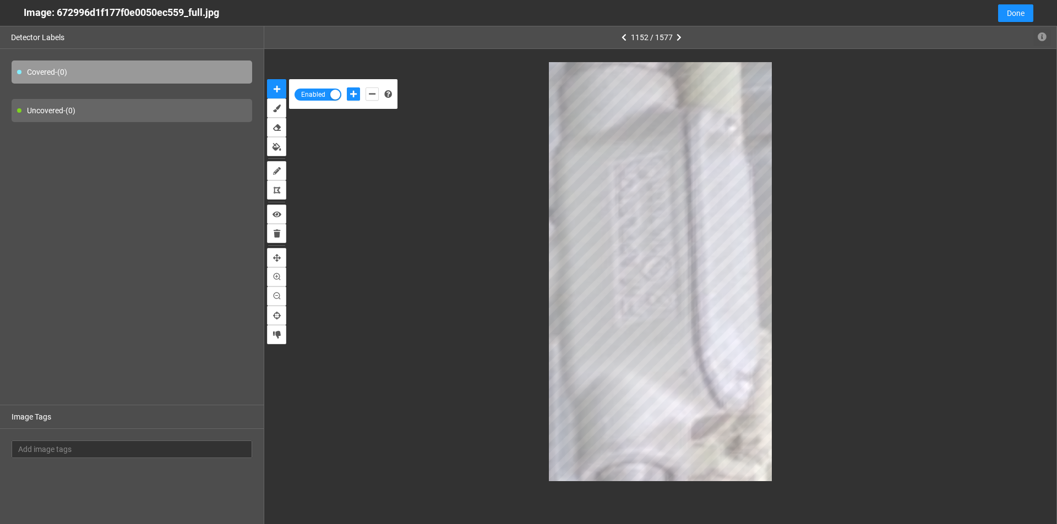
click at [1041, 40] on icon "button" at bounding box center [1041, 36] width 9 height 9
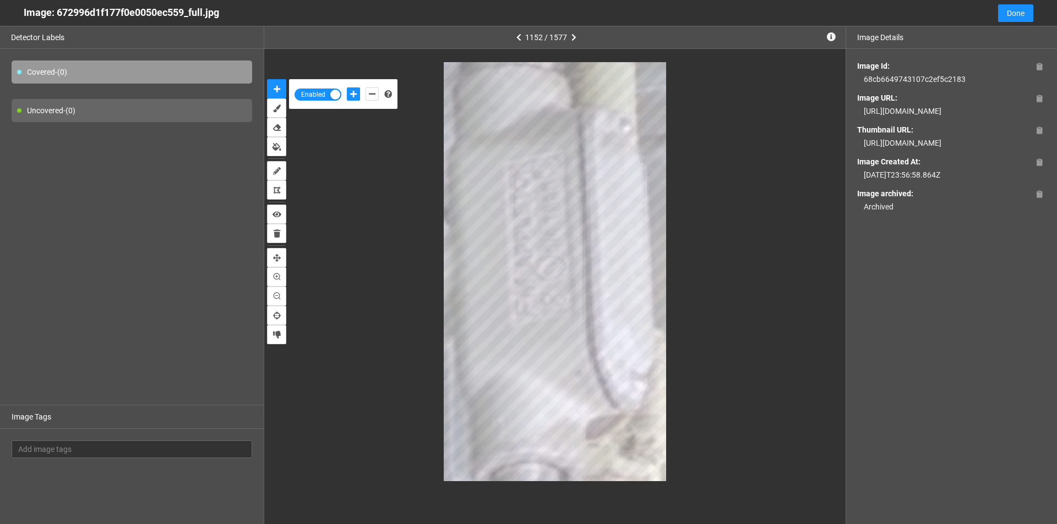
drag, startPoint x: 931, startPoint y: 124, endPoint x: 856, endPoint y: 112, distance: 75.7
click at [856, 112] on div "Image Id: 68cb6649743107c2ef5c2183 Image URL: https://app.matroid.com/media/im/…" at bounding box center [951, 136] width 211 height 175
copy div "https://app.matroid.com/media/im/67cb49e3b8c7d6856da2276a_full.jpg"
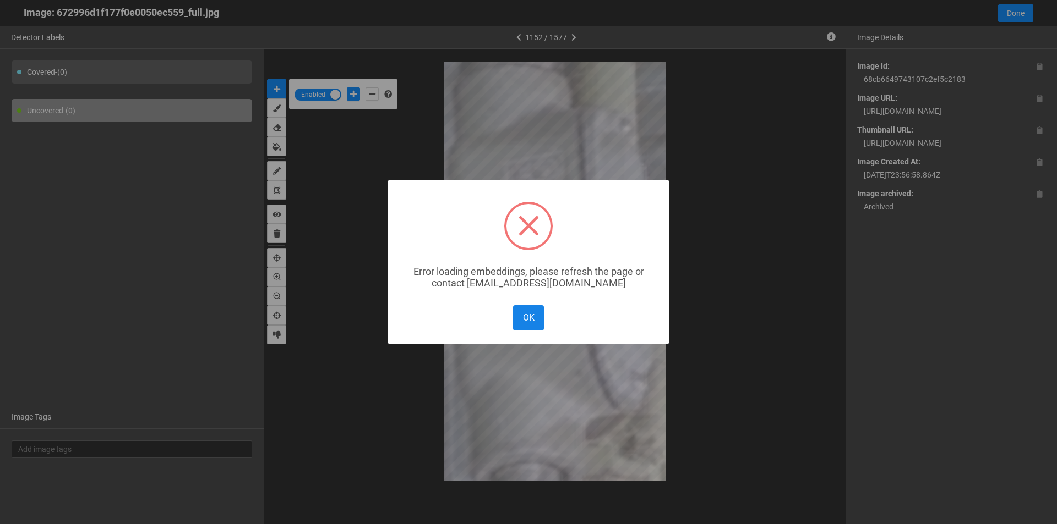
click at [533, 325] on button "OK" at bounding box center [528, 317] width 31 height 25
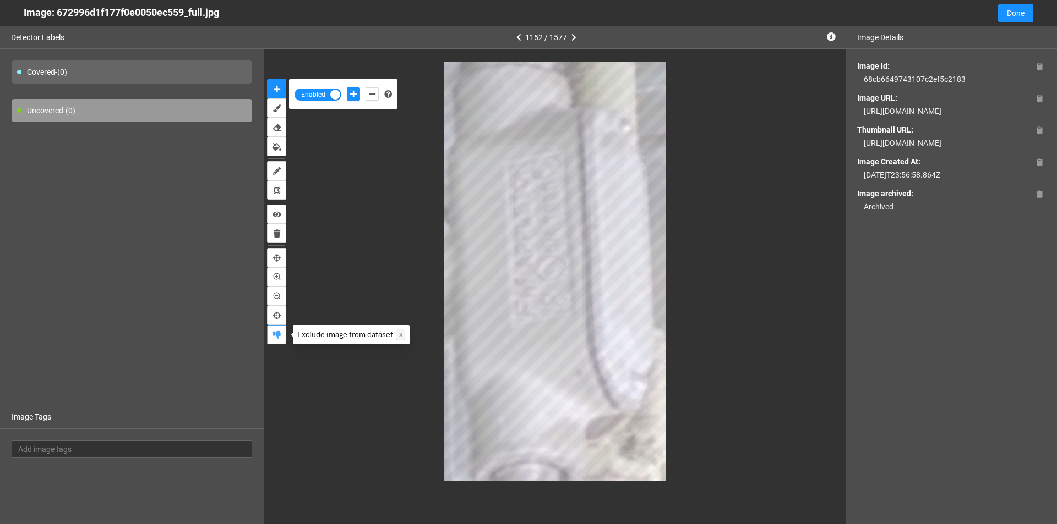
click at [275, 334] on icon "exclude" at bounding box center [277, 335] width 8 height 8
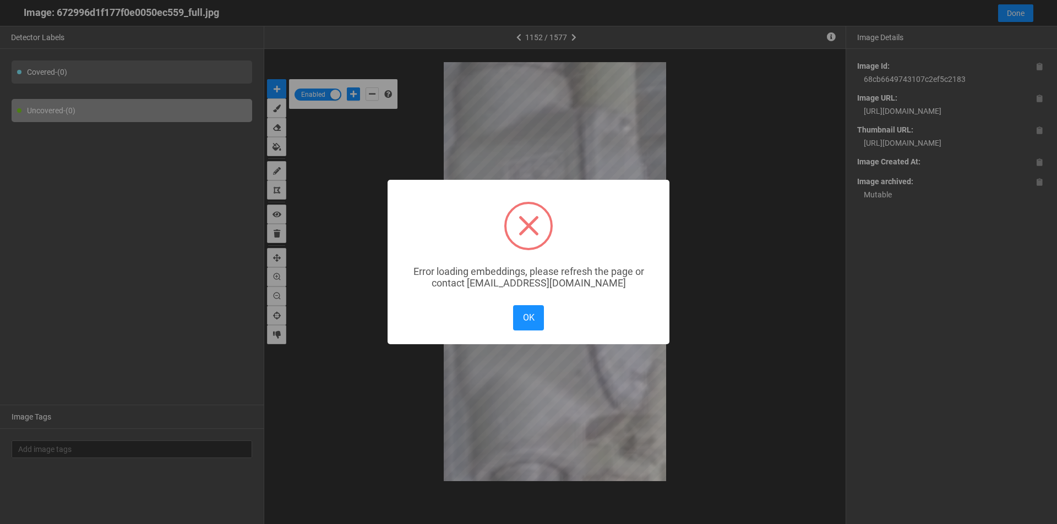
click at [1020, 17] on div "× Error loading embeddings, please refresh the page or contact solutions@matroi…" at bounding box center [528, 262] width 1057 height 524
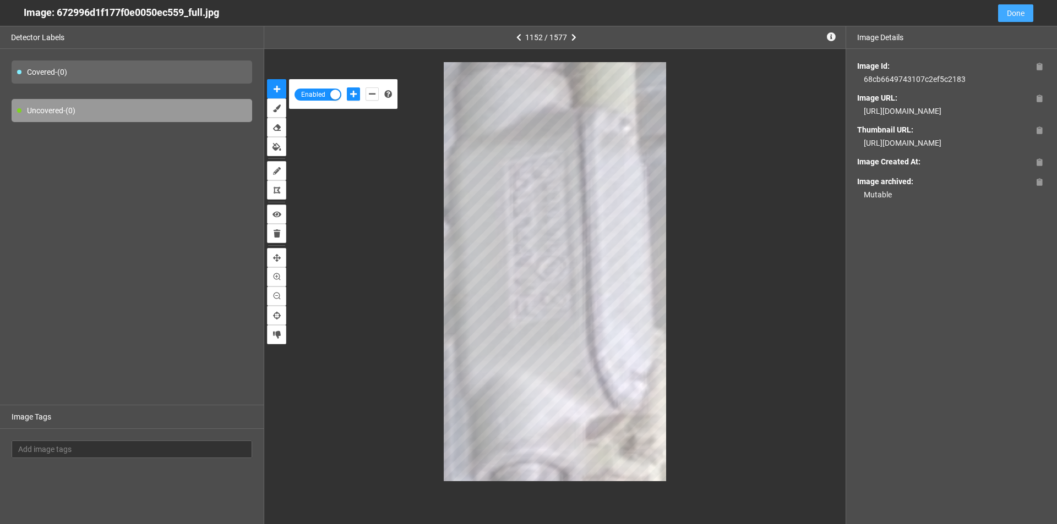
click at [1020, 17] on span "Done" at bounding box center [1016, 13] width 18 height 12
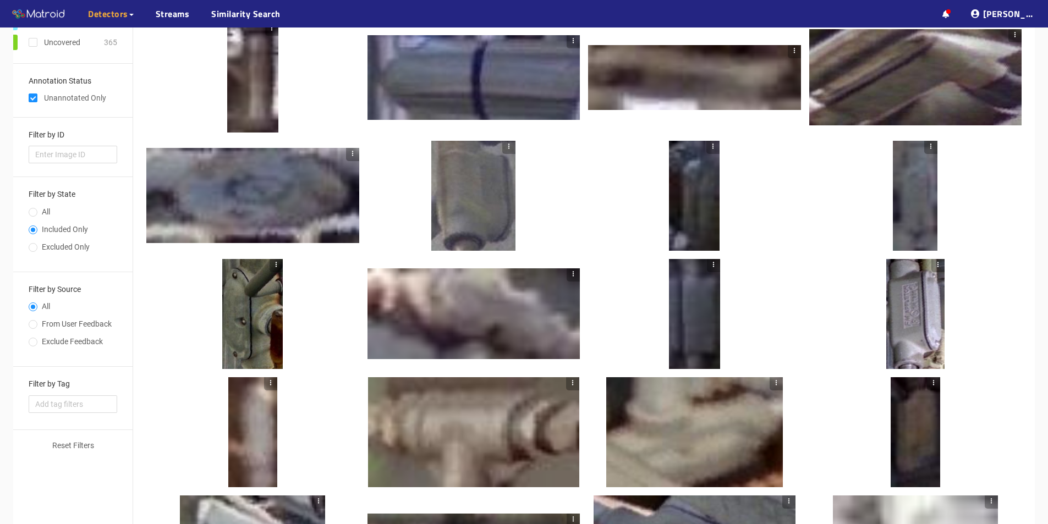
click at [938, 262] on icon "button" at bounding box center [938, 264] width 1 height 5
click at [951, 280] on li "Exclude image" at bounding box center [963, 283] width 64 height 18
click at [939, 267] on icon "button" at bounding box center [938, 265] width 8 height 8
click at [934, 278] on li "Exclude image" at bounding box center [963, 283] width 64 height 18
click at [903, 286] on div at bounding box center [916, 314] width 58 height 110
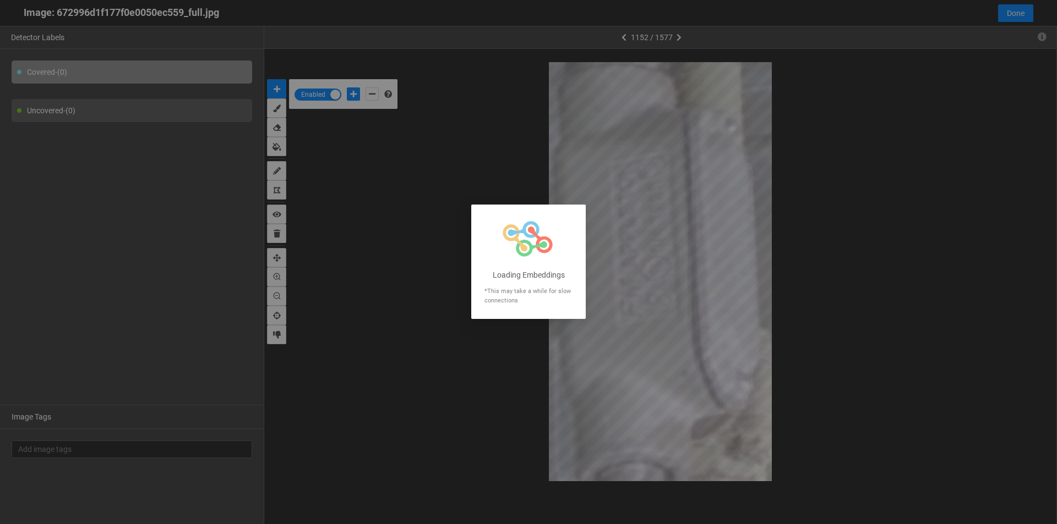
click at [274, 333] on div at bounding box center [528, 262] width 1057 height 524
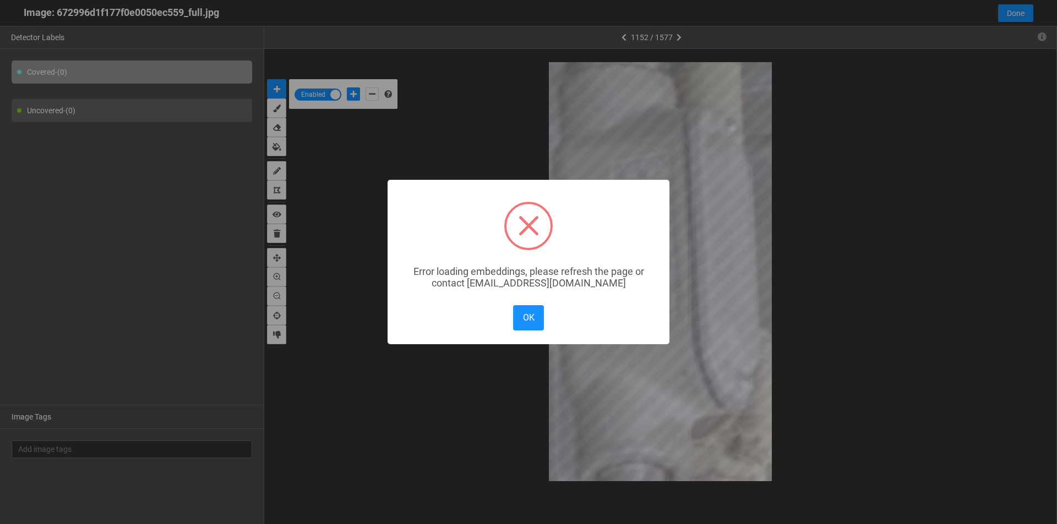
click at [276, 335] on div "× Error loading embeddings, please refresh the page or contact solutions@matroi…" at bounding box center [528, 262] width 1057 height 524
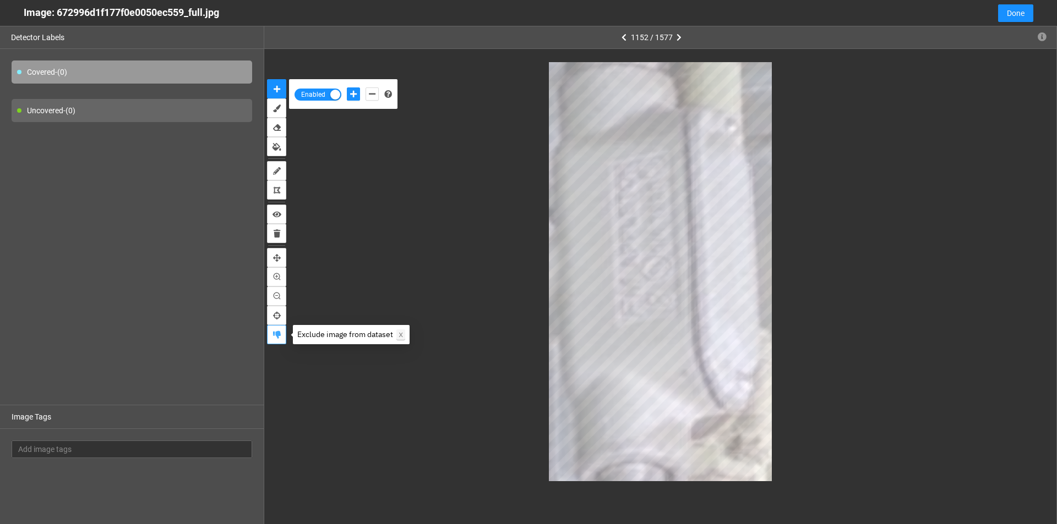
click at [279, 335] on icon "exclude" at bounding box center [277, 335] width 8 height 8
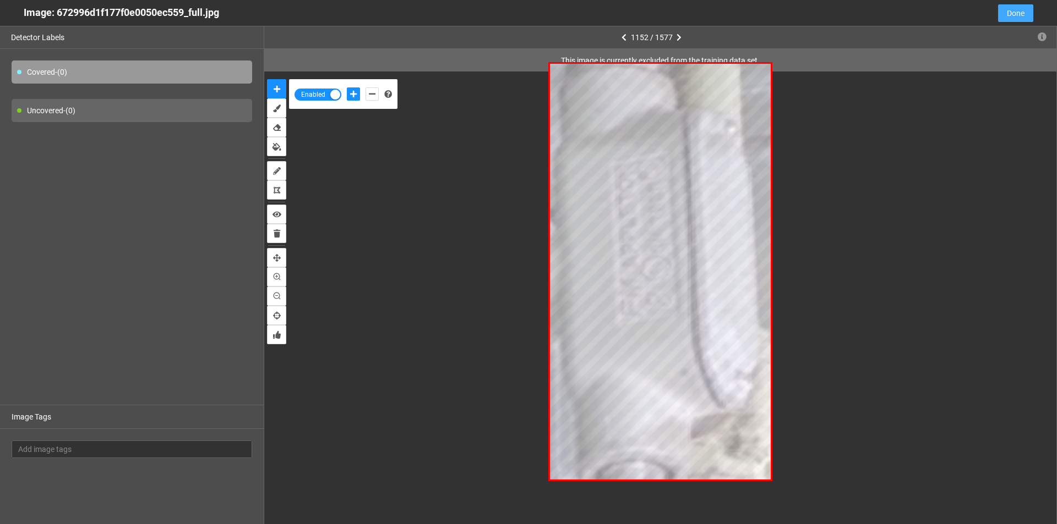
click at [1018, 14] on span "Done" at bounding box center [1016, 13] width 18 height 12
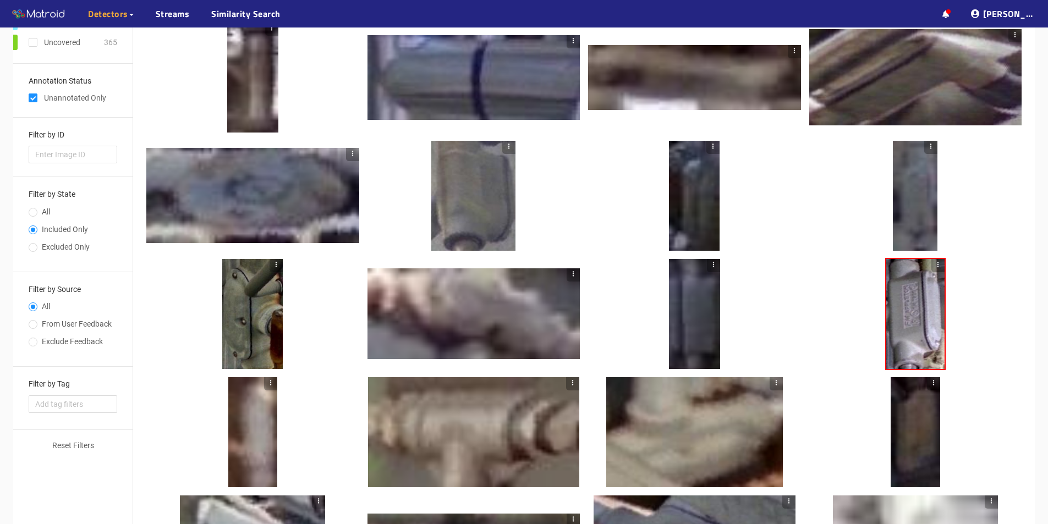
click at [254, 294] on div at bounding box center [252, 314] width 61 height 110
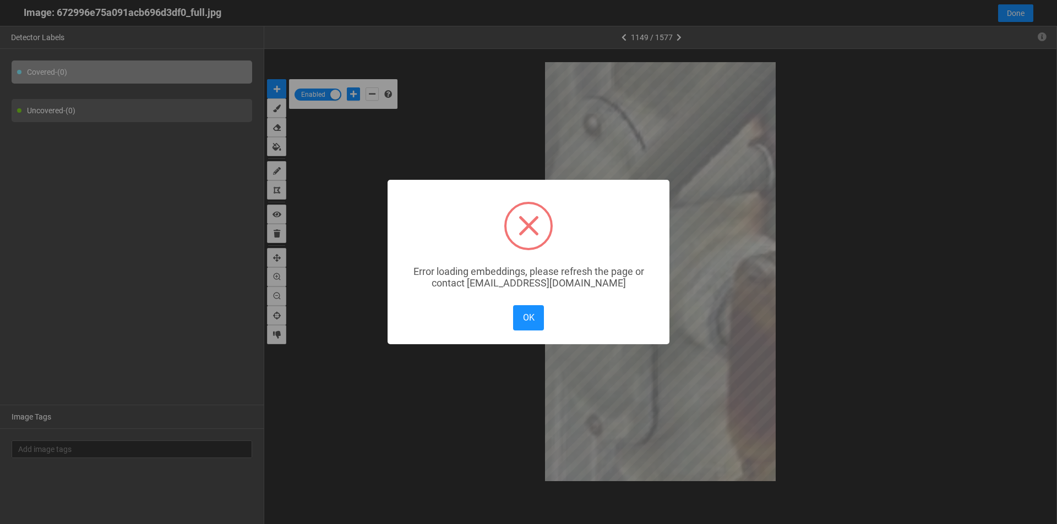
click at [1042, 39] on div "× Error loading embeddings, please refresh the page or contact solutions@matroi…" at bounding box center [528, 262] width 1057 height 524
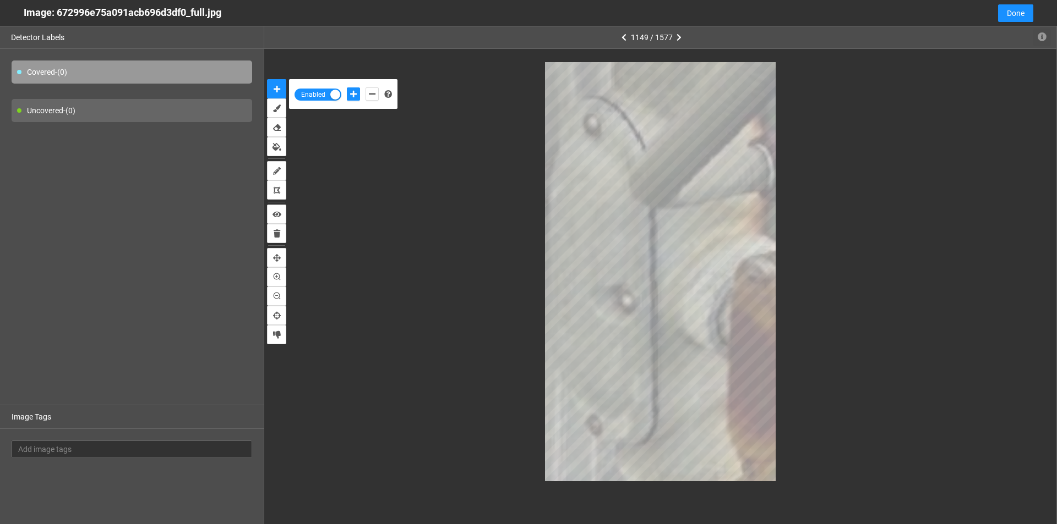
click at [1042, 39] on icon "button" at bounding box center [1041, 36] width 9 height 9
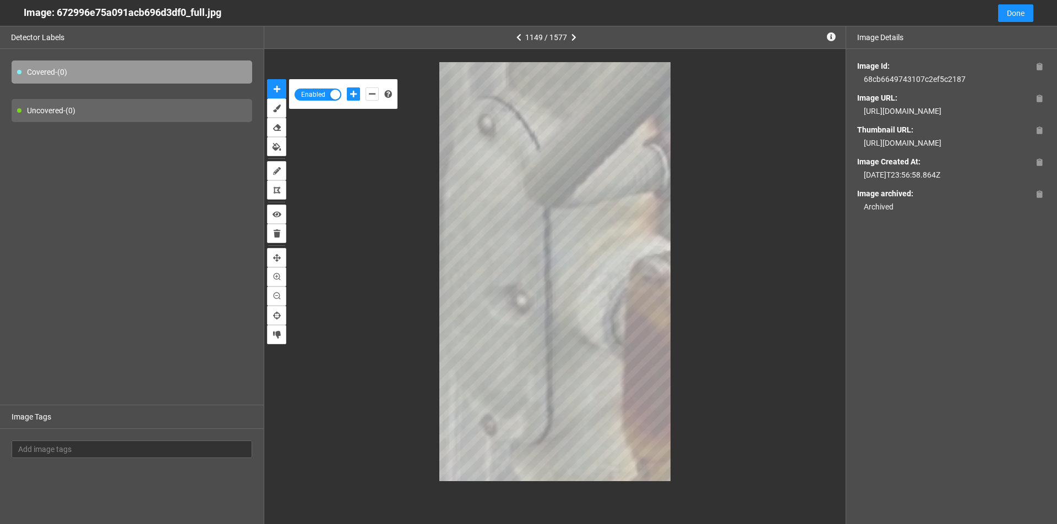
drag, startPoint x: 931, startPoint y: 124, endPoint x: 854, endPoint y: 114, distance: 77.7
click at [854, 114] on div "Image Id: 68cb6649743107c2ef5c2187 Image URL: https://app.matroid.com/media/im/…" at bounding box center [951, 136] width 211 height 175
copy div "https://app.matroid.com/media/im/67cb49e3b8c7d6856da22772_full.jpg"
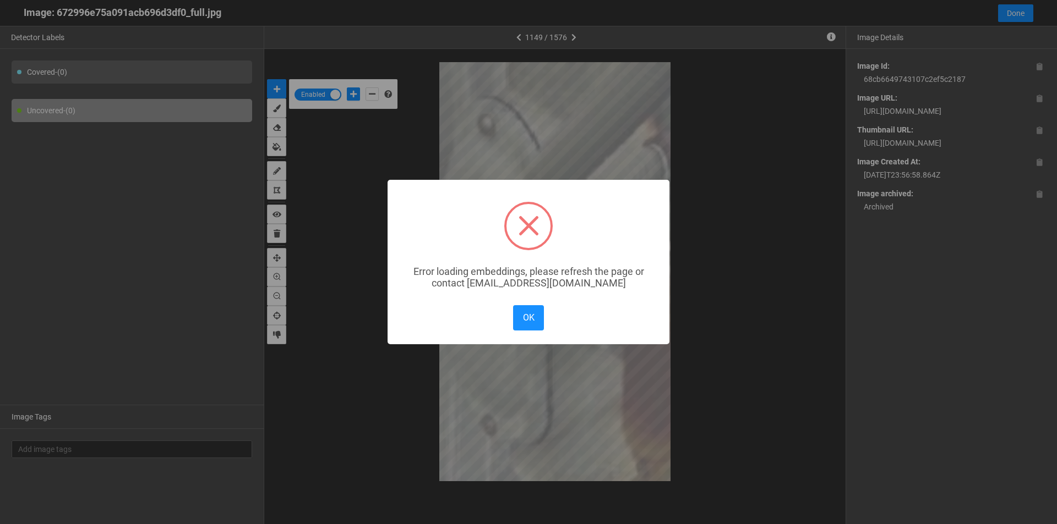
click at [276, 332] on div "× Error loading embeddings, please refresh the page or contact solutions@matroi…" at bounding box center [528, 262] width 1057 height 524
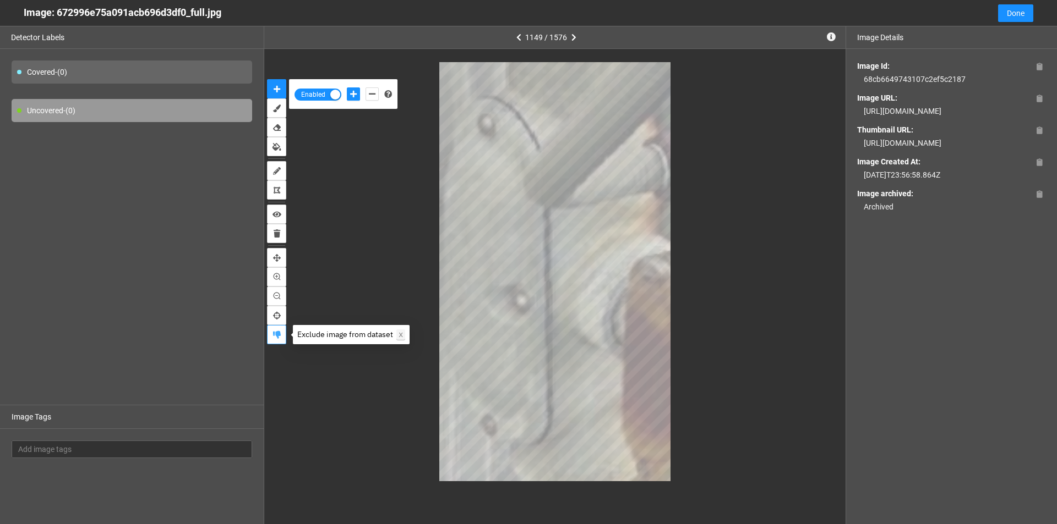
click at [277, 332] on icon "exclude" at bounding box center [277, 335] width 8 height 8
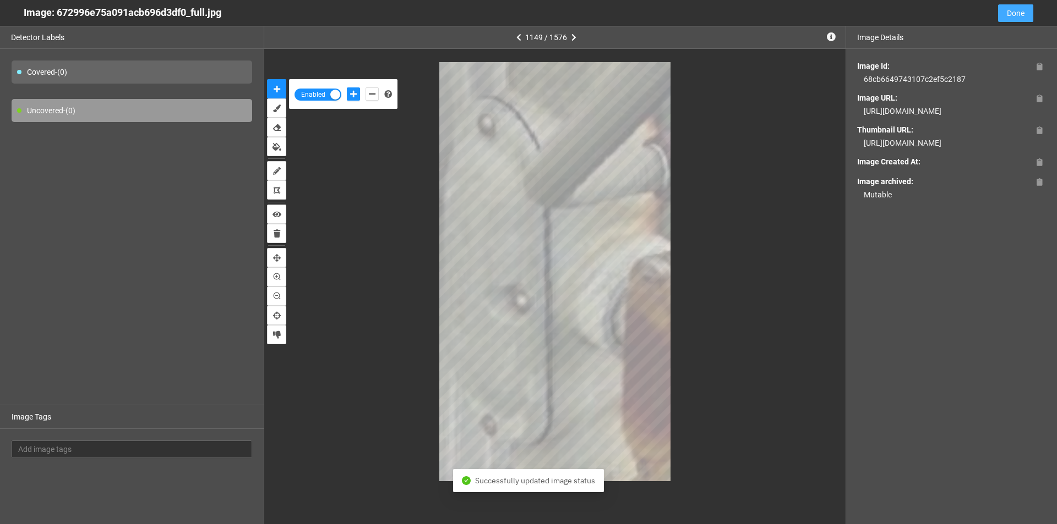
click at [1010, 13] on span "Done" at bounding box center [1016, 13] width 18 height 12
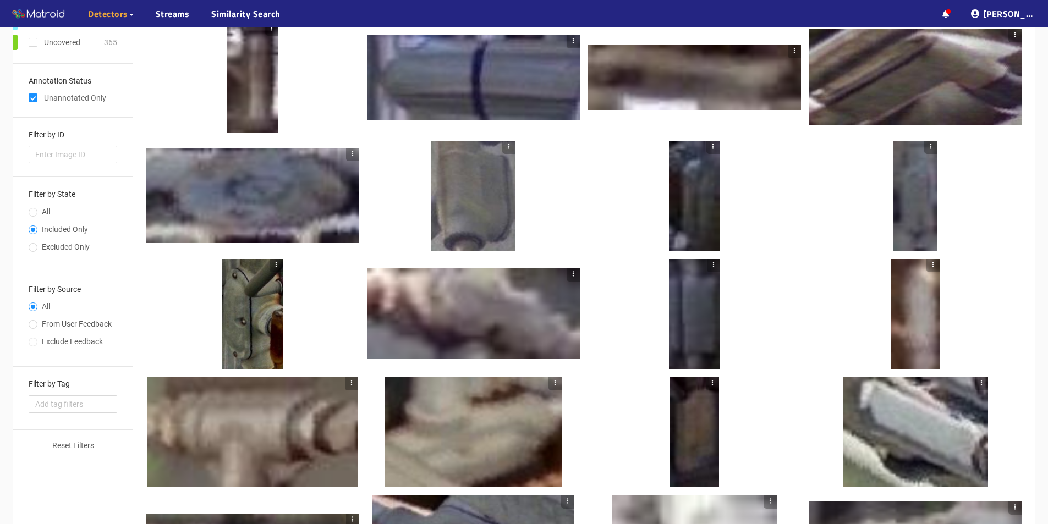
click at [273, 266] on icon "button" at bounding box center [276, 265] width 8 height 8
click at [282, 279] on li "Exclude image" at bounding box center [302, 283] width 64 height 18
click at [260, 314] on div at bounding box center [252, 314] width 61 height 110
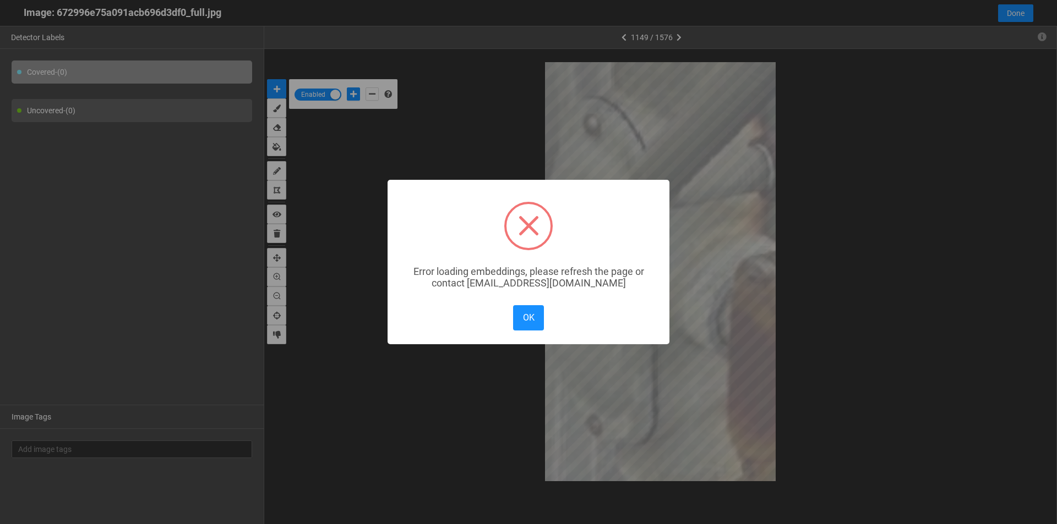
click at [278, 336] on div "× Error loading embeddings, please refresh the page or contact solutions@matroi…" at bounding box center [528, 262] width 1057 height 524
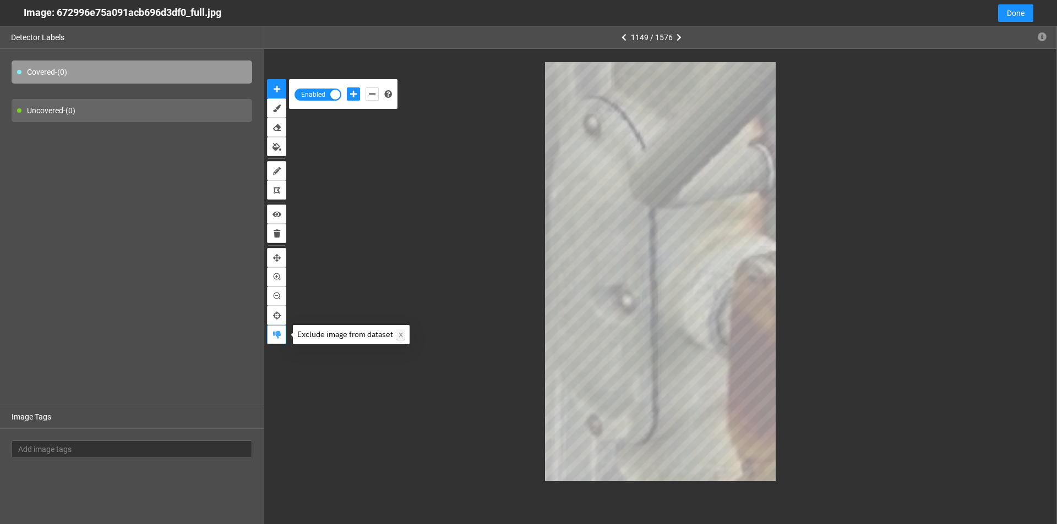
click at [278, 336] on icon "exclude" at bounding box center [277, 335] width 8 height 8
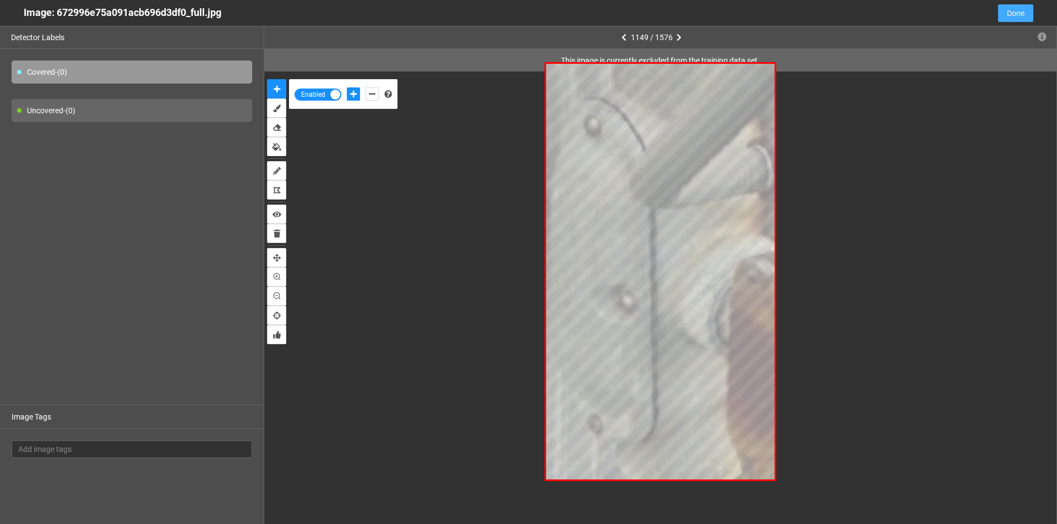
click at [1020, 14] on span "Done" at bounding box center [1016, 13] width 18 height 12
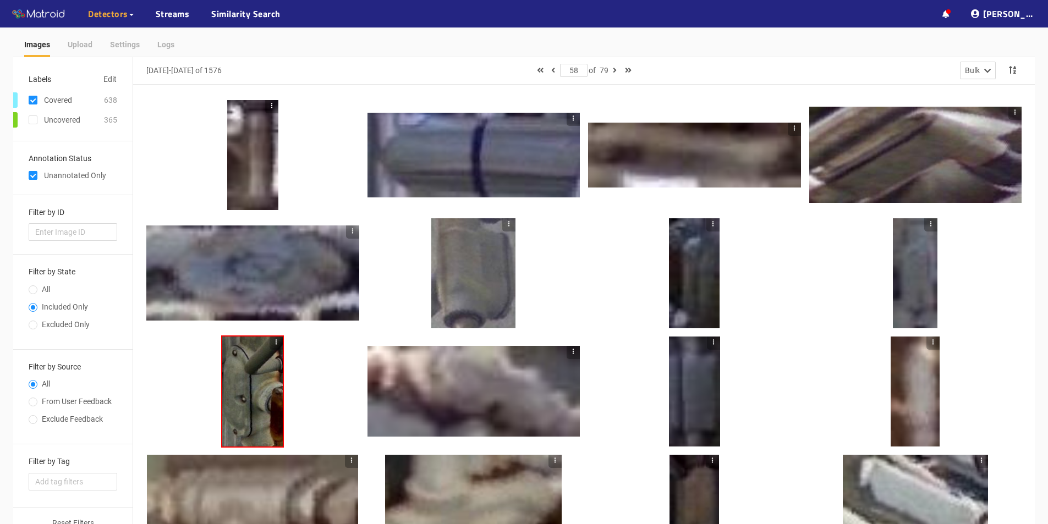
scroll to position [0, 0]
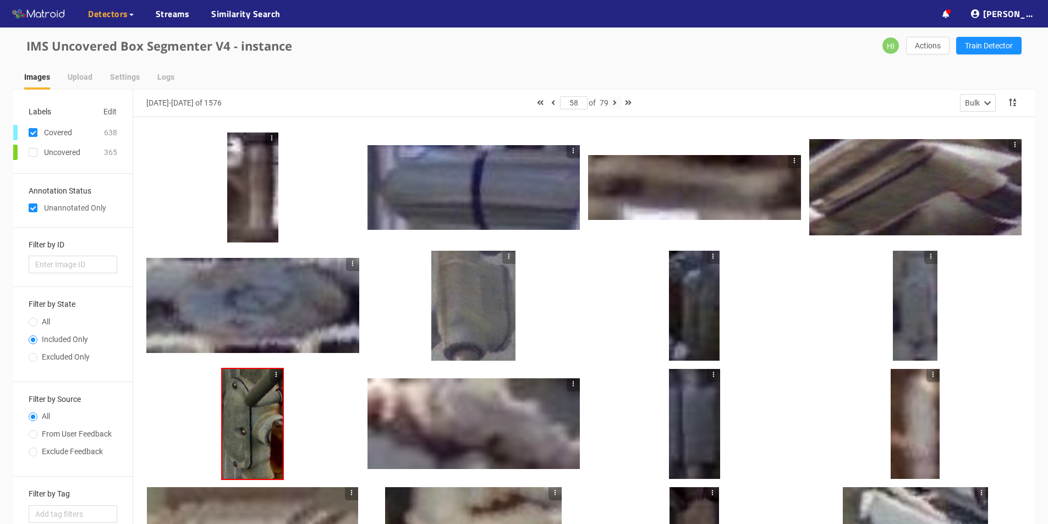
click at [616, 104] on icon "button" at bounding box center [615, 103] width 4 height 8
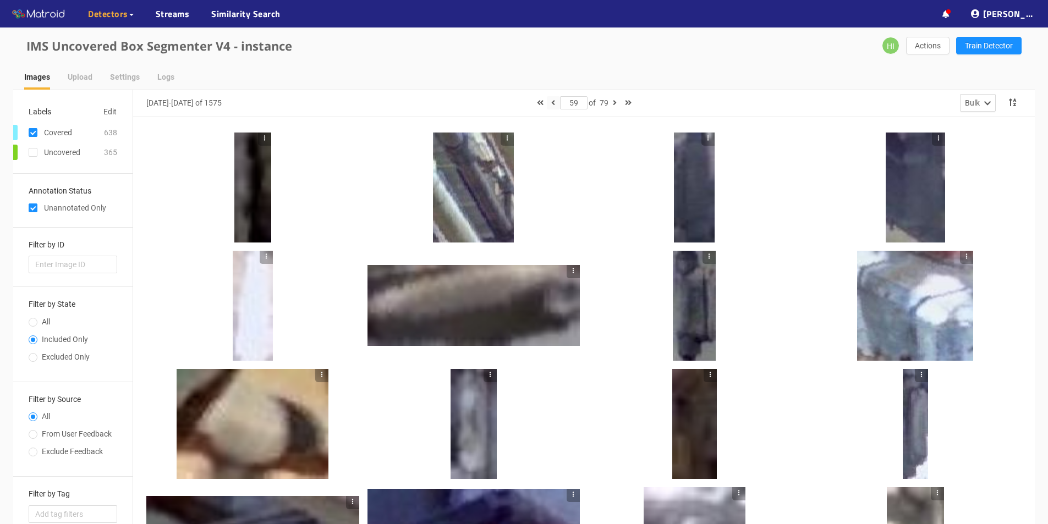
click at [553, 103] on icon "button" at bounding box center [553, 103] width 4 height 8
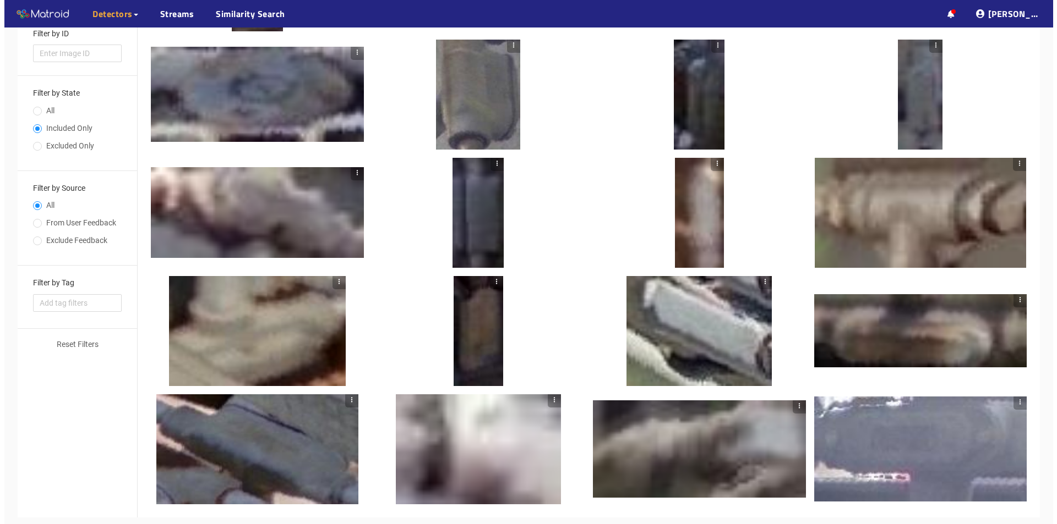
scroll to position [263, 0]
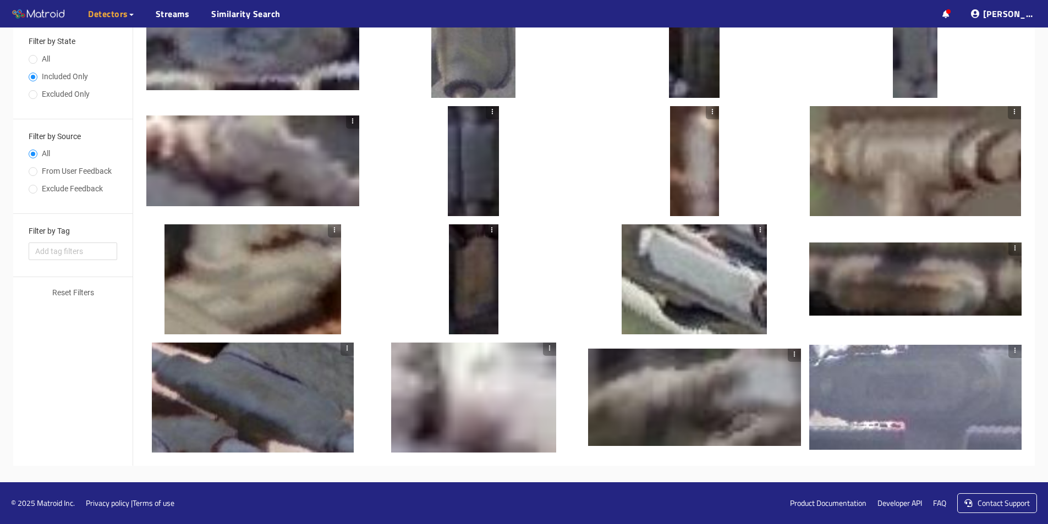
click at [964, 429] on div at bounding box center [916, 397] width 213 height 105
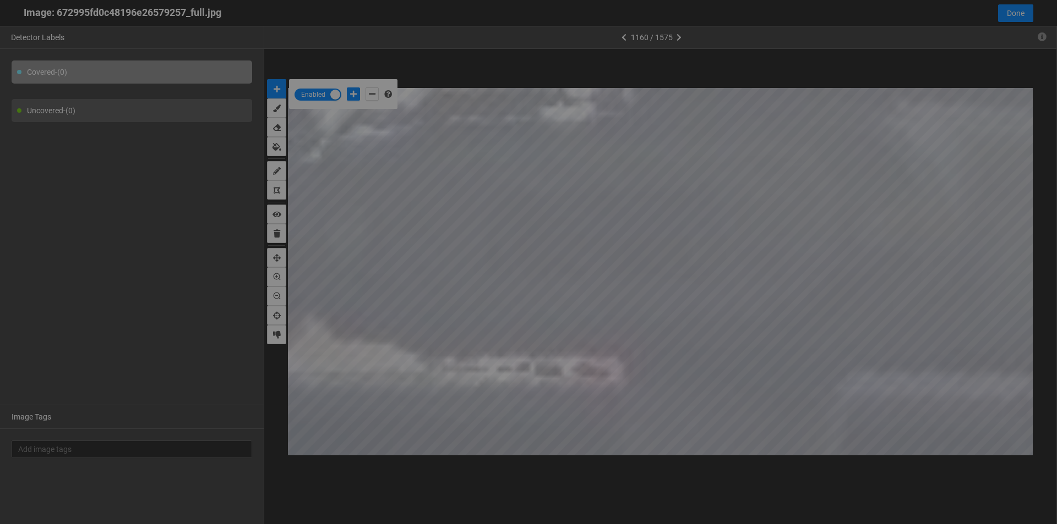
scroll to position [518, 0]
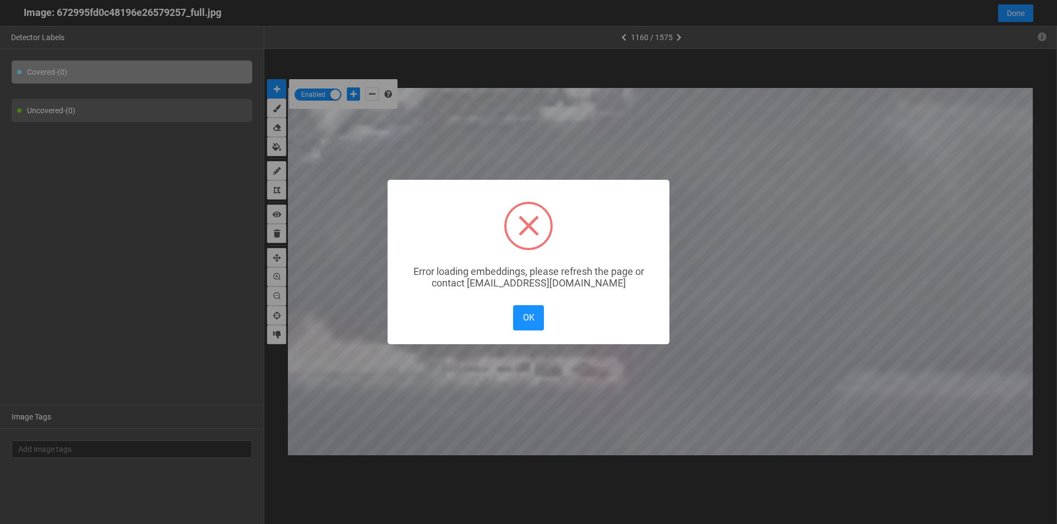
drag, startPoint x: 791, startPoint y: 260, endPoint x: 725, endPoint y: 251, distance: 66.1
click at [789, 261] on div "× Error loading embeddings, please refresh the page or contact solutions@matroi…" at bounding box center [528, 262] width 1057 height 524
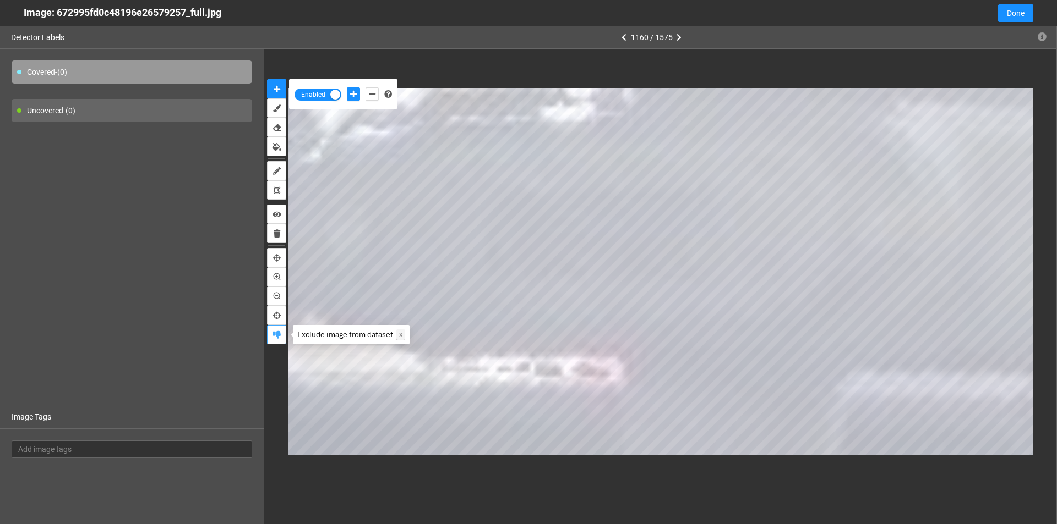
click at [278, 336] on icon "exclude" at bounding box center [277, 335] width 8 height 8
click at [1043, 40] on icon "button" at bounding box center [1041, 36] width 9 height 9
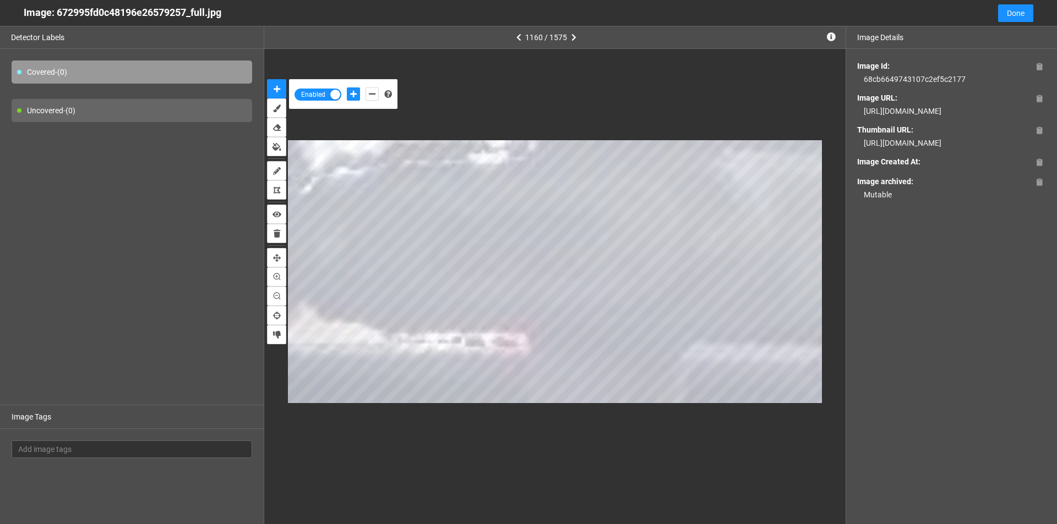
drag, startPoint x: 931, startPoint y: 124, endPoint x: 858, endPoint y: 112, distance: 74.3
click at [858, 112] on div "https://app.matroid.com/media/im/67cb49e3b8c7d6856da22752_full.jpg" at bounding box center [951, 111] width 189 height 12
copy div "https://app.matroid.com/media/im/67cb49e3b8c7d6856da22752_full.jpg"
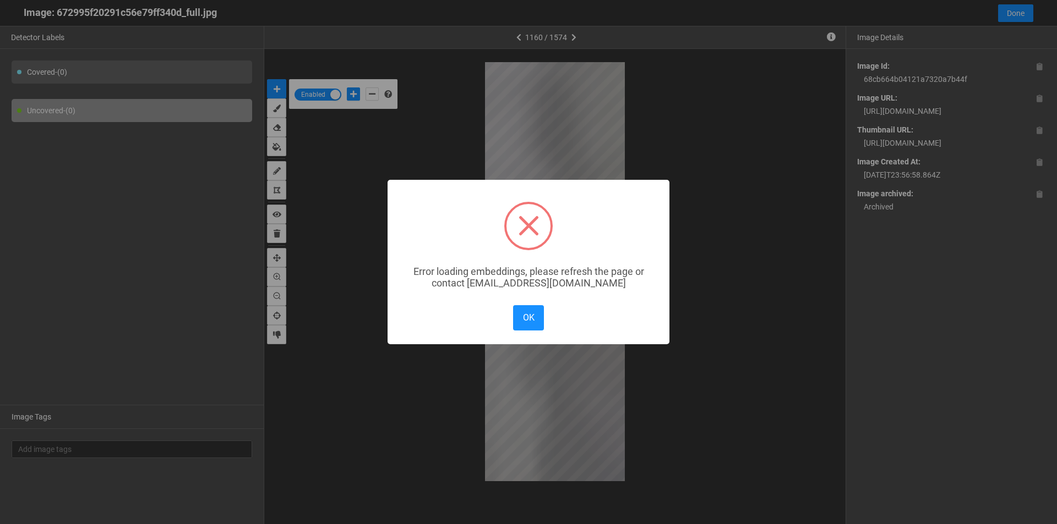
click at [1011, 14] on div "× Error loading embeddings, please refresh the page or contact solutions@matroi…" at bounding box center [528, 262] width 1057 height 524
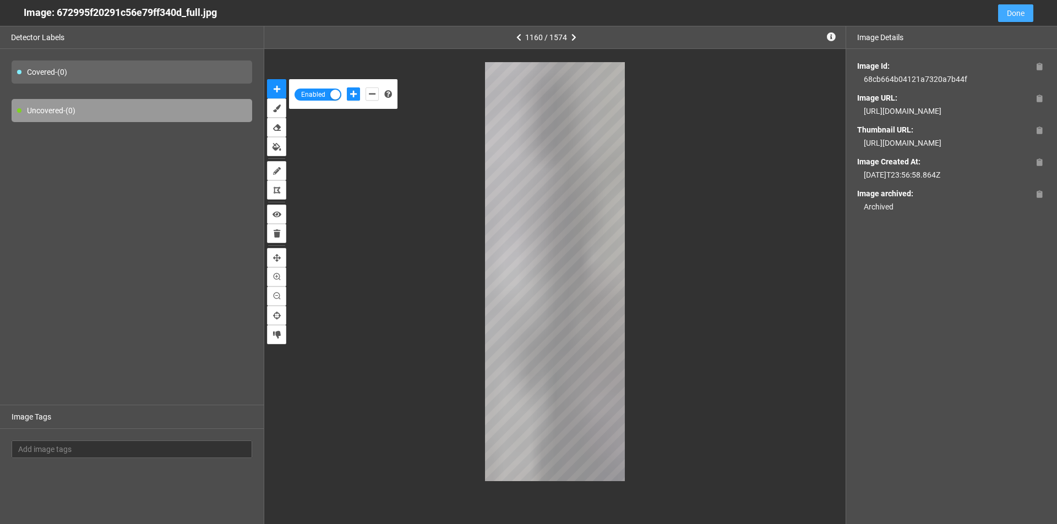
click at [1015, 12] on span "Done" at bounding box center [1016, 13] width 18 height 12
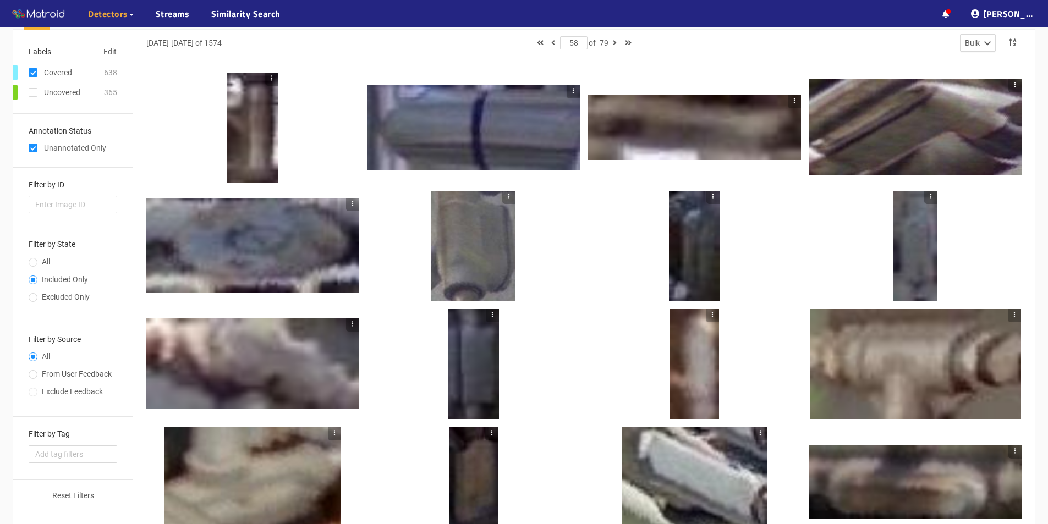
scroll to position [0, 0]
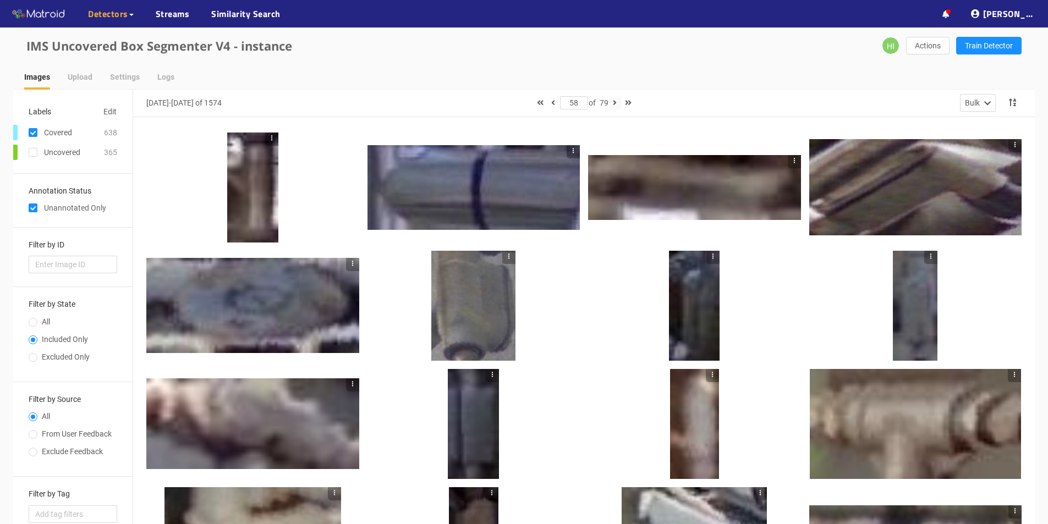
click at [617, 103] on icon "button" at bounding box center [615, 103] width 4 height 8
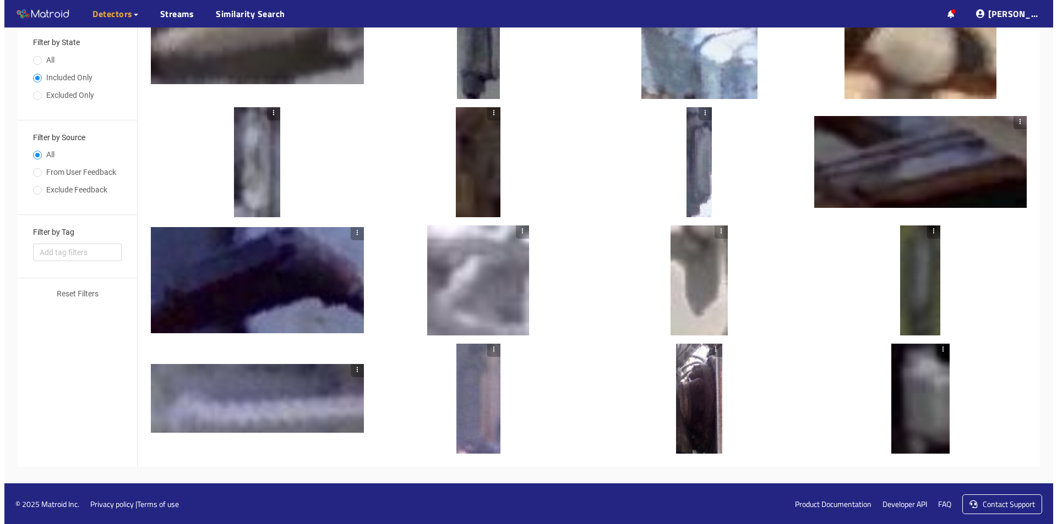
scroll to position [263, 0]
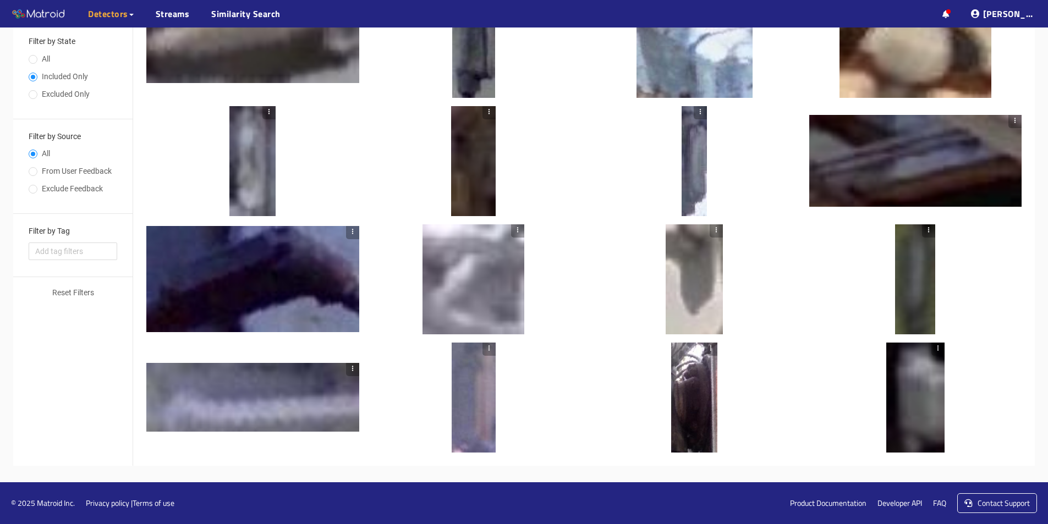
click at [690, 418] on div at bounding box center [694, 398] width 46 height 110
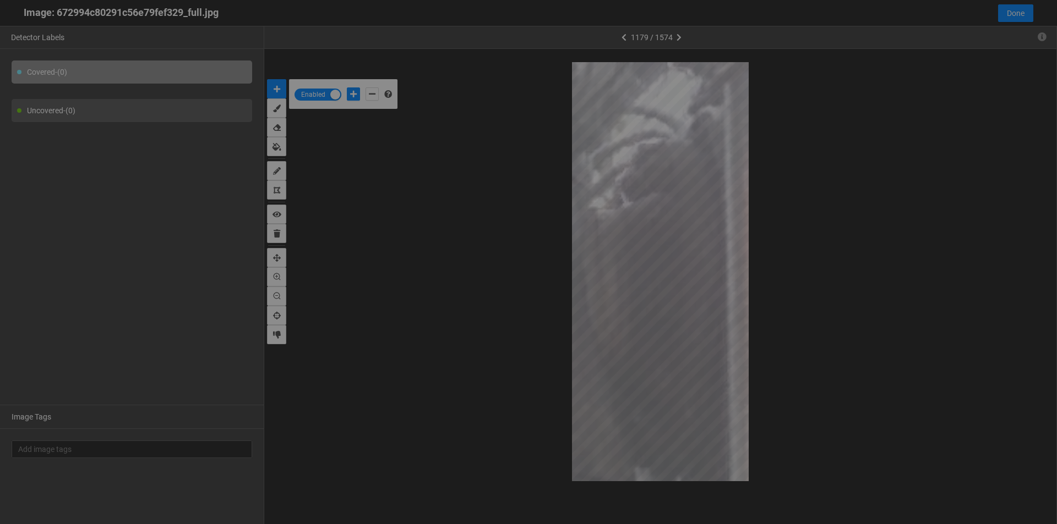
scroll to position [518, 0]
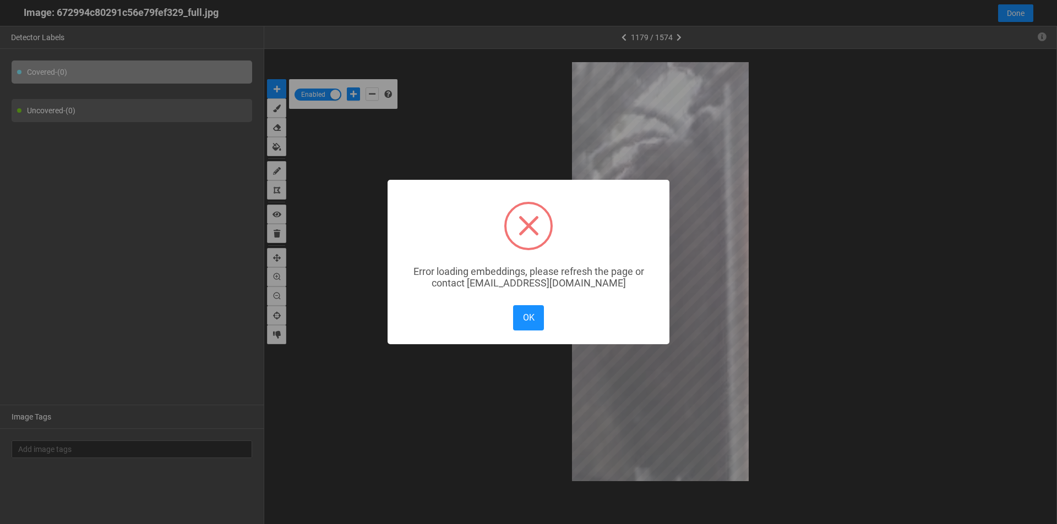
click at [278, 336] on div "× Error loading embeddings, please refresh the page or contact solutions@matroi…" at bounding box center [528, 262] width 1057 height 524
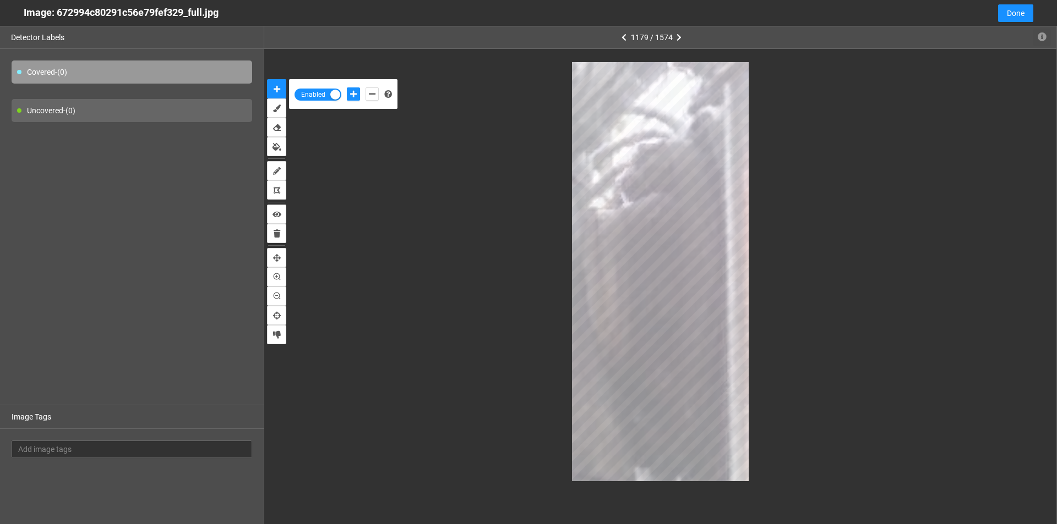
click at [1041, 36] on icon "button" at bounding box center [1041, 36] width 9 height 9
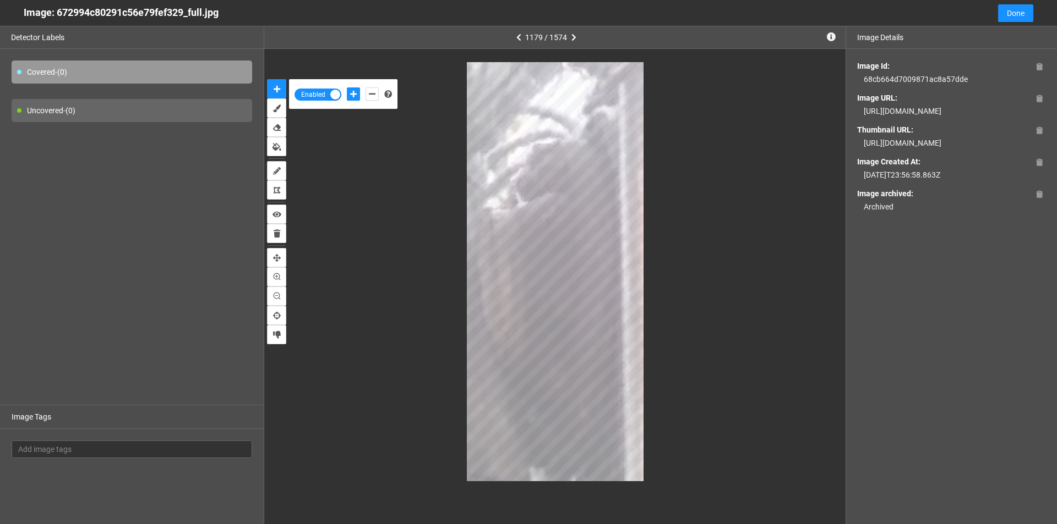
drag, startPoint x: 932, startPoint y: 124, endPoint x: 848, endPoint y: 106, distance: 85.6
click at [848, 106] on div "Image Id: 68cb664d7009871ac8a57dde Image URL: https://app.matroid.com/media/im/…" at bounding box center [951, 136] width 211 height 175
copy div "https://app.matroid.com/media/im/67cb49e3b8c7d6856da22714_full.jpg"
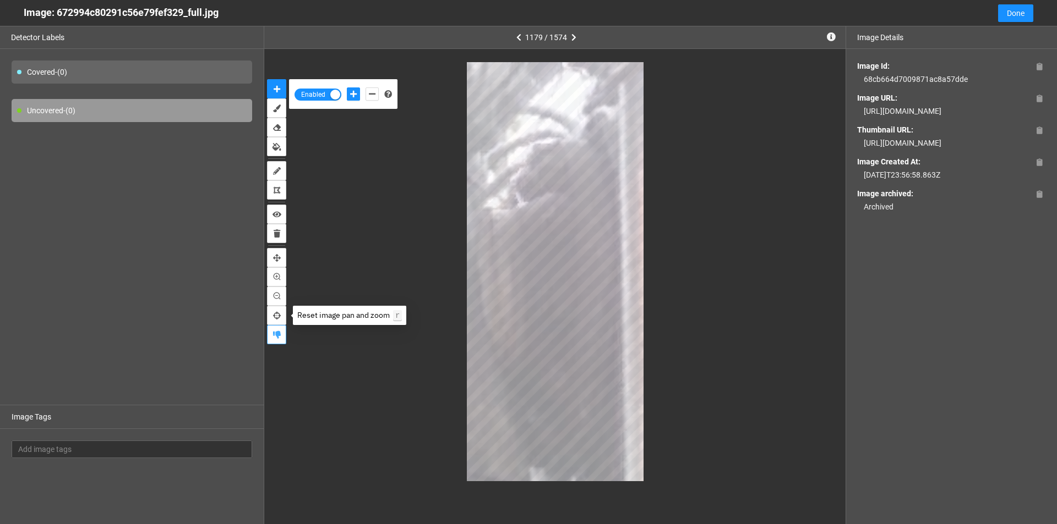
click at [275, 336] on icon "exclude" at bounding box center [277, 335] width 8 height 8
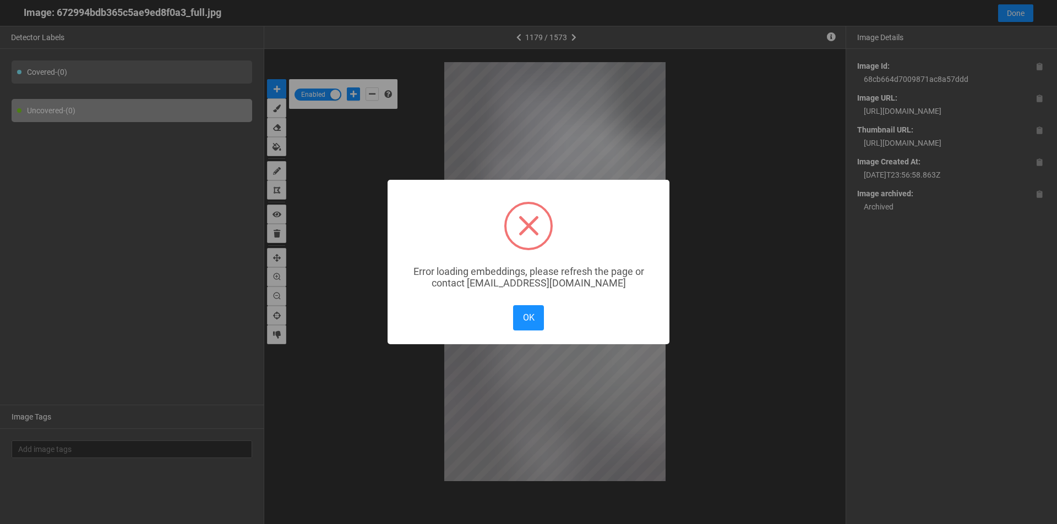
click at [1009, 20] on div "× Error loading embeddings, please refresh the page or contact solutions@matroi…" at bounding box center [528, 262] width 1057 height 524
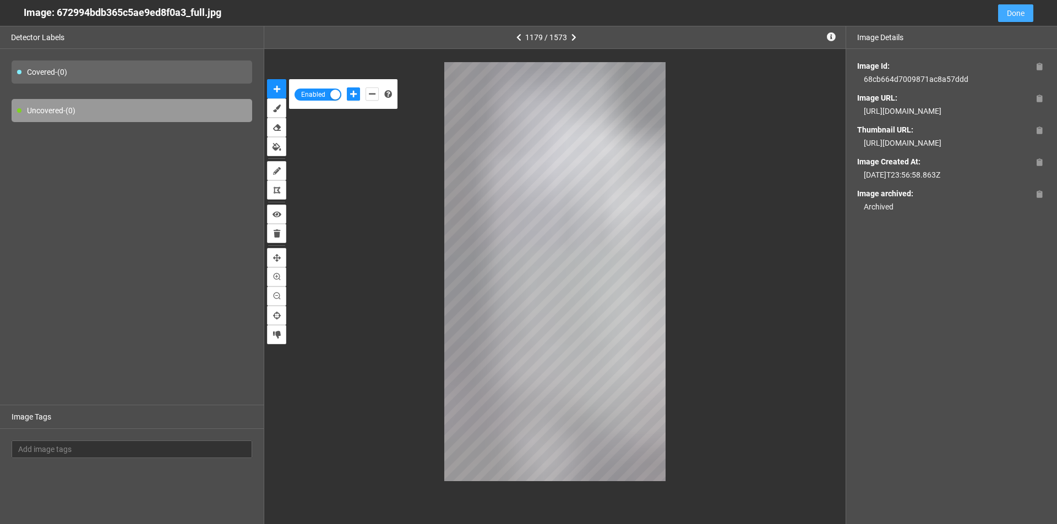
click at [1009, 20] on button "Done" at bounding box center [1015, 13] width 35 height 18
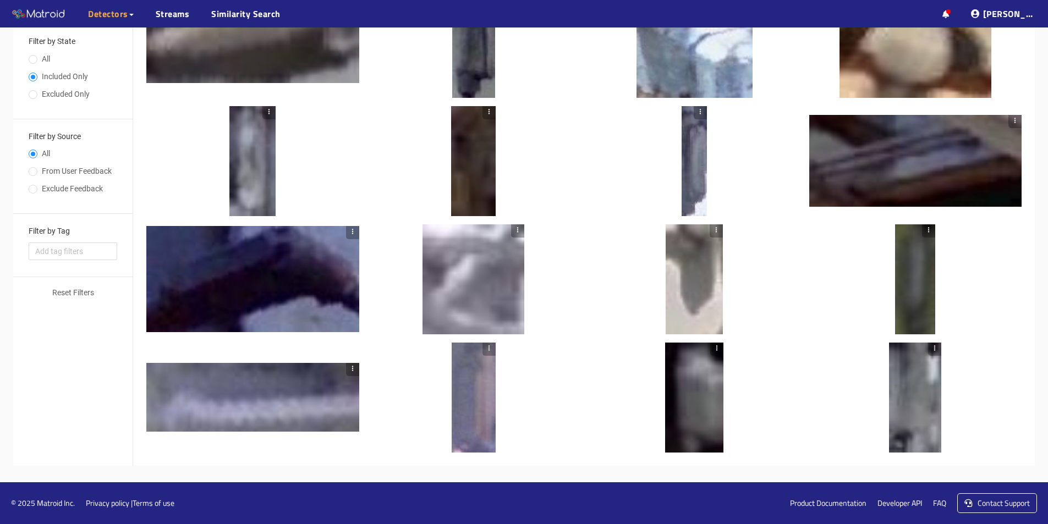
scroll to position [0, 0]
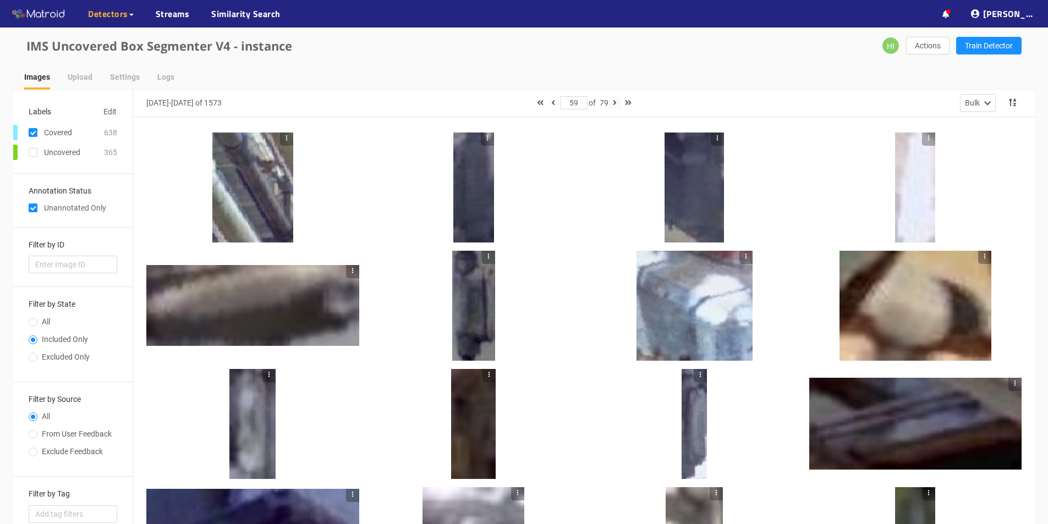
click at [616, 104] on icon "button" at bounding box center [615, 103] width 4 height 8
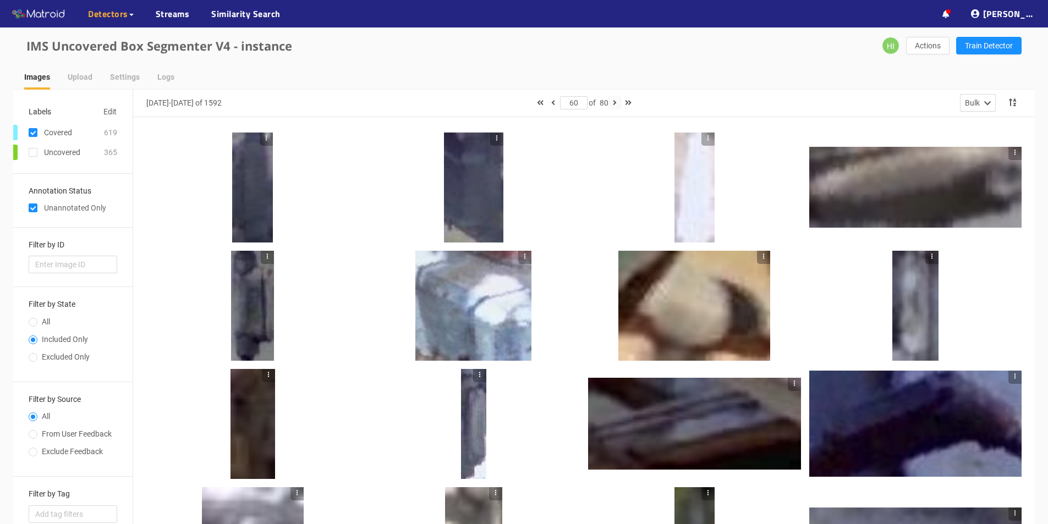
drag, startPoint x: 616, startPoint y: 103, endPoint x: 613, endPoint y: 114, distance: 11.0
click at [616, 103] on icon "button" at bounding box center [615, 103] width 4 height 8
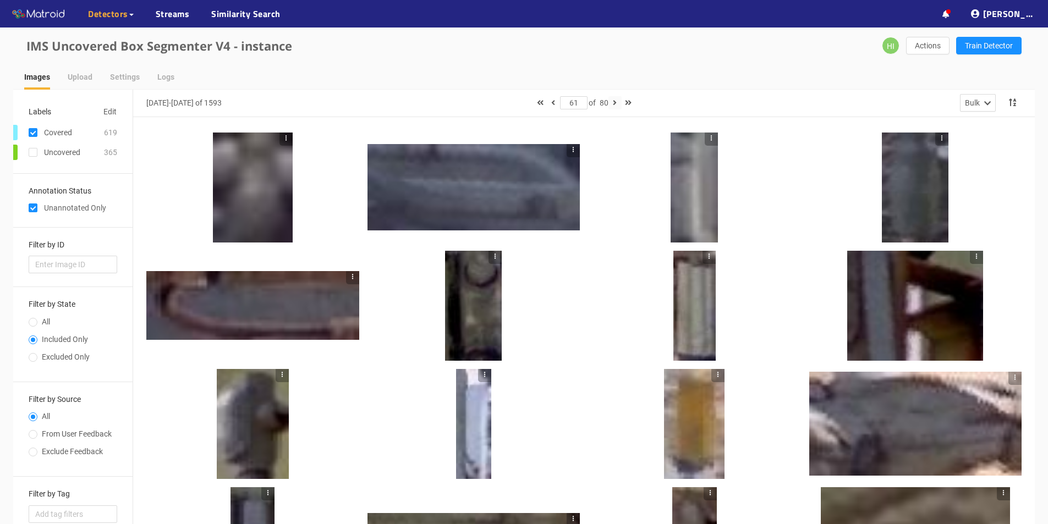
click at [615, 100] on icon "button" at bounding box center [615, 103] width 4 height 8
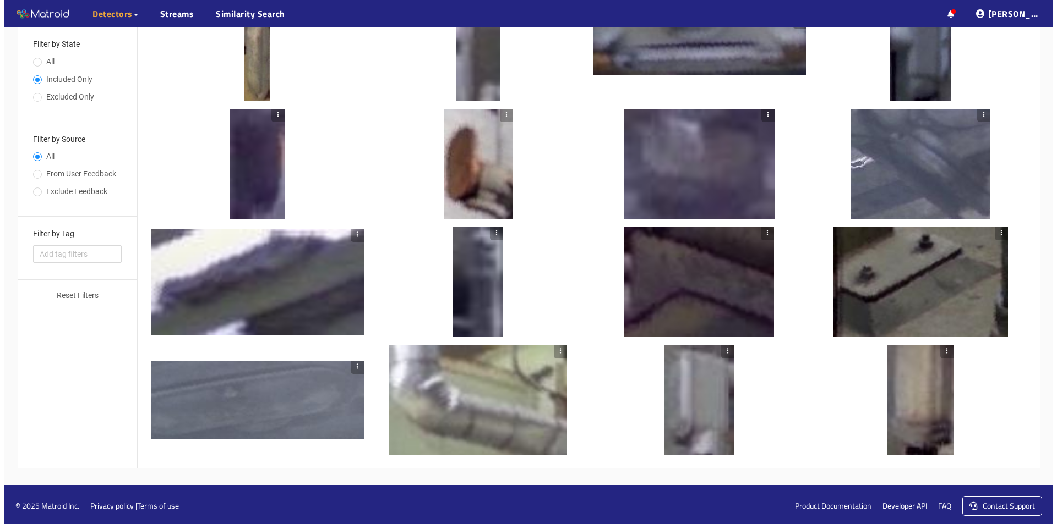
scroll to position [263, 0]
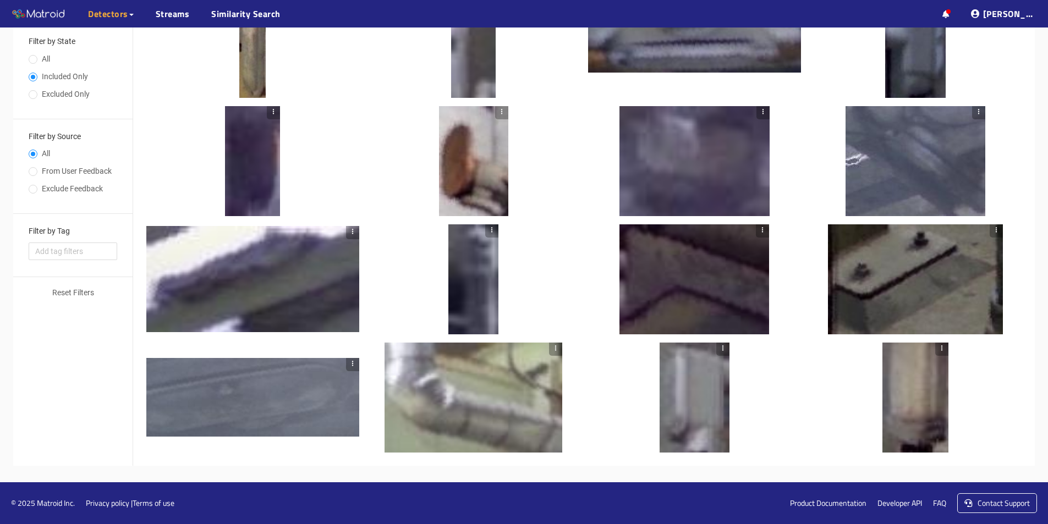
click at [334, 372] on div at bounding box center [252, 397] width 213 height 79
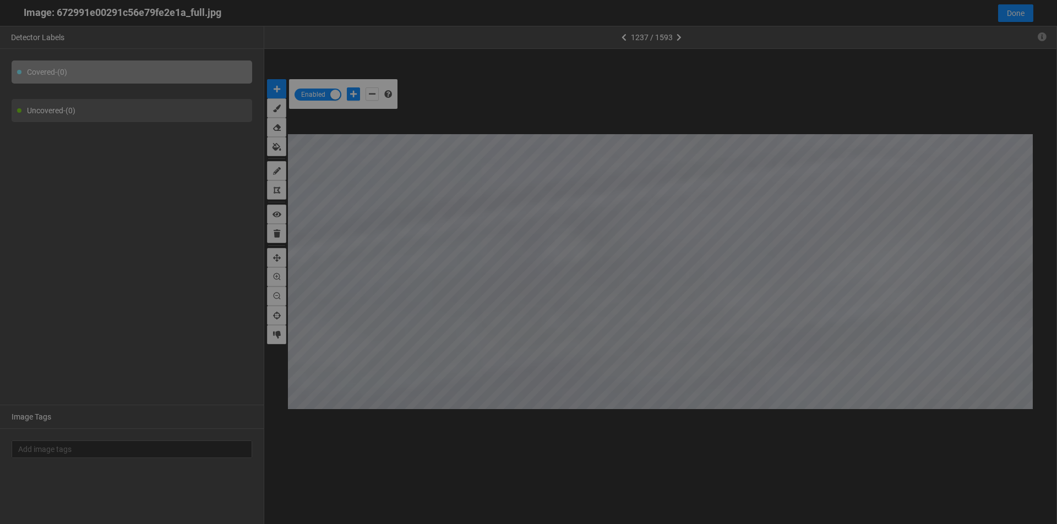
scroll to position [518, 0]
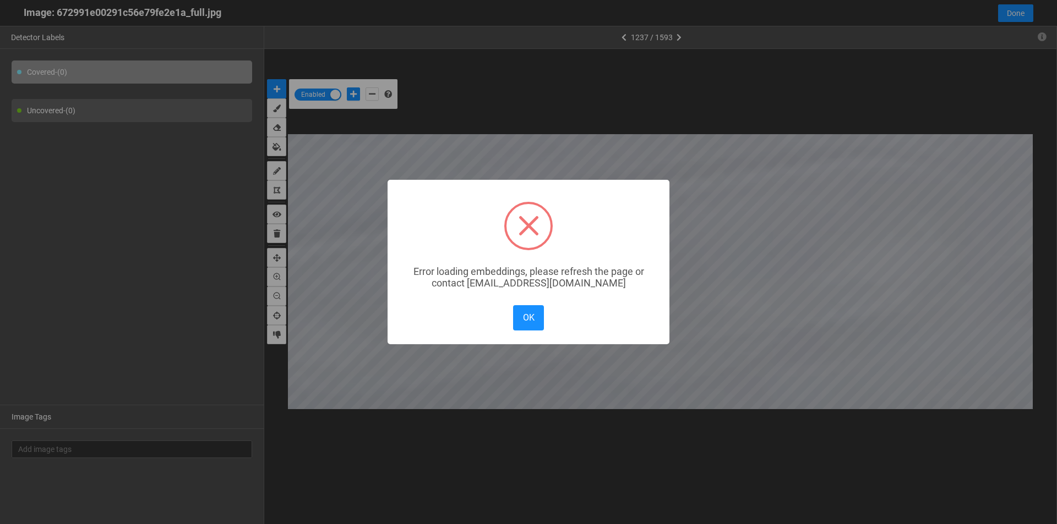
click at [278, 335] on div "× Error loading embeddings, please refresh the page or contact solutions@matroi…" at bounding box center [528, 262] width 1057 height 524
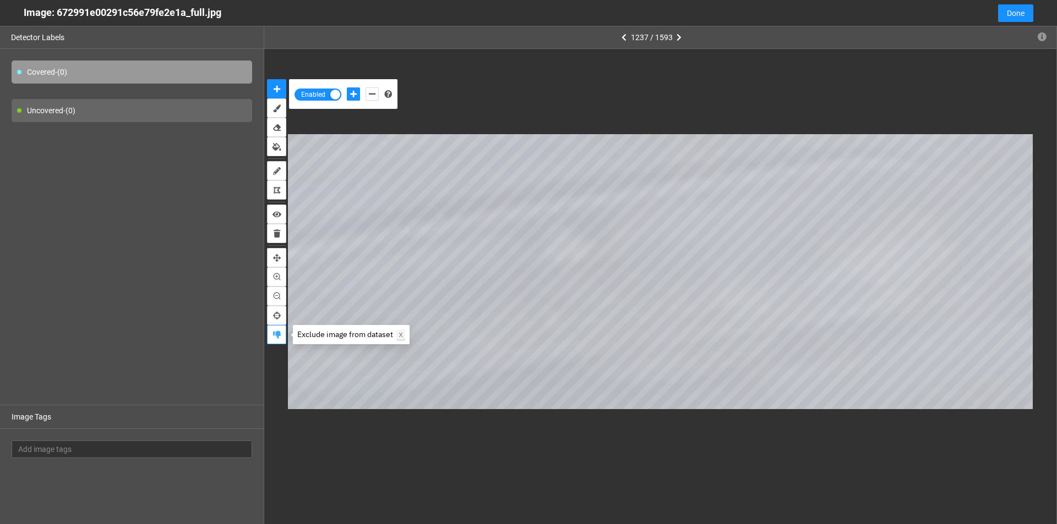
click at [278, 335] on icon "exclude" at bounding box center [277, 335] width 8 height 8
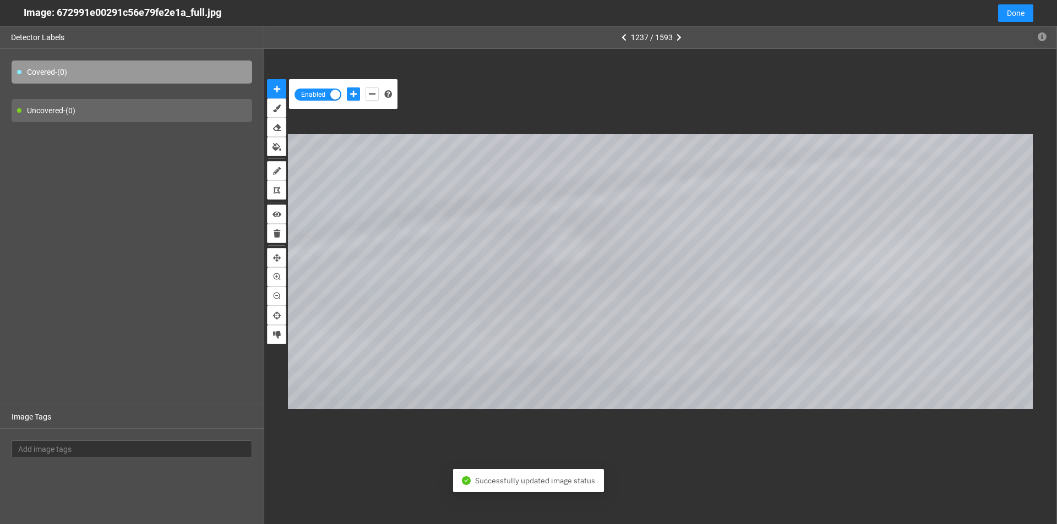
click at [1042, 37] on icon "button" at bounding box center [1041, 36] width 9 height 9
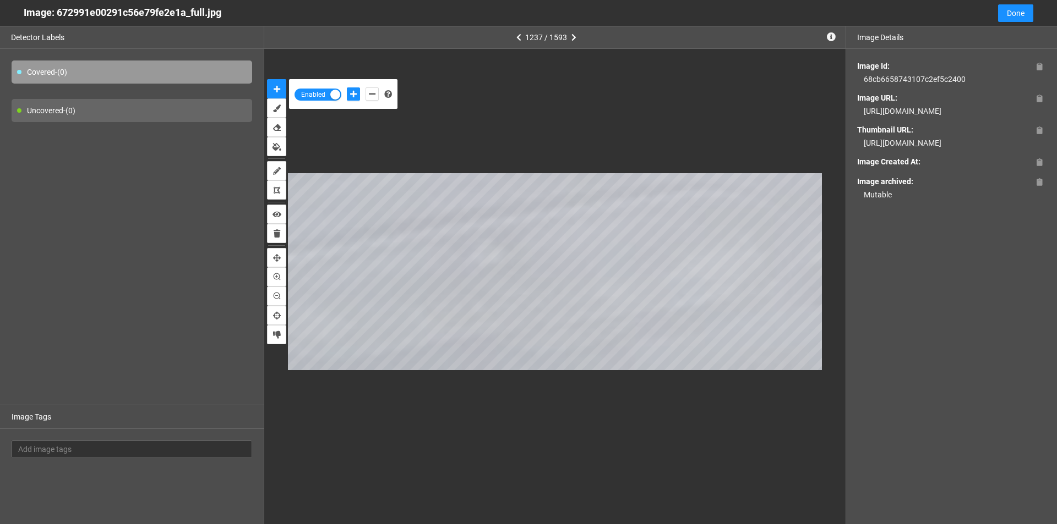
drag, startPoint x: 931, startPoint y: 124, endPoint x: 858, endPoint y: 115, distance: 73.2
click at [858, 115] on div "https://app.matroid.com/media/im/67cb49e3b8c7d6856da226a0_full.jpg" at bounding box center [951, 111] width 189 height 12
copy div "https://app.matroid.com/media/im/67cb49e3b8c7d6856da226a0_full.jpg"
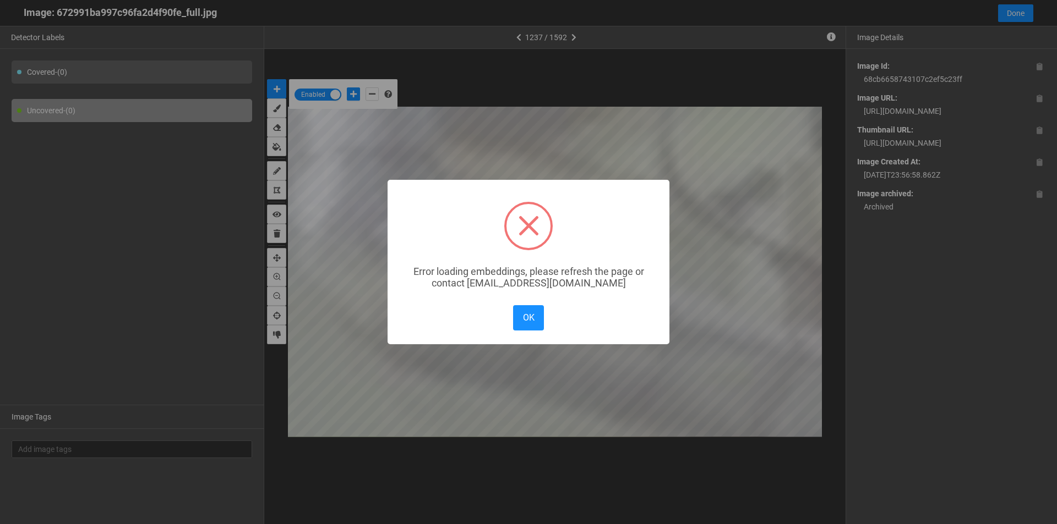
click at [1023, 12] on div "× Error loading embeddings, please refresh the page or contact solutions@matroi…" at bounding box center [528, 262] width 1057 height 524
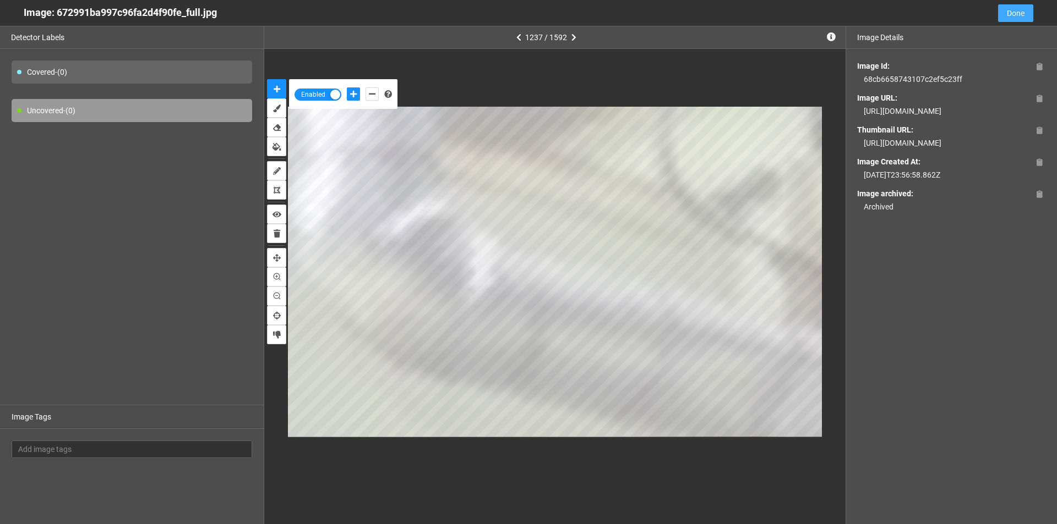
click at [1023, 12] on span "Done" at bounding box center [1016, 13] width 18 height 12
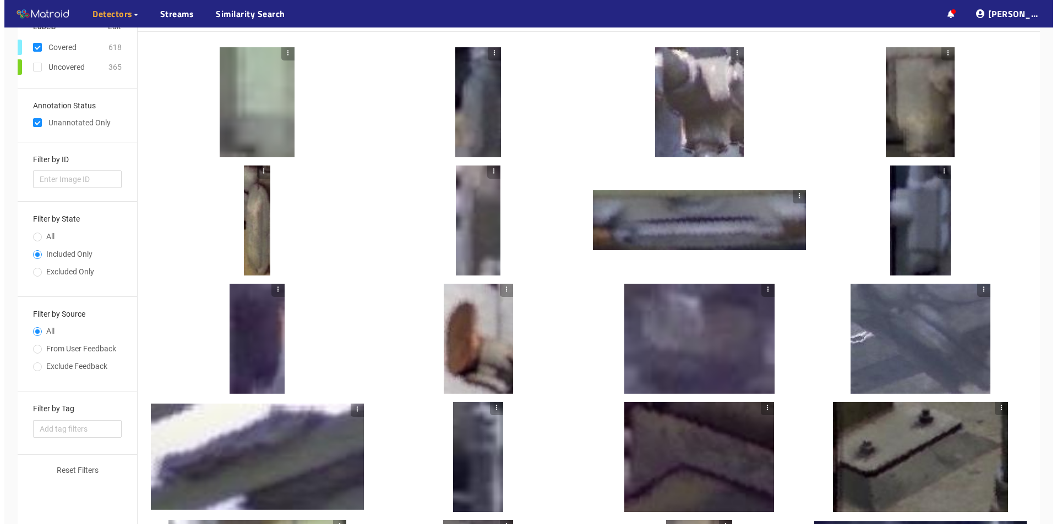
scroll to position [0, 0]
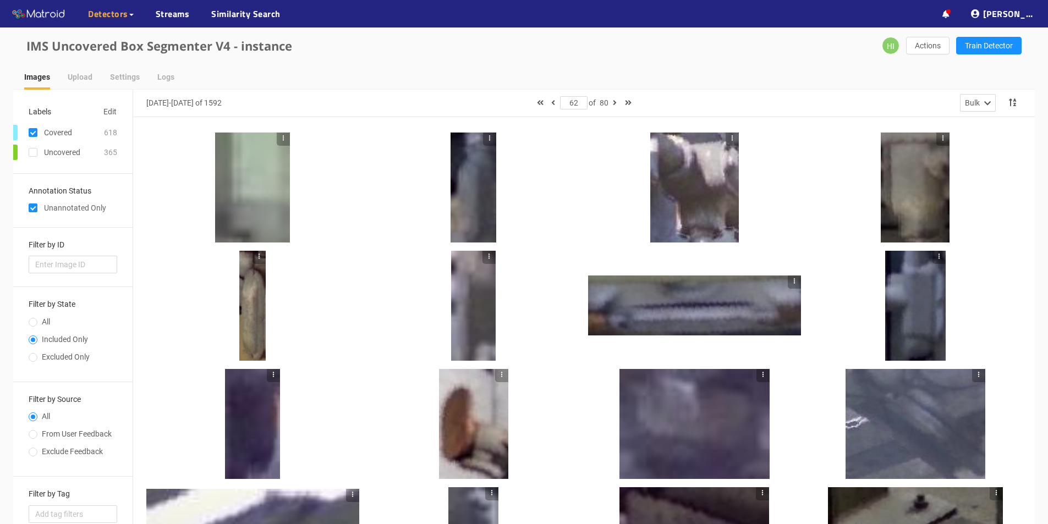
click at [252, 308] on div at bounding box center [252, 306] width 26 height 110
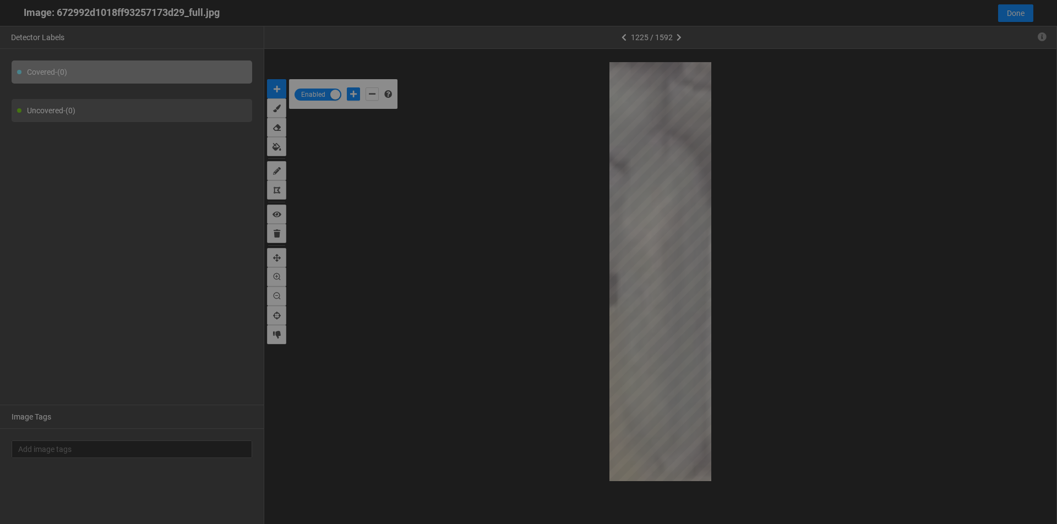
scroll to position [518, 0]
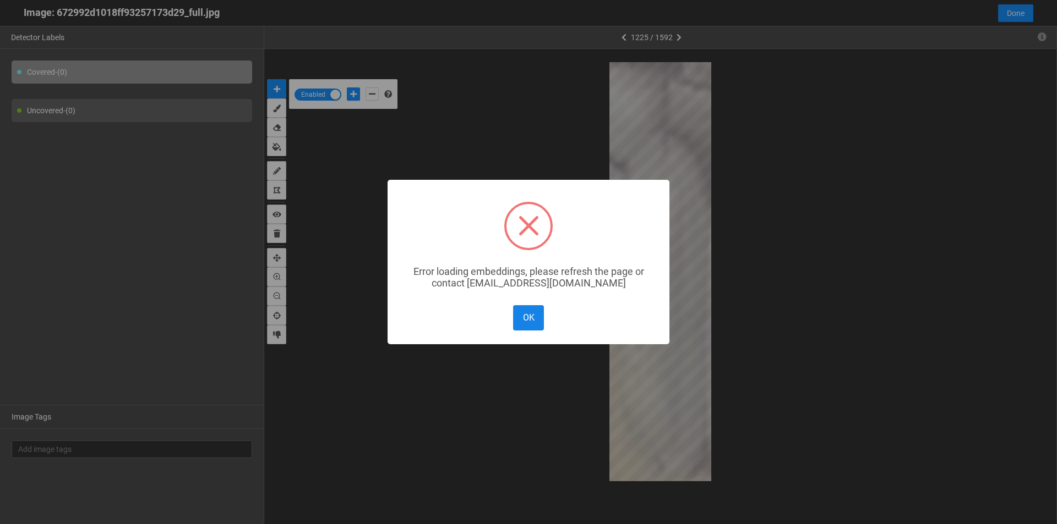
click at [533, 314] on button "OK" at bounding box center [528, 317] width 31 height 25
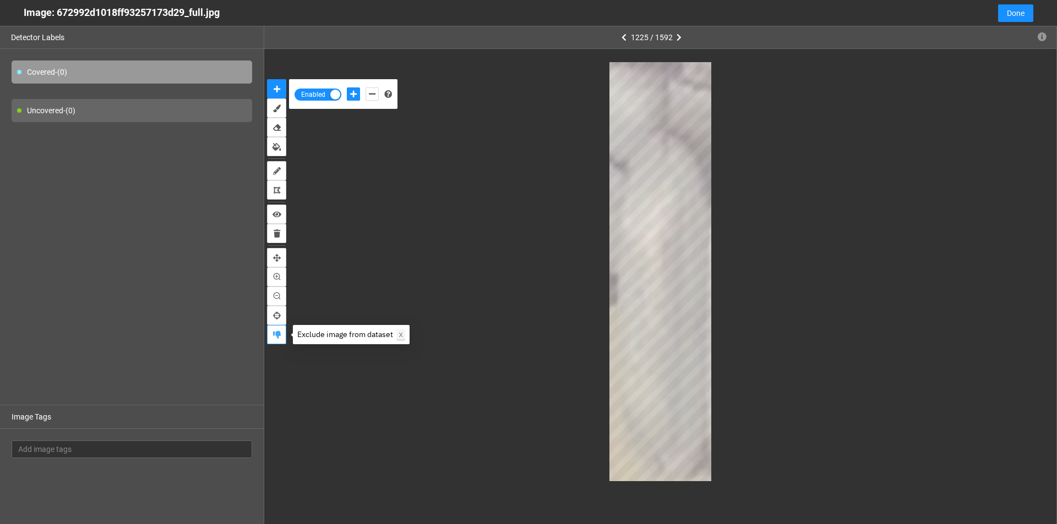
click at [272, 330] on button "exclude" at bounding box center [276, 334] width 19 height 19
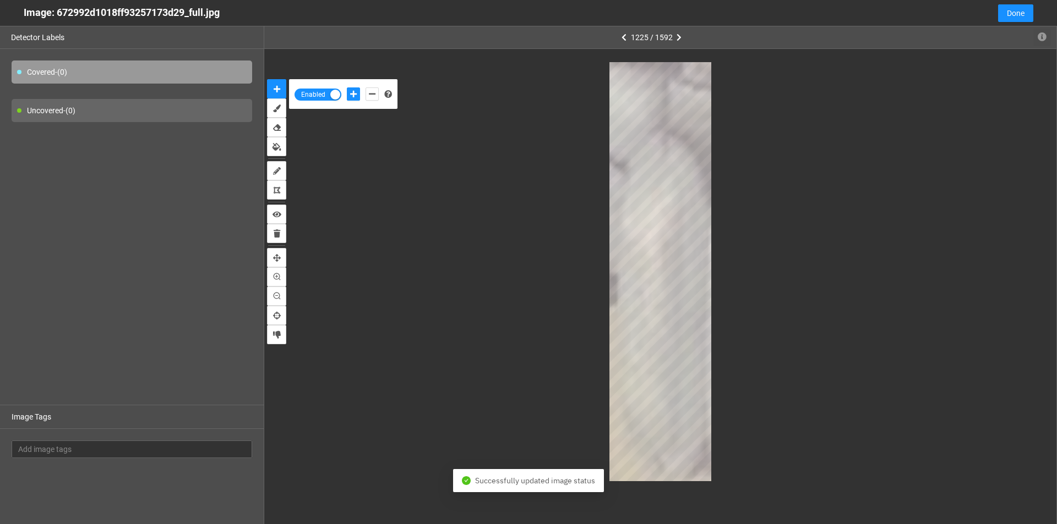
click at [1044, 36] on icon "button" at bounding box center [1041, 36] width 9 height 9
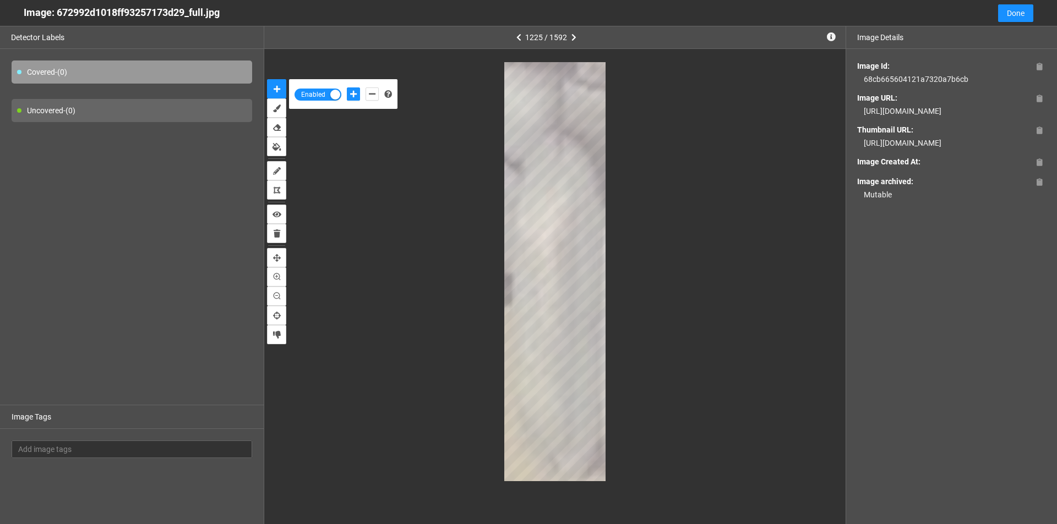
drag, startPoint x: 929, startPoint y: 123, endPoint x: 852, endPoint y: 113, distance: 78.3
click at [852, 113] on div "Image Id: 68cb665604121a7320a7b6cb Image URL: https://app.matroid.com/media/im/…" at bounding box center [951, 130] width 211 height 163
copy div "https://app.matroid.com/media/im/67cb49e3b8c7d6856da226c0_full.jpg"
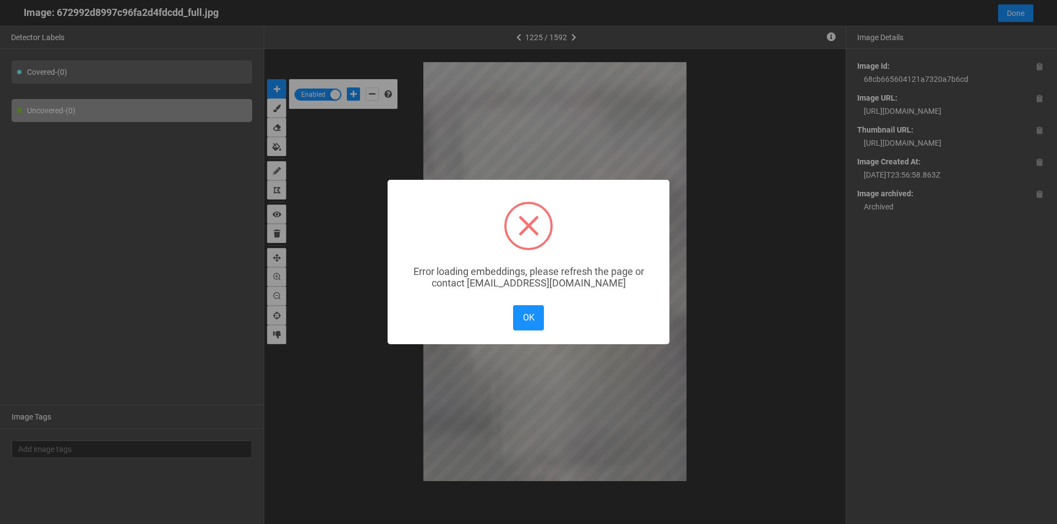
click at [1024, 13] on div "× Error loading embeddings, please refresh the page or contact solutions@matroi…" at bounding box center [528, 262] width 1057 height 524
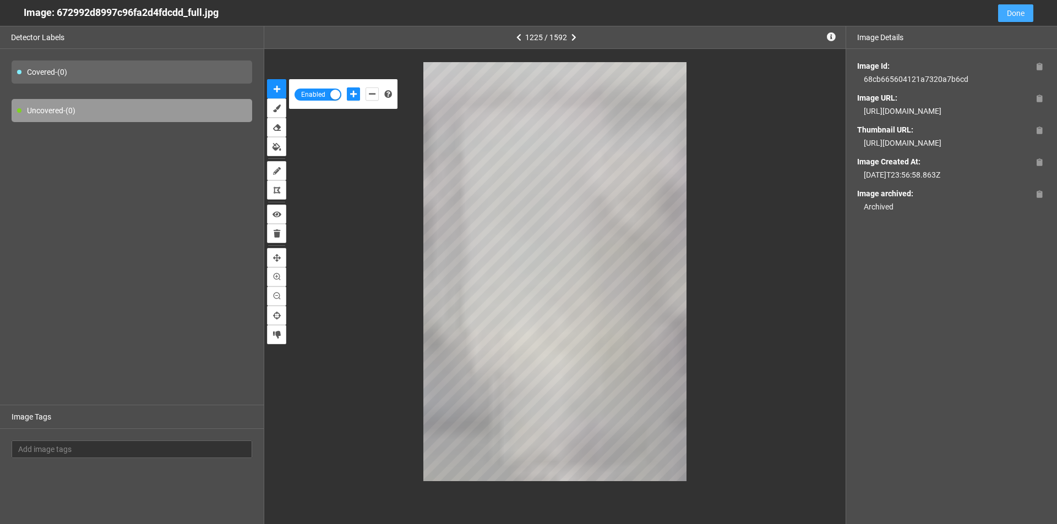
click at [1024, 13] on span "Done" at bounding box center [1016, 13] width 18 height 12
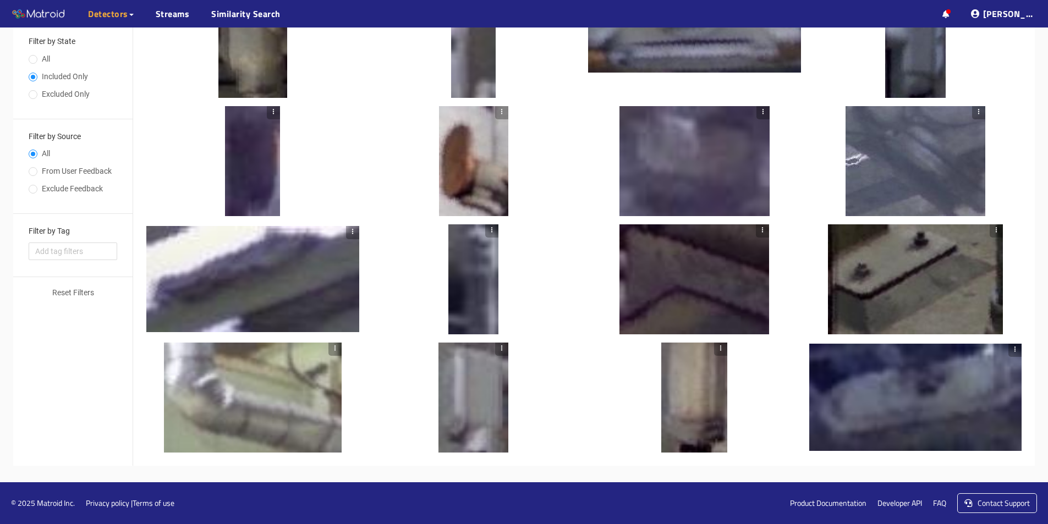
scroll to position [0, 0]
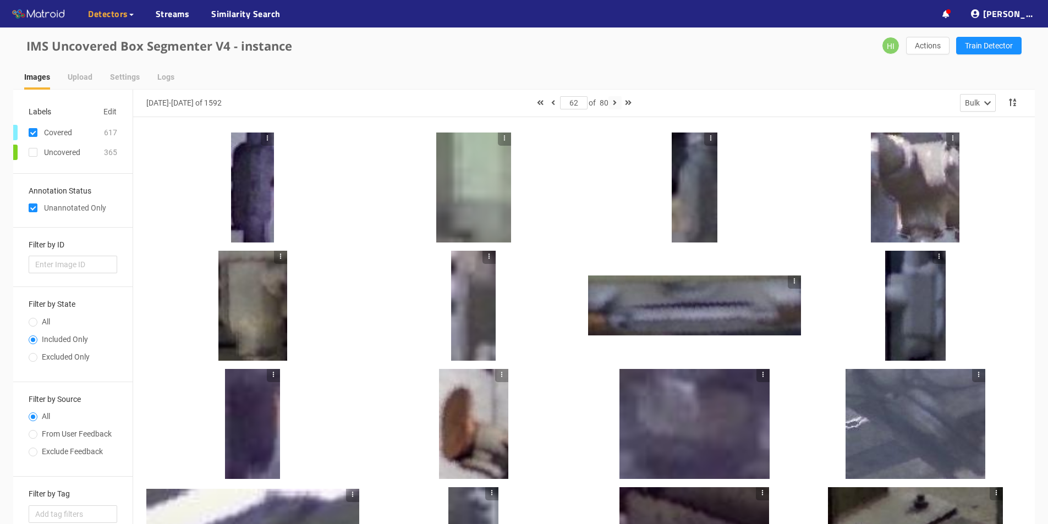
click at [616, 106] on icon "button" at bounding box center [615, 103] width 4 height 8
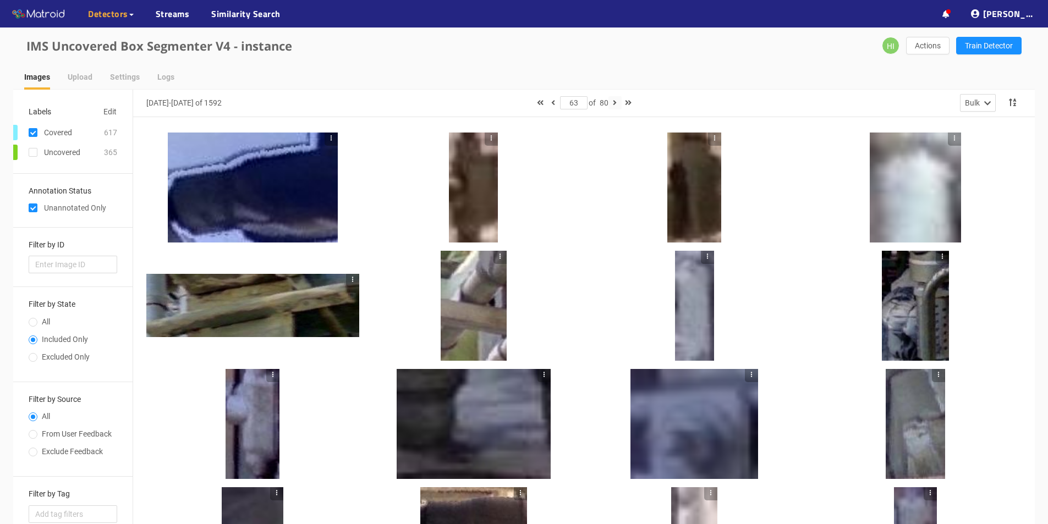
click at [617, 100] on icon "button" at bounding box center [615, 103] width 4 height 8
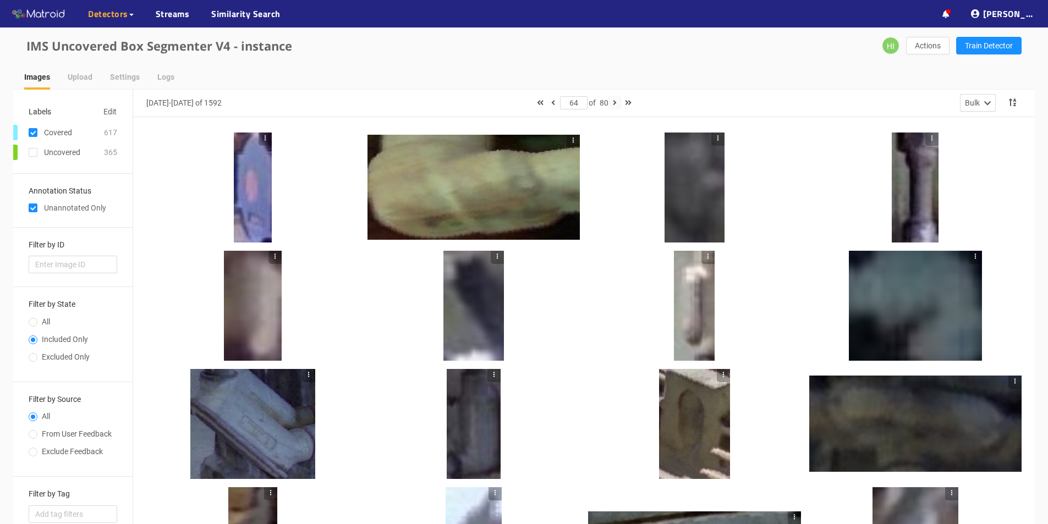
click at [617, 102] on icon "button" at bounding box center [615, 103] width 4 height 8
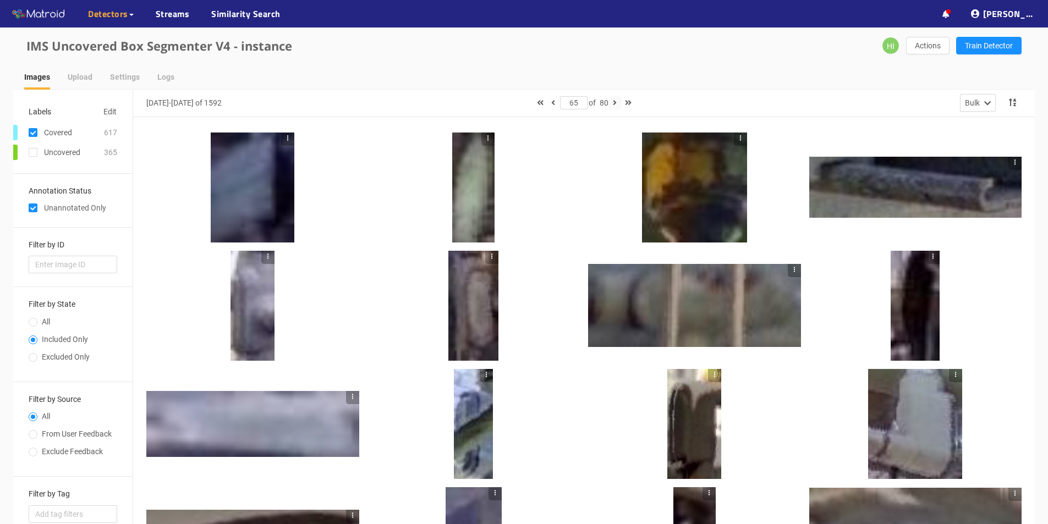
click at [616, 107] on icon "button" at bounding box center [615, 103] width 4 height 8
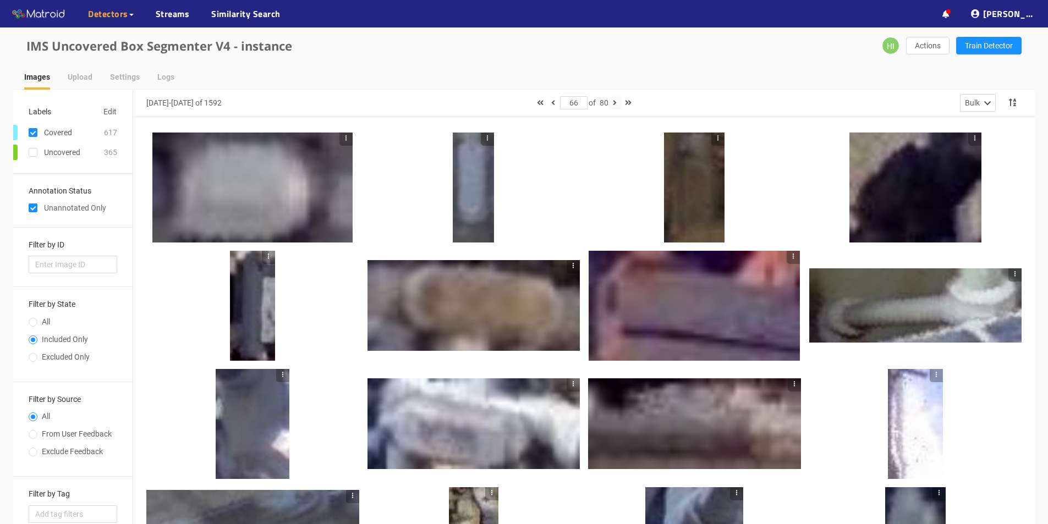
click at [617, 101] on icon "button" at bounding box center [615, 103] width 4 height 8
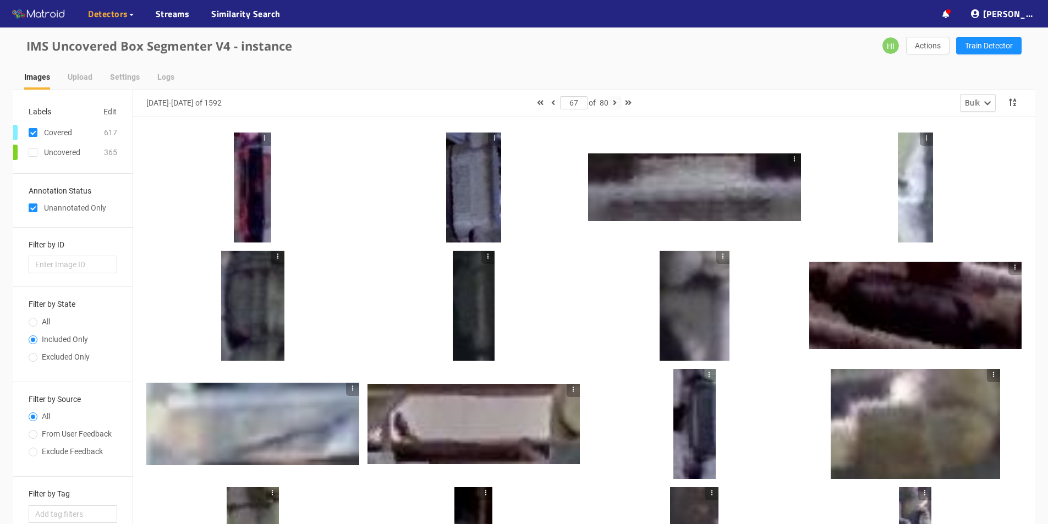
click at [617, 103] on icon "button" at bounding box center [615, 103] width 4 height 8
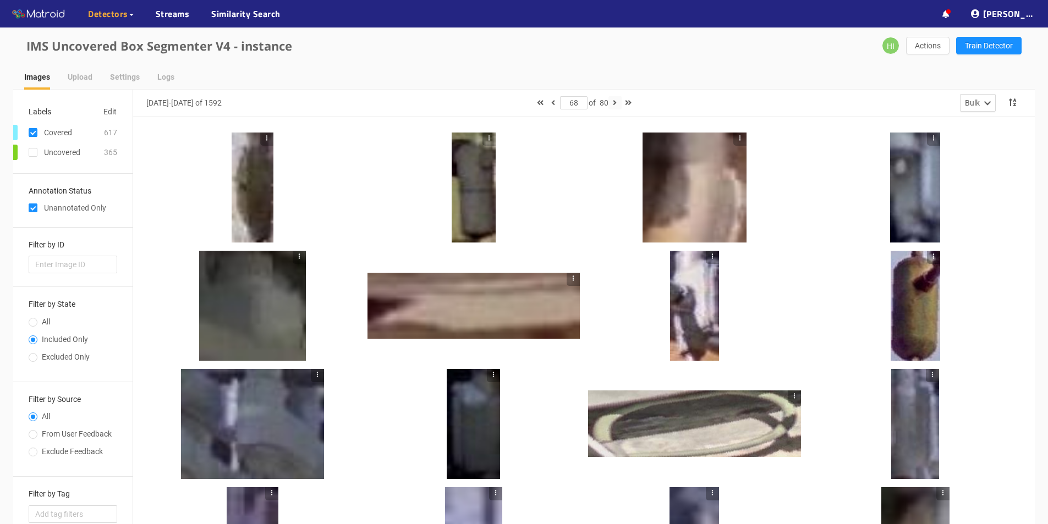
click at [616, 101] on icon "button" at bounding box center [615, 103] width 4 height 8
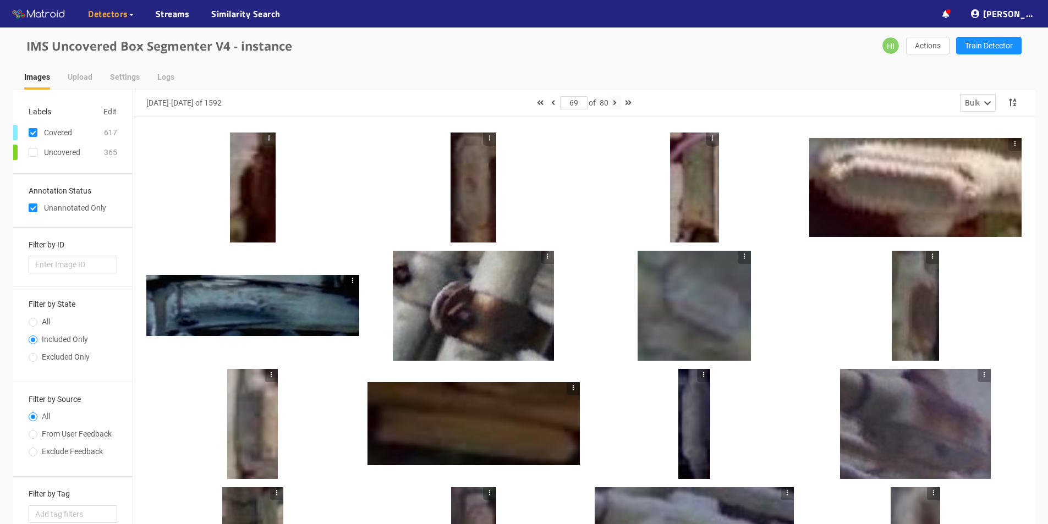
click at [615, 106] on icon "button" at bounding box center [615, 103] width 4 height 8
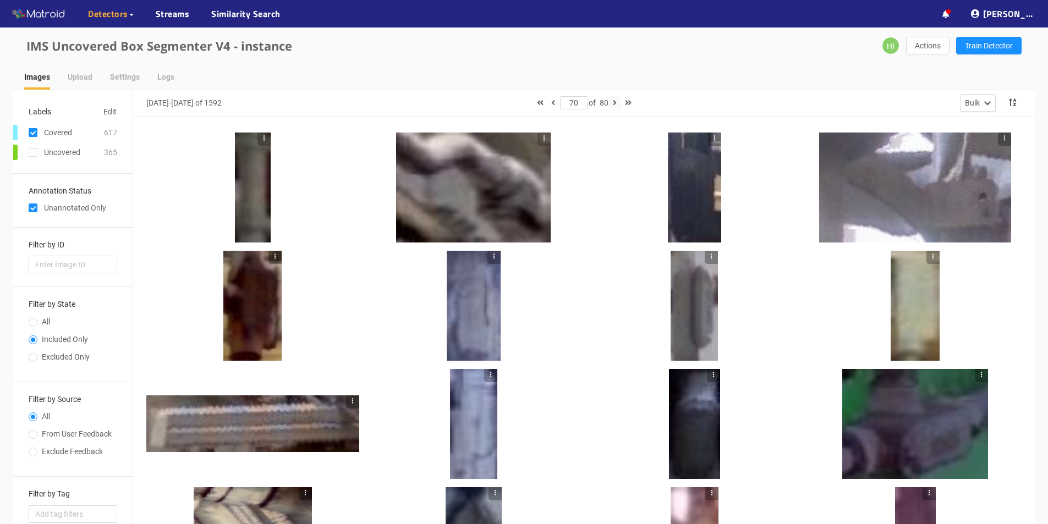
click at [616, 103] on icon "button" at bounding box center [615, 103] width 4 height 8
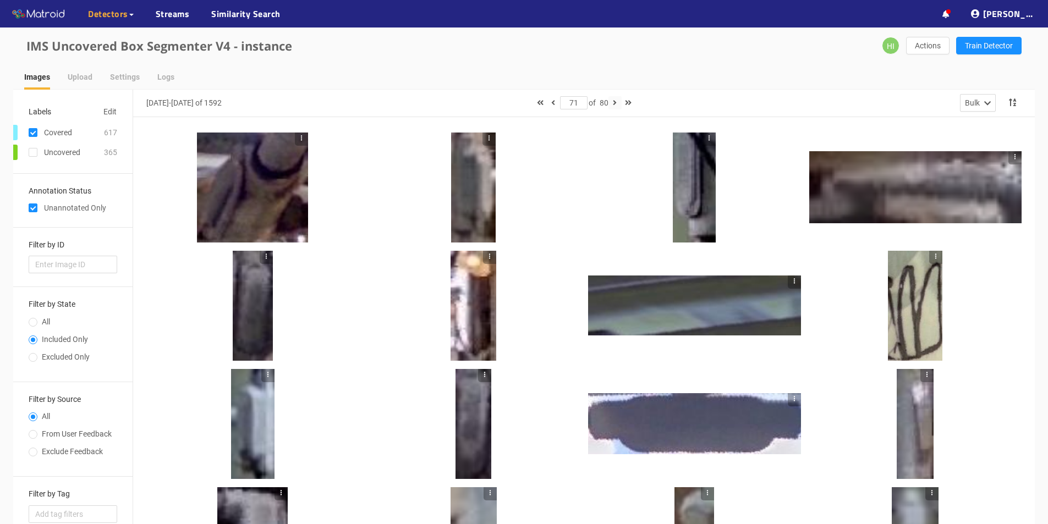
click at [617, 102] on icon "button" at bounding box center [615, 103] width 4 height 8
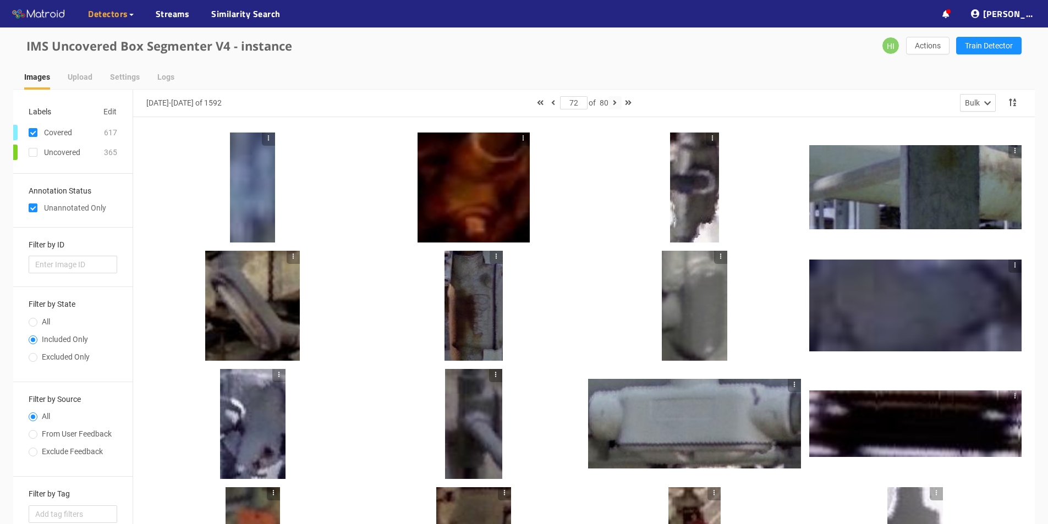
click at [615, 102] on icon "button" at bounding box center [615, 103] width 4 height 8
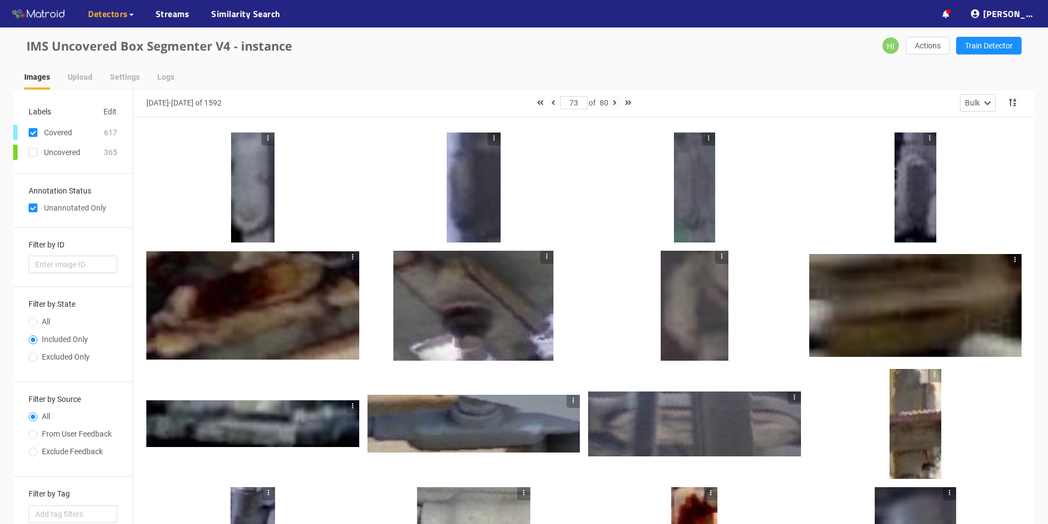
drag, startPoint x: 618, startPoint y: 100, endPoint x: 607, endPoint y: 128, distance: 29.6
click at [617, 102] on icon "button" at bounding box center [615, 103] width 4 height 8
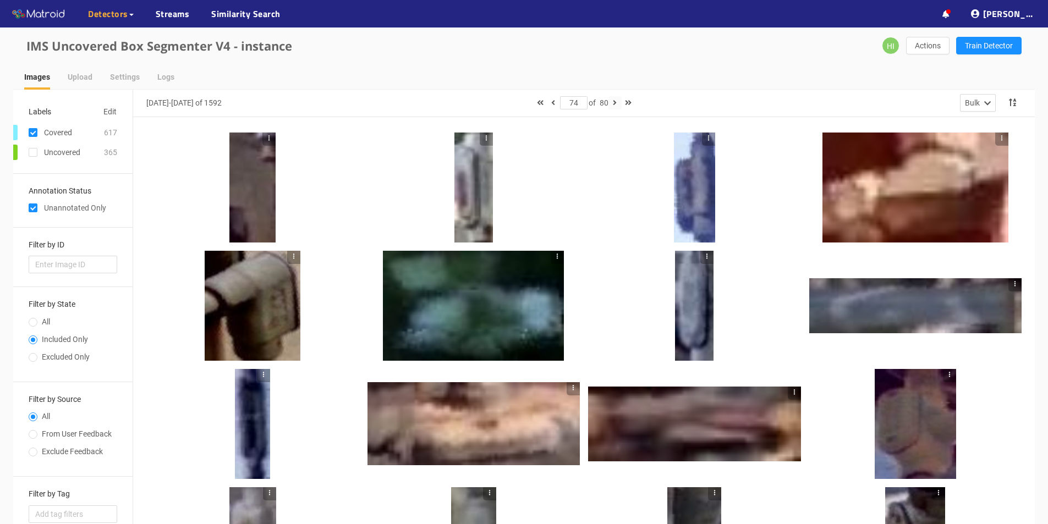
drag, startPoint x: 615, startPoint y: 97, endPoint x: 611, endPoint y: 114, distance: 17.5
click at [615, 99] on button "button" at bounding box center [615, 102] width 13 height 13
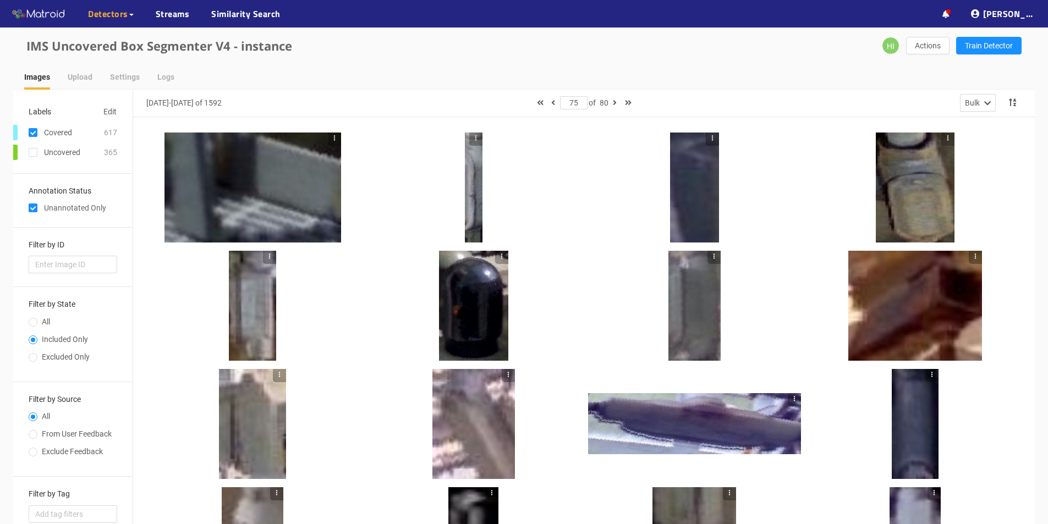
click at [920, 193] on div at bounding box center [915, 188] width 79 height 110
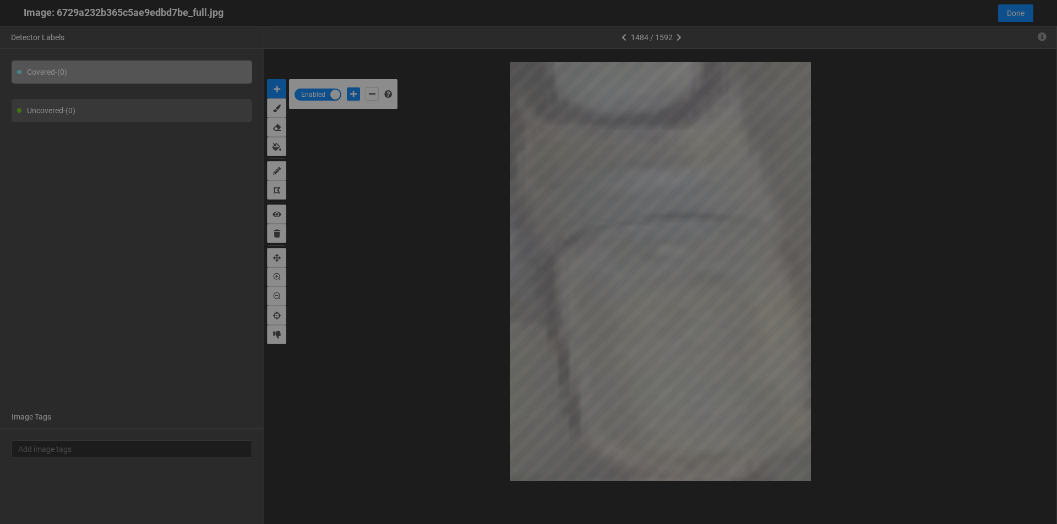
scroll to position [518, 0]
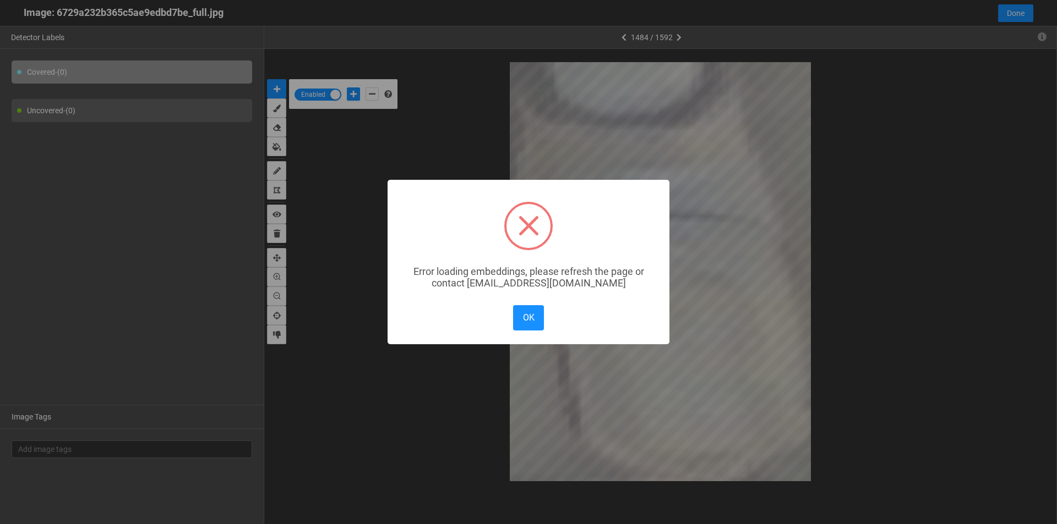
click at [279, 337] on div "× Error loading embeddings, please refresh the page or contact solutions@matroi…" at bounding box center [528, 262] width 1057 height 524
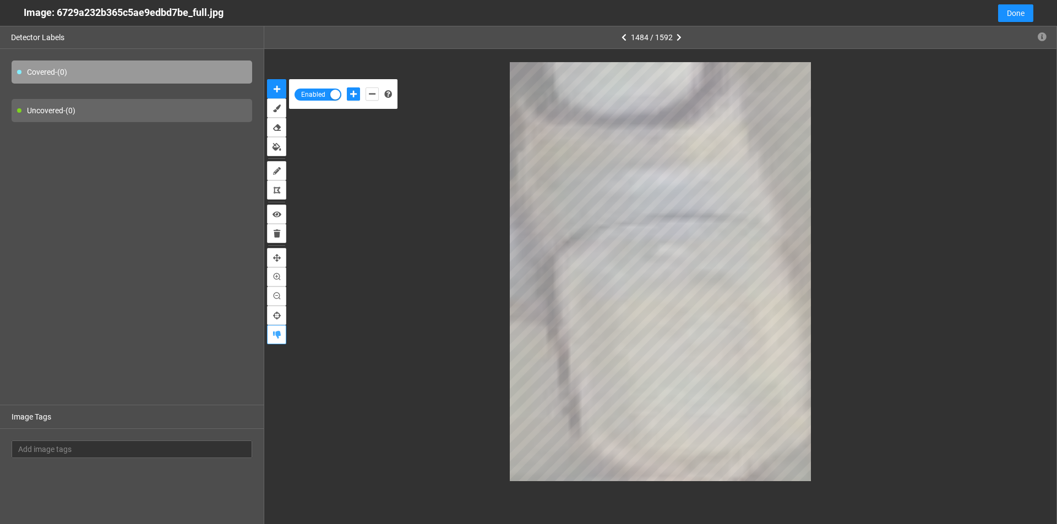
click at [279, 337] on icon "exclude" at bounding box center [277, 335] width 8 height 8
click at [1039, 31] on button "button" at bounding box center [1042, 38] width 18 height 18
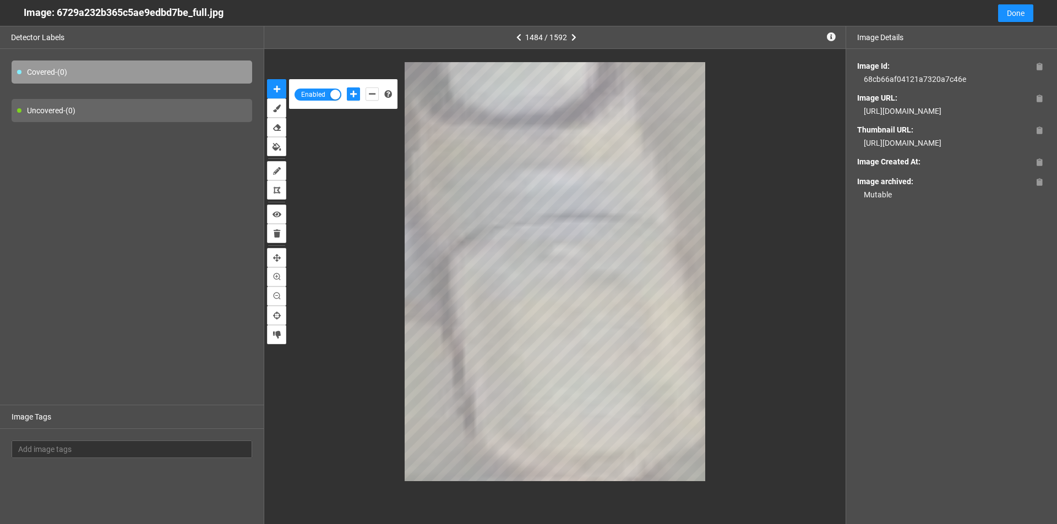
drag, startPoint x: 931, startPoint y: 124, endPoint x: 858, endPoint y: 117, distance: 73.0
click at [858, 117] on div "https://app.matroid.com/media/im/67cb49e3b8c7d6856da223b4_full.jpg" at bounding box center [951, 111] width 189 height 12
copy div "https://app.matroid.com/media/im/67cb49e3b8c7d6856da223b4_full.jpg"
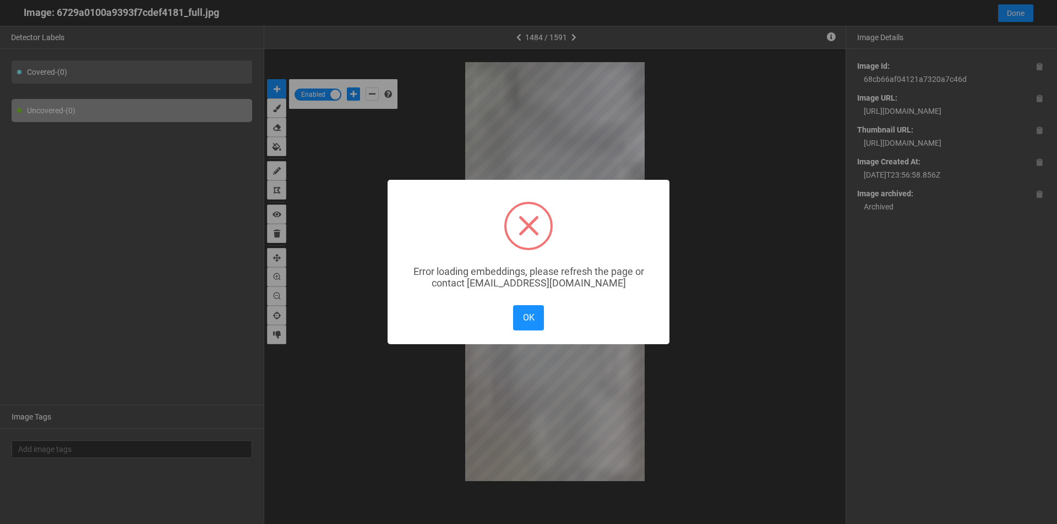
click at [1008, 14] on div "× Error loading embeddings, please refresh the page or contact solutions@matroi…" at bounding box center [528, 262] width 1057 height 524
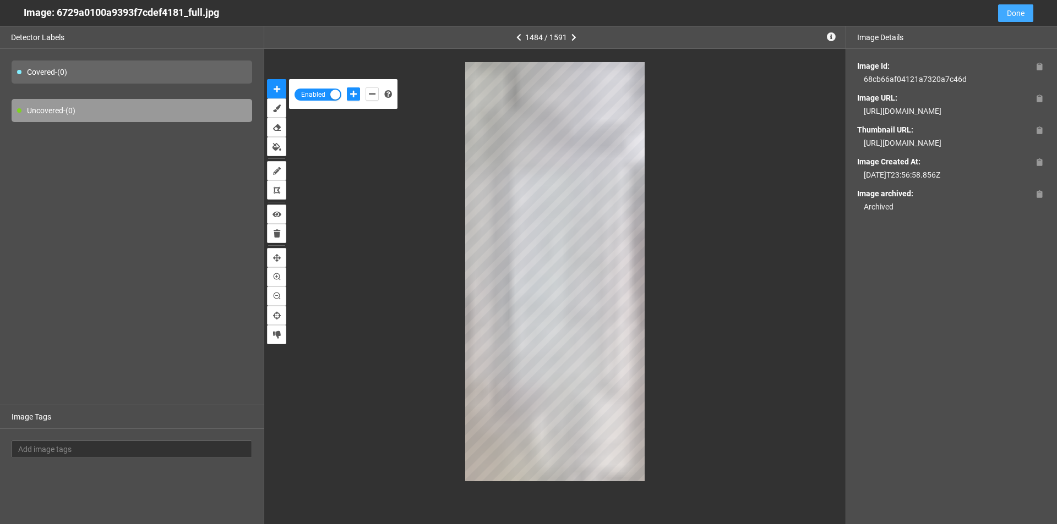
click at [1008, 14] on span "Done" at bounding box center [1016, 13] width 18 height 12
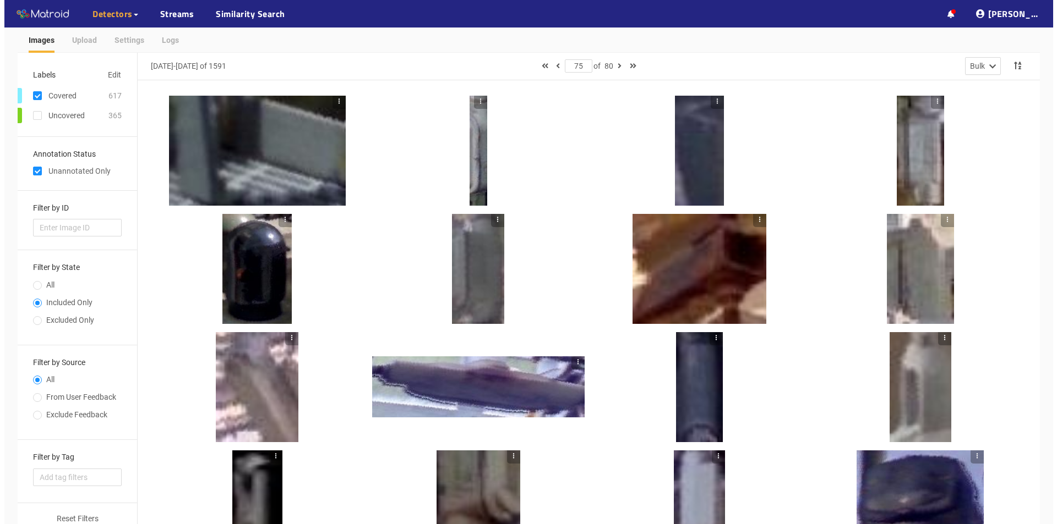
scroll to position [0, 0]
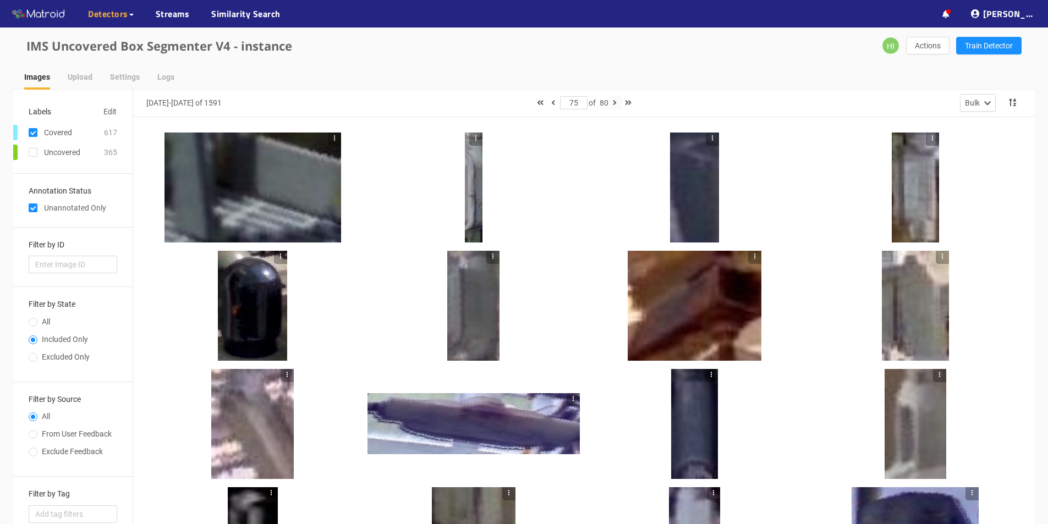
click at [616, 106] on icon "button" at bounding box center [615, 103] width 4 height 8
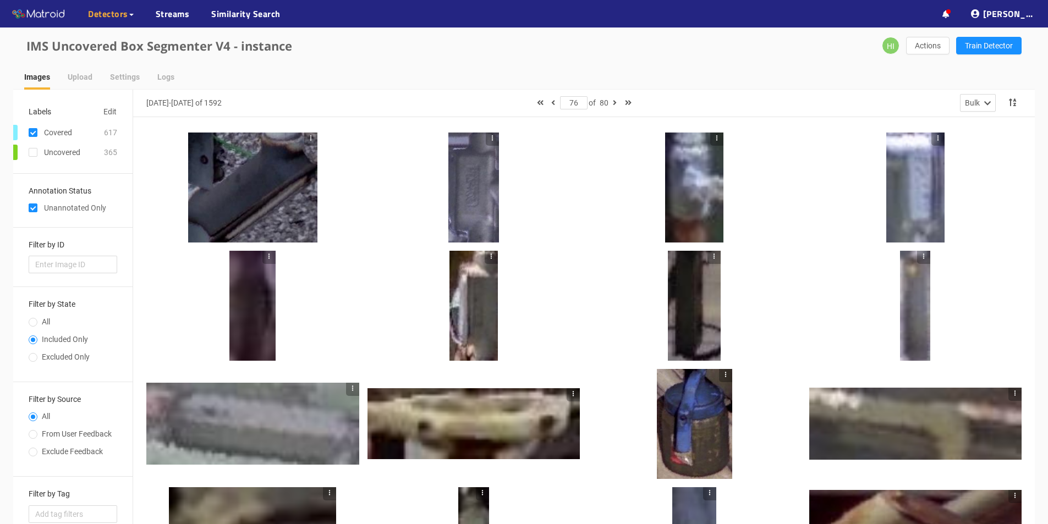
click at [470, 186] on div at bounding box center [474, 188] width 51 height 110
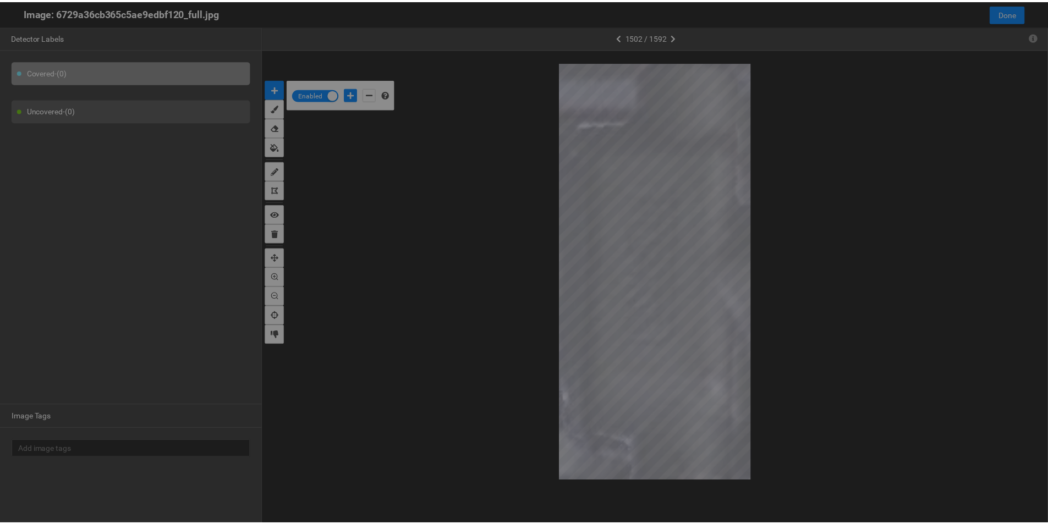
scroll to position [518, 0]
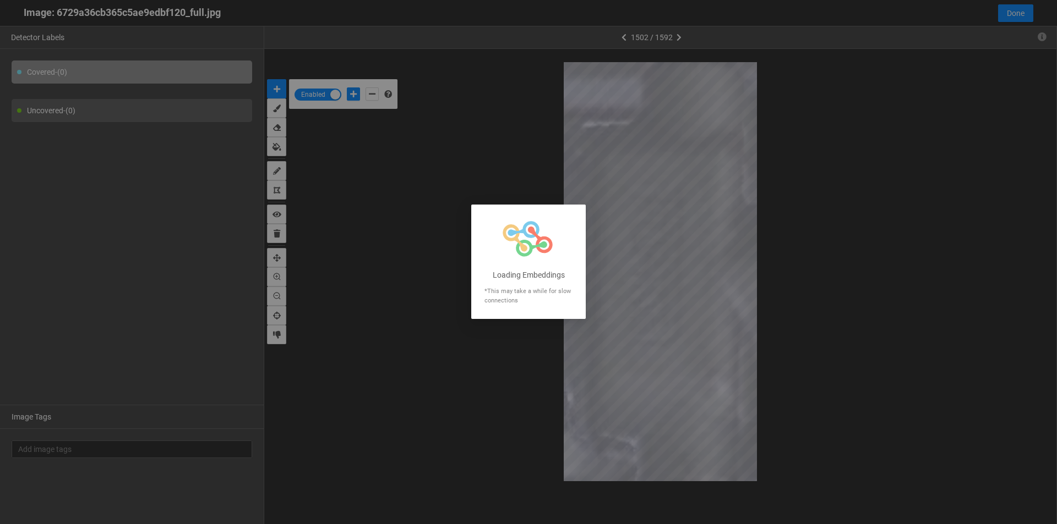
click at [810, 110] on div at bounding box center [528, 262] width 1057 height 524
click at [1044, 39] on div at bounding box center [528, 262] width 1057 height 524
click at [1042, 42] on div at bounding box center [528, 262] width 1057 height 524
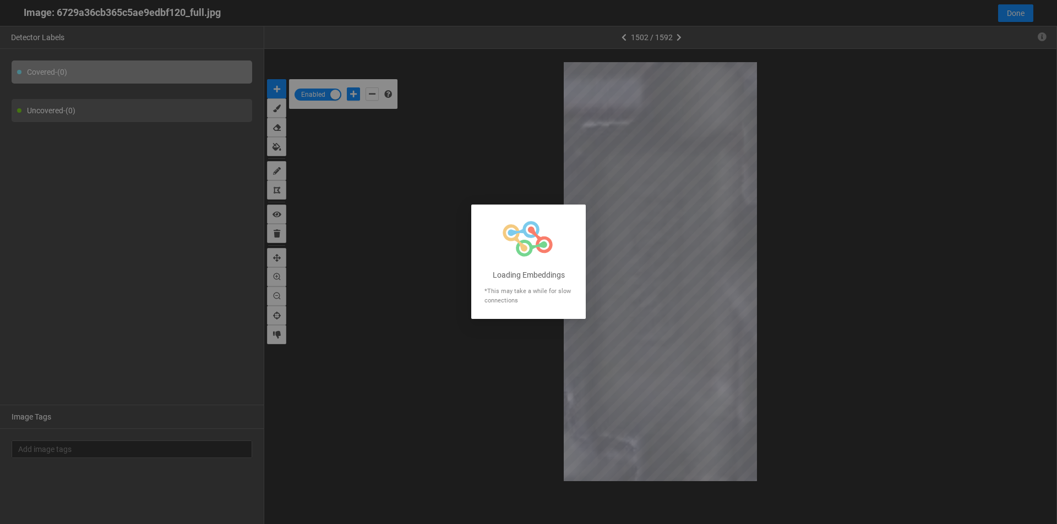
click at [1042, 42] on div at bounding box center [528, 262] width 1057 height 524
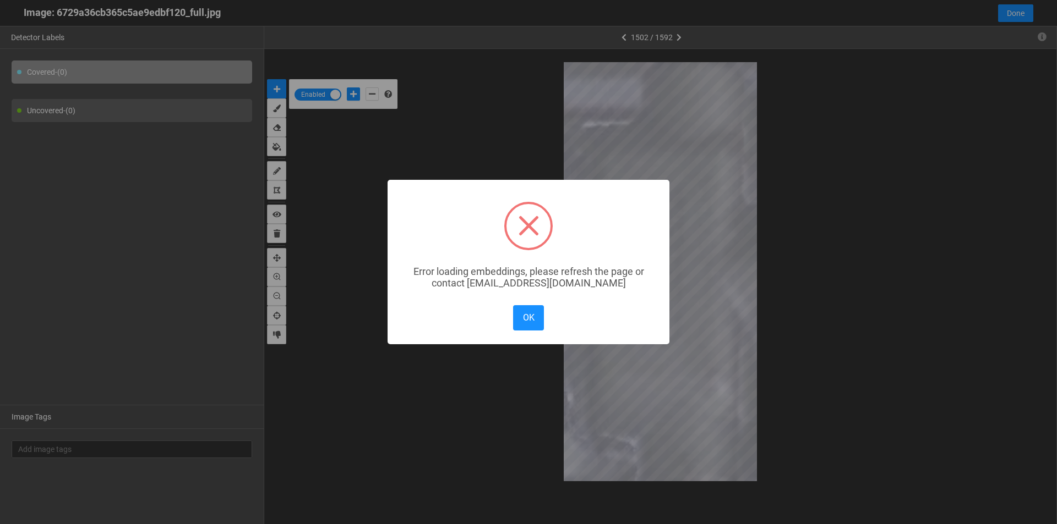
click at [1040, 40] on div "× Error loading embeddings, please refresh the page or contact solutions@matroi…" at bounding box center [528, 262] width 1057 height 524
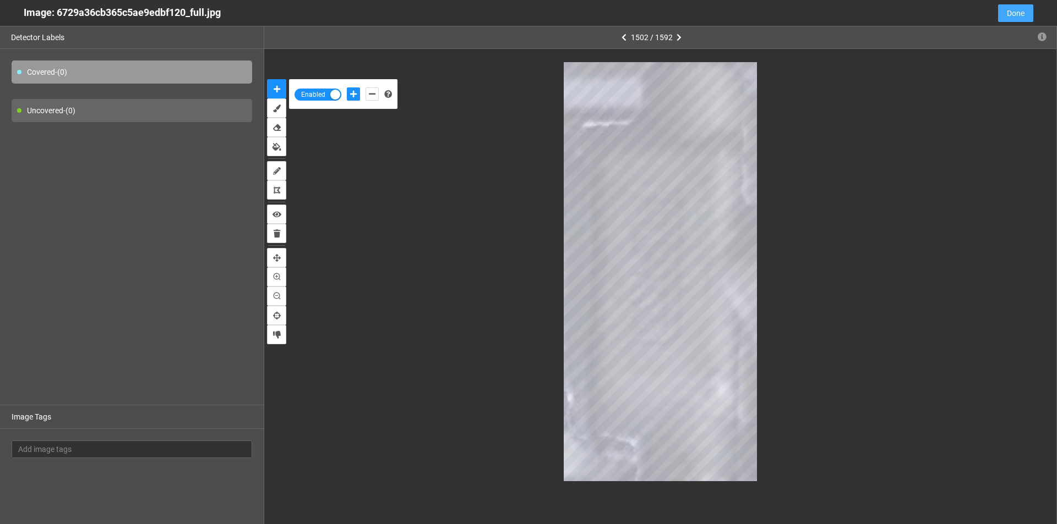
click at [1020, 12] on span "Done" at bounding box center [1016, 13] width 18 height 12
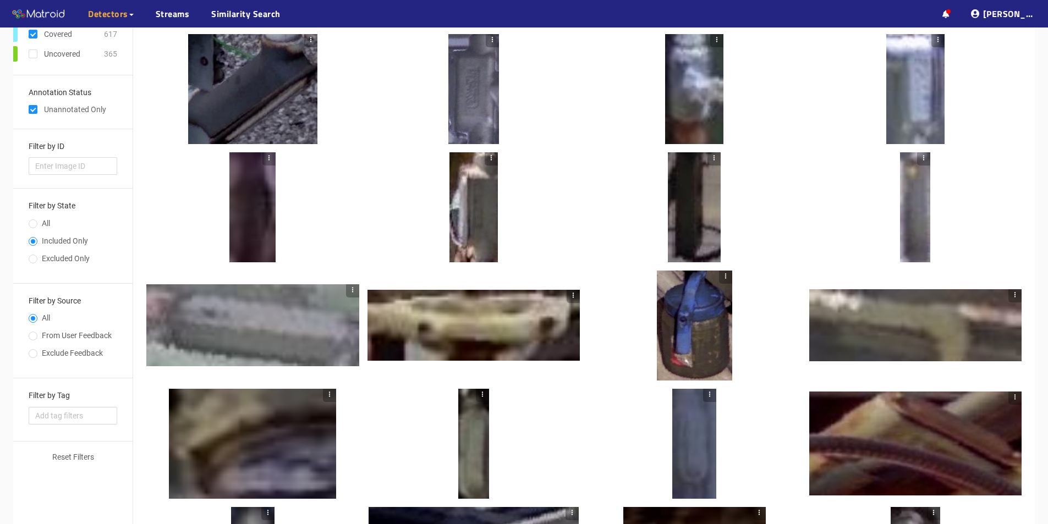
scroll to position [0, 0]
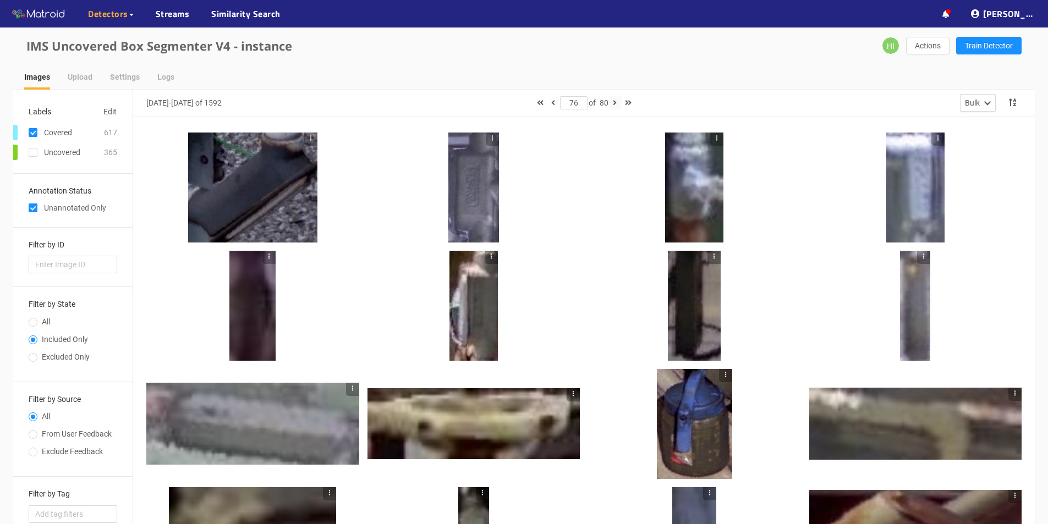
click at [615, 105] on icon "button" at bounding box center [615, 103] width 4 height 8
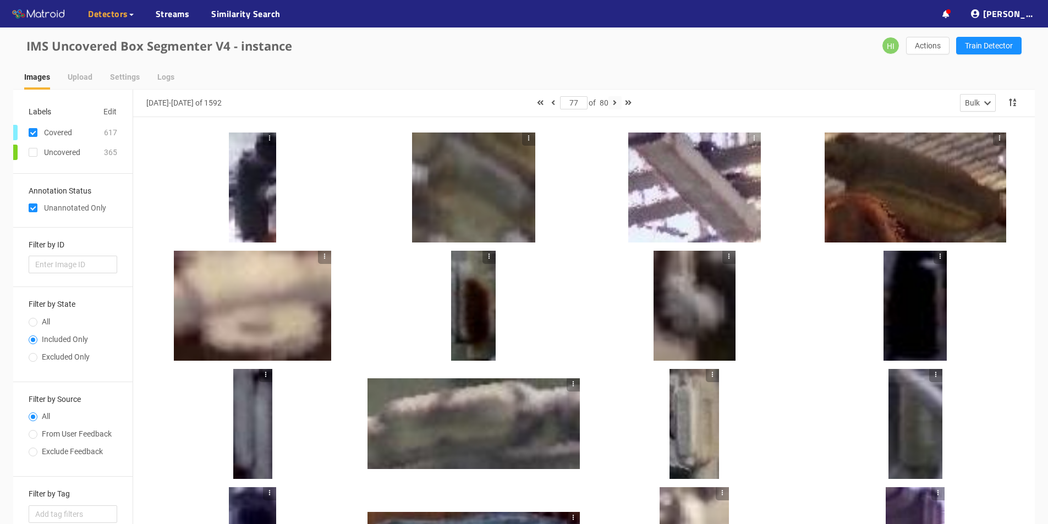
drag, startPoint x: 615, startPoint y: 100, endPoint x: 615, endPoint y: 107, distance: 6.6
click at [615, 103] on icon "button" at bounding box center [615, 103] width 4 height 8
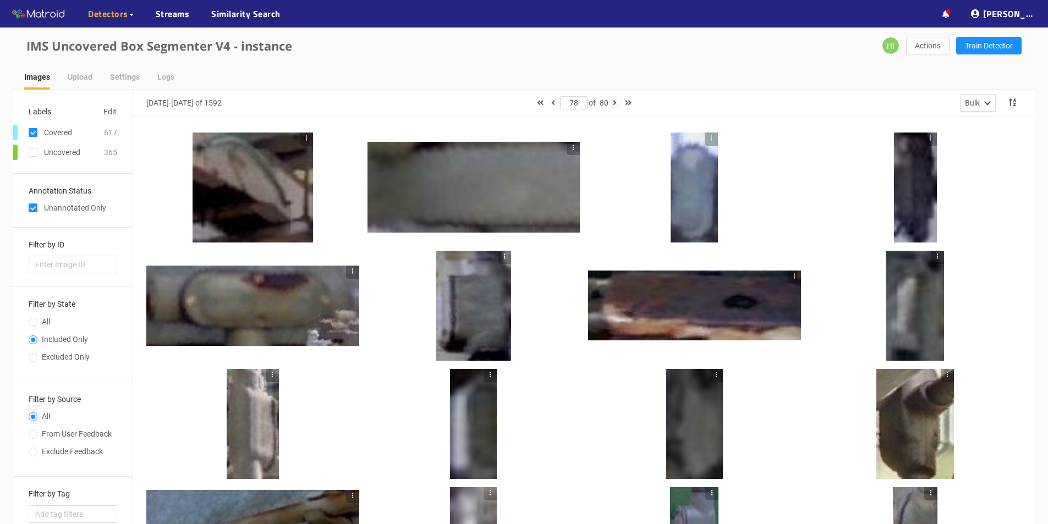
click at [616, 102] on icon "button" at bounding box center [615, 103] width 4 height 8
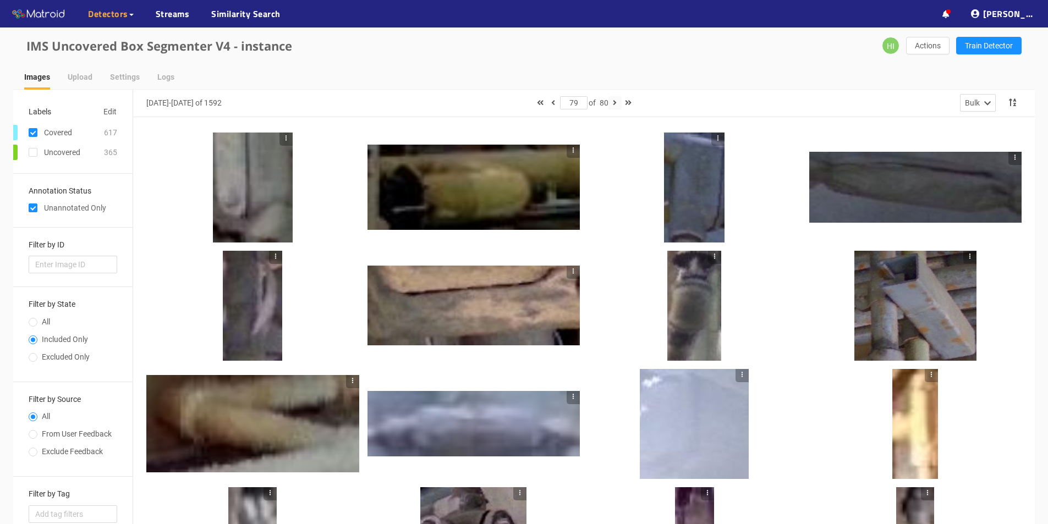
click at [615, 103] on button "button" at bounding box center [615, 102] width 13 height 13
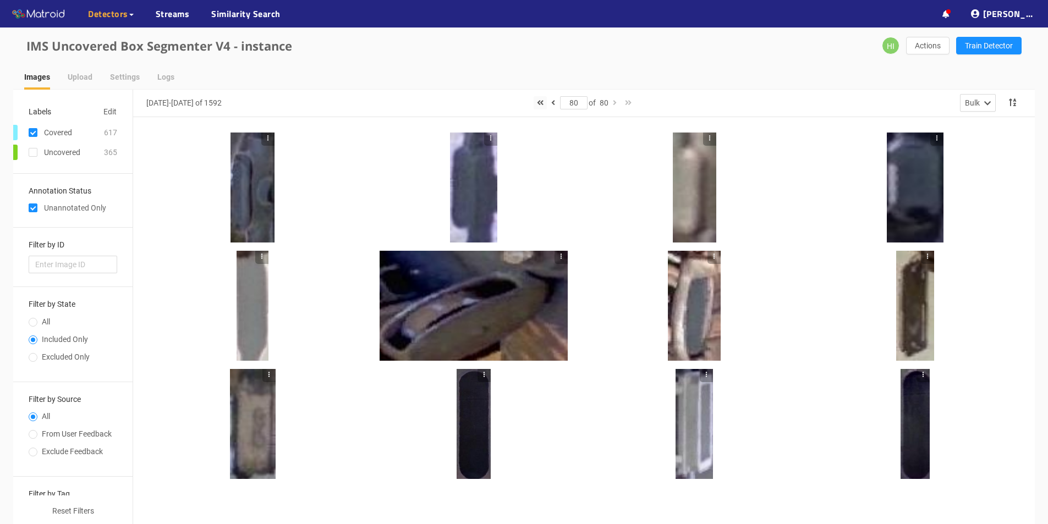
click at [537, 101] on icon "button" at bounding box center [540, 103] width 7 height 8
type input "1"
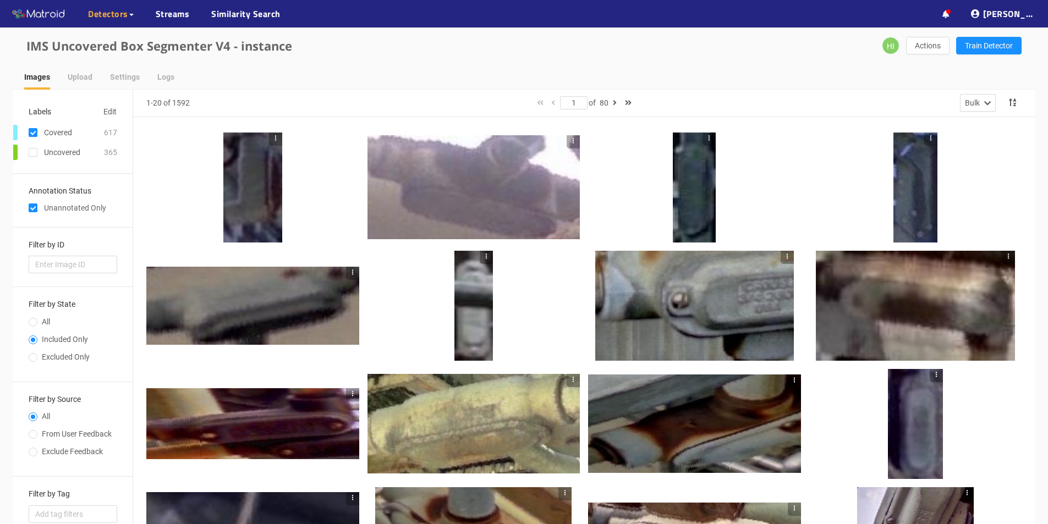
click at [702, 292] on div at bounding box center [694, 306] width 199 height 110
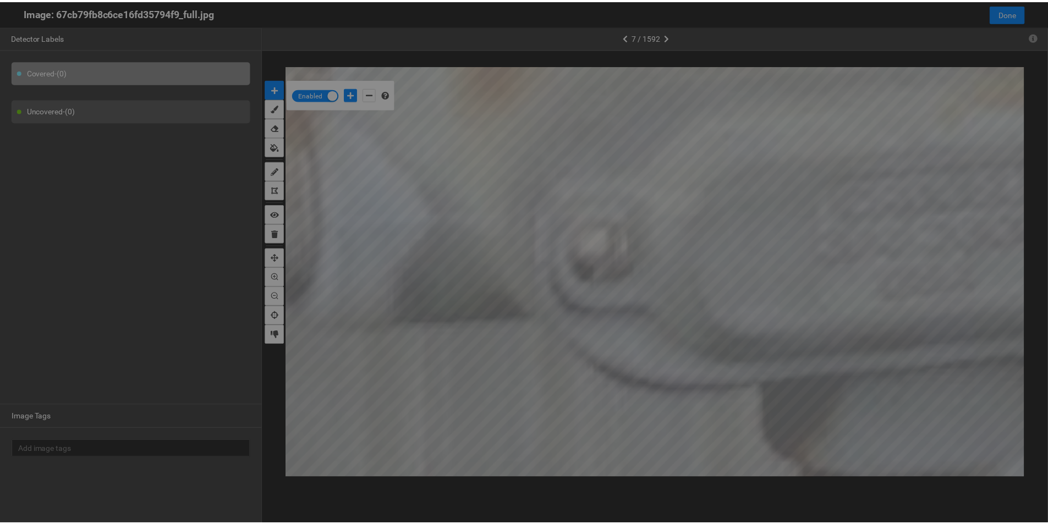
scroll to position [518, 0]
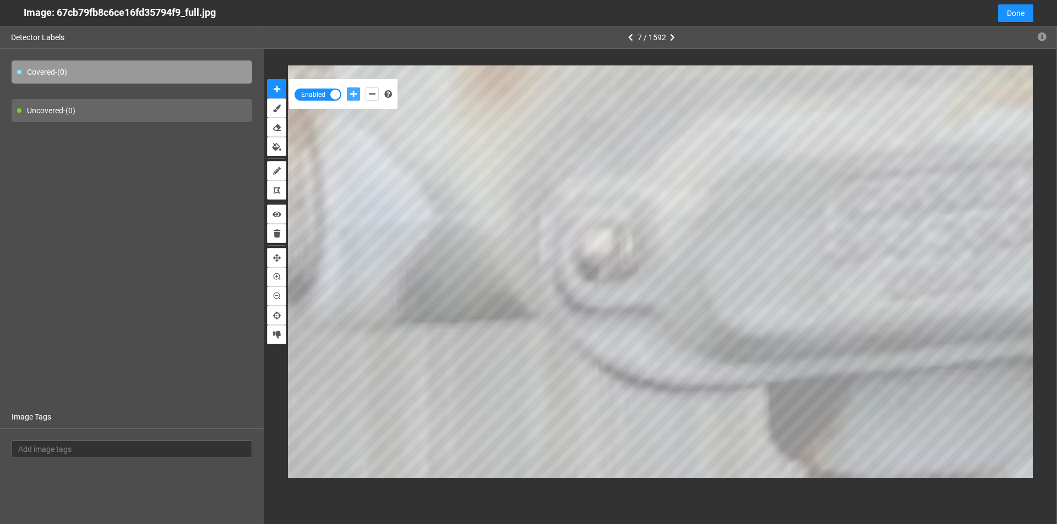
click at [352, 97] on icon "add-positive-points" at bounding box center [353, 94] width 7 height 8
click at [367, 97] on button "add-negative-points" at bounding box center [371, 94] width 13 height 13
click at [350, 90] on button "add-positive-points" at bounding box center [353, 94] width 13 height 13
click at [373, 94] on icon "add-negative-points" at bounding box center [372, 94] width 7 height 8
click at [350, 97] on icon "add-positive-points" at bounding box center [353, 94] width 7 height 8
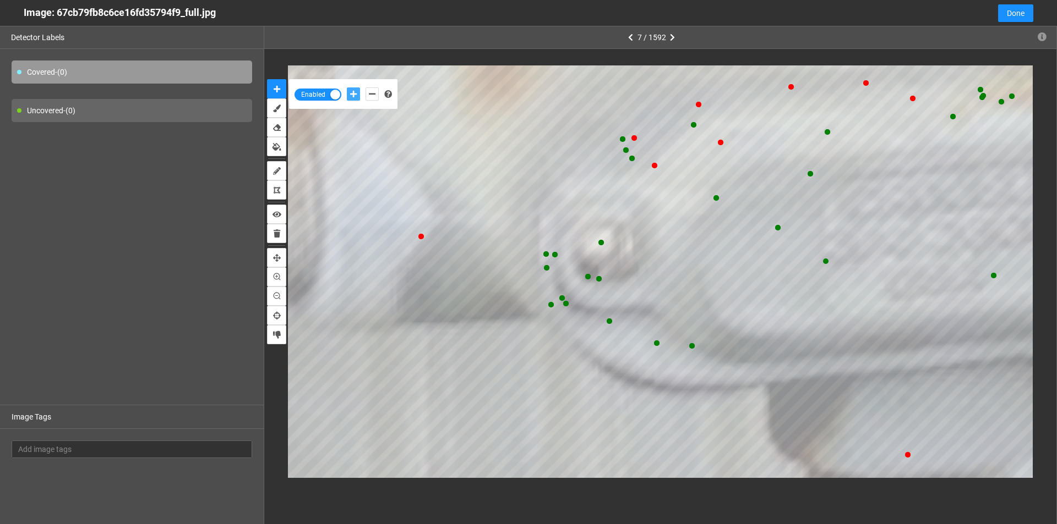
click at [347, 88] on button "add-positive-points" at bounding box center [353, 94] width 13 height 13
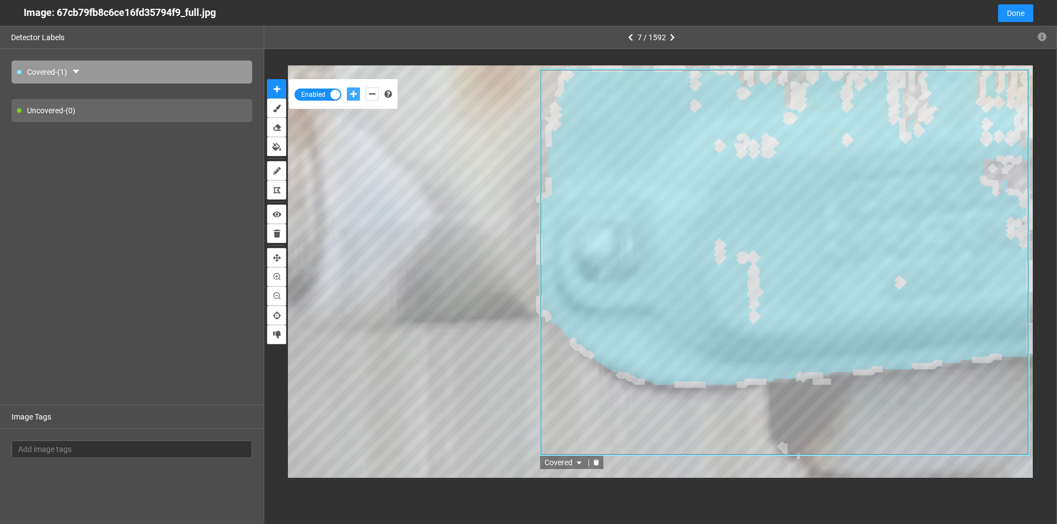
click at [598, 465] on icon "delete" at bounding box center [596, 463] width 7 height 7
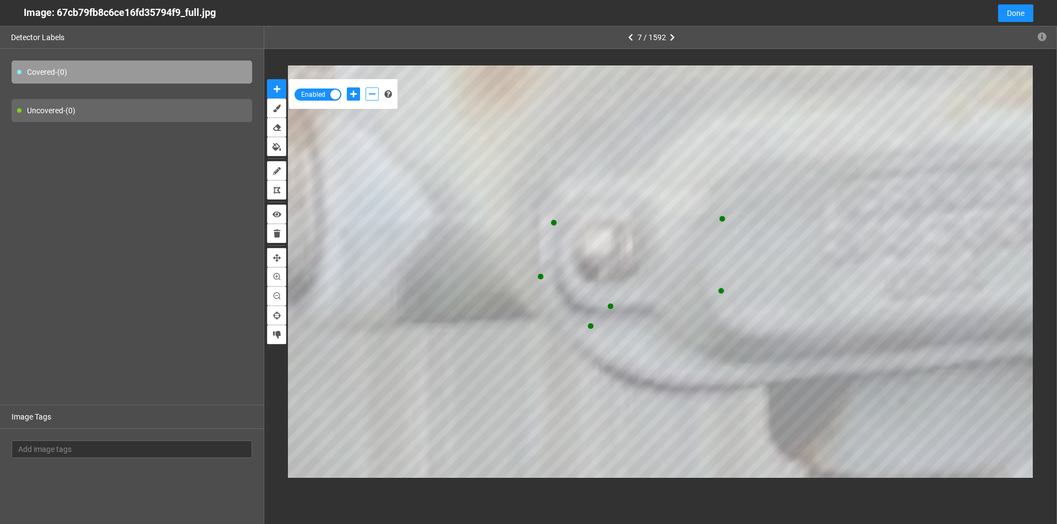
drag, startPoint x: 367, startPoint y: 90, endPoint x: 372, endPoint y: 95, distance: 7.4
click at [368, 90] on button "add-negative-points" at bounding box center [371, 94] width 13 height 13
click at [356, 91] on icon "add-positive-points" at bounding box center [353, 94] width 7 height 8
click at [368, 92] on button "add-negative-points" at bounding box center [371, 94] width 13 height 13
drag, startPoint x: 355, startPoint y: 94, endPoint x: 385, endPoint y: 108, distance: 33.5
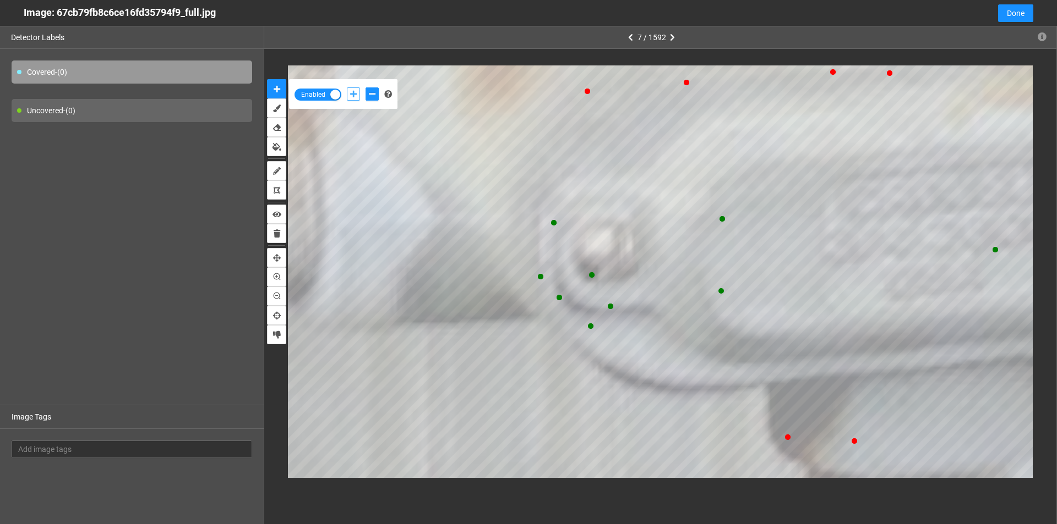
click at [355, 94] on icon "add-positive-points" at bounding box center [353, 94] width 7 height 8
click at [354, 92] on icon "add-positive-points" at bounding box center [353, 94] width 7 height 8
click at [377, 95] on button "add-negative-points" at bounding box center [371, 94] width 13 height 13
click at [354, 92] on icon "add-positive-points" at bounding box center [353, 94] width 7 height 8
click at [347, 88] on button "add-positive-points" at bounding box center [353, 94] width 13 height 13
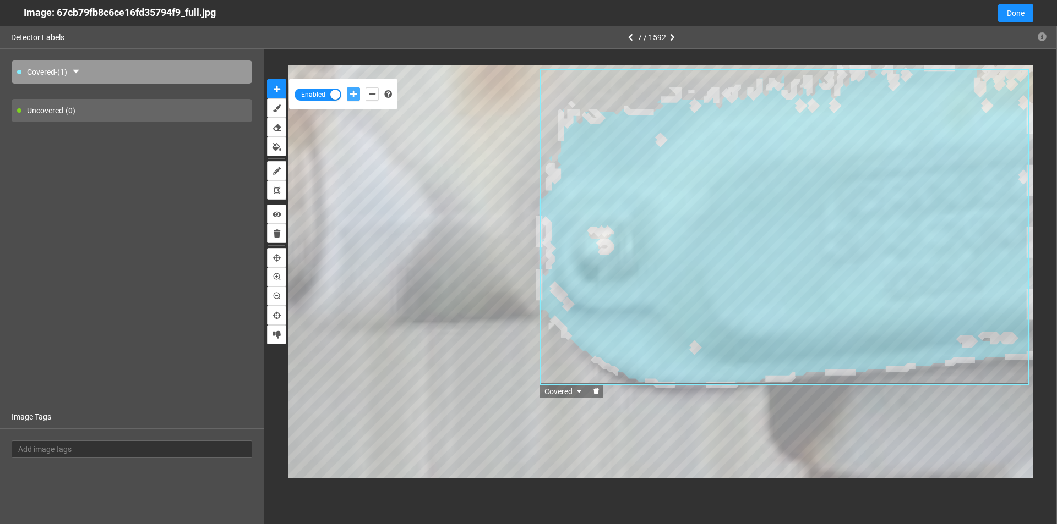
click at [596, 391] on icon "delete" at bounding box center [596, 391] width 6 height 6
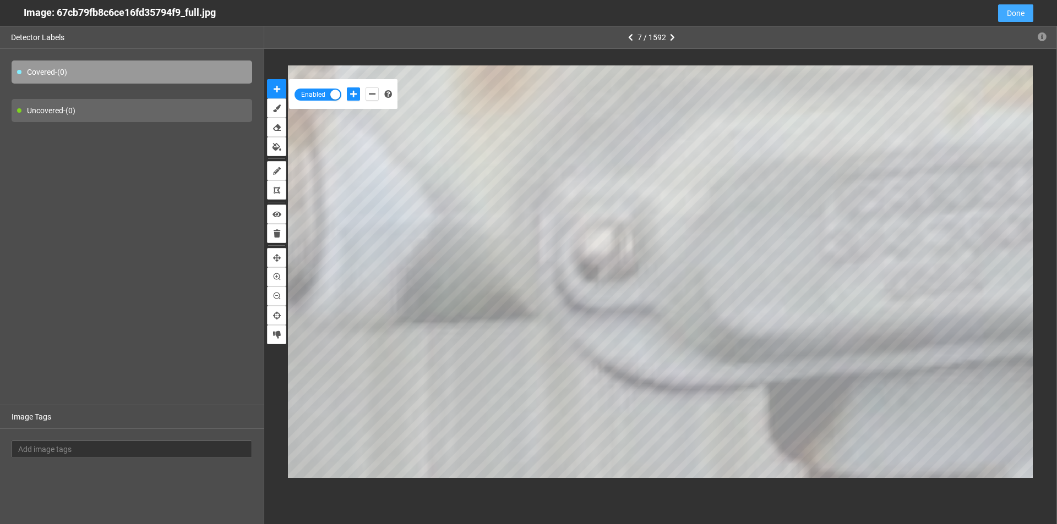
click at [1020, 7] on span "Done" at bounding box center [1016, 13] width 18 height 12
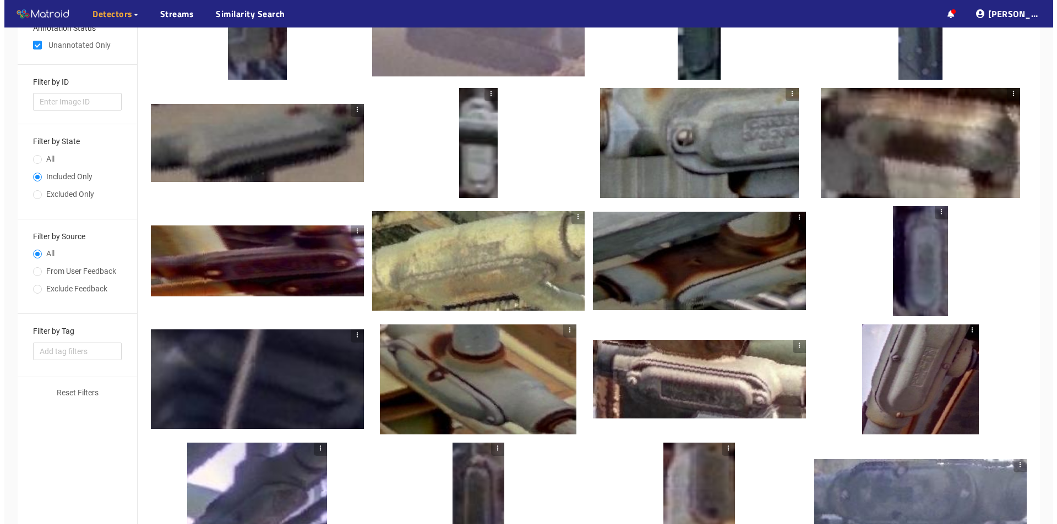
scroll to position [165, 0]
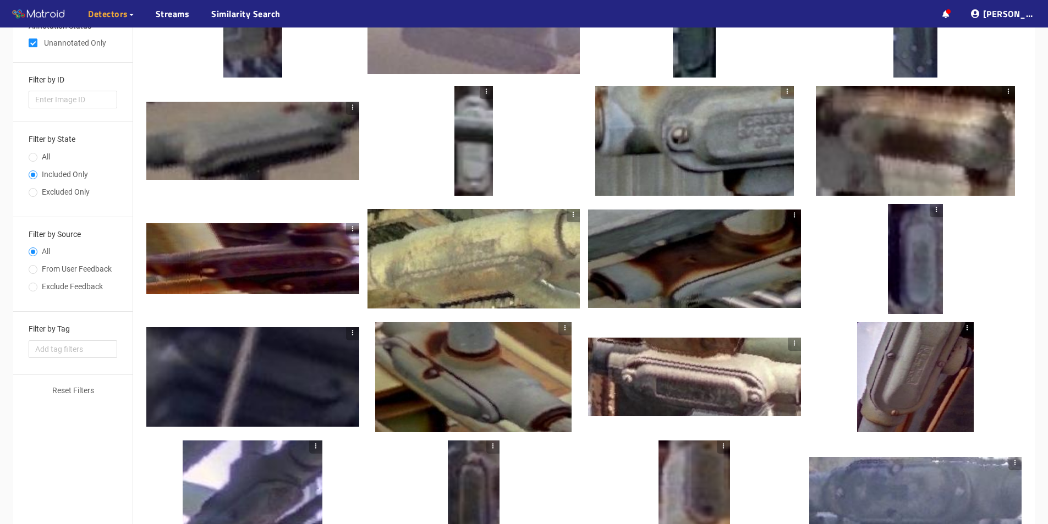
click at [687, 393] on div at bounding box center [694, 377] width 213 height 79
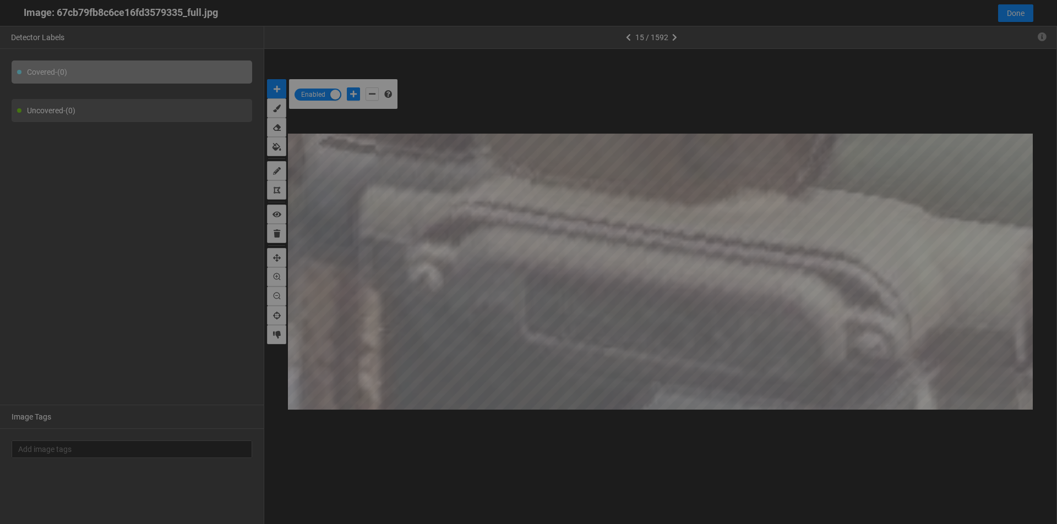
scroll to position [518, 0]
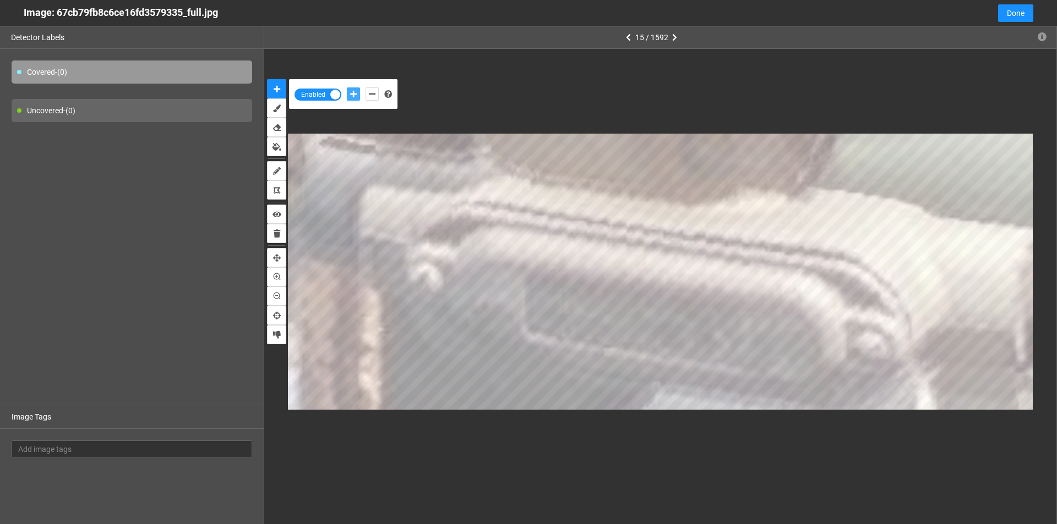
click at [352, 92] on icon "add-positive-points" at bounding box center [353, 94] width 7 height 8
click at [373, 94] on icon "add-negative-points" at bounding box center [372, 94] width 7 height 8
click at [356, 96] on icon "add-positive-points" at bounding box center [353, 94] width 7 height 8
click at [370, 93] on icon "add-negative-points" at bounding box center [372, 94] width 7 height 8
click at [365, 88] on button "add-negative-points" at bounding box center [371, 94] width 13 height 13
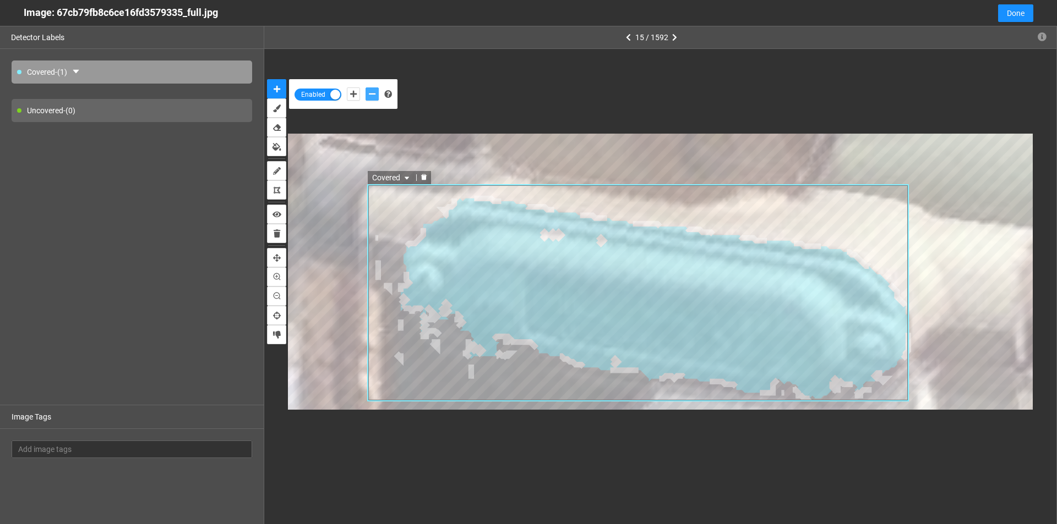
click at [426, 176] on icon "delete" at bounding box center [423, 177] width 7 height 7
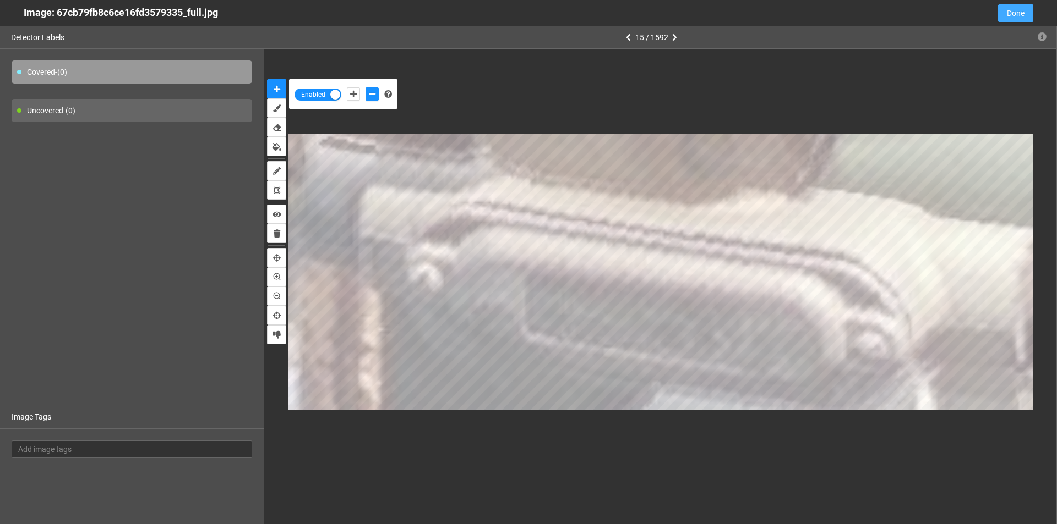
click at [1025, 4] on button "Done" at bounding box center [1015, 13] width 35 height 18
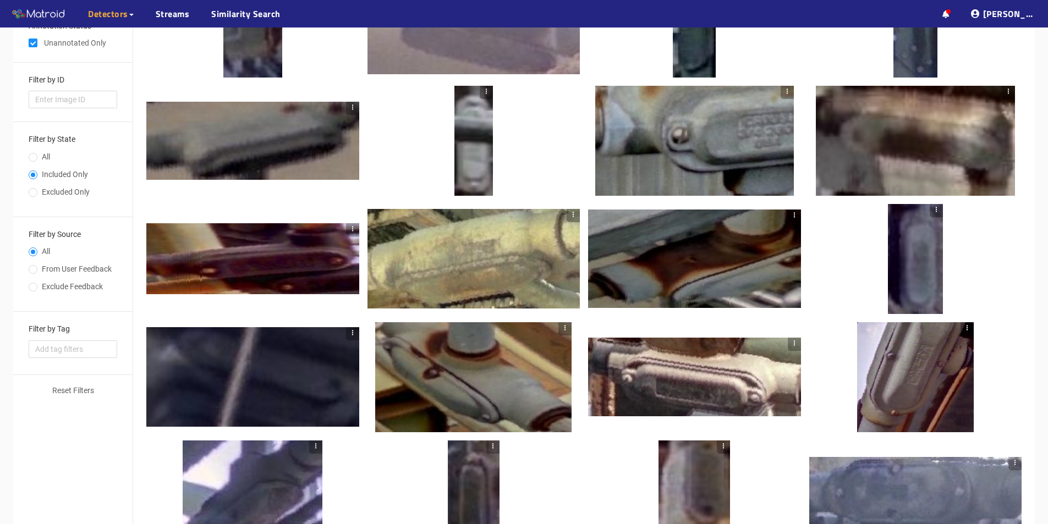
click at [915, 368] on div at bounding box center [915, 377] width 117 height 110
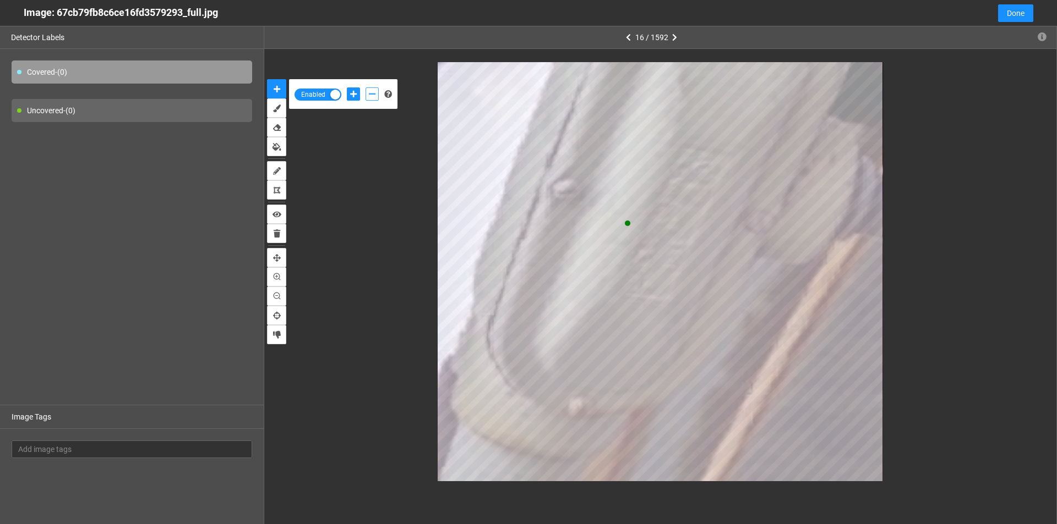
click at [371, 92] on icon "add-negative-points" at bounding box center [372, 94] width 7 height 8
click at [354, 92] on icon "add-positive-points" at bounding box center [353, 94] width 7 height 8
click at [372, 93] on icon "add-negative-points" at bounding box center [372, 94] width 7 height 8
click at [353, 92] on icon "add-positive-points" at bounding box center [353, 94] width 7 height 8
click at [371, 90] on button "add-negative-points" at bounding box center [371, 94] width 13 height 13
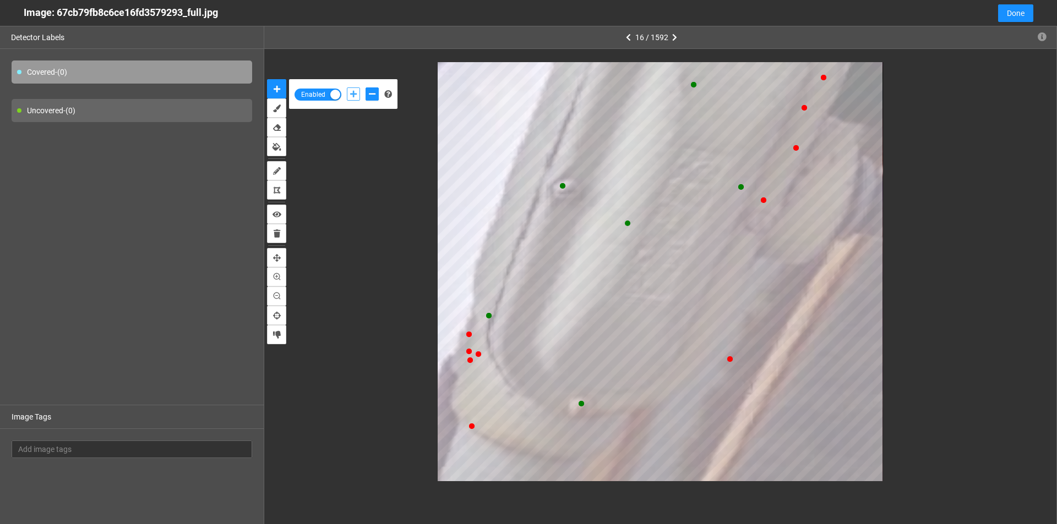
drag, startPoint x: 351, startPoint y: 94, endPoint x: 422, endPoint y: 125, distance: 78.1
click at [352, 94] on icon "add-positive-points" at bounding box center [353, 94] width 7 height 8
click at [347, 88] on button "add-positive-points" at bounding box center [353, 94] width 13 height 13
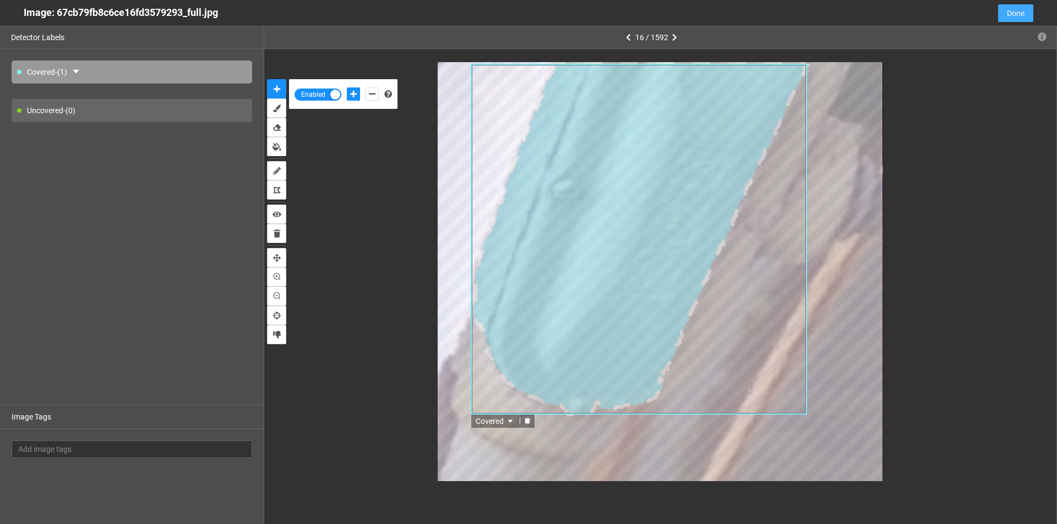
click at [1005, 10] on button "Done" at bounding box center [1015, 13] width 35 height 18
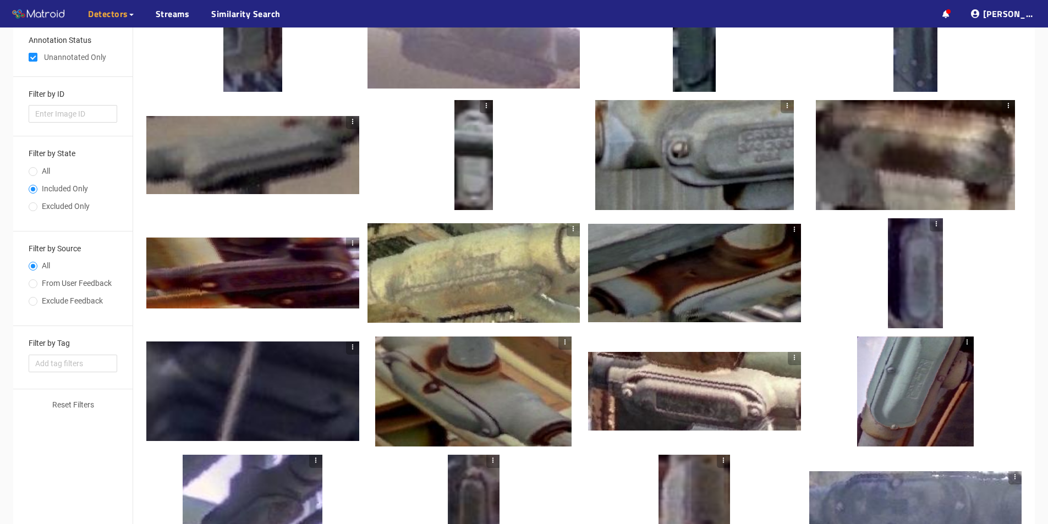
scroll to position [0, 0]
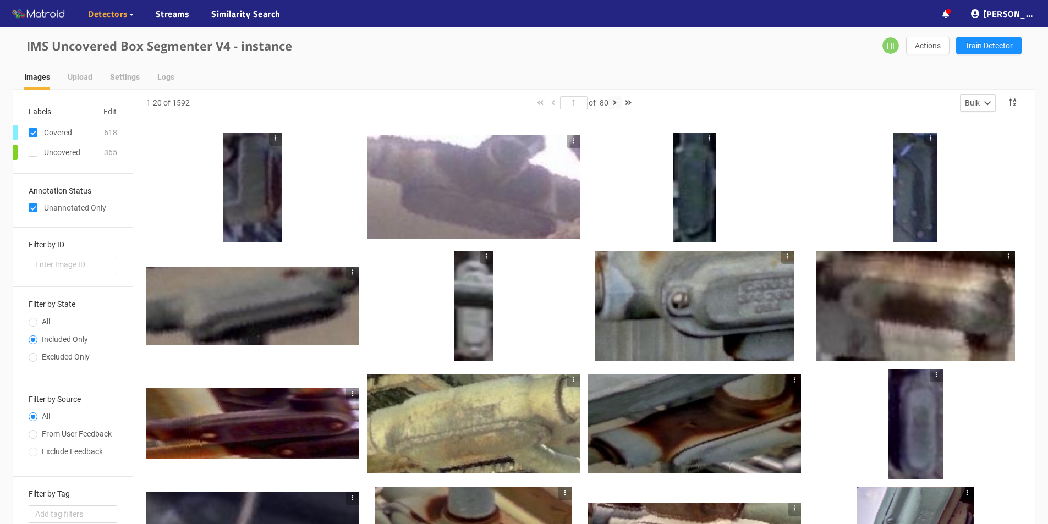
click at [616, 100] on icon "button" at bounding box center [615, 103] width 4 height 8
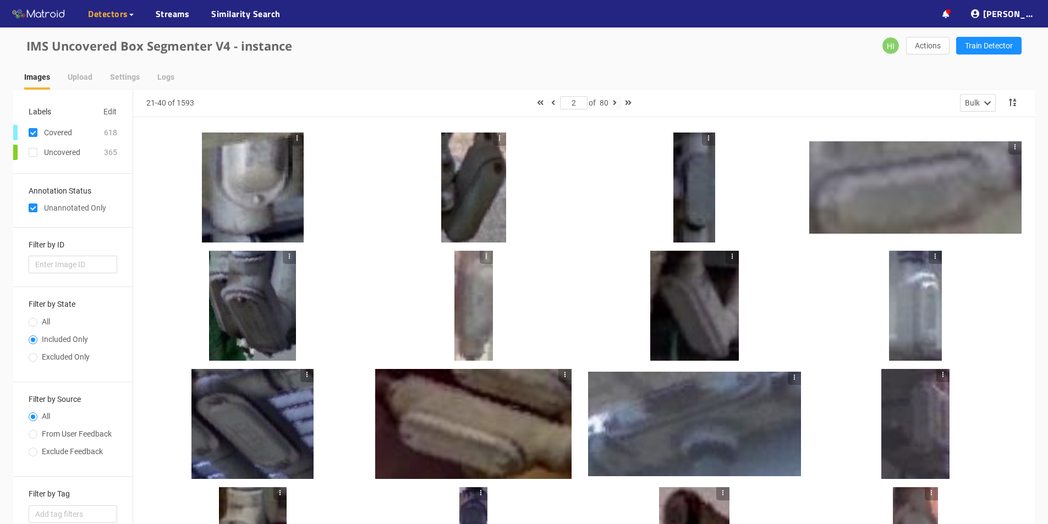
click at [617, 103] on icon "button" at bounding box center [615, 103] width 4 height 8
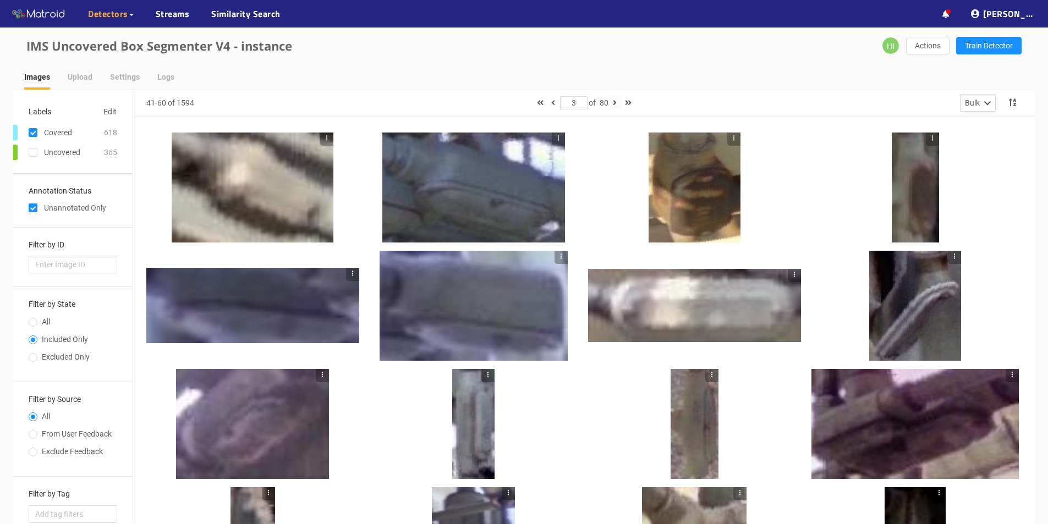
drag, startPoint x: 617, startPoint y: 101, endPoint x: 594, endPoint y: 125, distance: 33.1
click at [617, 103] on icon "button" at bounding box center [615, 103] width 4 height 8
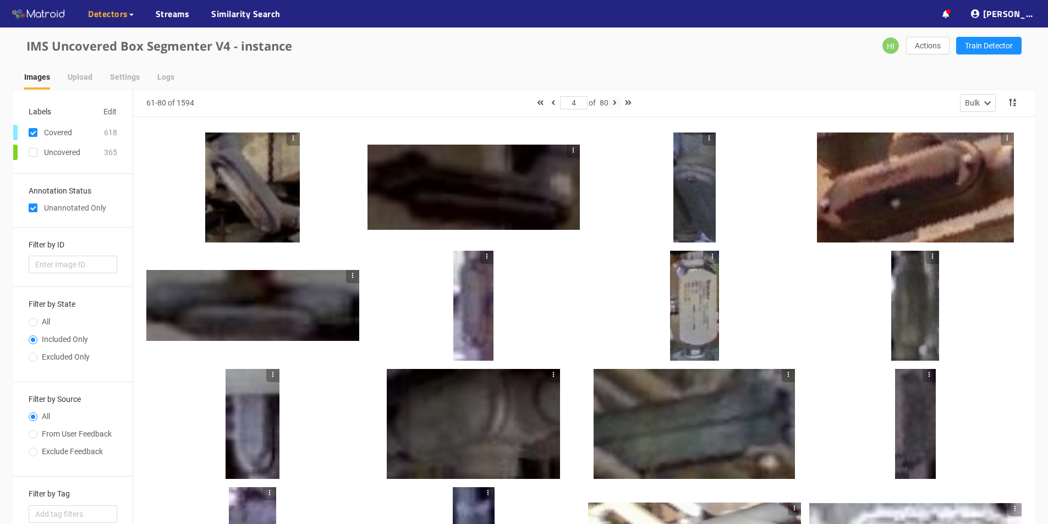
click at [617, 102] on icon "button" at bounding box center [615, 103] width 4 height 8
type input "5"
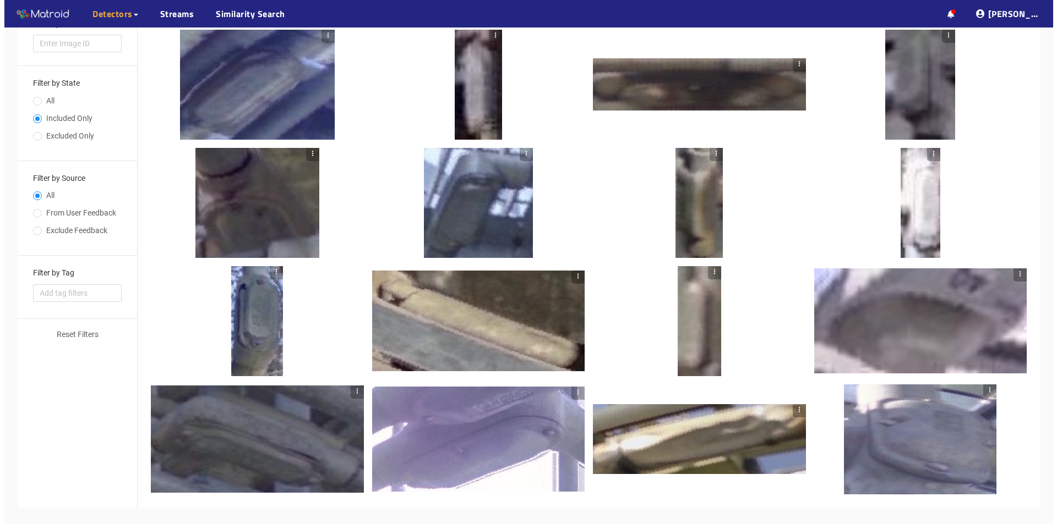
scroll to position [263, 0]
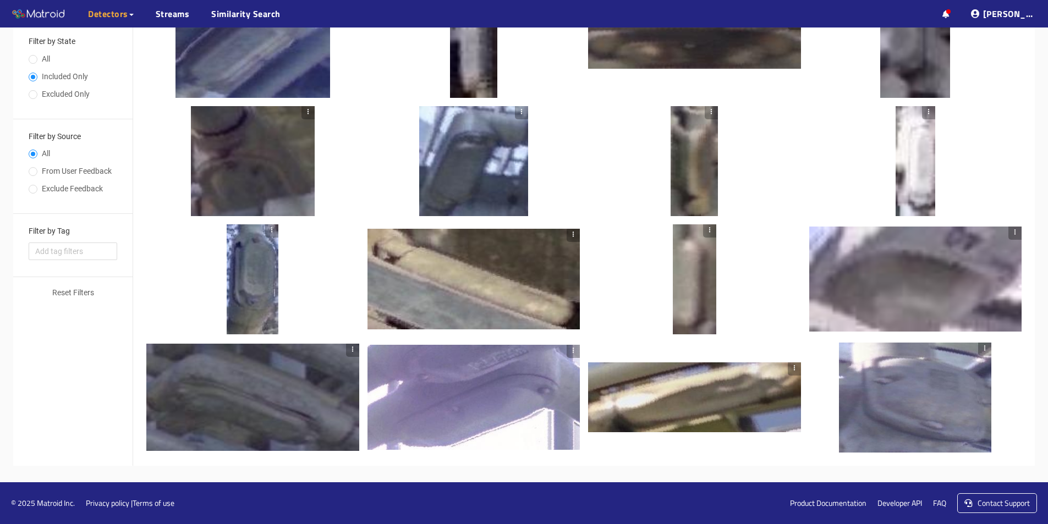
click at [251, 270] on div at bounding box center [253, 280] width 52 height 110
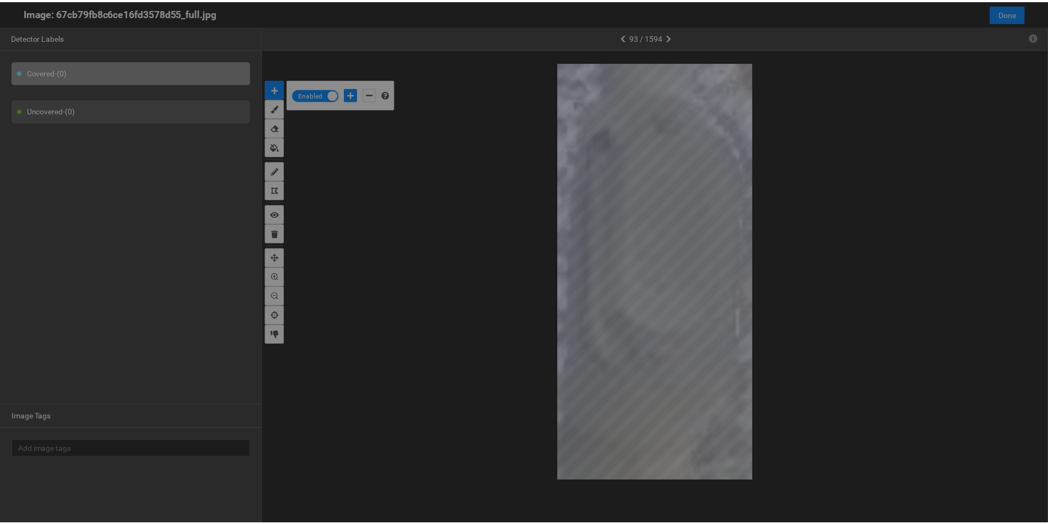
scroll to position [518, 0]
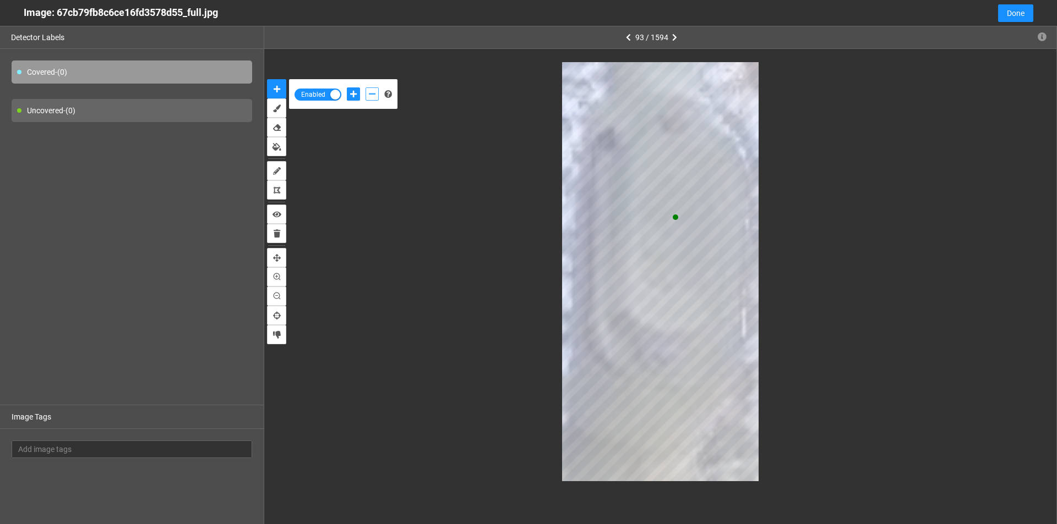
click at [371, 94] on icon "add-negative-points" at bounding box center [372, 94] width 7 height 8
click at [352, 99] on button "add-positive-points" at bounding box center [353, 94] width 13 height 13
click at [373, 90] on icon "add-negative-points" at bounding box center [372, 94] width 7 height 8
click at [365, 88] on button "add-negative-points" at bounding box center [371, 94] width 13 height 13
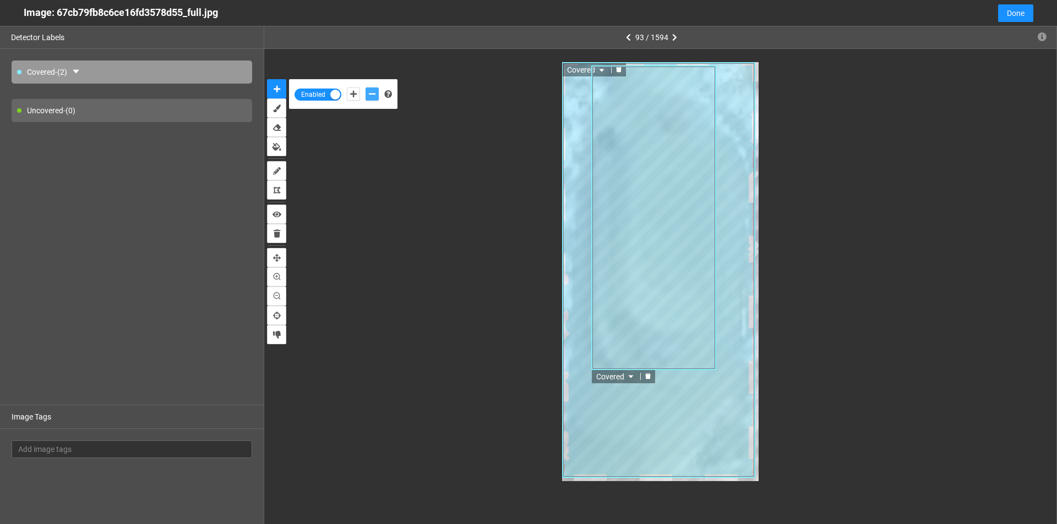
click at [644, 376] on div at bounding box center [648, 376] width 14 height 10
click at [620, 68] on icon "delete" at bounding box center [619, 70] width 6 height 6
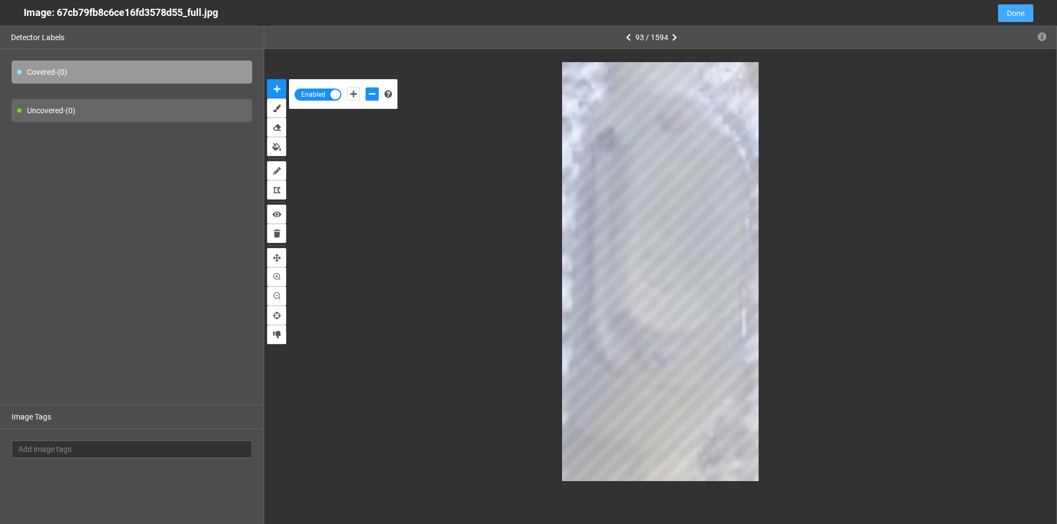
drag, startPoint x: 1024, startPoint y: 10, endPoint x: 1001, endPoint y: 111, distance: 102.8
click at [1024, 11] on button "Done" at bounding box center [1015, 13] width 35 height 18
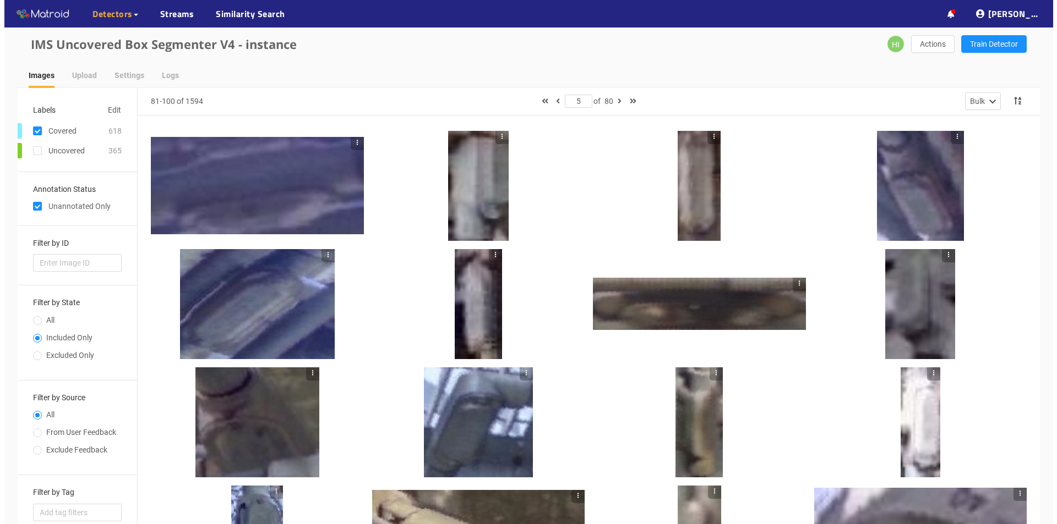
scroll to position [0, 0]
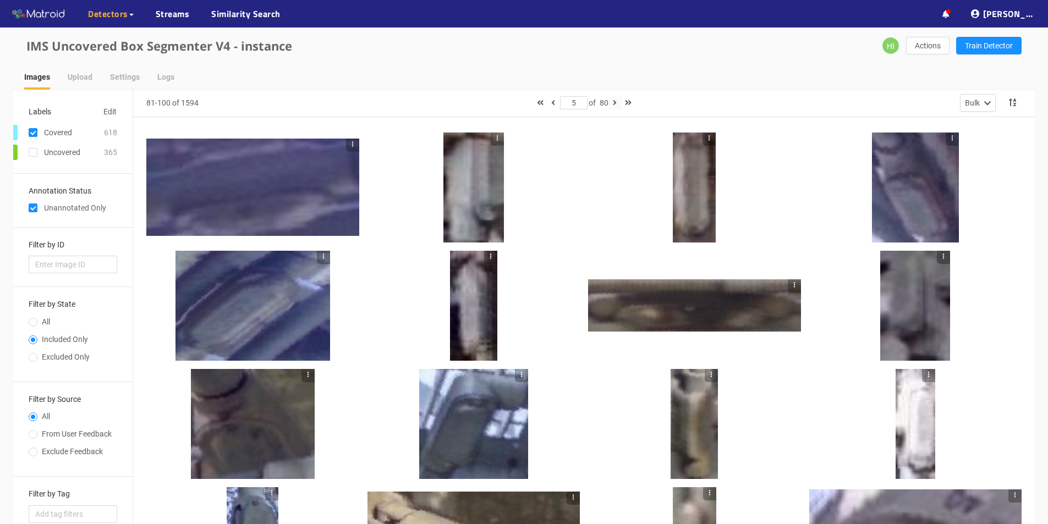
click at [617, 102] on icon "button" at bounding box center [615, 103] width 4 height 8
type input "6"
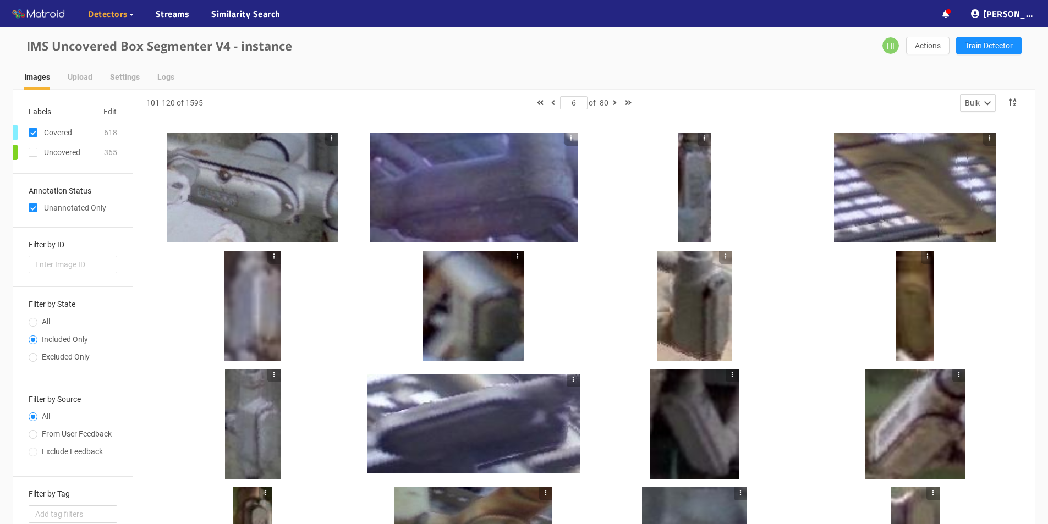
click at [312, 212] on div at bounding box center [253, 188] width 172 height 110
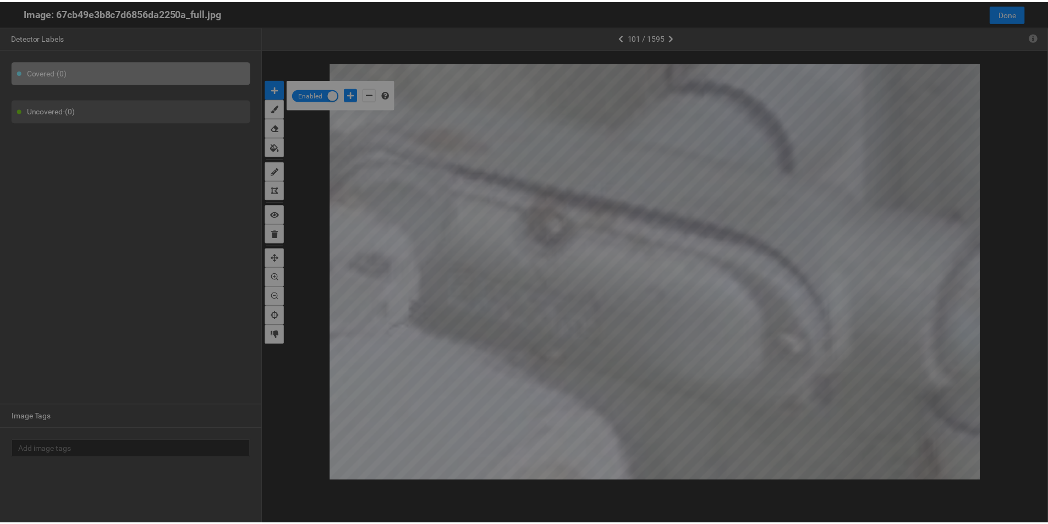
scroll to position [518, 0]
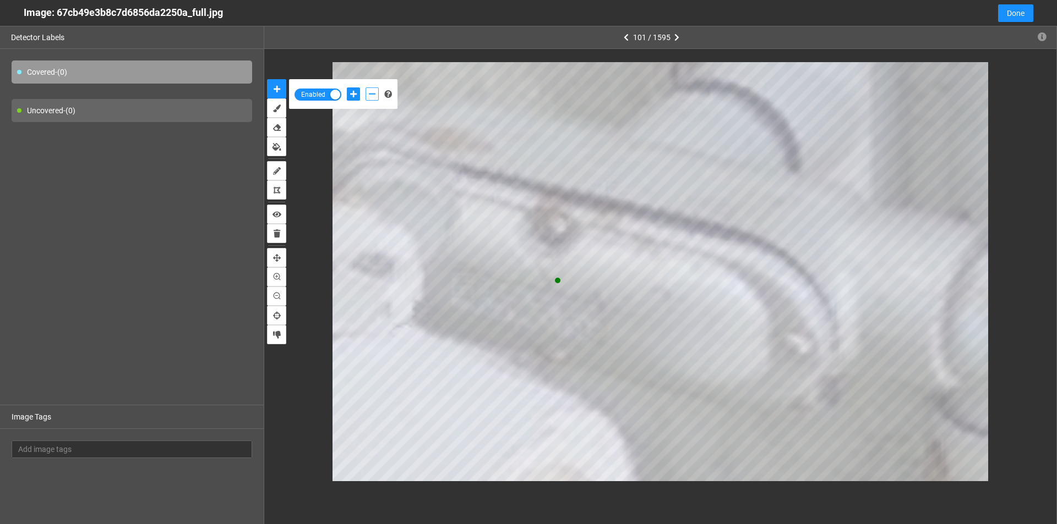
drag, startPoint x: 373, startPoint y: 94, endPoint x: 392, endPoint y: 106, distance: 23.0
click at [373, 94] on icon "add-negative-points" at bounding box center [372, 94] width 7 height 8
drag, startPoint x: 354, startPoint y: 96, endPoint x: 359, endPoint y: 102, distance: 7.9
click at [355, 96] on icon "add-positive-points" at bounding box center [353, 94] width 7 height 8
click at [347, 88] on button "add-positive-points" at bounding box center [353, 94] width 13 height 13
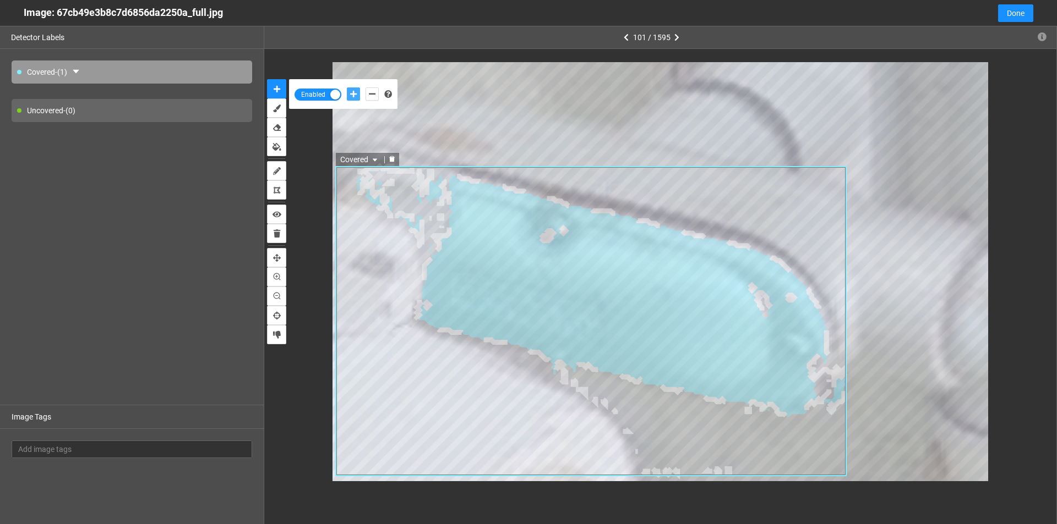
click at [393, 161] on icon "delete" at bounding box center [392, 159] width 6 height 6
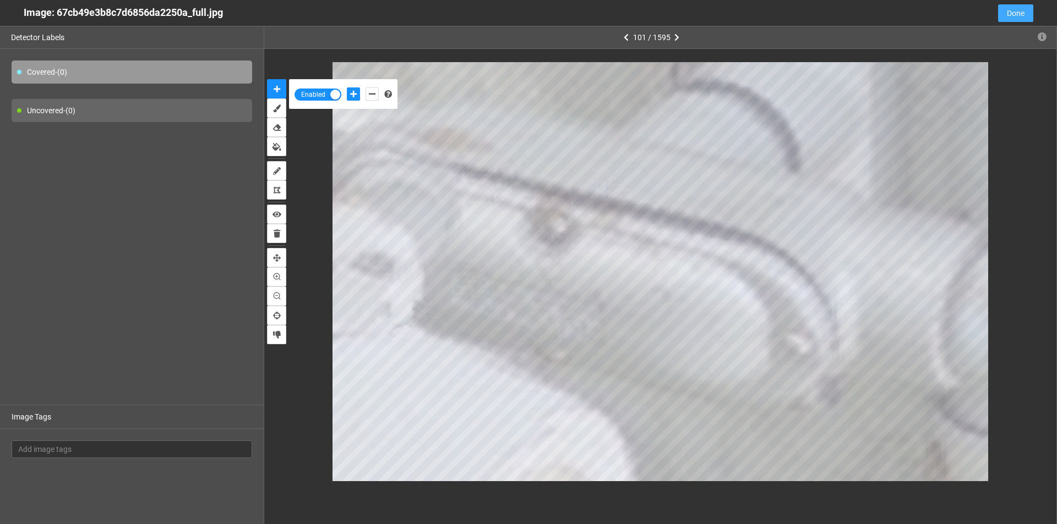
click at [1025, 12] on button "Done" at bounding box center [1015, 13] width 35 height 18
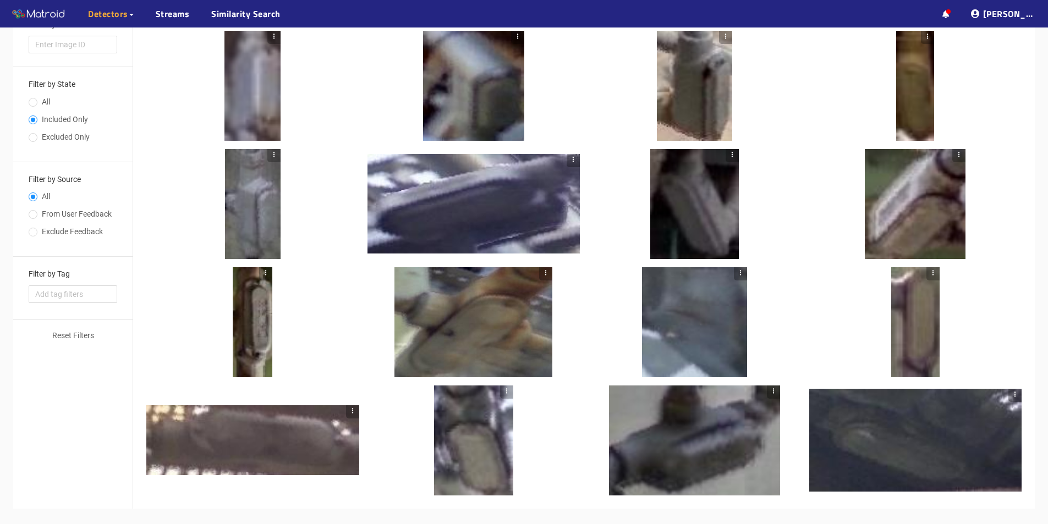
scroll to position [0, 0]
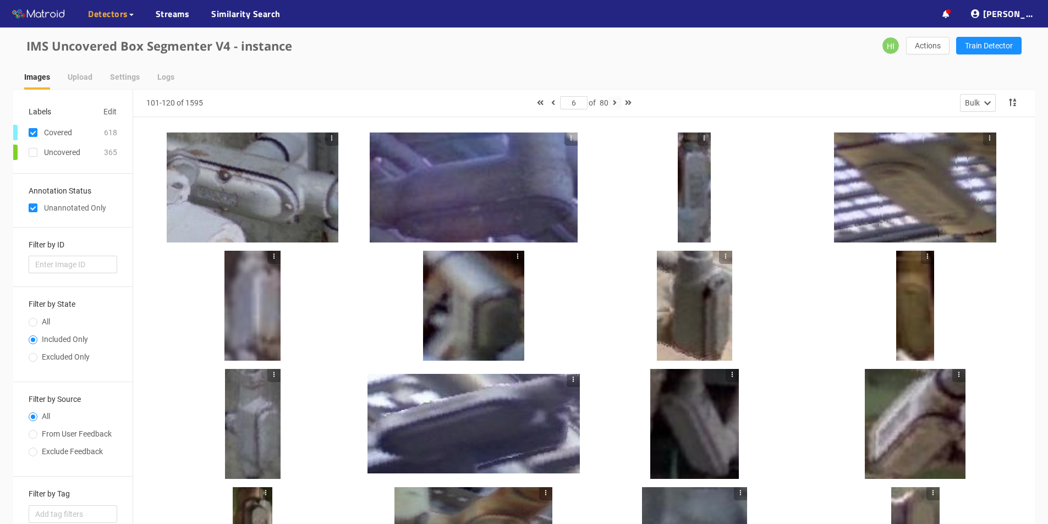
click at [615, 102] on icon "button" at bounding box center [615, 103] width 4 height 8
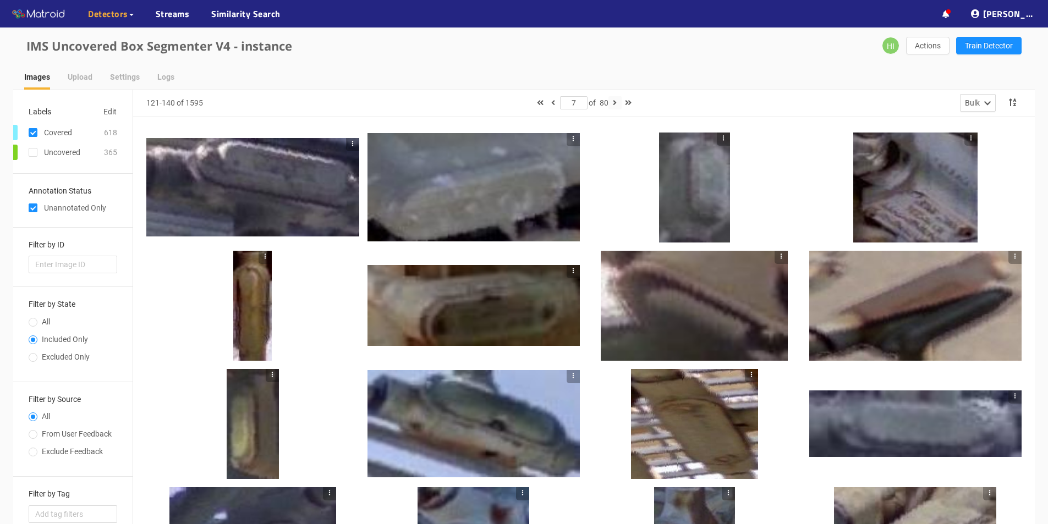
click at [619, 105] on button "button" at bounding box center [615, 102] width 13 height 13
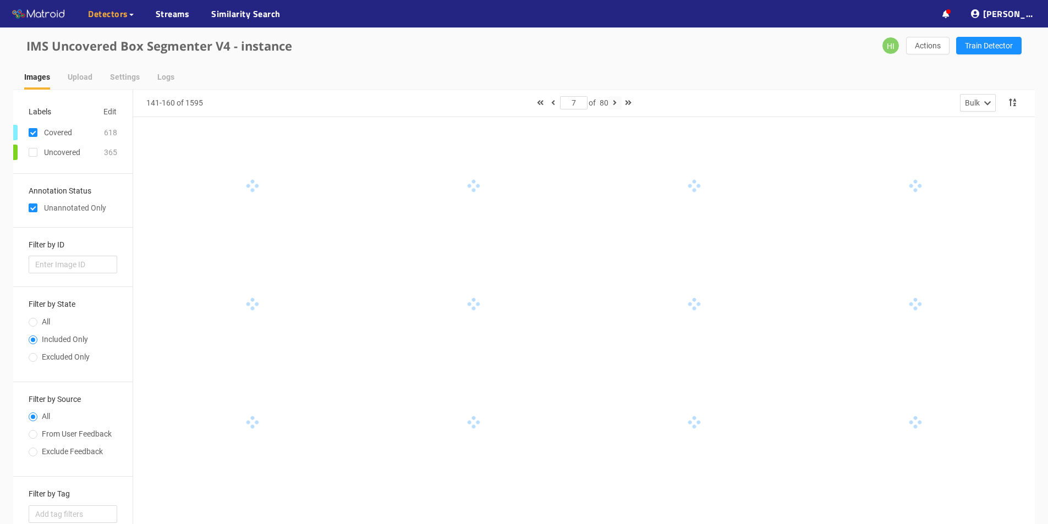
type input "8"
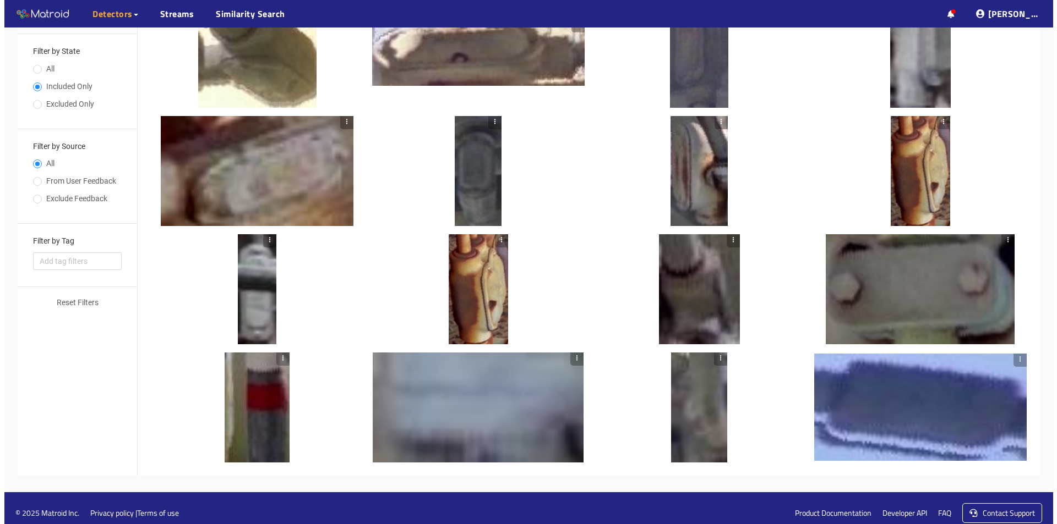
scroll to position [263, 0]
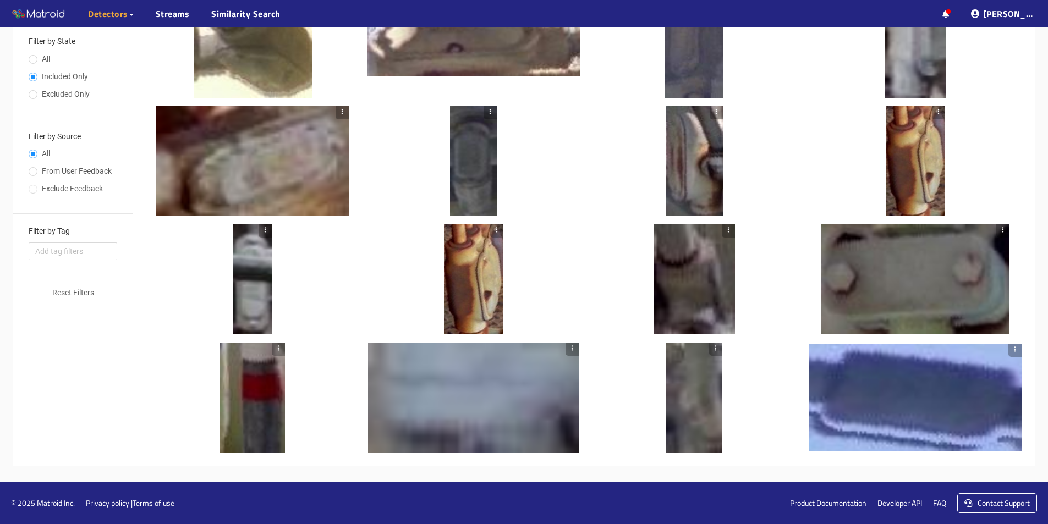
click at [909, 174] on div at bounding box center [915, 161] width 59 height 110
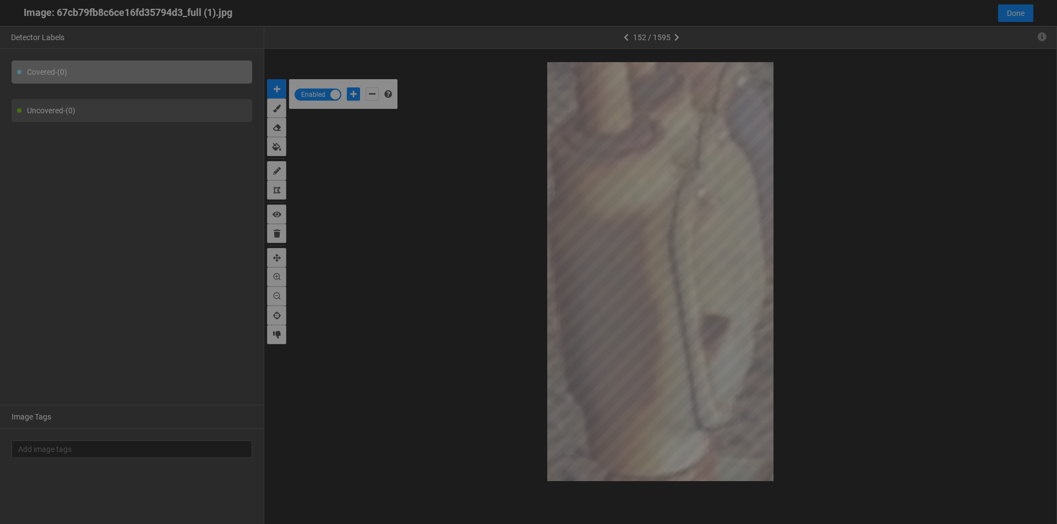
scroll to position [518, 0]
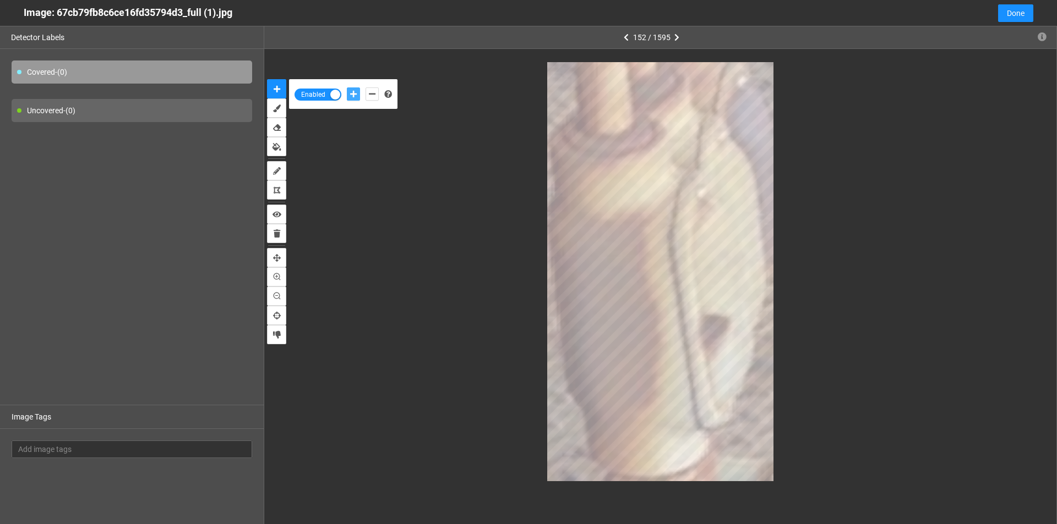
click at [354, 95] on icon "add-positive-points" at bounding box center [353, 94] width 7 height 8
click at [347, 88] on button "add-positive-points" at bounding box center [353, 94] width 13 height 13
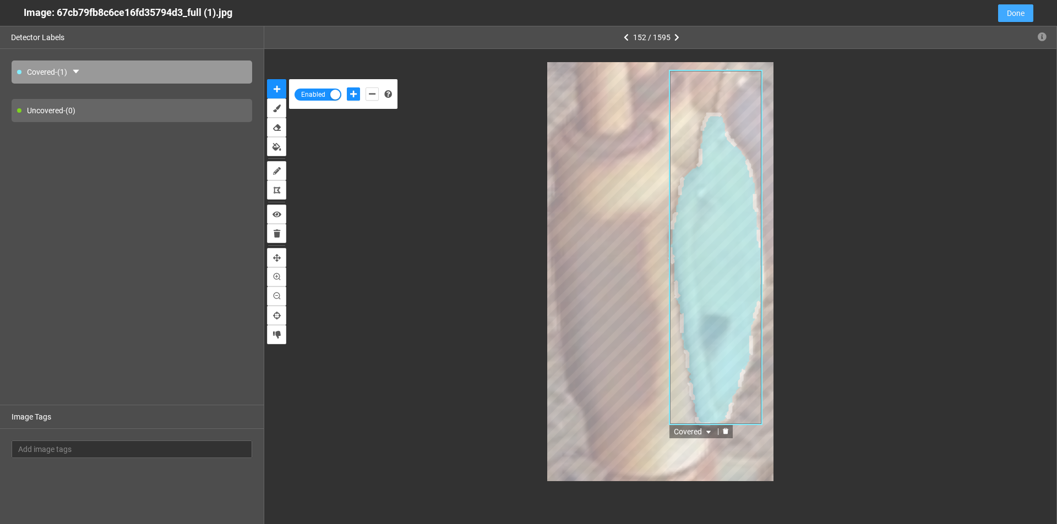
click at [1019, 13] on span "Done" at bounding box center [1016, 13] width 18 height 12
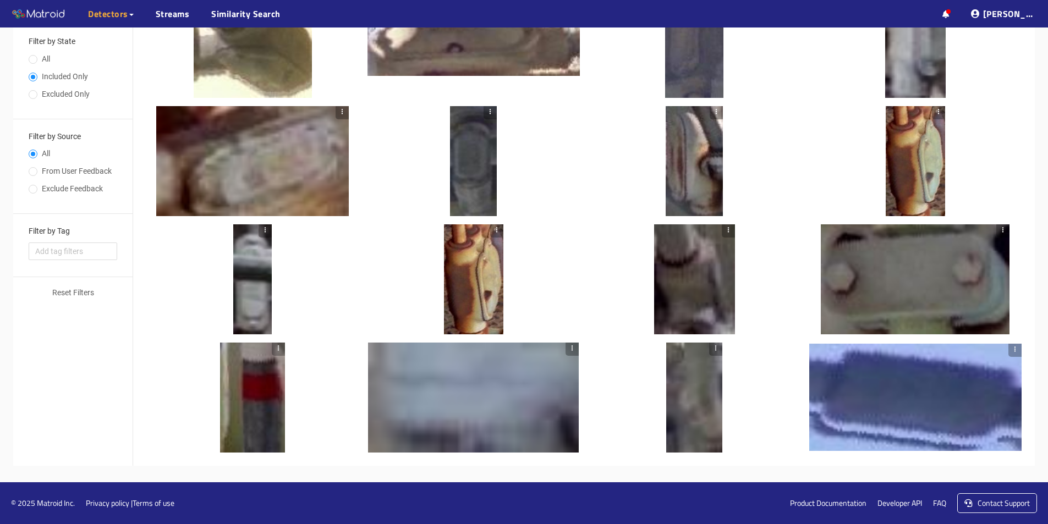
click at [478, 297] on div at bounding box center [473, 280] width 59 height 110
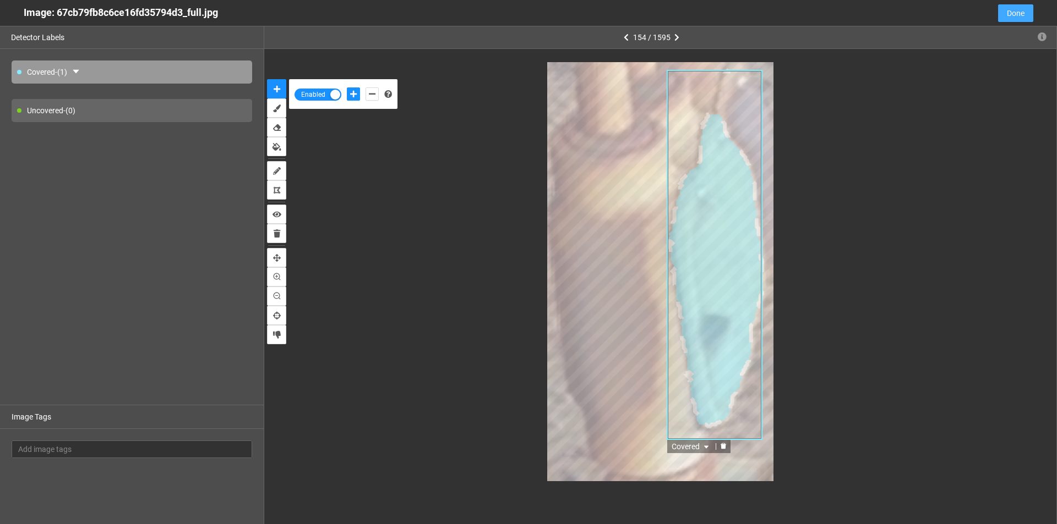
click at [1009, 12] on span "Done" at bounding box center [1016, 13] width 18 height 12
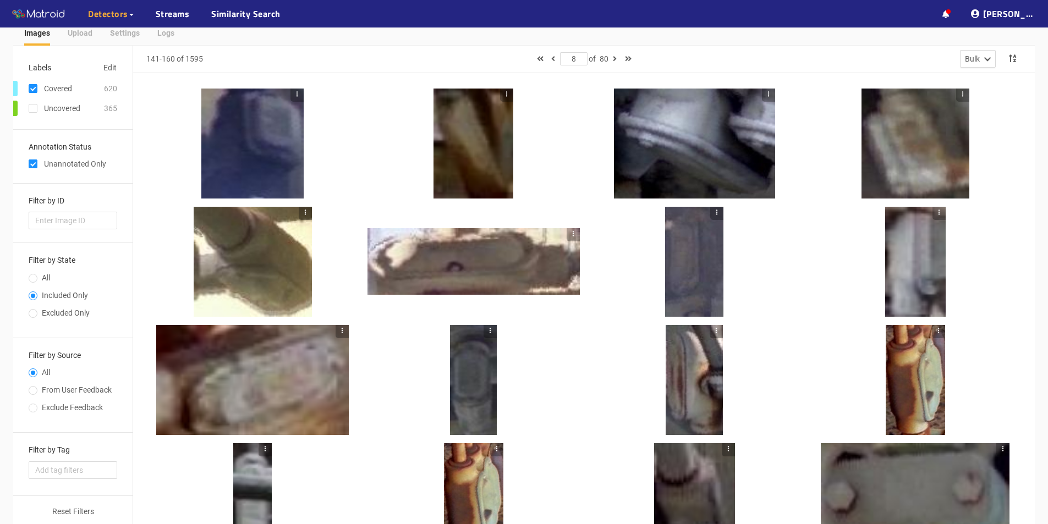
scroll to position [43, 0]
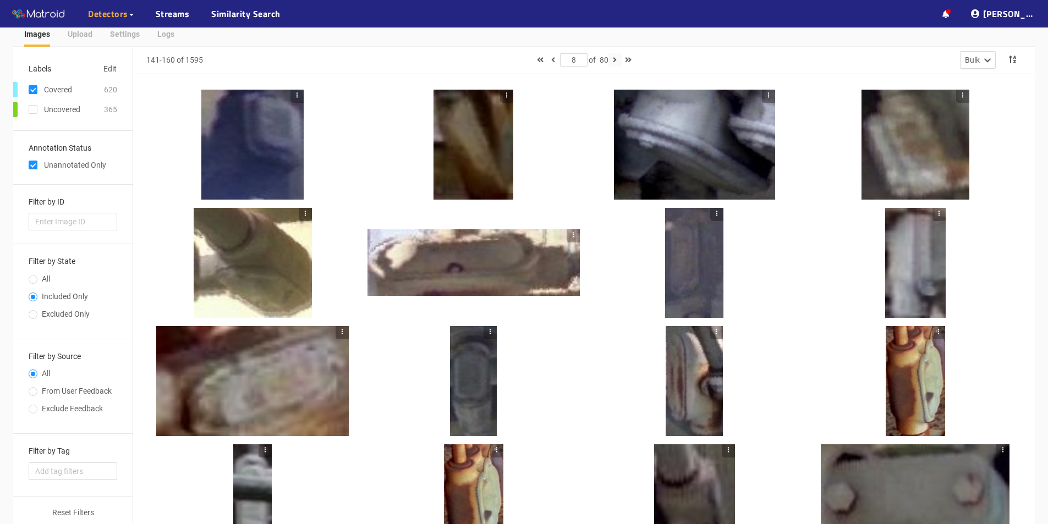
click at [616, 58] on icon "button" at bounding box center [615, 60] width 4 height 8
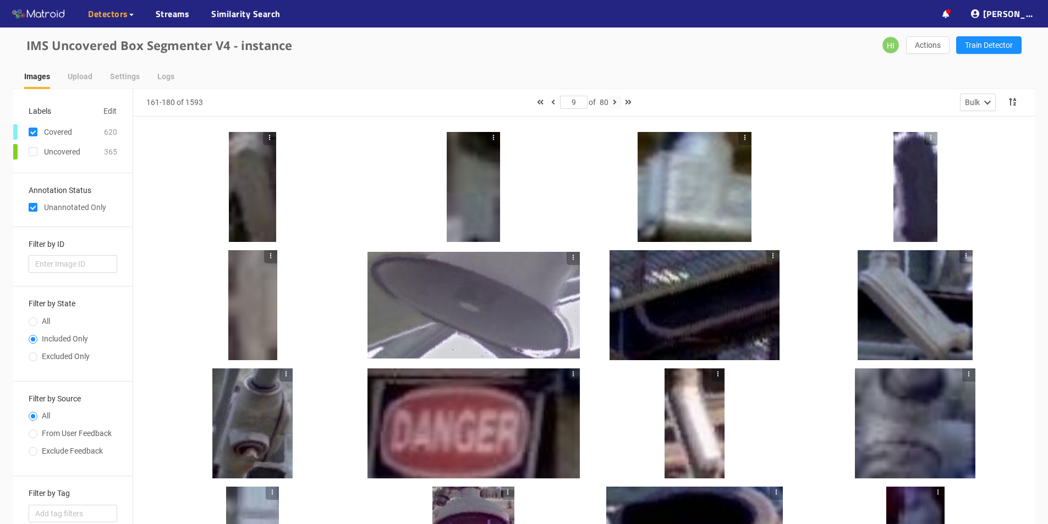
scroll to position [0, 0]
click at [617, 104] on icon "button" at bounding box center [615, 103] width 4 height 8
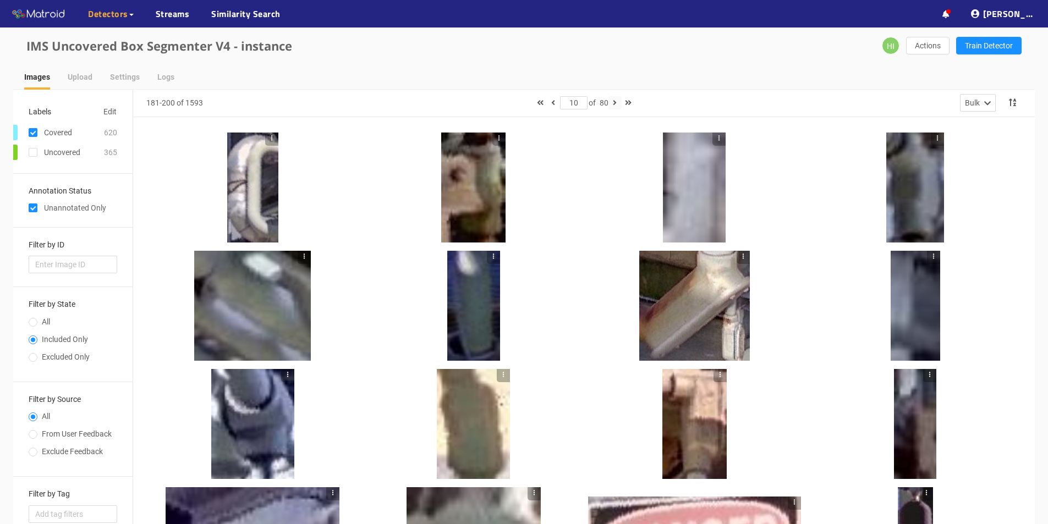
click at [615, 103] on icon "button" at bounding box center [615, 103] width 4 height 8
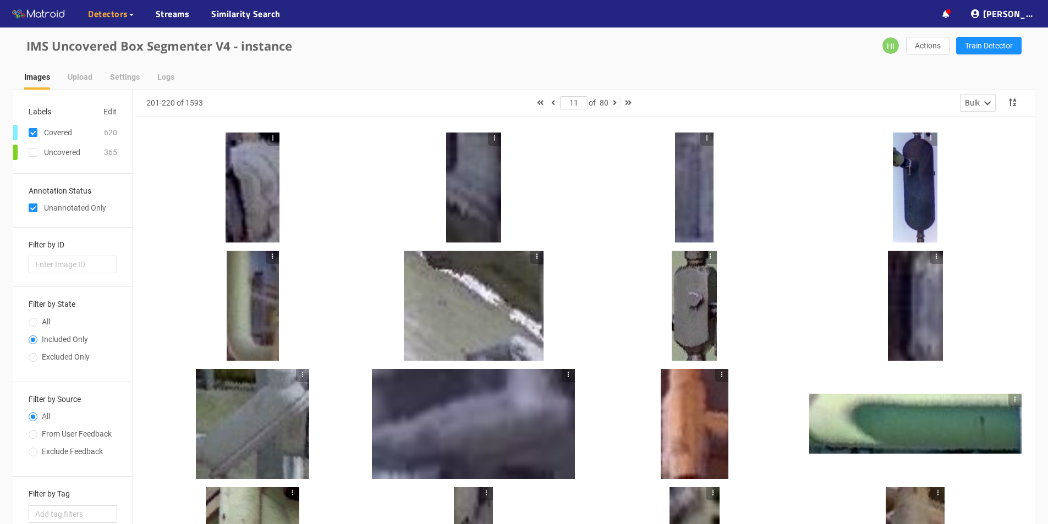
click at [615, 103] on icon "button" at bounding box center [615, 103] width 4 height 8
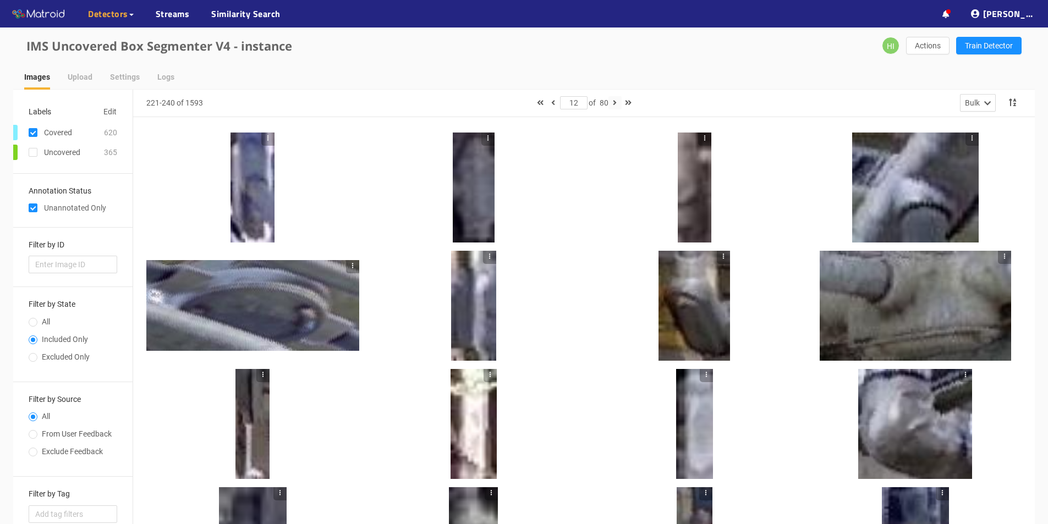
click at [614, 102] on button "button" at bounding box center [615, 102] width 13 height 13
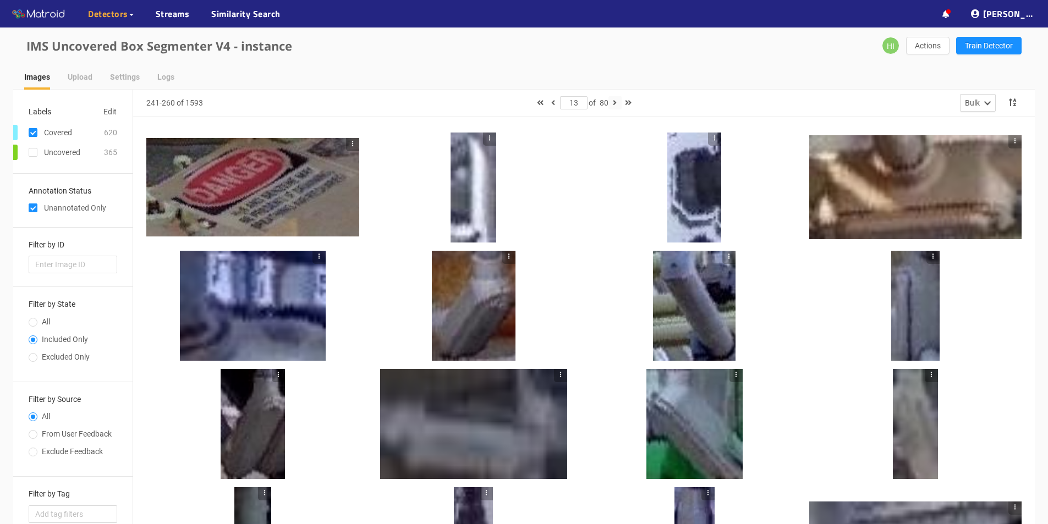
click at [614, 107] on button "button" at bounding box center [615, 102] width 13 height 13
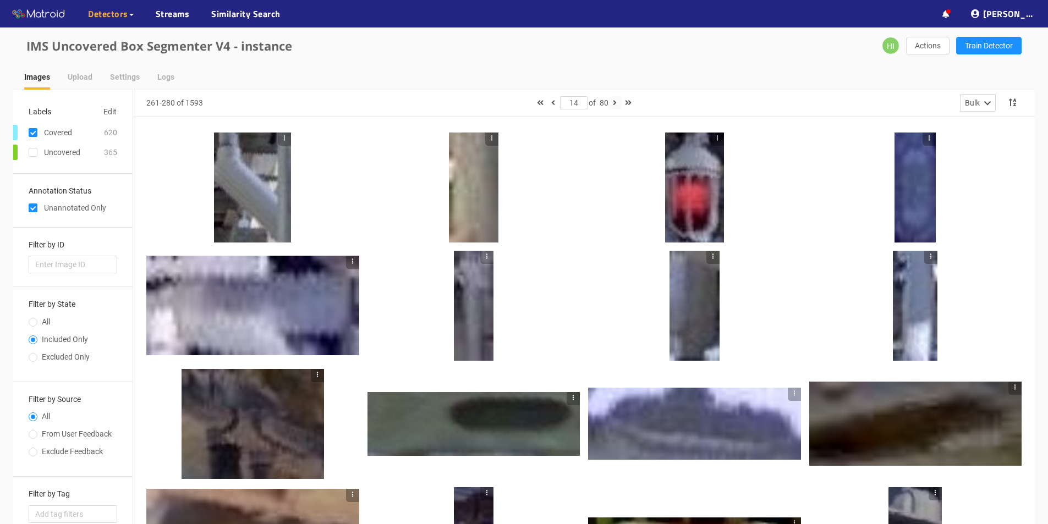
click at [617, 103] on icon "button" at bounding box center [615, 103] width 4 height 8
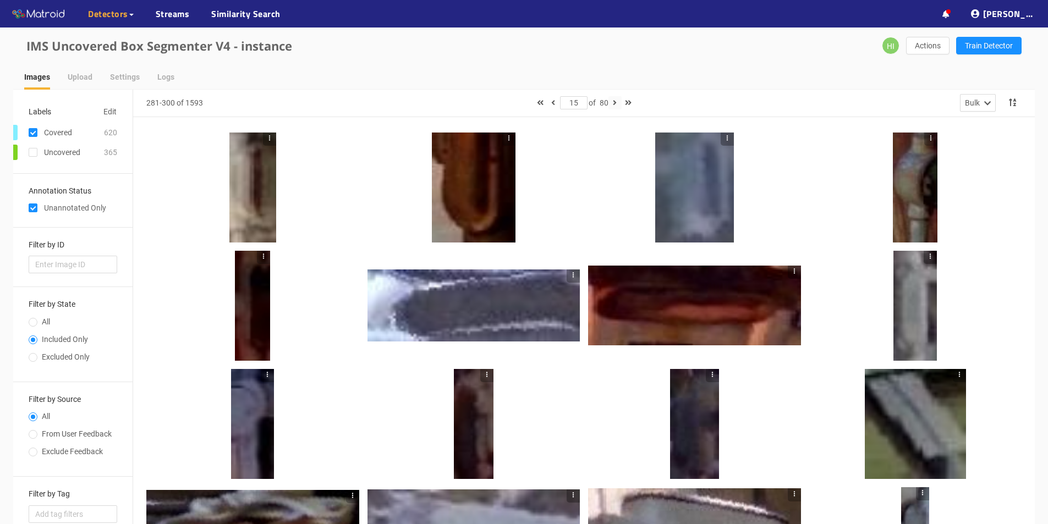
click at [617, 102] on icon "button" at bounding box center [615, 103] width 4 height 8
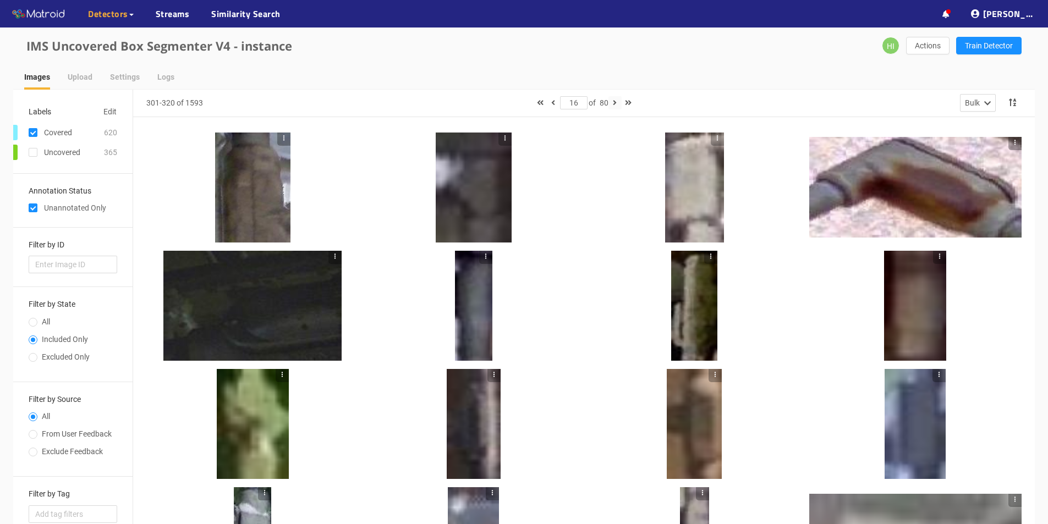
click at [617, 105] on icon "button" at bounding box center [615, 103] width 4 height 8
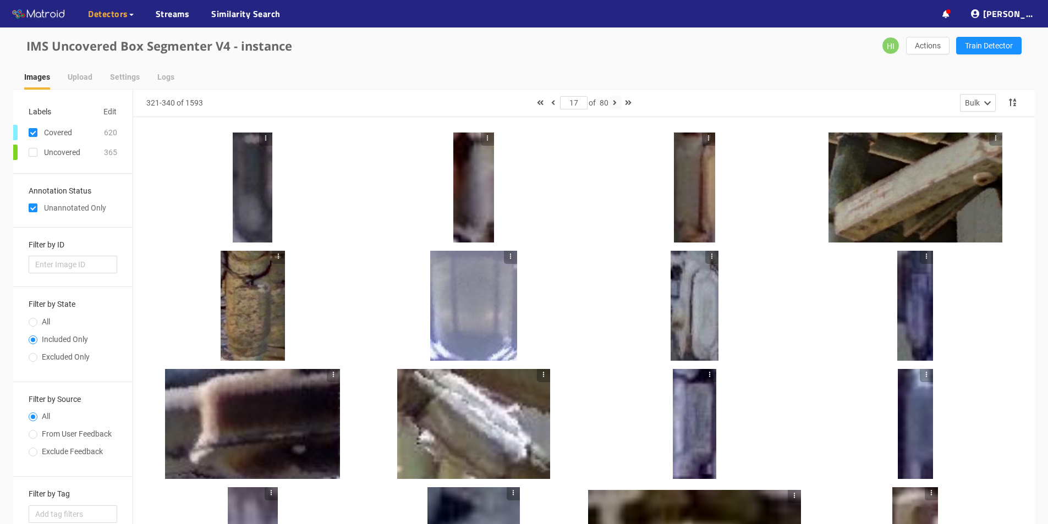
click at [614, 100] on button "button" at bounding box center [615, 102] width 13 height 13
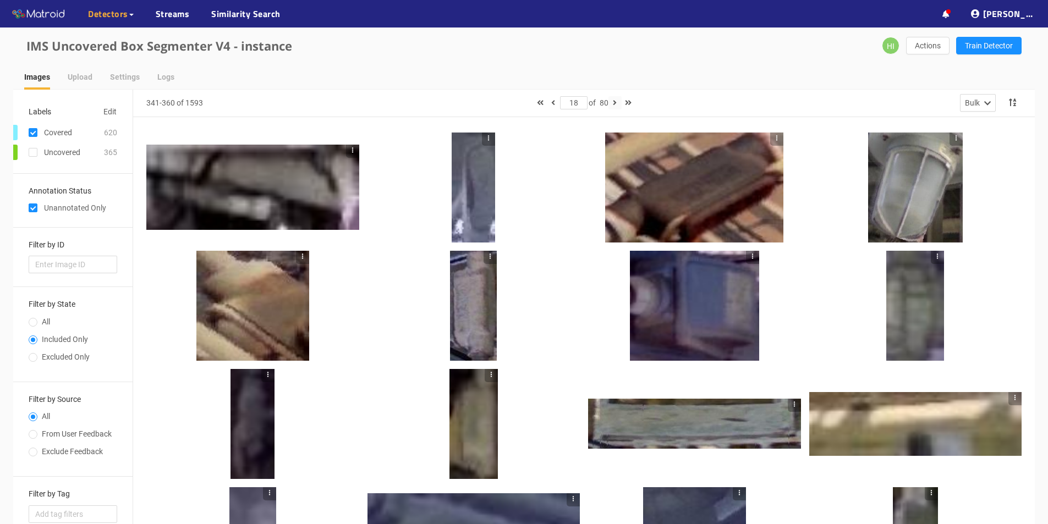
click at [614, 98] on button "button" at bounding box center [615, 102] width 13 height 13
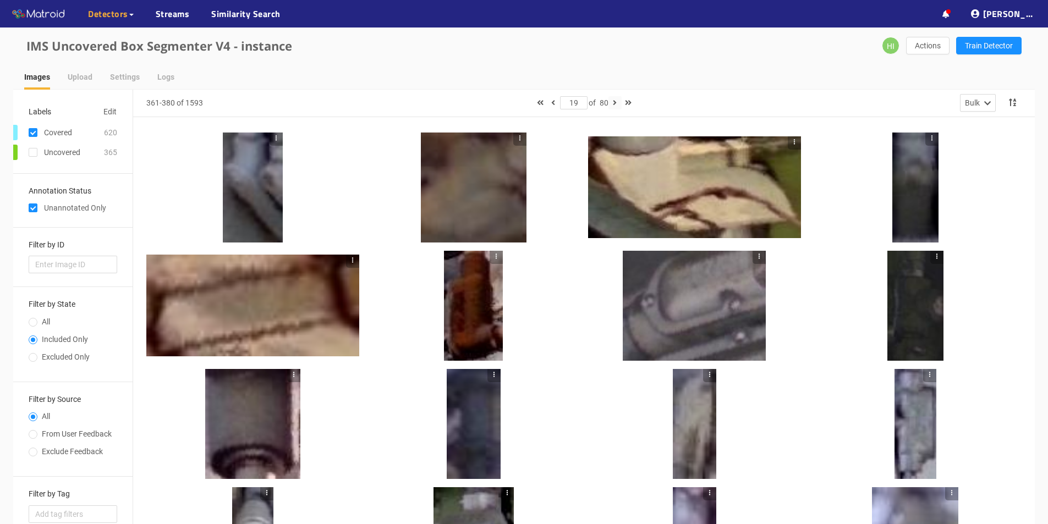
click at [617, 103] on icon "button" at bounding box center [615, 103] width 4 height 8
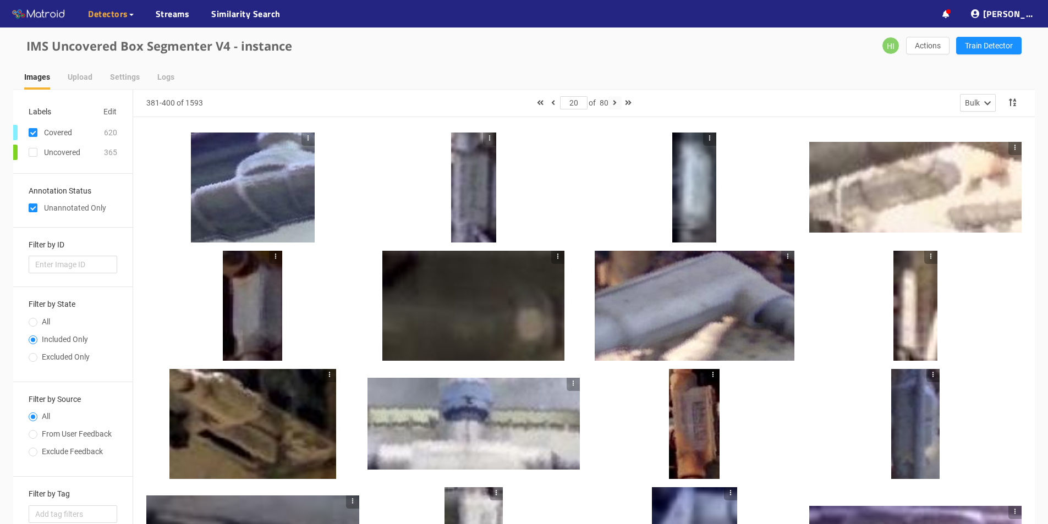
click at [616, 102] on icon "button" at bounding box center [615, 103] width 4 height 8
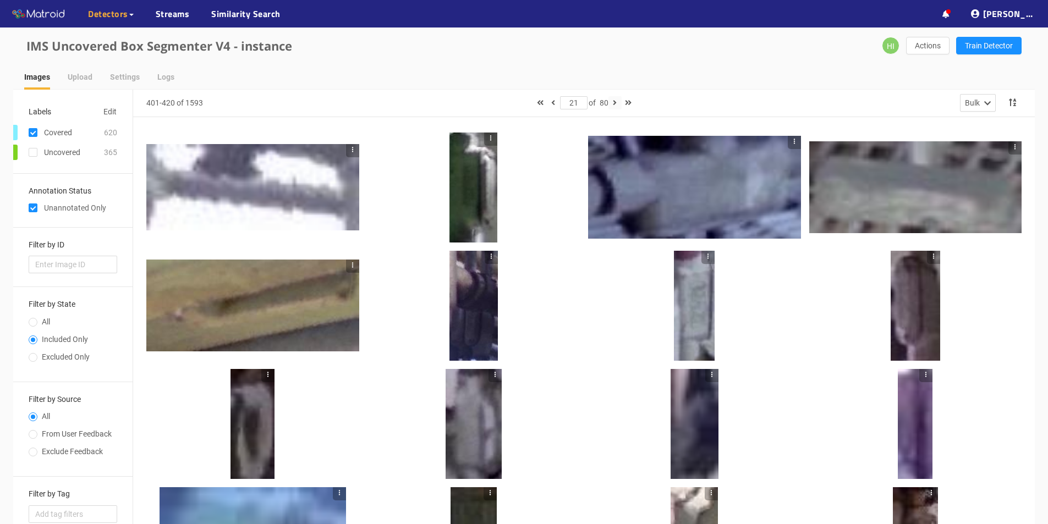
click at [617, 105] on icon "button" at bounding box center [615, 103] width 4 height 8
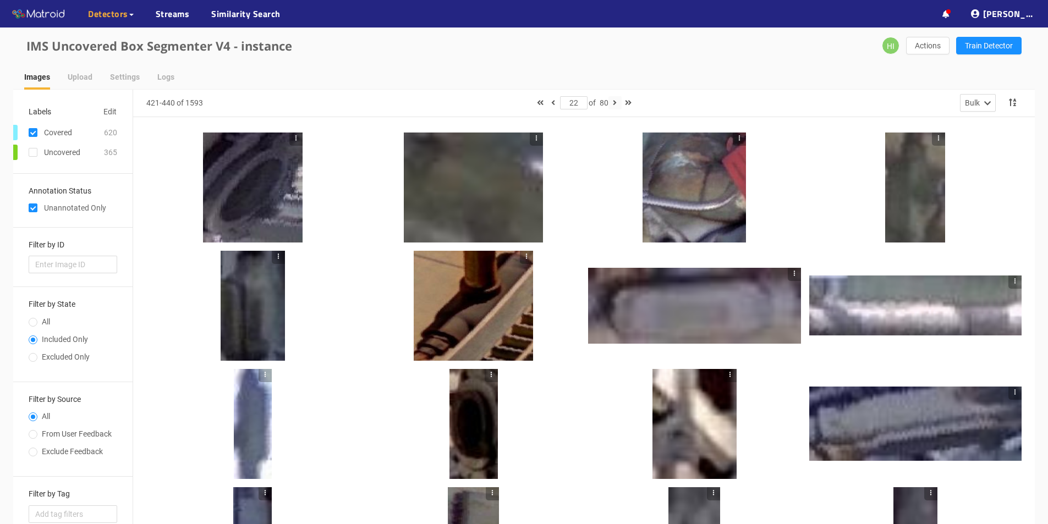
click at [617, 102] on icon "button" at bounding box center [615, 103] width 4 height 8
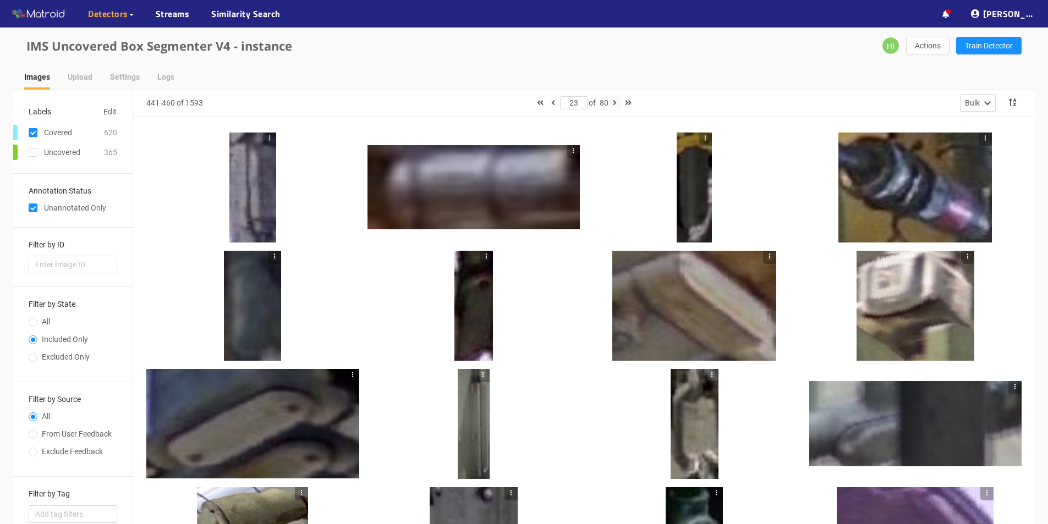
click at [617, 99] on button "button" at bounding box center [615, 102] width 13 height 13
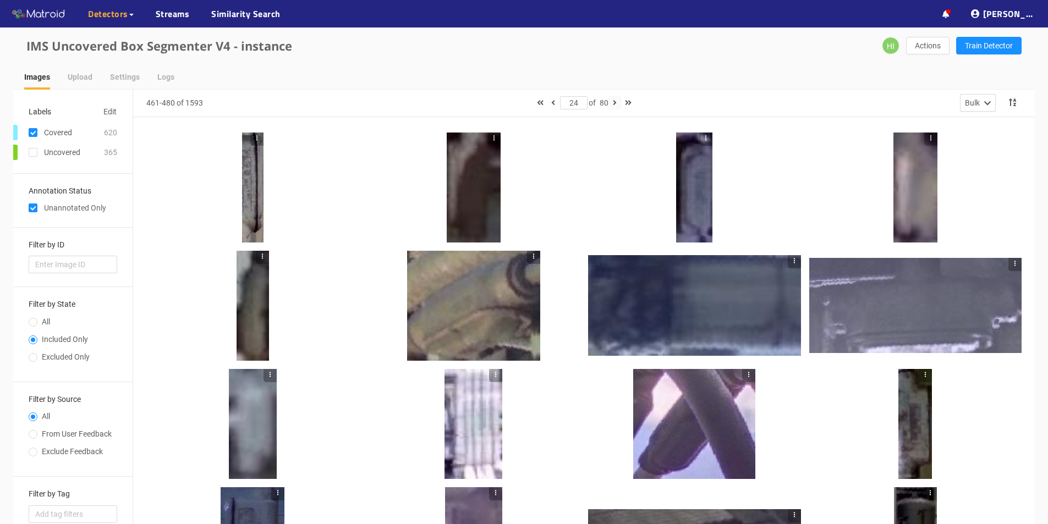
click at [617, 103] on icon "button" at bounding box center [615, 103] width 4 height 8
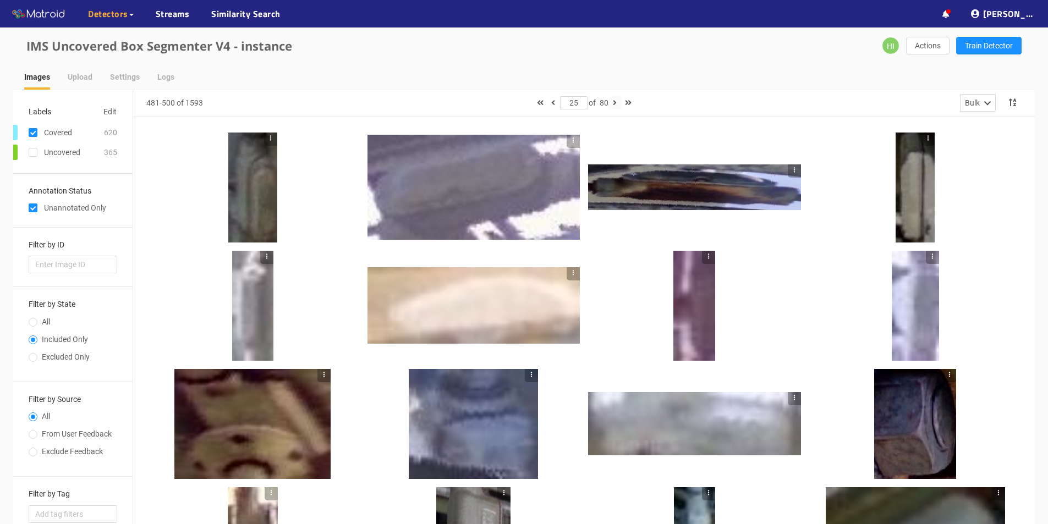
click at [617, 103] on icon "button" at bounding box center [615, 103] width 4 height 8
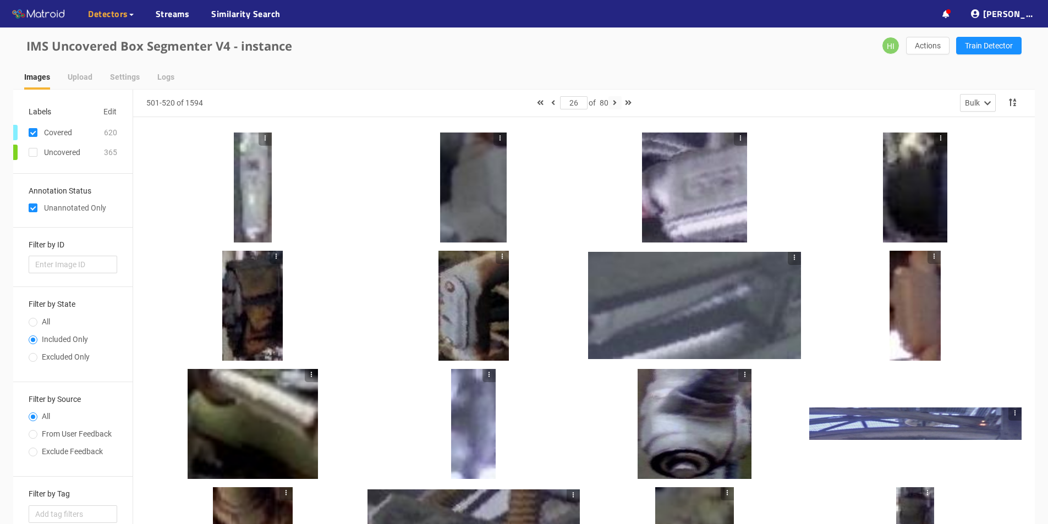
click at [616, 105] on icon "button" at bounding box center [615, 103] width 4 height 8
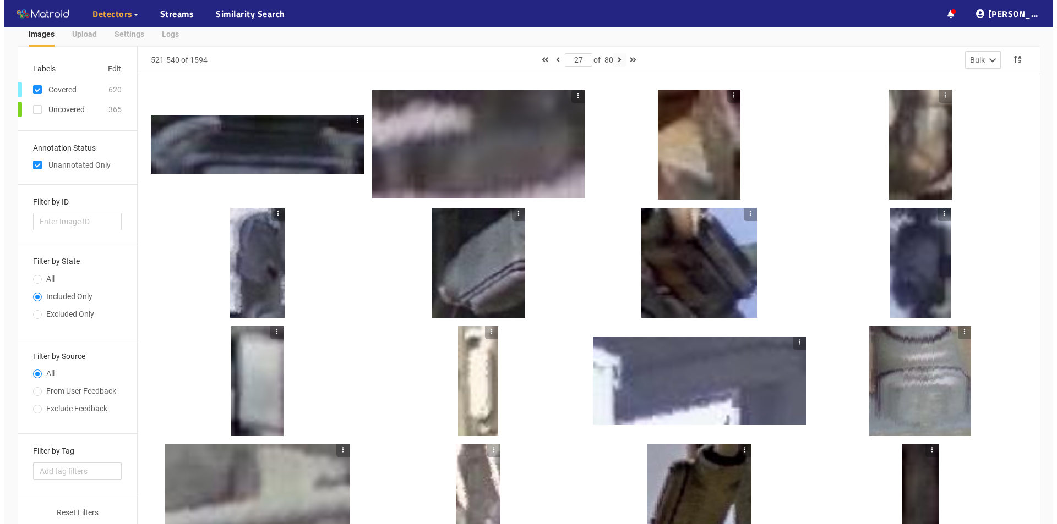
scroll to position [263, 0]
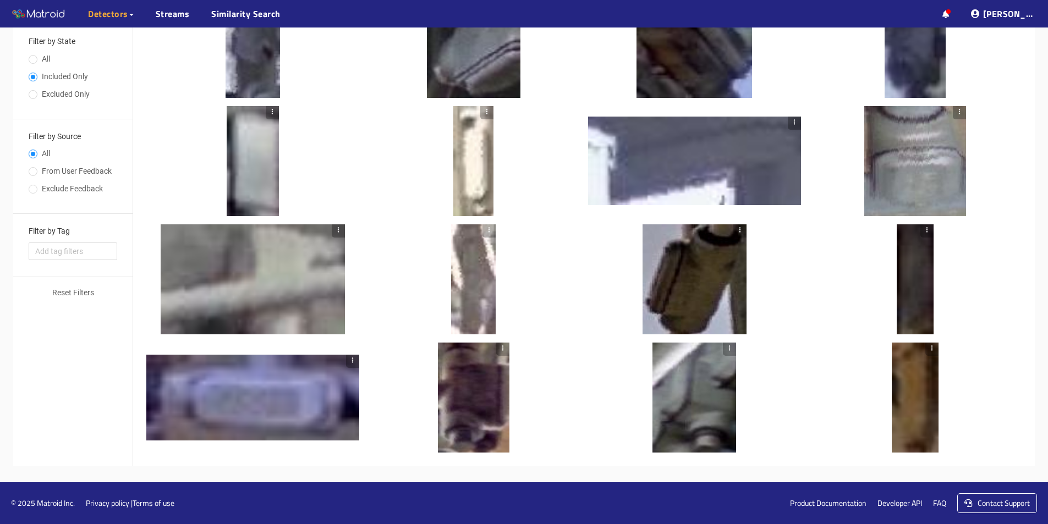
click at [910, 160] on div at bounding box center [916, 161] width 102 height 110
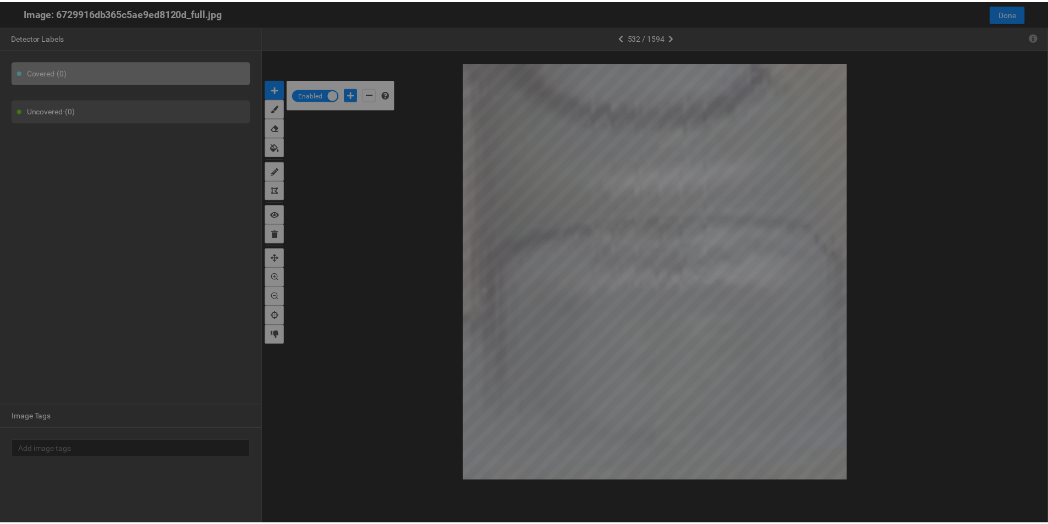
scroll to position [518, 0]
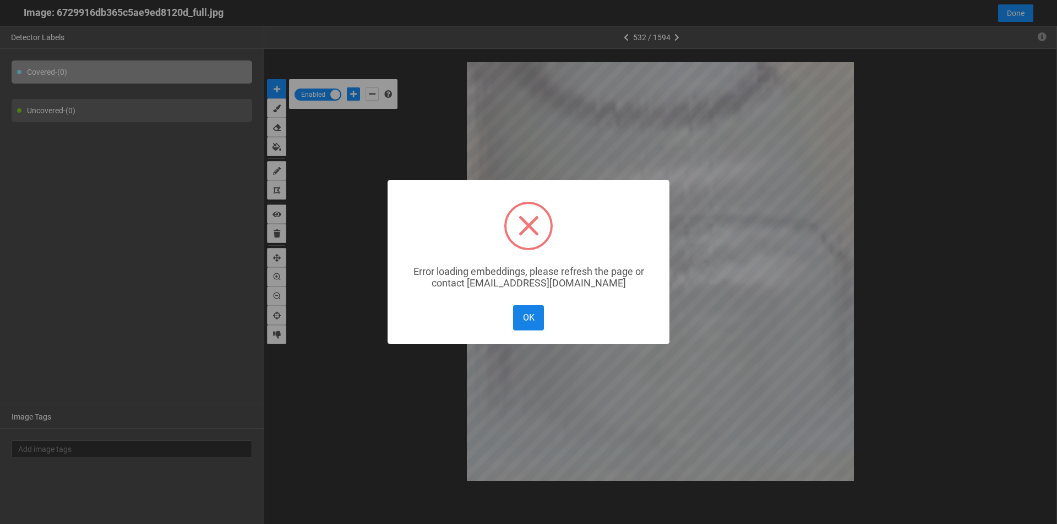
click at [529, 310] on button "OK" at bounding box center [528, 317] width 31 height 25
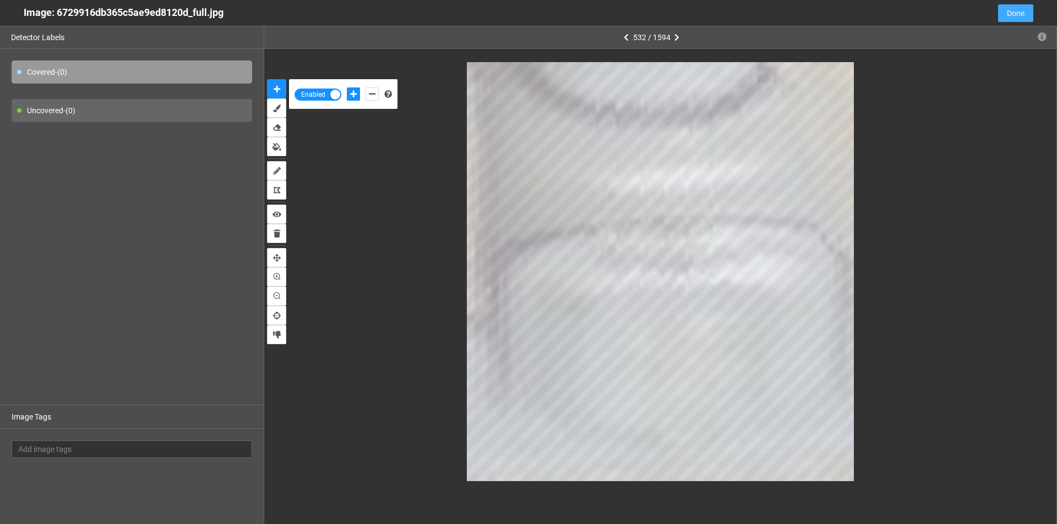
click at [1015, 12] on span "Done" at bounding box center [1016, 13] width 18 height 12
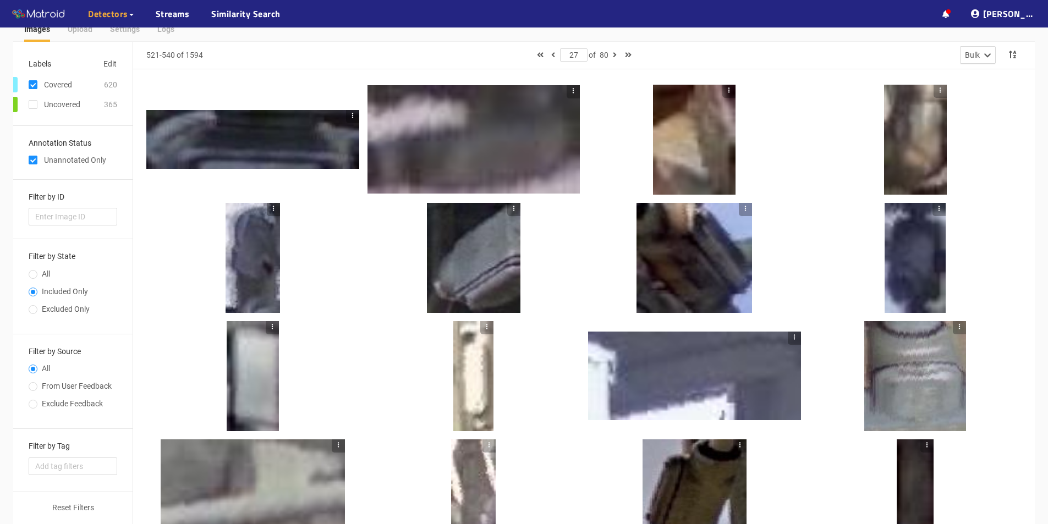
scroll to position [43, 0]
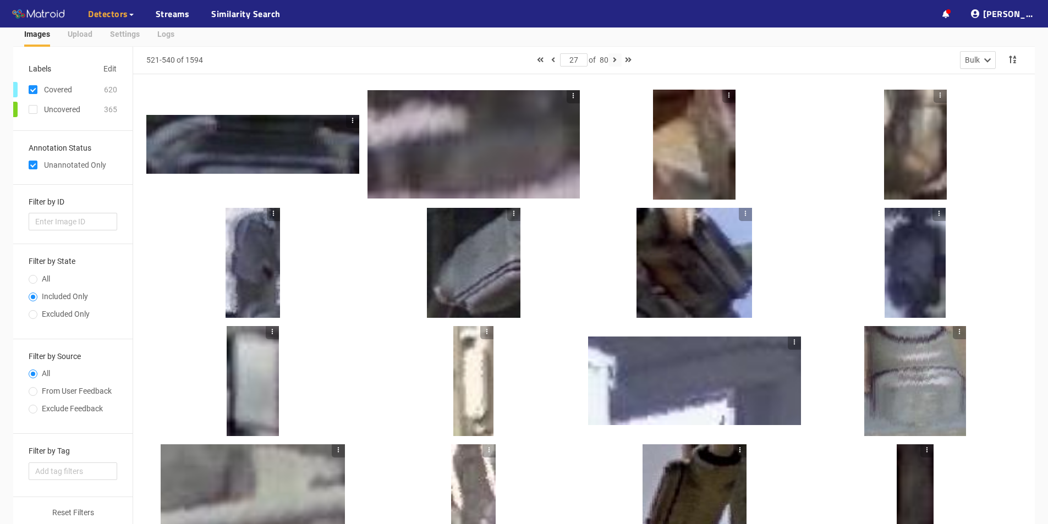
click at [619, 59] on button "button" at bounding box center [615, 59] width 13 height 13
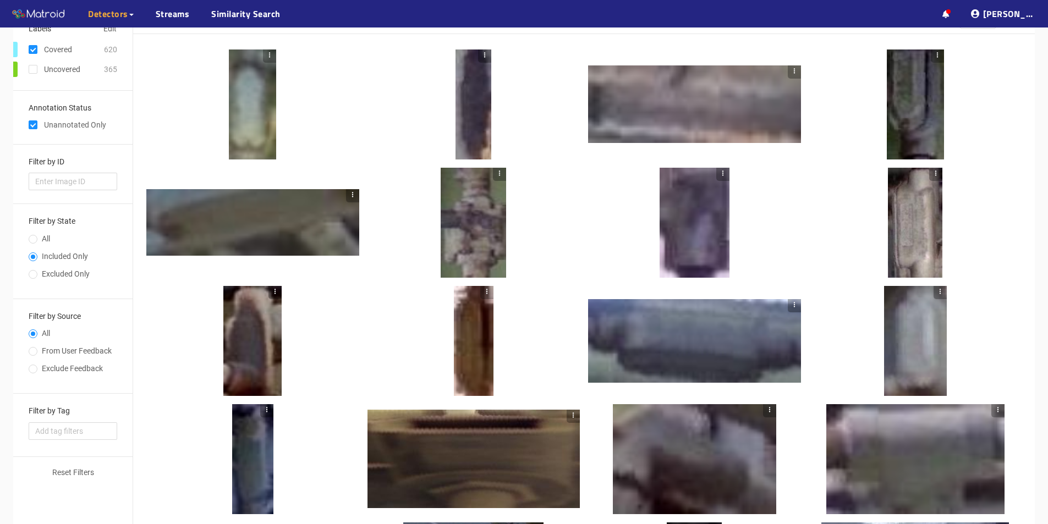
scroll to position [0, 0]
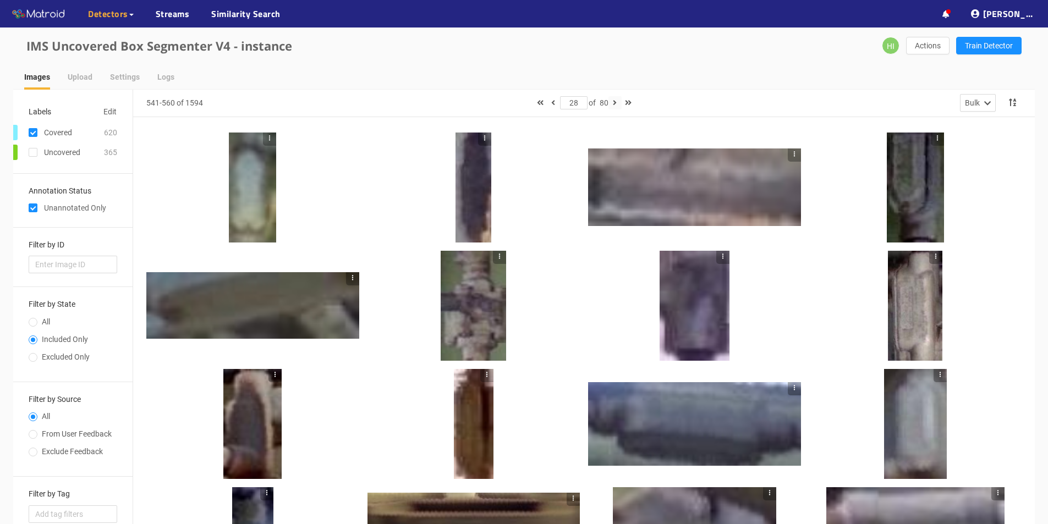
click at [617, 105] on icon "button" at bounding box center [615, 103] width 4 height 8
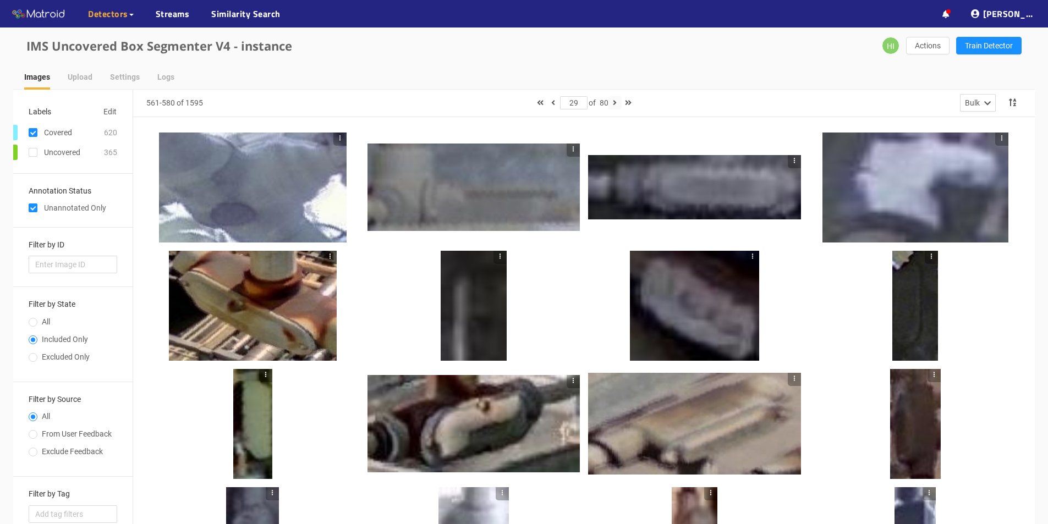
click at [616, 100] on icon "button" at bounding box center [615, 103] width 4 height 8
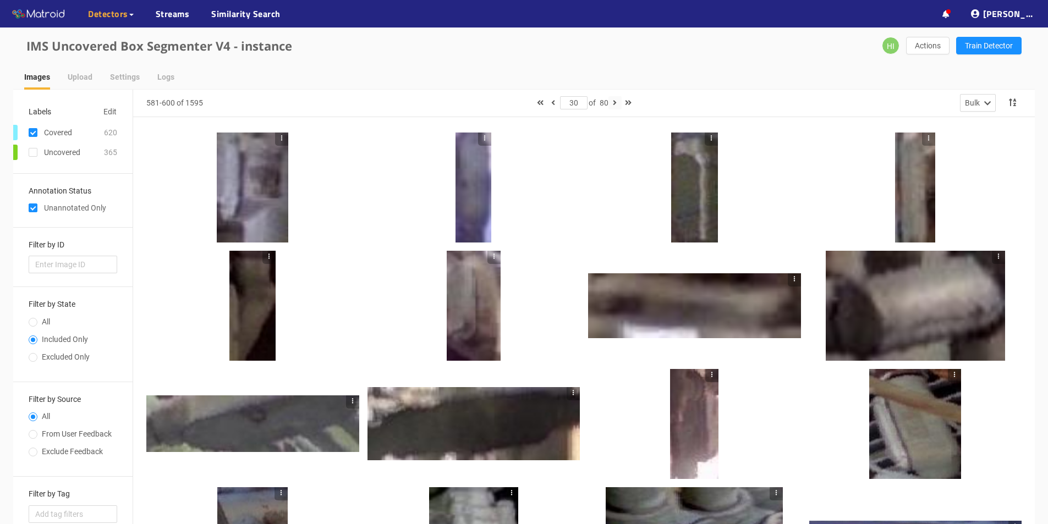
click at [617, 104] on icon "button" at bounding box center [615, 103] width 4 height 8
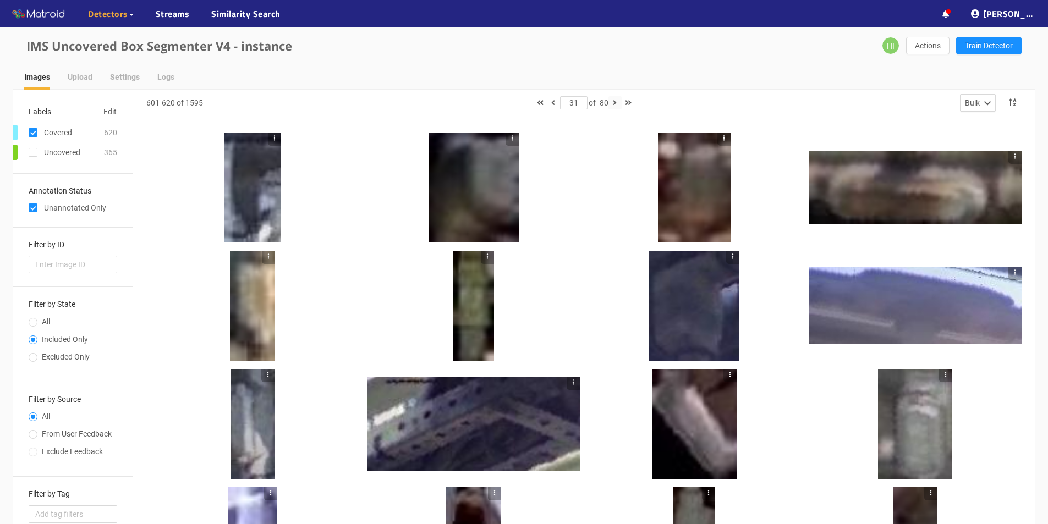
click at [615, 101] on icon "button" at bounding box center [615, 103] width 4 height 8
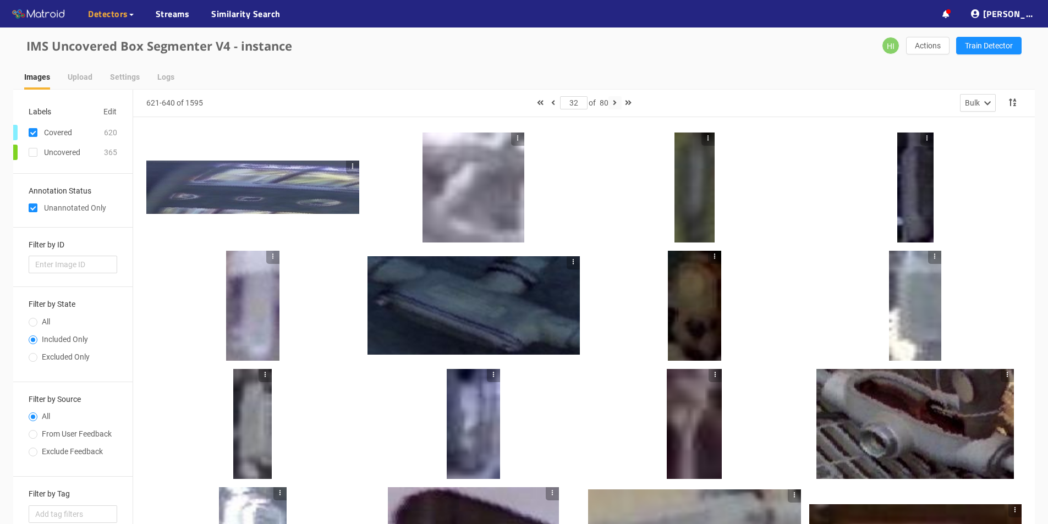
click at [617, 102] on icon "button" at bounding box center [615, 103] width 4 height 8
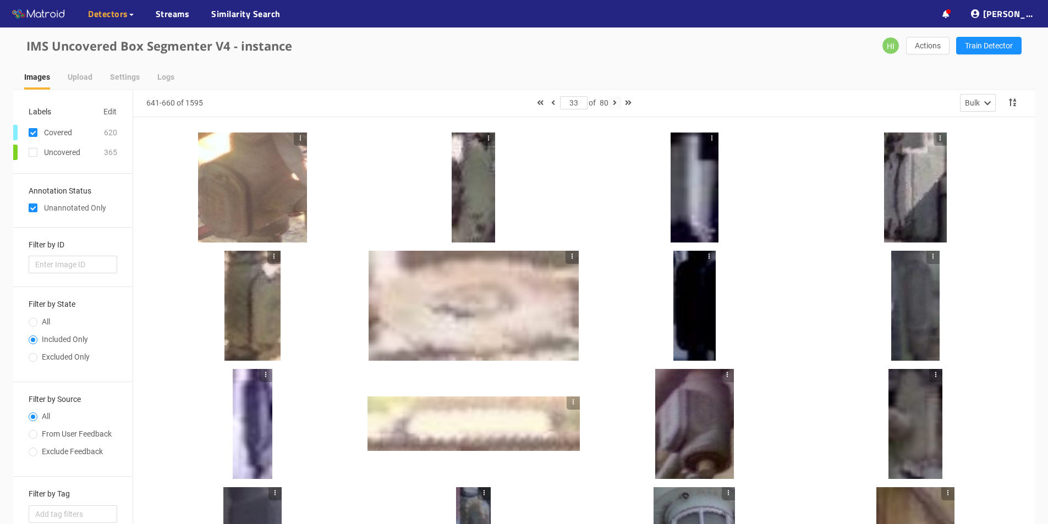
click at [617, 106] on icon "button" at bounding box center [615, 103] width 4 height 8
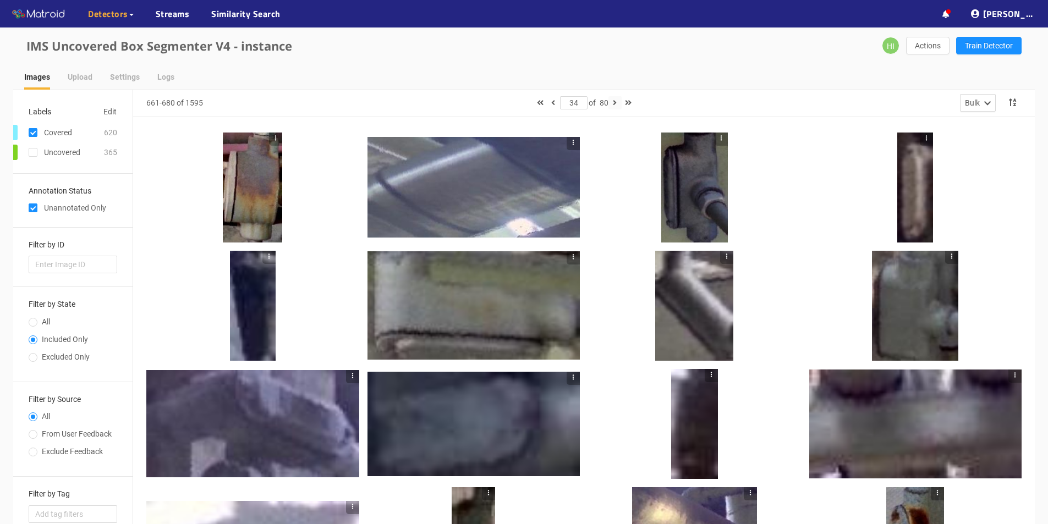
click at [614, 101] on button "button" at bounding box center [615, 102] width 13 height 13
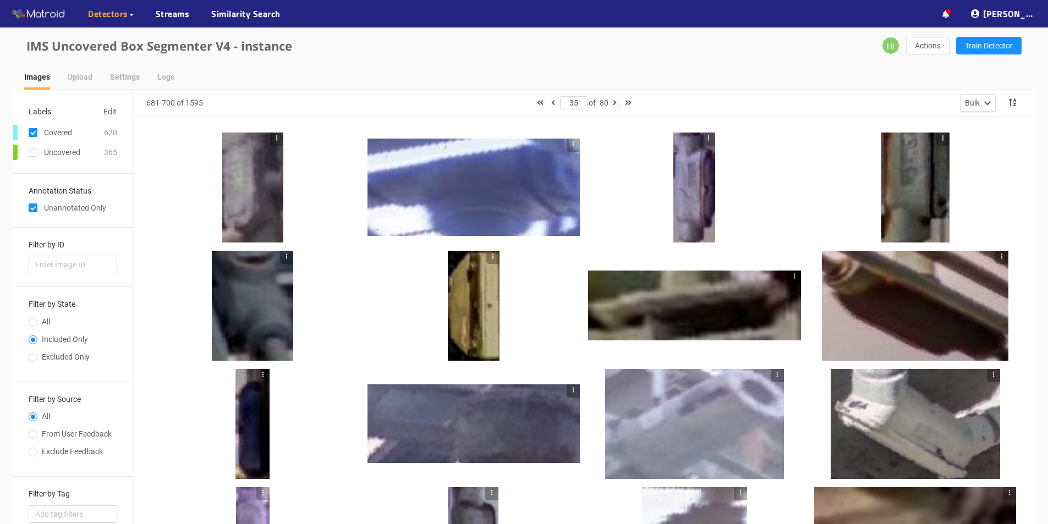
click at [616, 101] on icon "button" at bounding box center [615, 103] width 4 height 8
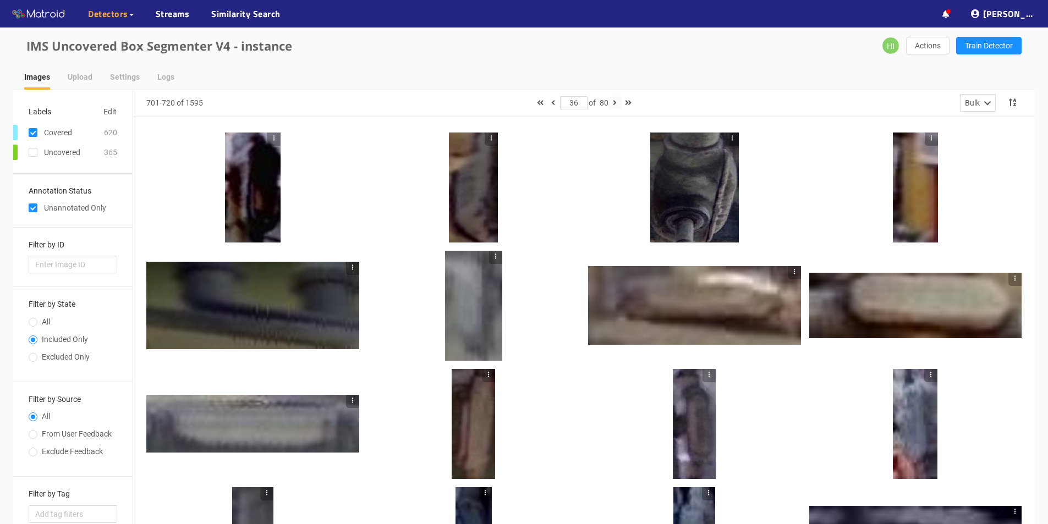
click at [617, 97] on button "button" at bounding box center [615, 102] width 13 height 13
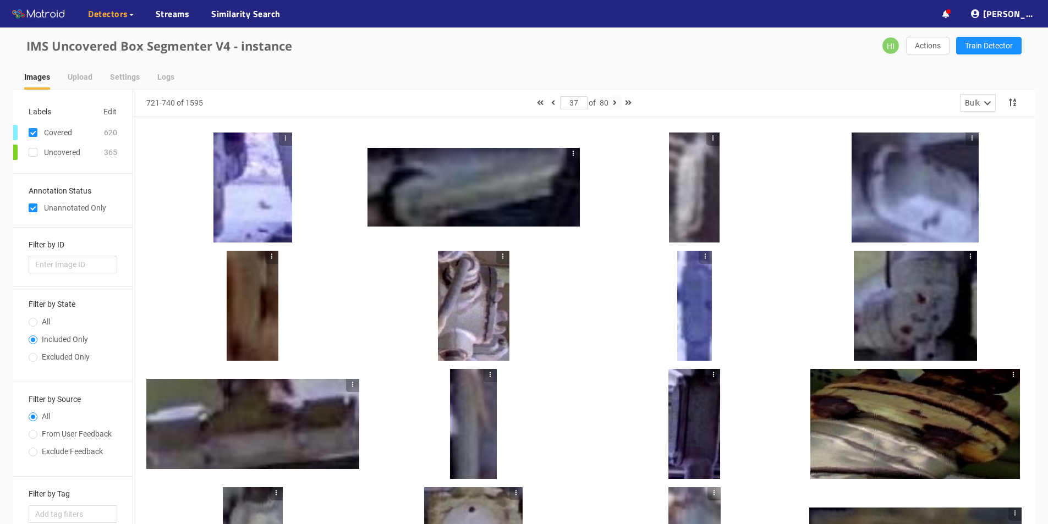
click at [620, 103] on button "button" at bounding box center [615, 102] width 13 height 13
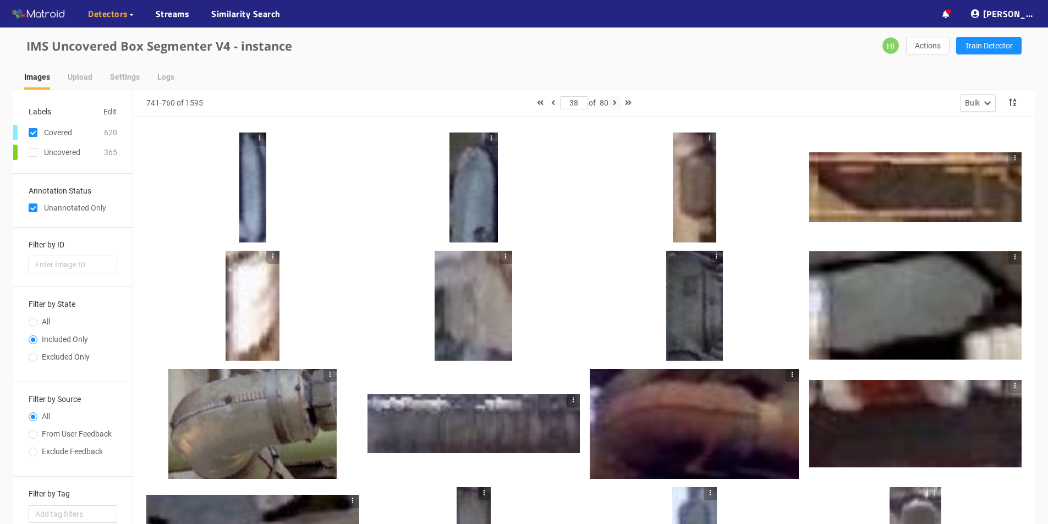
click at [615, 104] on icon "button" at bounding box center [615, 103] width 4 height 8
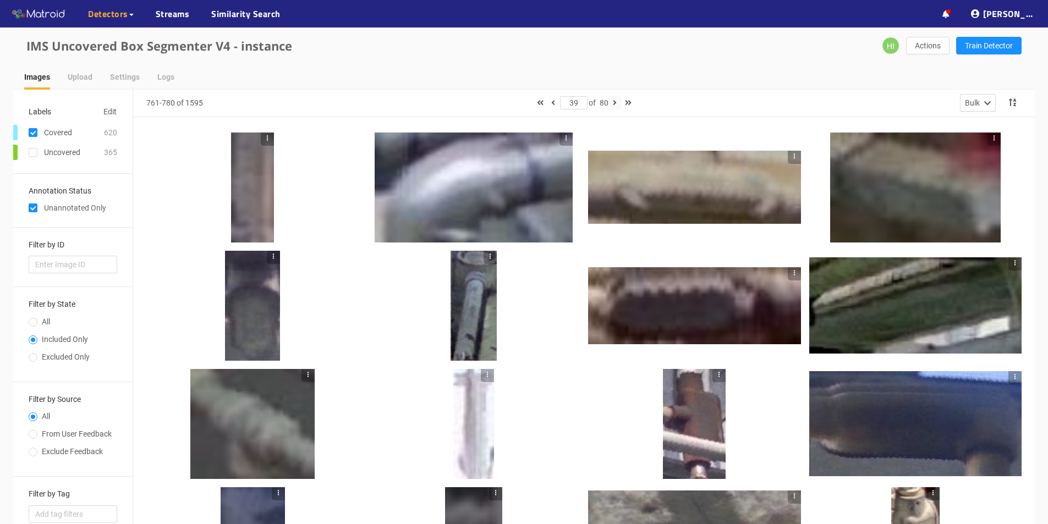
click at [616, 103] on icon "button" at bounding box center [615, 103] width 4 height 8
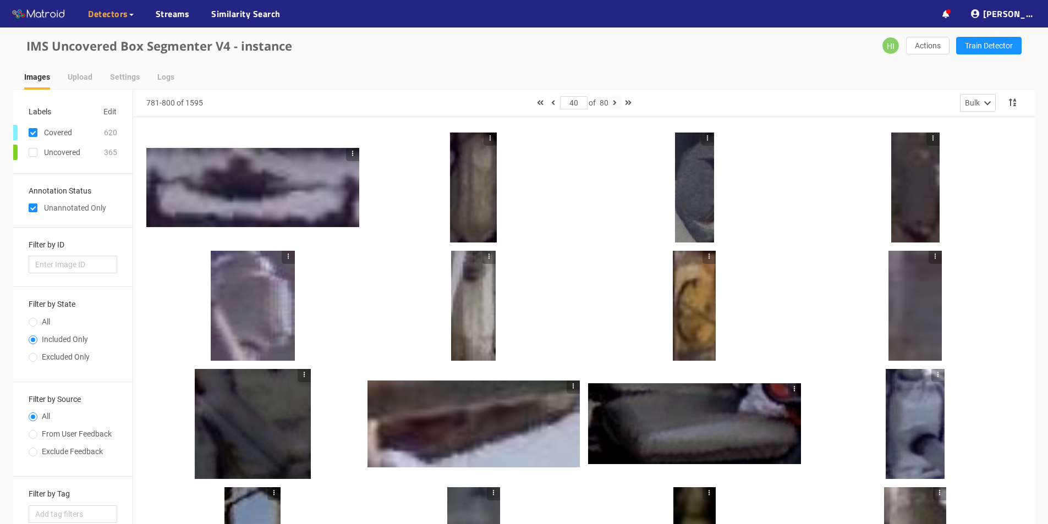
click at [617, 101] on icon "button" at bounding box center [615, 103] width 4 height 8
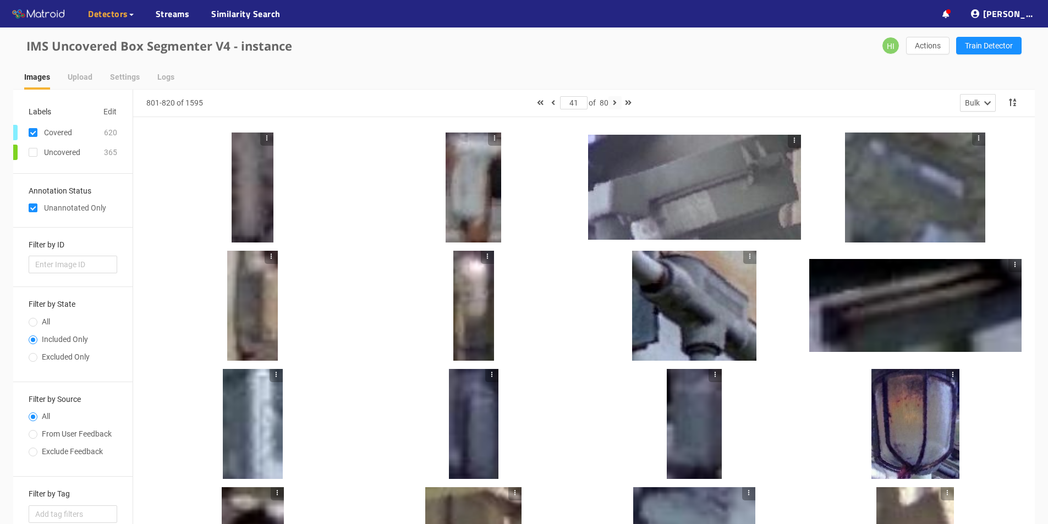
click at [617, 105] on icon "button" at bounding box center [615, 103] width 4 height 8
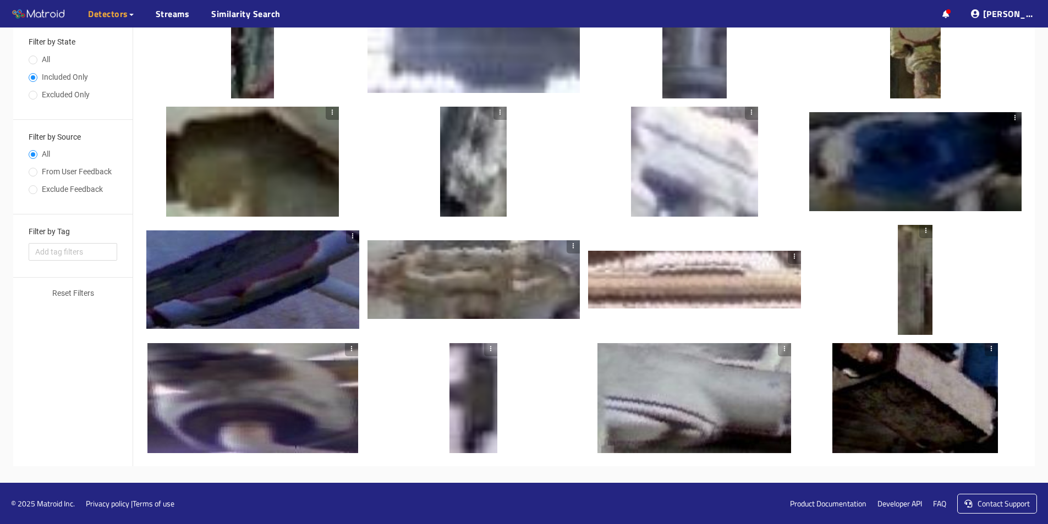
scroll to position [181, 0]
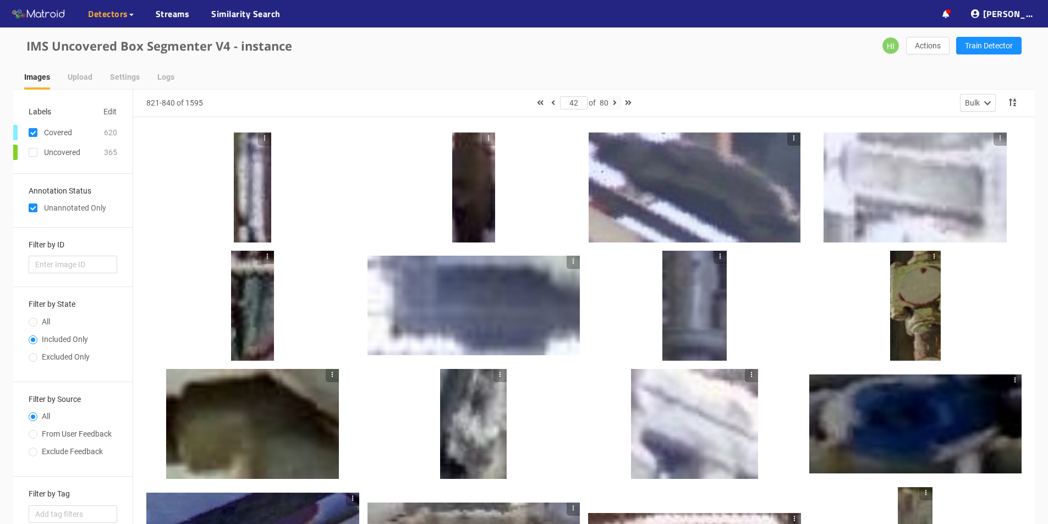
click at [617, 102] on icon "button" at bounding box center [615, 103] width 4 height 8
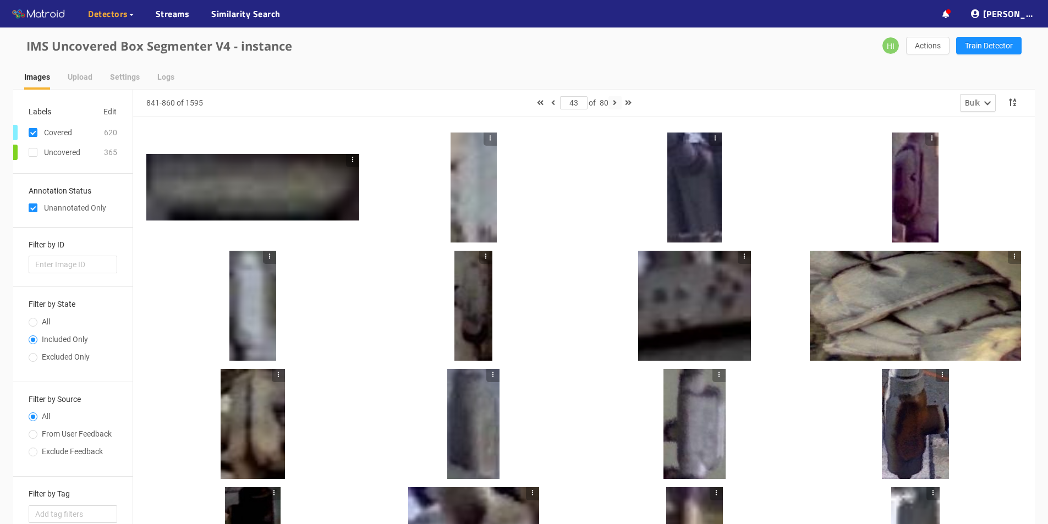
click at [619, 102] on button "button" at bounding box center [615, 102] width 13 height 13
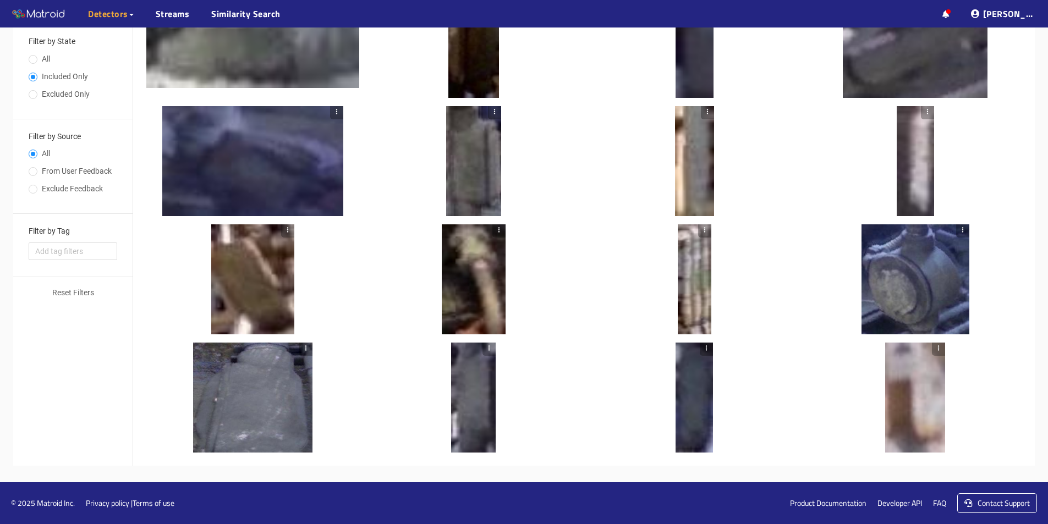
scroll to position [0, 0]
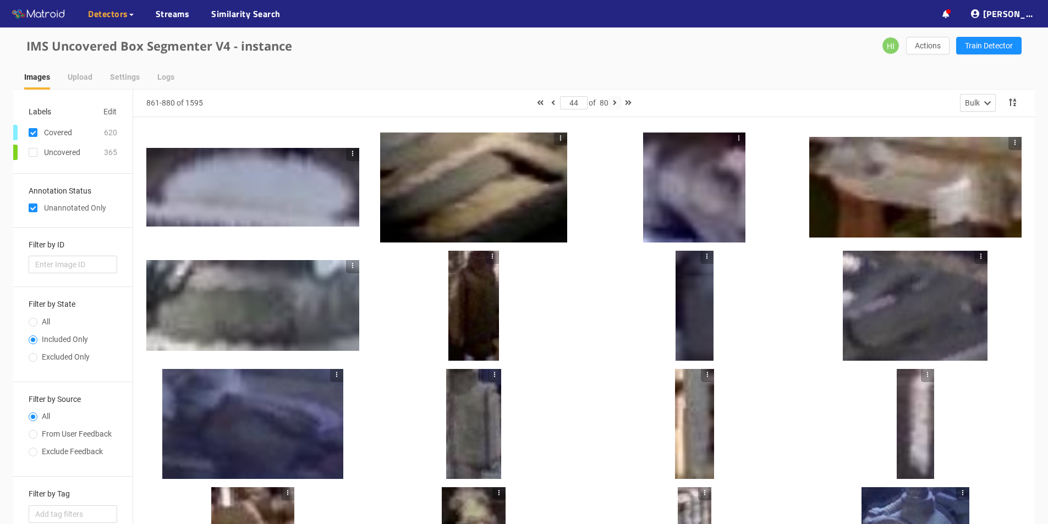
click at [615, 103] on icon "button" at bounding box center [615, 103] width 4 height 8
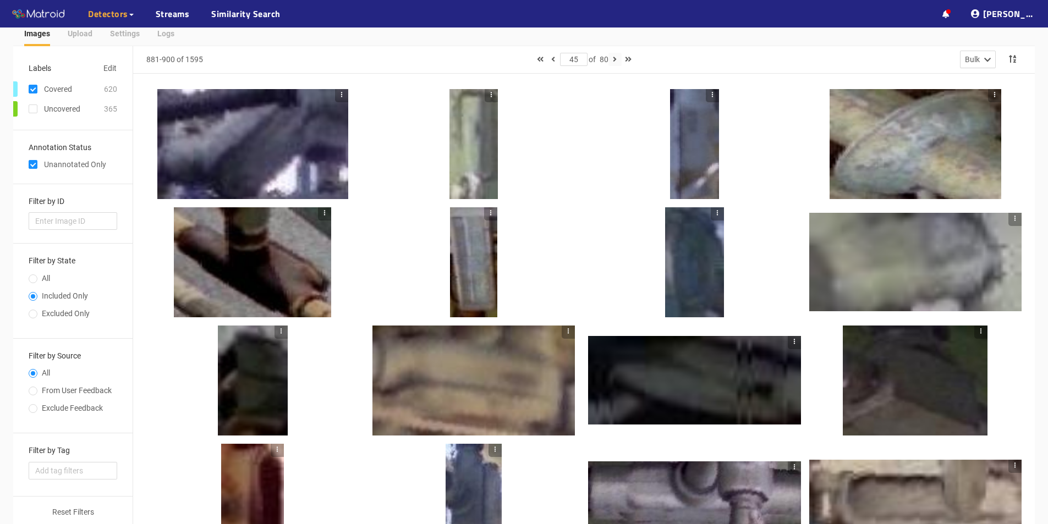
scroll to position [43, 0]
click at [616, 60] on icon "button" at bounding box center [615, 60] width 4 height 8
type input "46"
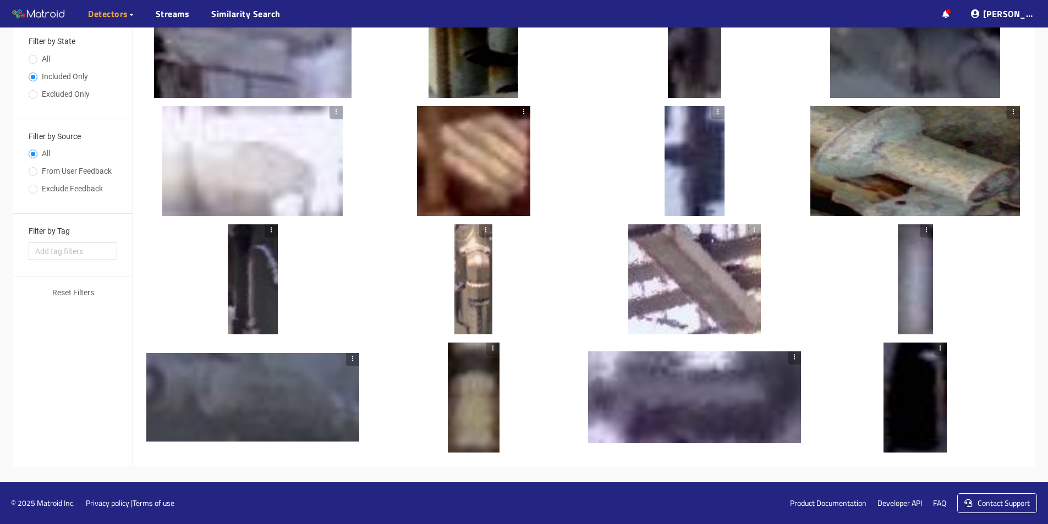
scroll to position [0, 0]
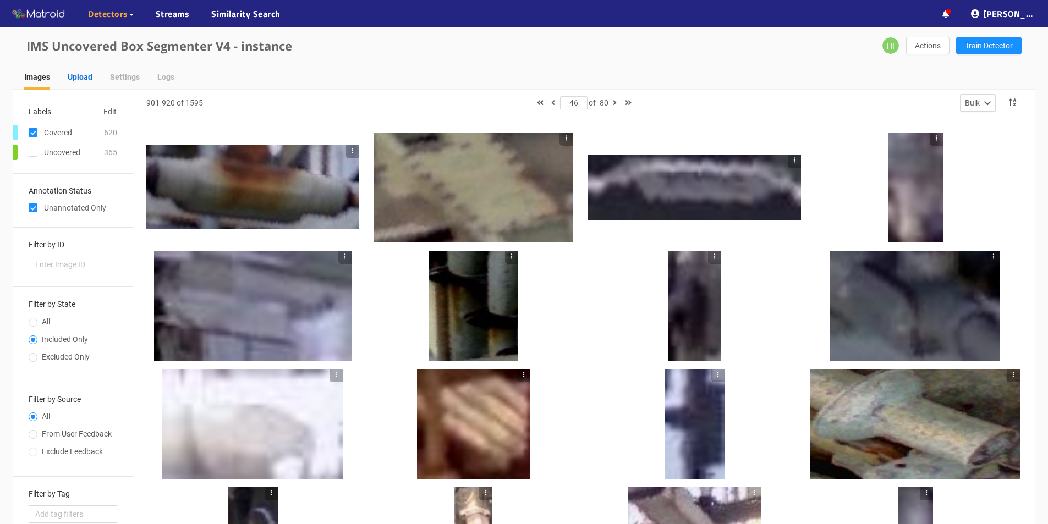
click at [83, 76] on div "Upload" at bounding box center [80, 77] width 25 height 12
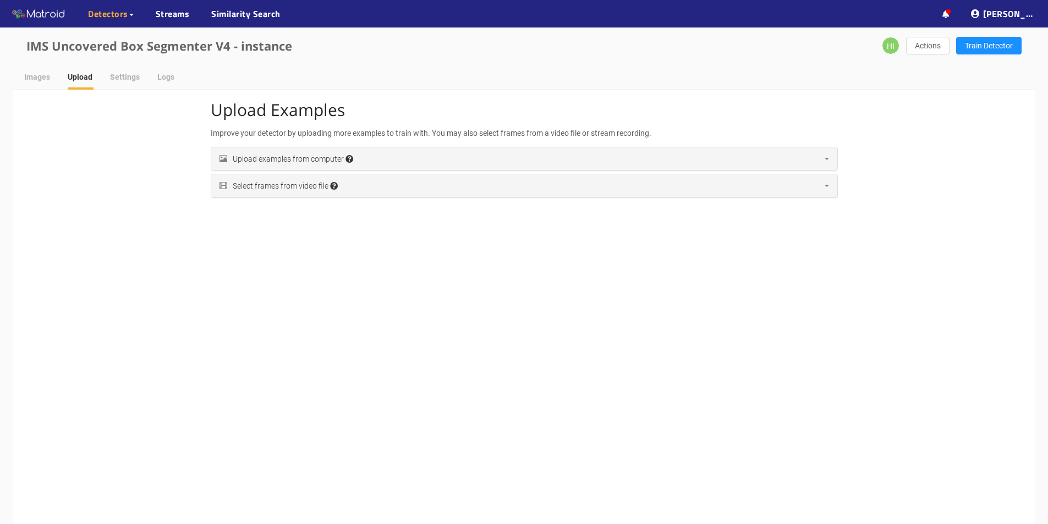
click at [299, 161] on div "Upload examples from computer Accepted file extensions: jpg, jpeg, png, tif, ti…" at bounding box center [287, 159] width 134 height 12
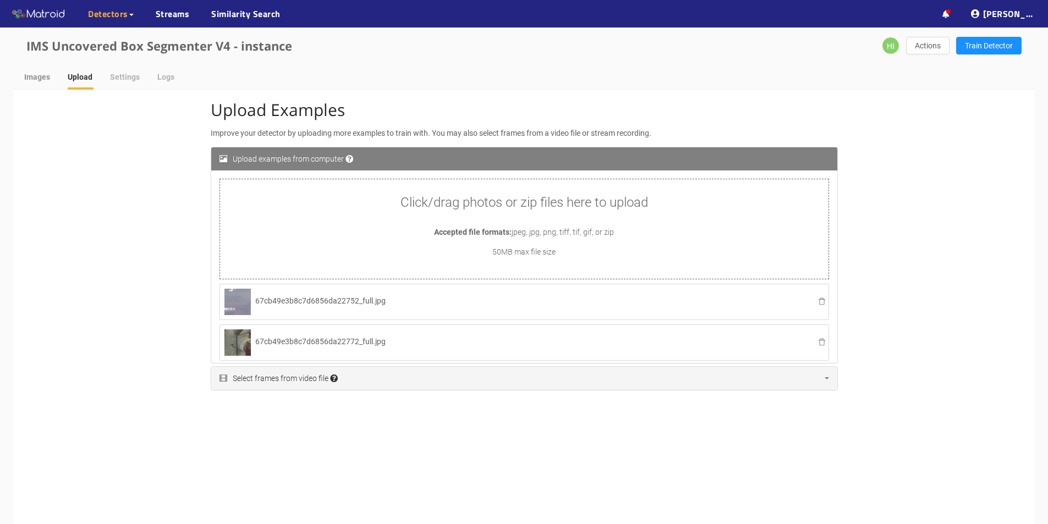
click at [34, 87] on div "Images" at bounding box center [37, 76] width 26 height 25
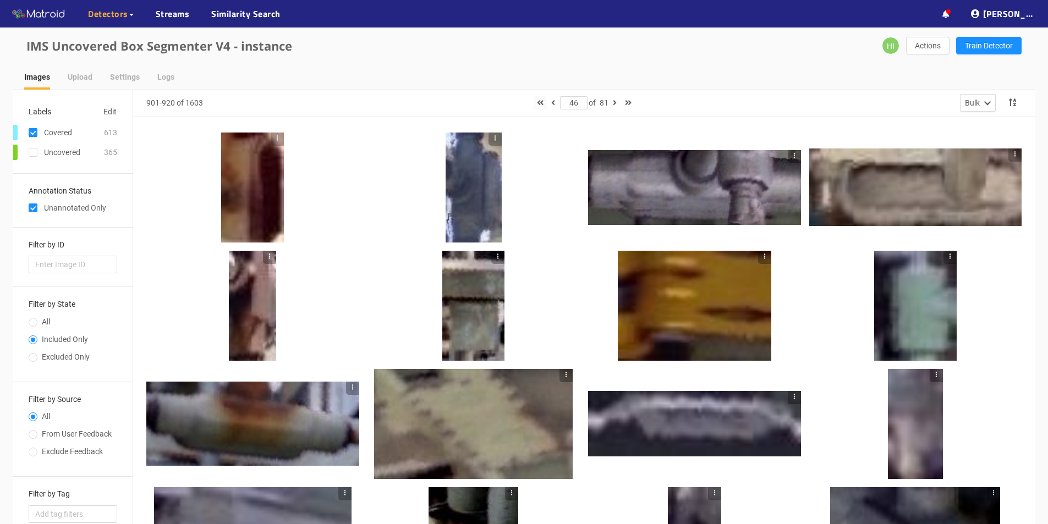
click at [537, 101] on icon "button" at bounding box center [540, 103] width 7 height 8
type input "1"
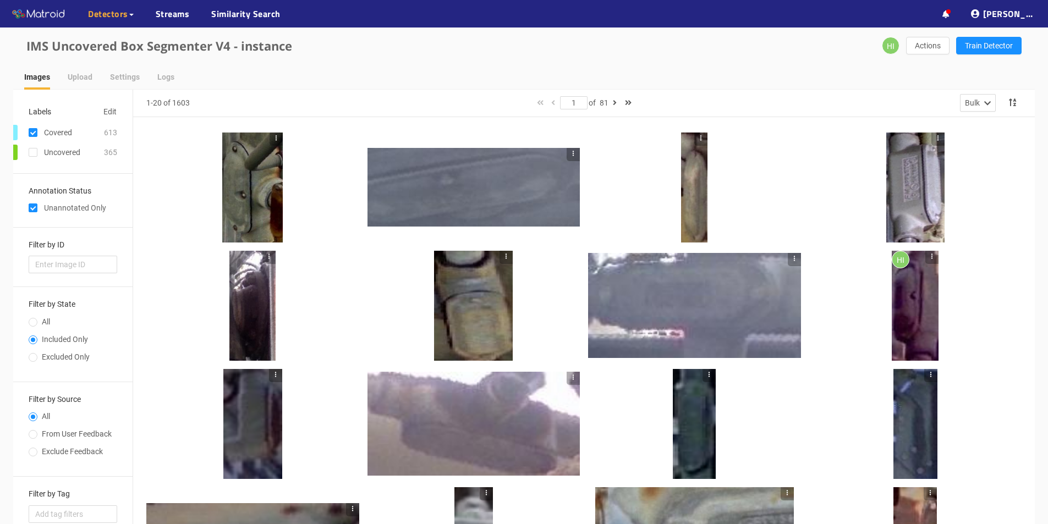
click at [458, 118] on div "HI" at bounding box center [584, 423] width 902 height 612
click at [906, 300] on div at bounding box center [915, 306] width 47 height 110
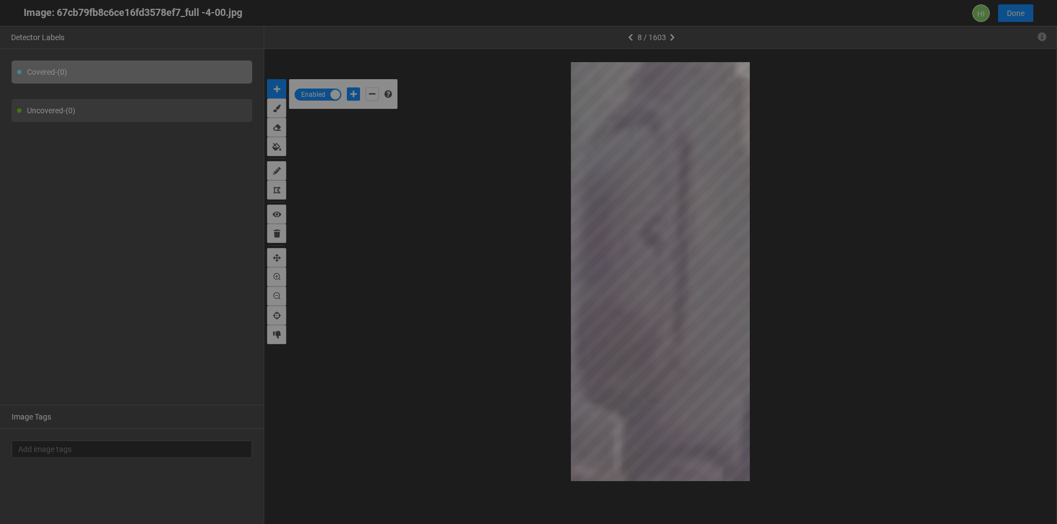
scroll to position [518, 0]
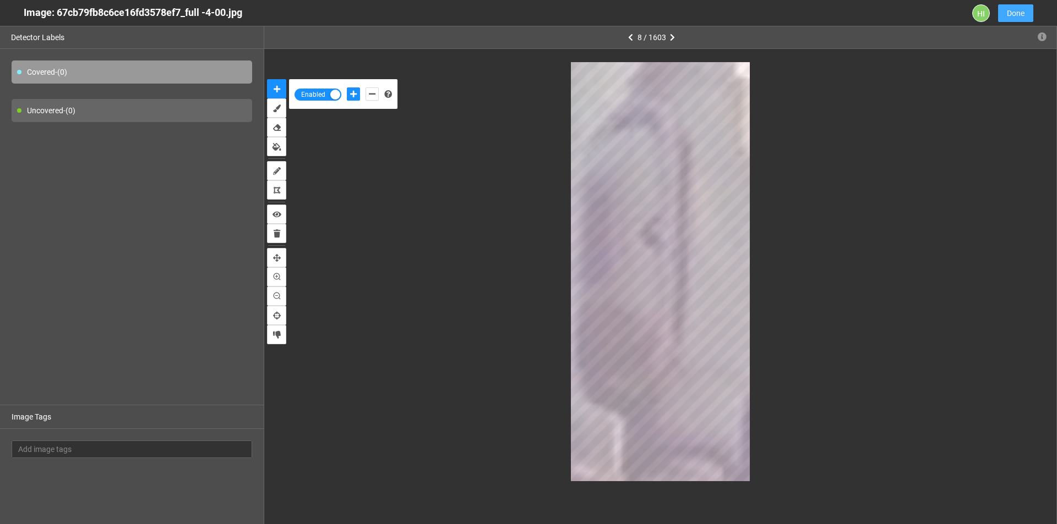
click at [1009, 10] on span "Done" at bounding box center [1016, 13] width 18 height 12
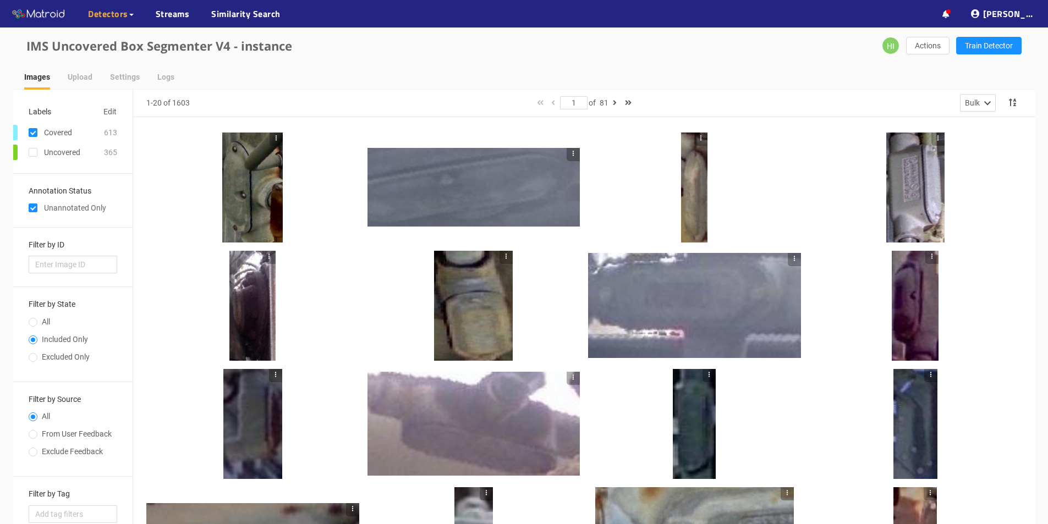
click at [249, 204] on div at bounding box center [252, 188] width 61 height 110
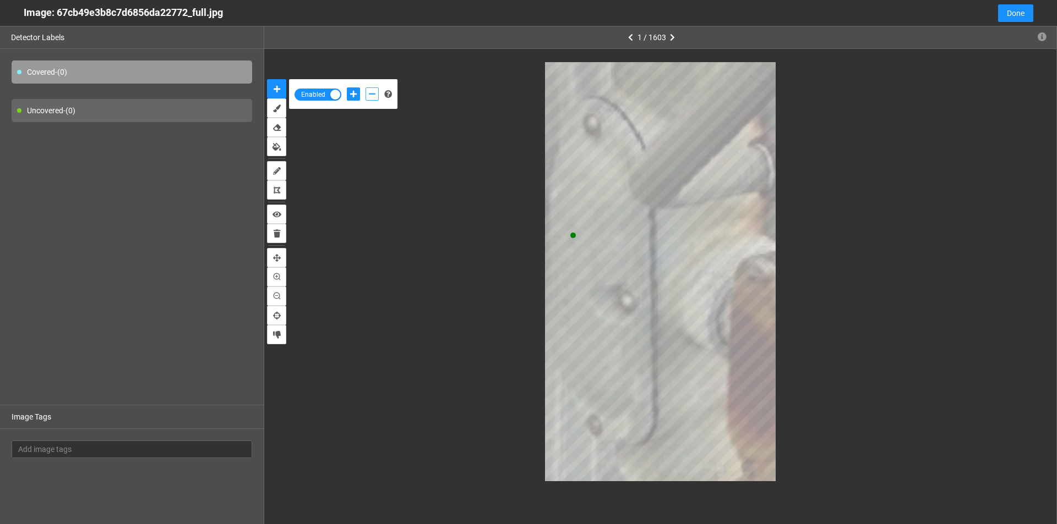
click at [371, 96] on icon "add-negative-points" at bounding box center [372, 94] width 7 height 8
click at [351, 91] on icon "add-positive-points" at bounding box center [353, 94] width 7 height 8
click at [370, 89] on button "add-negative-points" at bounding box center [371, 94] width 13 height 13
click at [365, 88] on button "add-negative-points" at bounding box center [371, 94] width 13 height 13
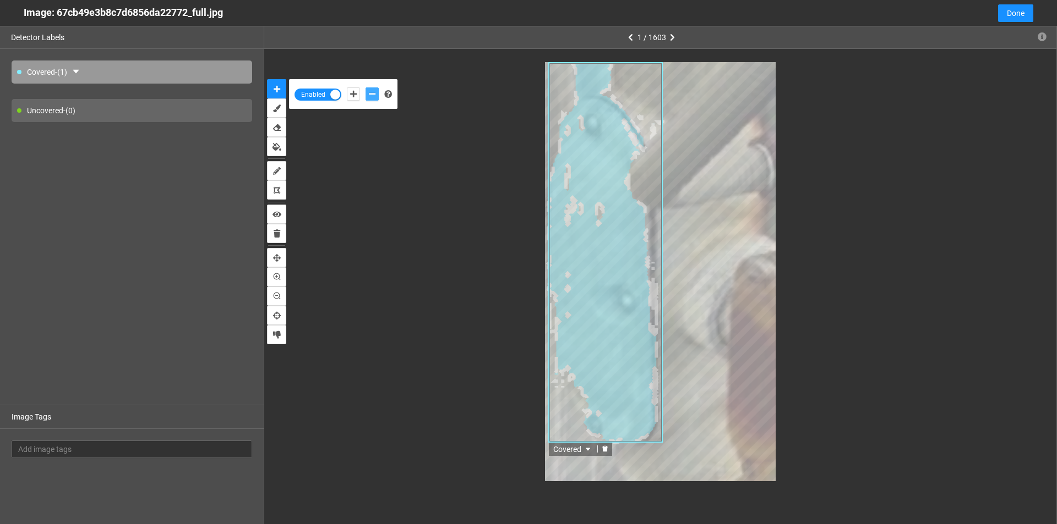
click at [605, 448] on icon "delete" at bounding box center [605, 449] width 6 height 6
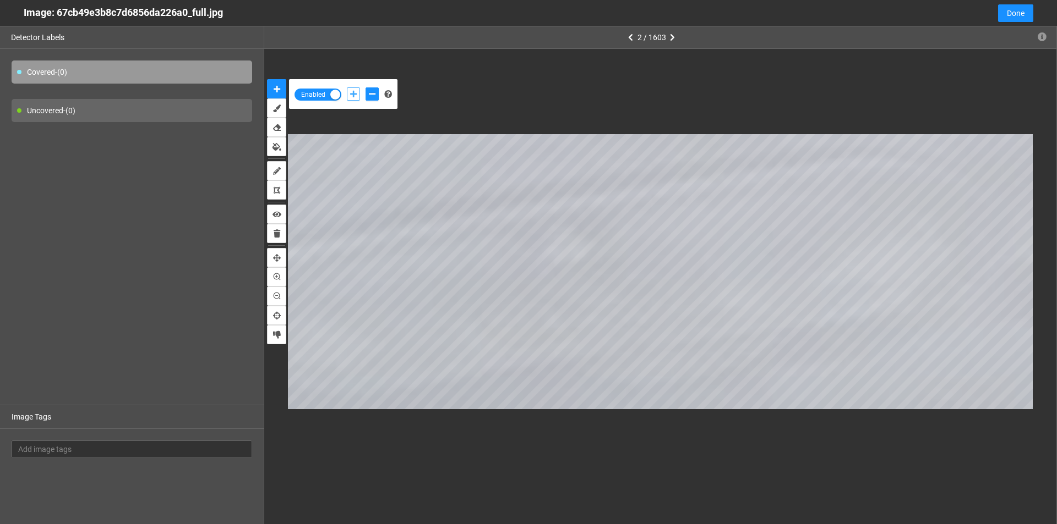
click at [352, 90] on button "add-positive-points" at bounding box center [353, 94] width 13 height 13
click at [371, 94] on icon "add-negative-points" at bounding box center [372, 94] width 7 height 8
click at [365, 88] on button "add-negative-points" at bounding box center [371, 94] width 13 height 13
click at [635, 274] on icon "delete" at bounding box center [635, 272] width 6 height 6
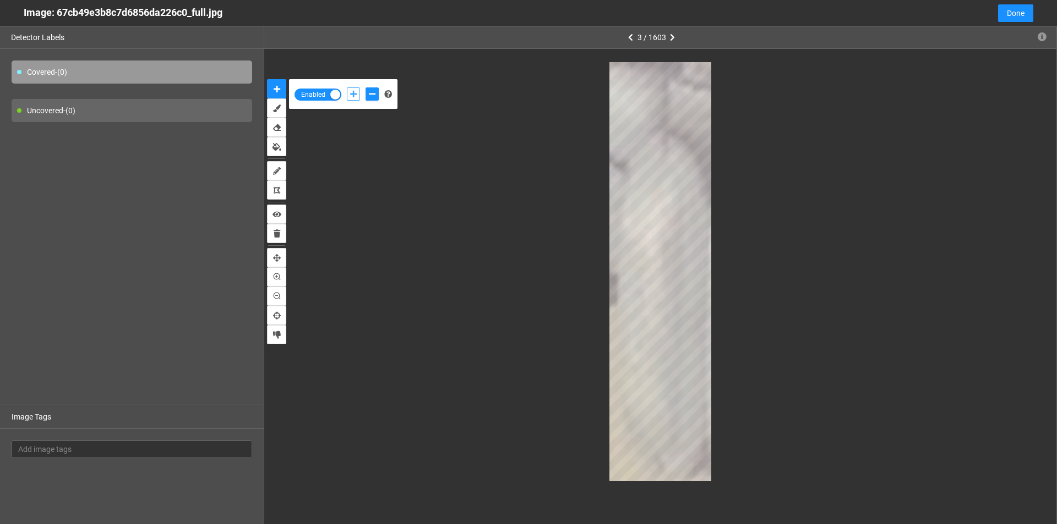
click at [354, 90] on button "add-positive-points" at bounding box center [353, 94] width 13 height 13
click at [369, 98] on button "add-negative-points" at bounding box center [371, 94] width 13 height 13
click at [365, 88] on button "add-negative-points" at bounding box center [371, 94] width 13 height 13
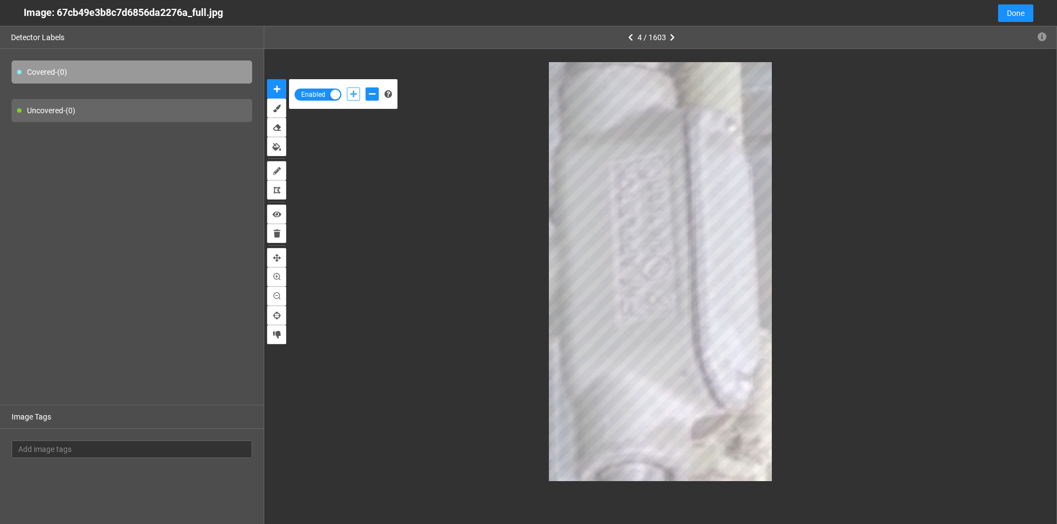
click at [352, 96] on icon "add-positive-points" at bounding box center [353, 94] width 7 height 8
click at [370, 94] on icon "add-negative-points" at bounding box center [372, 94] width 7 height 8
click at [365, 88] on button "add-negative-points" at bounding box center [371, 94] width 13 height 13
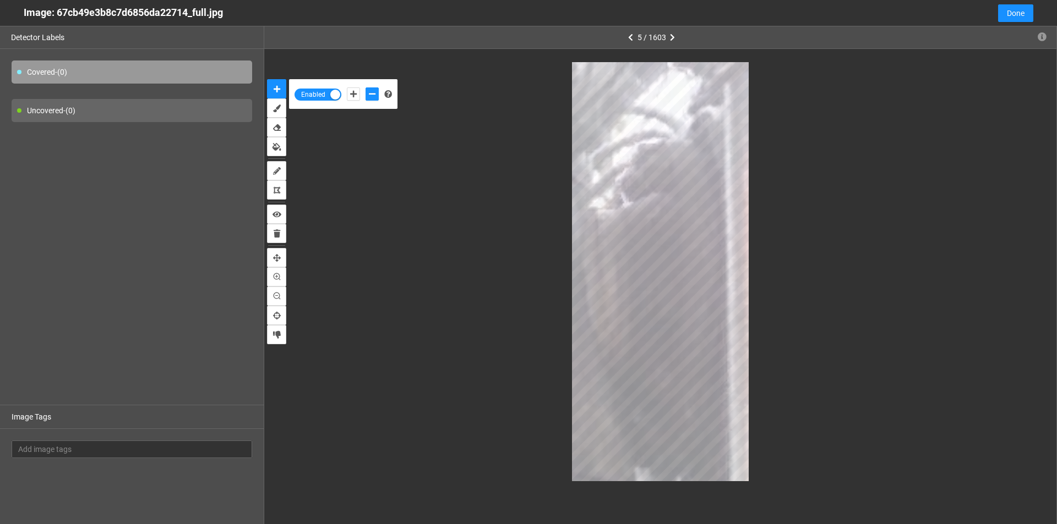
drag, startPoint x: 349, startPoint y: 87, endPoint x: 359, endPoint y: 92, distance: 11.3
click at [350, 88] on div at bounding box center [362, 94] width 37 height 19
click at [356, 90] on button "add-positive-points" at bounding box center [353, 94] width 13 height 13
click at [376, 95] on button "add-negative-points" at bounding box center [371, 94] width 13 height 13
click at [365, 88] on button "add-negative-points" at bounding box center [371, 94] width 13 height 13
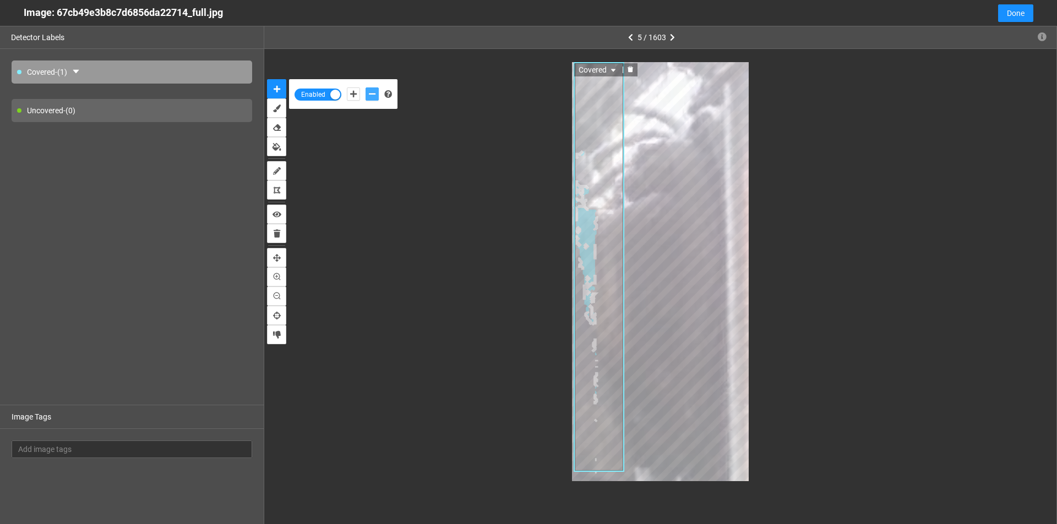
click at [626, 65] on div at bounding box center [630, 70] width 14 height 10
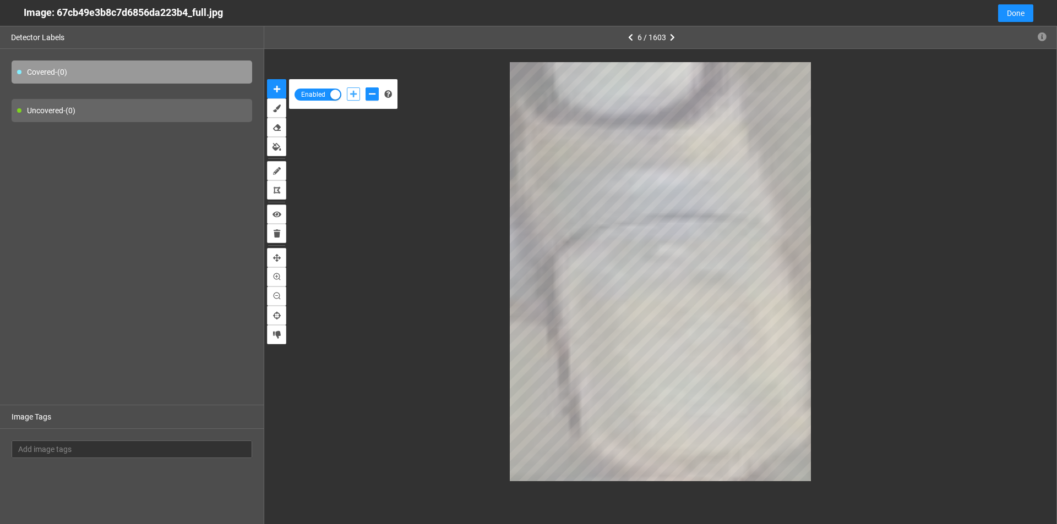
click at [352, 94] on icon "add-positive-points" at bounding box center [353, 94] width 7 height 8
click at [374, 91] on icon "add-negative-points" at bounding box center [372, 94] width 7 height 8
click at [354, 91] on icon "add-positive-points" at bounding box center [353, 94] width 7 height 8
drag, startPoint x: 368, startPoint y: 88, endPoint x: 491, endPoint y: 114, distance: 125.4
click at [368, 89] on button "add-negative-points" at bounding box center [371, 94] width 13 height 13
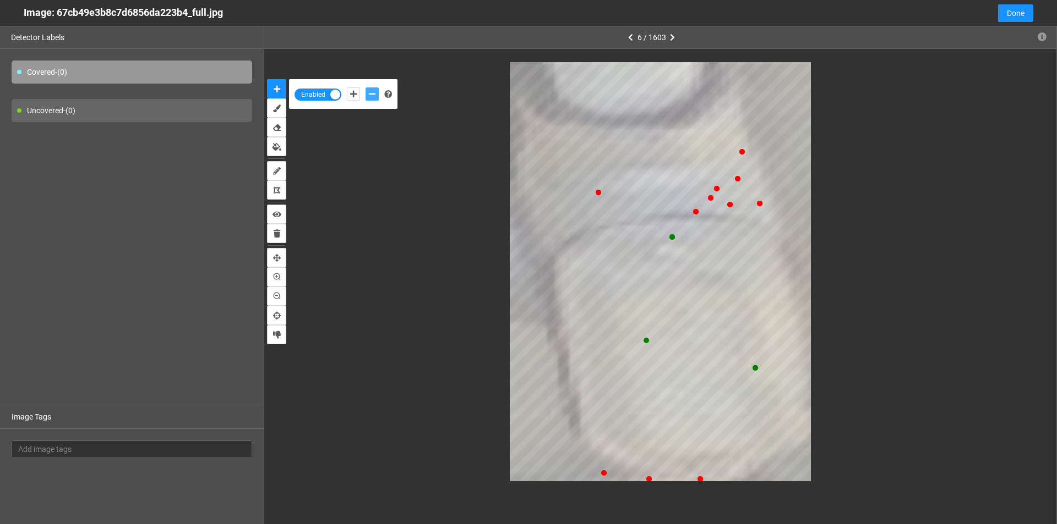
click at [365, 88] on button "add-negative-points" at bounding box center [371, 94] width 13 height 13
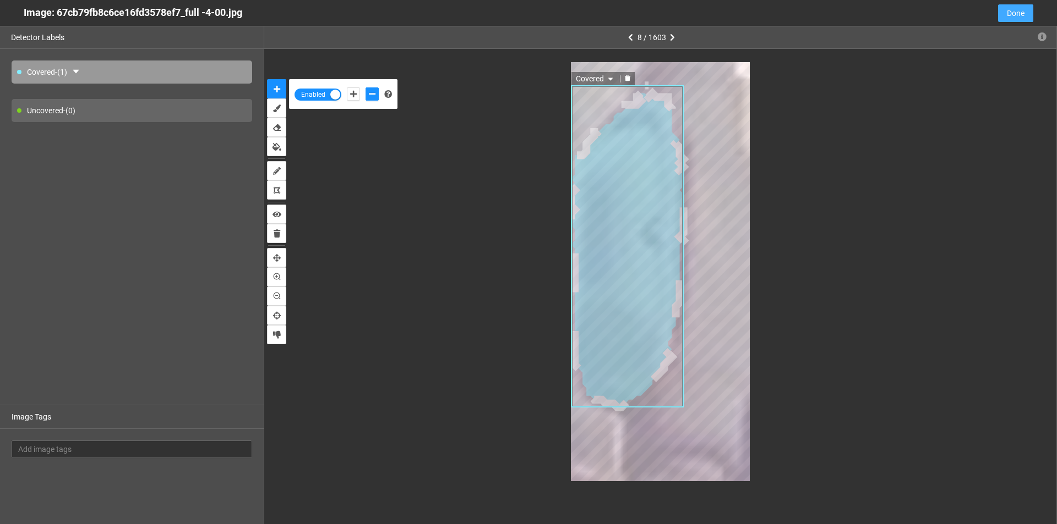
click at [1010, 8] on span "Done" at bounding box center [1016, 13] width 18 height 12
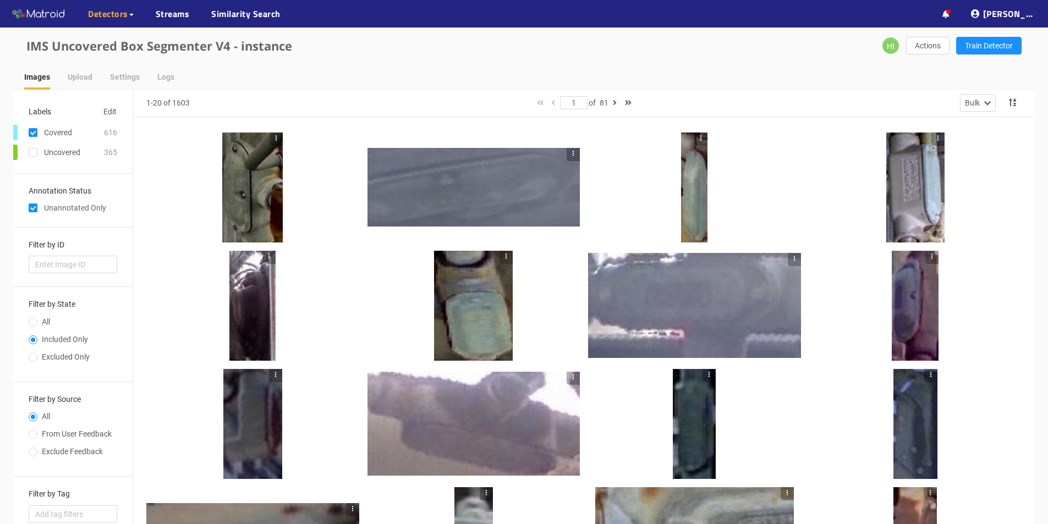
click at [235, 194] on div at bounding box center [252, 188] width 61 height 110
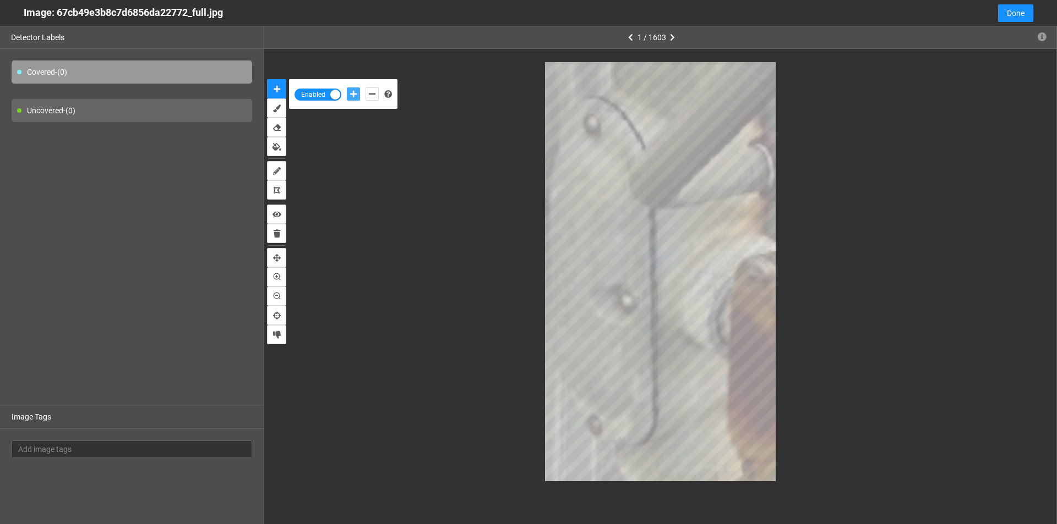
click at [351, 94] on icon "add-positive-points" at bounding box center [353, 94] width 7 height 8
click at [371, 94] on icon "add-negative-points" at bounding box center [372, 94] width 7 height 8
click at [354, 96] on icon "add-positive-points" at bounding box center [353, 94] width 7 height 8
click at [370, 94] on icon "add-negative-points" at bounding box center [372, 94] width 7 height 8
click at [354, 99] on button "add-positive-points" at bounding box center [353, 94] width 13 height 13
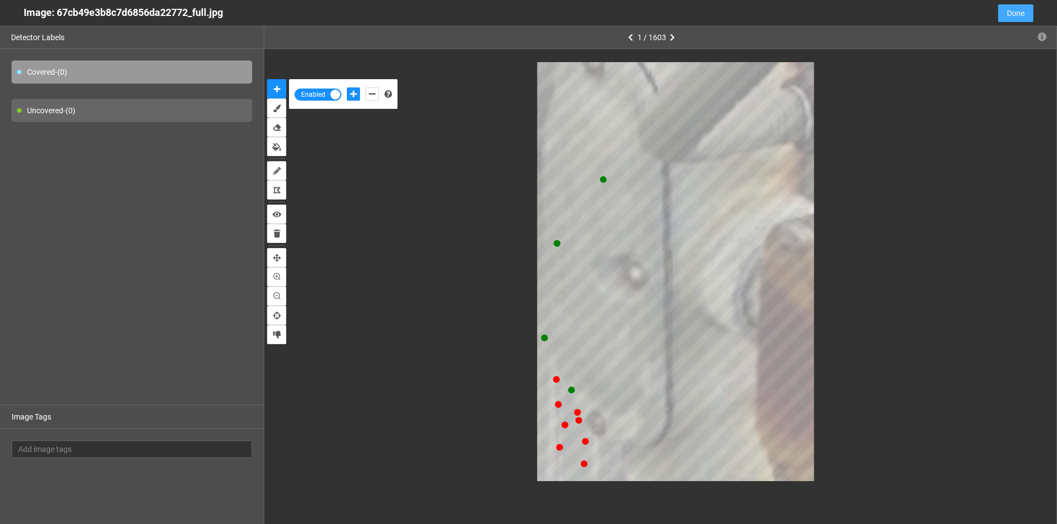
click at [1026, 15] on button "Done" at bounding box center [1015, 13] width 35 height 18
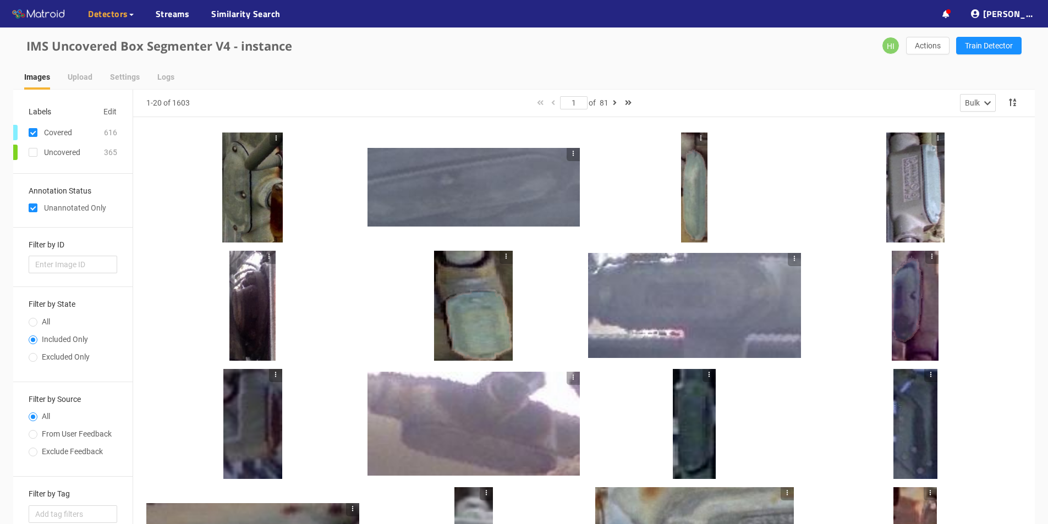
click at [445, 202] on div at bounding box center [474, 187] width 213 height 79
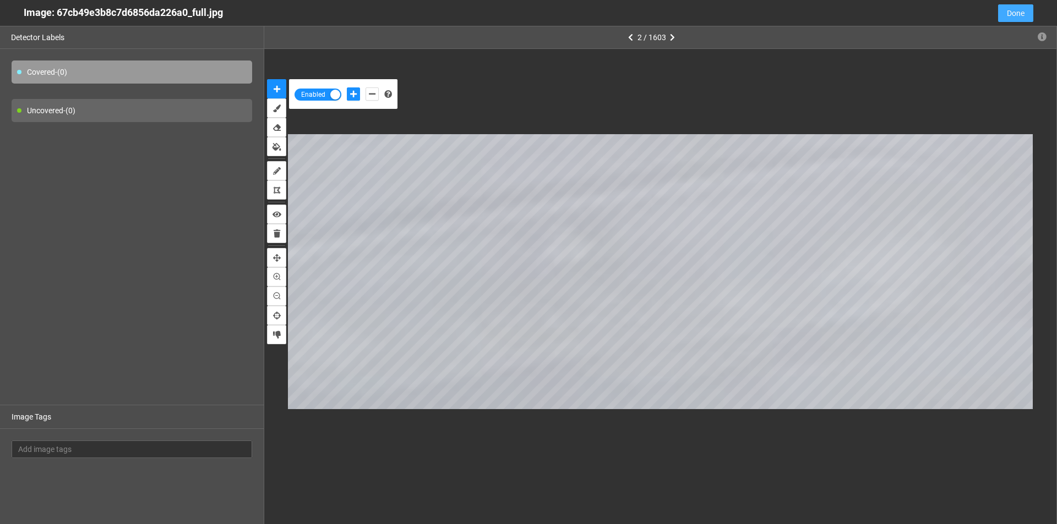
click at [1010, 18] on span "Done" at bounding box center [1016, 13] width 18 height 12
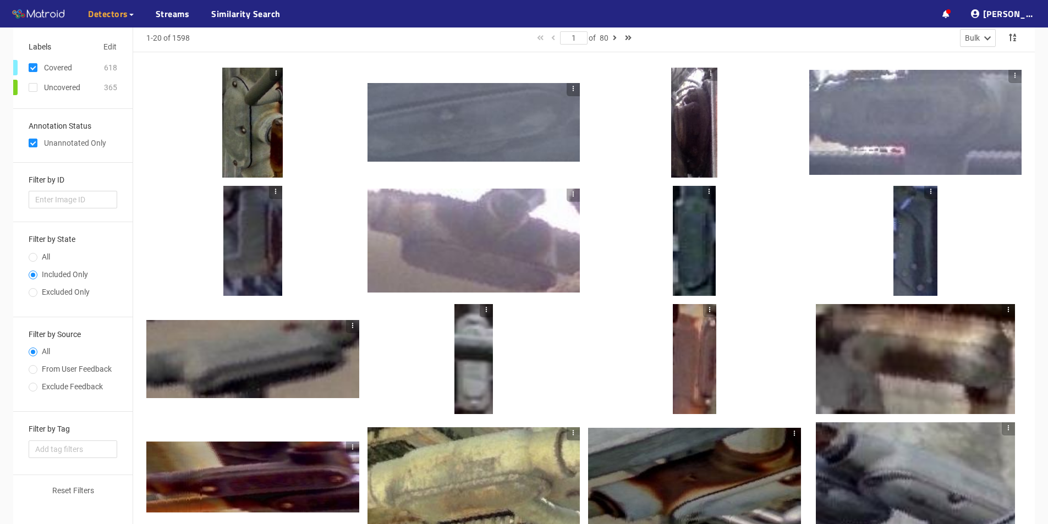
scroll to position [0, 0]
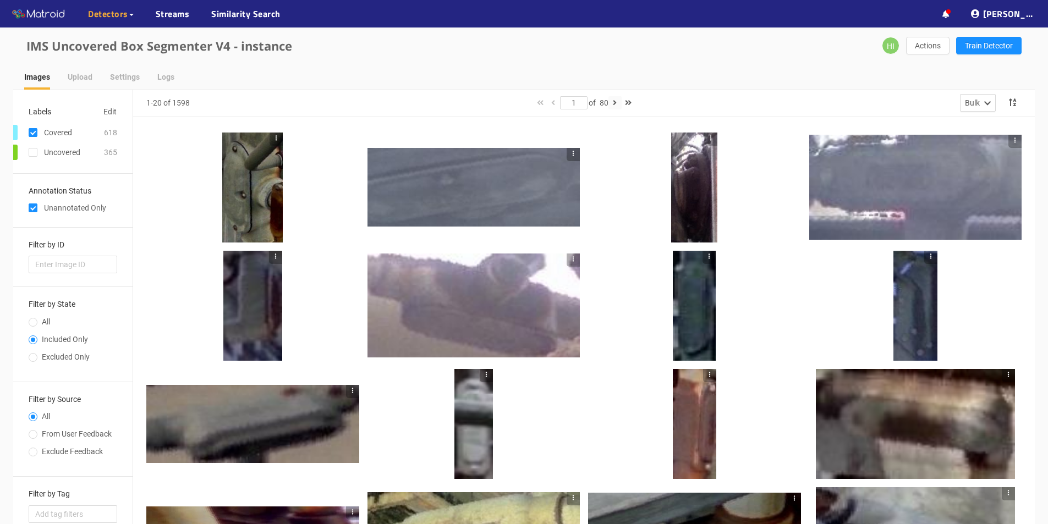
click at [616, 104] on icon "button" at bounding box center [615, 103] width 4 height 8
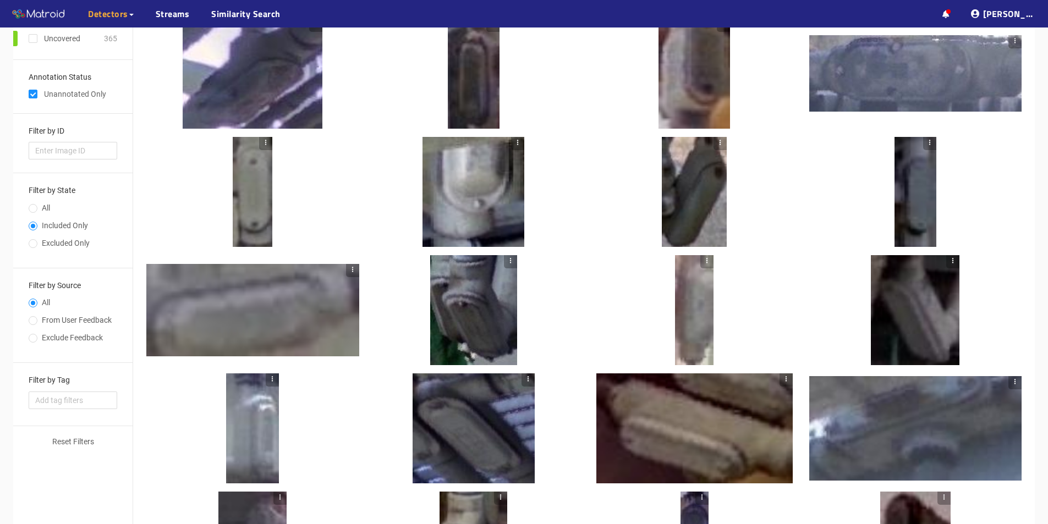
scroll to position [165, 0]
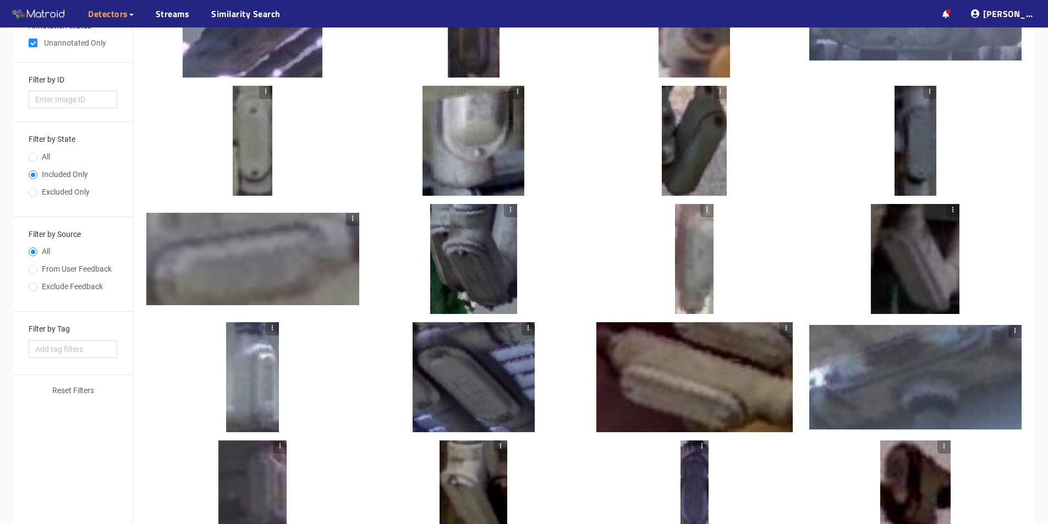
click at [605, 156] on div at bounding box center [694, 141] width 213 height 110
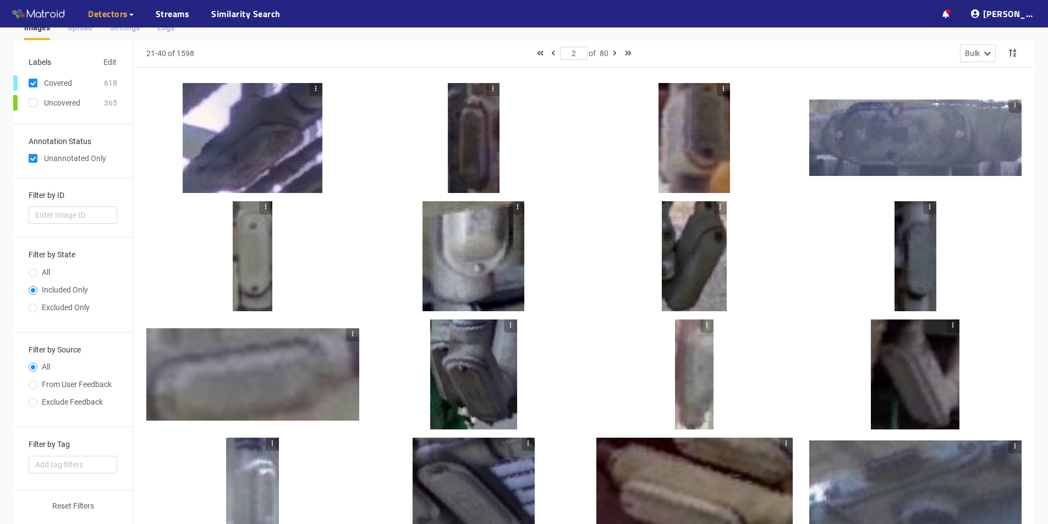
scroll to position [43, 0]
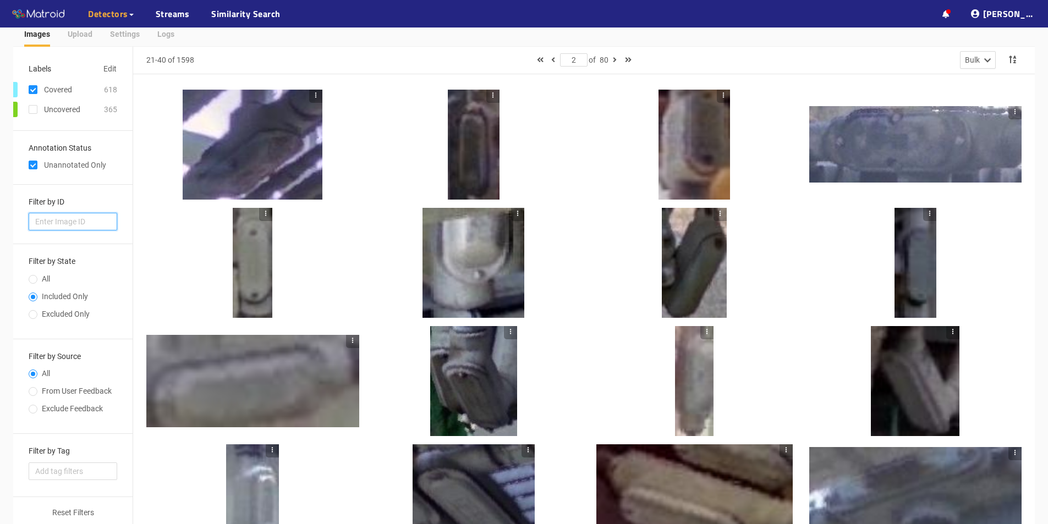
click at [109, 217] on input "text" at bounding box center [73, 222] width 89 height 18
click at [142, 222] on div at bounding box center [584, 380] width 902 height 612
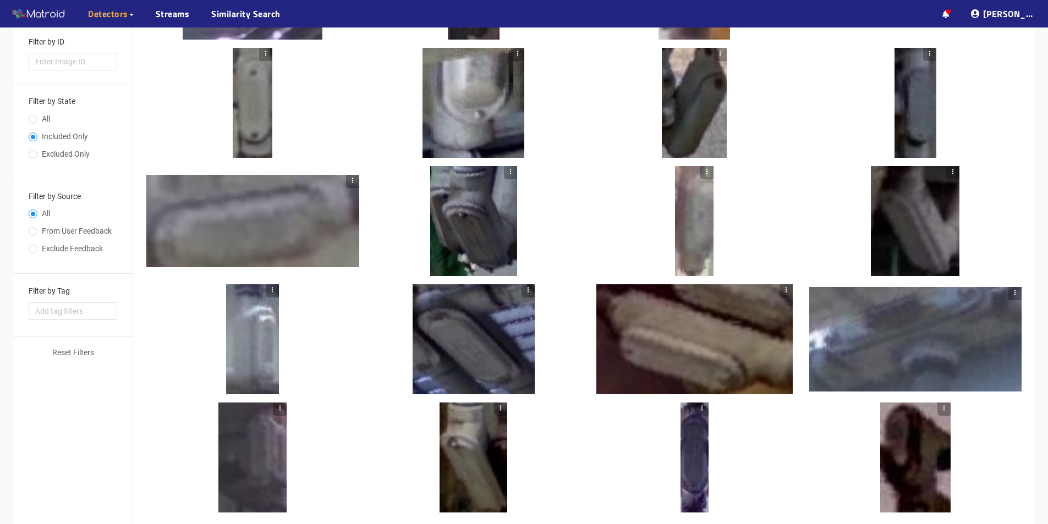
scroll to position [0, 0]
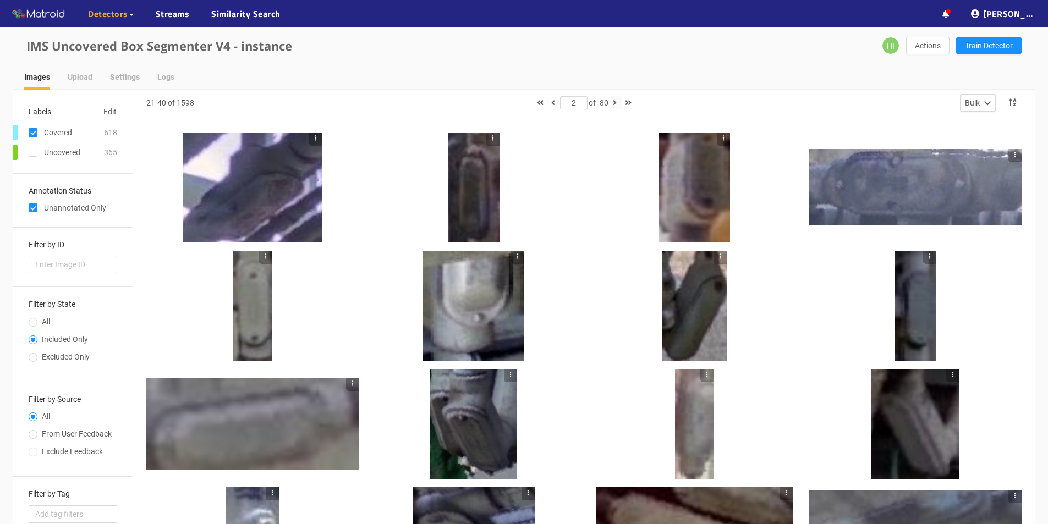
click at [615, 103] on icon "button" at bounding box center [615, 103] width 4 height 8
type input "3"
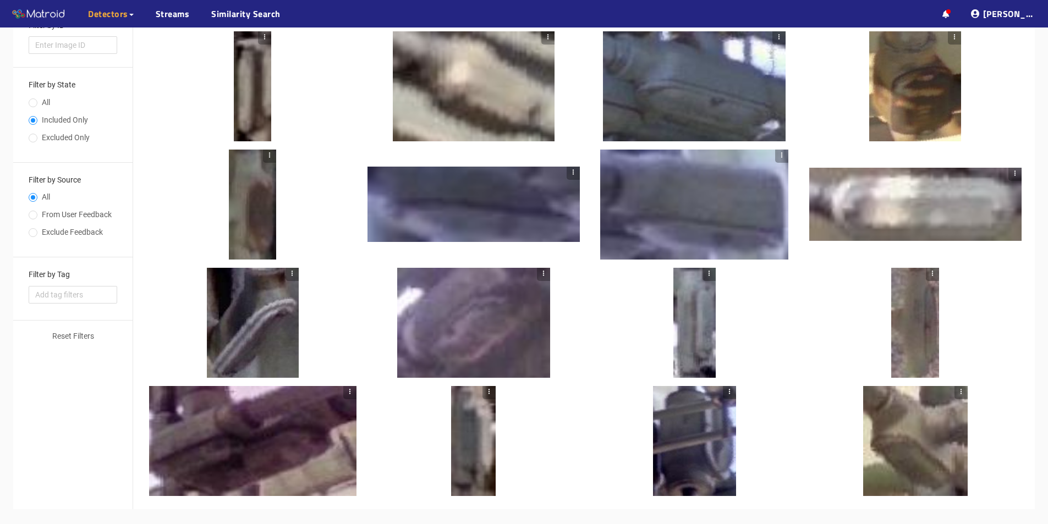
scroll to position [220, 0]
